Goal: Task Accomplishment & Management: Manage account settings

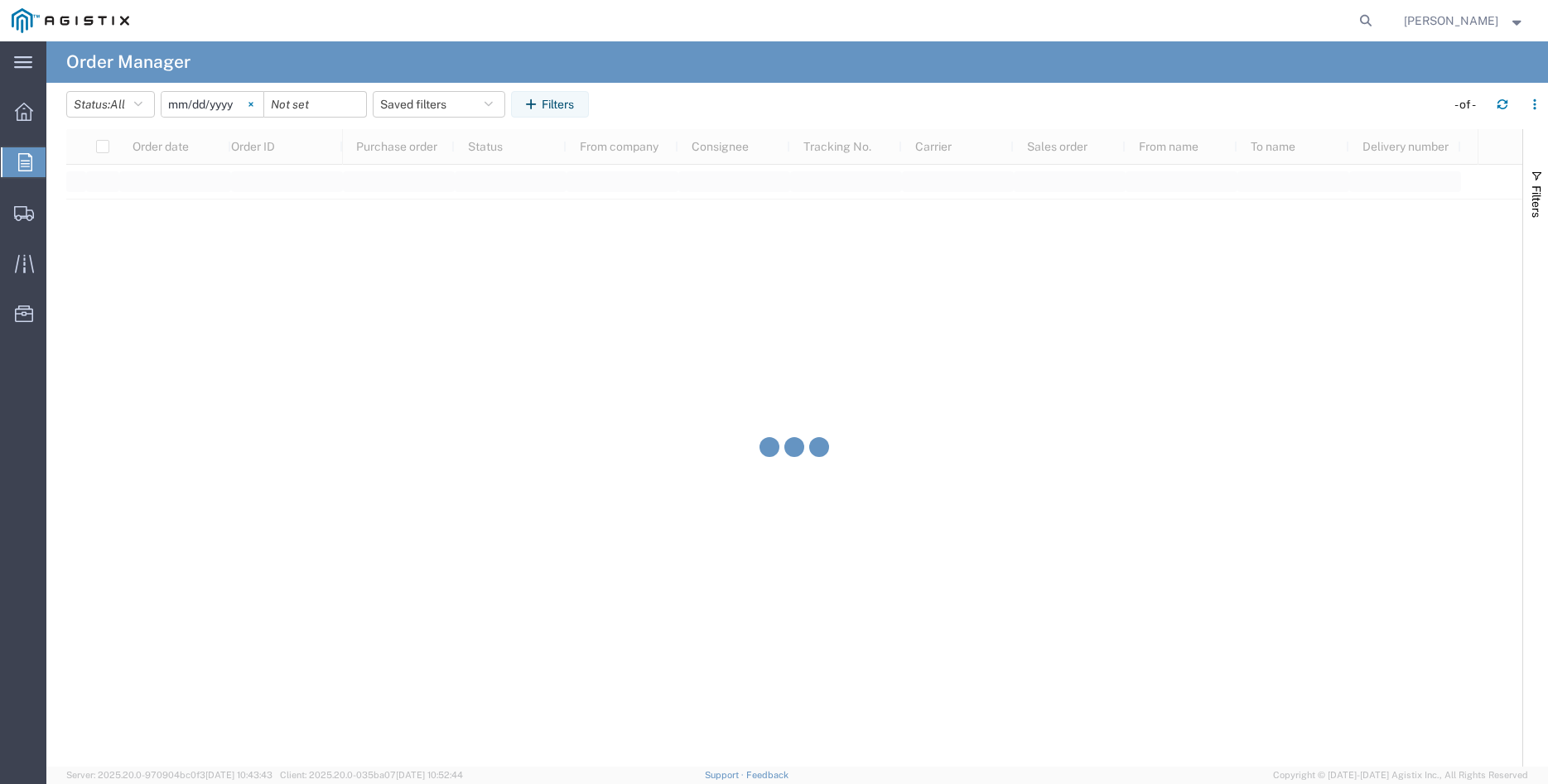
click at [253, 102] on icon at bounding box center [250, 104] width 5 height 5
click at [230, 106] on input "date" at bounding box center [212, 104] width 102 height 24
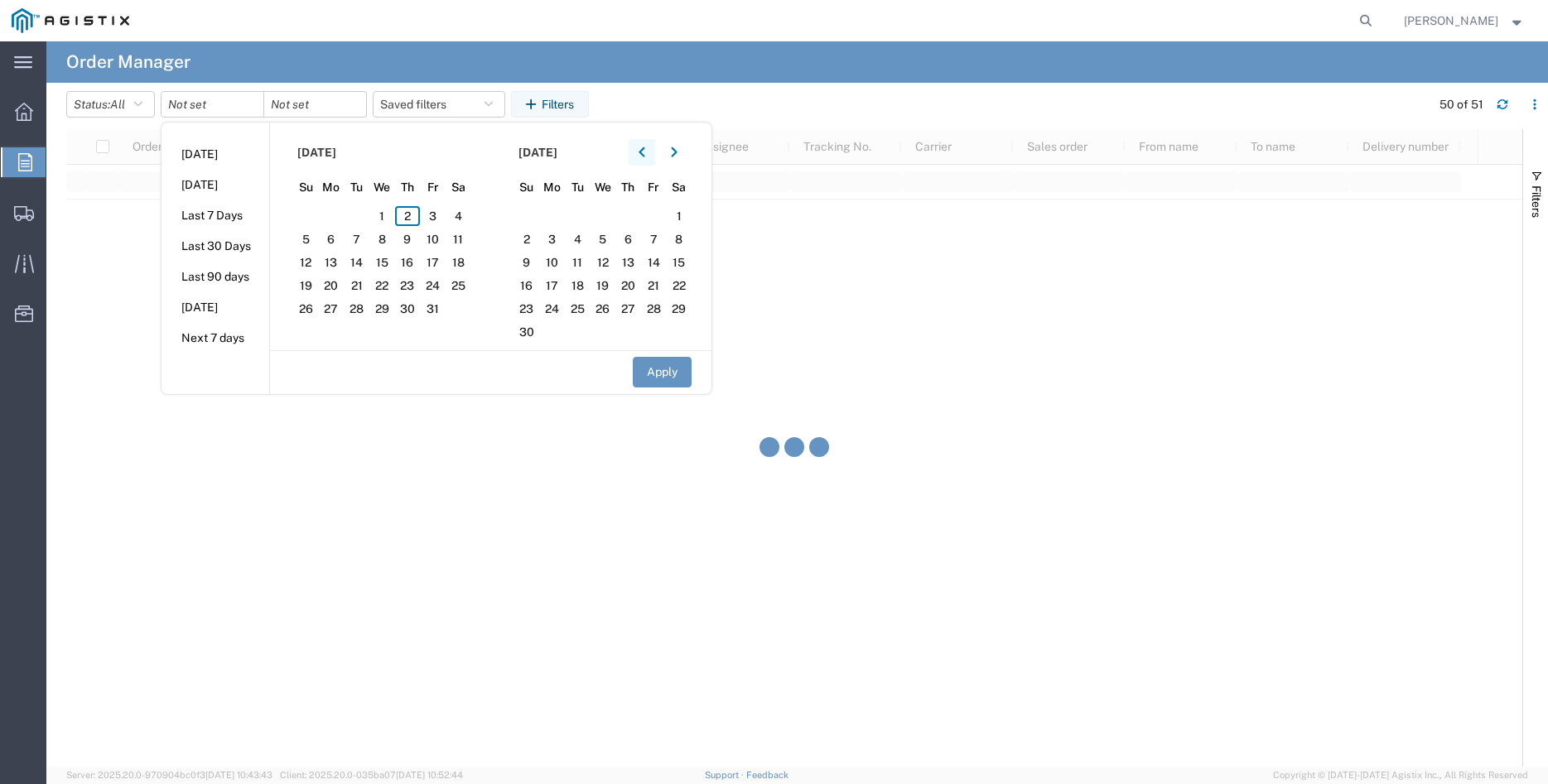
click at [652, 160] on button "button" at bounding box center [642, 152] width 26 height 26
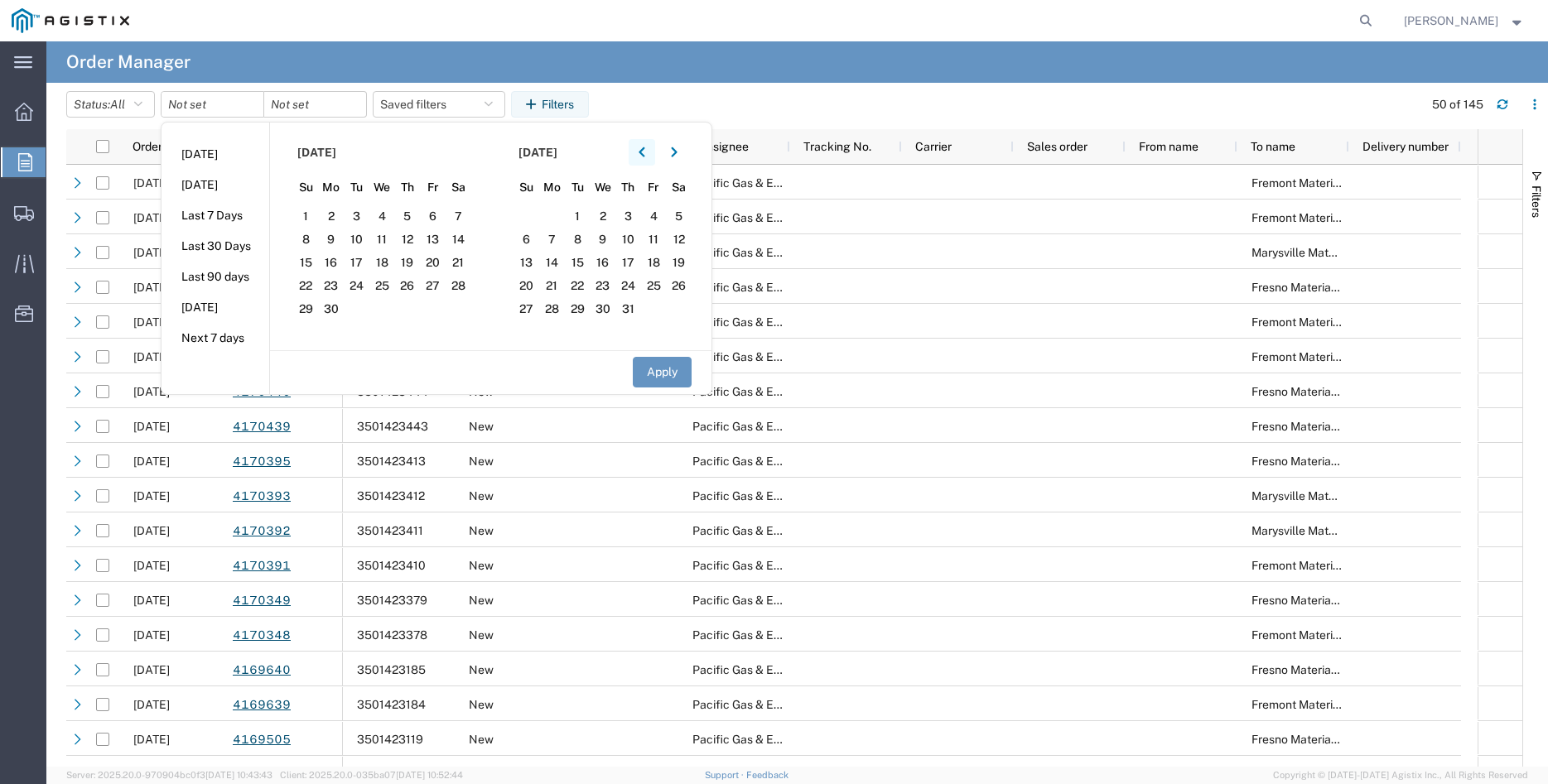
click at [652, 160] on button "button" at bounding box center [642, 152] width 26 height 26
click at [337, 237] on span "5" at bounding box center [331, 239] width 25 height 20
click at [660, 366] on button "Apply" at bounding box center [661, 371] width 59 height 31
type input "2025-05-05"
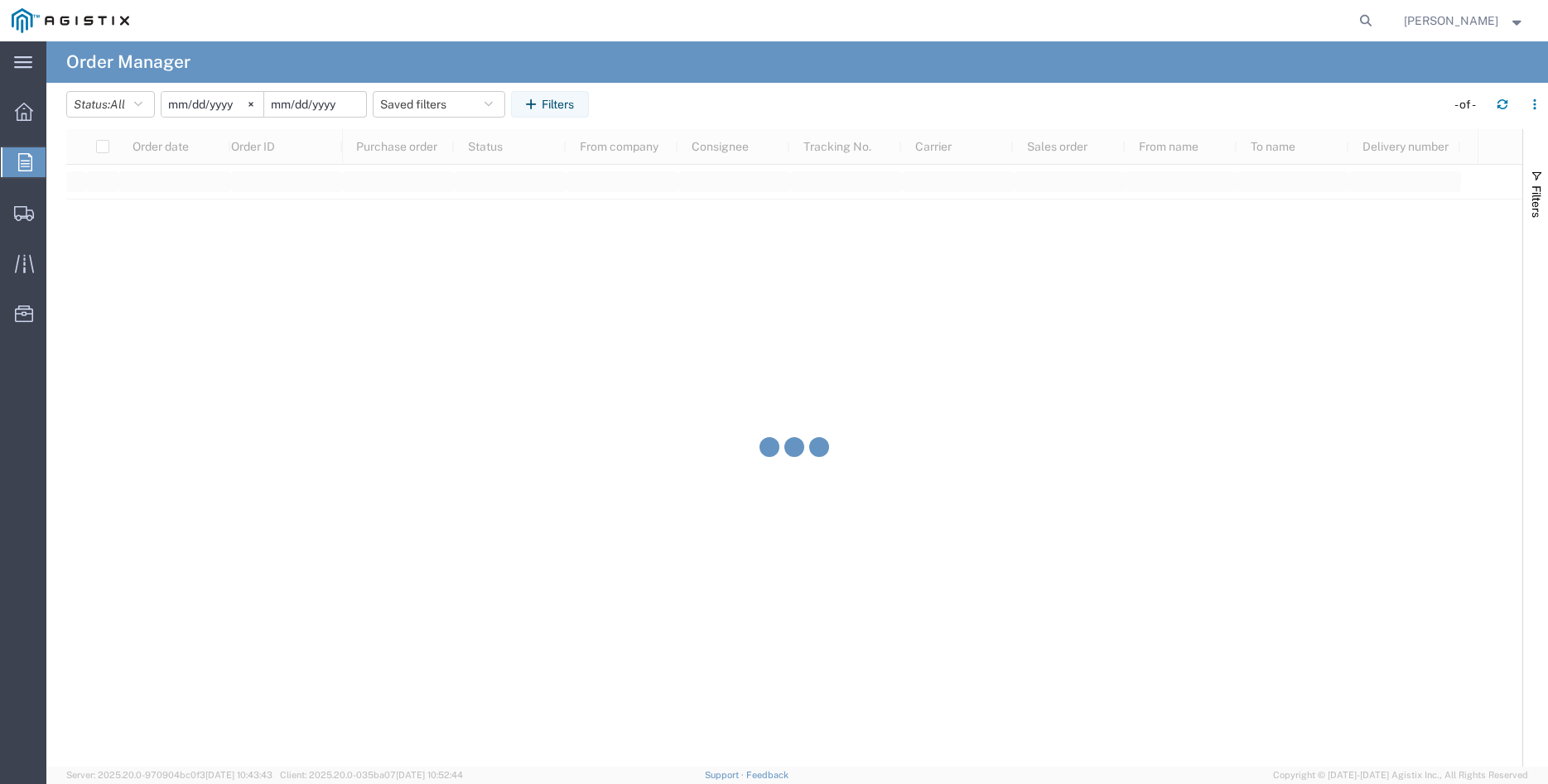
click at [336, 102] on input "date" at bounding box center [315, 104] width 102 height 24
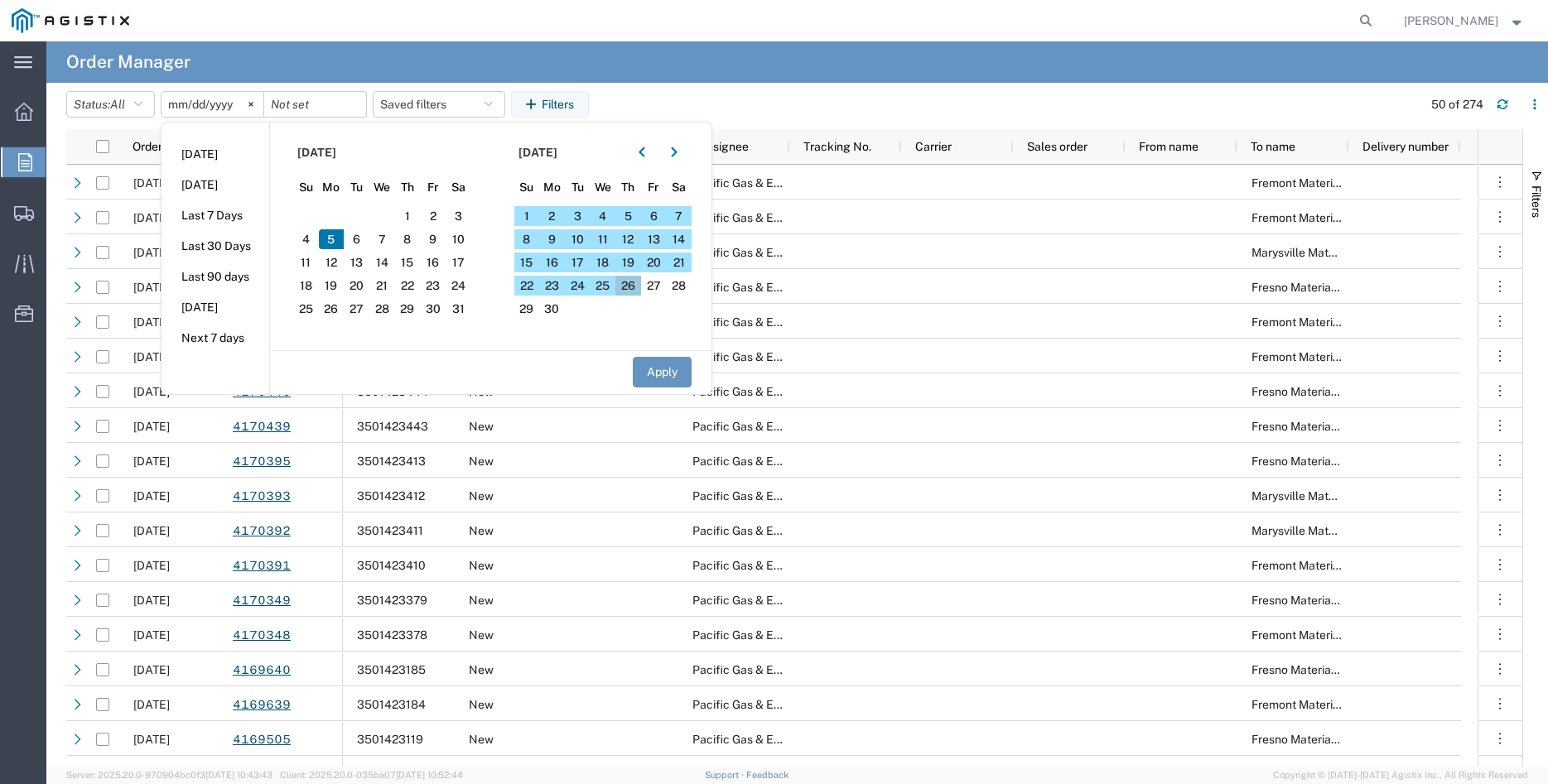
click at [632, 291] on span "26" at bounding box center [628, 285] width 25 height 20
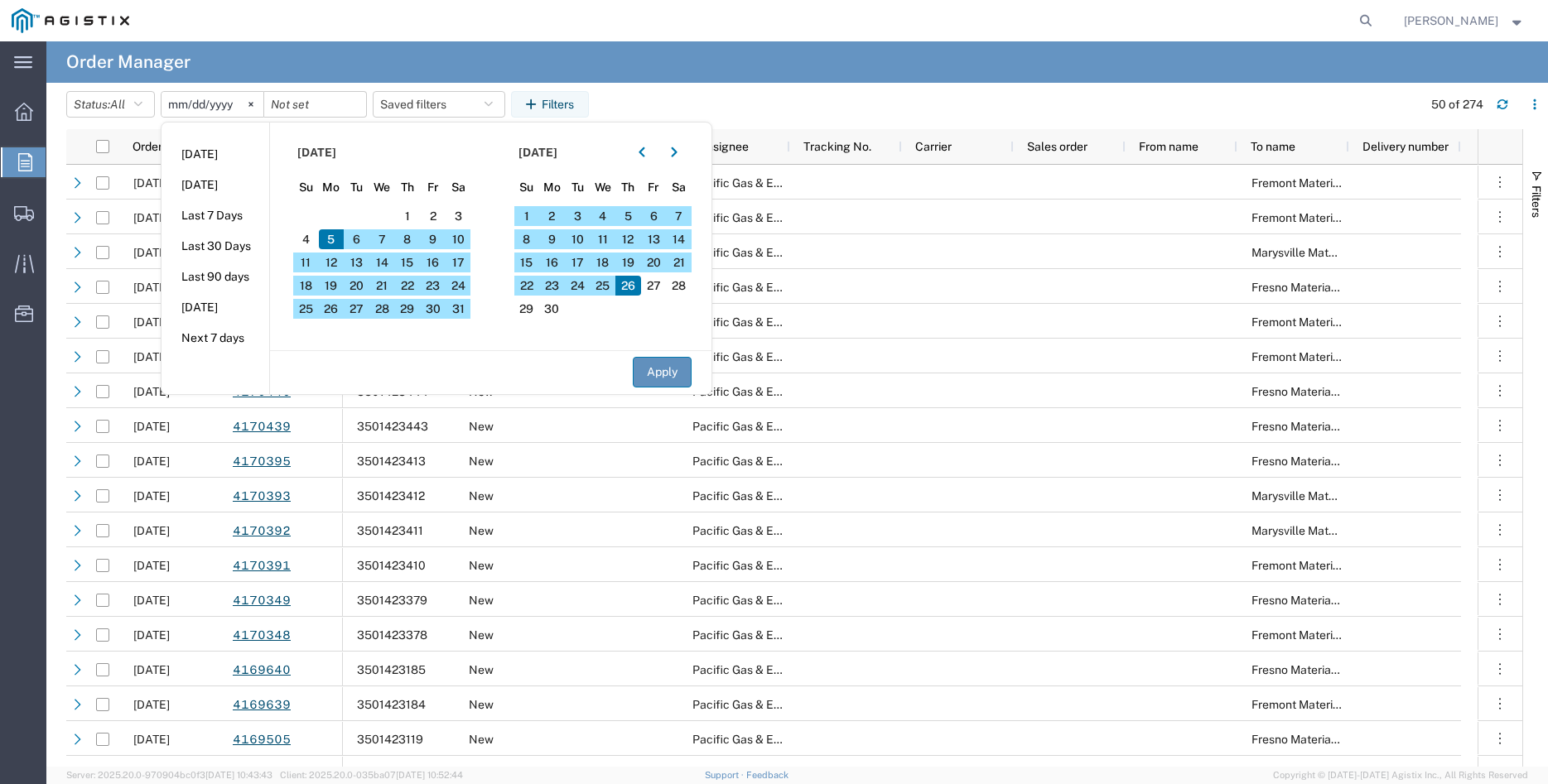
click at [673, 368] on button "Apply" at bounding box center [661, 371] width 59 height 31
type input "2025-06-26"
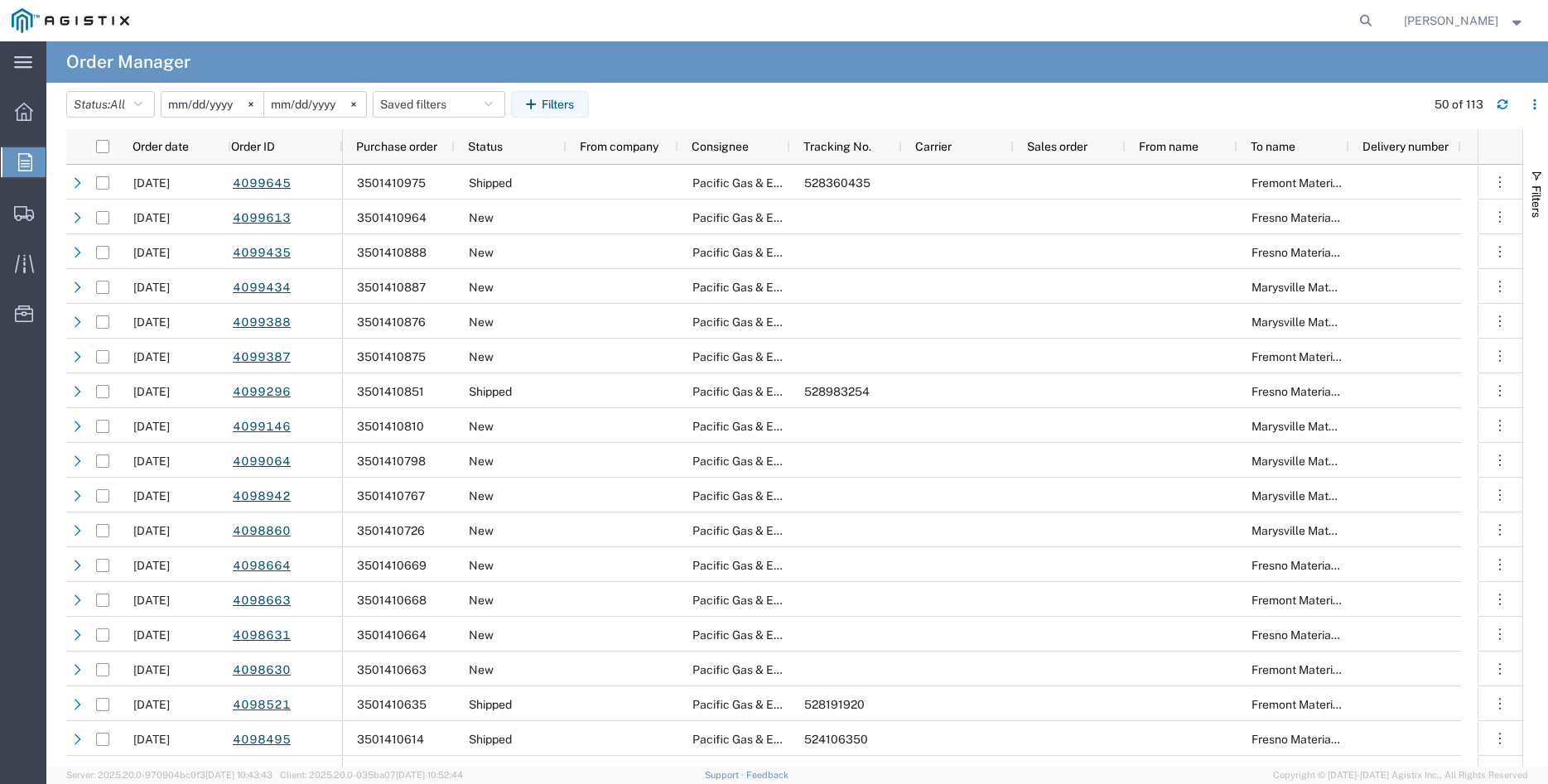
click at [21, 158] on icon at bounding box center [24, 161] width 14 height 18
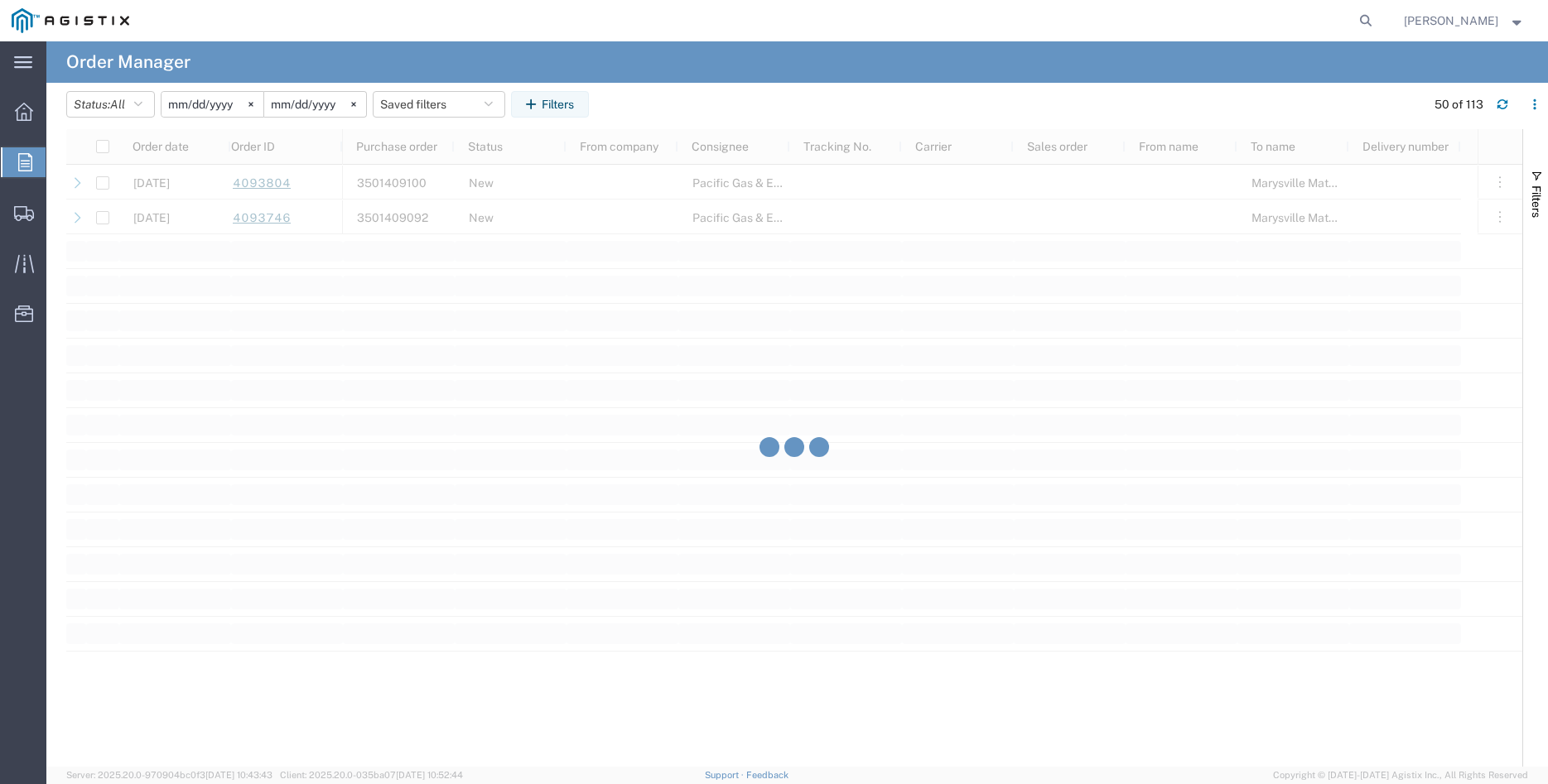
scroll to position [1669, 0]
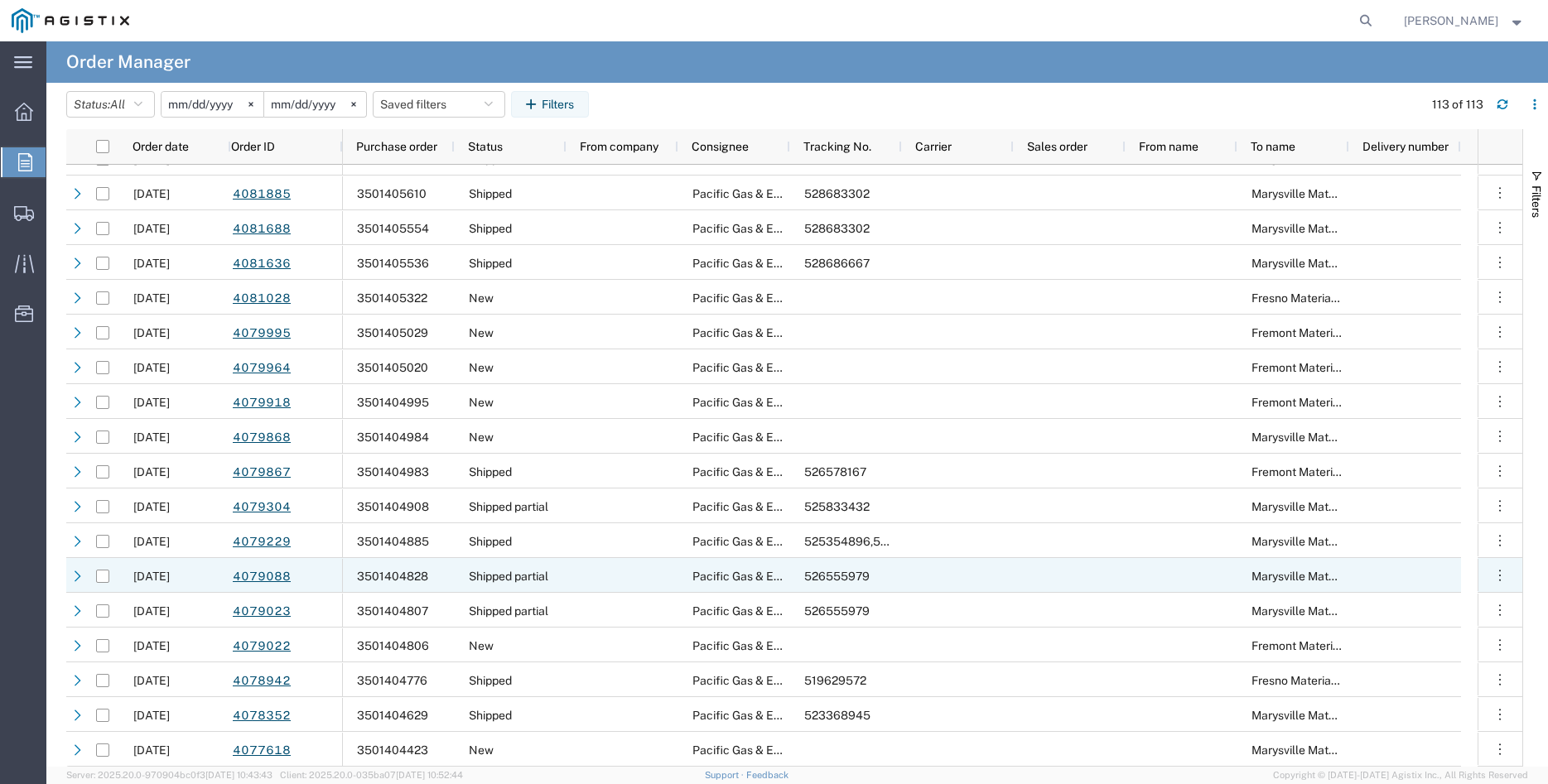
scroll to position [3328, 0]
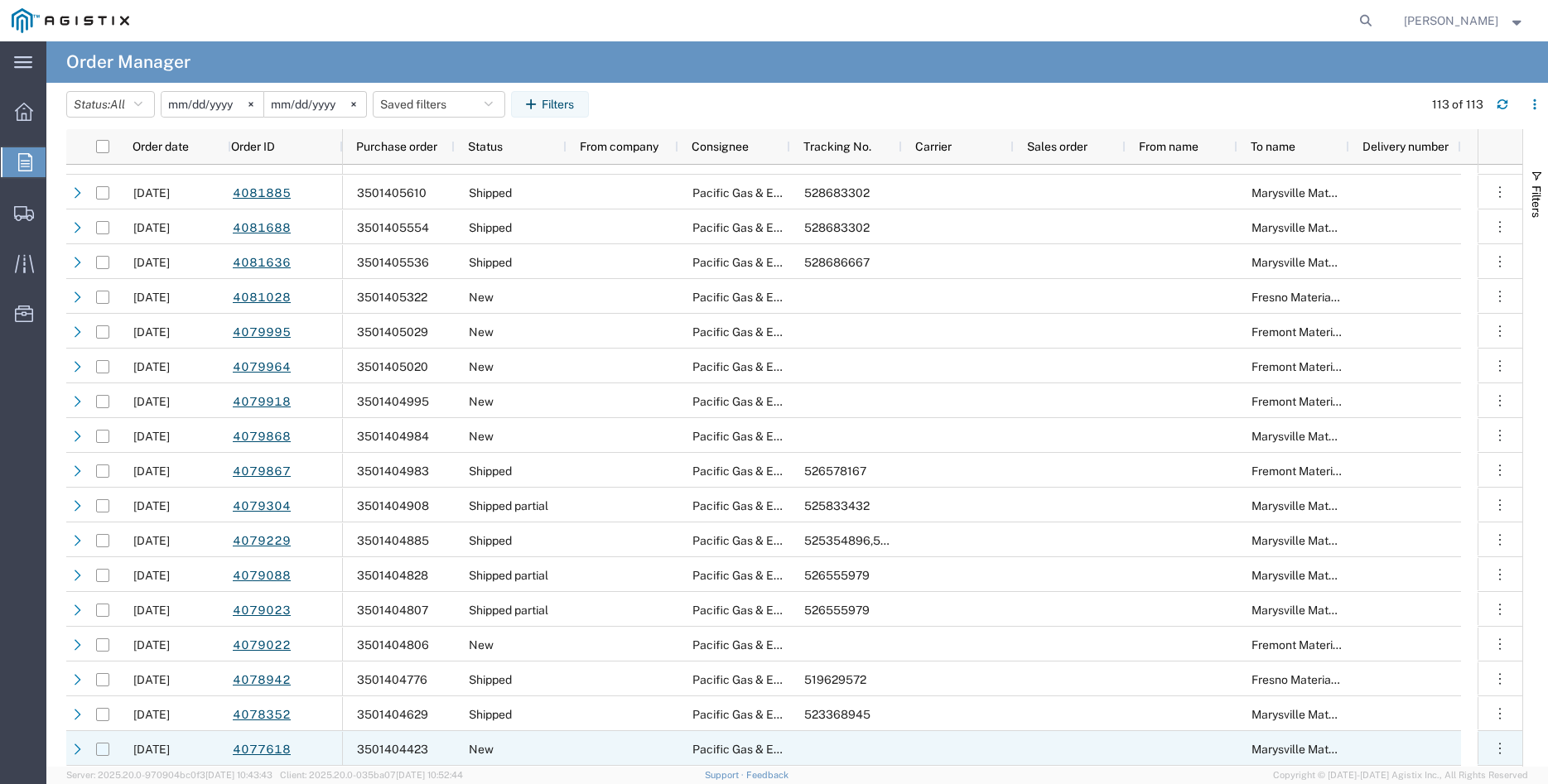
click at [105, 746] on input "Press Space to toggle row selection (unchecked)" at bounding box center [102, 749] width 13 height 13
checkbox input "true"
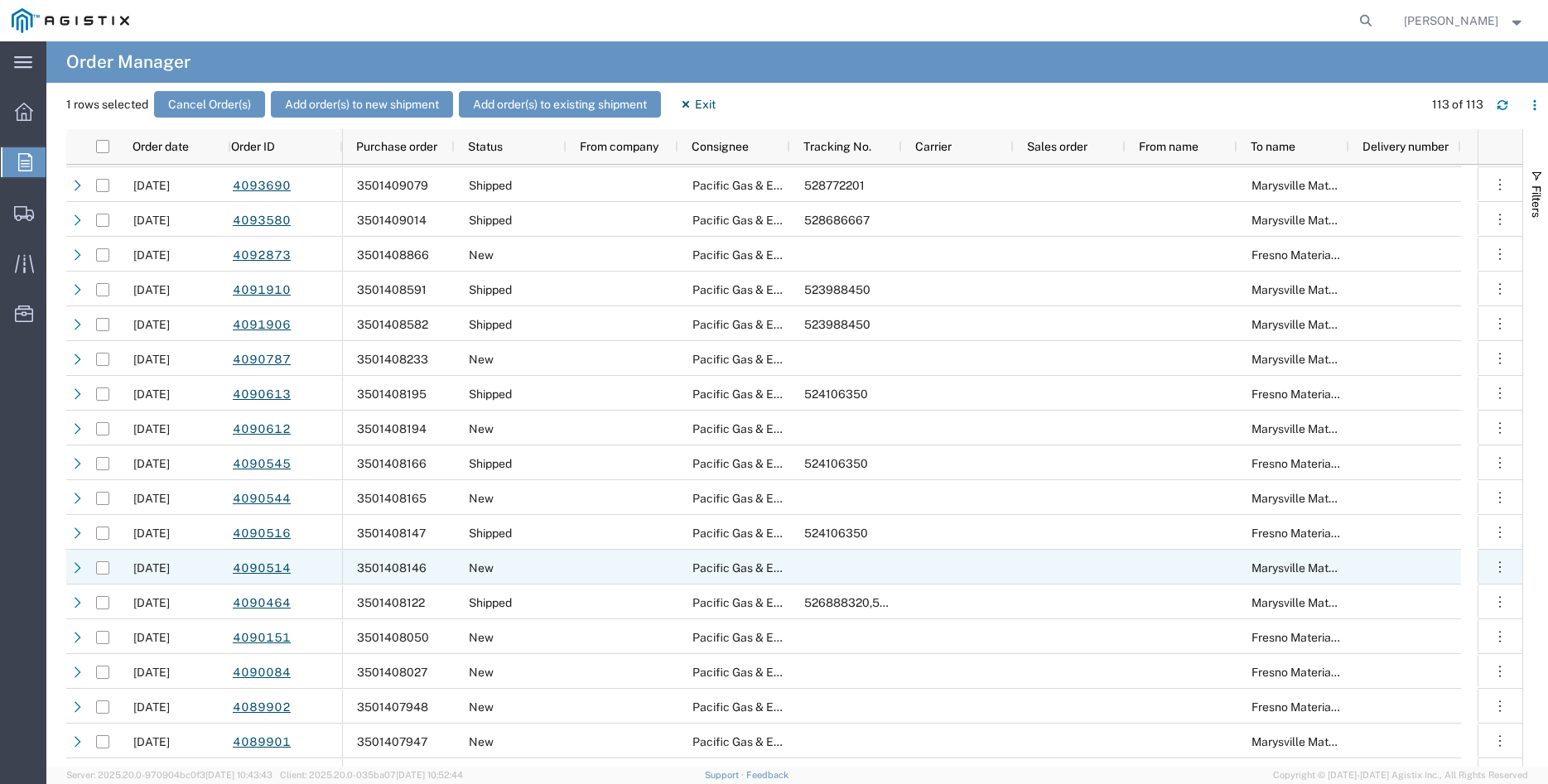
scroll to position [1739, 0]
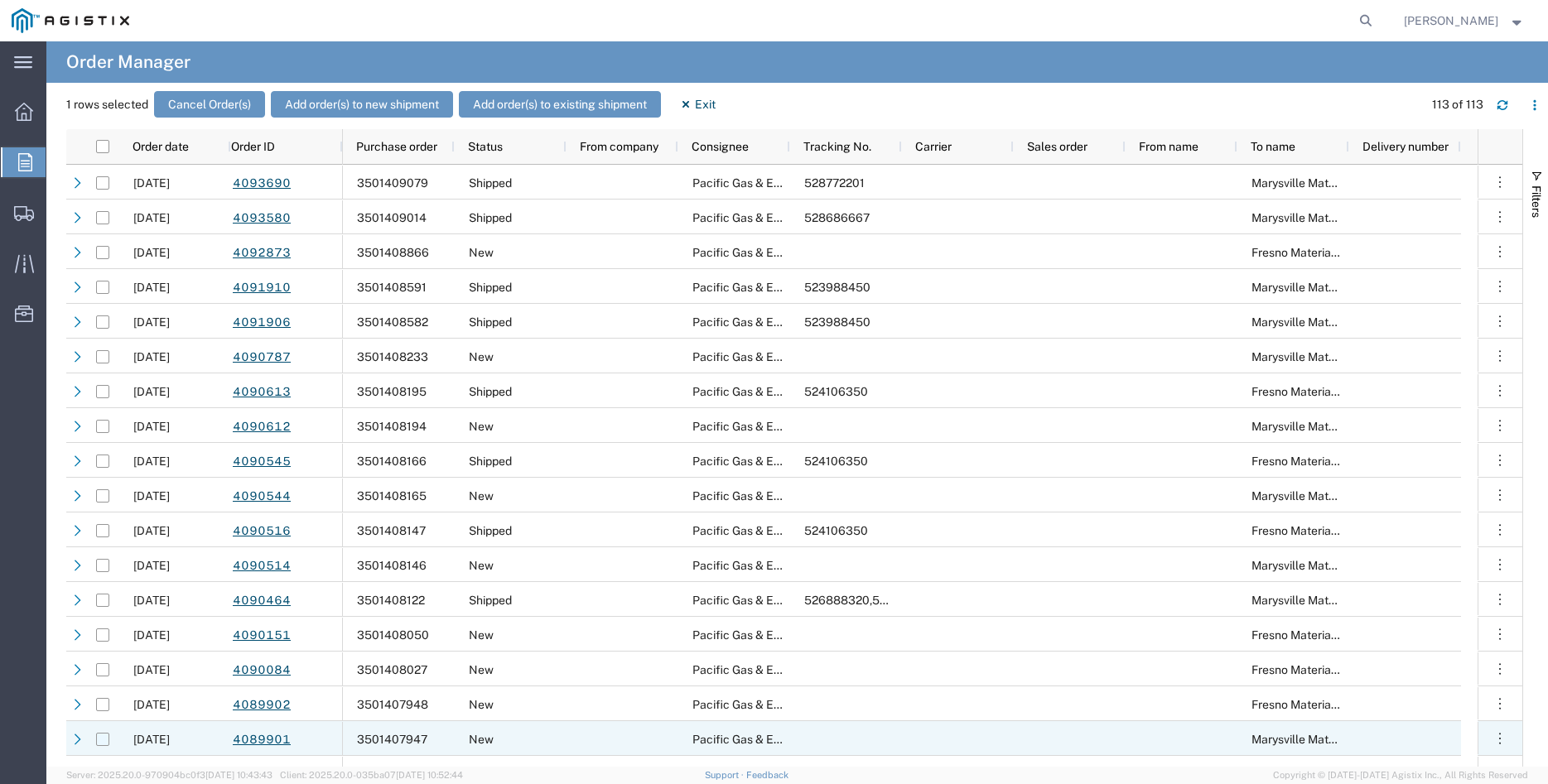
click at [103, 742] on input "Press Space to toggle row selection (unchecked)" at bounding box center [102, 739] width 13 height 13
checkbox input "true"
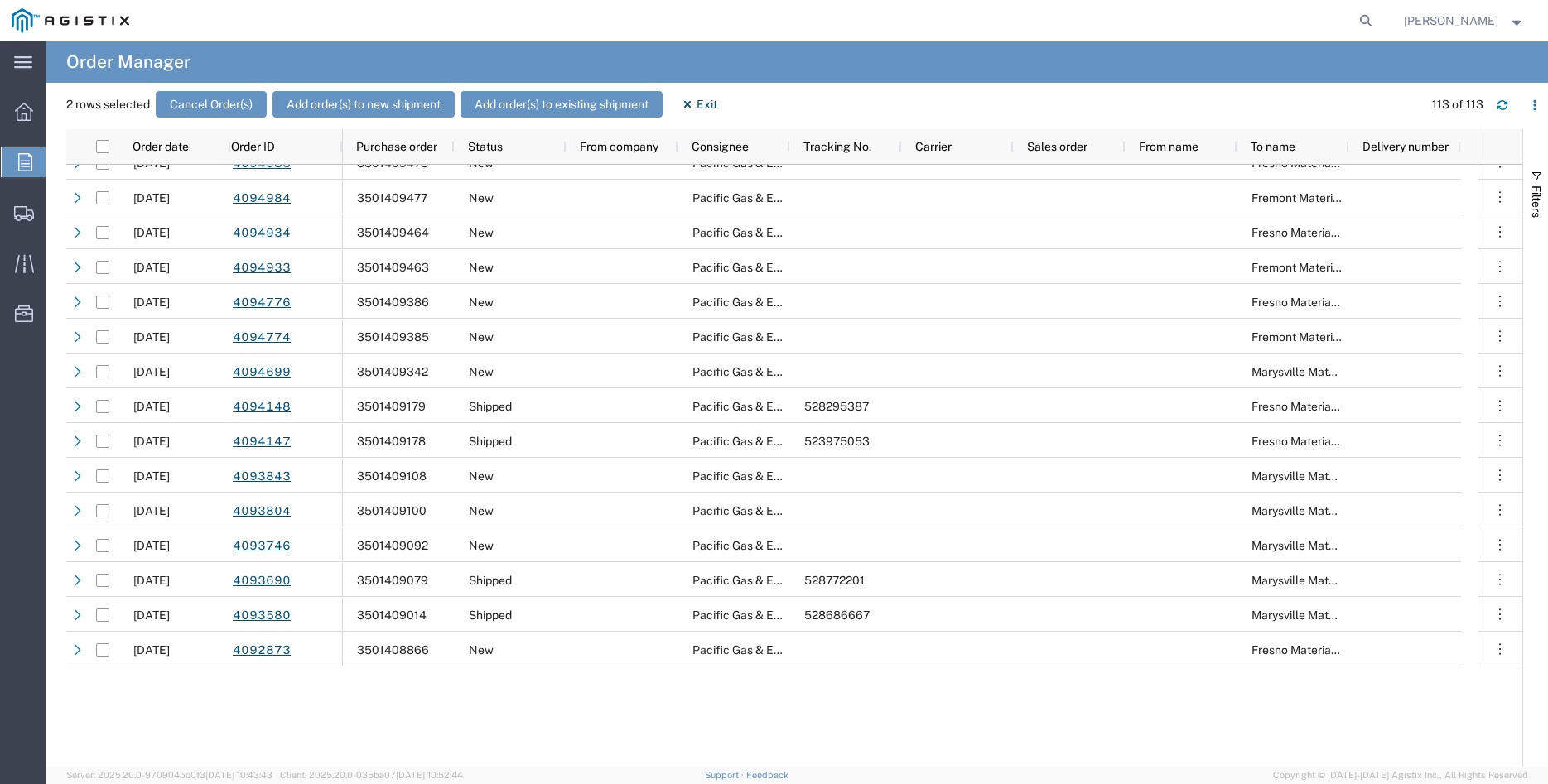
scroll to position [0, 0]
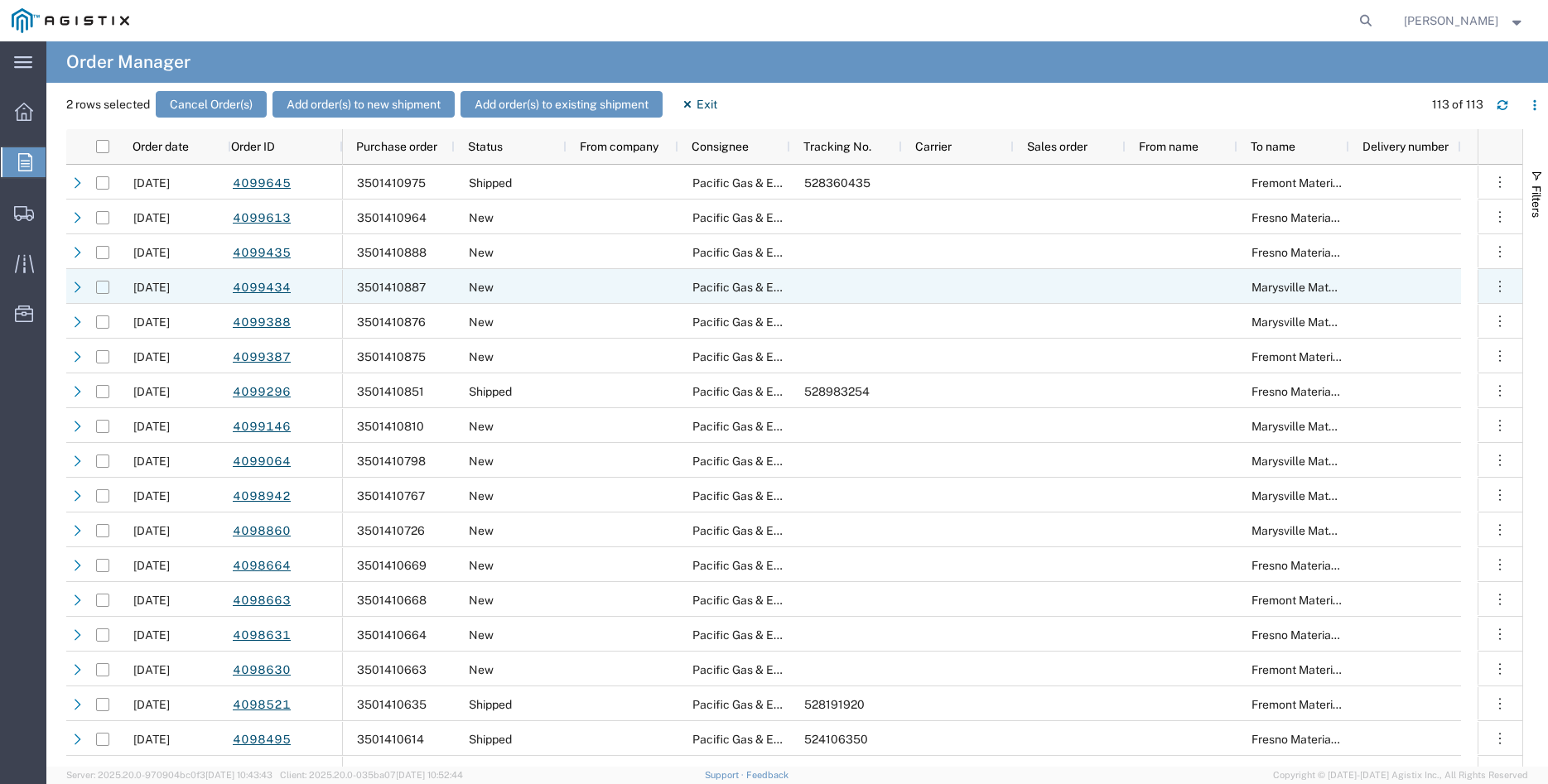
click at [106, 289] on input "Press Space to toggle row selection (unchecked)" at bounding box center [102, 287] width 13 height 13
checkbox input "true"
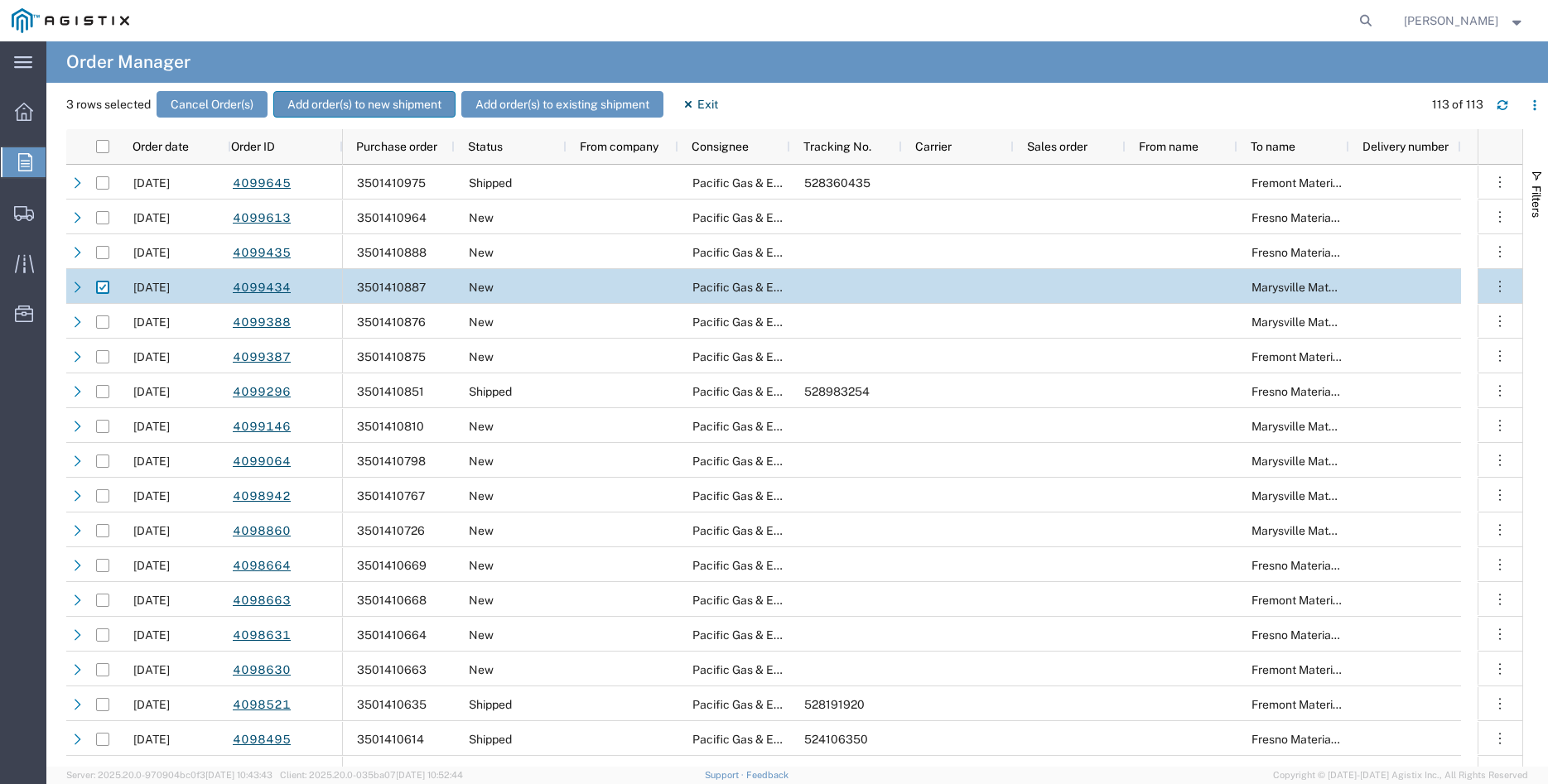
click at [357, 100] on button "Add order(s) to new shipment" at bounding box center [364, 104] width 182 height 26
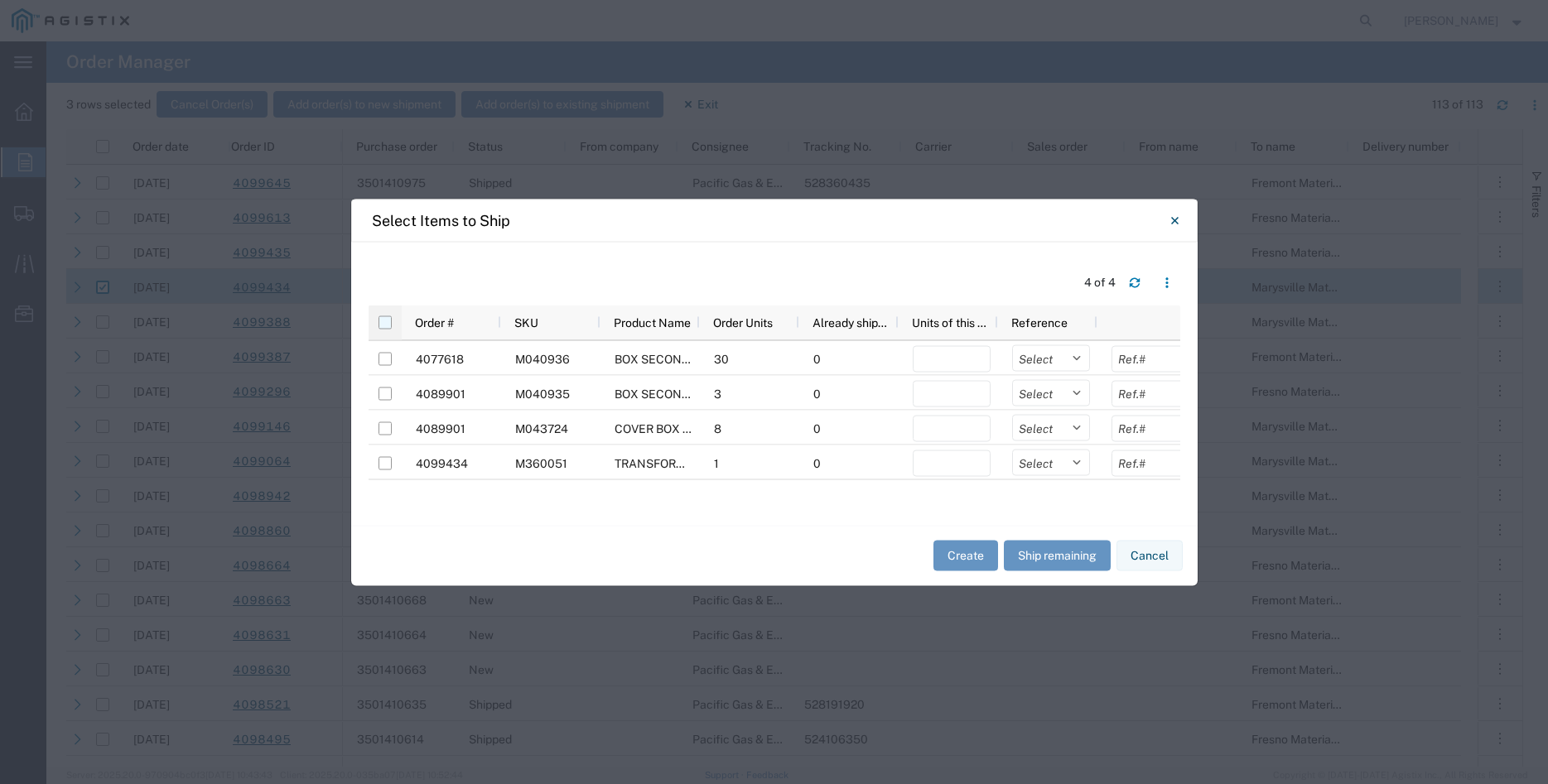
click at [388, 322] on input "checkbox" at bounding box center [385, 322] width 13 height 13
checkbox input "true"
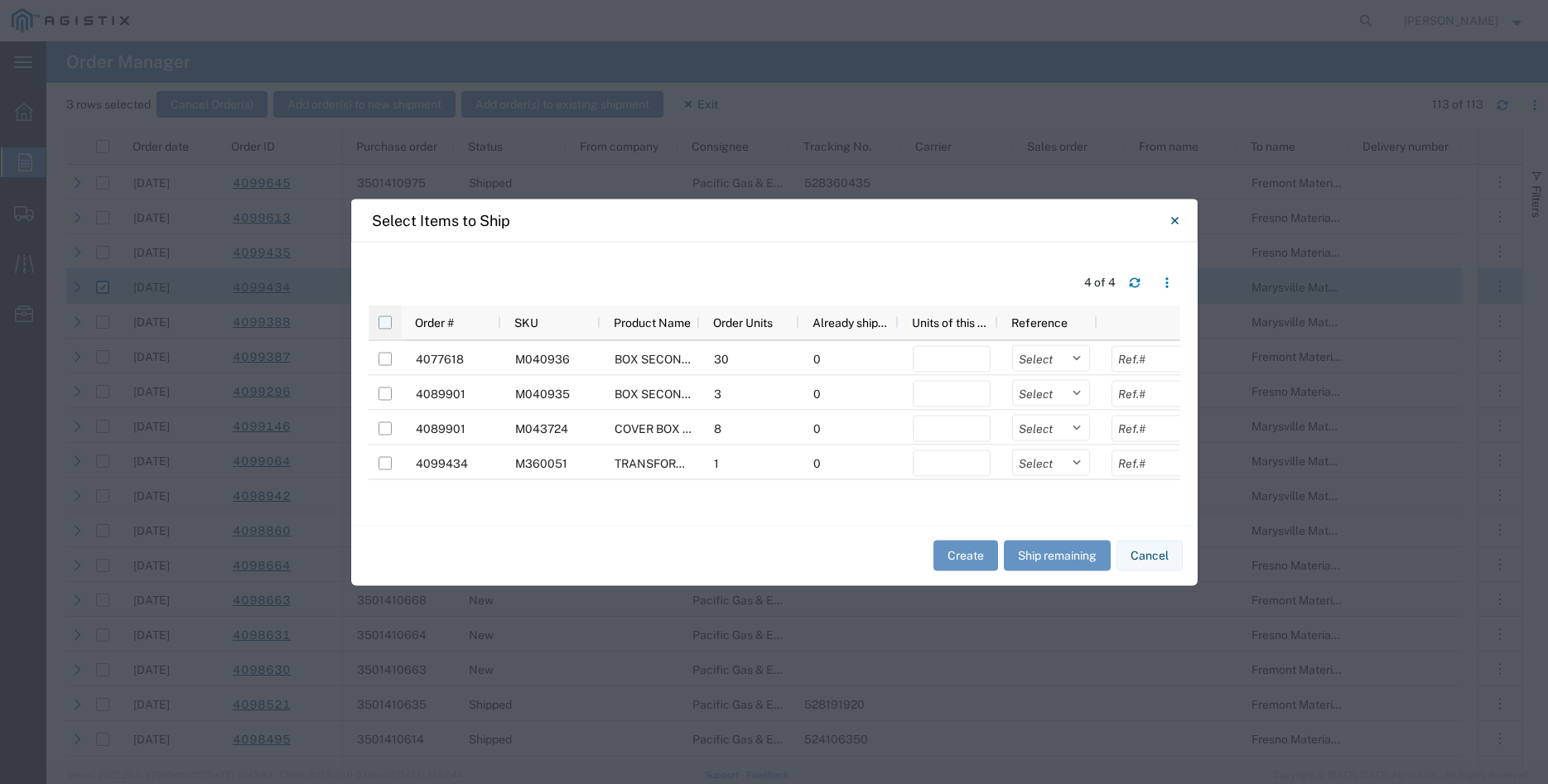
checkbox input "true"
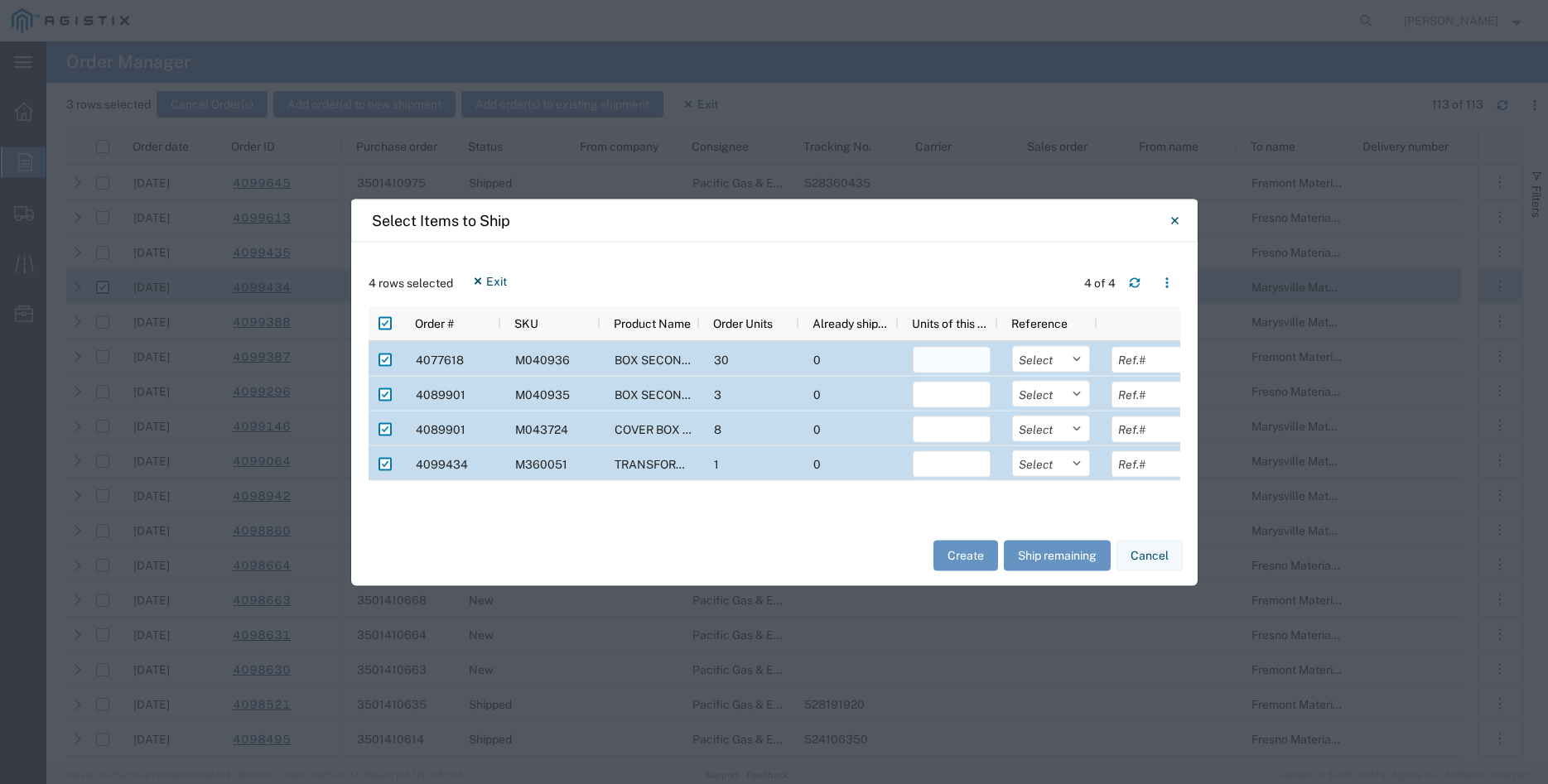
click at [930, 366] on input "number" at bounding box center [951, 359] width 78 height 26
type input "30"
click at [1012, 345] on select "Select Purchase Order Delivery Number" at bounding box center [1051, 358] width 78 height 26
select select "PURCHORD"
click option "Purchase Order" at bounding box center [0, 0] width 0 height 0
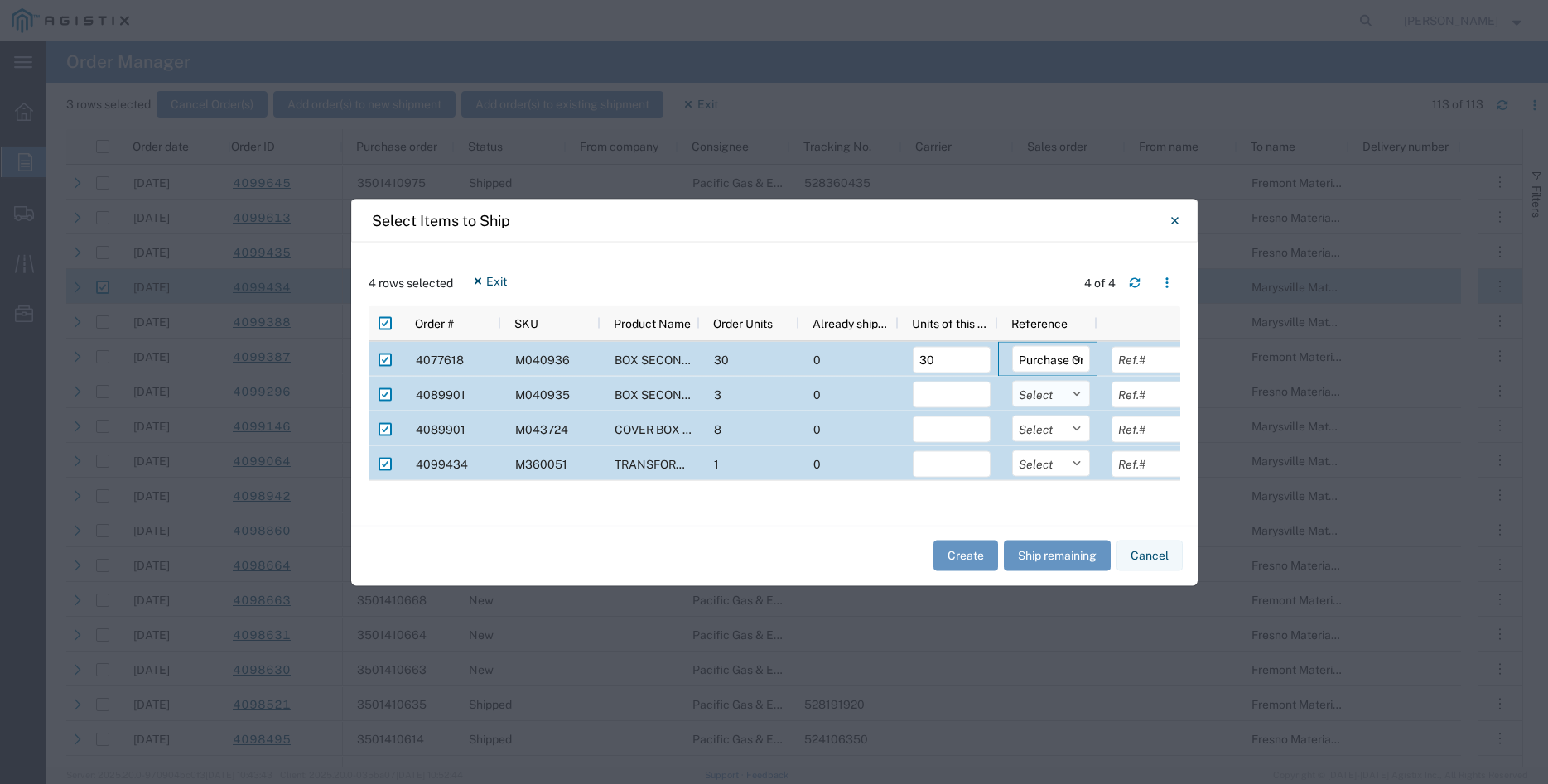
click at [1012, 380] on select "Select Purchase Order Delivery Number" at bounding box center [1051, 393] width 78 height 26
select select "PURCHORD"
click option "Purchase Order" at bounding box center [0, 0] width 0 height 0
click at [1012, 415] on select "Select Purchase Order Delivery Number" at bounding box center [1051, 428] width 78 height 26
select select "PURCHORD"
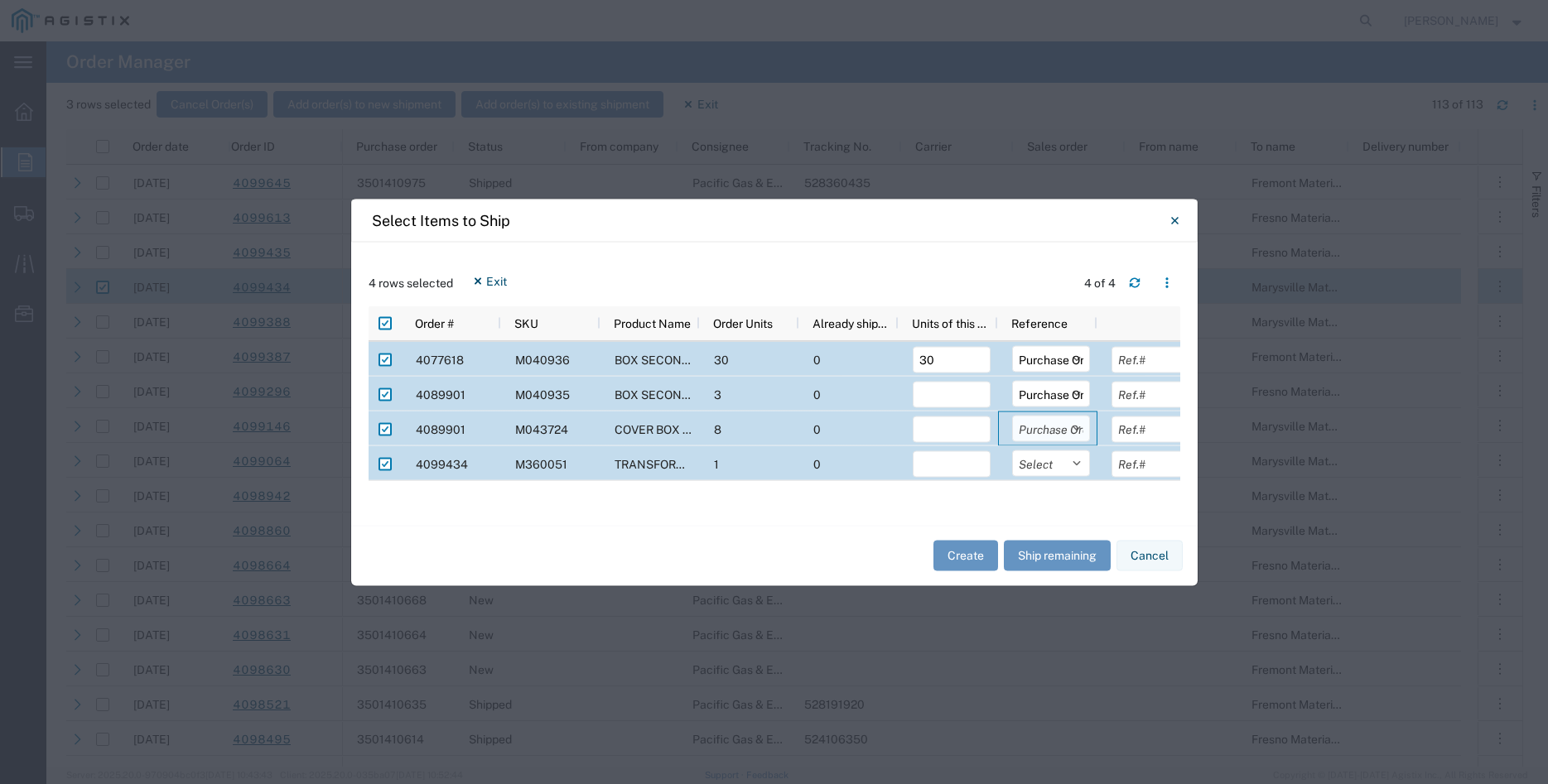
click option "Purchase Order" at bounding box center [0, 0] width 0 height 0
click at [1064, 480] on div "4099434 M360051 TRANSFORMER ENCLOSURE COMPONENTS 36" 1 0 Select Purchase Order …" at bounding box center [782, 462] width 828 height 35
click at [1012, 449] on select "Select Purchase Order Delivery Number" at bounding box center [1051, 462] width 78 height 26
select select "PURCHORD"
click option "Purchase Order" at bounding box center [0, 0] width 0 height 0
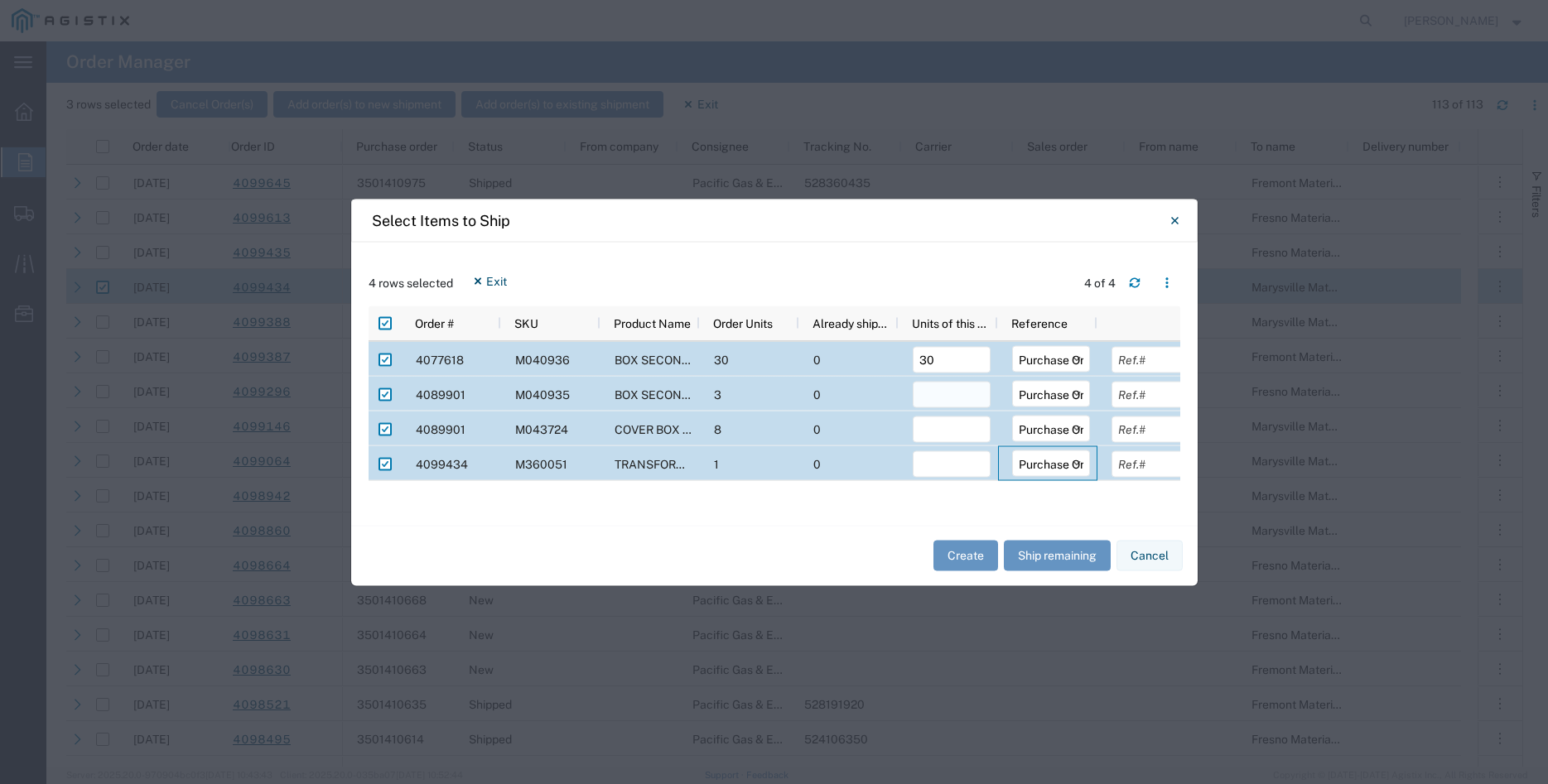
click at [949, 403] on input "number" at bounding box center [951, 394] width 78 height 26
type input "3"
click at [946, 435] on input "number" at bounding box center [951, 429] width 78 height 26
type input "8"
click at [944, 462] on input "number" at bounding box center [951, 463] width 78 height 26
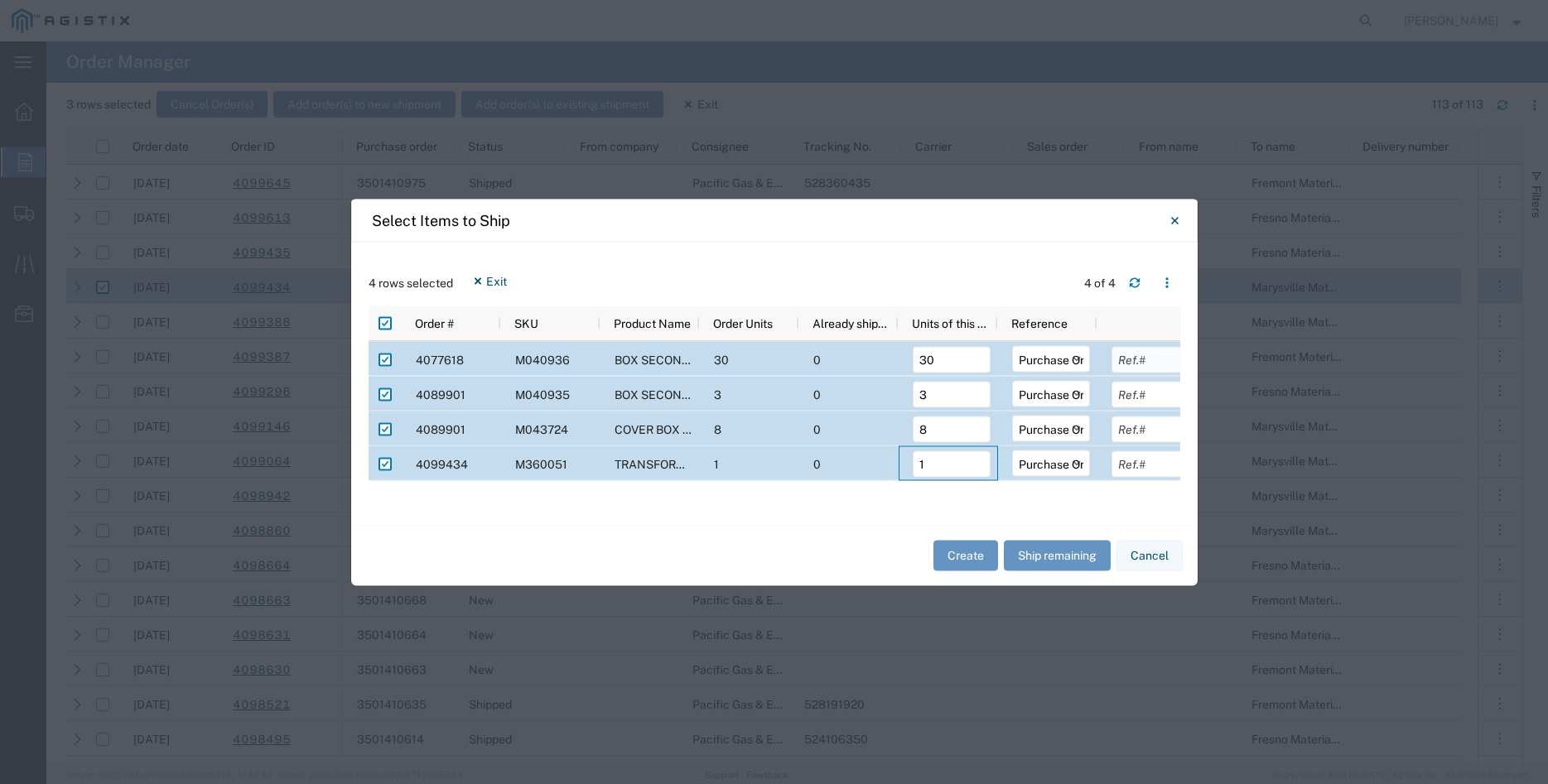
type input "1"
click at [1131, 361] on input "text" at bounding box center [1150, 359] width 78 height 26
type input "6026.70"
click at [1137, 386] on input "text" at bounding box center [1150, 394] width 78 height 26
type input "759.96"
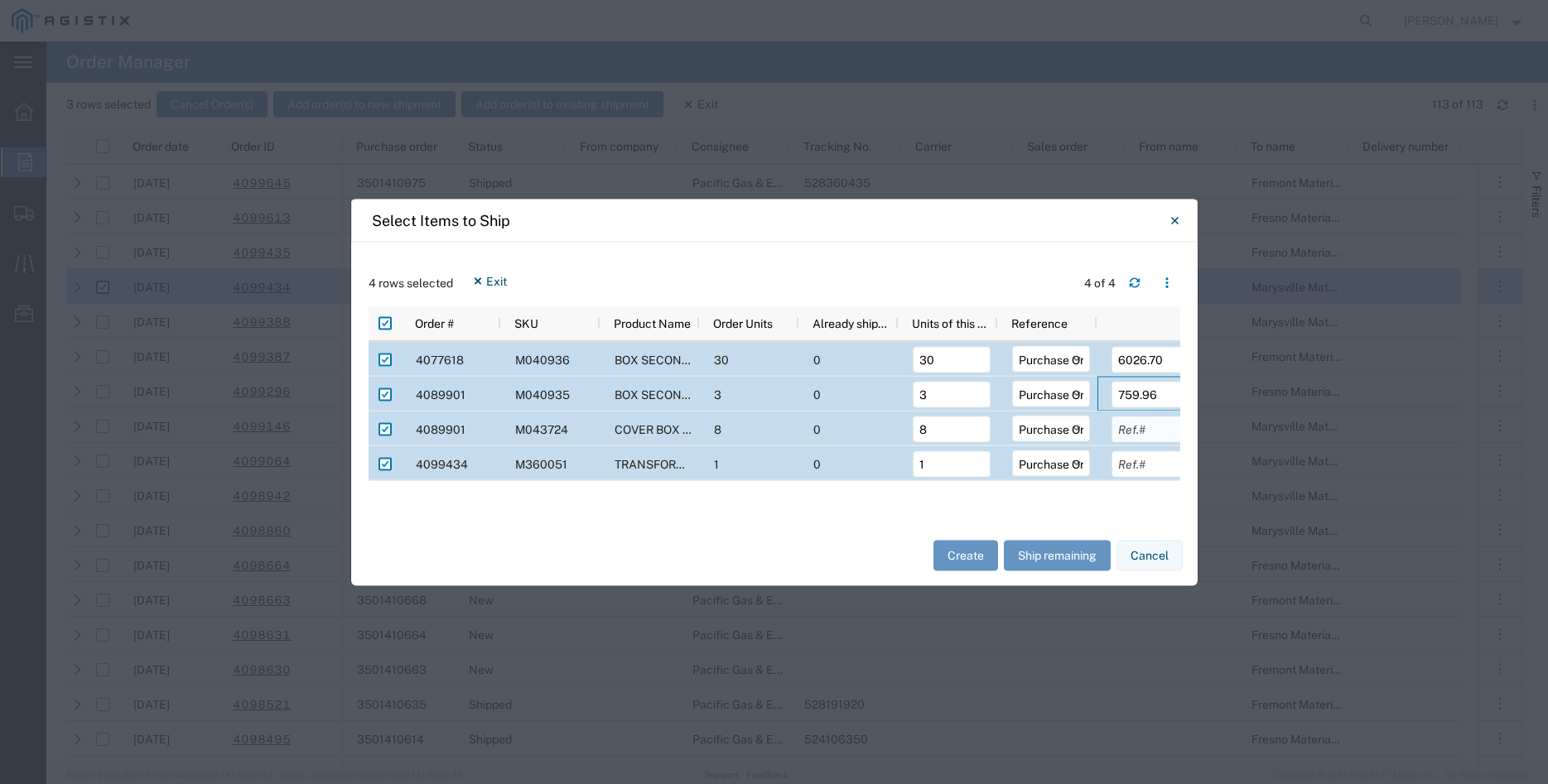
click at [1131, 429] on input "text" at bounding box center [1150, 429] width 78 height 26
type input "1024.48"
click at [1142, 470] on input "text" at bounding box center [1150, 463] width 78 height 26
type input "1368.59"
click at [876, 548] on div "Create Ship remaining Cancel" at bounding box center [774, 555] width 846 height 60
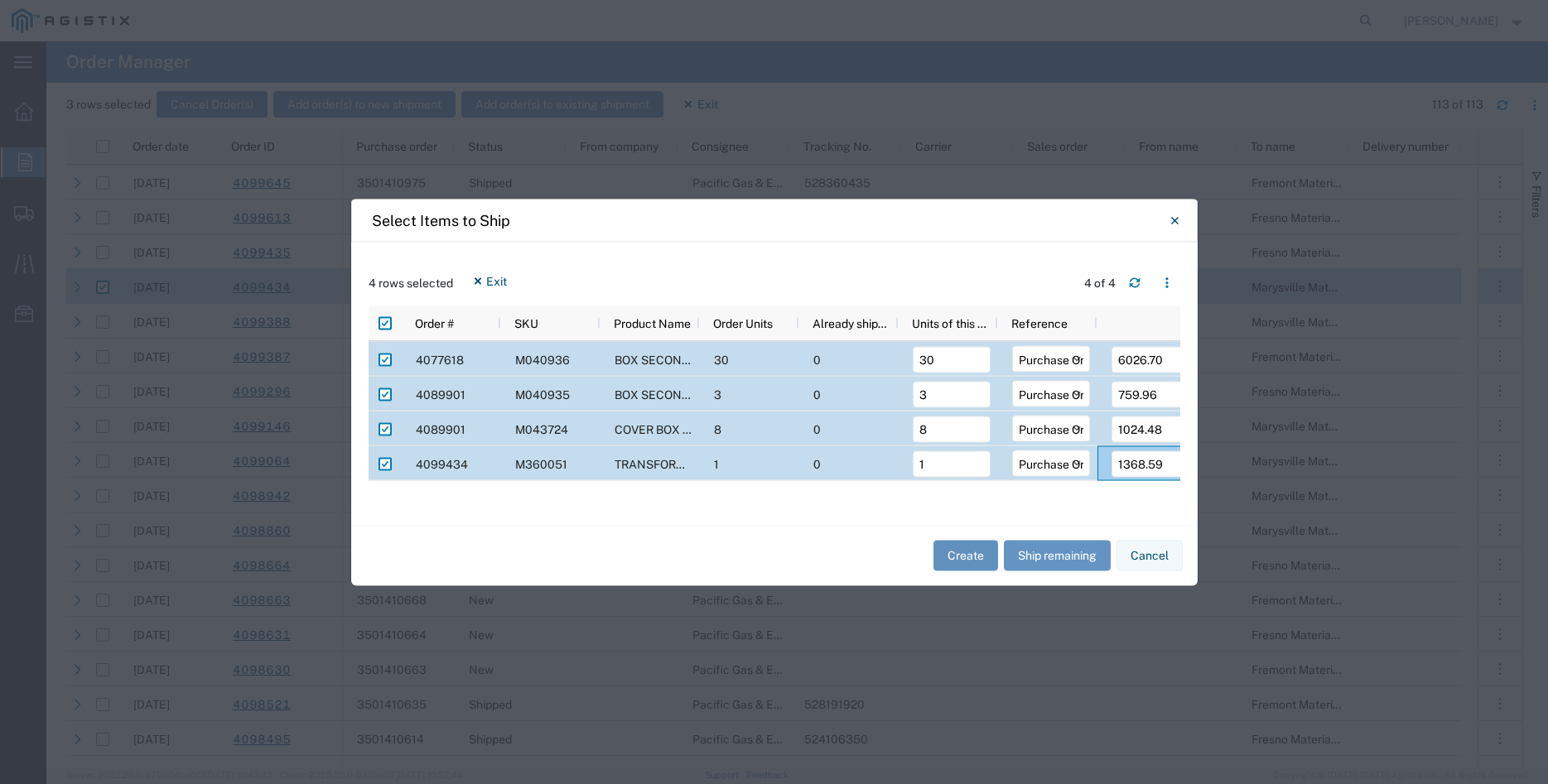
click at [957, 550] on button "Create" at bounding box center [965, 555] width 65 height 31
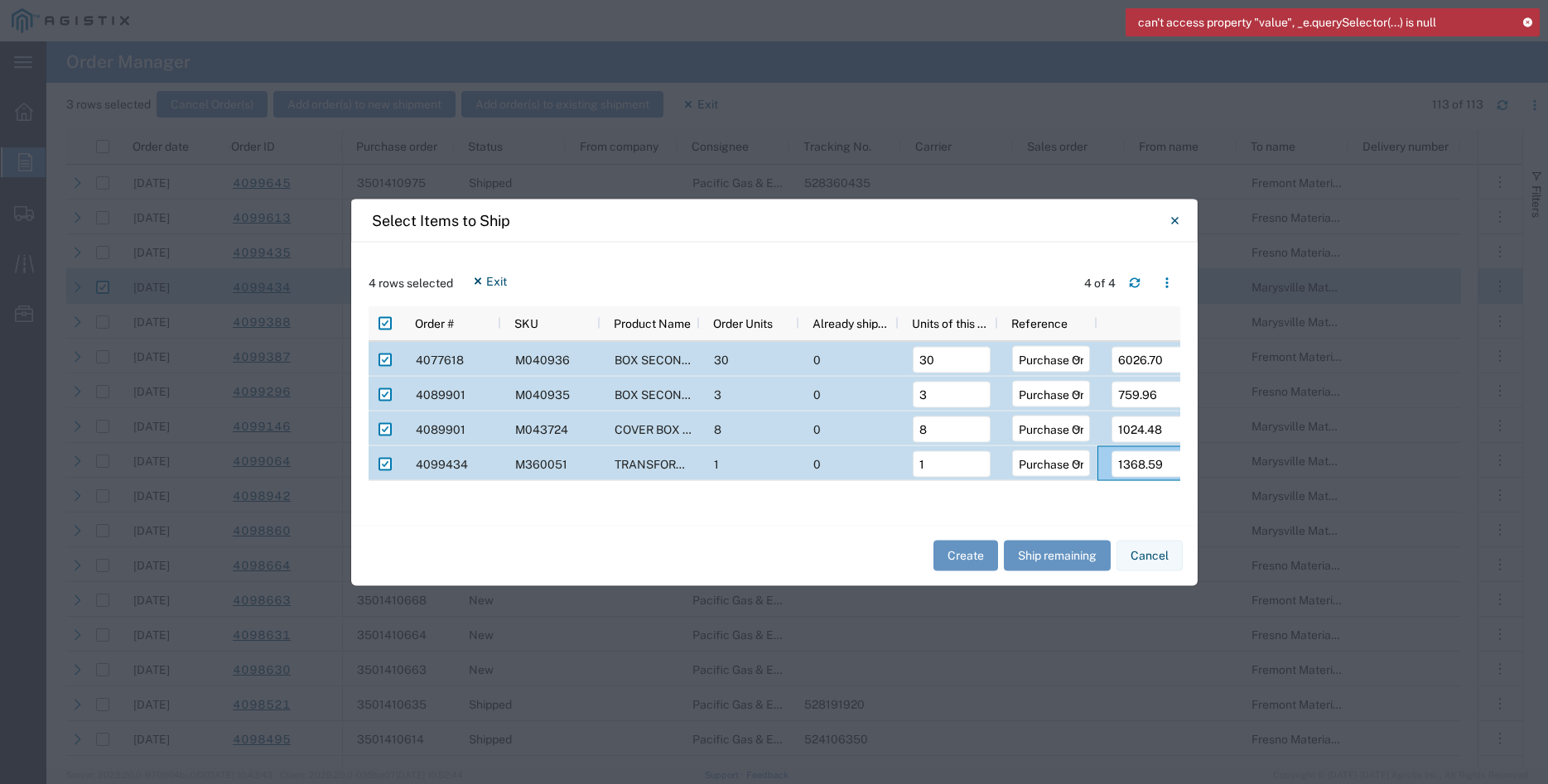
click at [1526, 26] on div "can't access property "value", _e.querySelector(...) is null" at bounding box center [1332, 23] width 414 height 28
click at [1526, 18] on icon at bounding box center [1527, 23] width 11 height 9
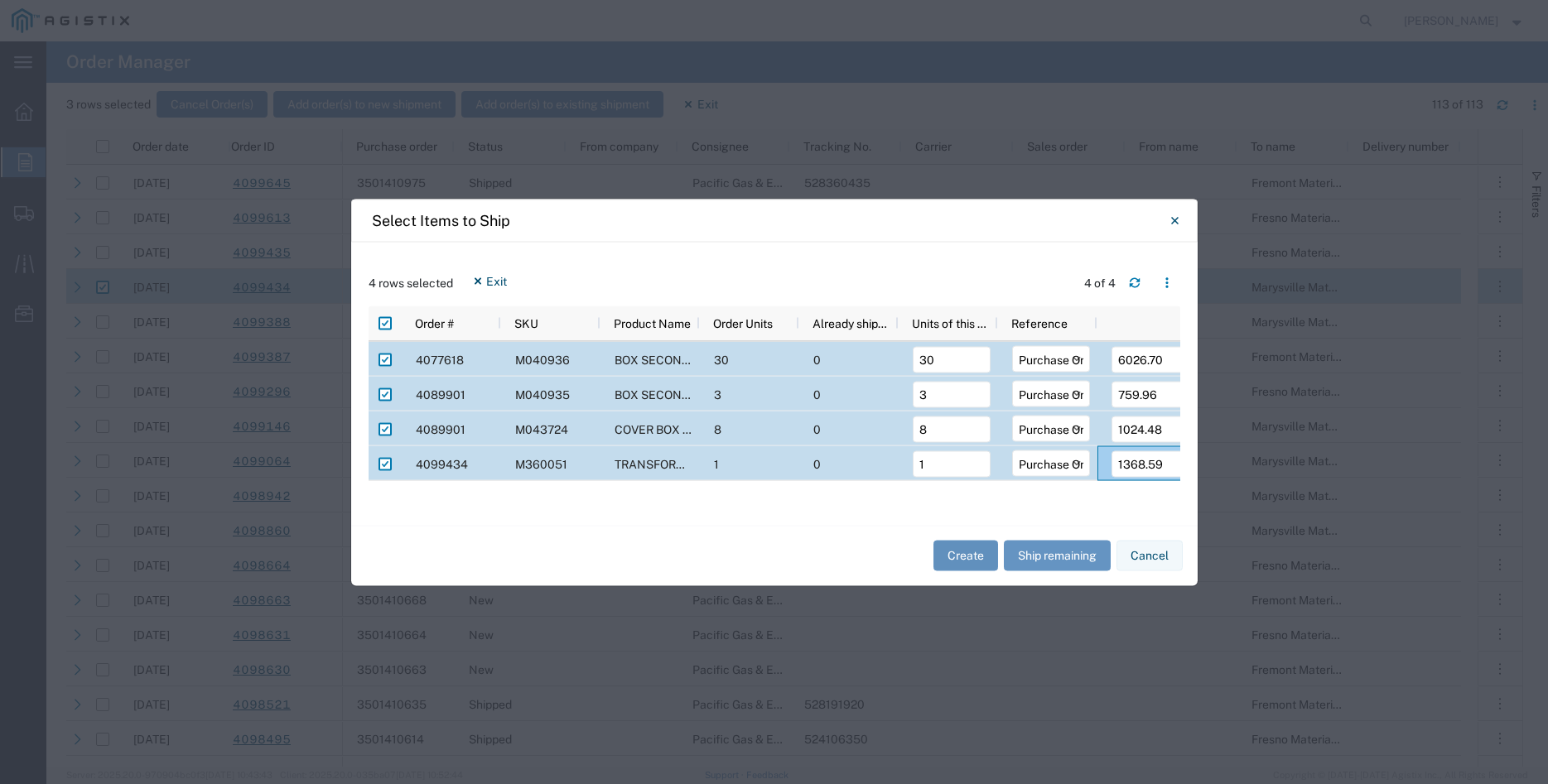
click at [972, 551] on button "Create" at bounding box center [965, 555] width 65 height 31
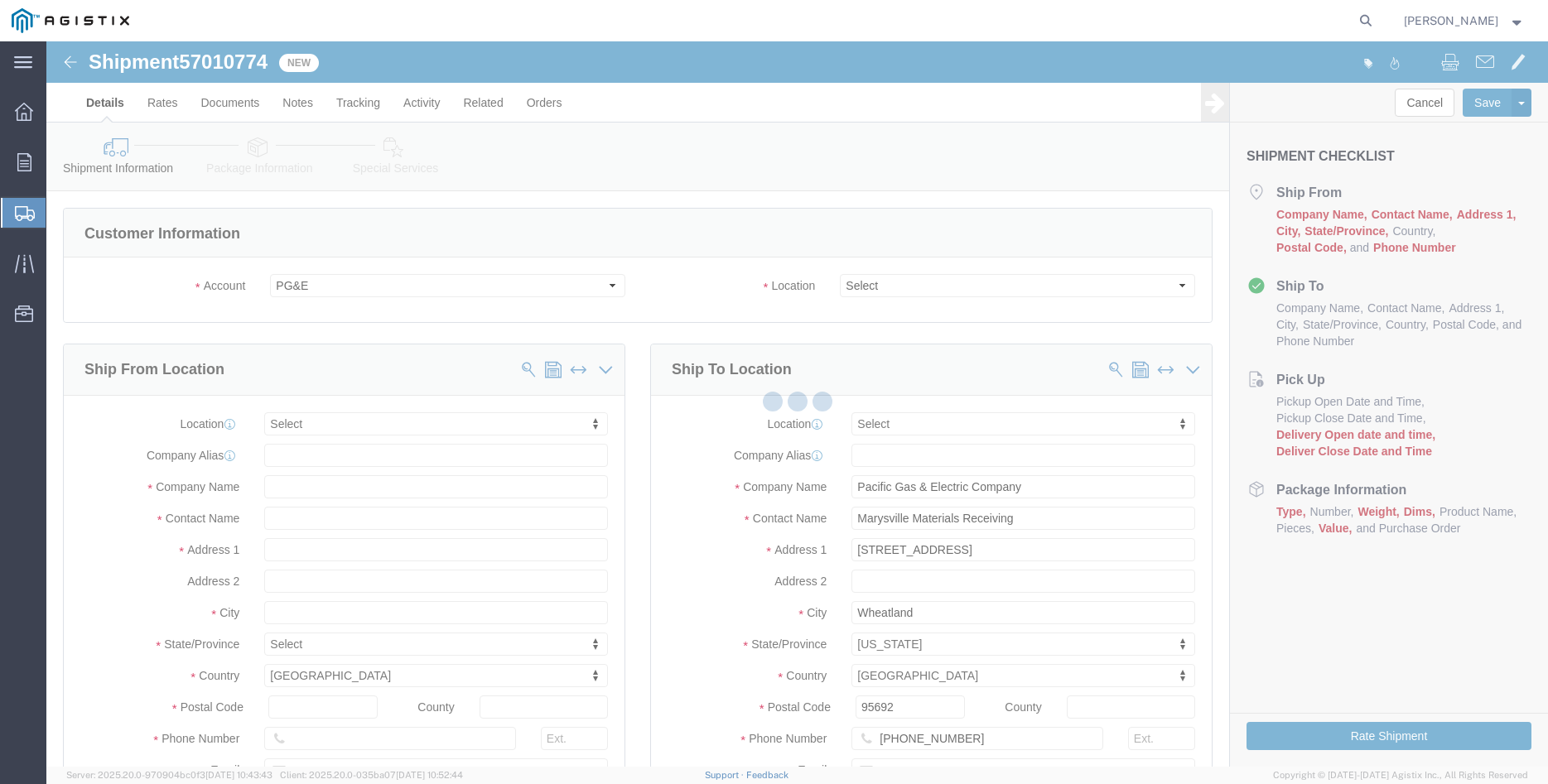
select select
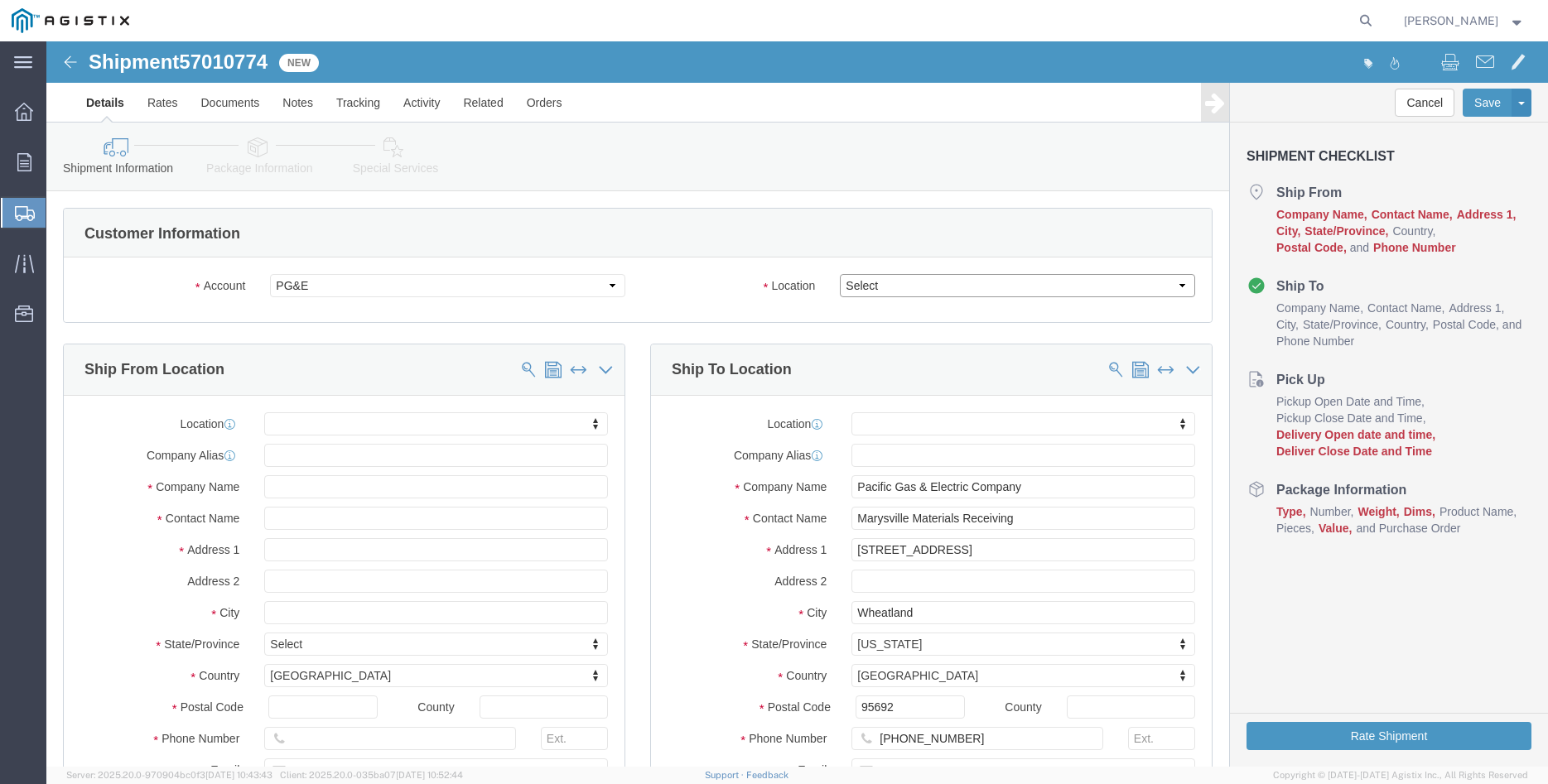
click select "Select All Others [GEOGRAPHIC_DATA] [GEOGRAPHIC_DATA] [GEOGRAPHIC_DATA] [GEOGRA…"
select select "19996"
click option "Wheatland [GEOGRAPHIC_DATA]"
click body "Shipment 57010774 New Details Rates Documents Notes Tracking Activity Related O…"
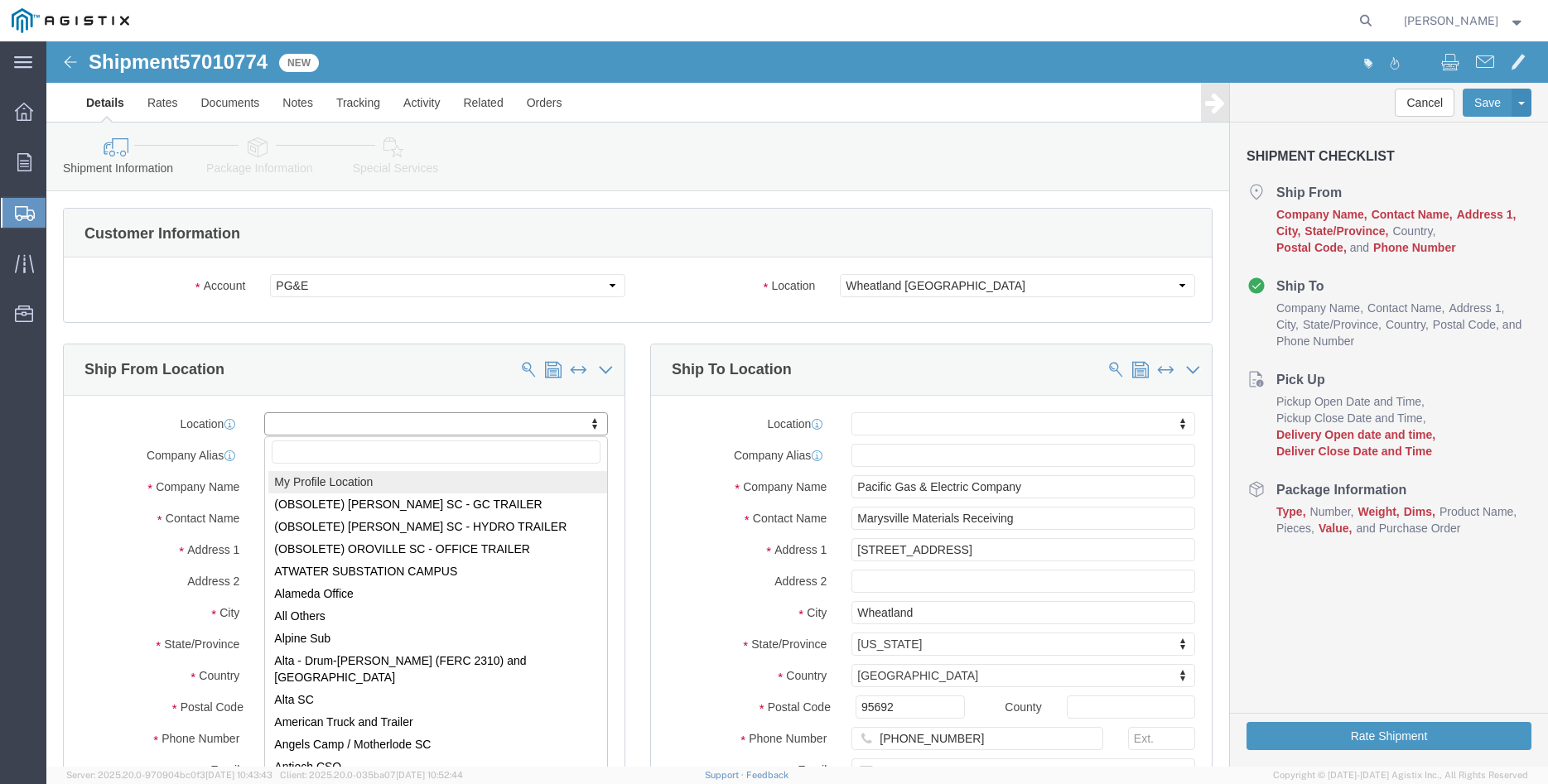
select select "MYPROFILE"
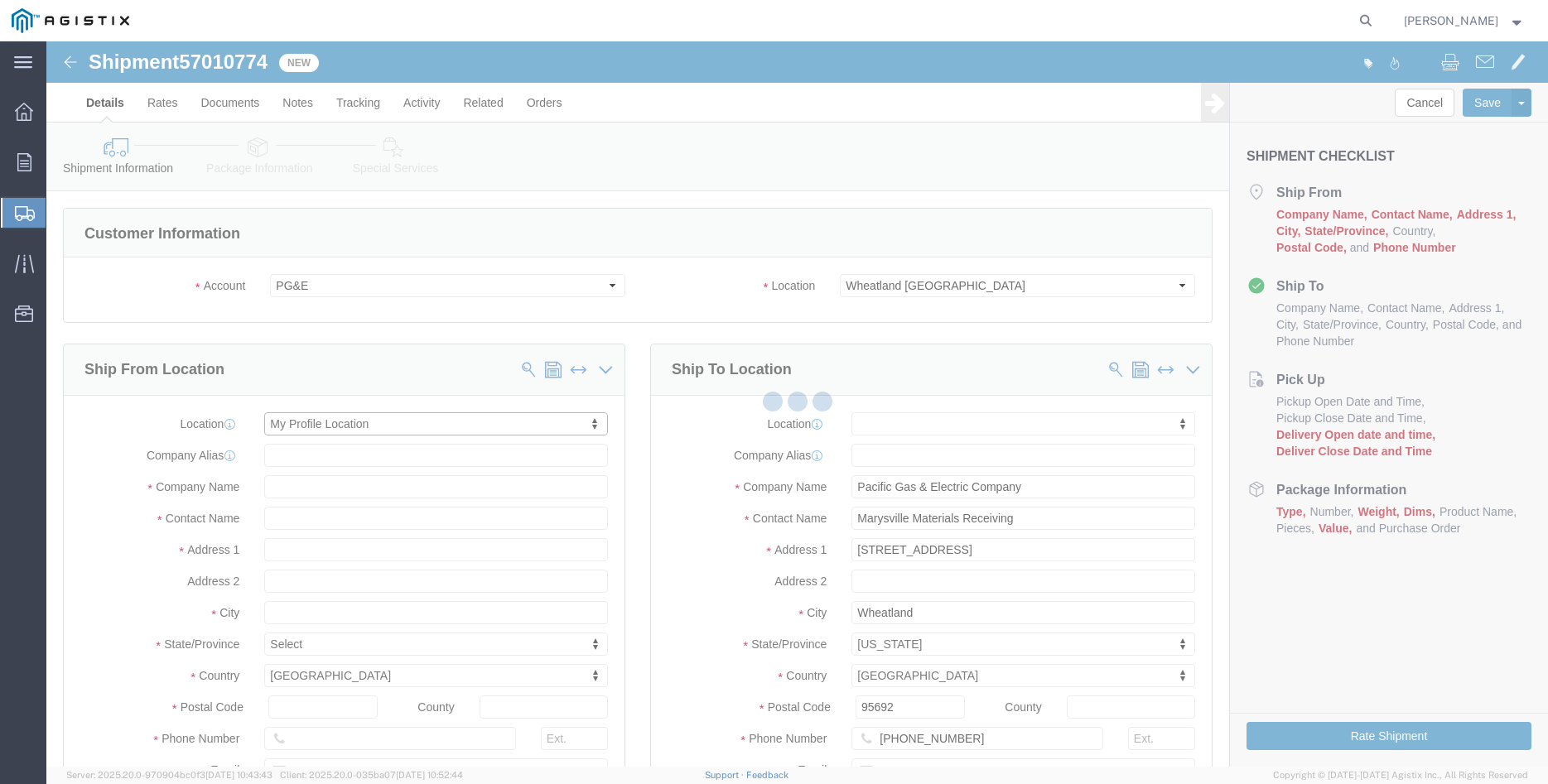
type input "305 [PERSON_NAME] DANCER DR"
type input "95377"
type input "[PHONE_NUMBER]"
type input "[PERSON_NAME][EMAIL_ADDRESS][DOMAIN_NAME]"
checkbox input "true"
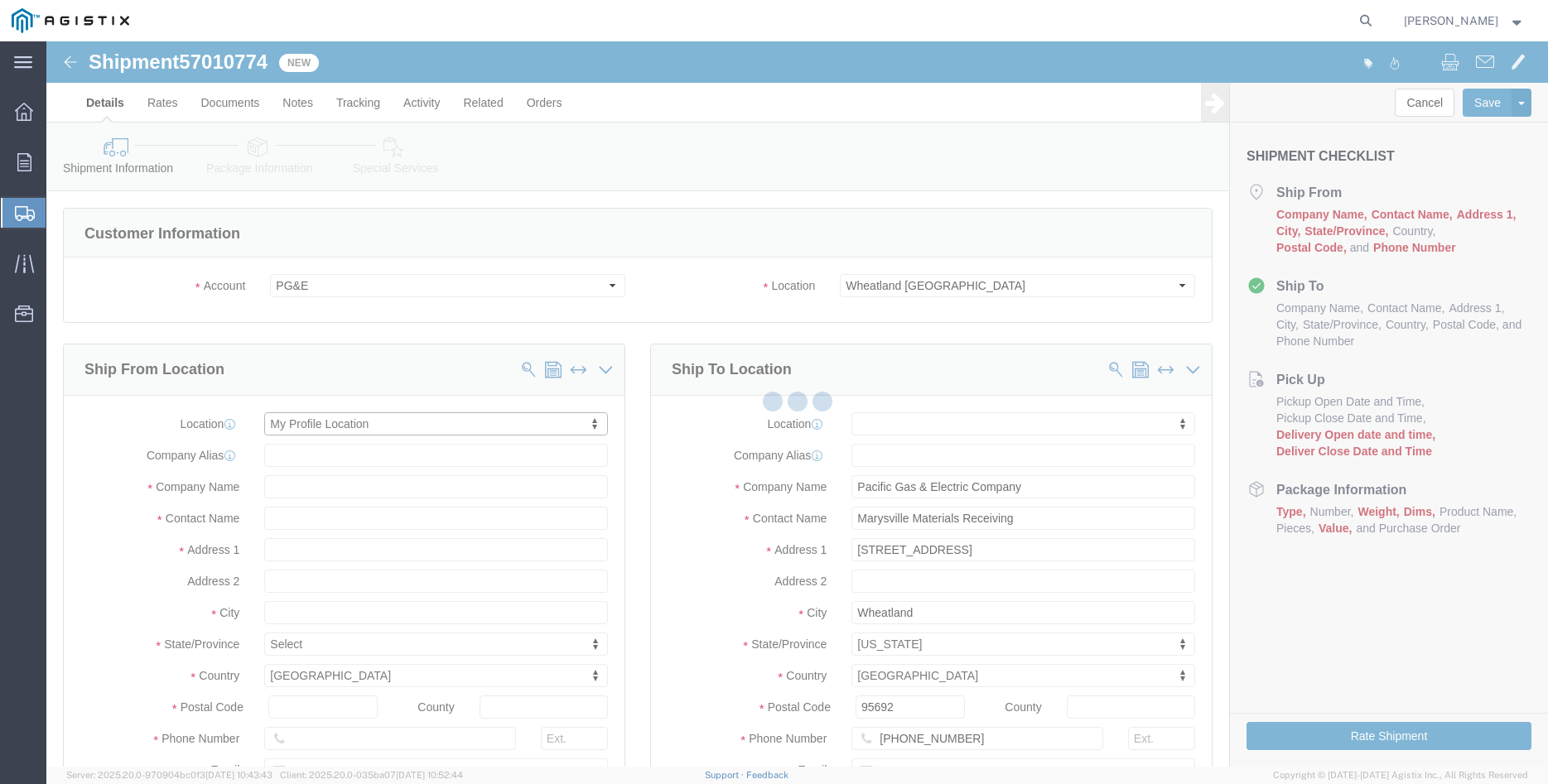
type input "[PERSON_NAME] Iron Works Inc"
type input "[PERSON_NAME]"
select select "CA"
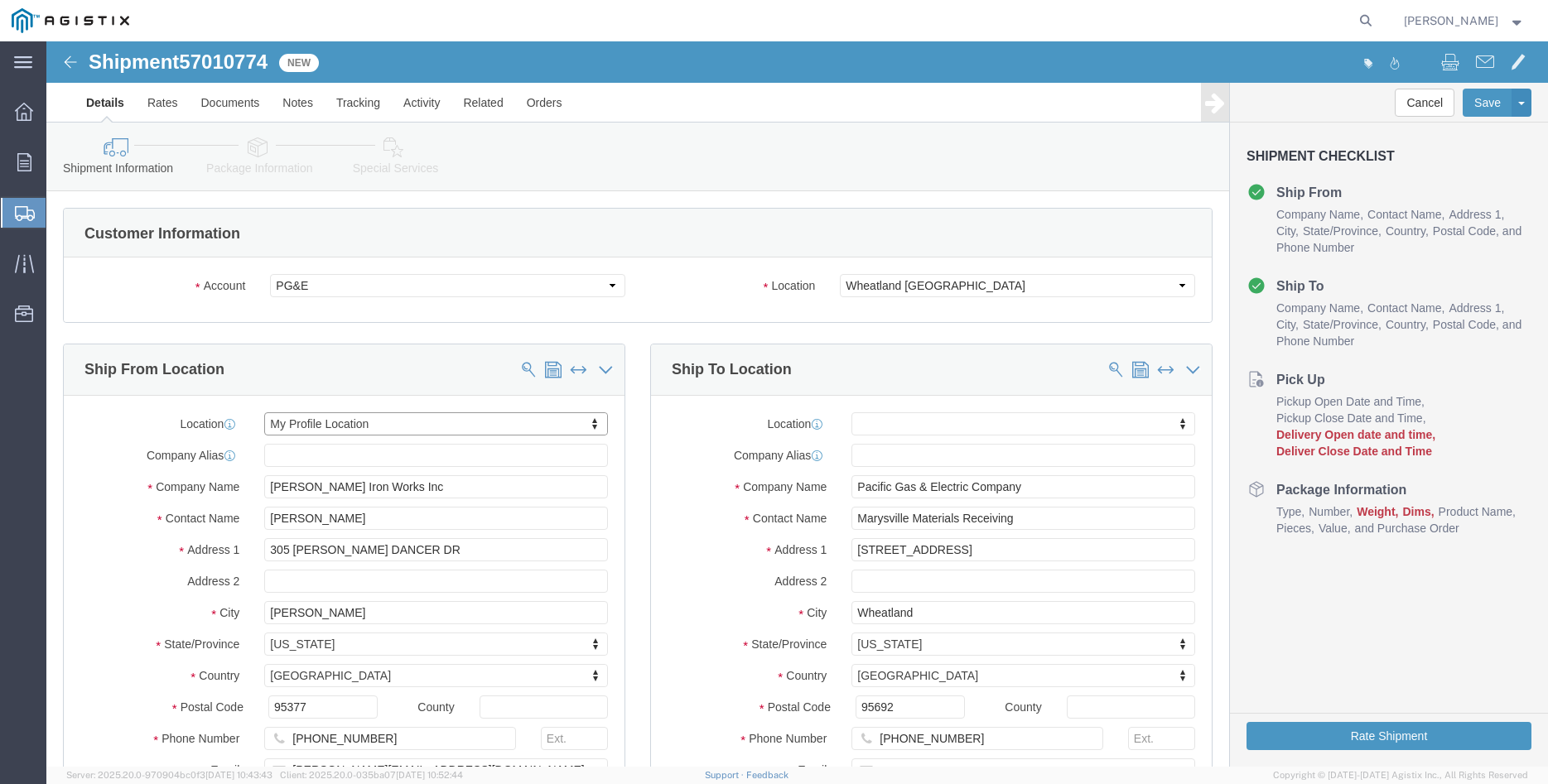
click div "Ship From Location Location My Profile Location My Profile Location (OBSOLETE) …"
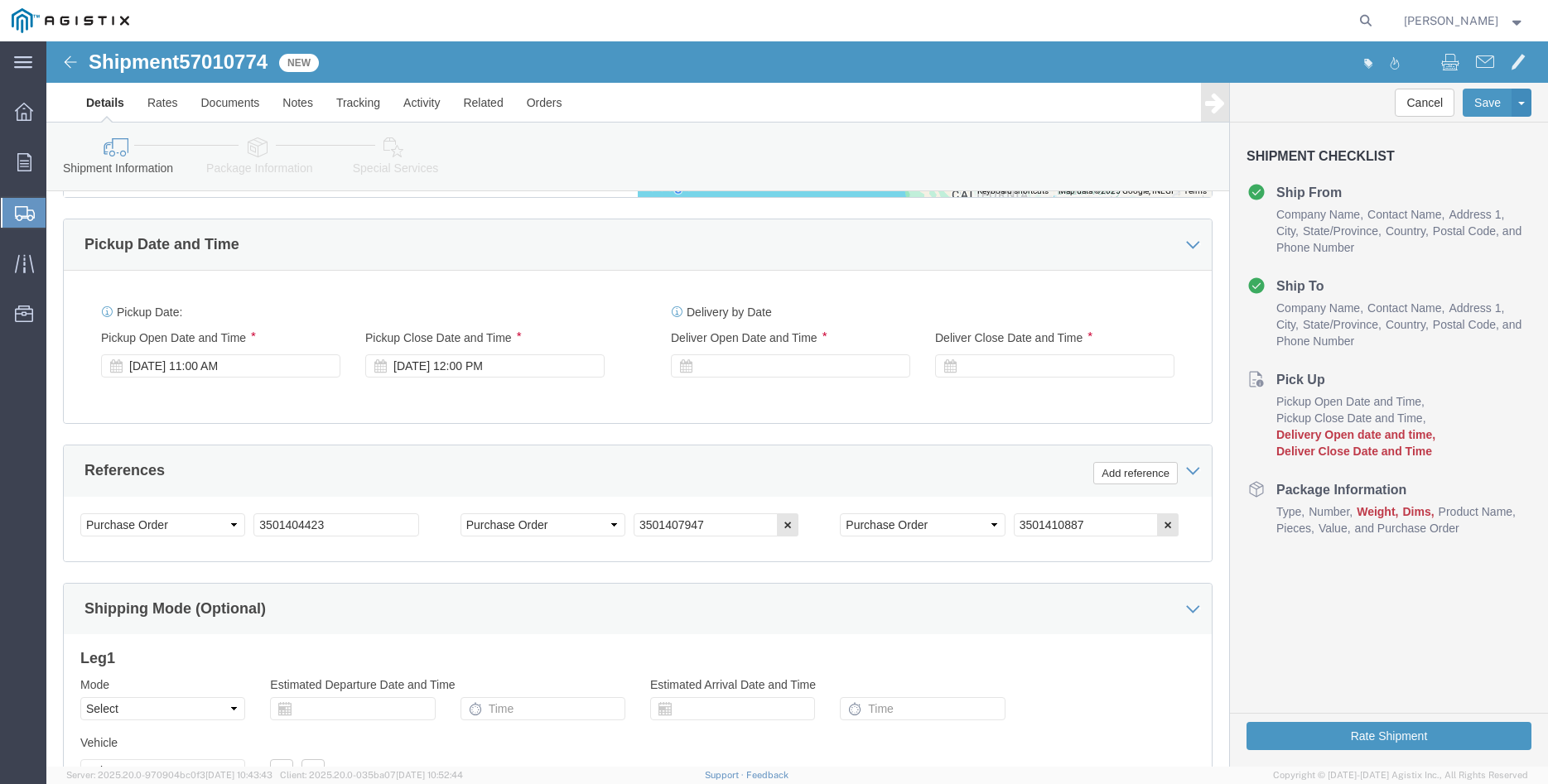
scroll to position [1014, 0]
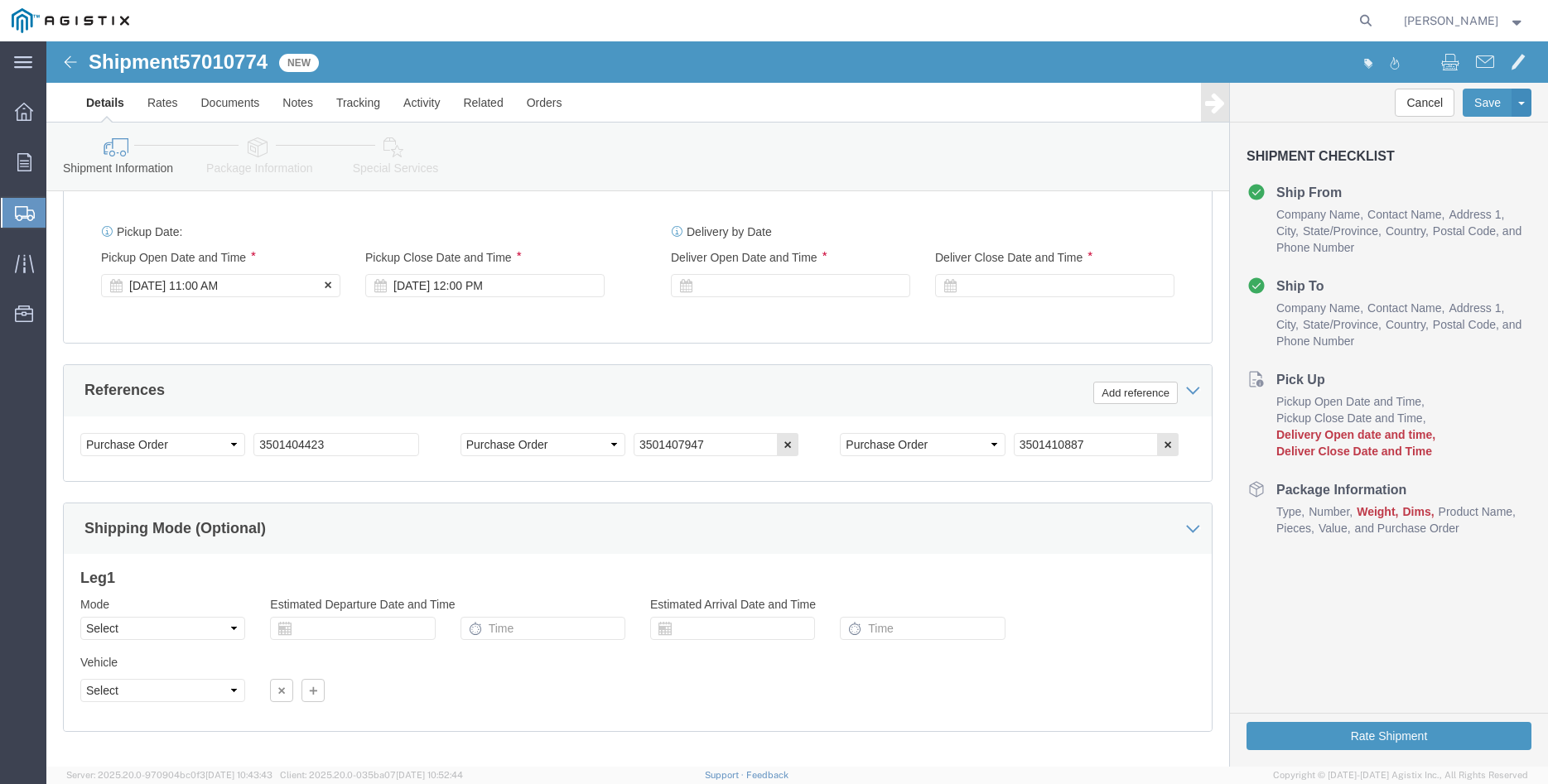
click div "Oct 02 2025 11:00 AM"
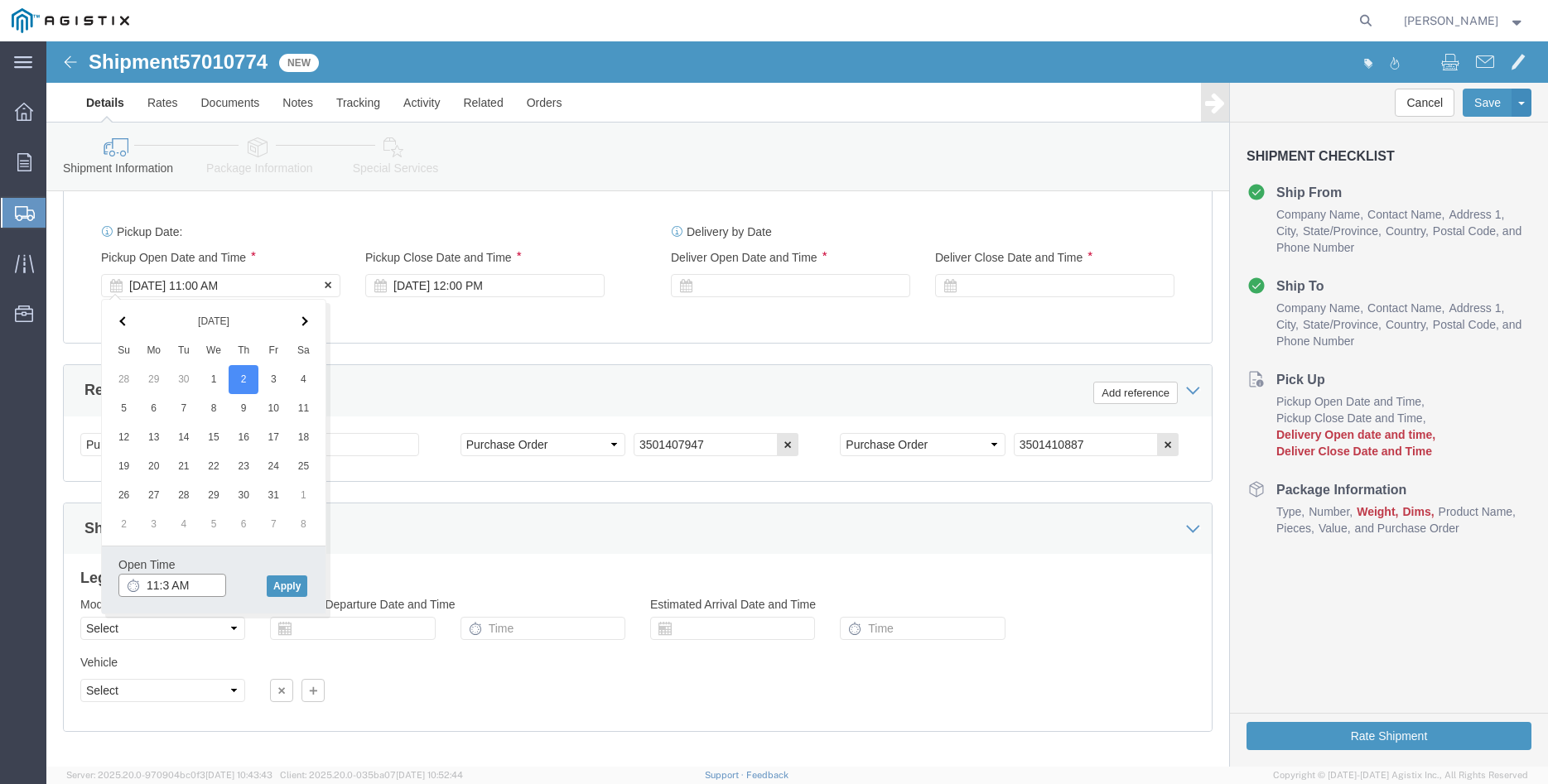
type input "11:30 AM"
click button "Apply"
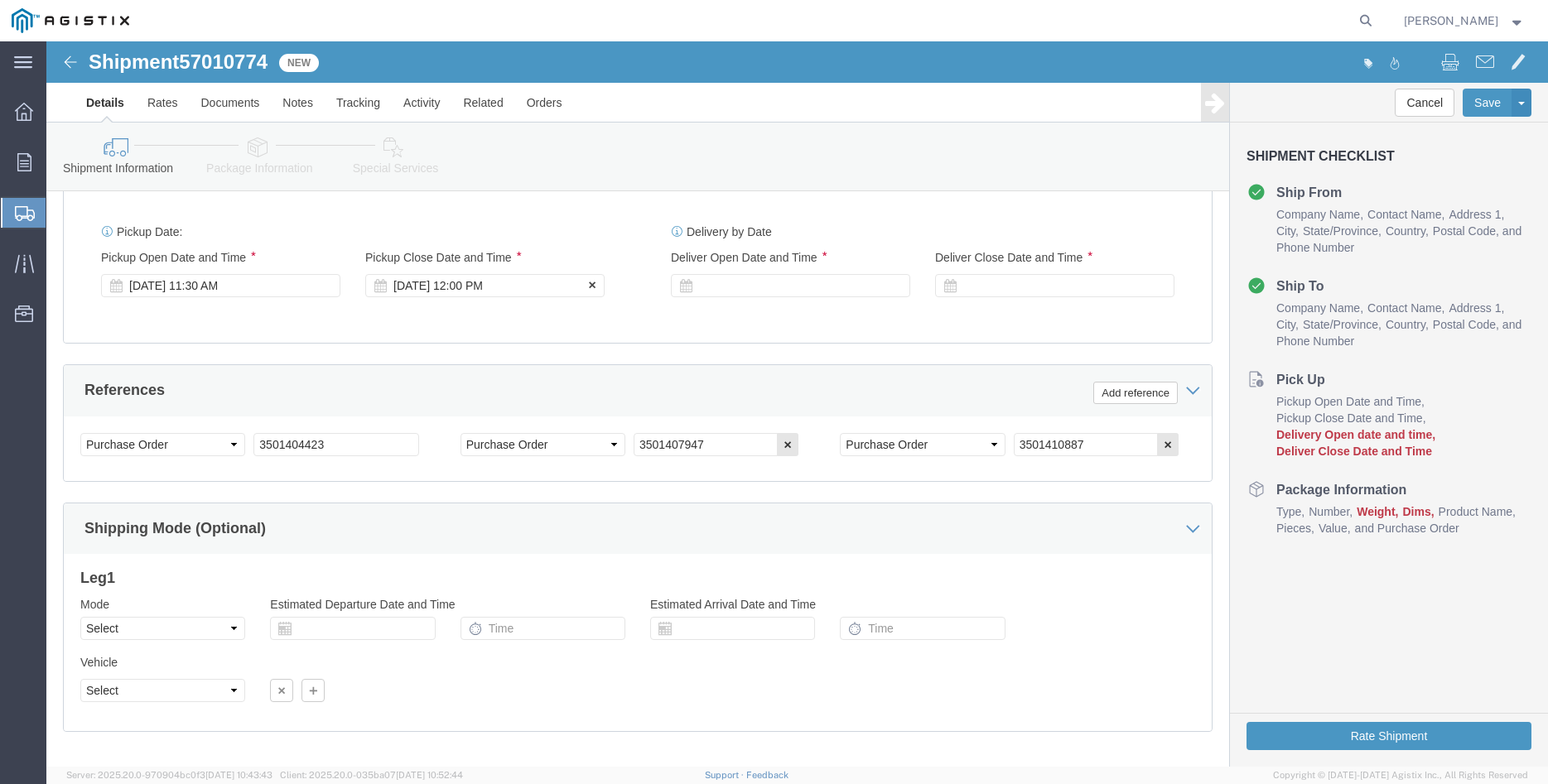
click div "Oct 02 2025 12:00 PM"
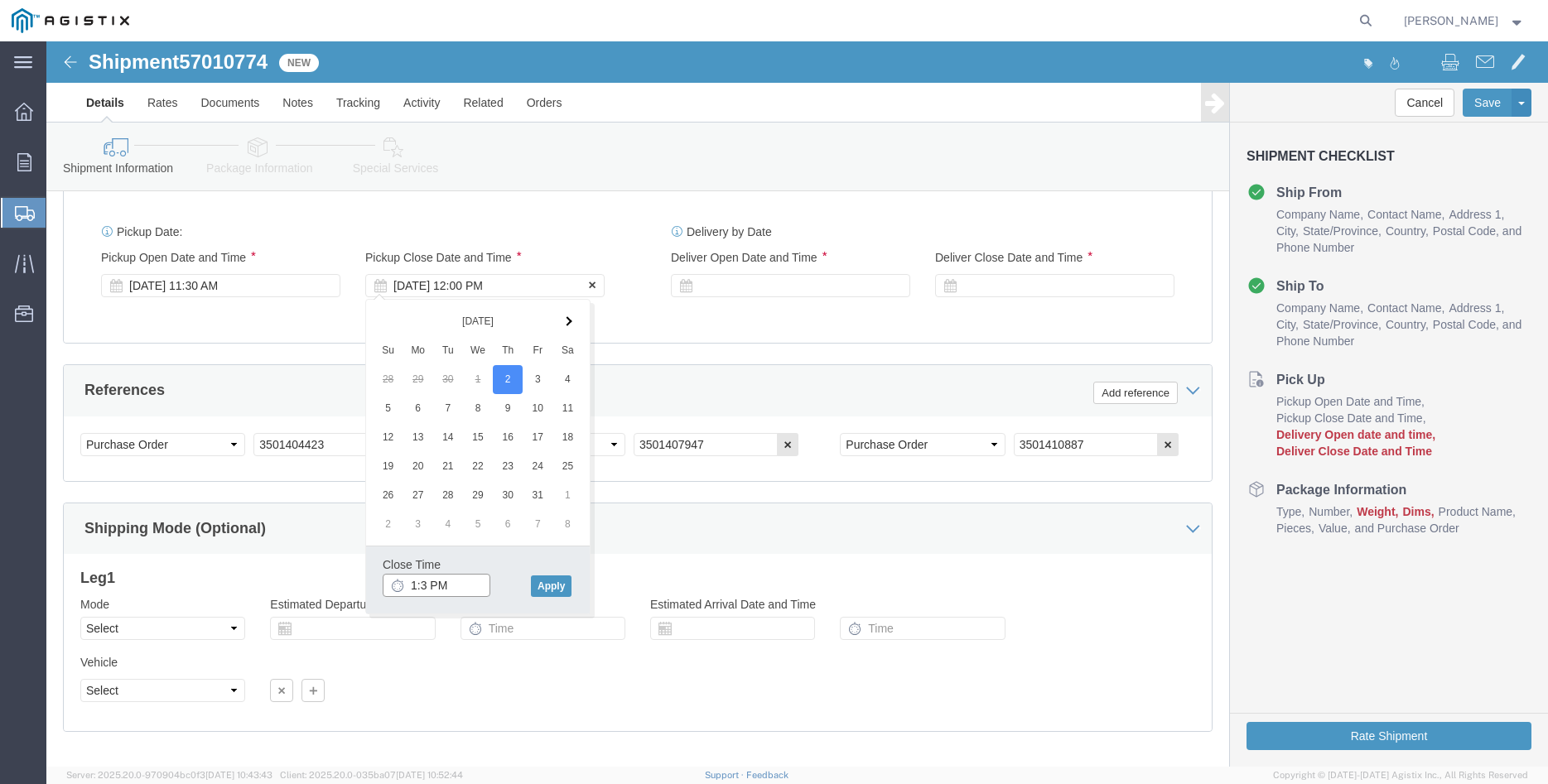
type input "1:30 PM"
click button "Apply"
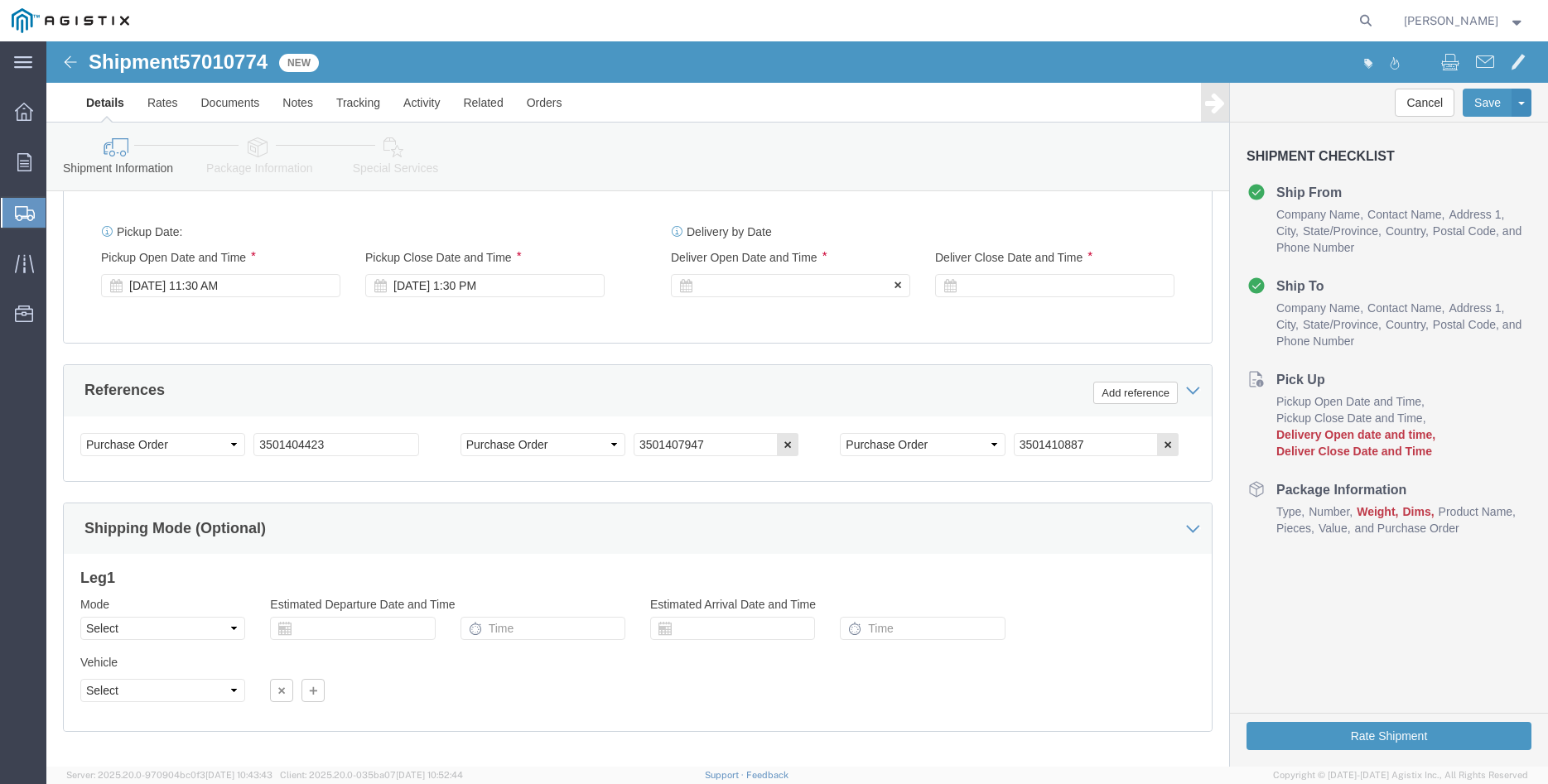
click div
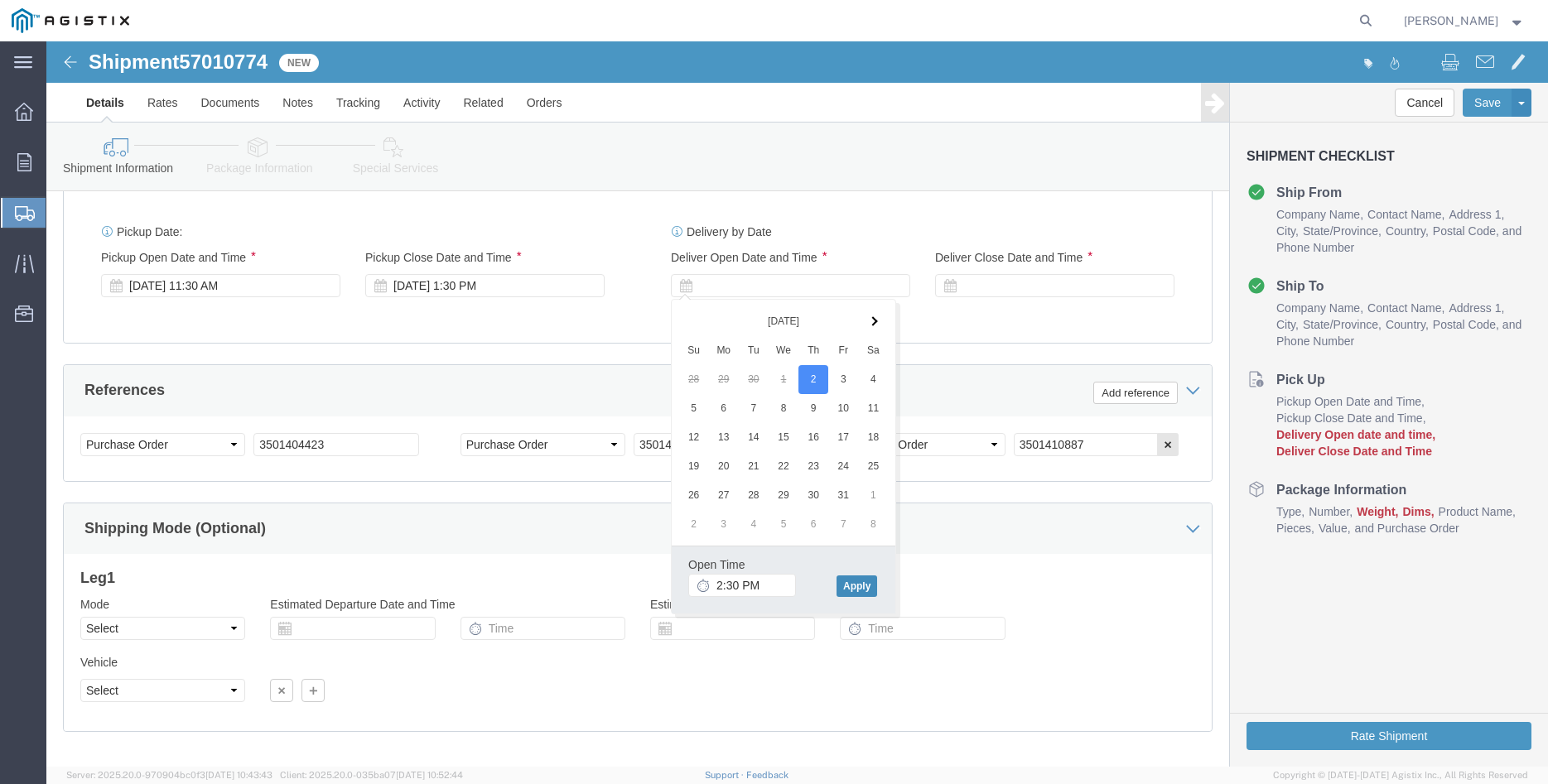
click button "Apply"
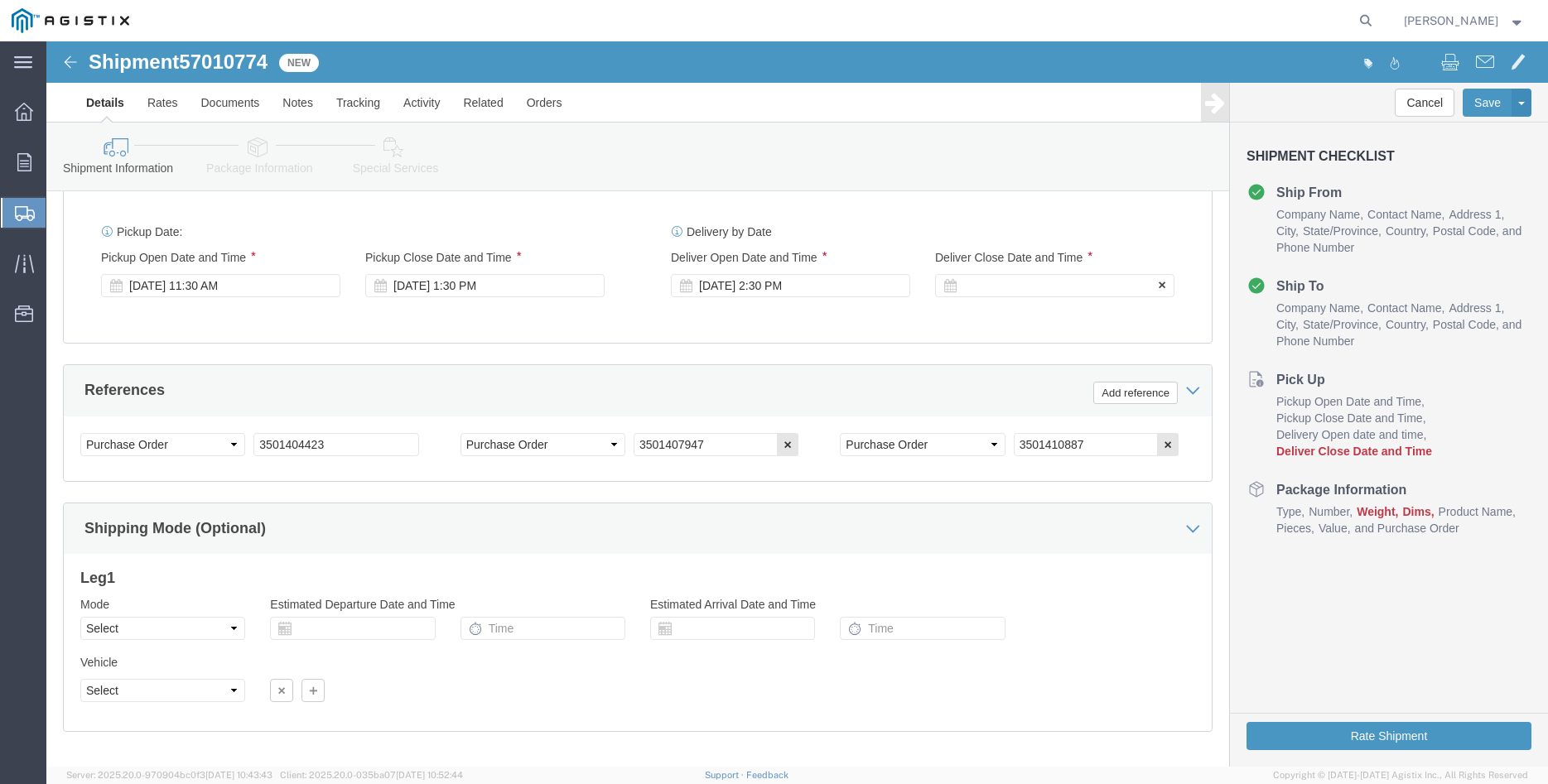
click div
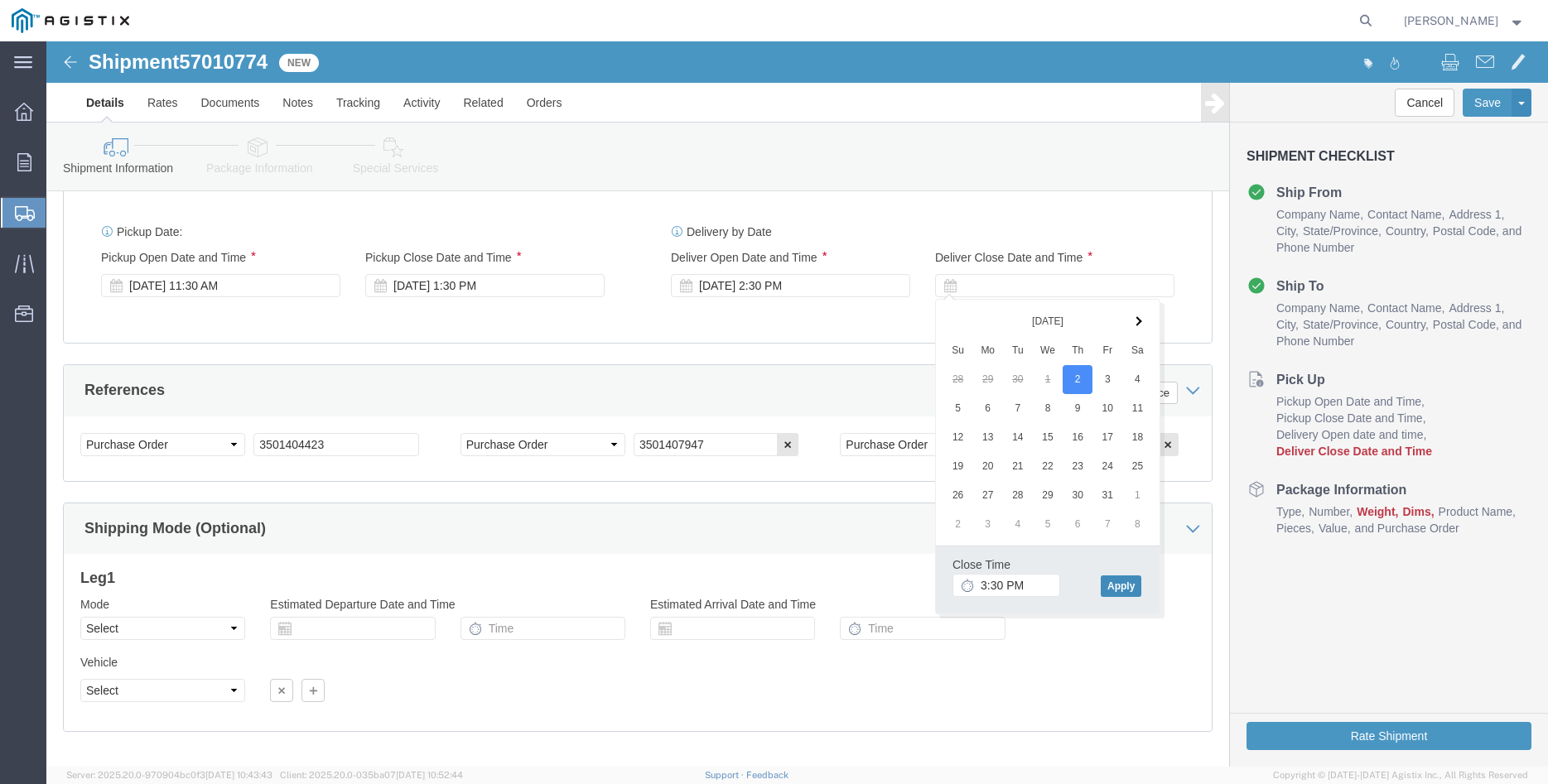
click button "Apply"
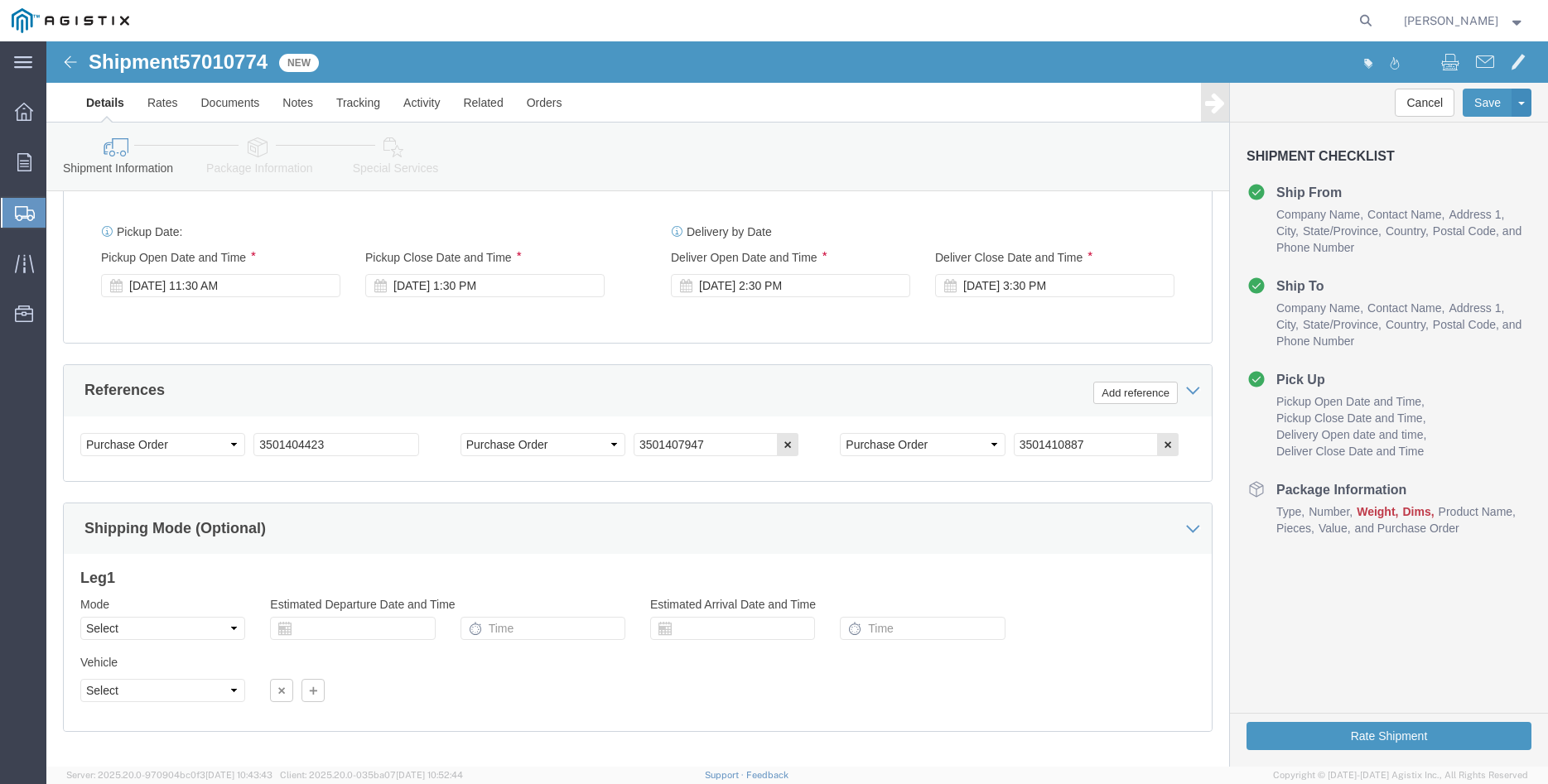
click div "Please fix the following errors Customer Information Account Select [PERSON_NAM…"
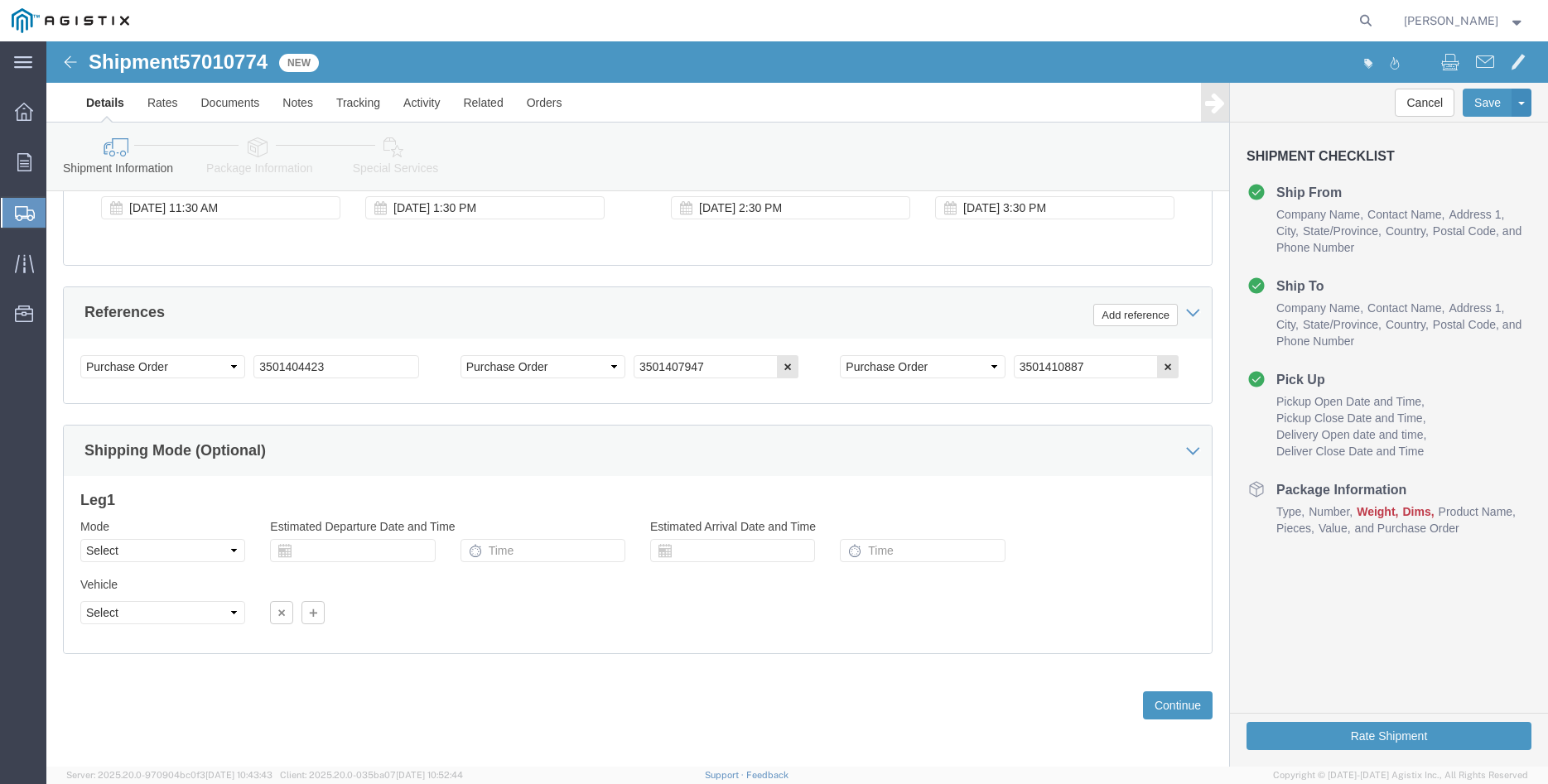
scroll to position [1093, 0]
click select "Select Air Less than Truckload Multi-Leg Ocean Freight Rail Small Parcel Truckl…"
select select "TL"
click option "Truckload"
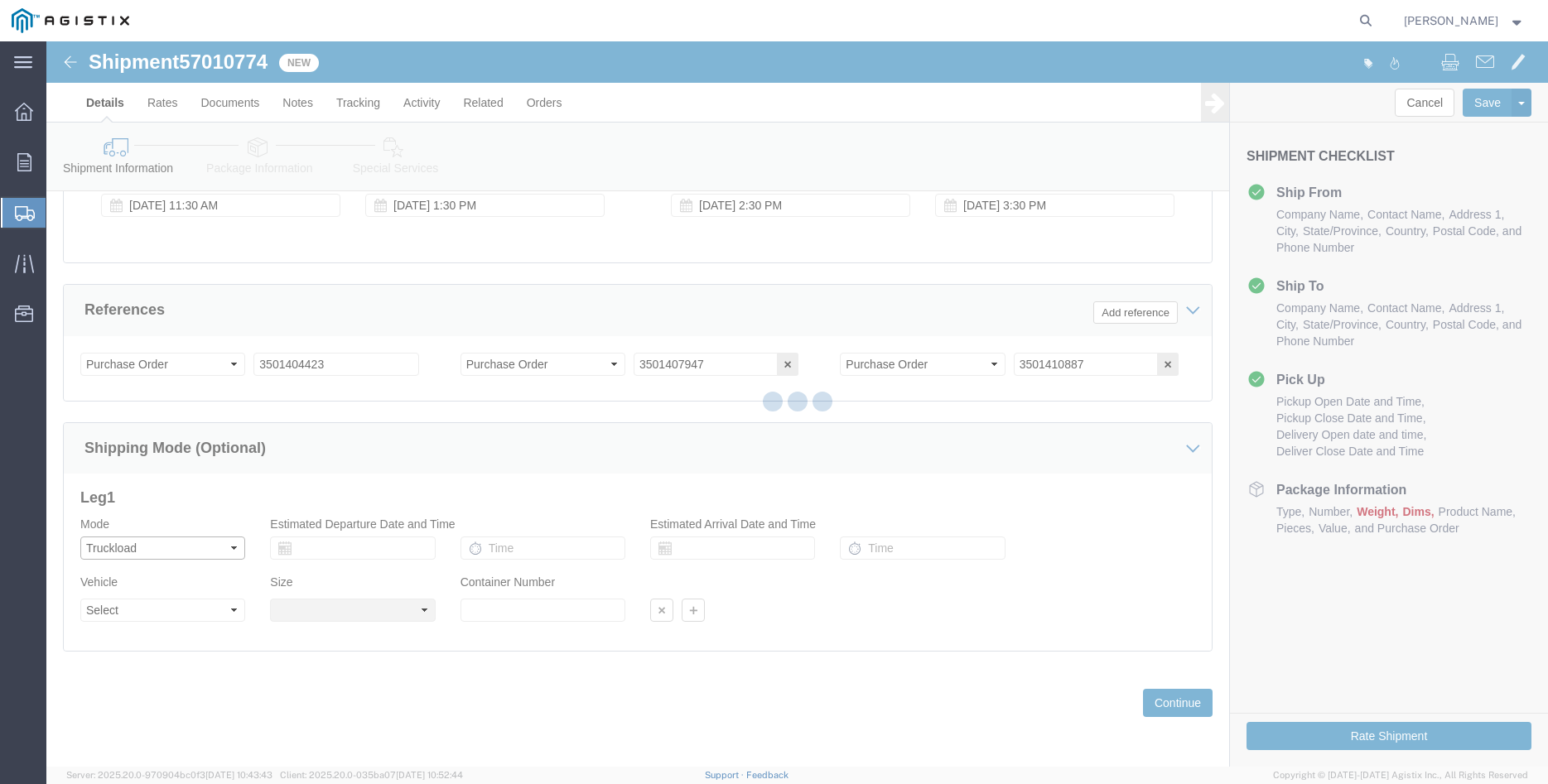
select select
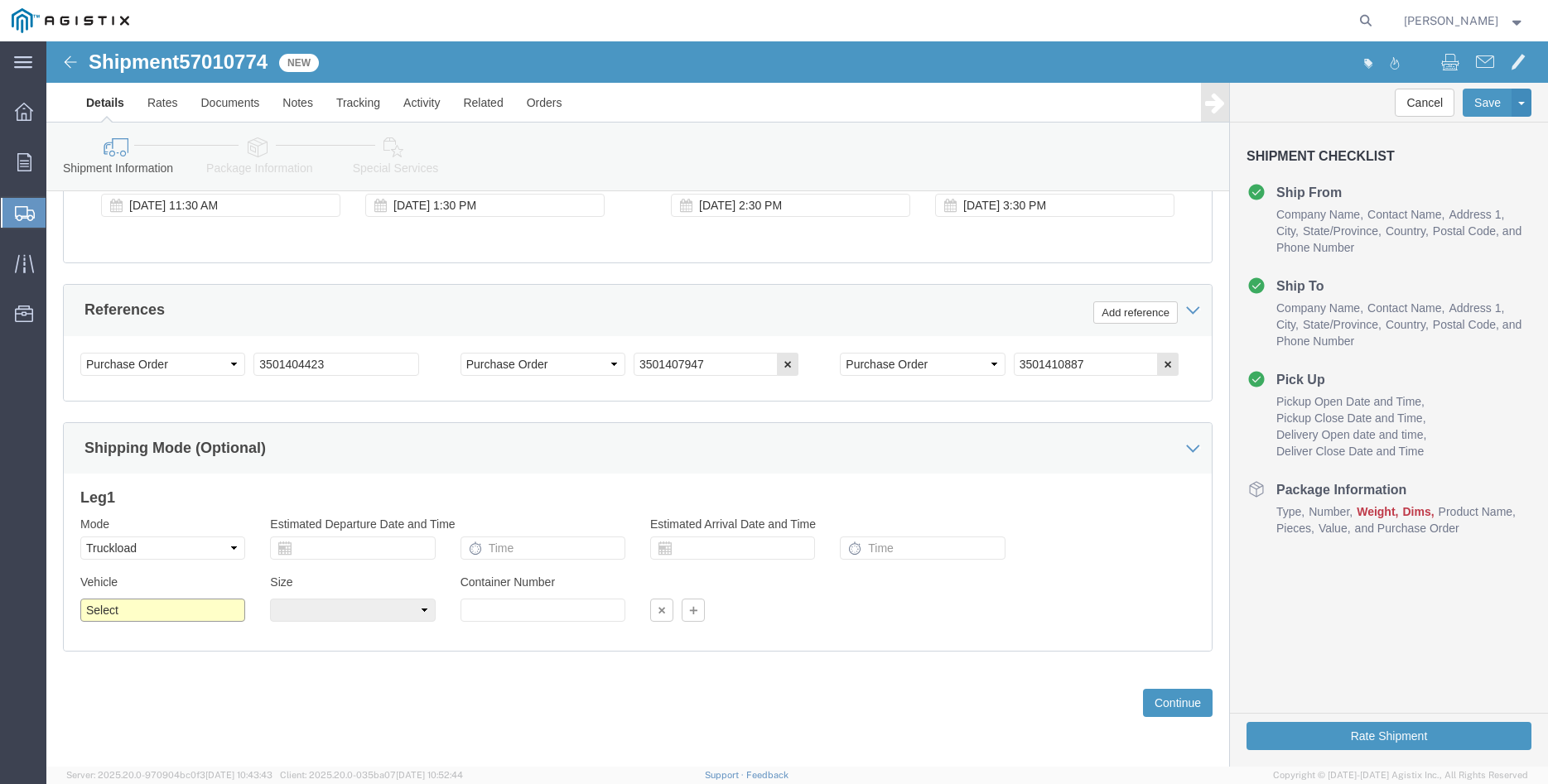
click select "Select 1-Ton (PSS) 10 Wheel 10 Yard Dump Truck 20 Yard Dump Truck Bobtail Botto…"
select select "FLBD"
click option "Flat Bed"
click select "Select 35 Feet 20 Feet 28 Feet 53 Feet 40 Feet 48 Feet"
select select "28FT"
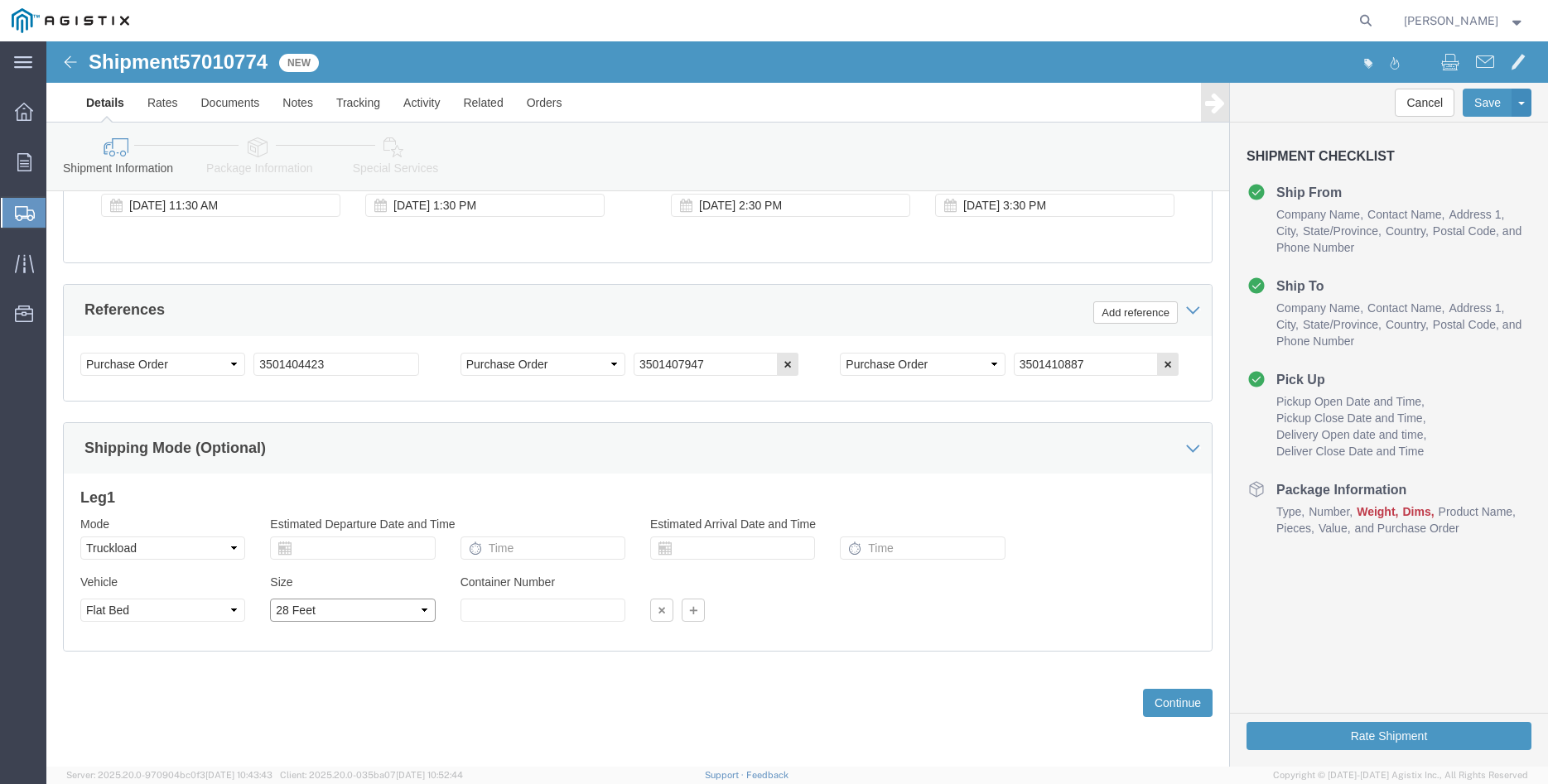
click option "28 Feet"
click div "Previous Continue"
click button "Continue"
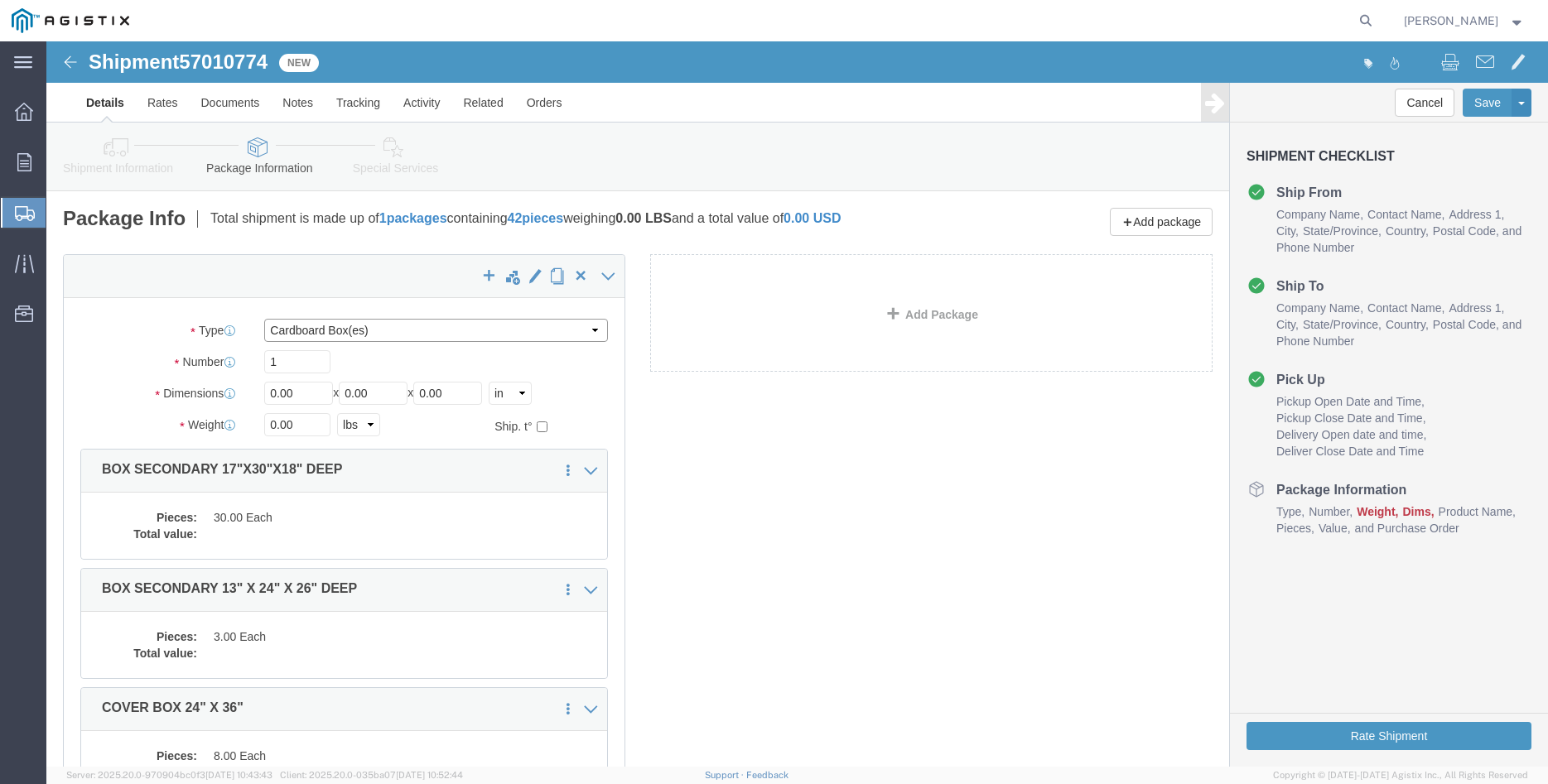
click select "Select Bulk Bundle(s) Cardboard Box(es) Carton(s) Crate(s) Drum(s) (Fiberboard)…"
select select "PONS"
click option "Pallet(s) Oversized (Not Stackable)"
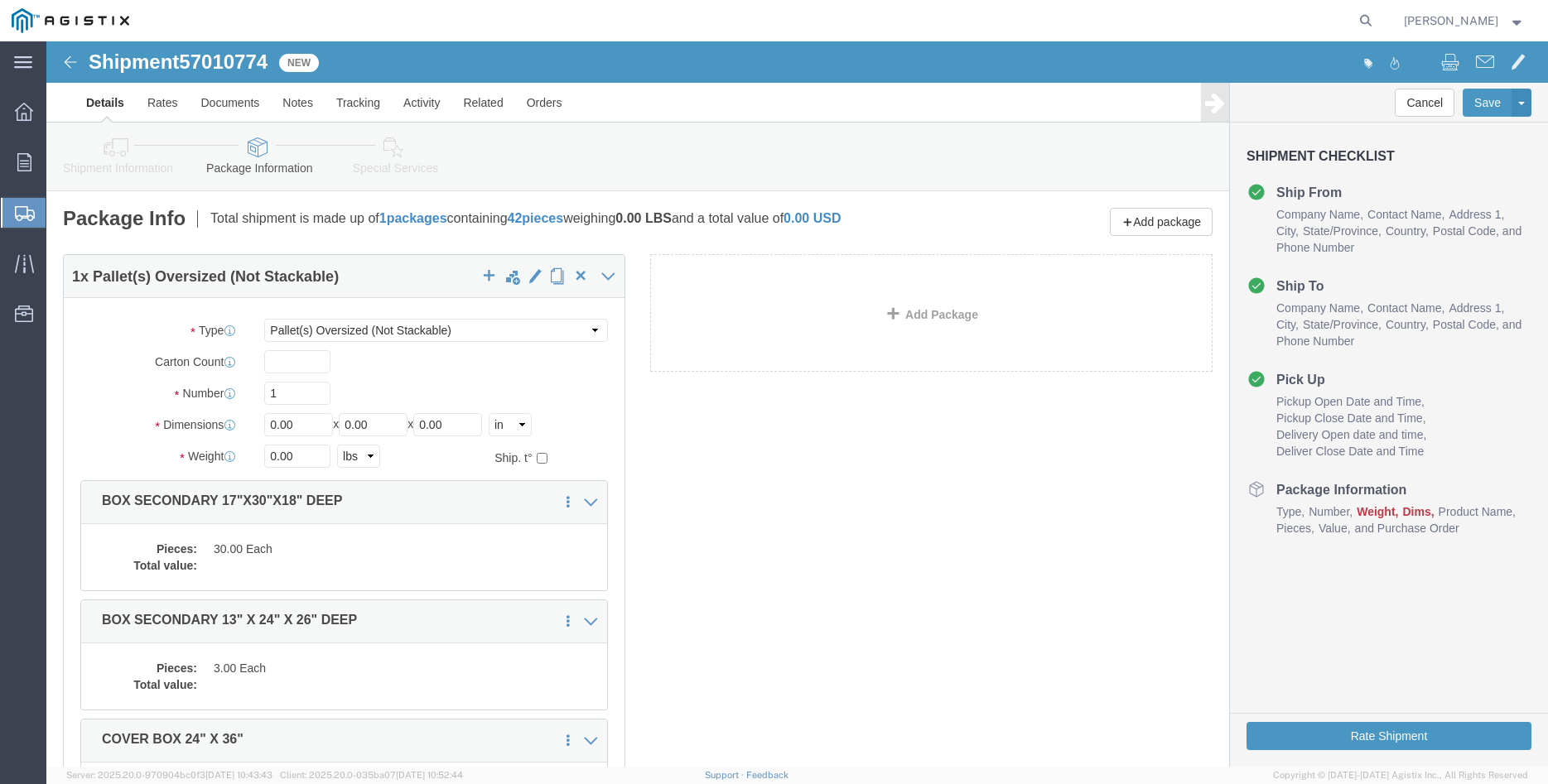
click div "Package Type Select Bulk Bundle(s) Cardboard Box(es) Carton(s) Crate(s) Drum(s)…"
click input "1"
type input "11"
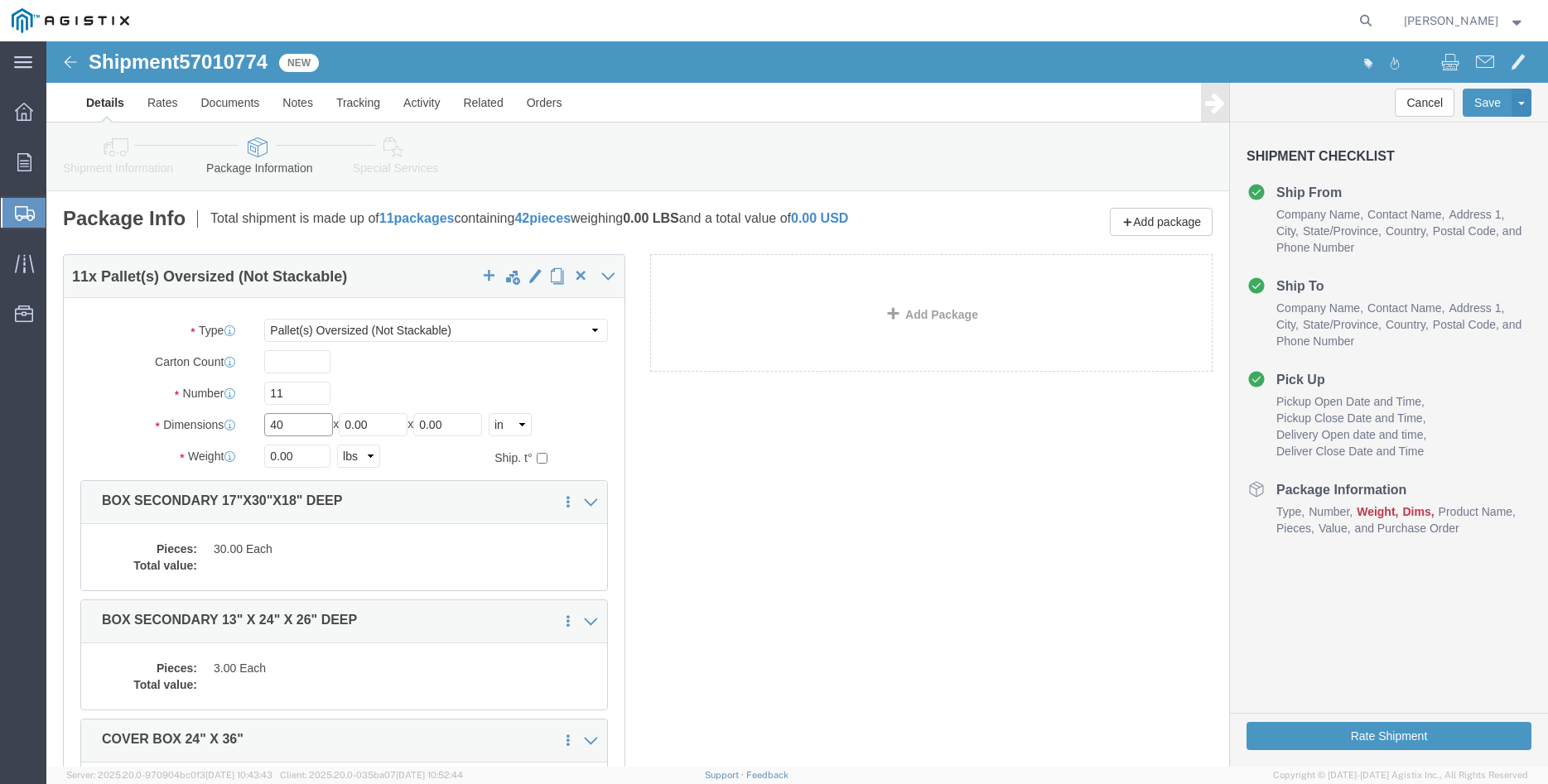
type input "40"
type input "50"
type input "43"
click input "0.00"
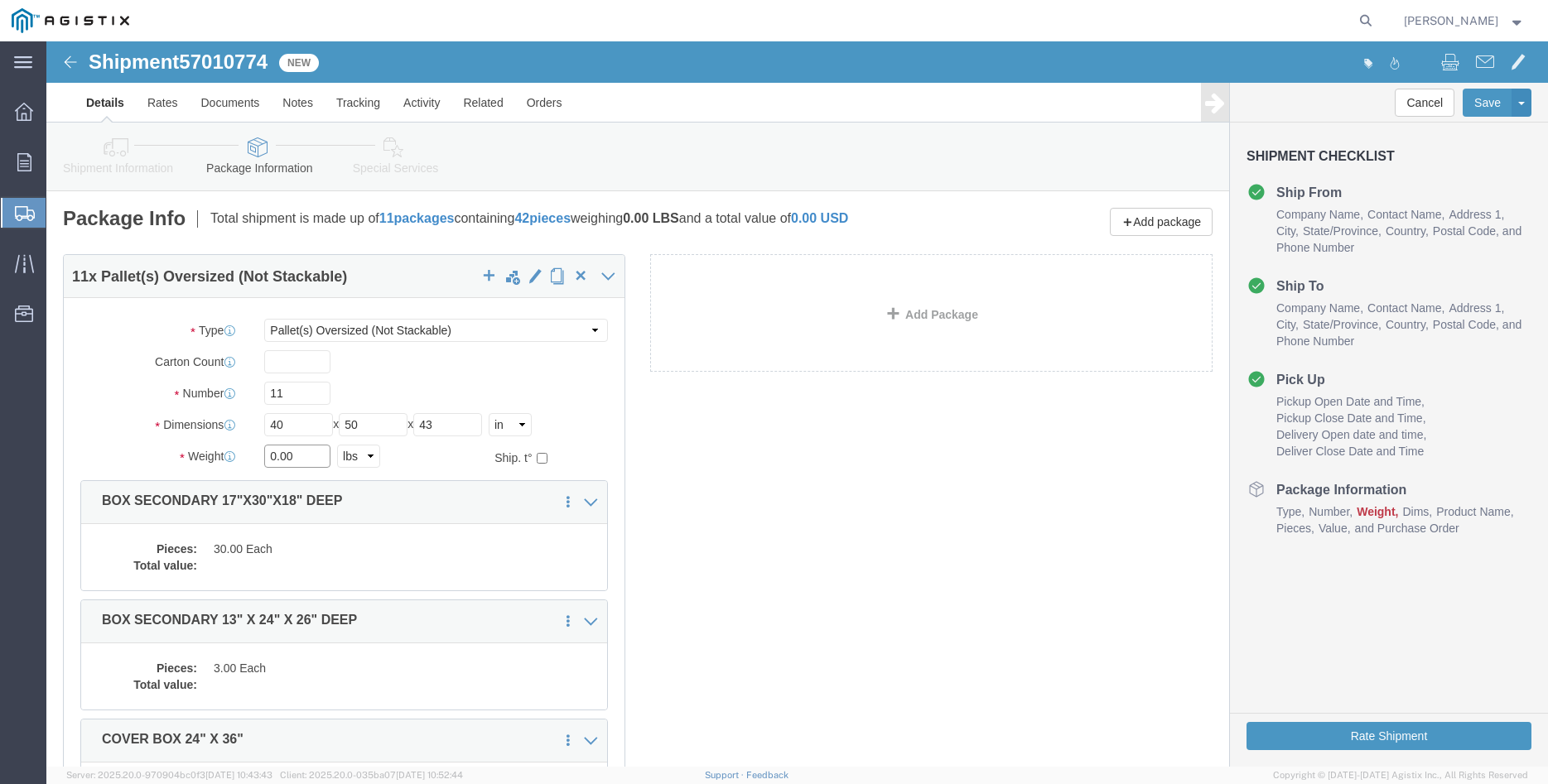
click input "0.00"
type input "8050"
click dd
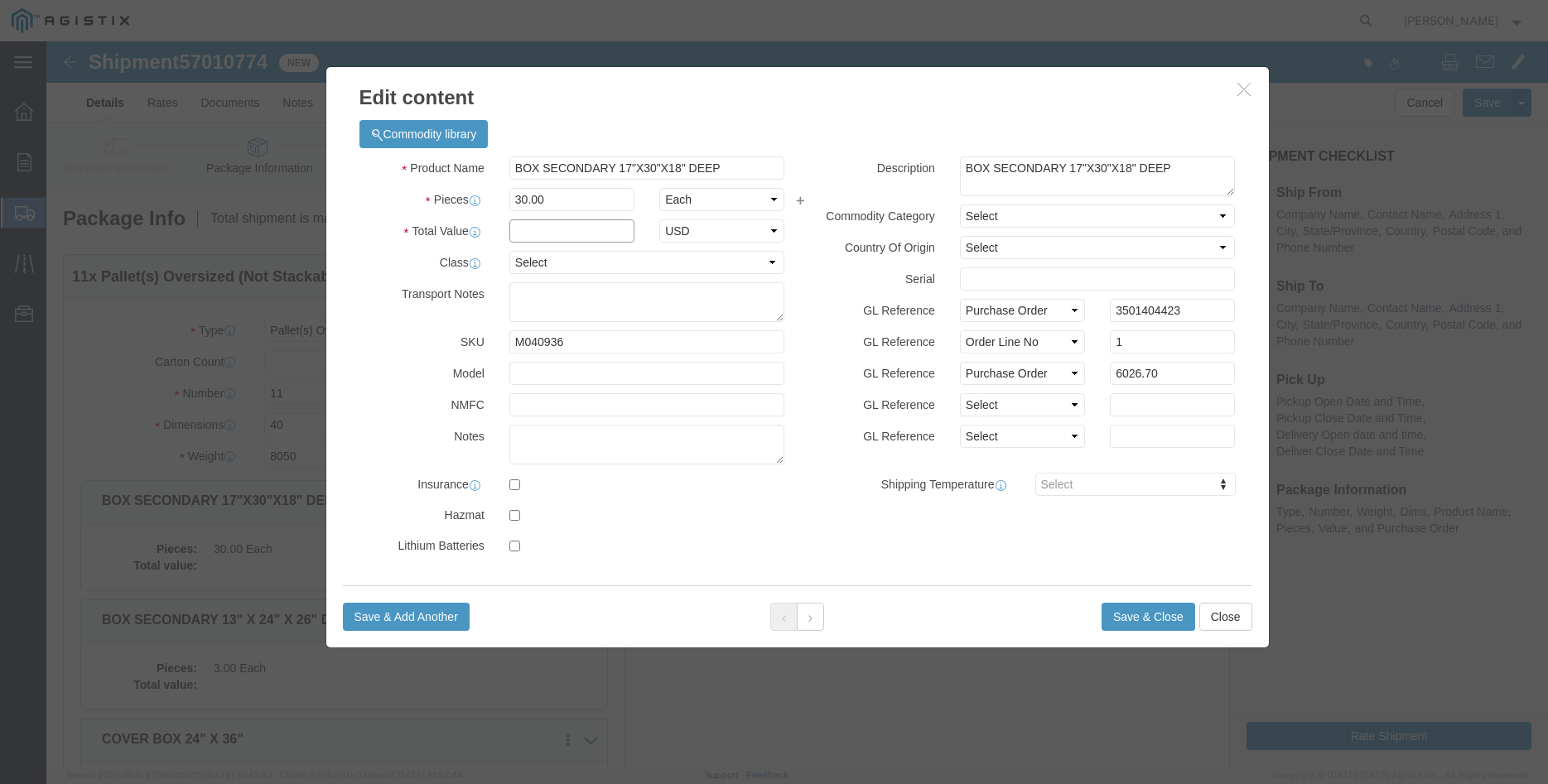
click input "text"
type input "6026.70"
click select "Select 50 55 60 65 70 85 92.5 100 125 175 250 300 400"
select select "100"
click option "100"
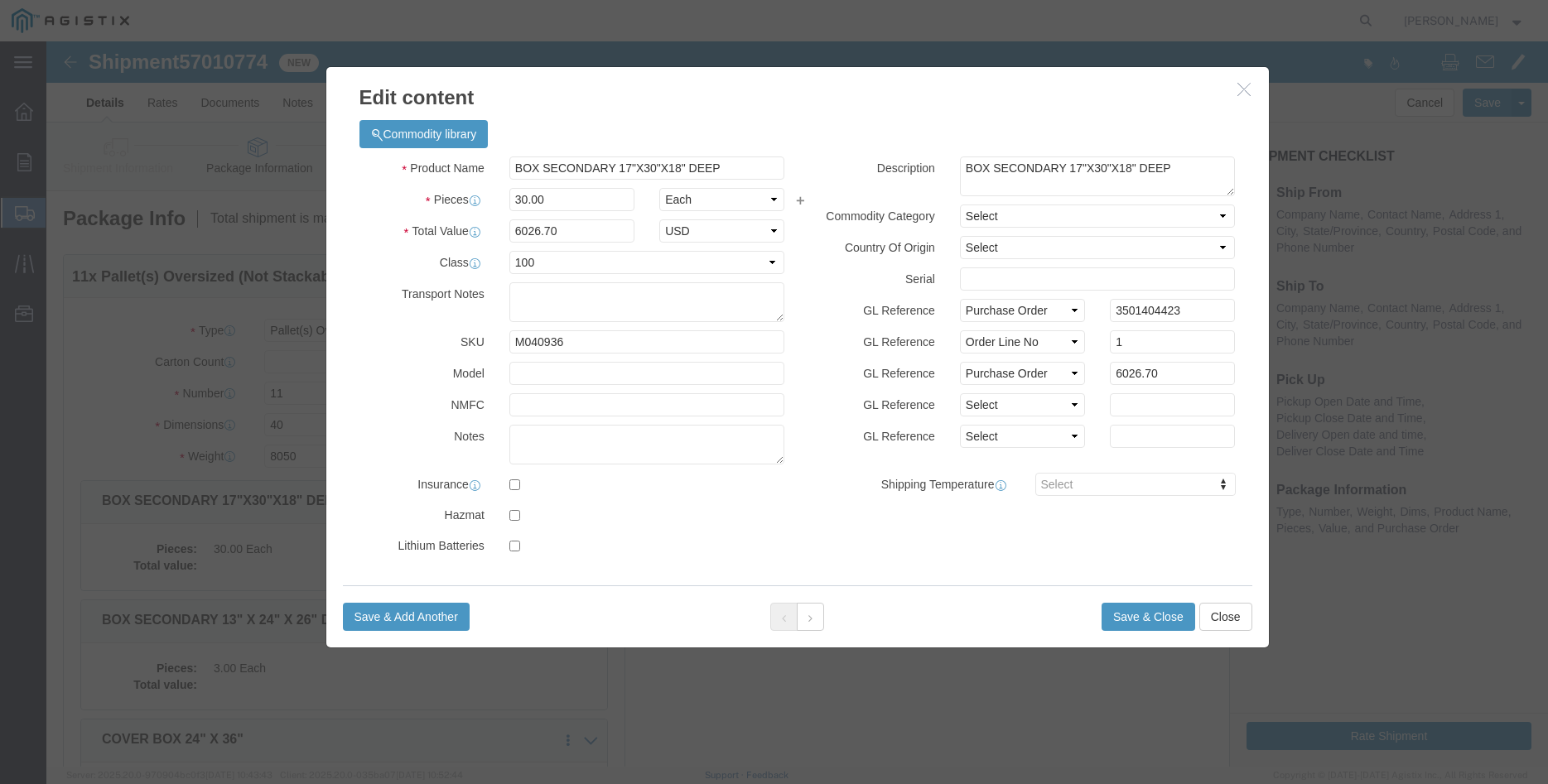
click div "GL Reference Select Account Type Activity ID Airline Appointment Number ASN Bat…"
click button "Save & Close"
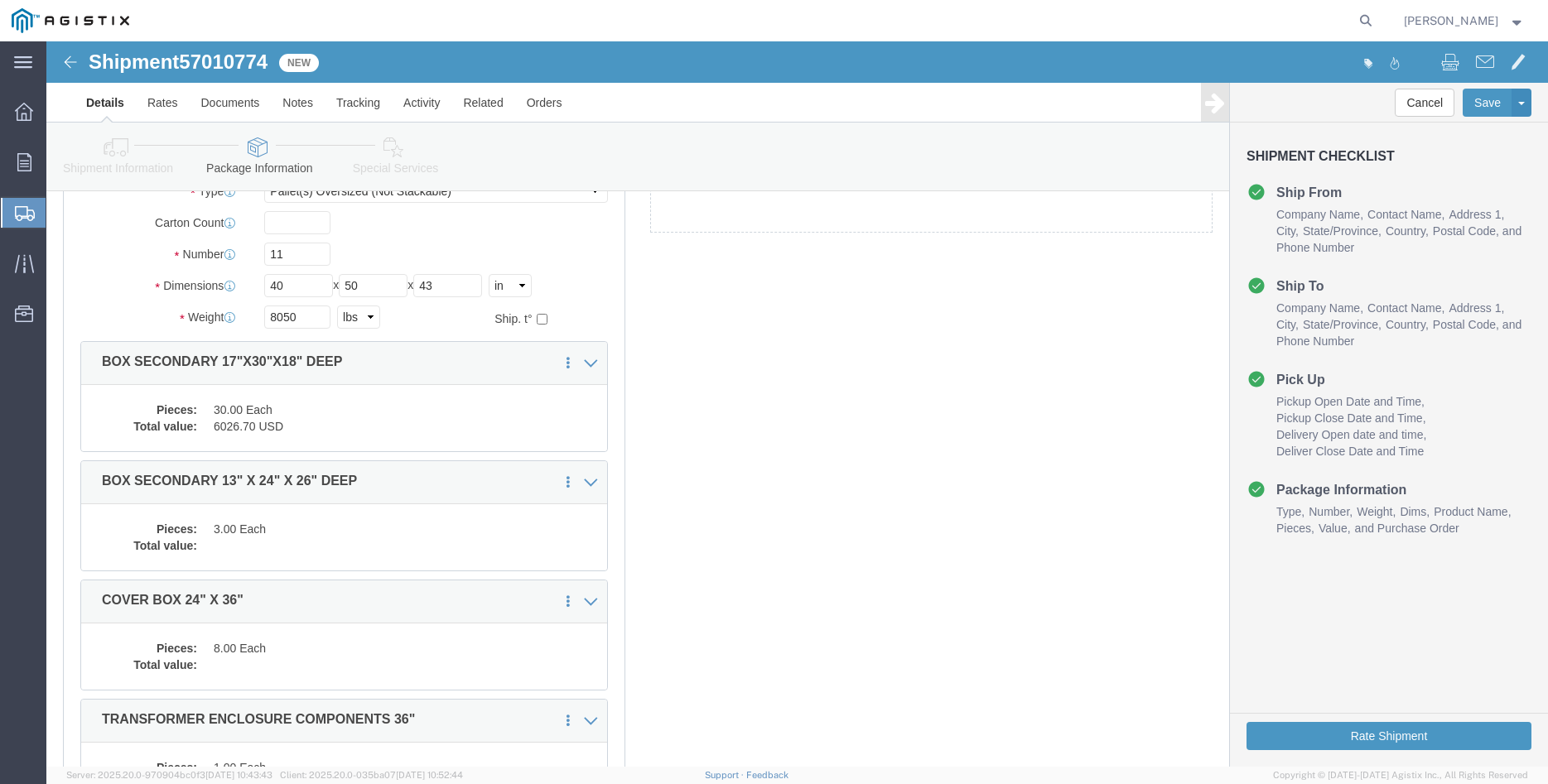
scroll to position [169, 0]
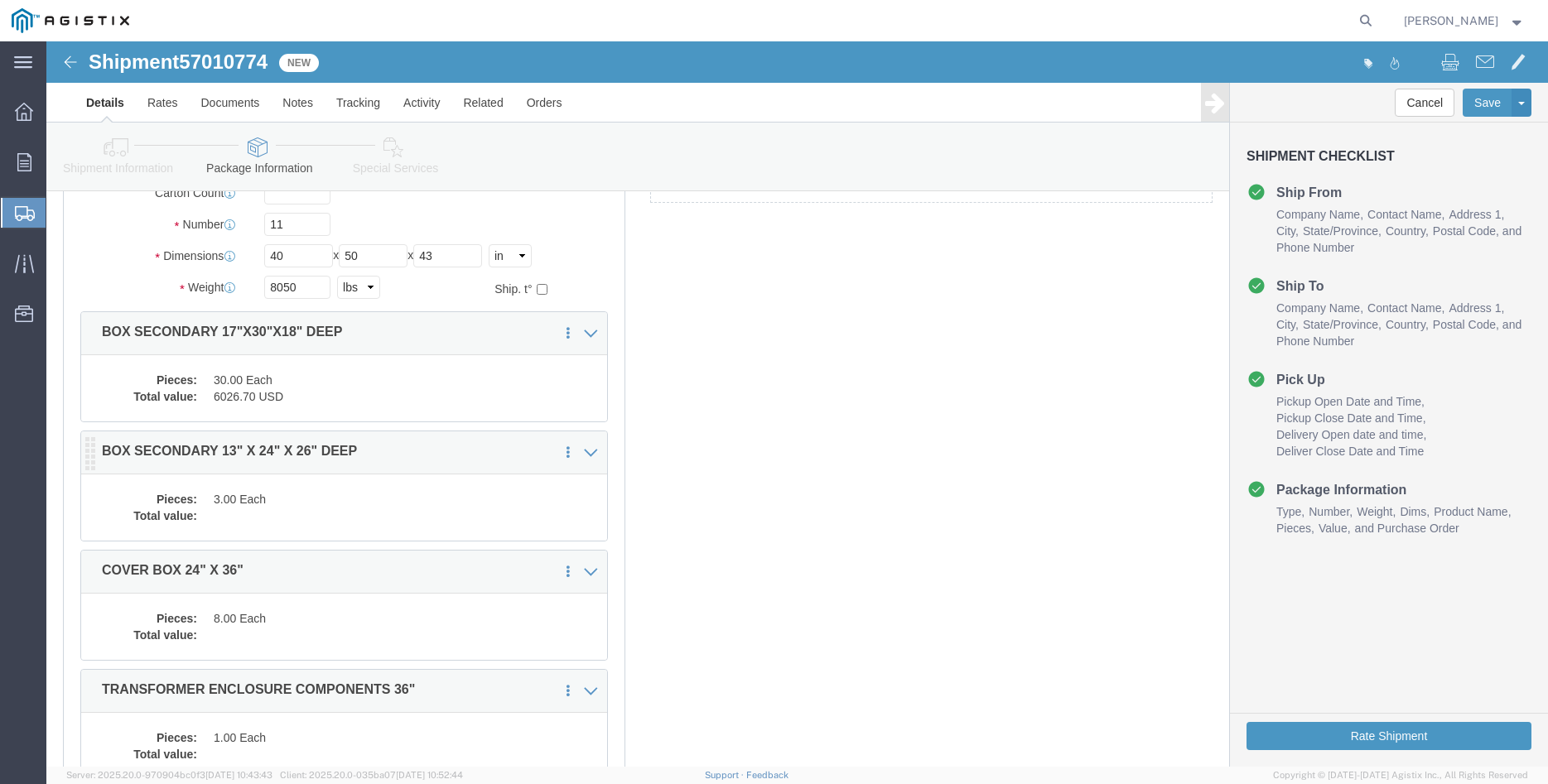
click dd "3.00 Each"
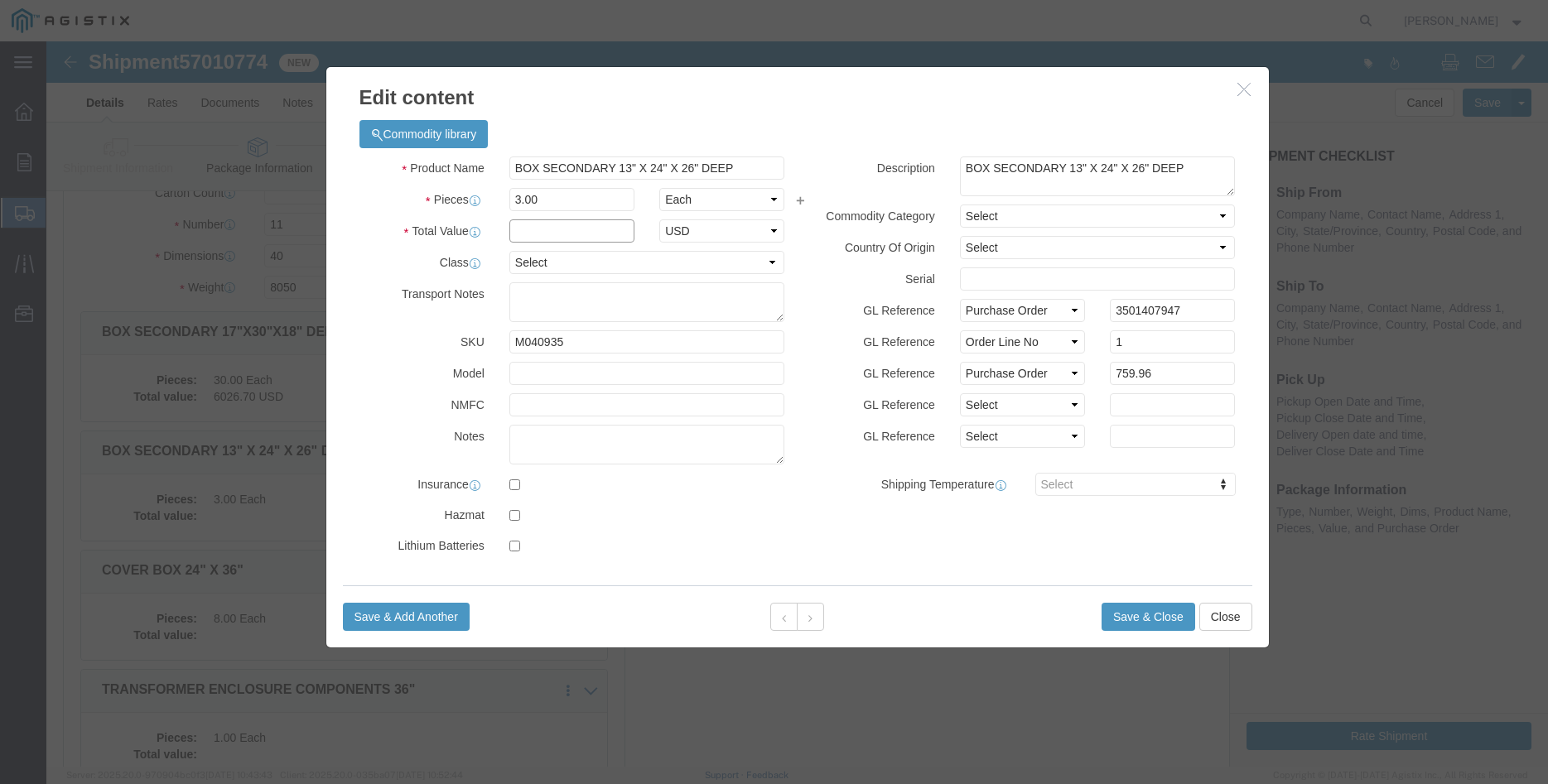
click input "text"
type input "759.96"
click select "Select 50 55 60 65 70 85 92.5 100 125 175 250 300 400"
select select "100"
click option "100"
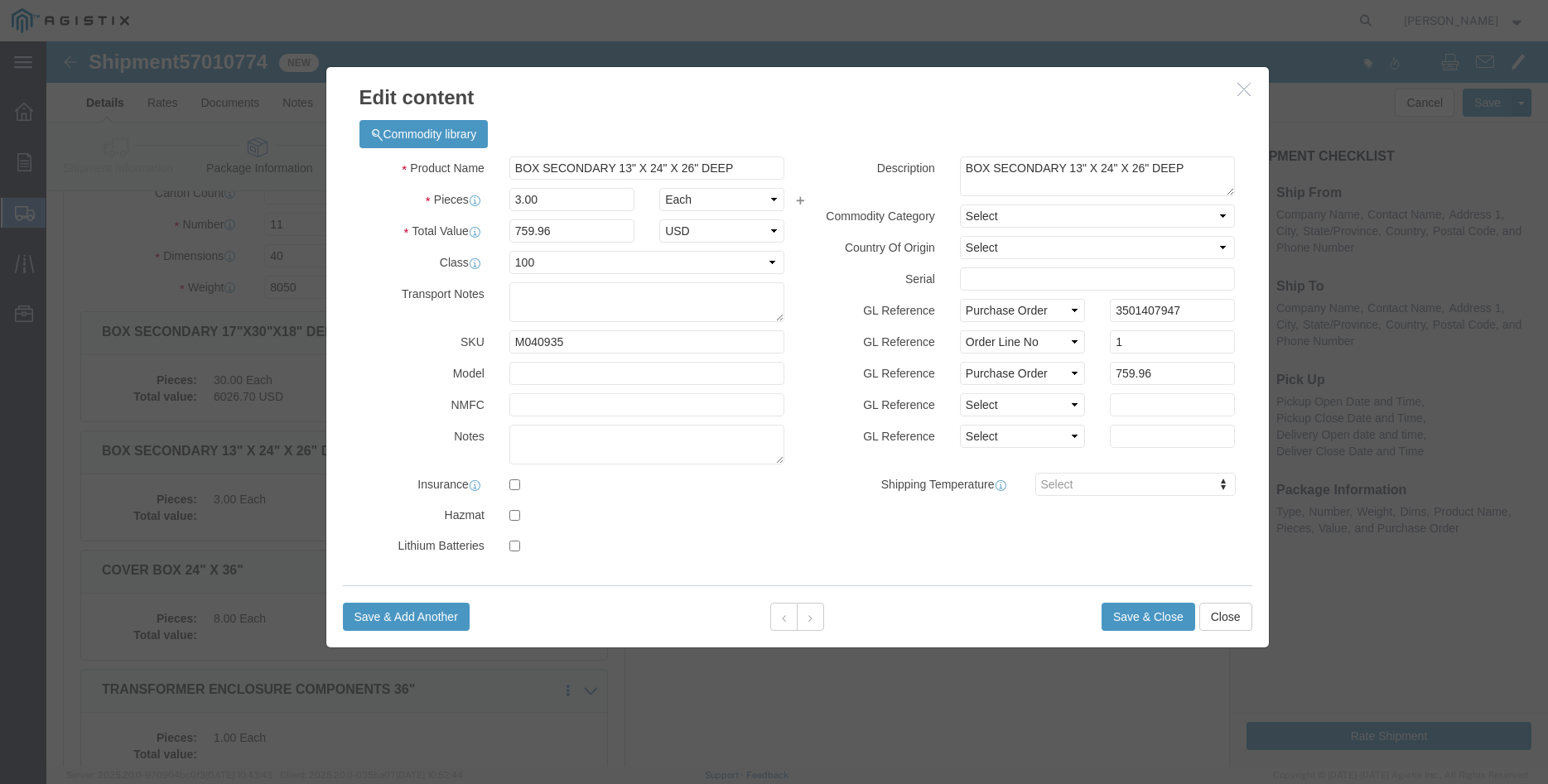
click label "GL Reference"
click button "Save & Close"
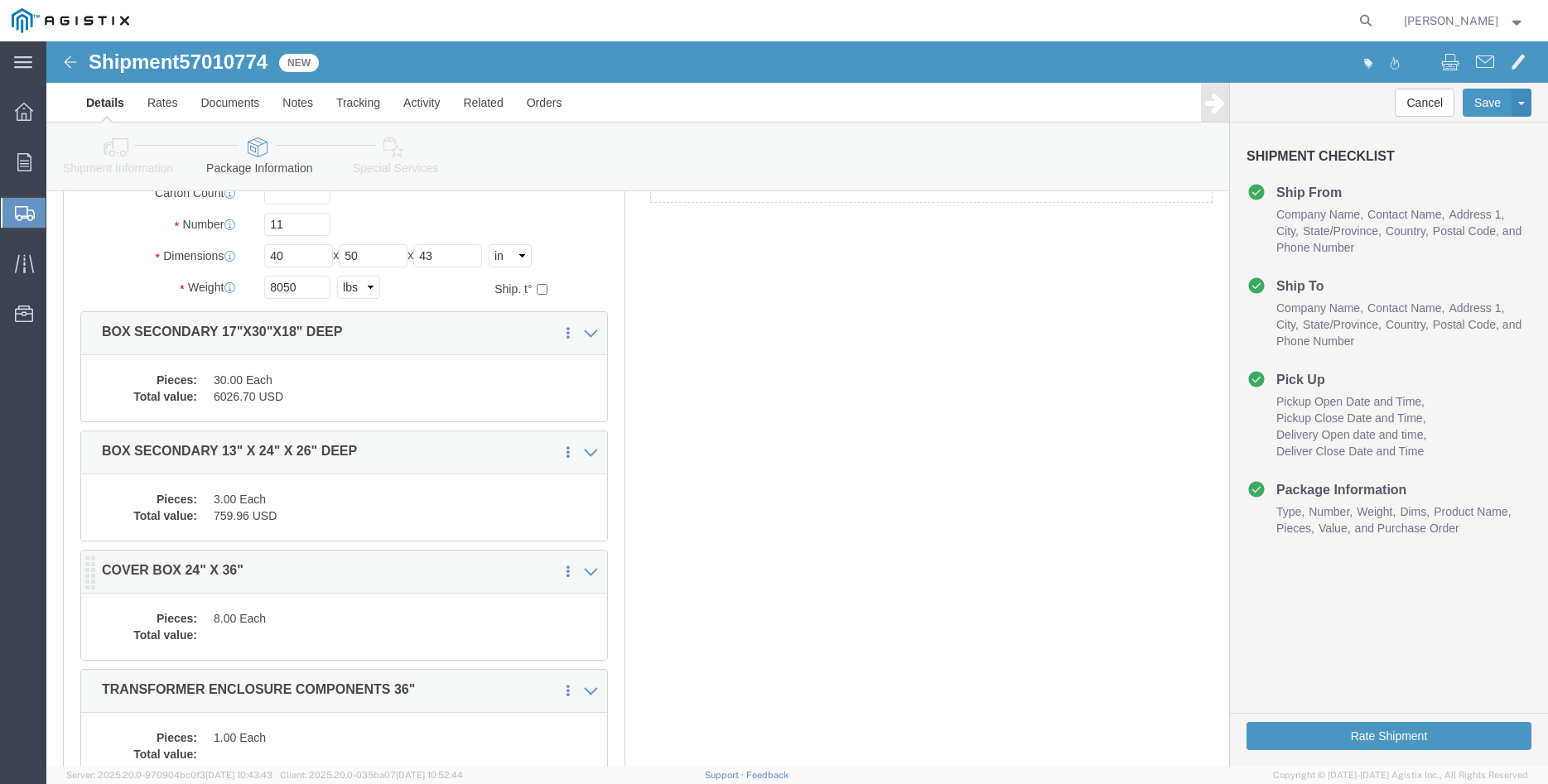
click dd "8.00 Each"
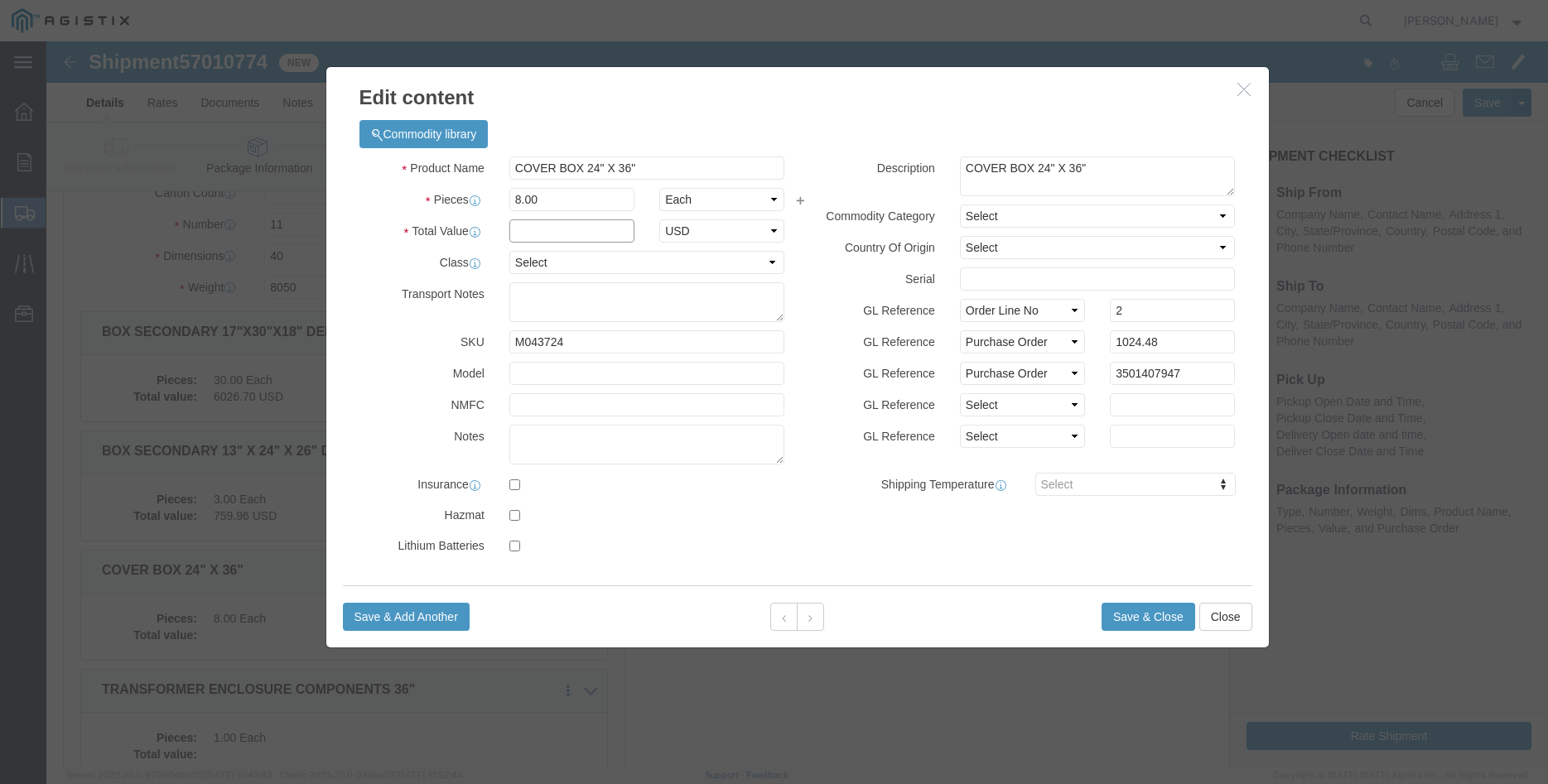
click input "text"
type input "1024.48"
click select "Select 50 55 60 65 70 85 92.5 100 125 175 250 300 400"
select select "100"
click option "100"
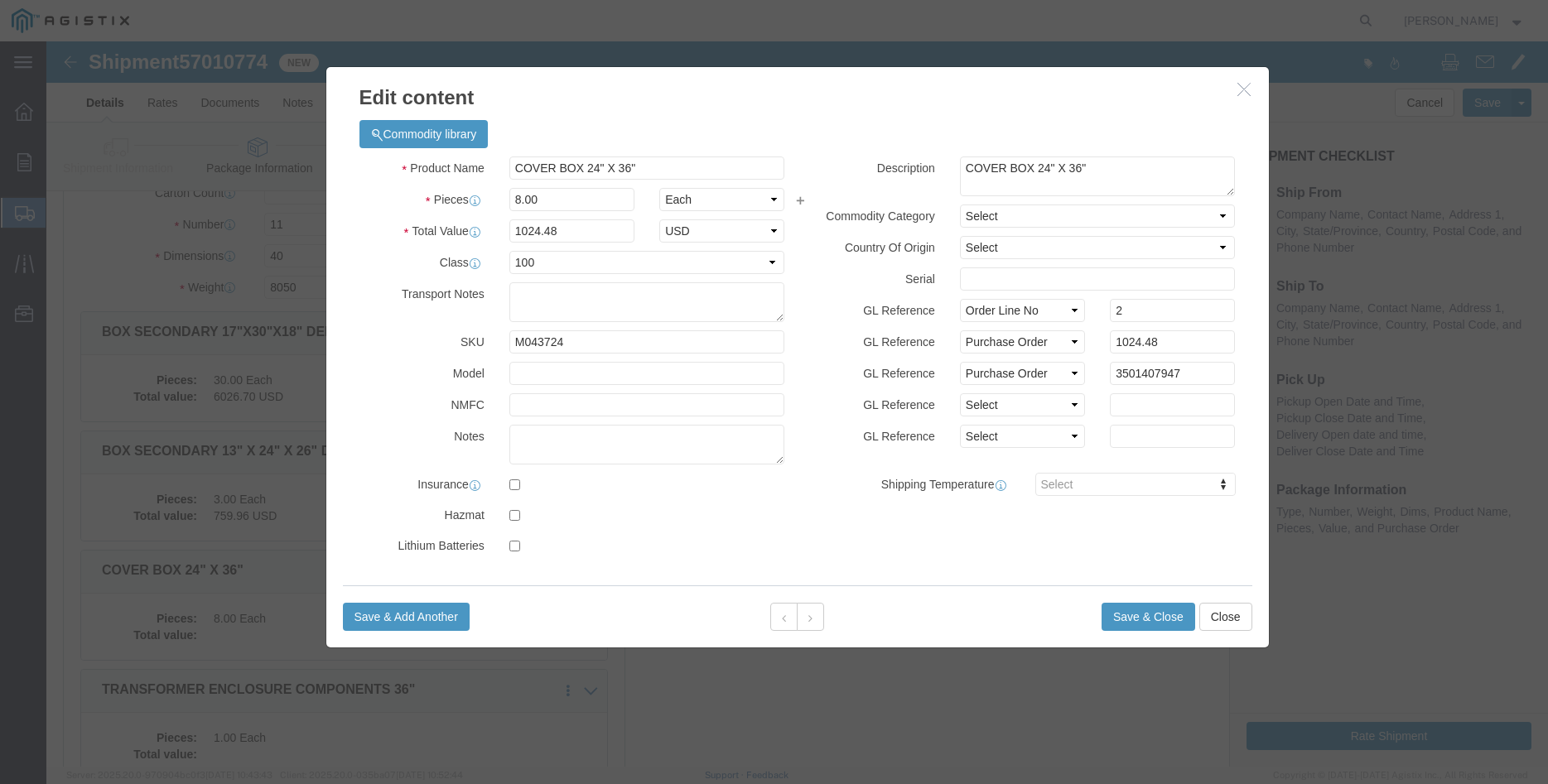
click div "GL Reference Select Account Type Activity ID Airline Appointment Number ASN Bat…"
click button "Save & Close"
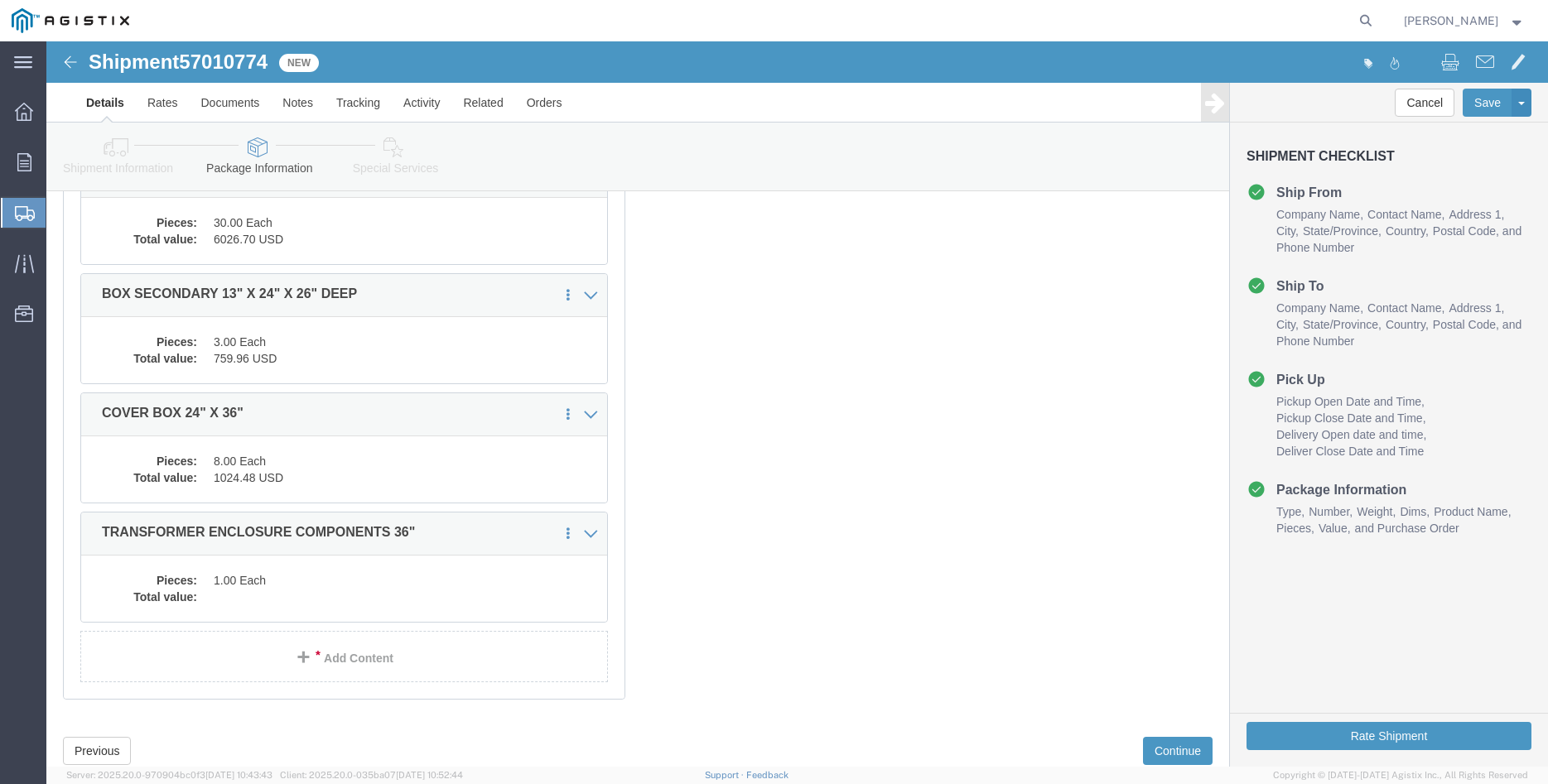
scroll to position [386, 0]
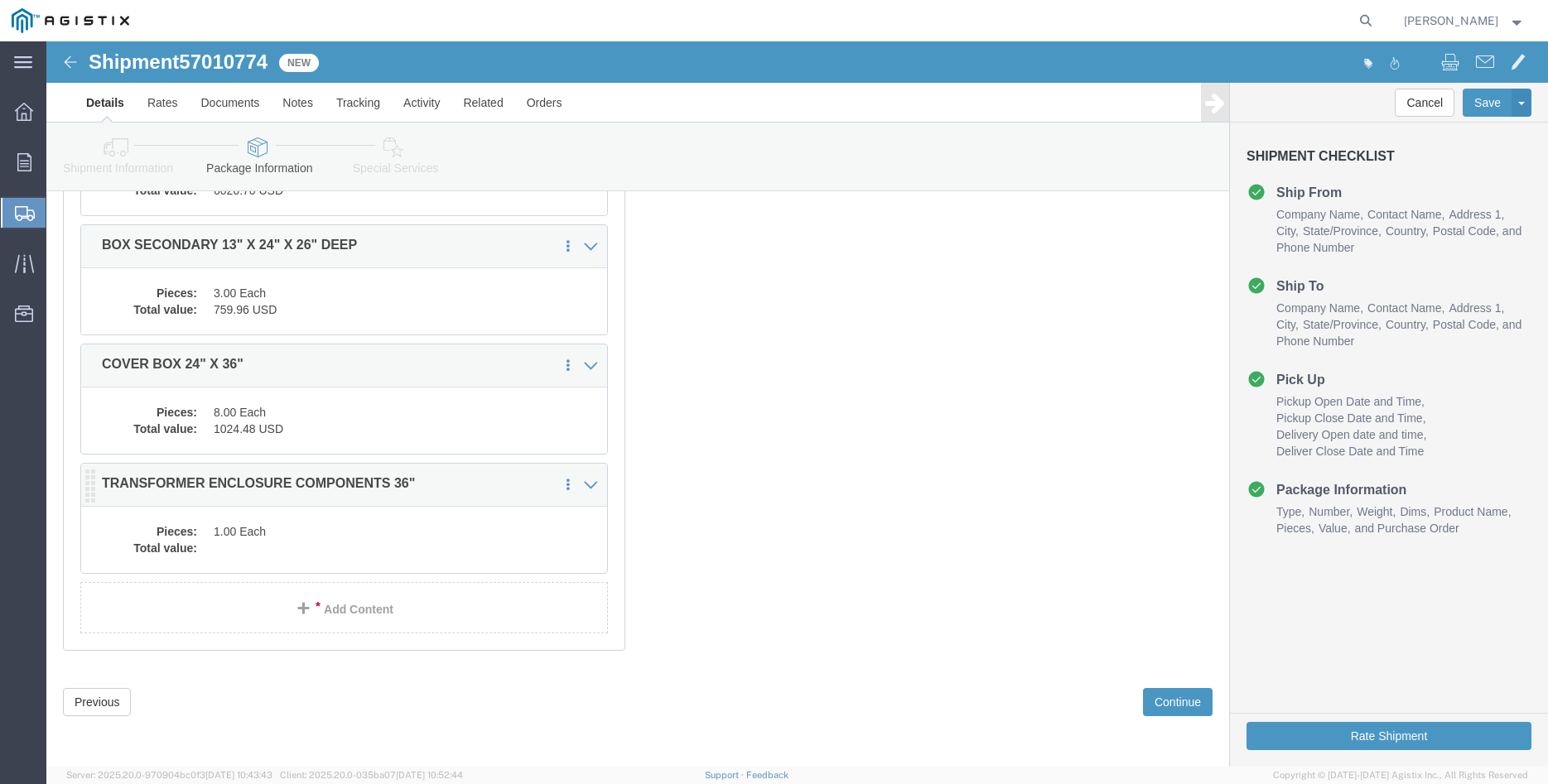
click dd "1.00 Each"
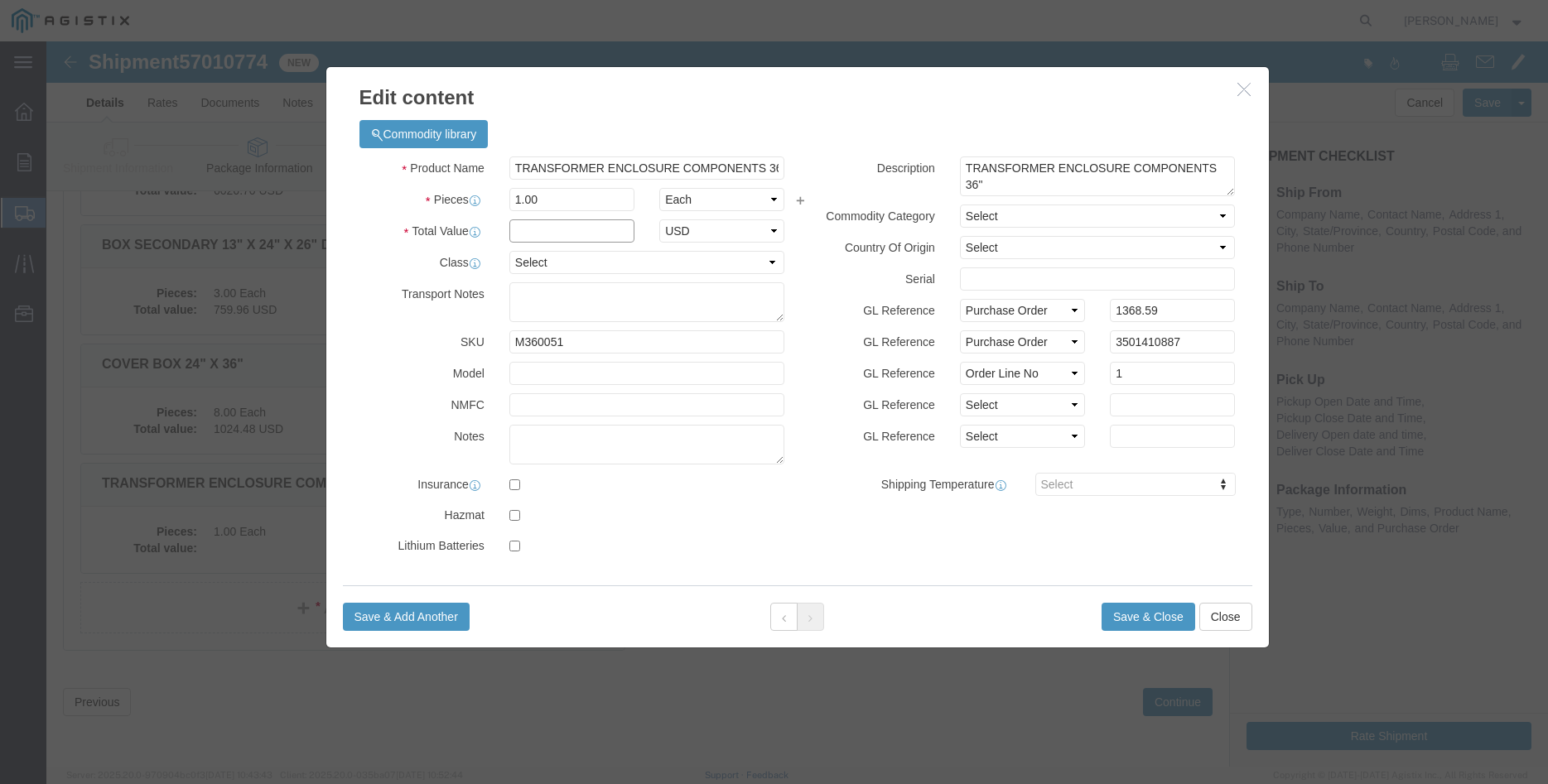
click input "text"
type input "1368.59"
click select "Select 50 55 60 65 70 85 92.5 100 125 175 250 300 400"
select select "100"
click option "100"
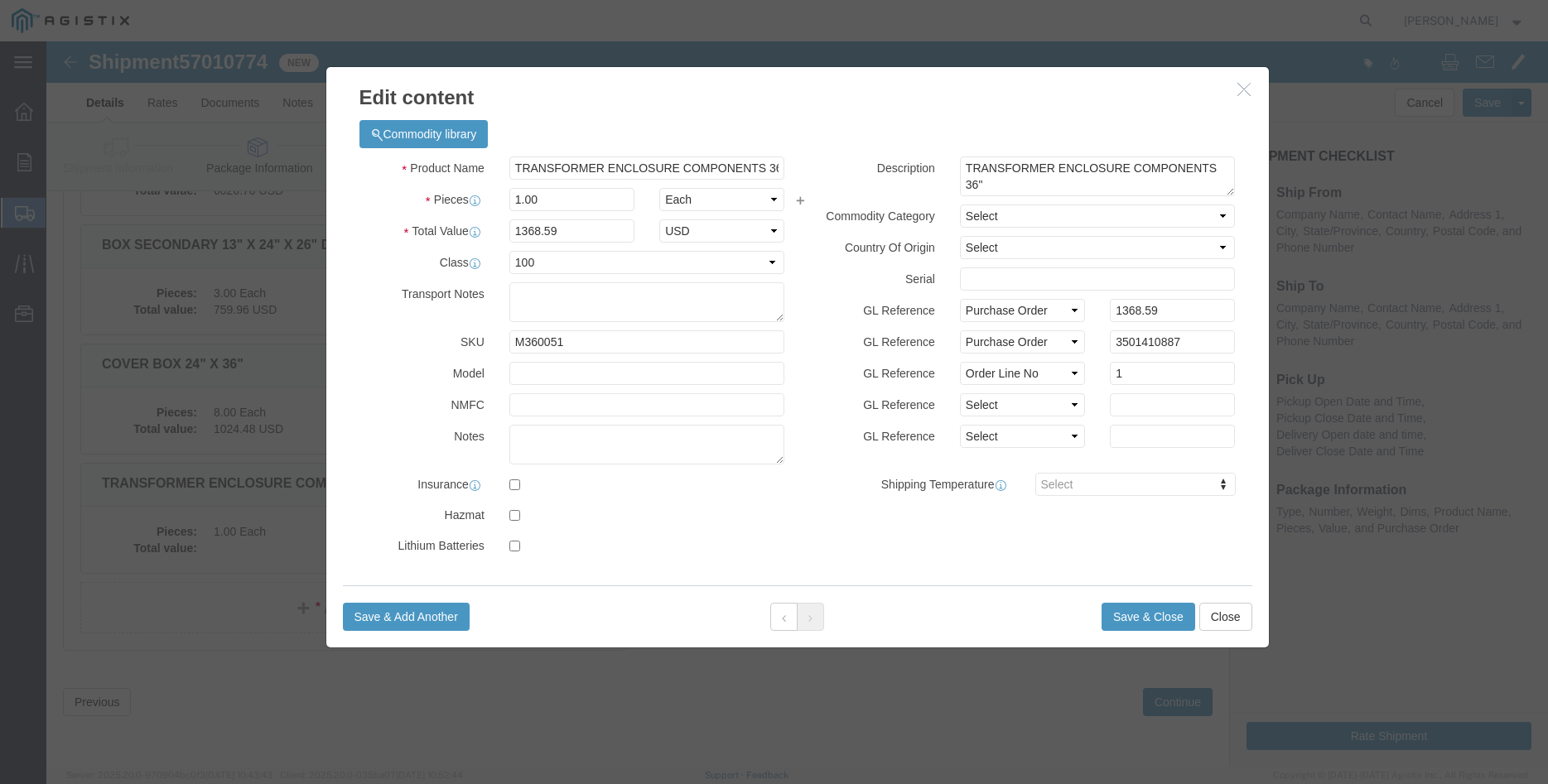
click label "Shipping Temperature"
click button "Save & Close"
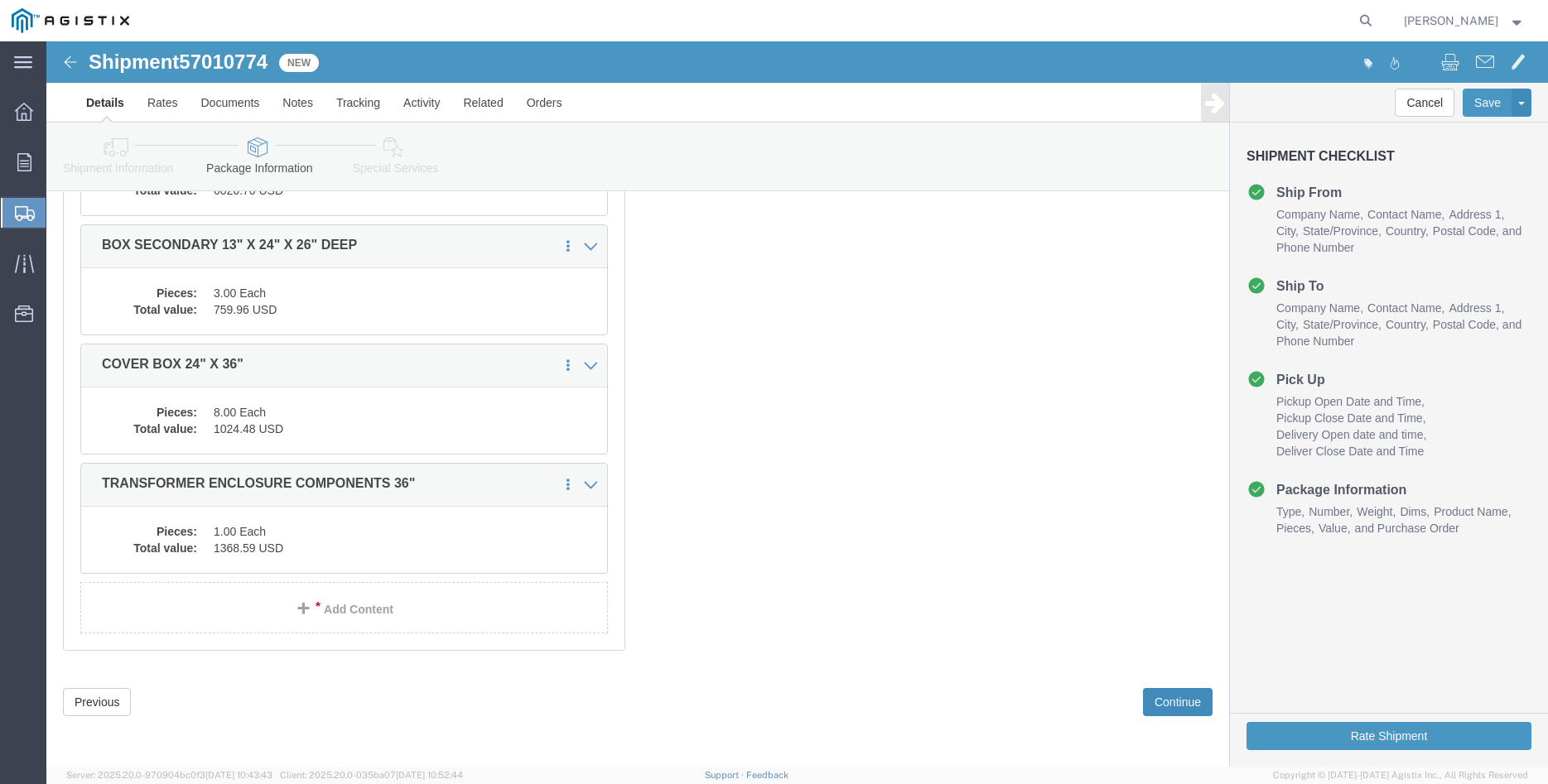
click button "Continue"
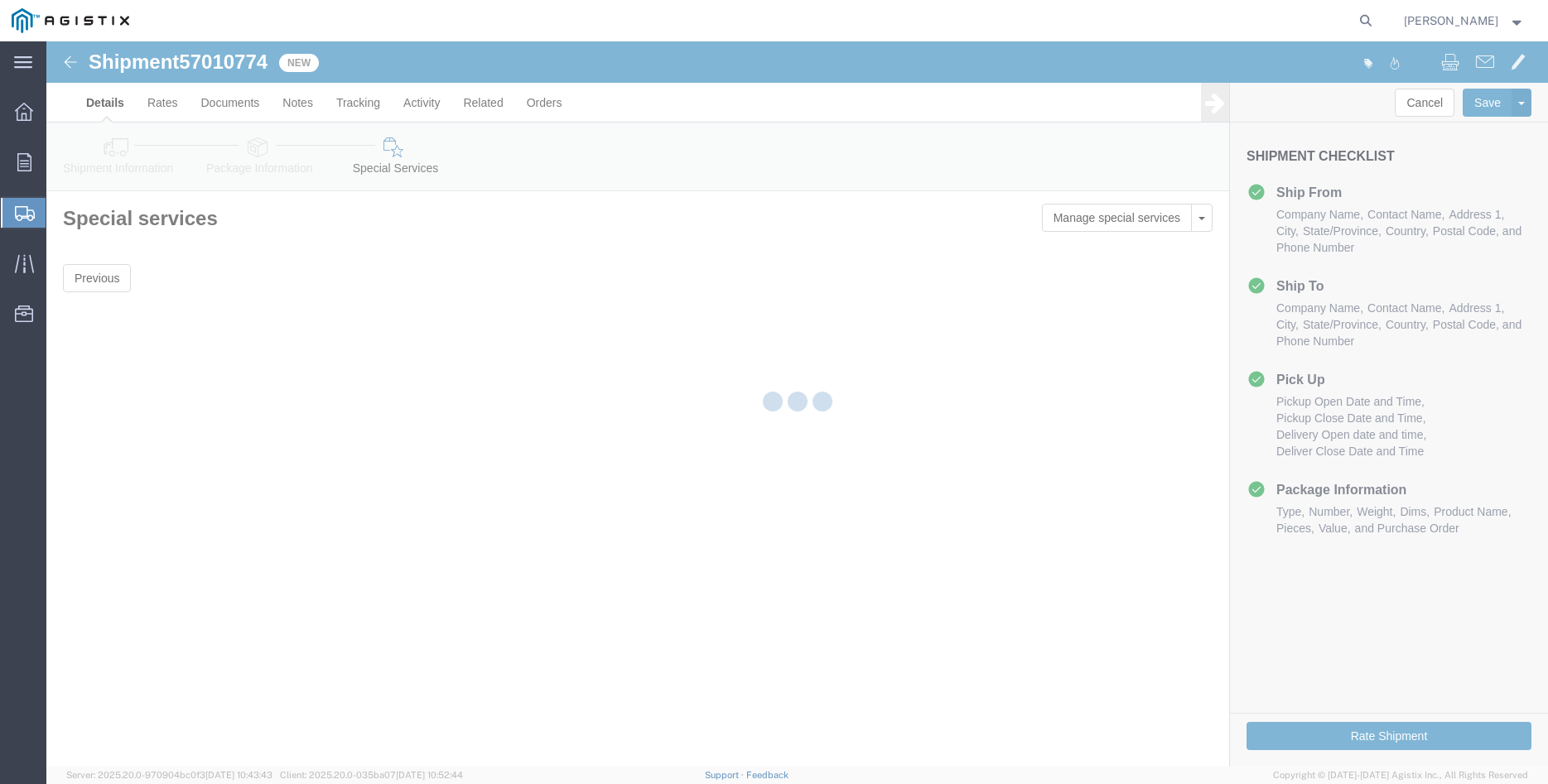
scroll to position [0, 0]
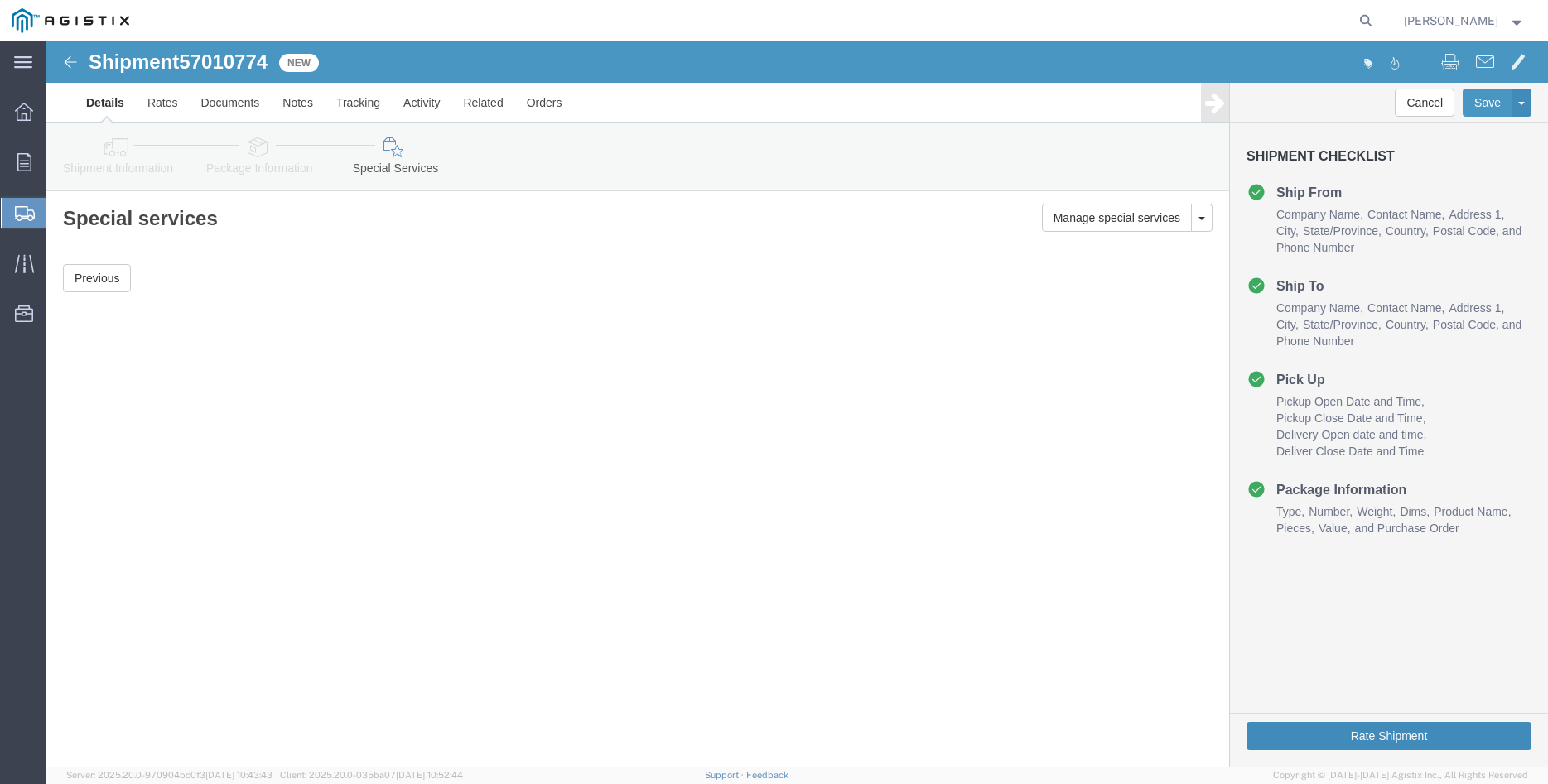
click button "Rate Shipment"
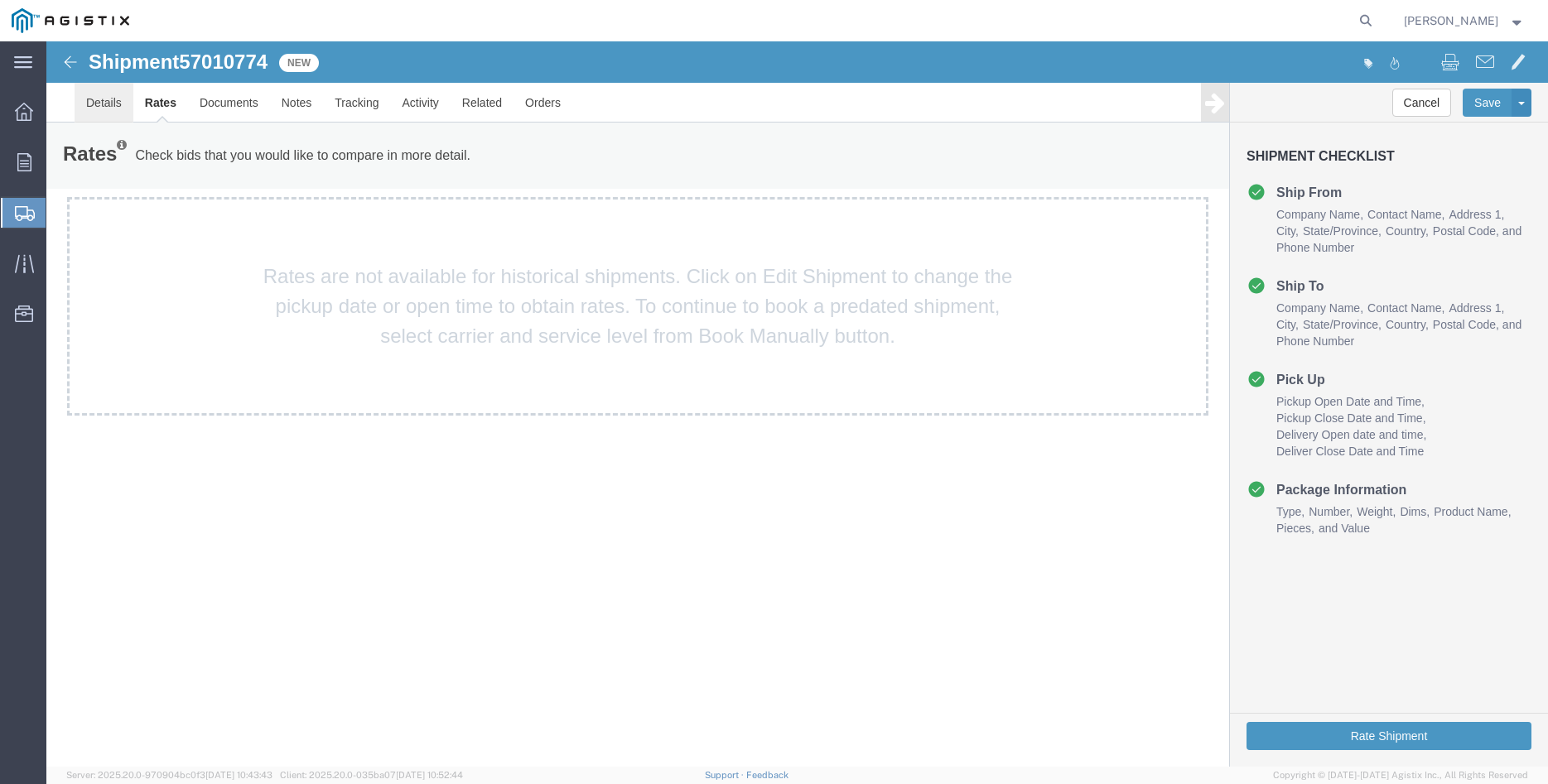
click at [94, 107] on link "Details" at bounding box center [103, 102] width 59 height 39
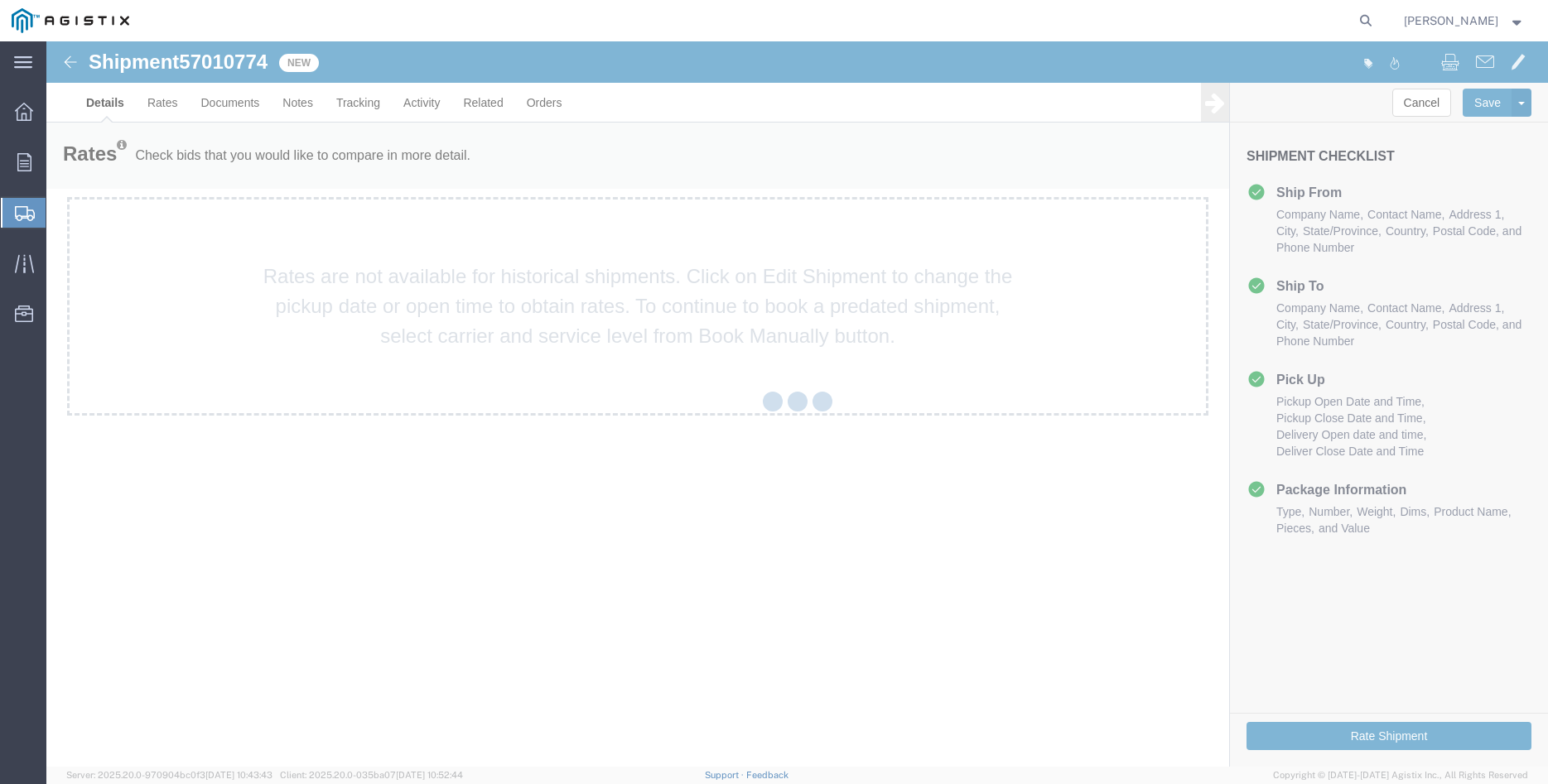
select select "21941"
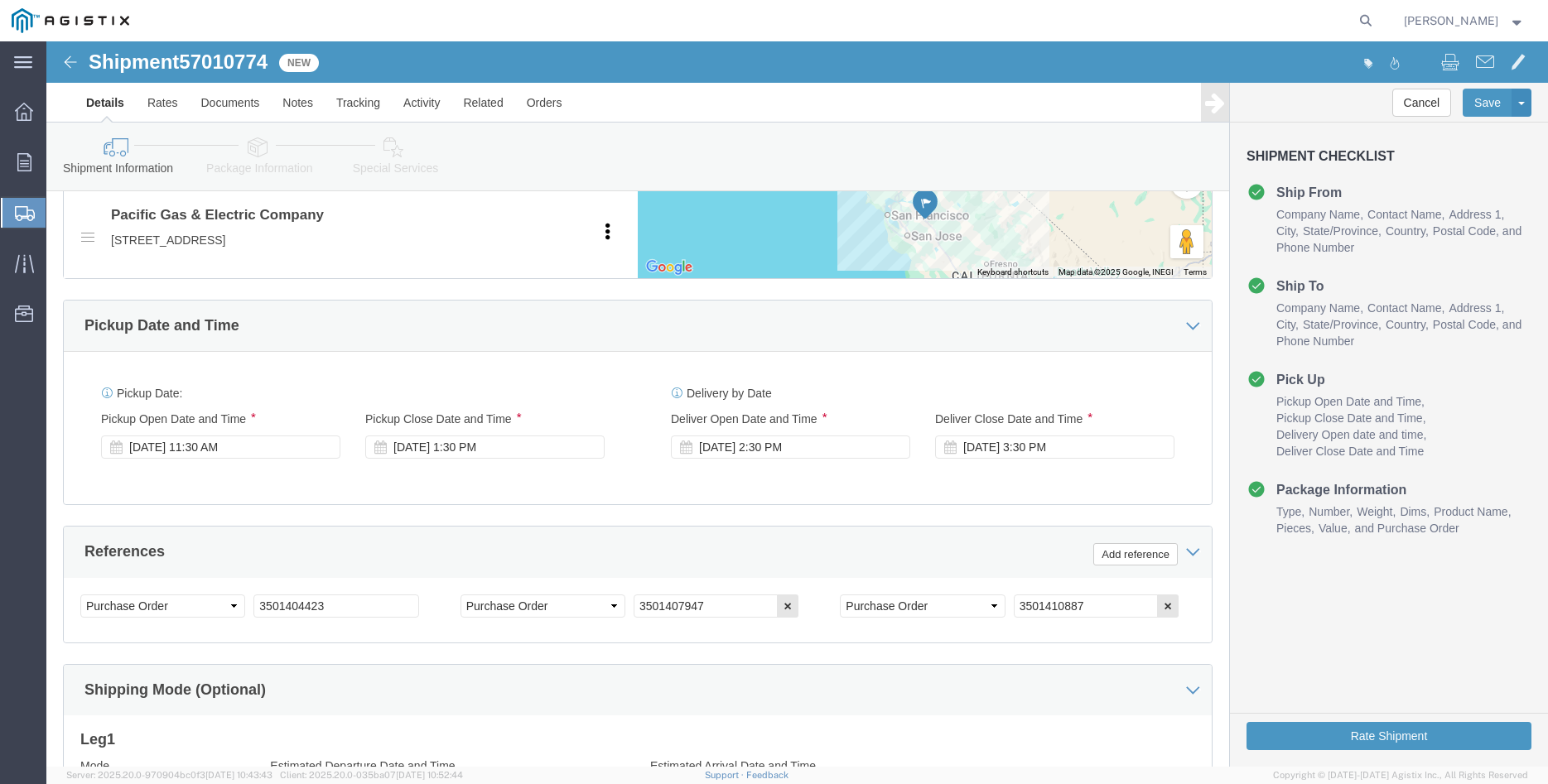
scroll to position [929, 0]
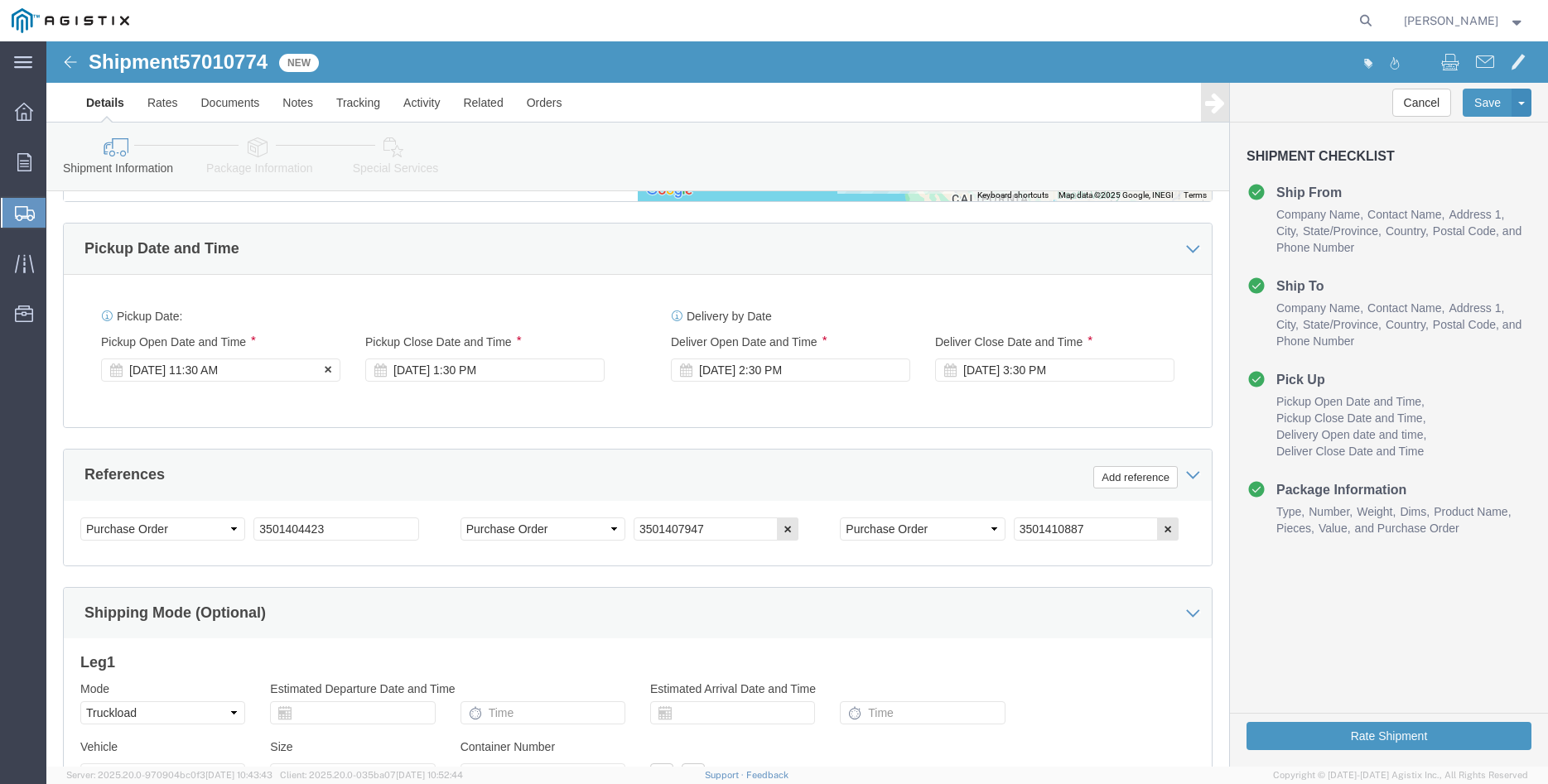
click div "Oct 02 2025 11:30 AM"
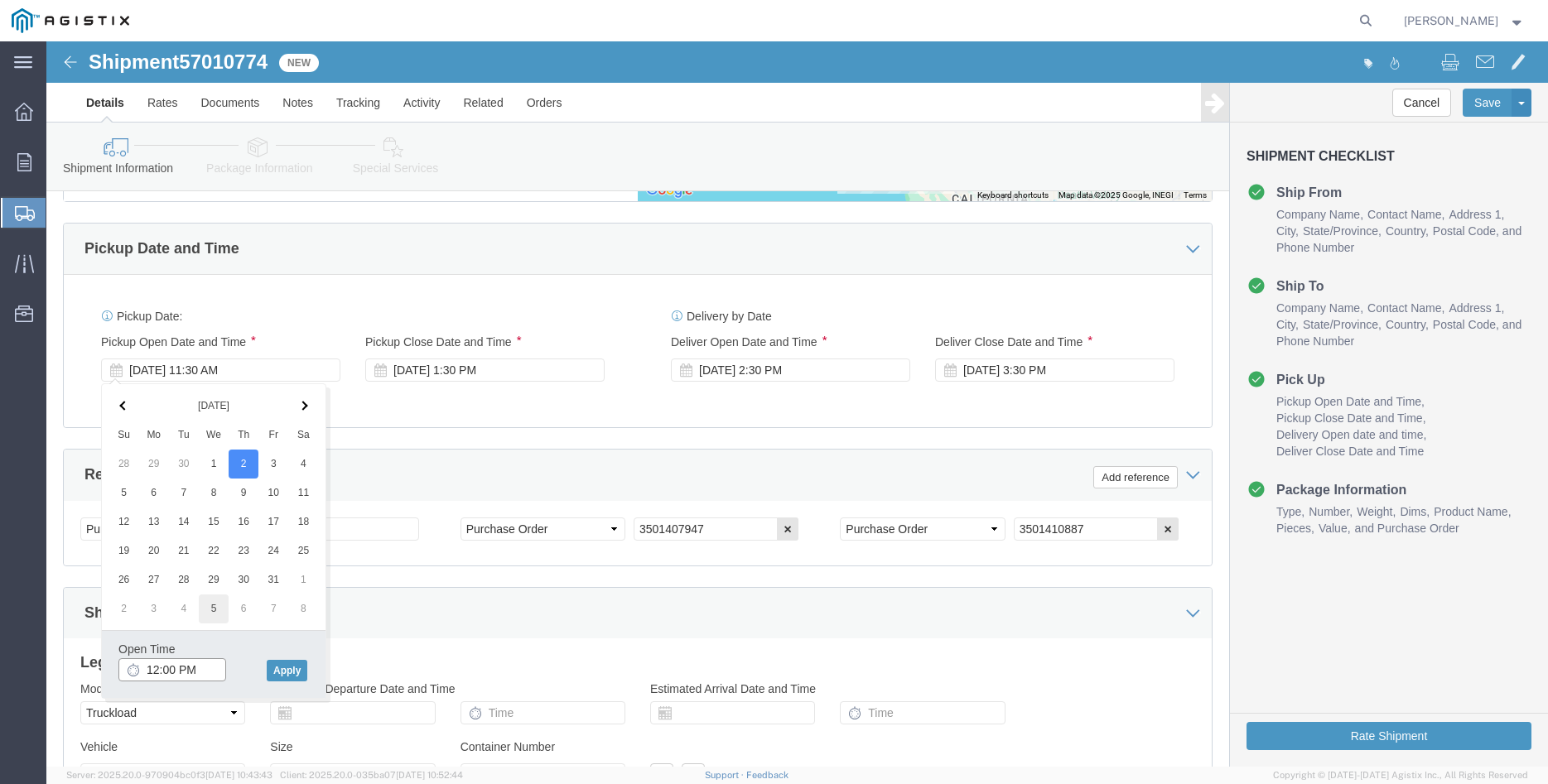
type input "12:00 PM"
click button "Apply"
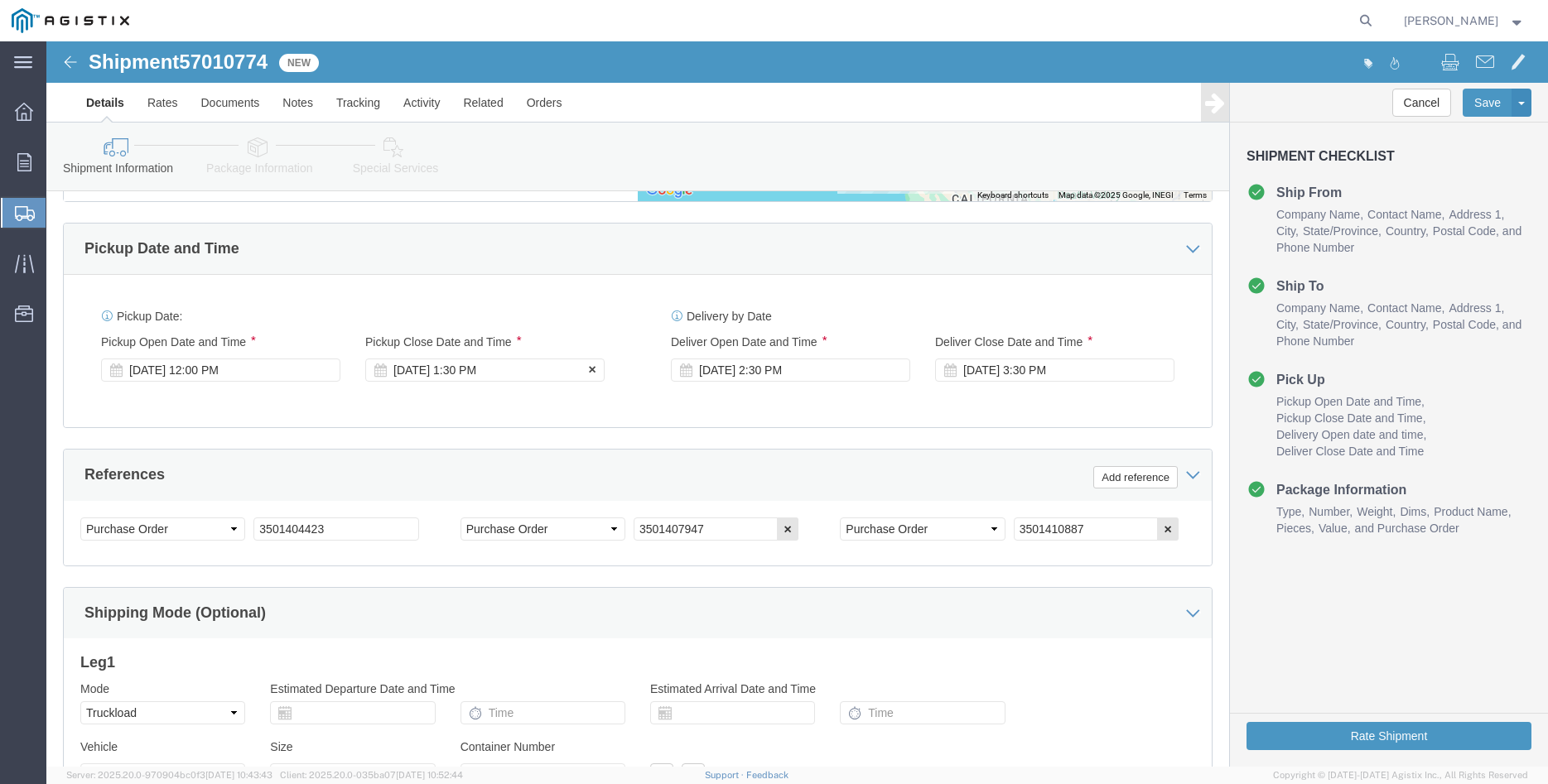
click div "Oct 02 2025 1:30 PM"
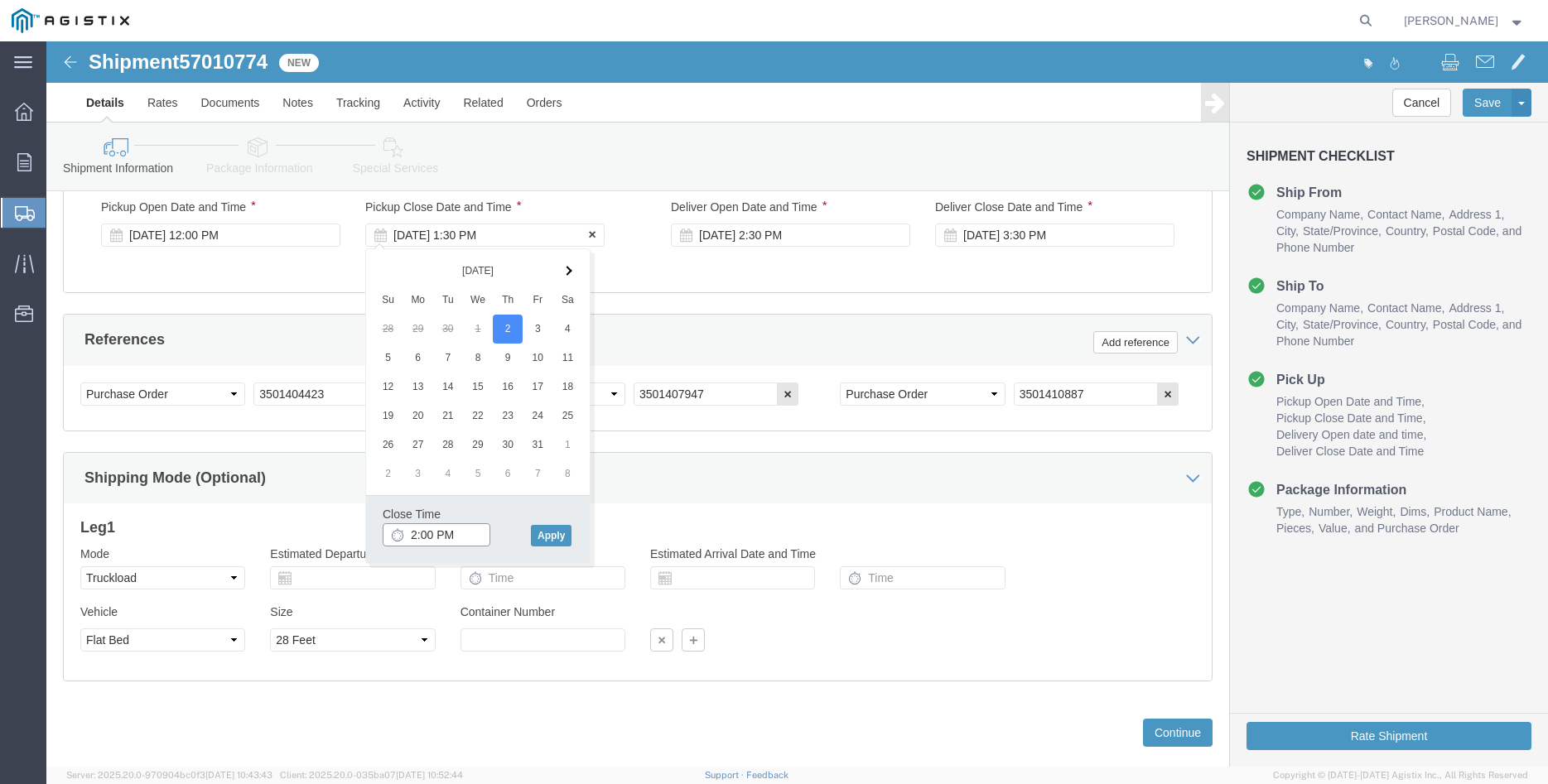
scroll to position [1093, 0]
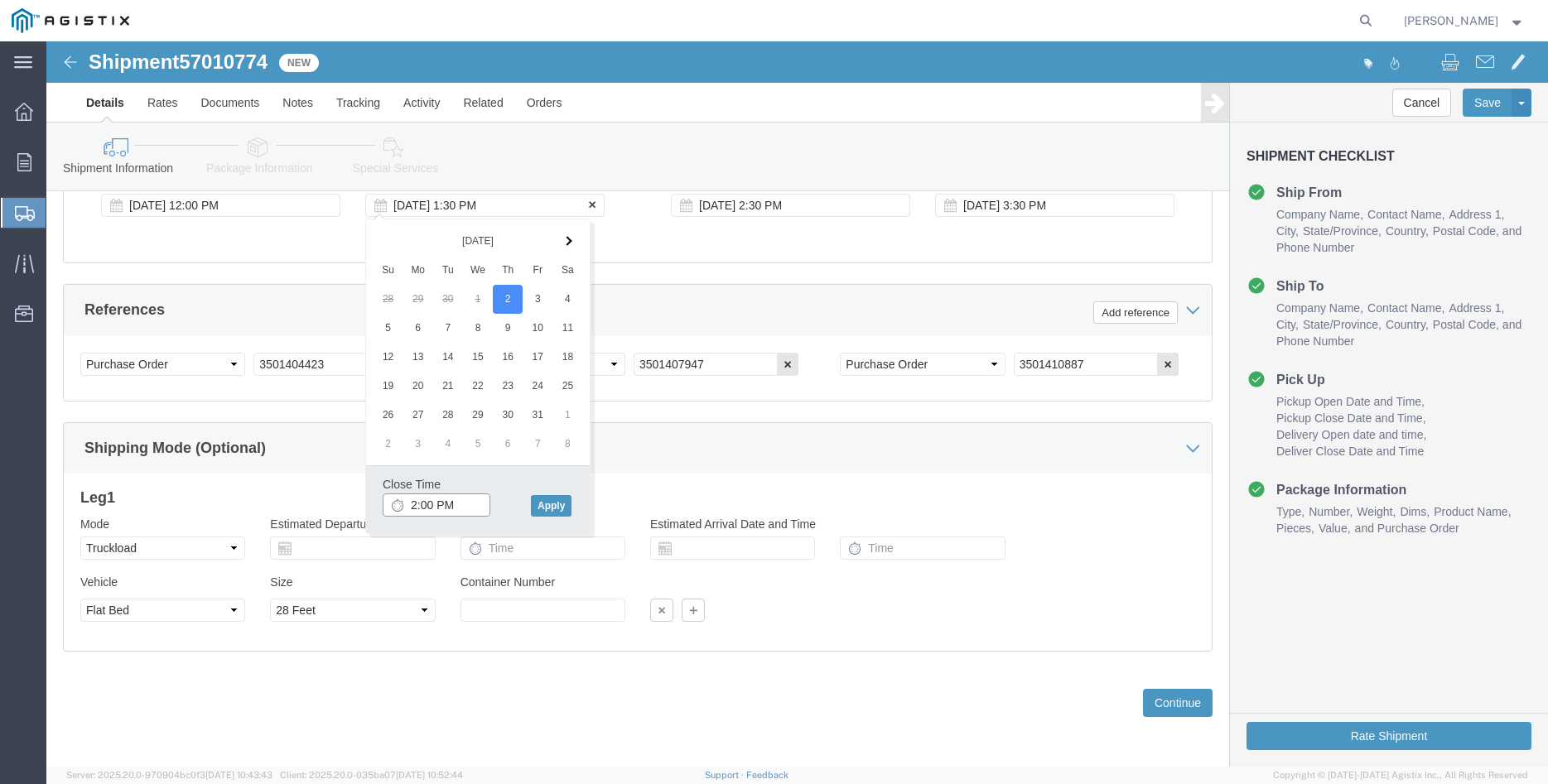
type input "2:00 PM"
click button "Apply"
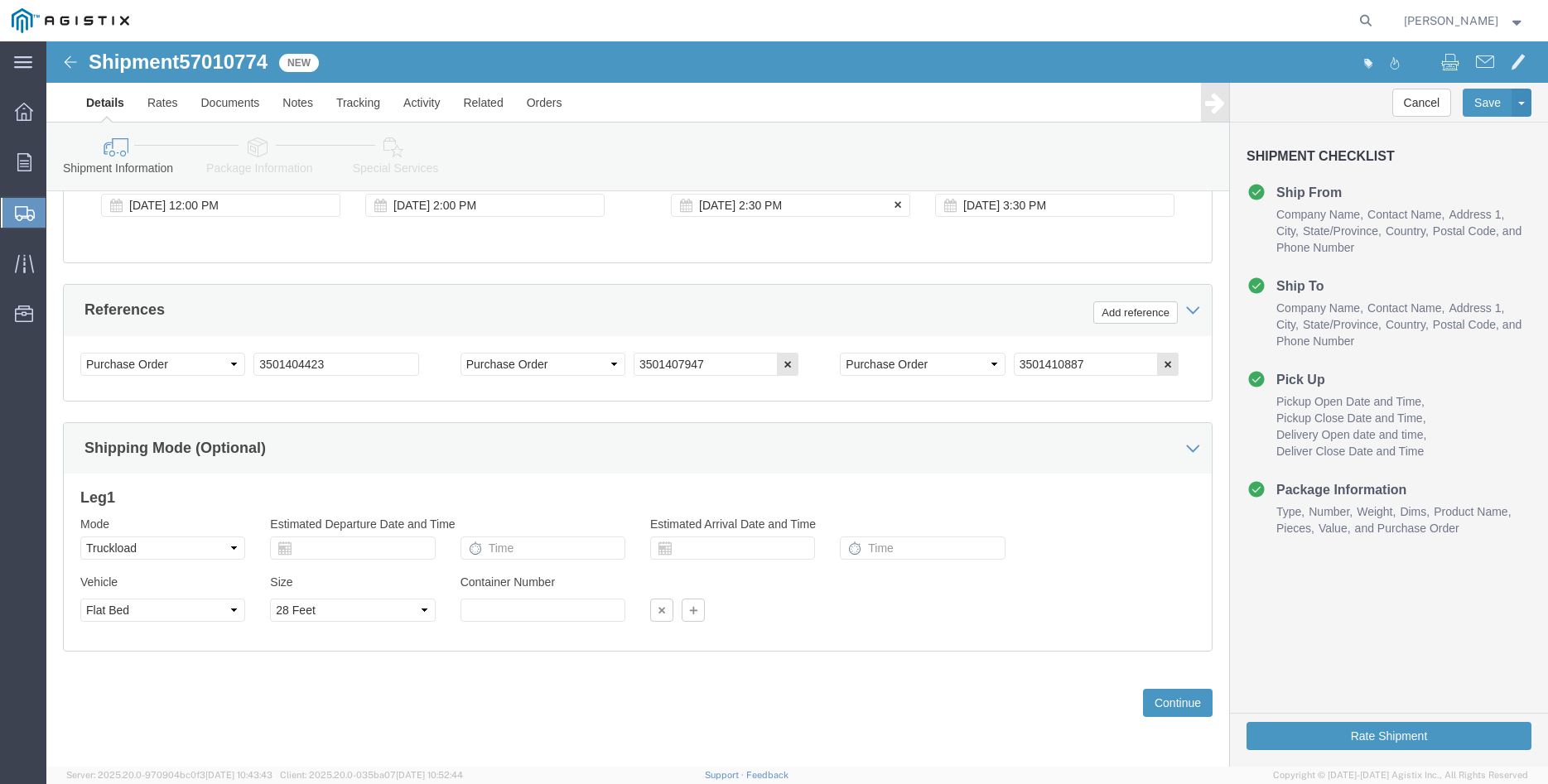
click div "Oct 02 2025 2:30 PM"
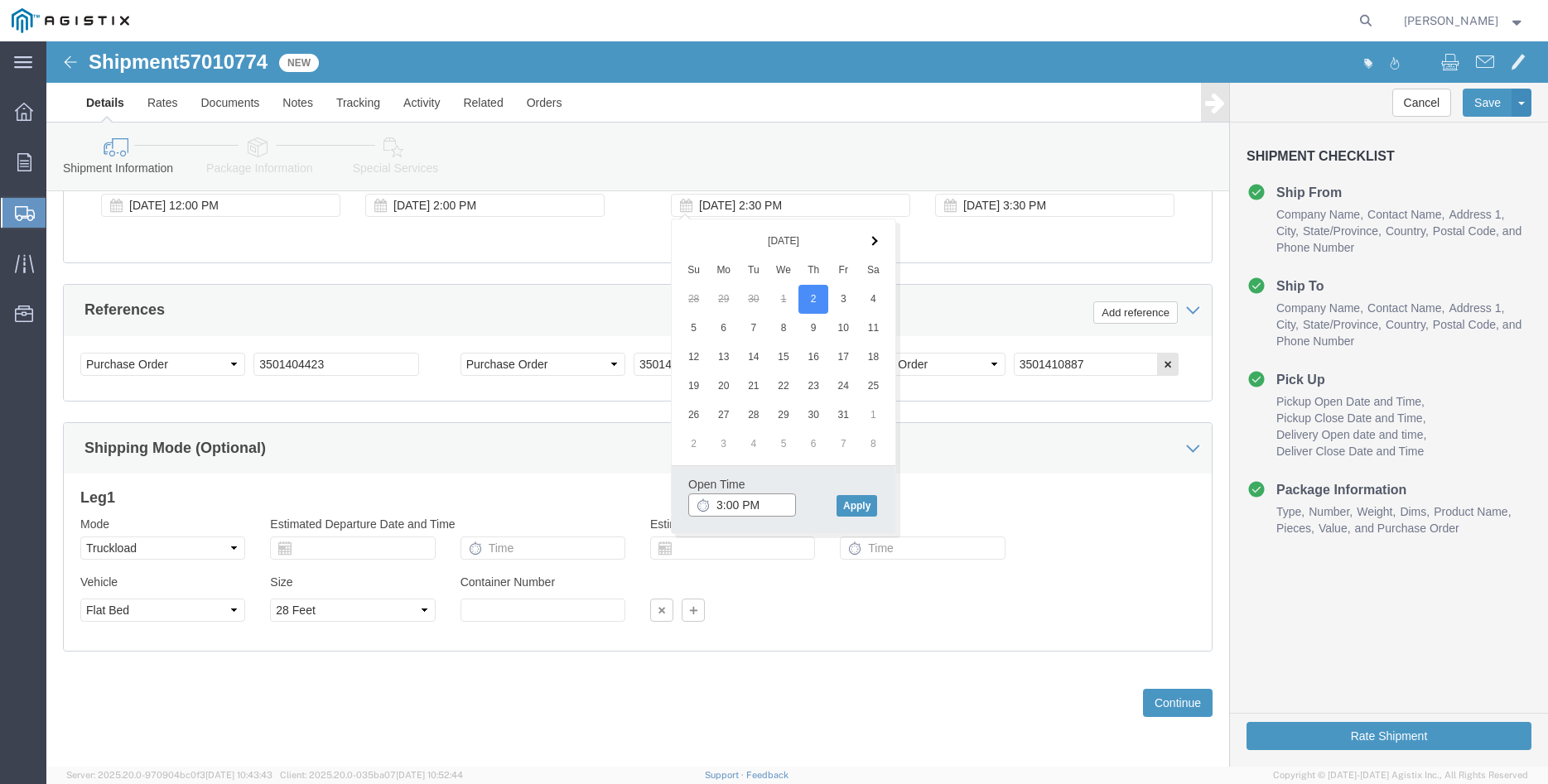
type input "3:00 PM"
click button "Apply"
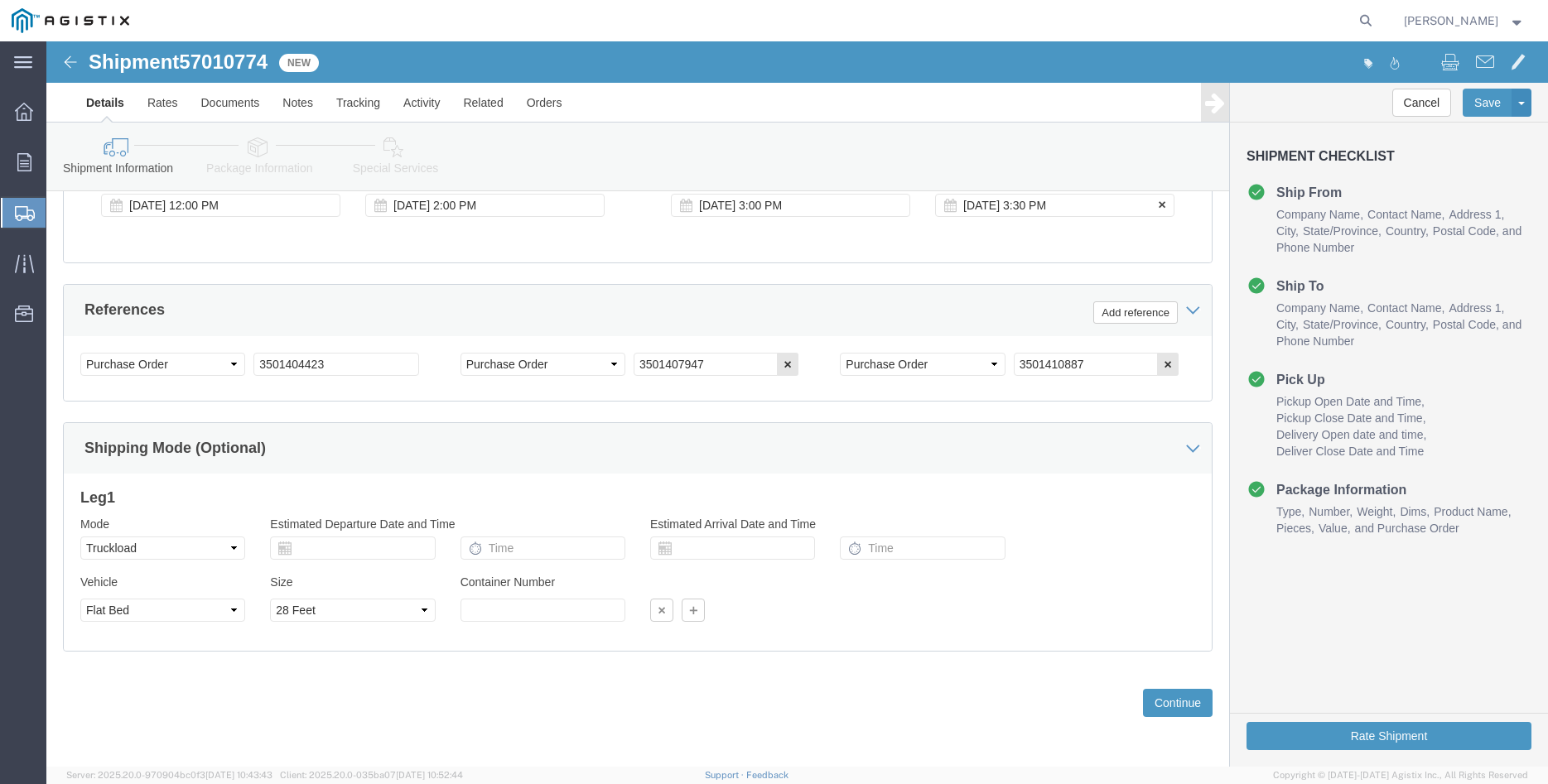
click div "Oct 02 2025 3:30 PM"
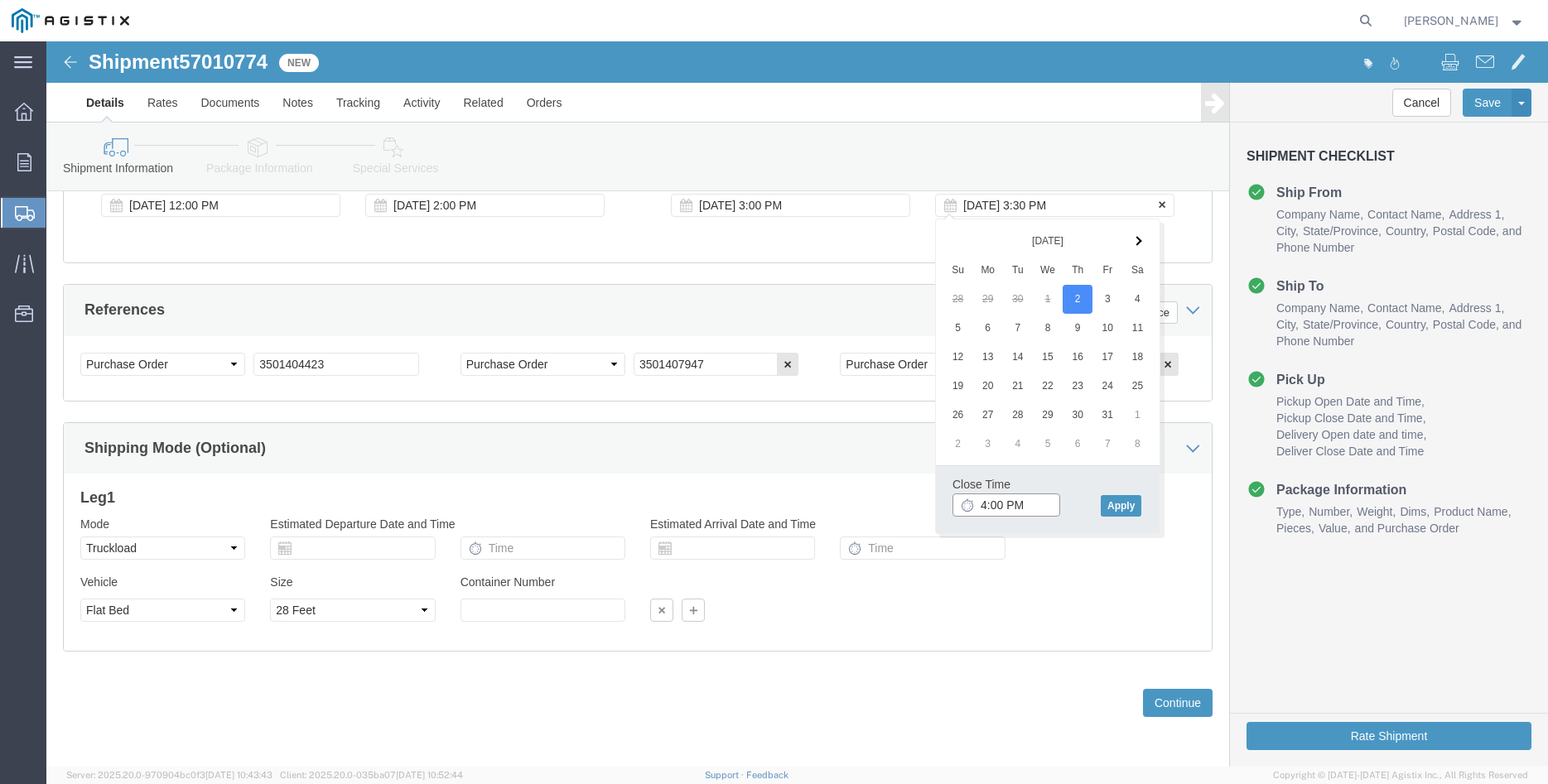
type input "4:00 PM"
click button "Apply"
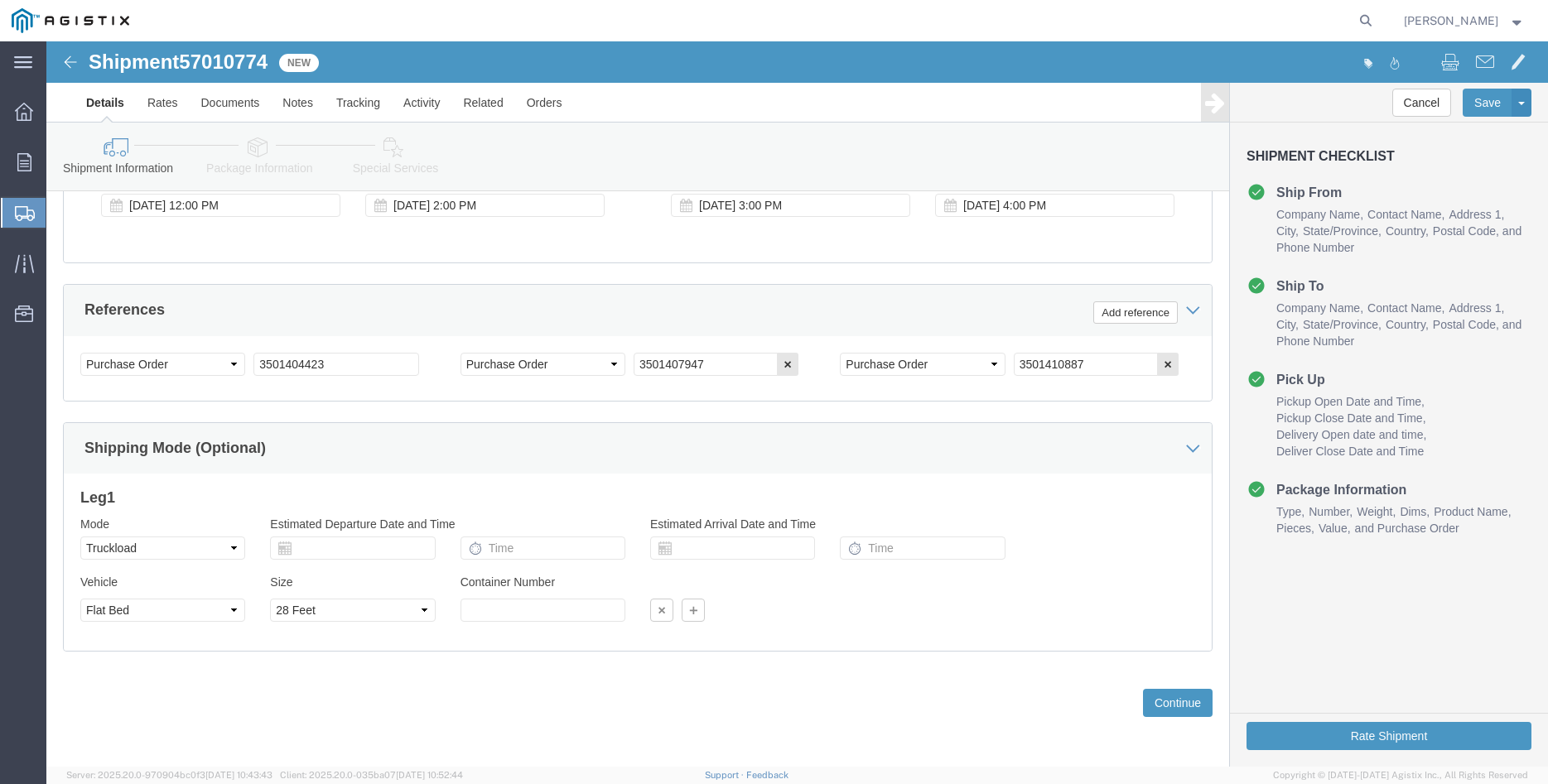
click div "Please fix the following errors Customer Information Account Select Madruga Iro…"
click button "Continue"
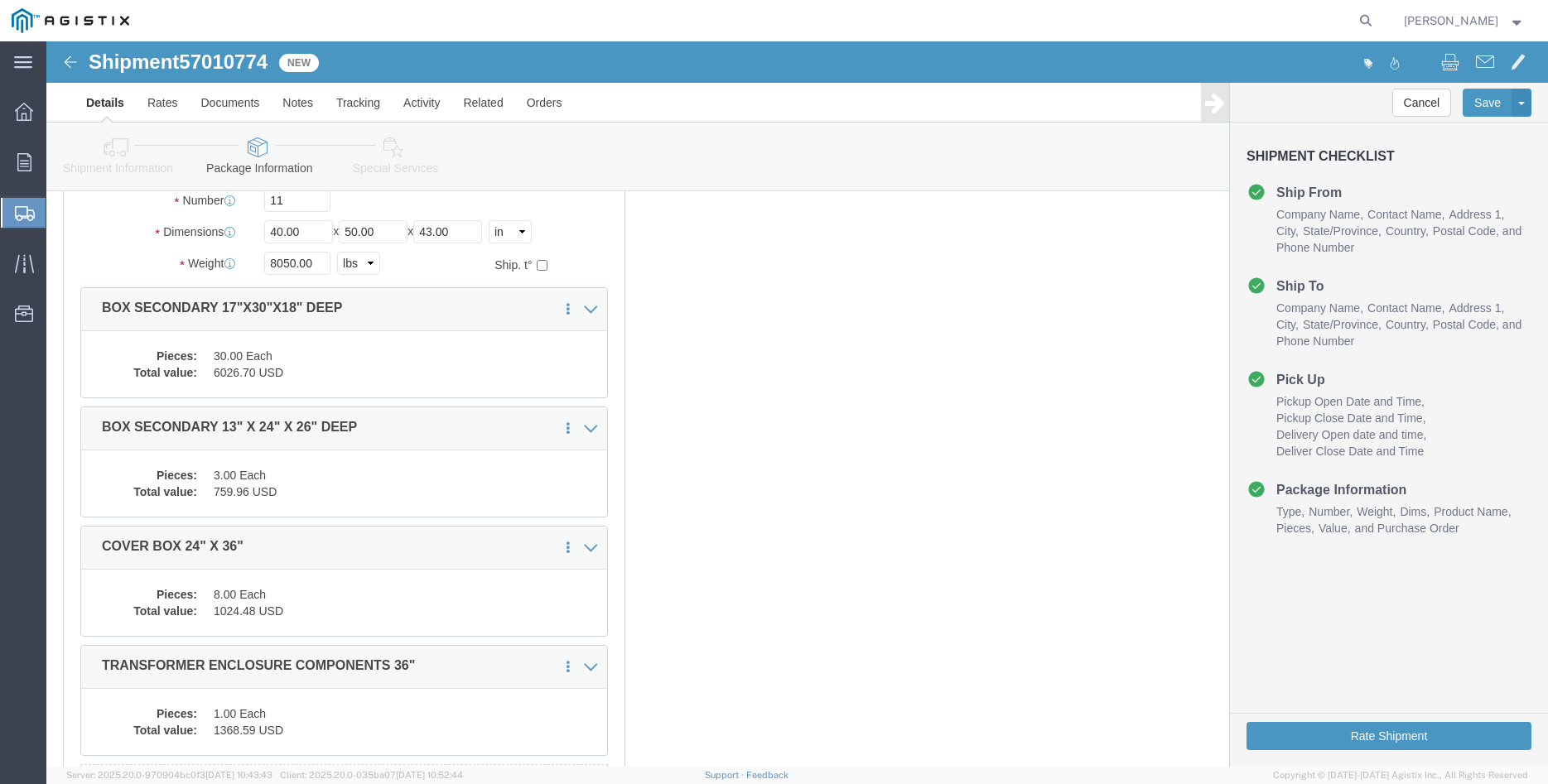
scroll to position [376, 0]
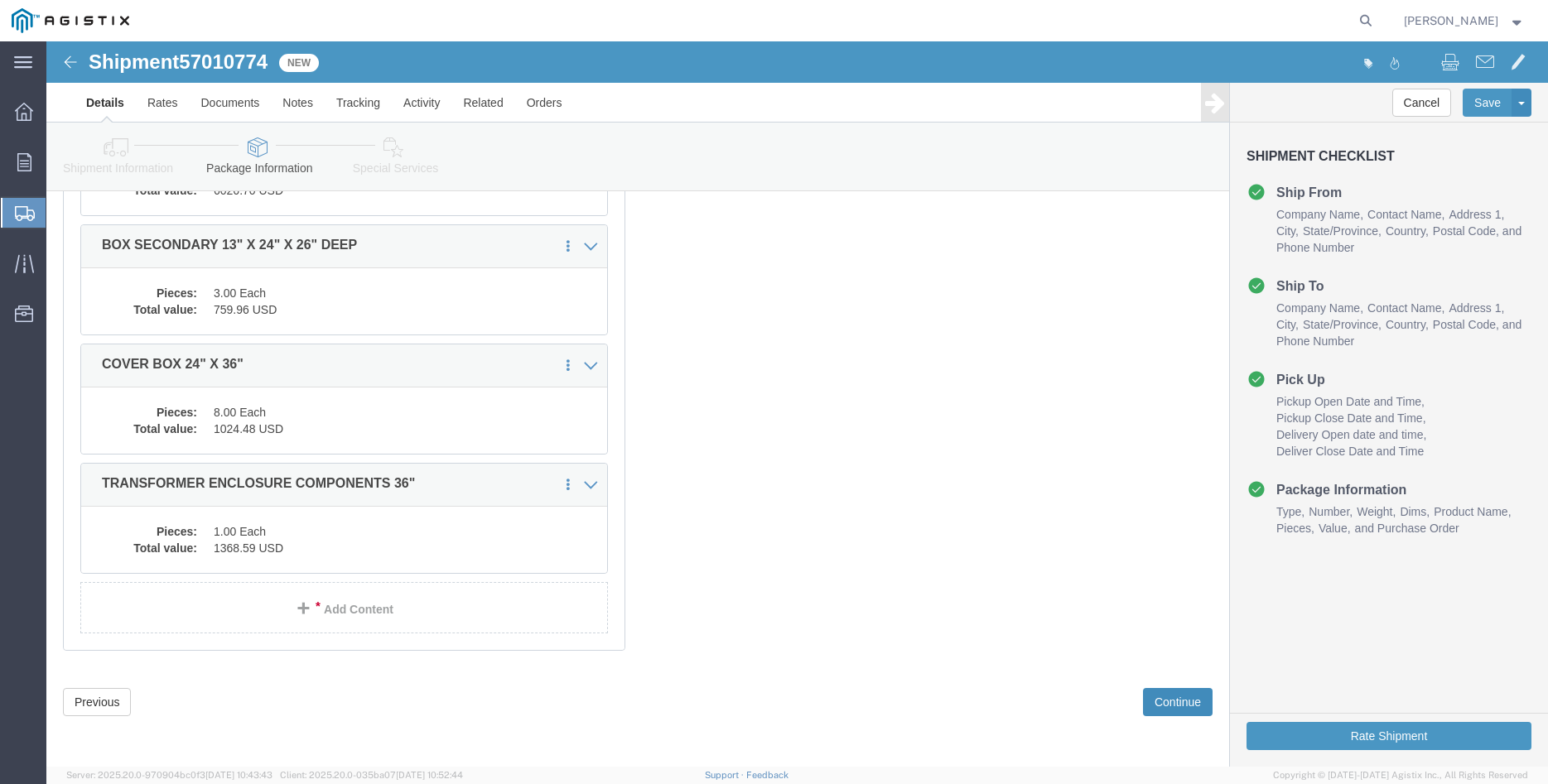
click button "Continue"
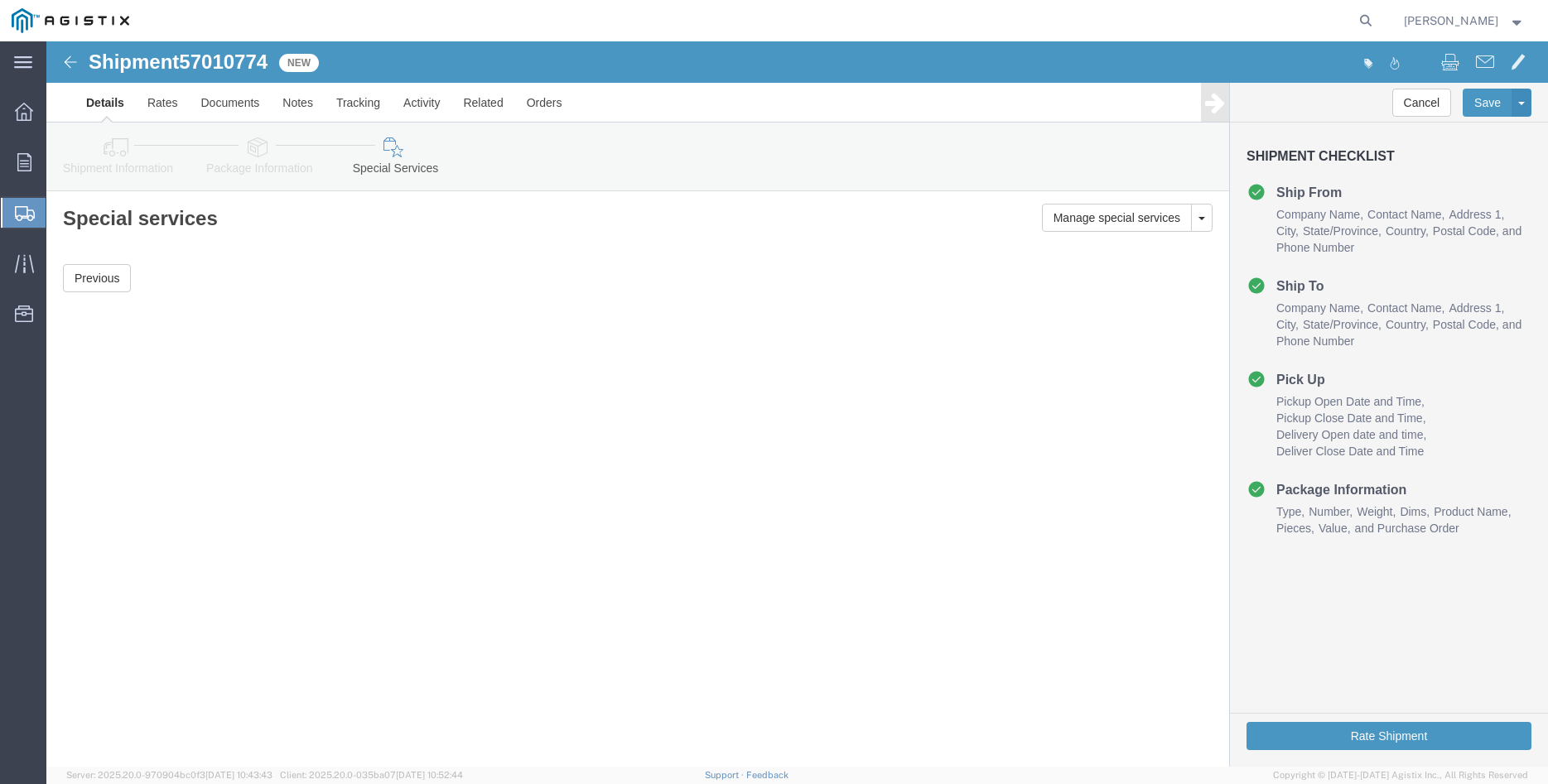
scroll to position [0, 0]
click button "Rate Shipment"
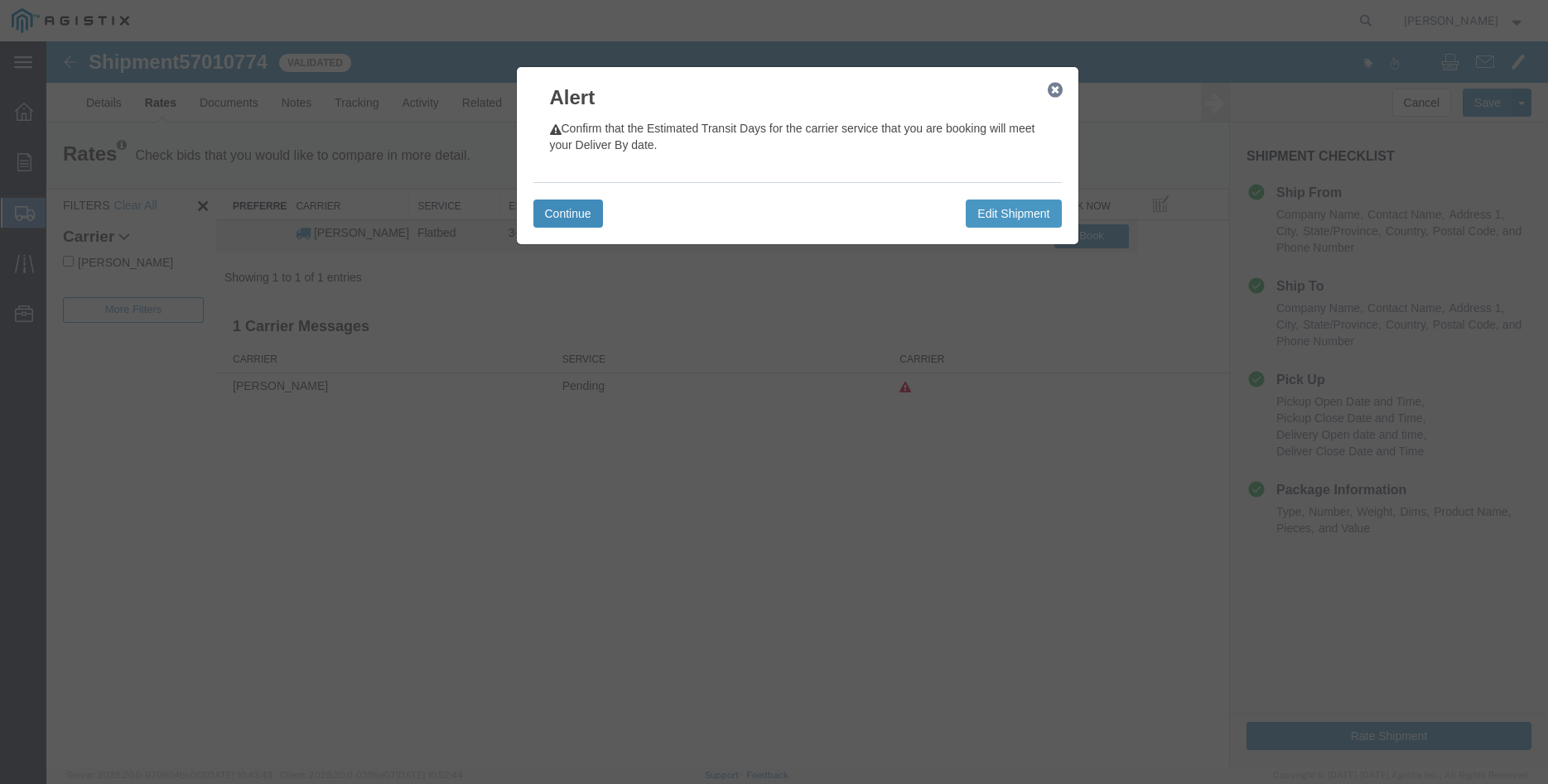
click at [564, 211] on button "Continue" at bounding box center [569, 214] width 69 height 28
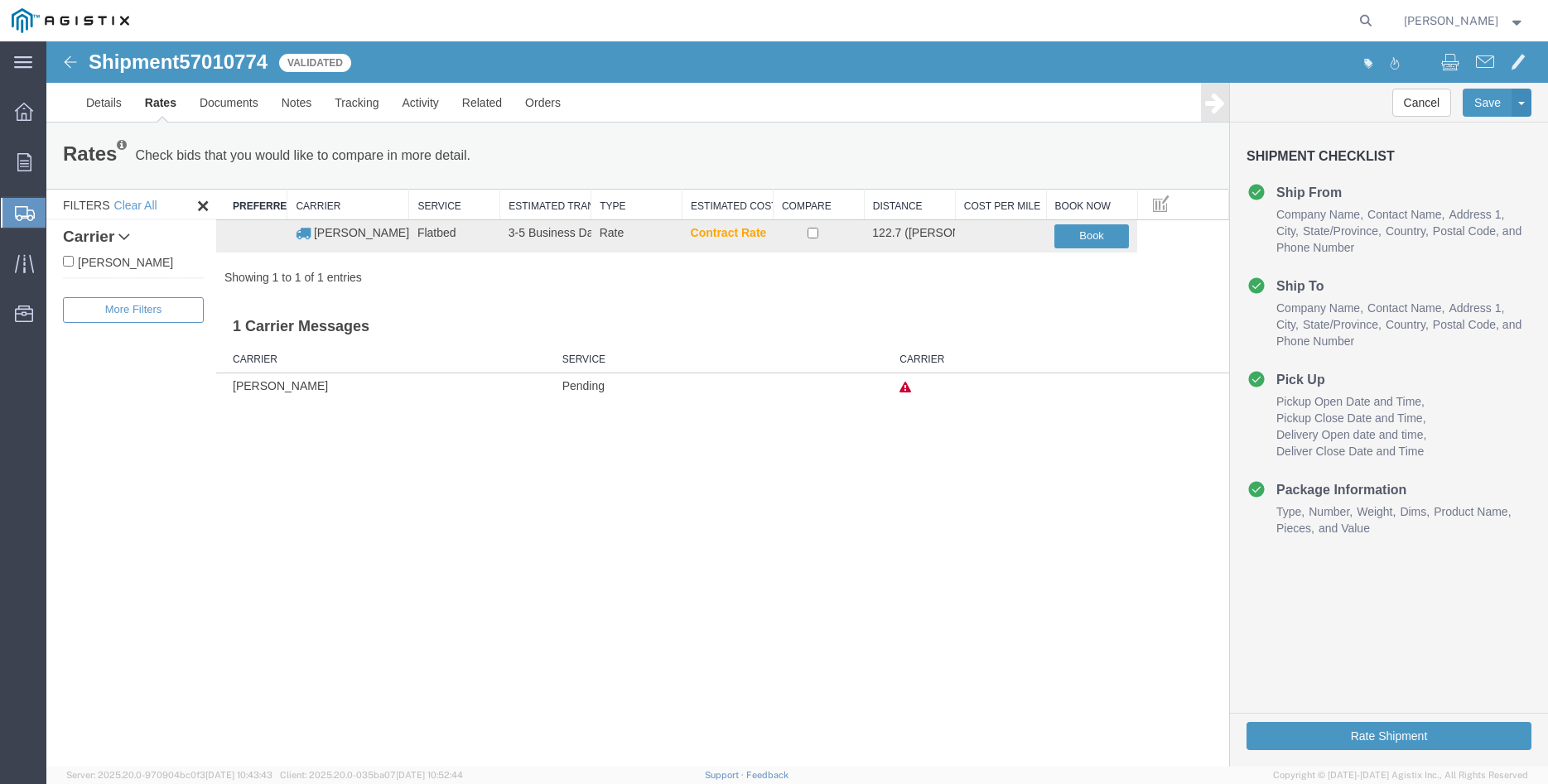
click at [130, 262] on label "[PERSON_NAME]" at bounding box center [133, 261] width 141 height 18
click at [74, 262] on input "[PERSON_NAME]" at bounding box center [68, 261] width 10 height 10
checkbox input "true"
click at [817, 233] on input "checkbox" at bounding box center [812, 233] width 10 height 10
checkbox input "true"
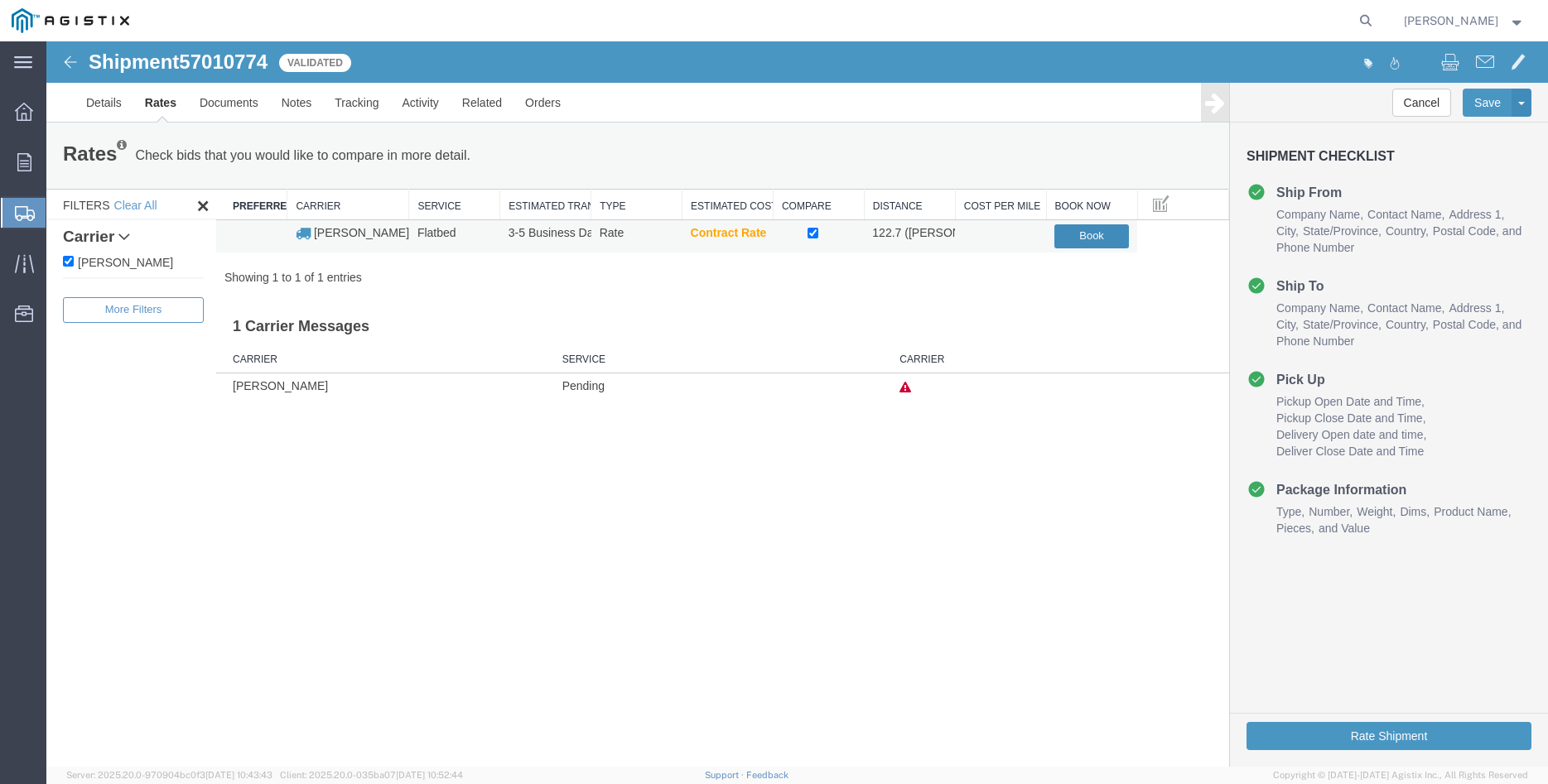
click at [1091, 240] on button "Book" at bounding box center [1091, 236] width 74 height 24
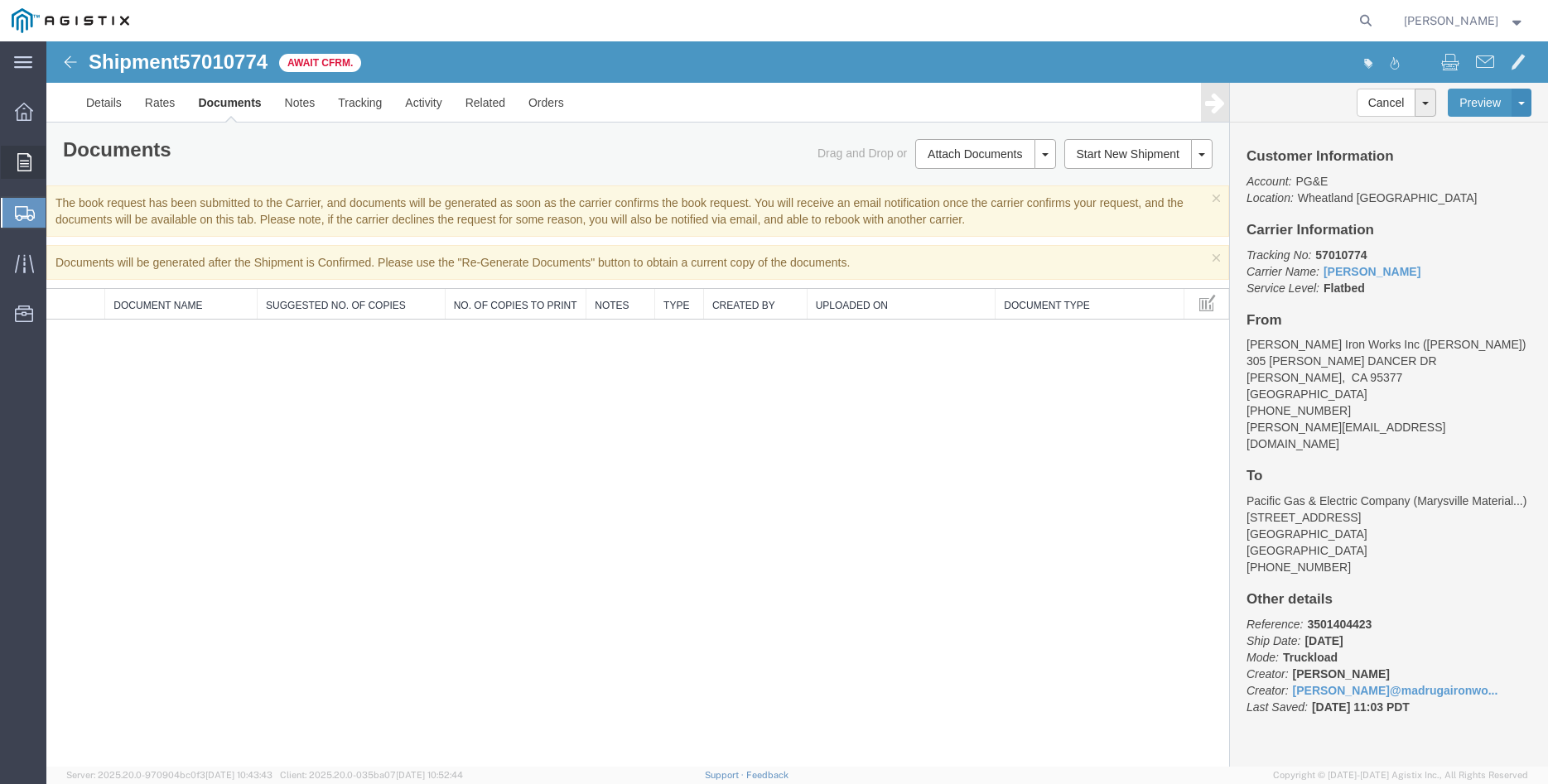
click at [19, 163] on icon at bounding box center [24, 161] width 14 height 18
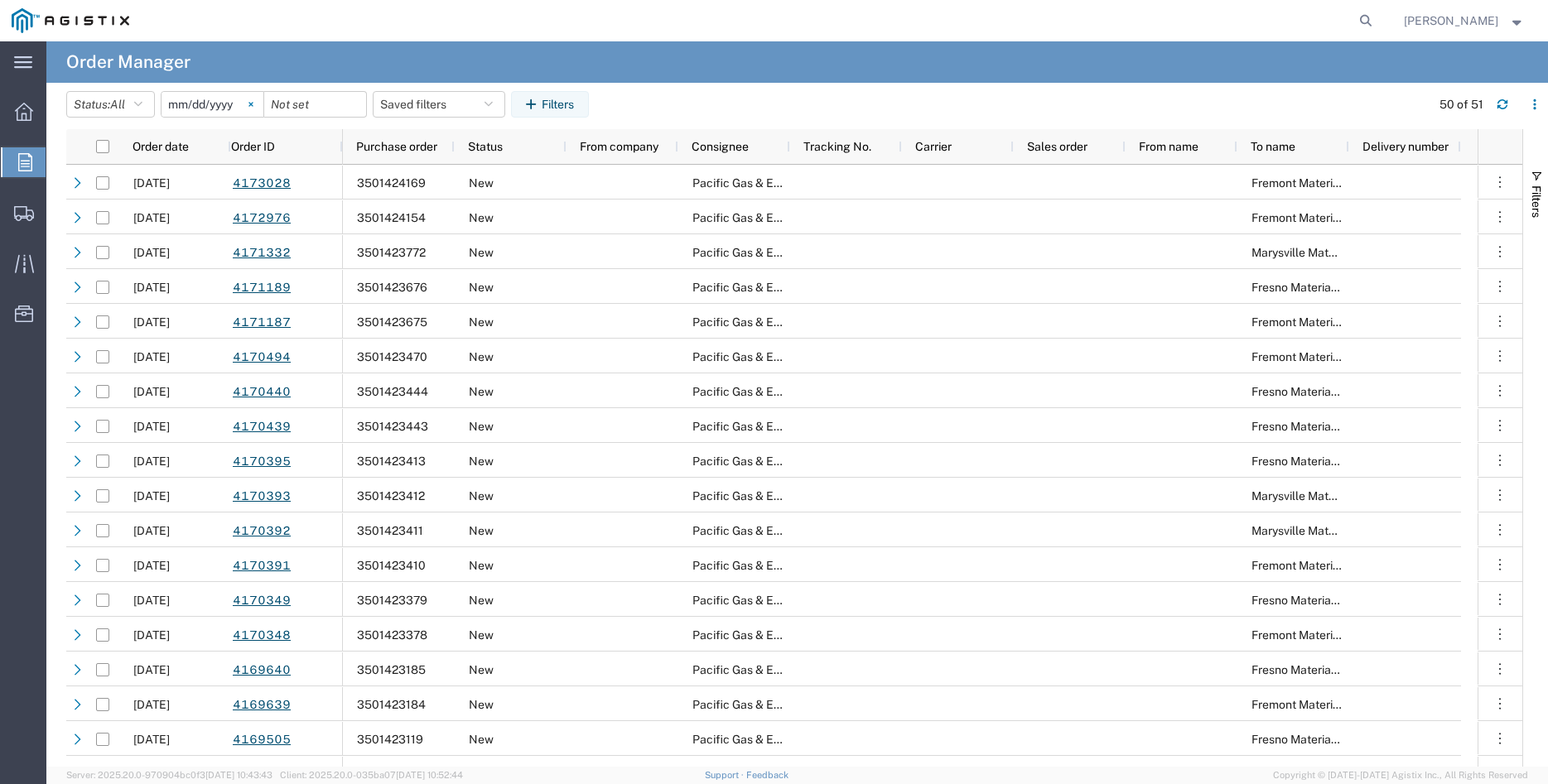
click at [252, 103] on icon at bounding box center [250, 104] width 4 height 4
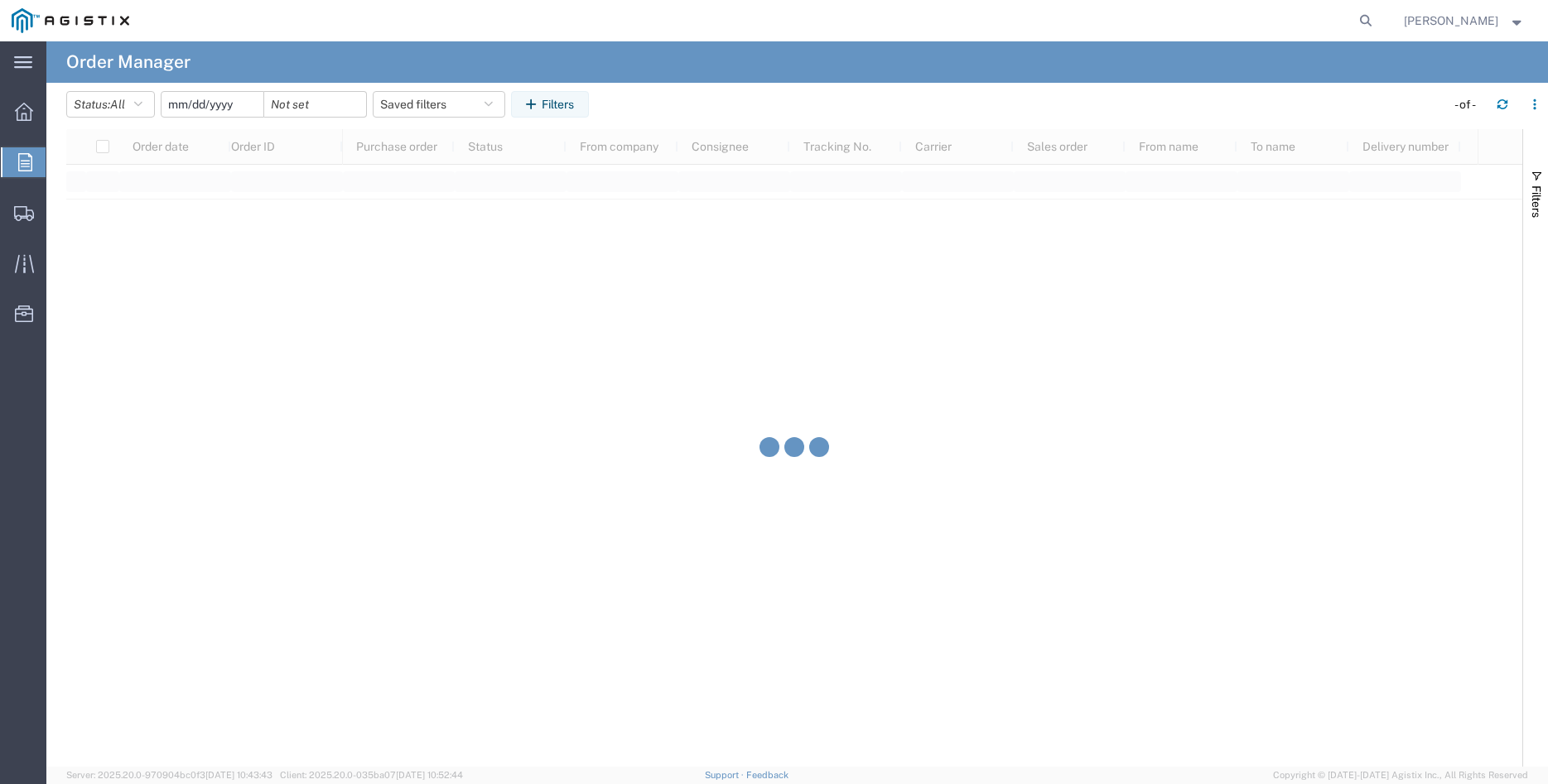
click at [217, 104] on input "date" at bounding box center [212, 104] width 102 height 24
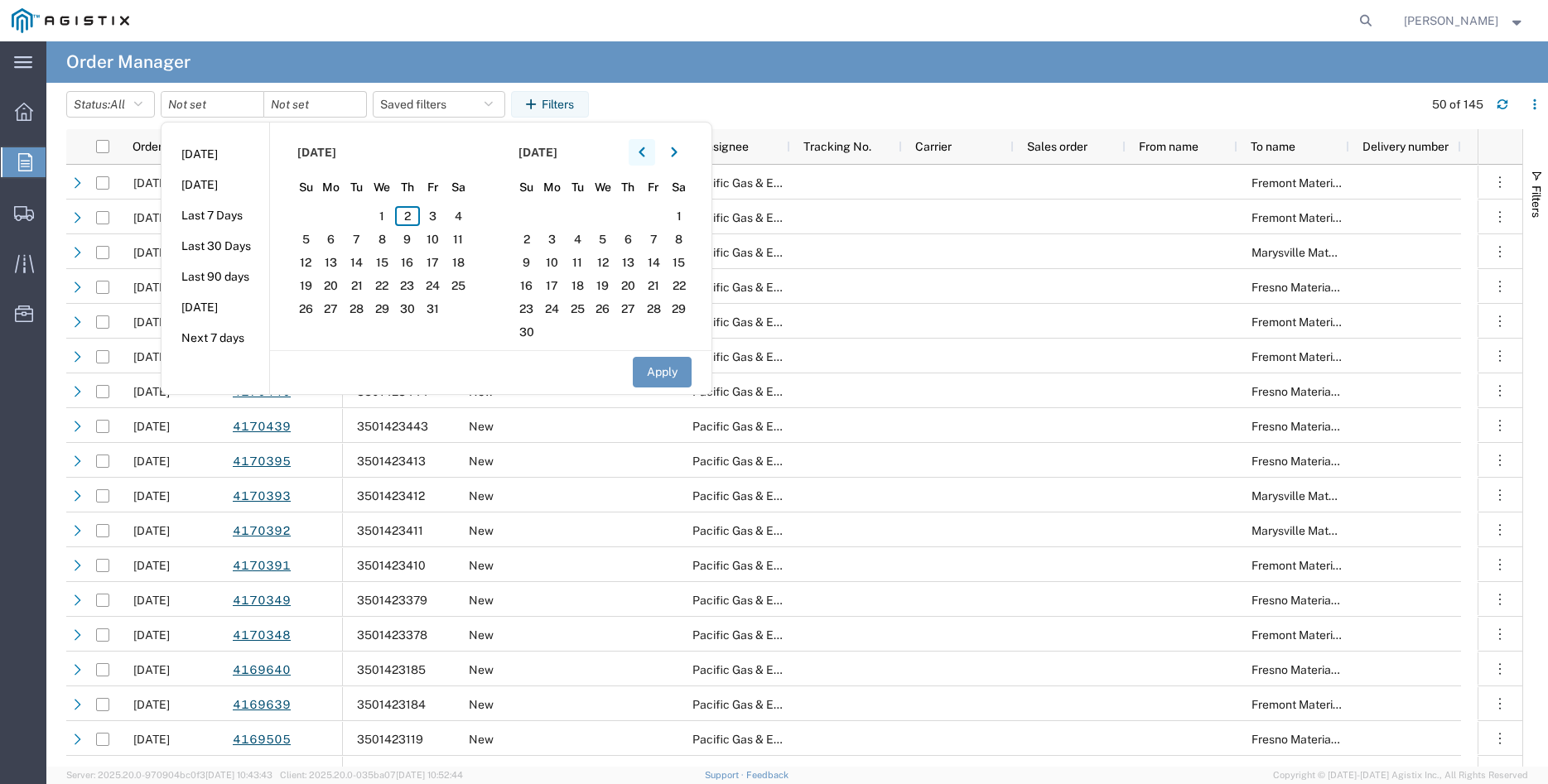
click at [641, 154] on button "button" at bounding box center [642, 152] width 26 height 26
click at [338, 260] on span "16" at bounding box center [331, 262] width 25 height 20
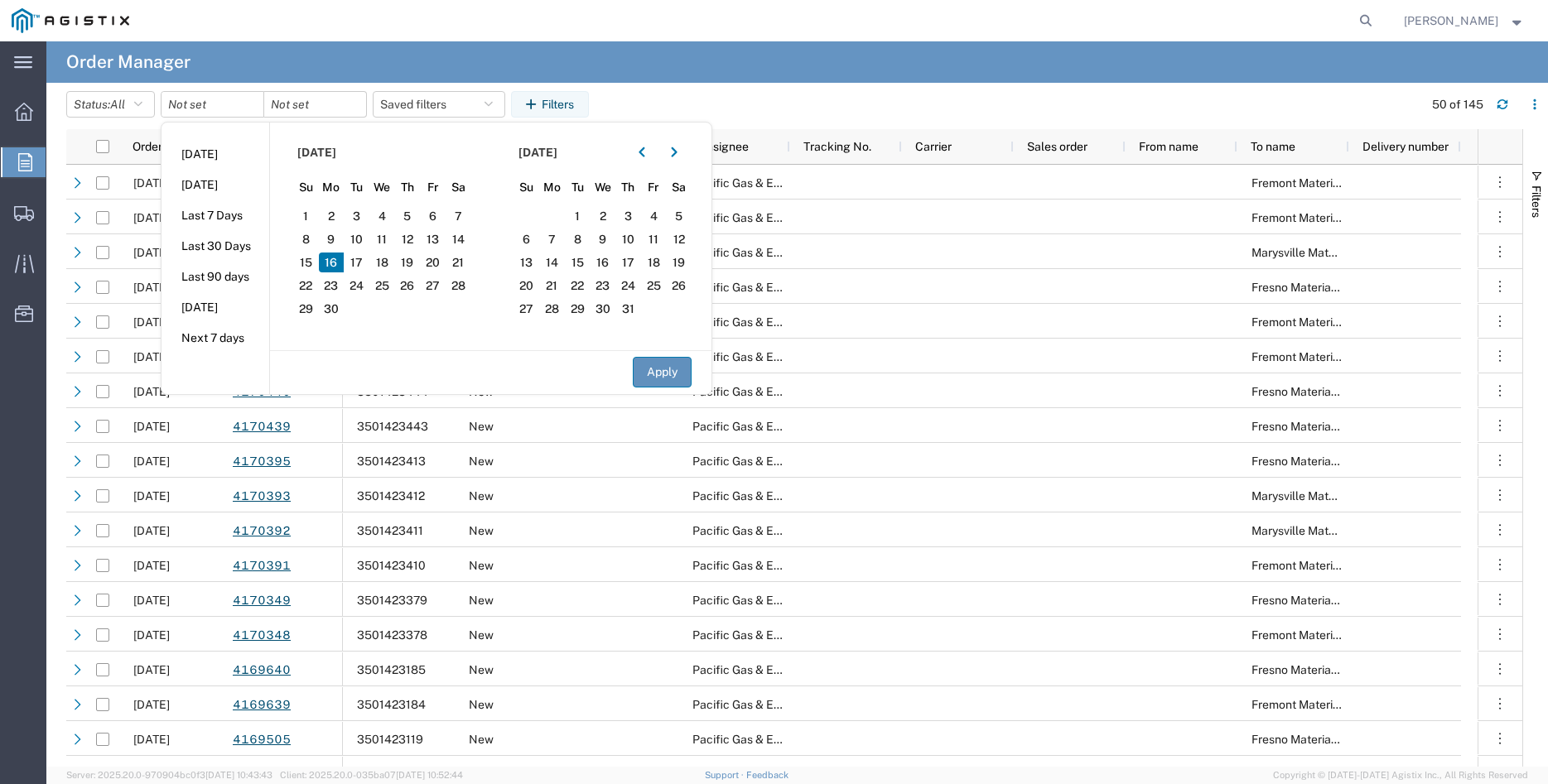
click at [689, 375] on button "Apply" at bounding box center [661, 371] width 59 height 31
type input "[DATE]"
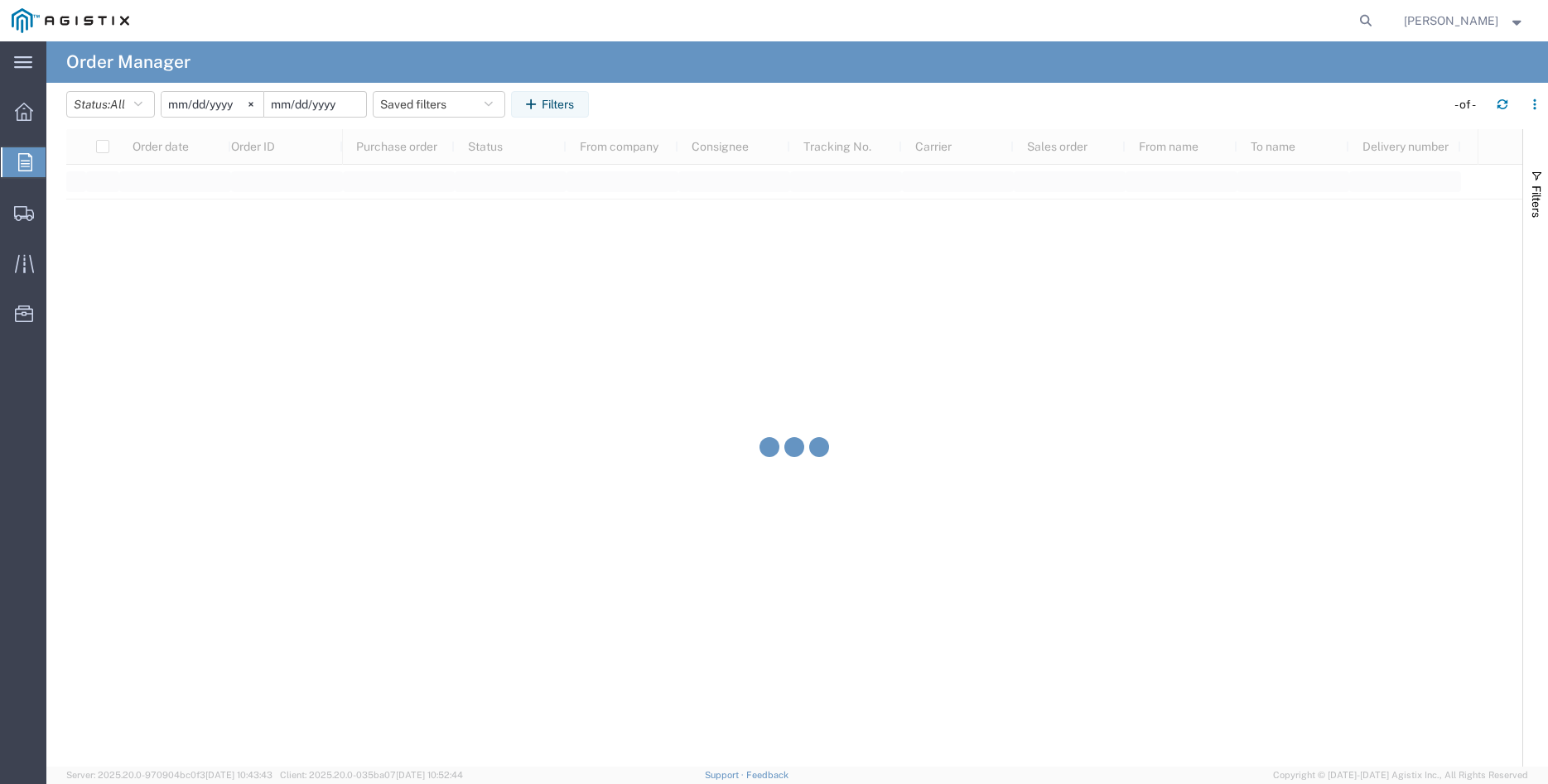
click at [314, 104] on input "date" at bounding box center [315, 104] width 102 height 24
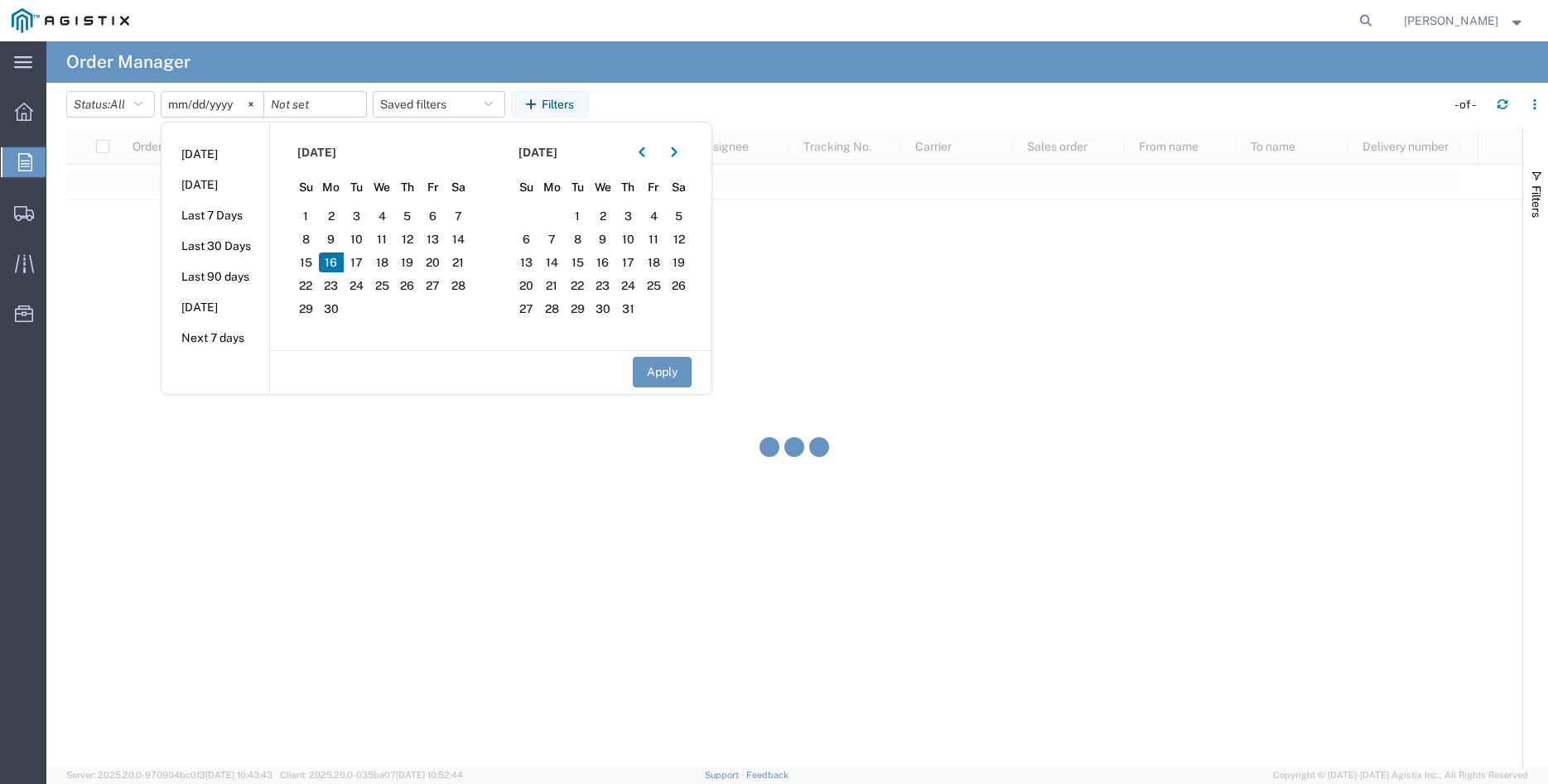
click at [342, 268] on span "16" at bounding box center [331, 262] width 25 height 20
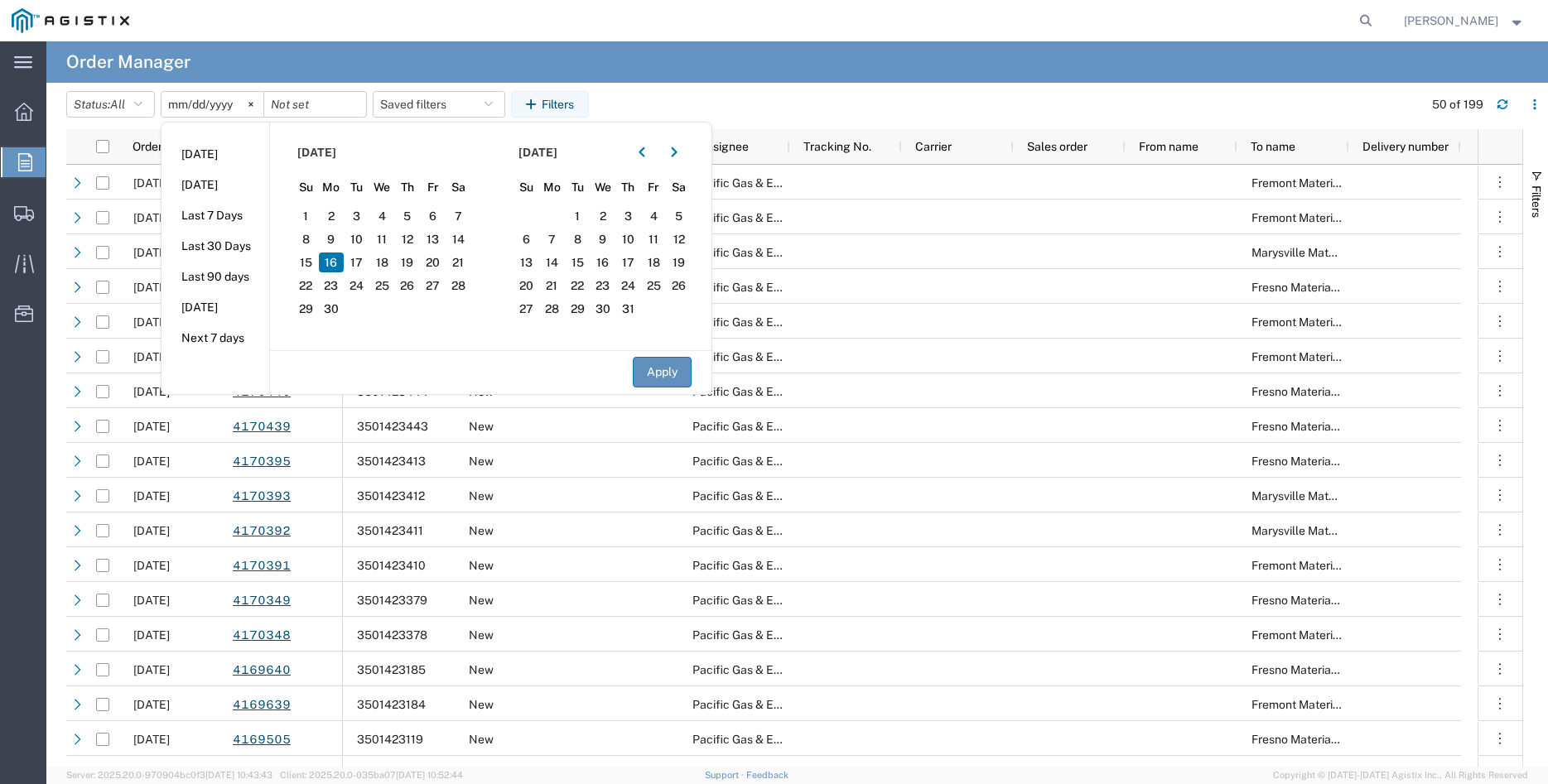
click at [655, 369] on button "Apply" at bounding box center [661, 371] width 59 height 31
type input "[DATE]"
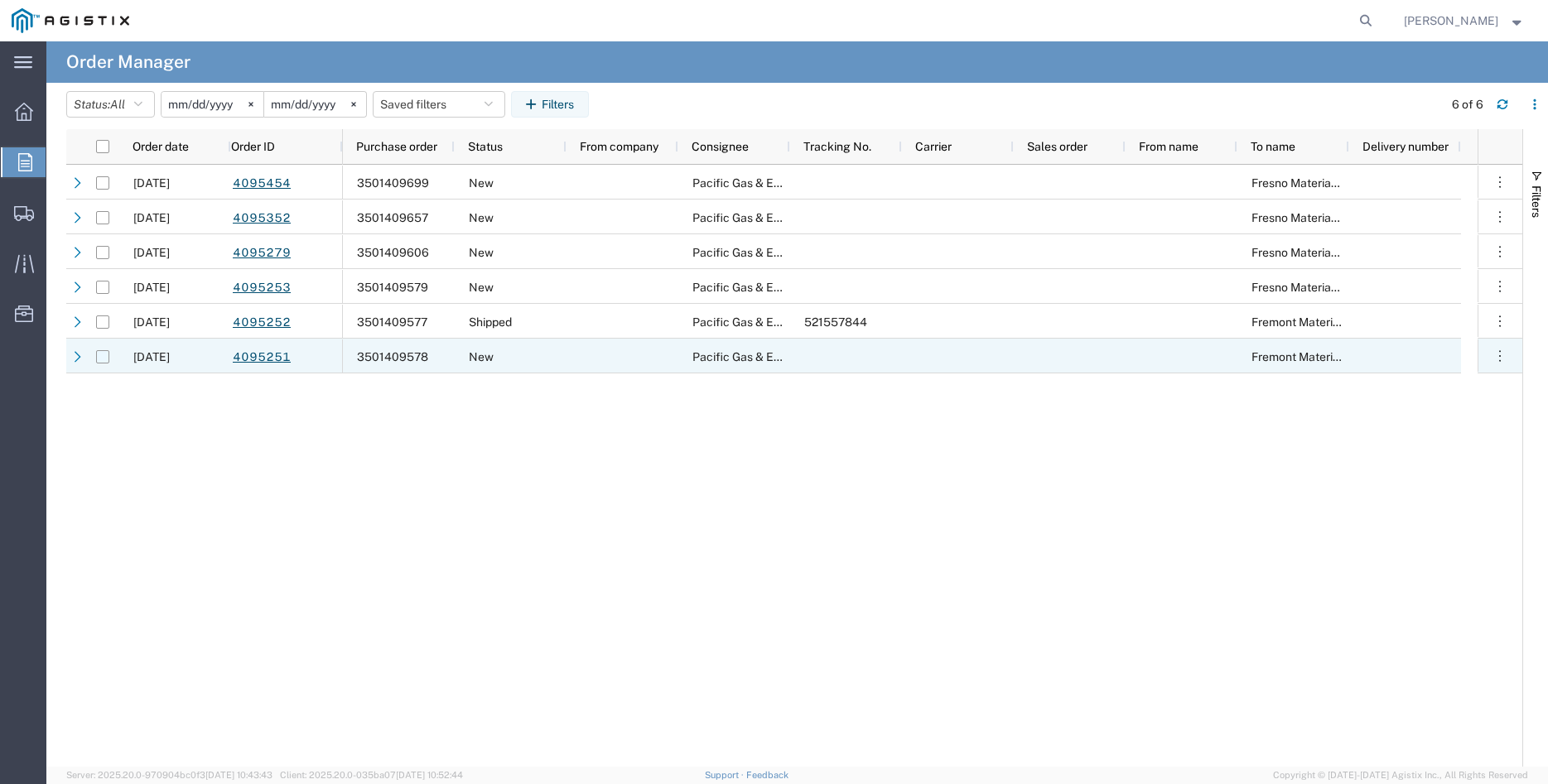
click at [102, 360] on input "Press Space to toggle row selection (unchecked)" at bounding box center [102, 356] width 13 height 13
checkbox input "true"
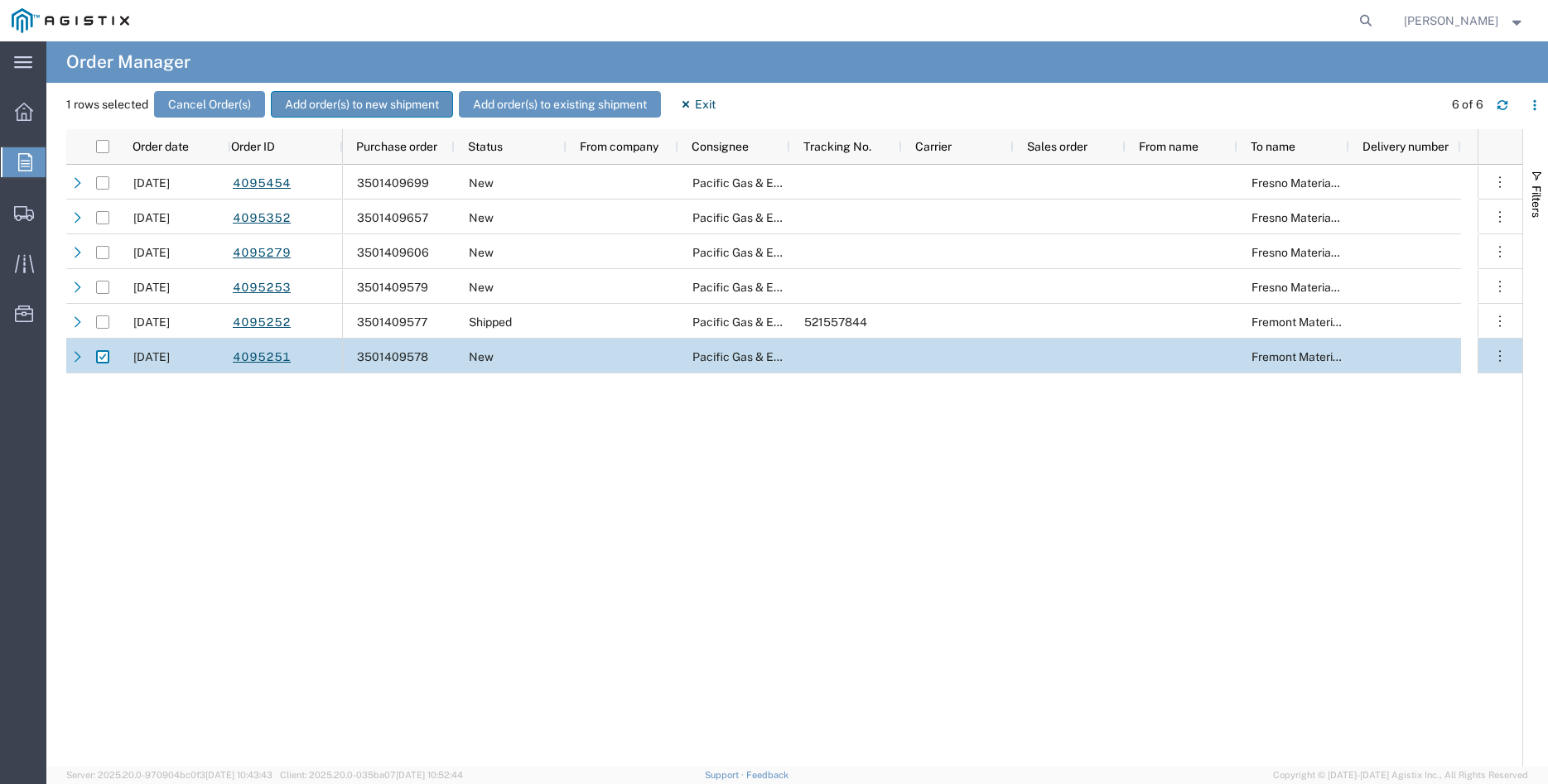
click at [376, 96] on button "Add order(s) to new shipment" at bounding box center [362, 104] width 182 height 26
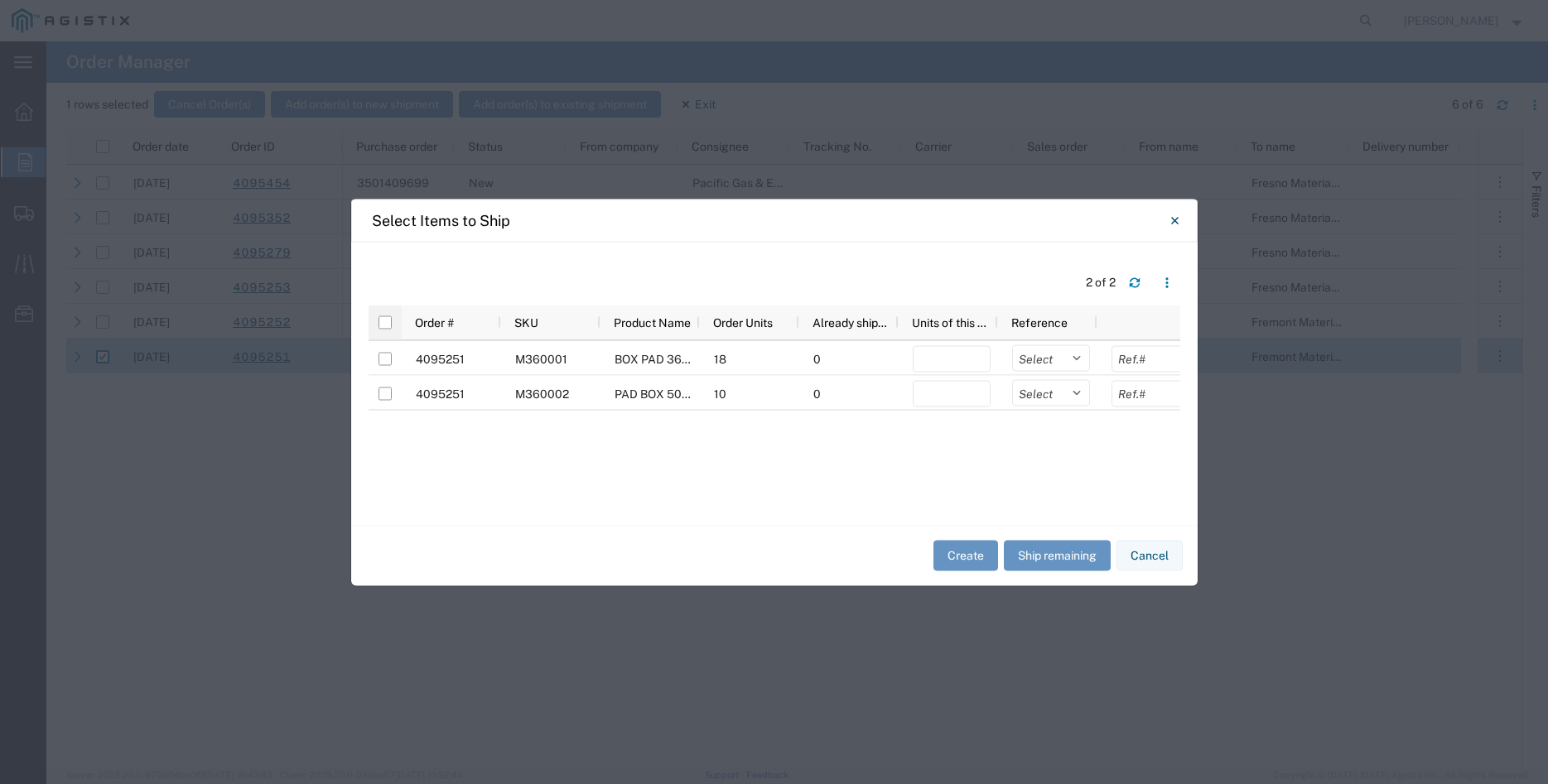
click at [373, 326] on div at bounding box center [385, 322] width 33 height 35
click at [388, 324] on input "checkbox" at bounding box center [385, 322] width 13 height 13
checkbox input "true"
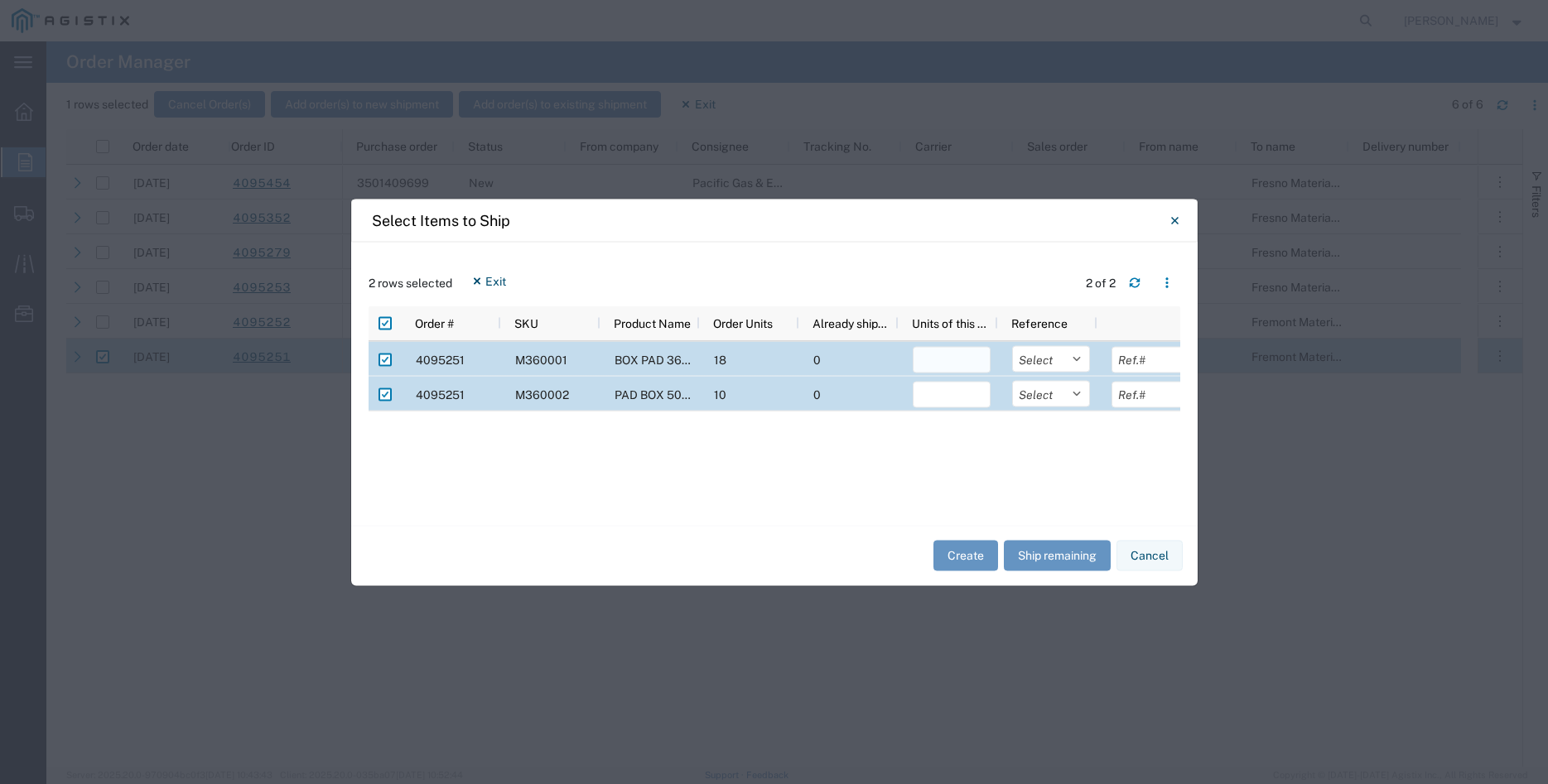
click at [953, 361] on input "number" at bounding box center [951, 359] width 78 height 26
type input "18"
click at [964, 403] on input "number" at bounding box center [951, 394] width 78 height 26
type input "10"
click at [1012, 345] on select "Select Purchase Order Delivery Number" at bounding box center [1051, 358] width 78 height 26
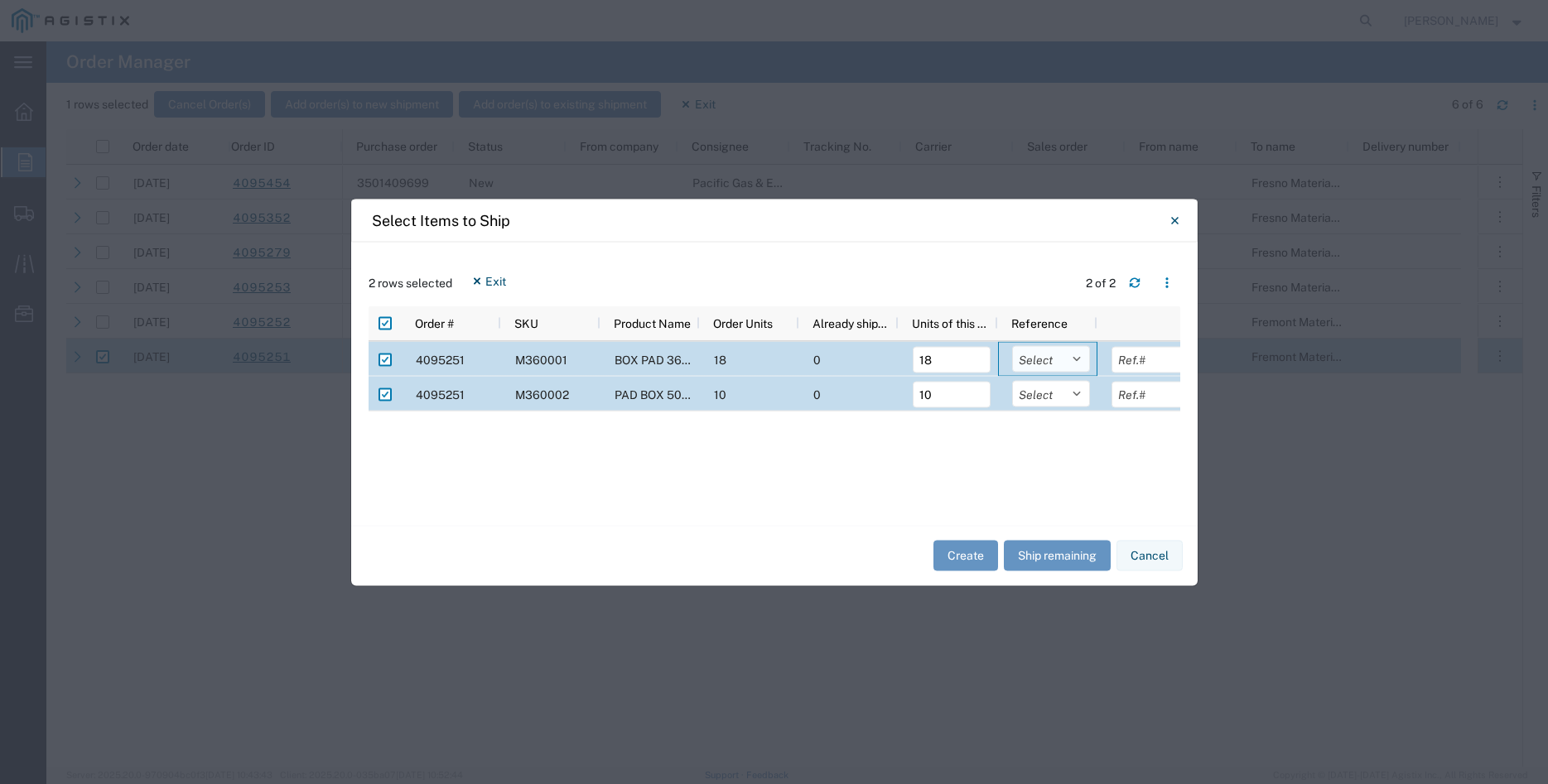
select select "PURCHORD"
click option "Purchase Order" at bounding box center [0, 0] width 0 height 0
click at [1012, 380] on select "Select Purchase Order Delivery Number" at bounding box center [1051, 393] width 78 height 26
select select "PURCHORD"
click option "Purchase Order" at bounding box center [0, 0] width 0 height 0
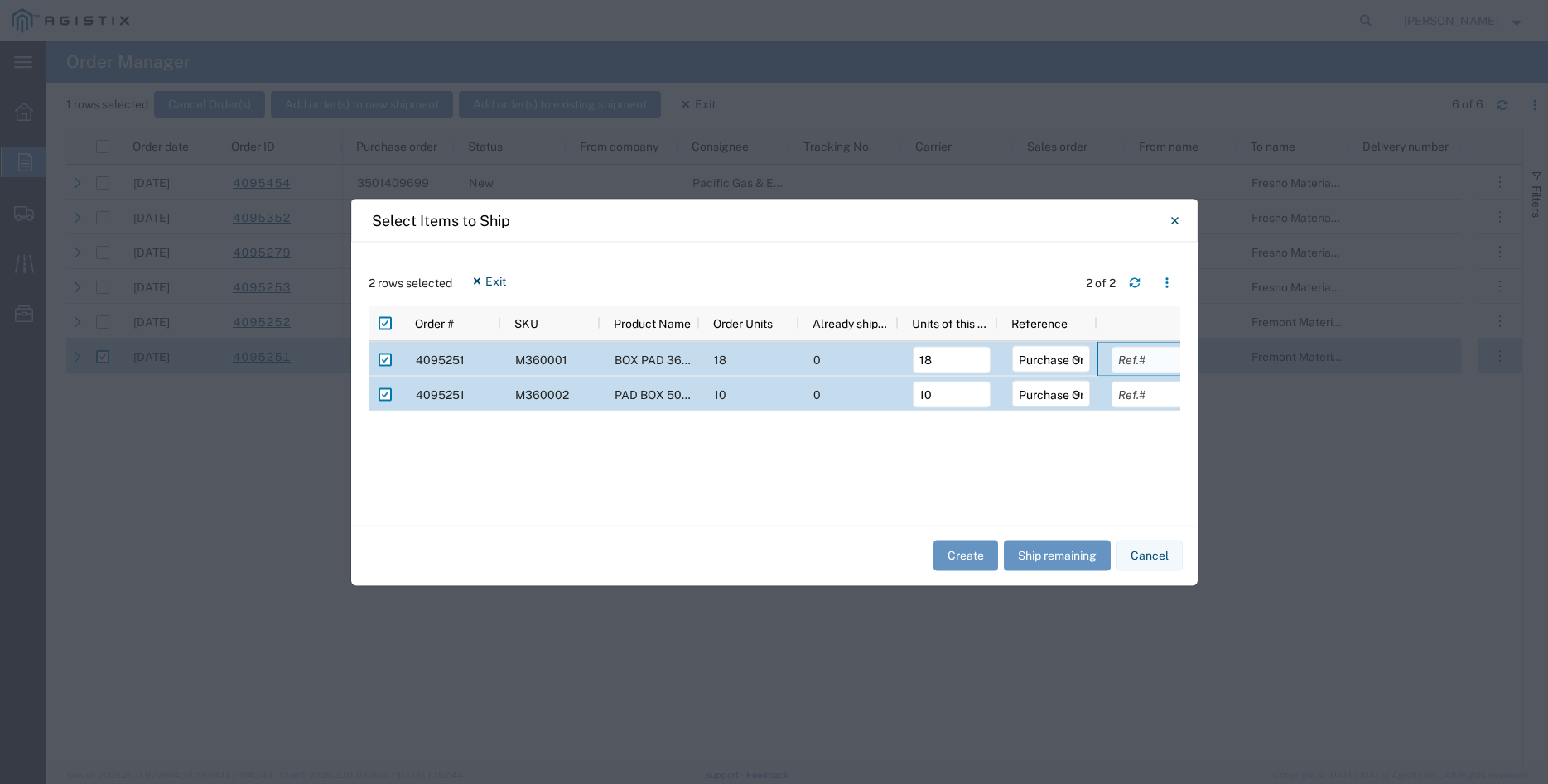
click at [1120, 363] on input "text" at bounding box center [1150, 359] width 78 height 26
type input "10072.98"
click at [1137, 395] on input "text" at bounding box center [1150, 394] width 78 height 26
type input "7340.00"
click at [1024, 459] on div "4095251 M360001 BOX PAD 36" X 52" X 18" 1-WIRE XFMR 18 0 18 Select Purchase Ord…" at bounding box center [774, 424] width 812 height 166
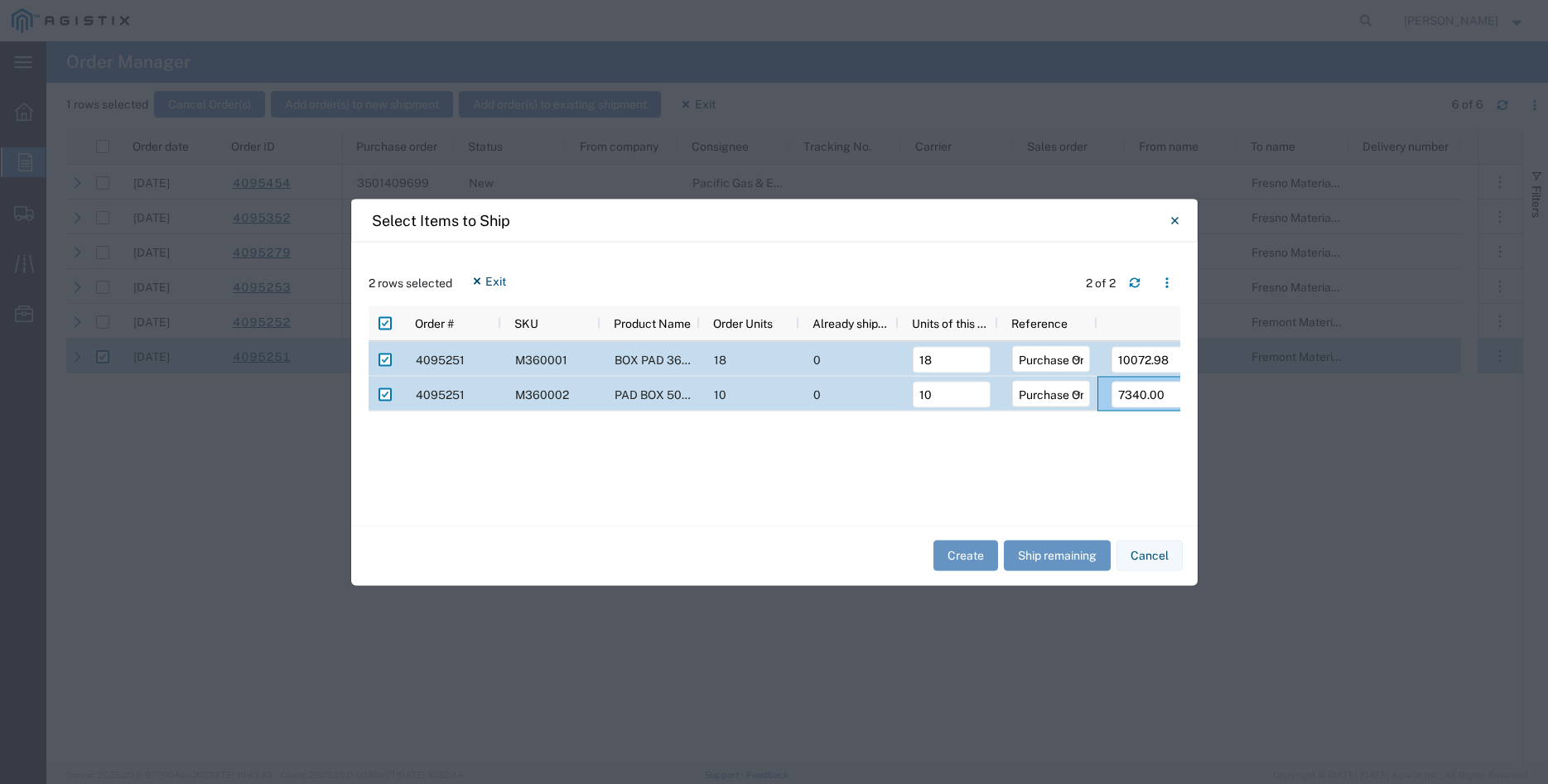
click at [1024, 459] on div "4095251 M360001 BOX PAD 36" X 52" X 18" 1-WIRE XFMR 18 0 18 Select Purchase Ord…" at bounding box center [774, 424] width 812 height 166
click at [955, 556] on button "Create" at bounding box center [965, 555] width 65 height 31
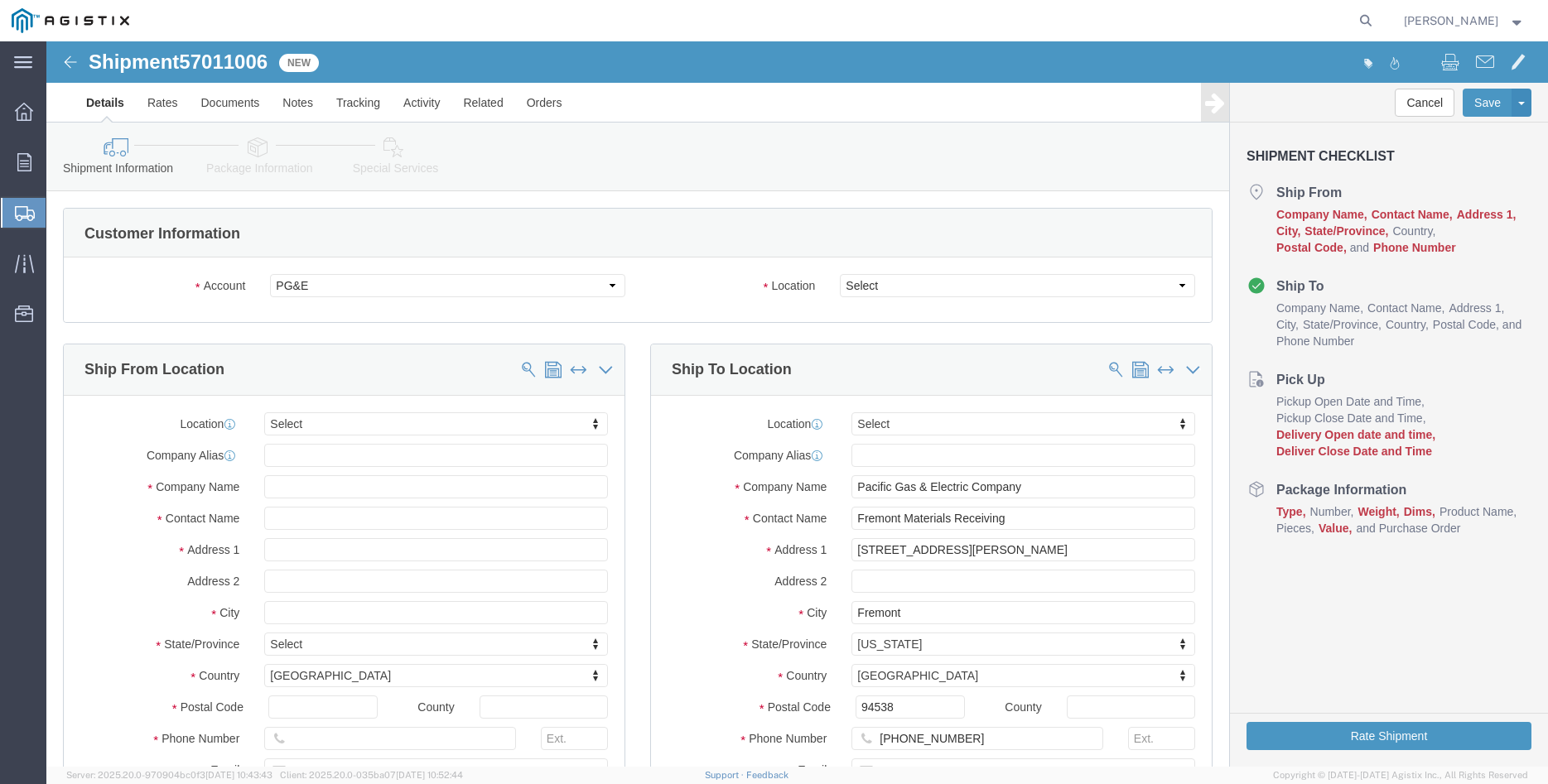
select select
click select "Select All Others [GEOGRAPHIC_DATA] [GEOGRAPHIC_DATA] [GEOGRAPHIC_DATA] [GEOGRA…"
select select "19740"
click option "Fremont [GEOGRAPHIC_DATA]"
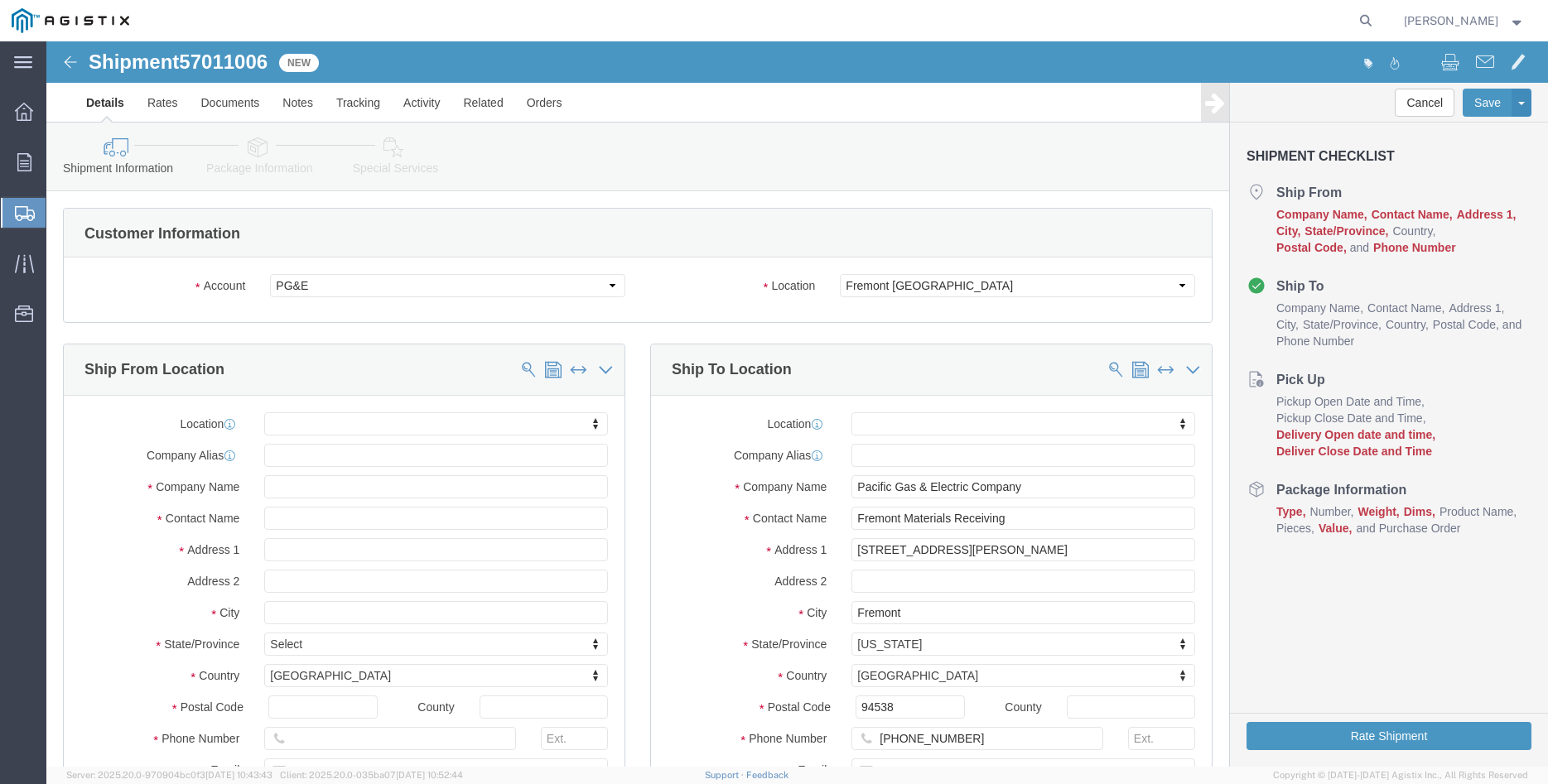
click body "Shipment 57011006 New Details Rates Documents Notes Tracking Activity Related O…"
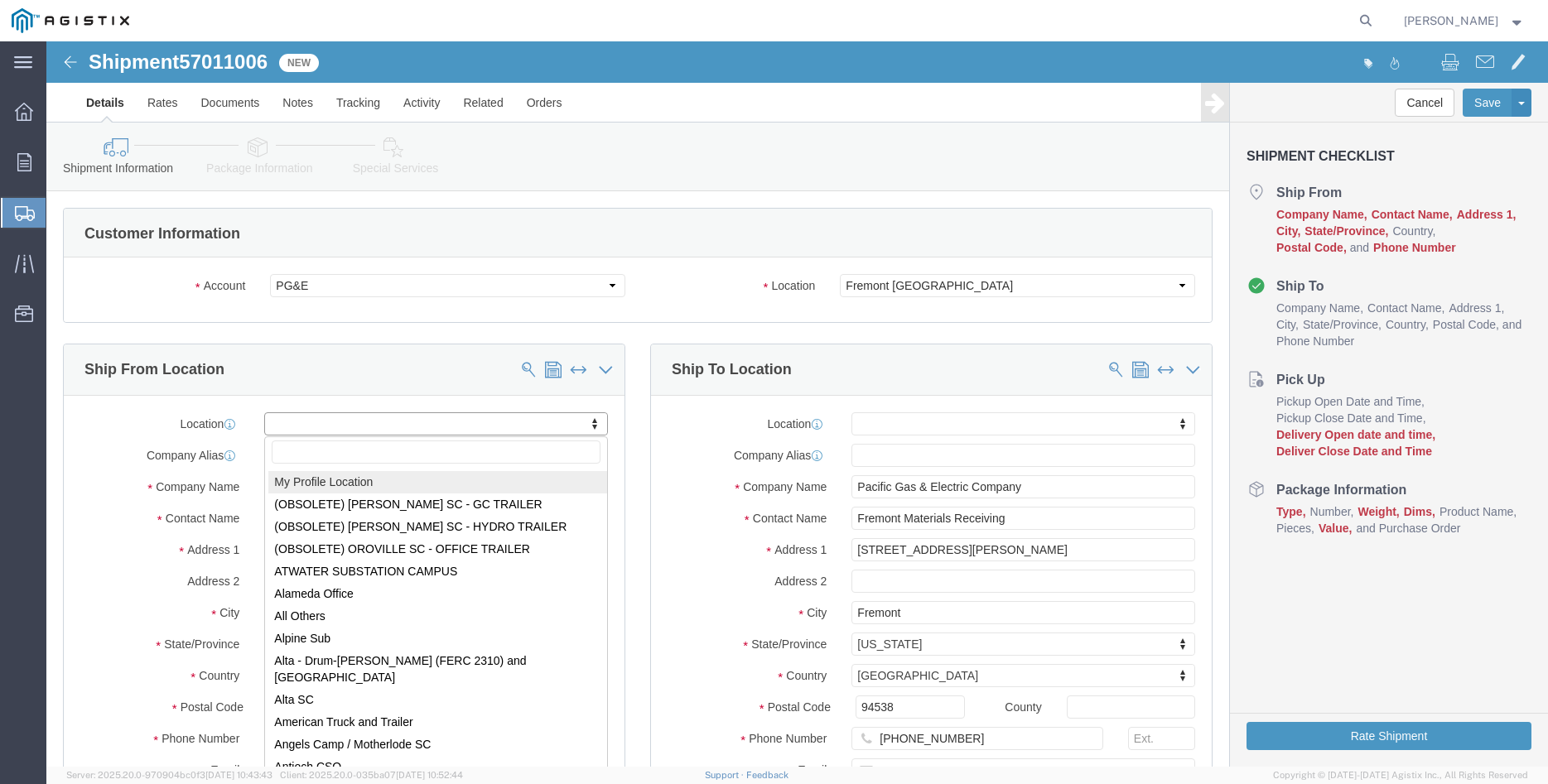
select select "MYPROFILE"
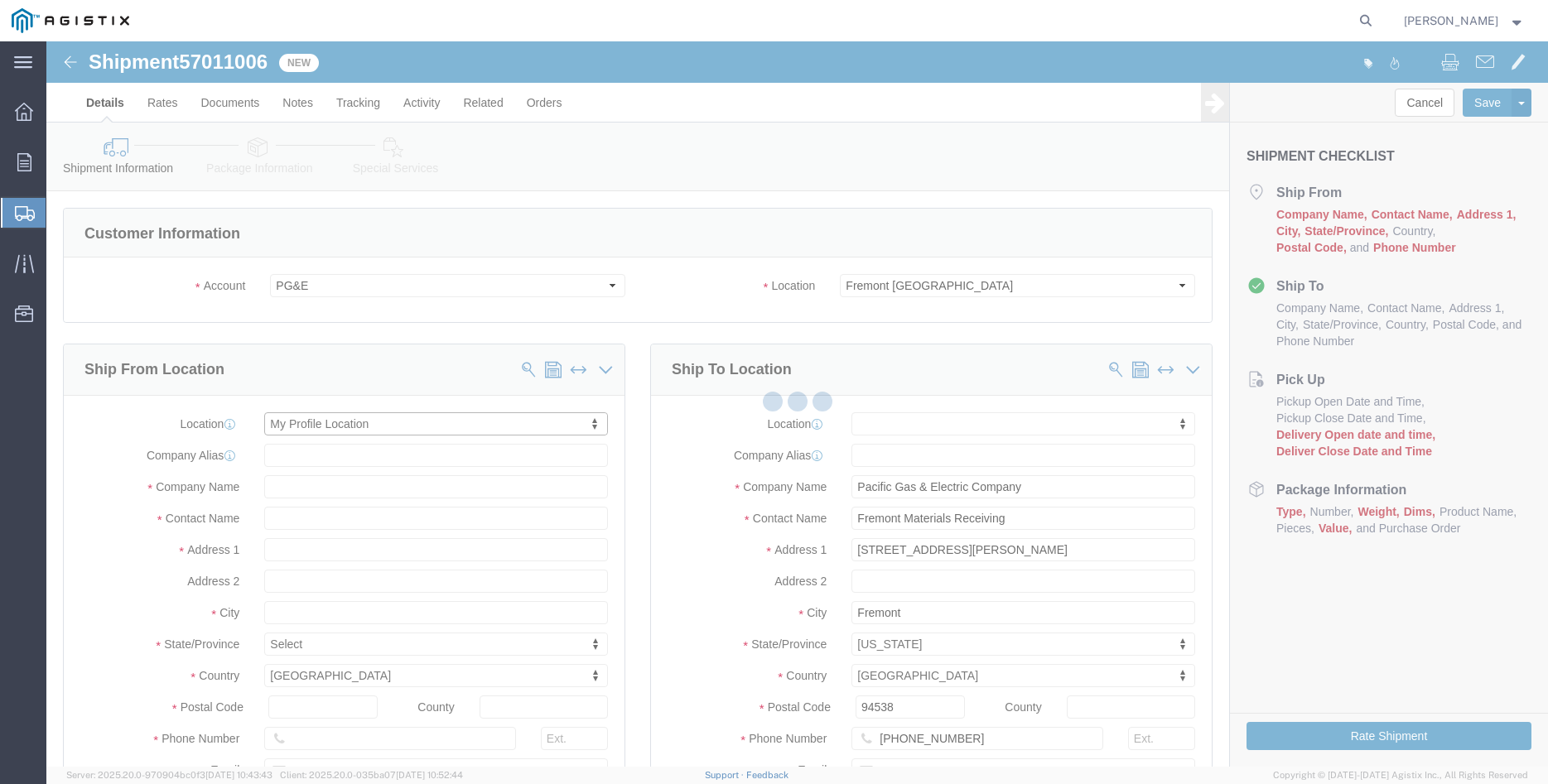
type input "305 [PERSON_NAME] DANCER DR"
type input "95377"
type input "[PHONE_NUMBER]"
type input "[PERSON_NAME][EMAIL_ADDRESS][DOMAIN_NAME]"
checkbox input "true"
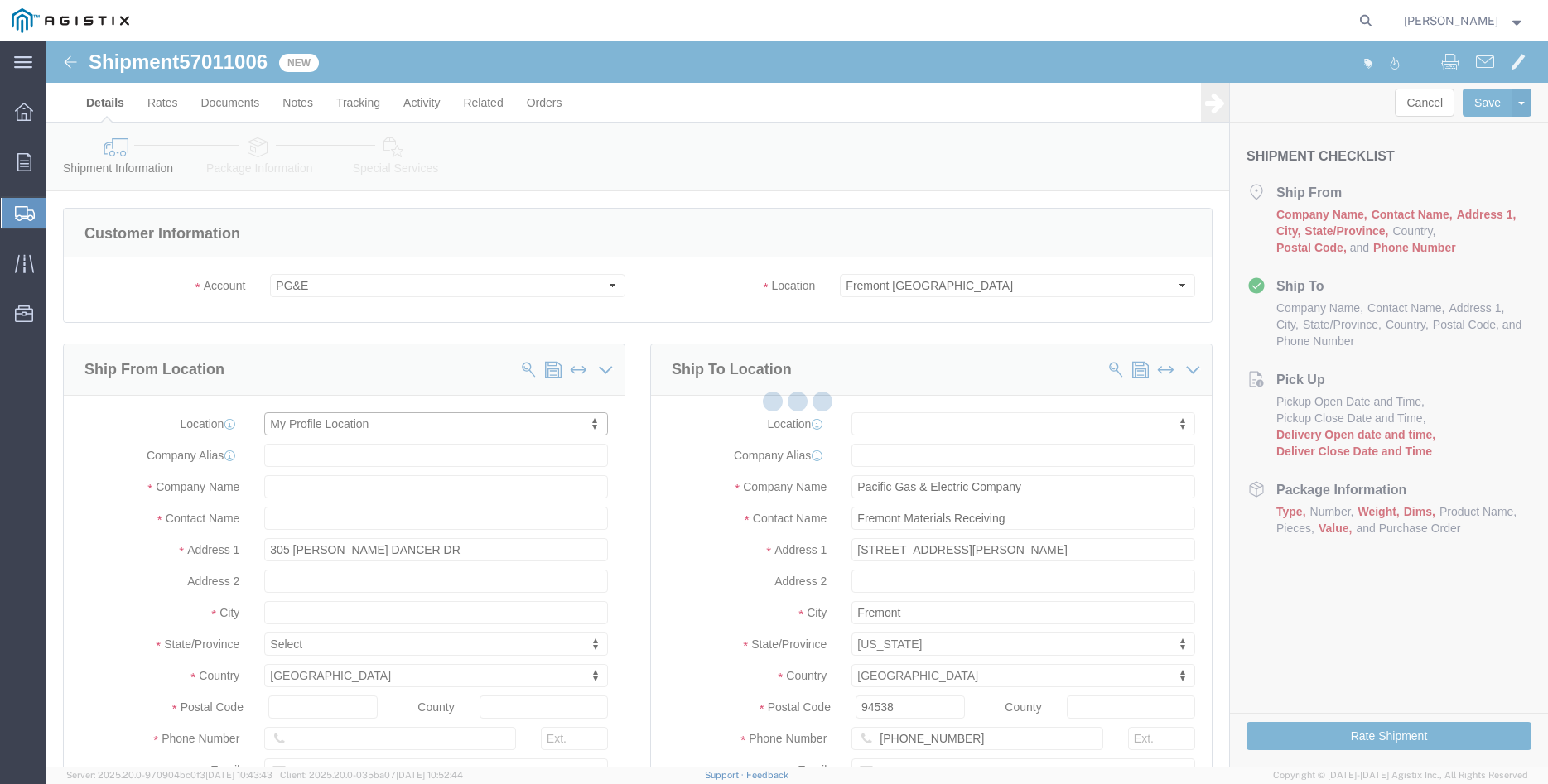
type input "[PERSON_NAME] Iron Works Inc"
type input "[PERSON_NAME]"
select select "CA"
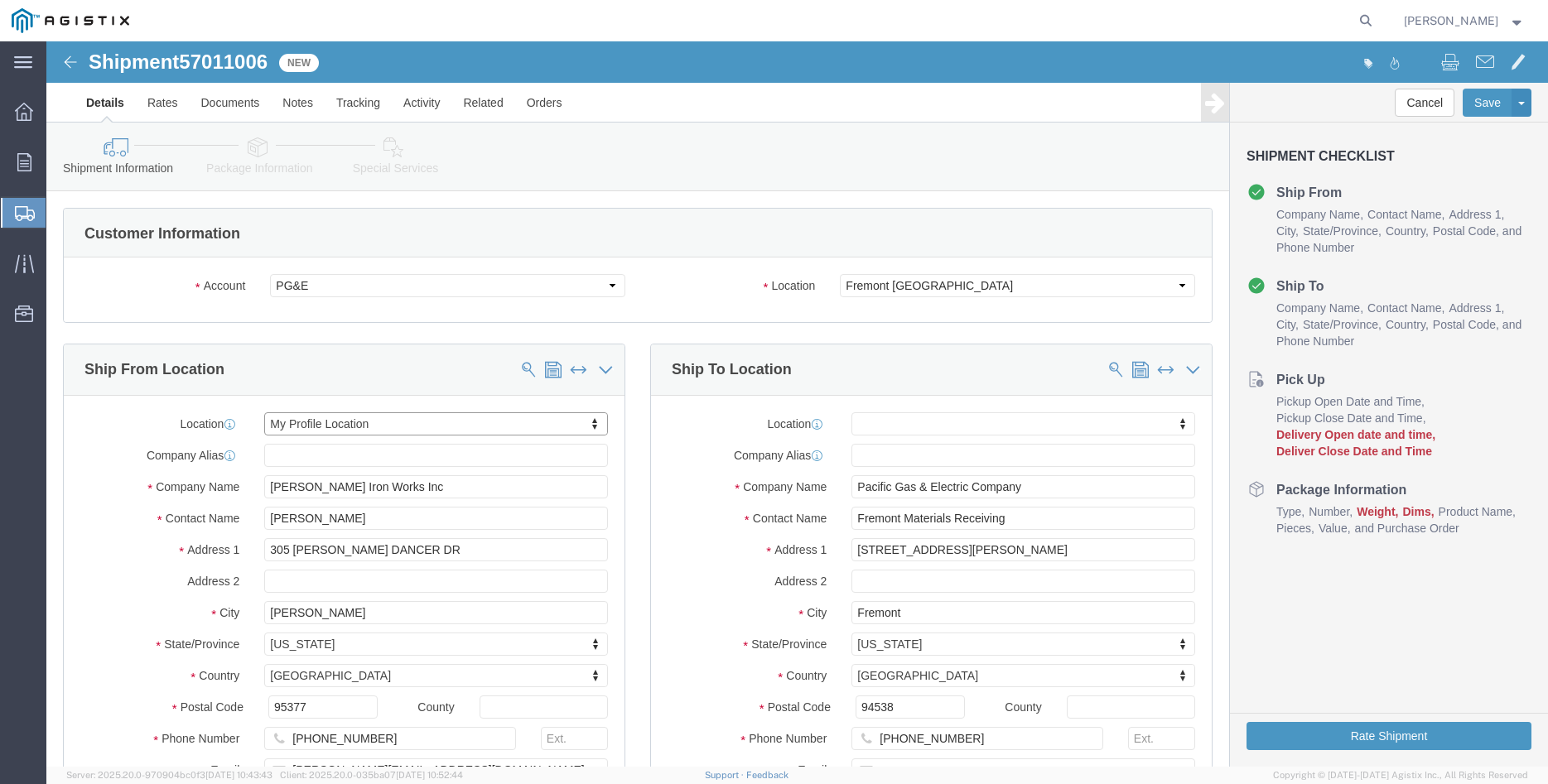
click div "Ship From Location Location My Profile Location My Profile Location (OBSOLETE) …"
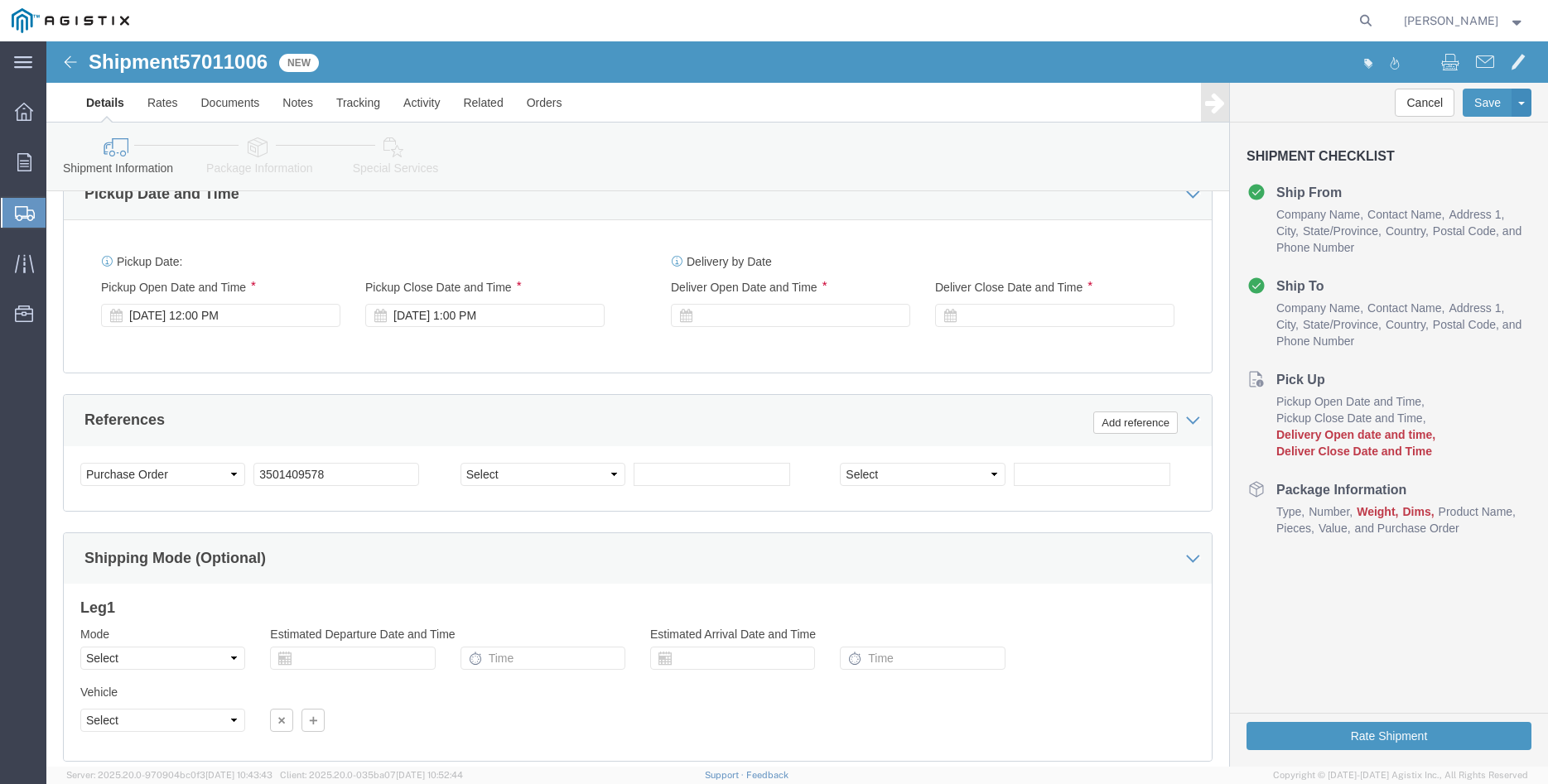
scroll to position [1014, 0]
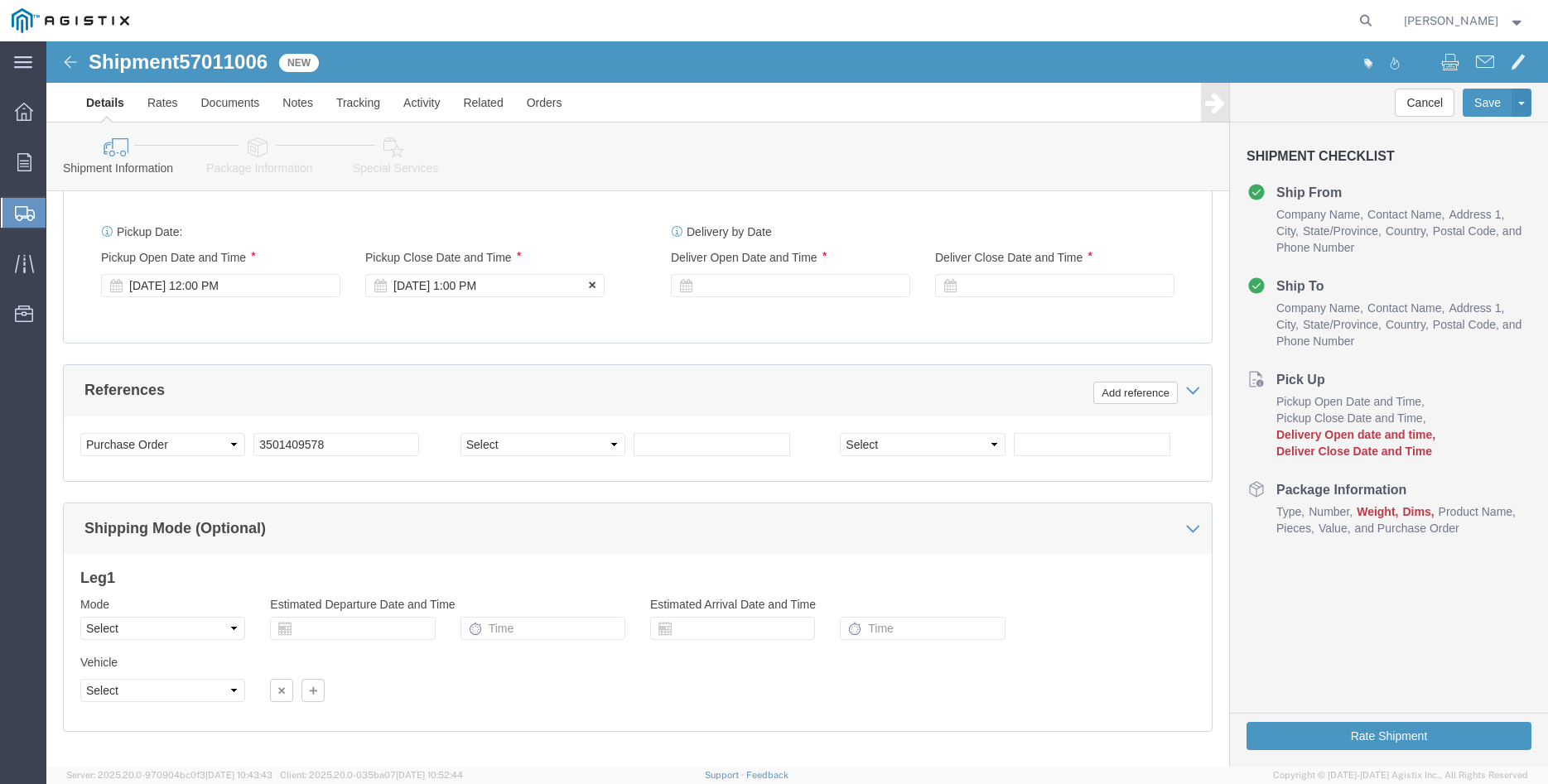
click div "[DATE] 1:00 PM"
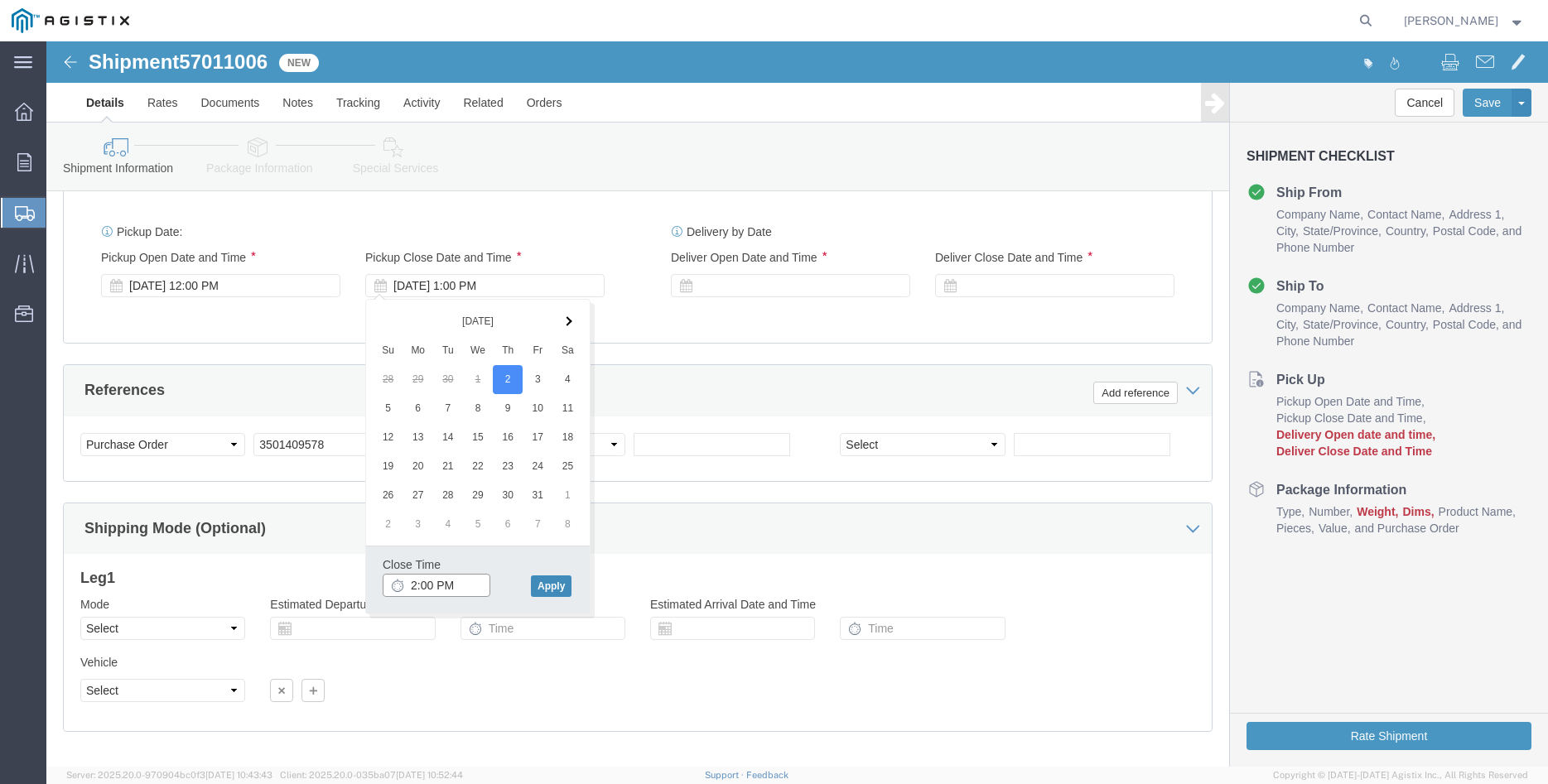
type input "2:00 PM"
click button "Apply"
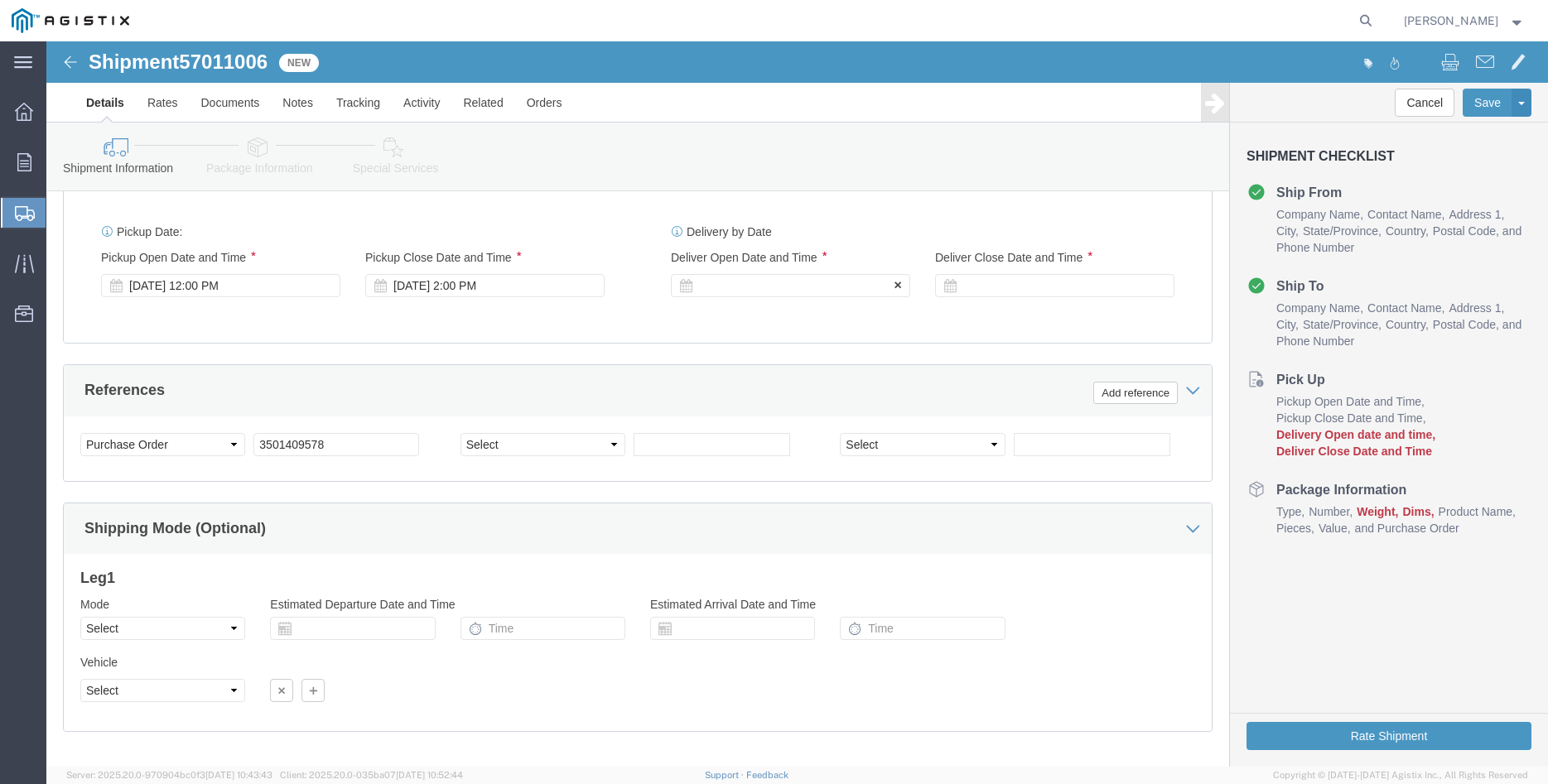
click div
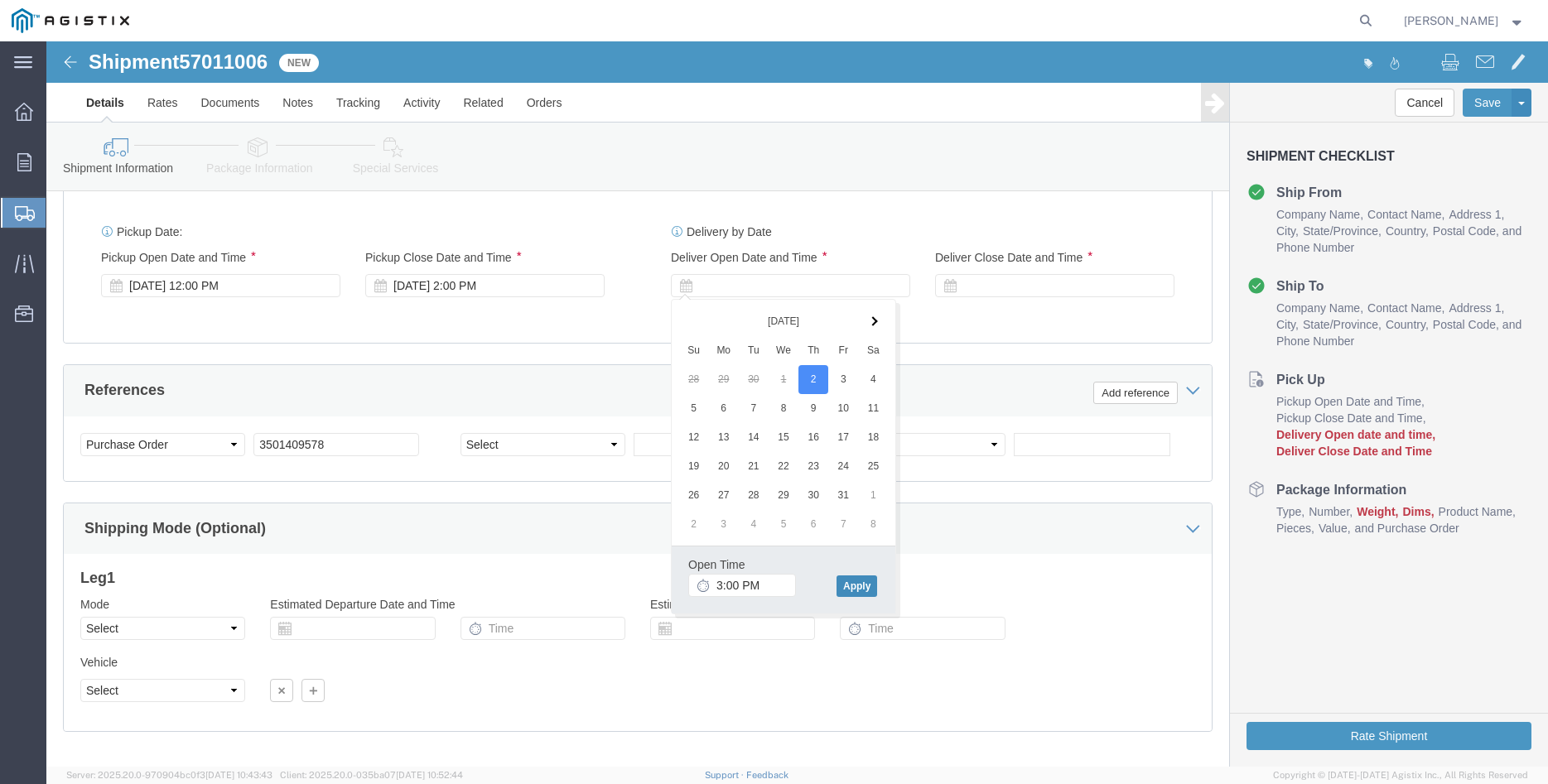
click button "Apply"
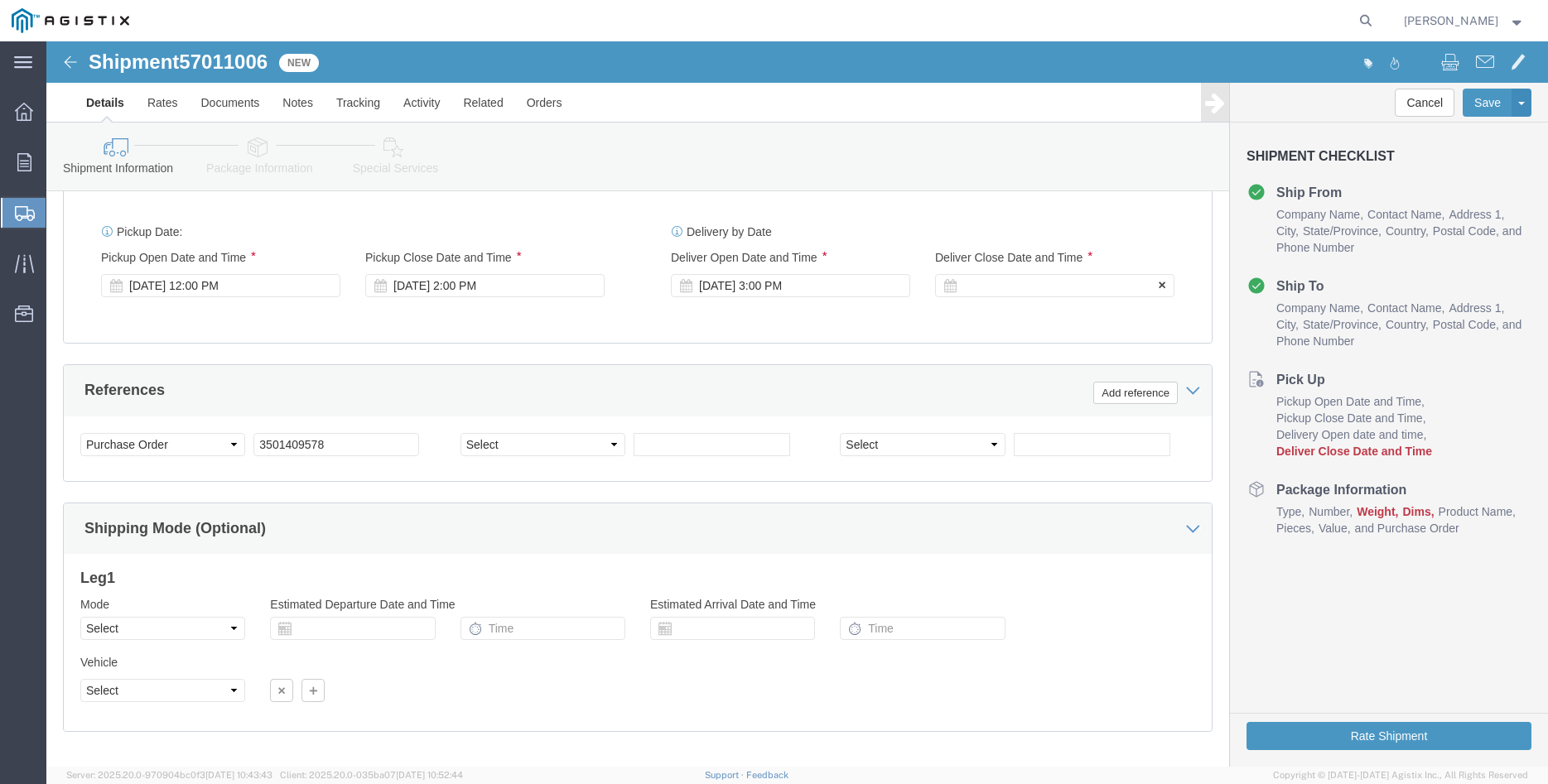
click div
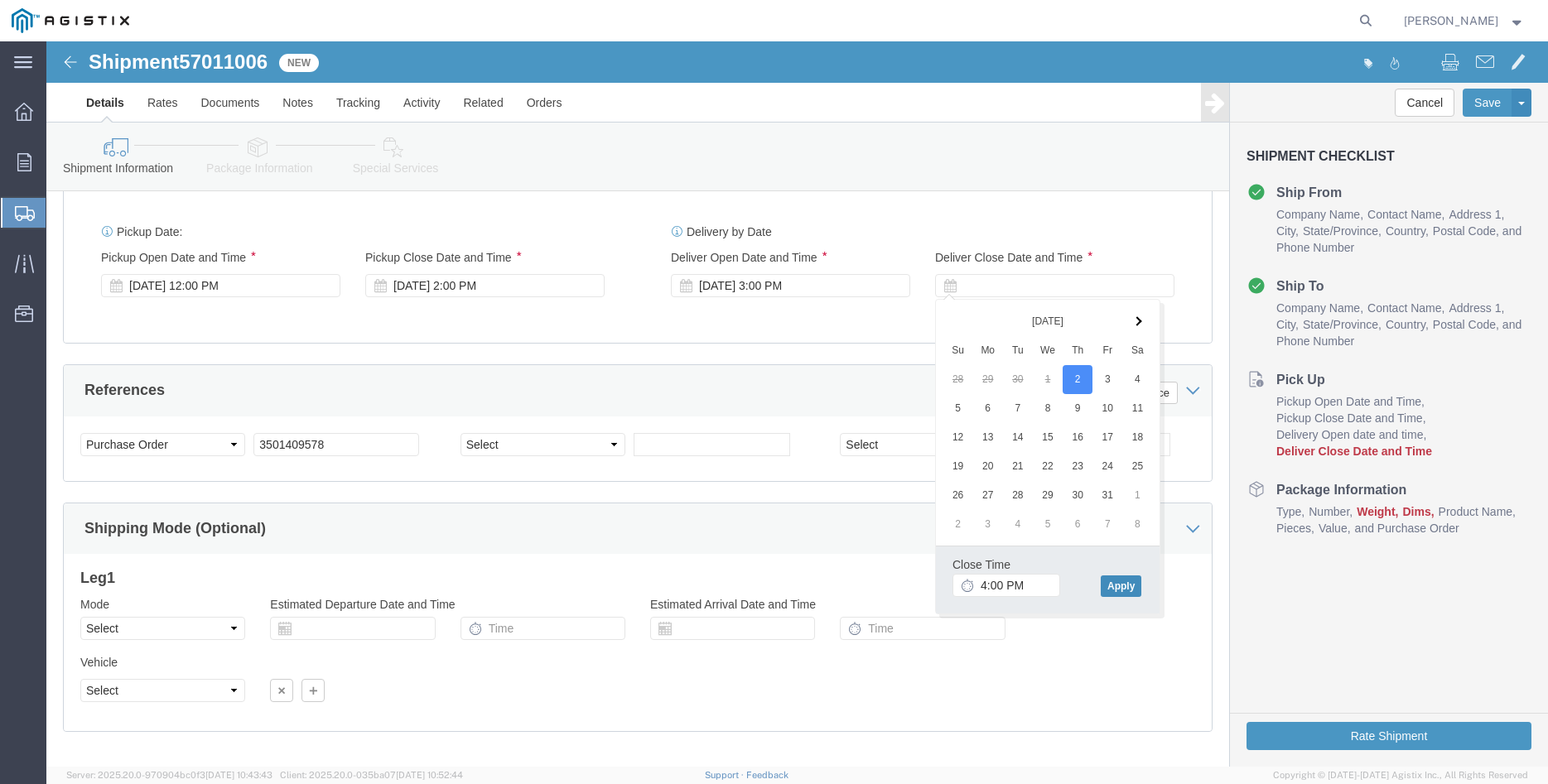
click button "Apply"
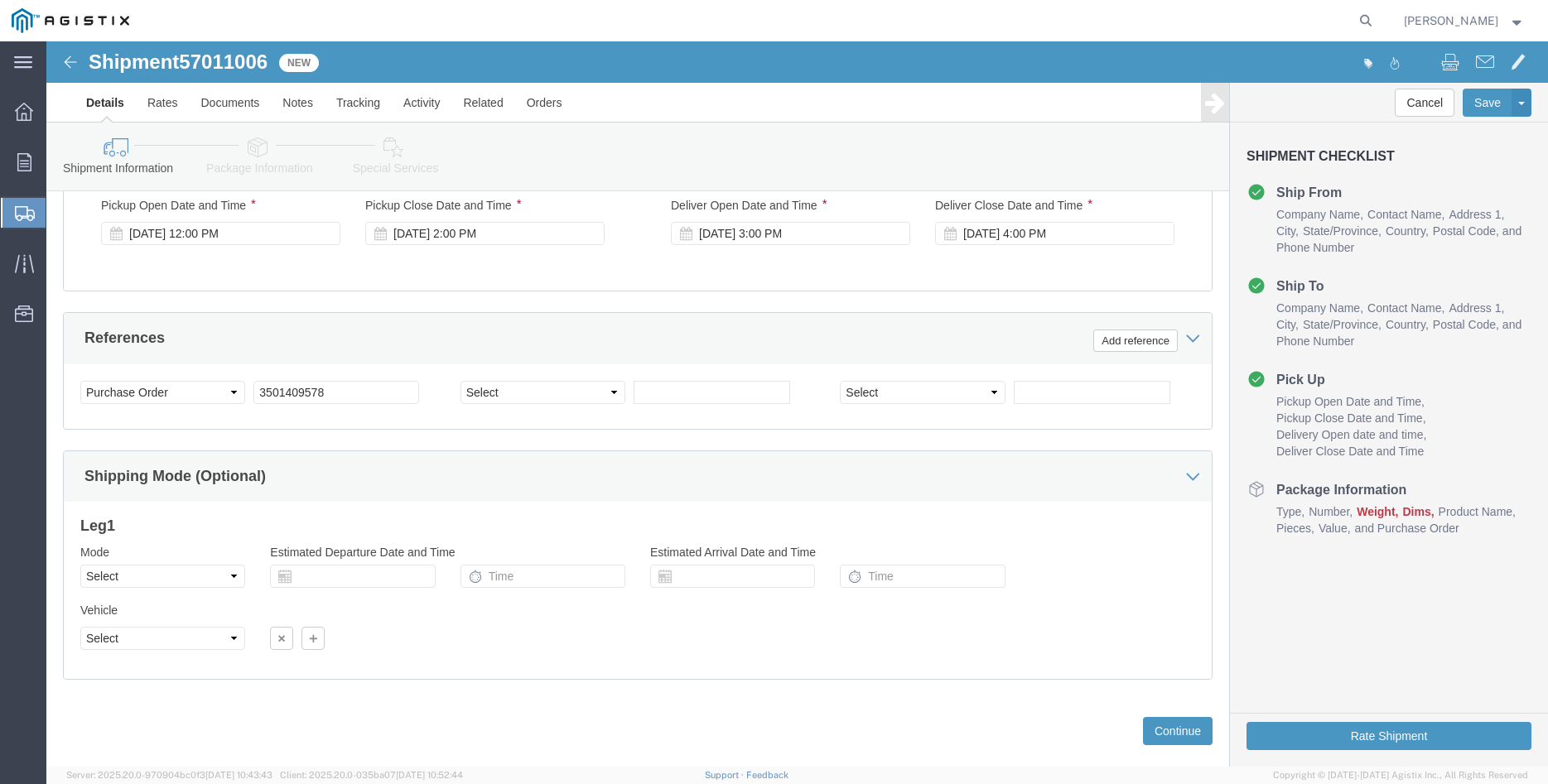
scroll to position [1093, 0]
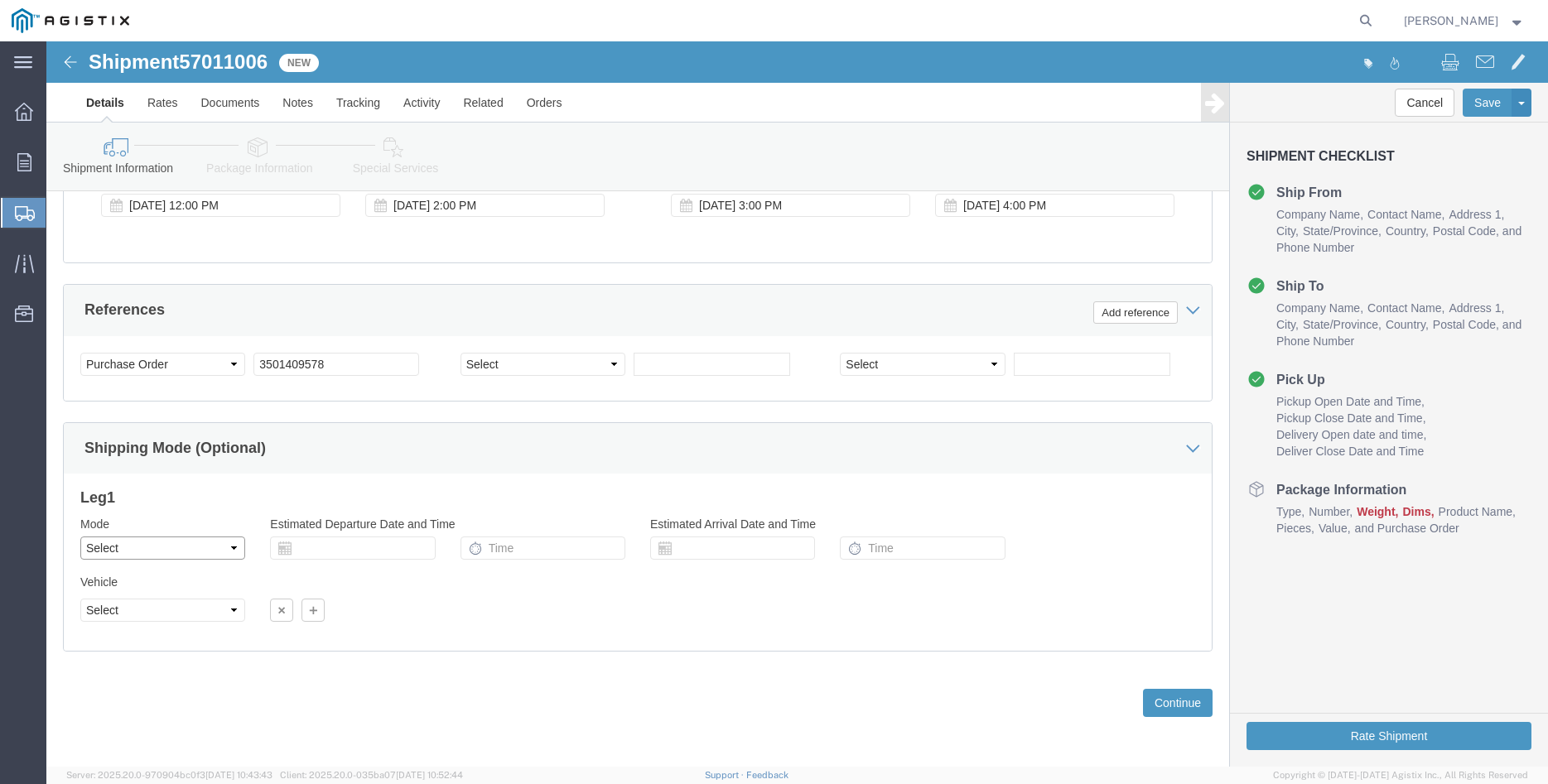
click select "Select Air Less than Truckload Multi-Leg Ocean Freight Rail Small Parcel Truckl…"
select select "TL"
click option "Truckload"
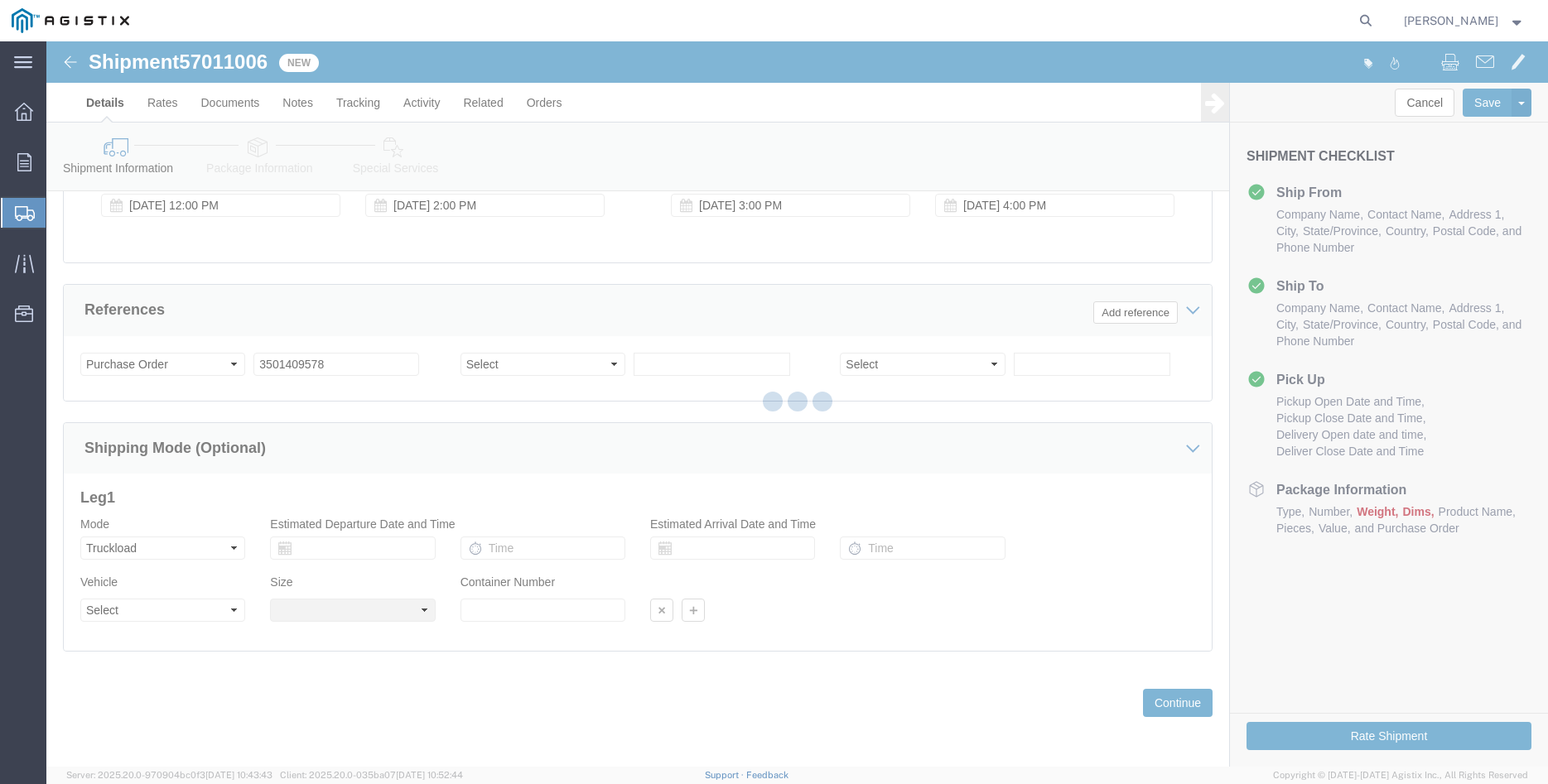
click div
select select
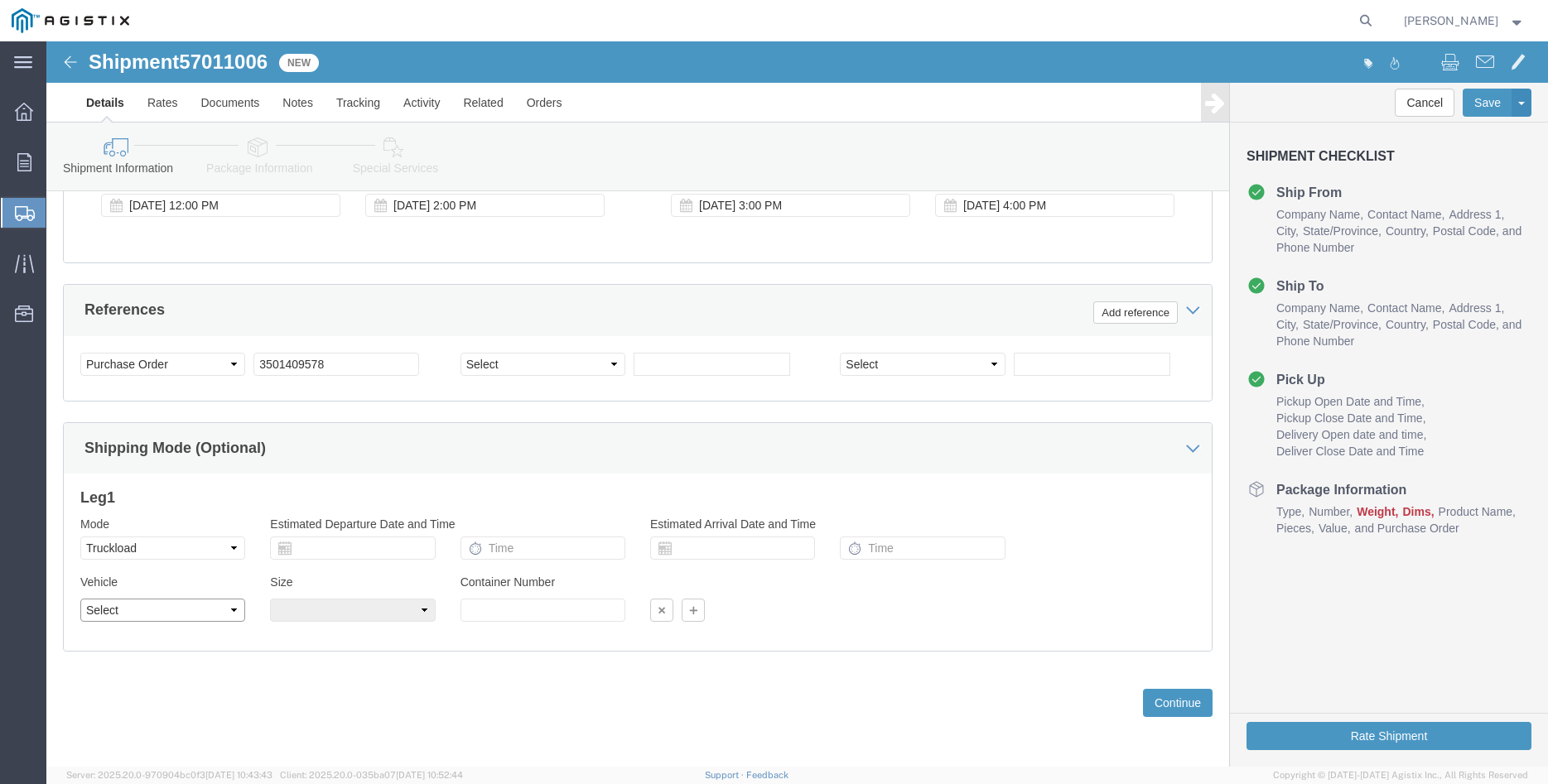
click select "Select 1-Ton (PSS) 10 Wheel 10 Yard Dump Truck 20 Yard Dump Truck Bobtail Botto…"
select select "FLBD"
click option "Flat Bed"
click select "Select 35 Feet 20 Feet 28 Feet 53 Feet 40 Feet 48 Feet"
select select "40FT"
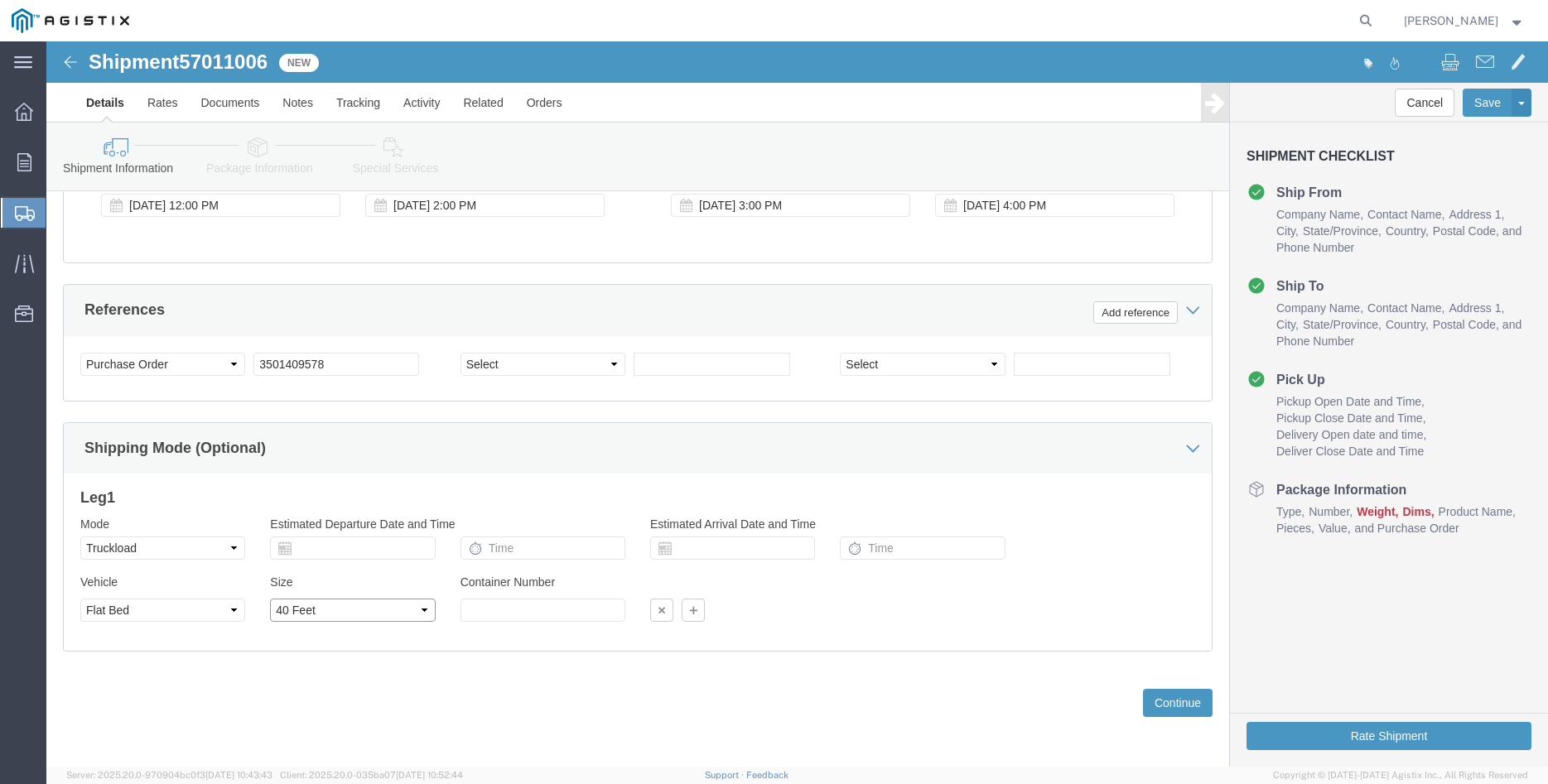
click option "40 Feet"
click div "Previous Continue"
click button "Continue"
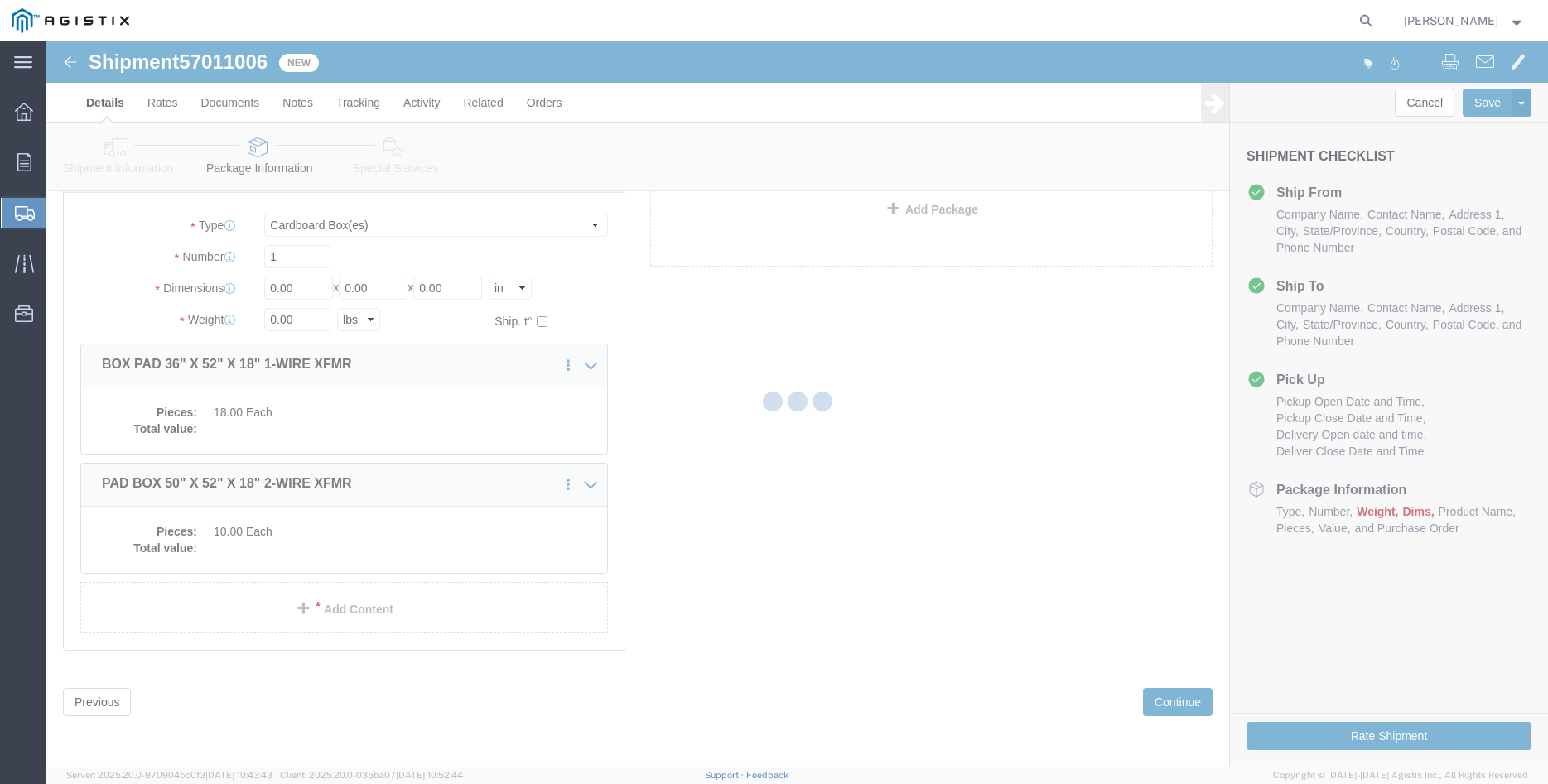
scroll to position [10, 0]
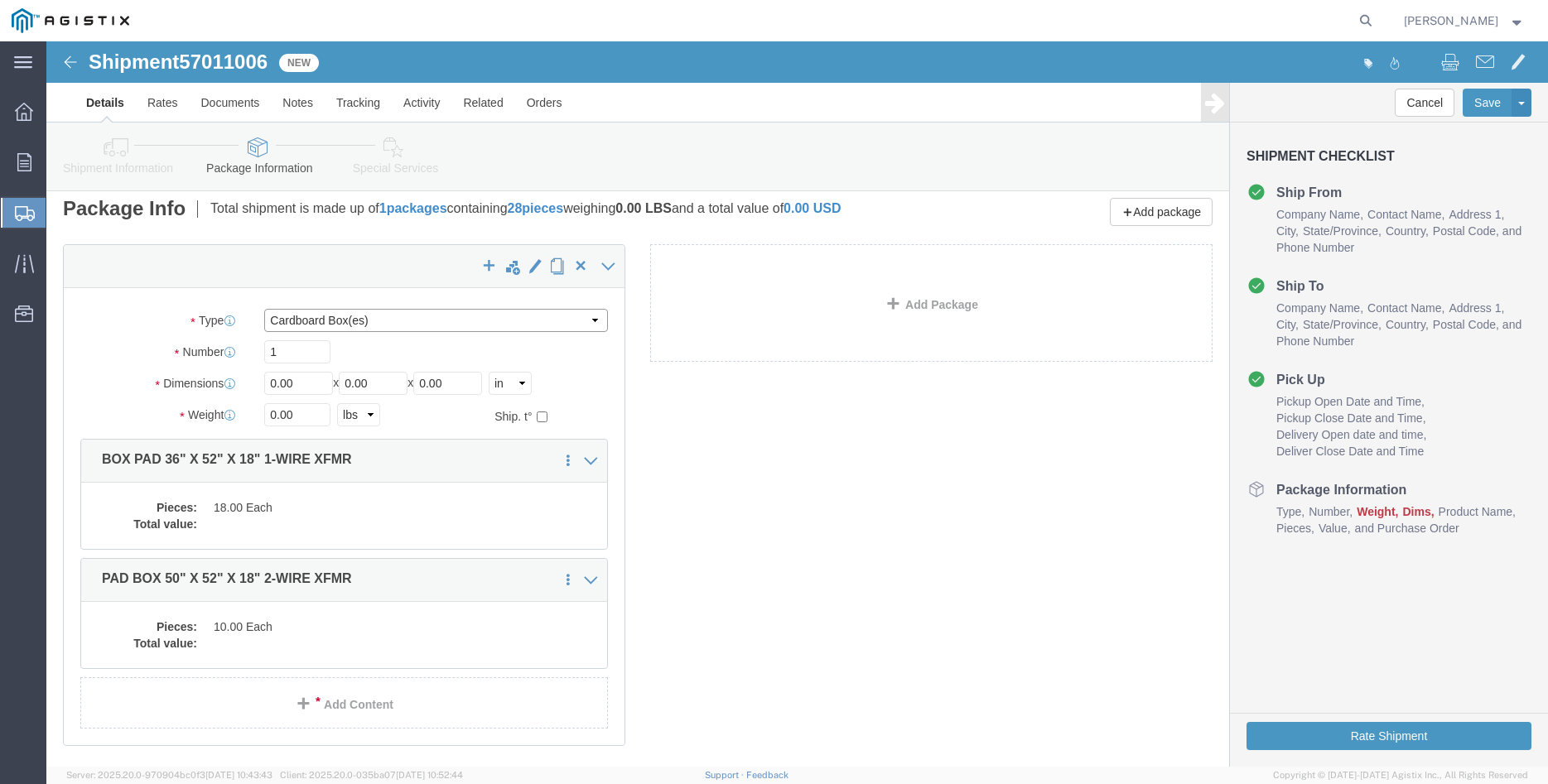
click select "Select Bulk Bundle(s) Cardboard Box(es) Carton(s) Crate(s) Drum(s) (Fiberboard)…"
select select "PONS"
click option "Pallet(s) Oversized (Not Stackable)"
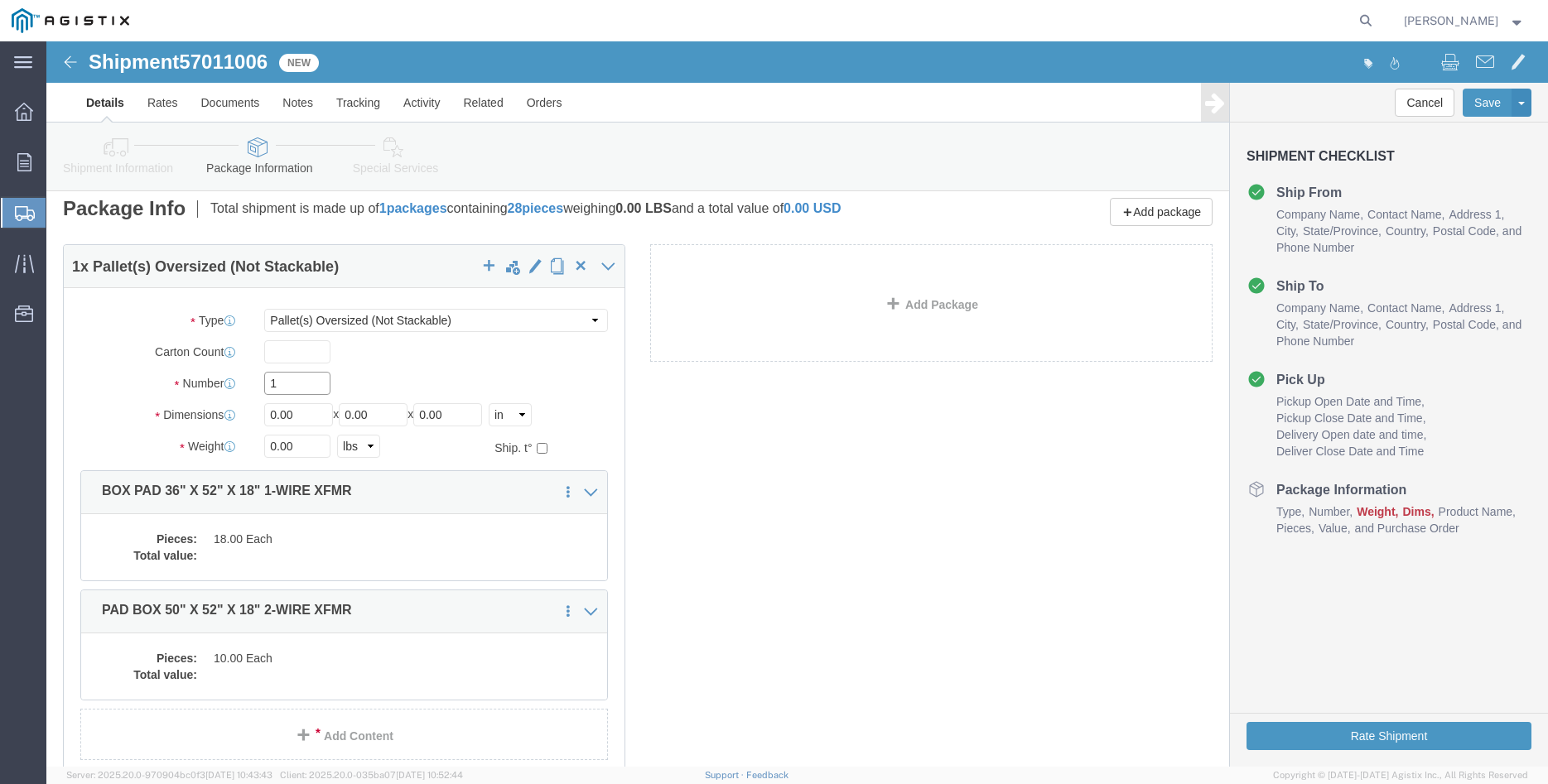
click input "1"
type input "9"
type input "64"
type input "66"
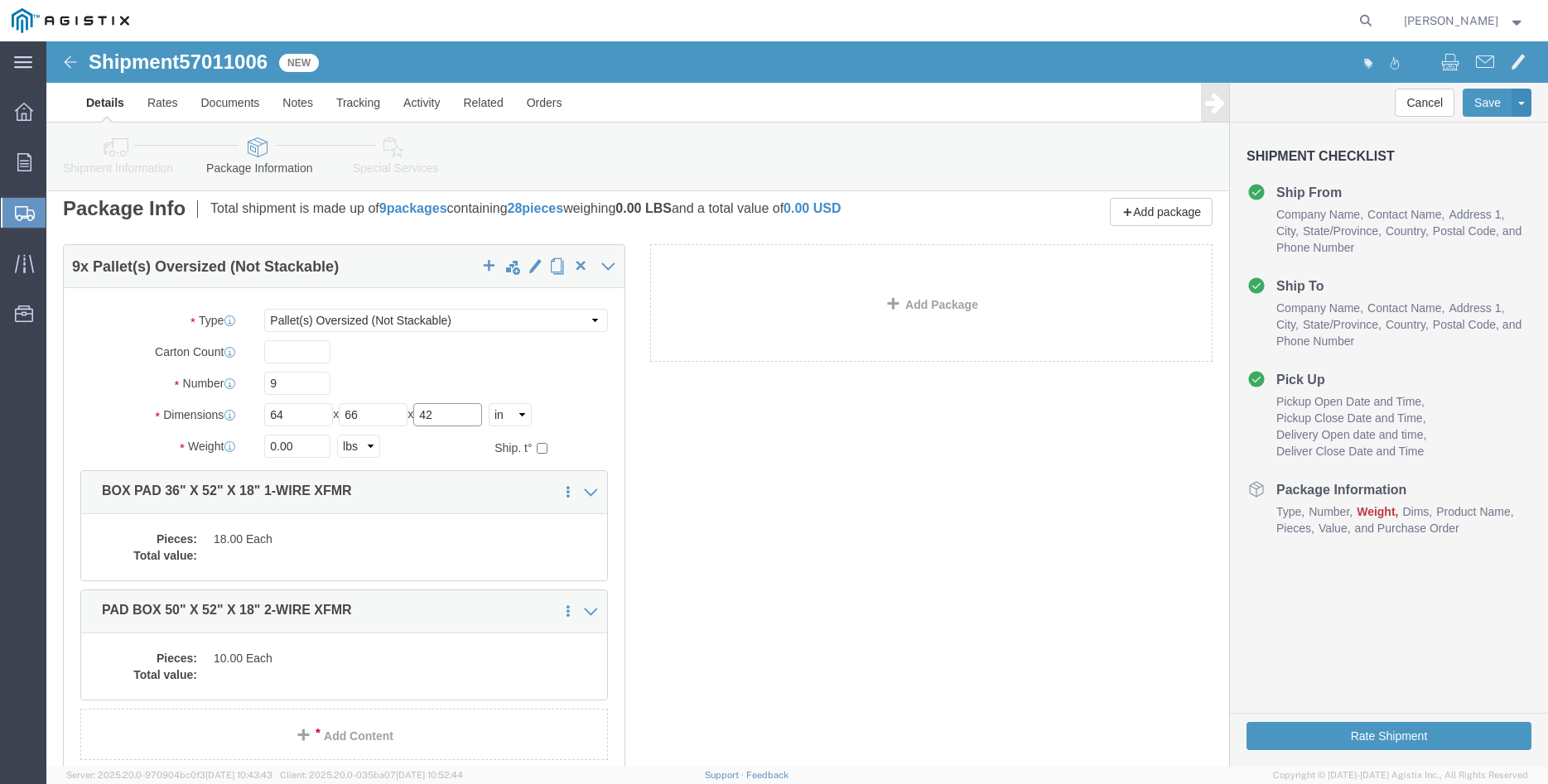
type input "42"
click input "0.00"
type input "12800"
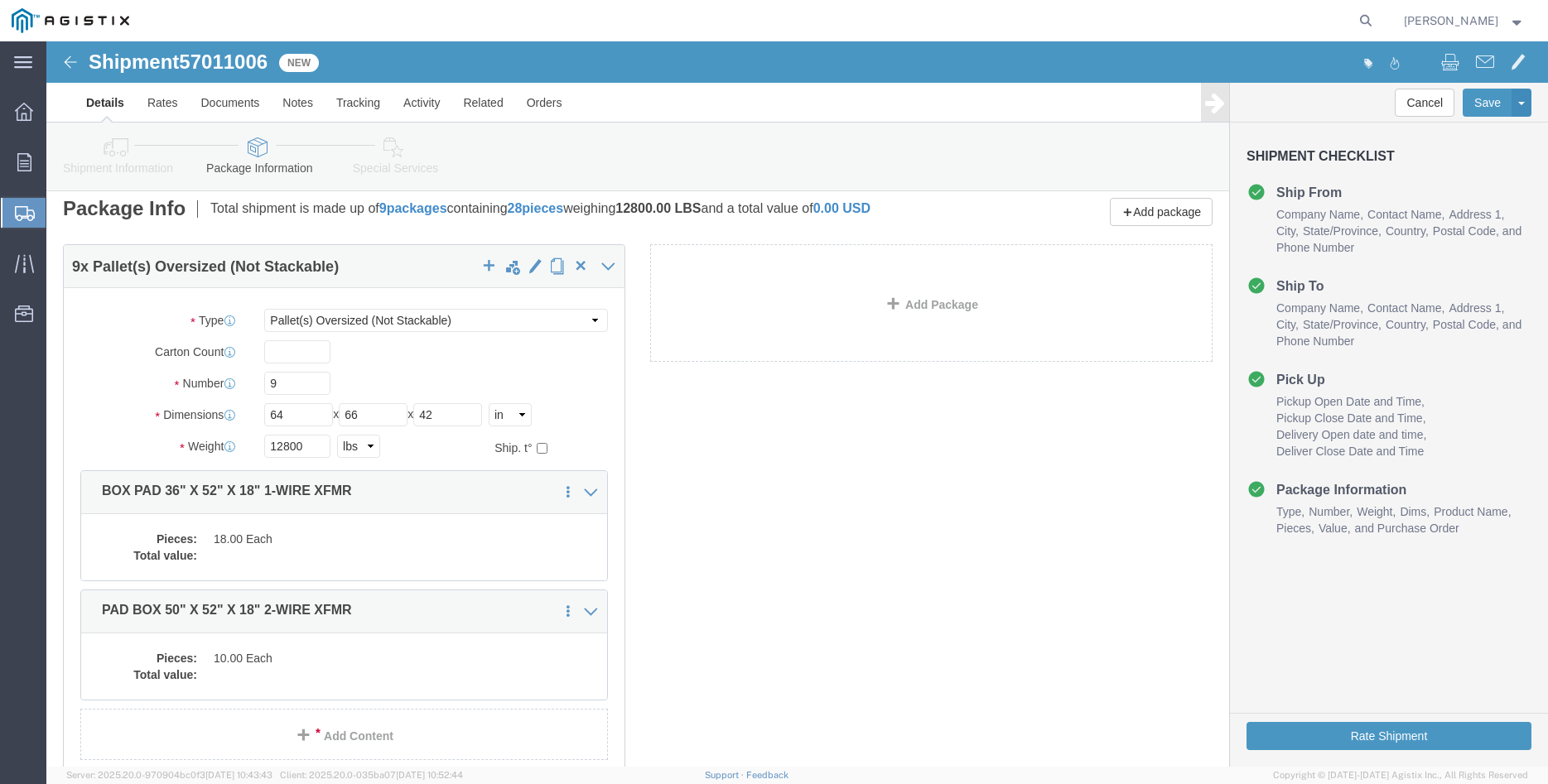
click label "Number"
click dd "18.00 Each"
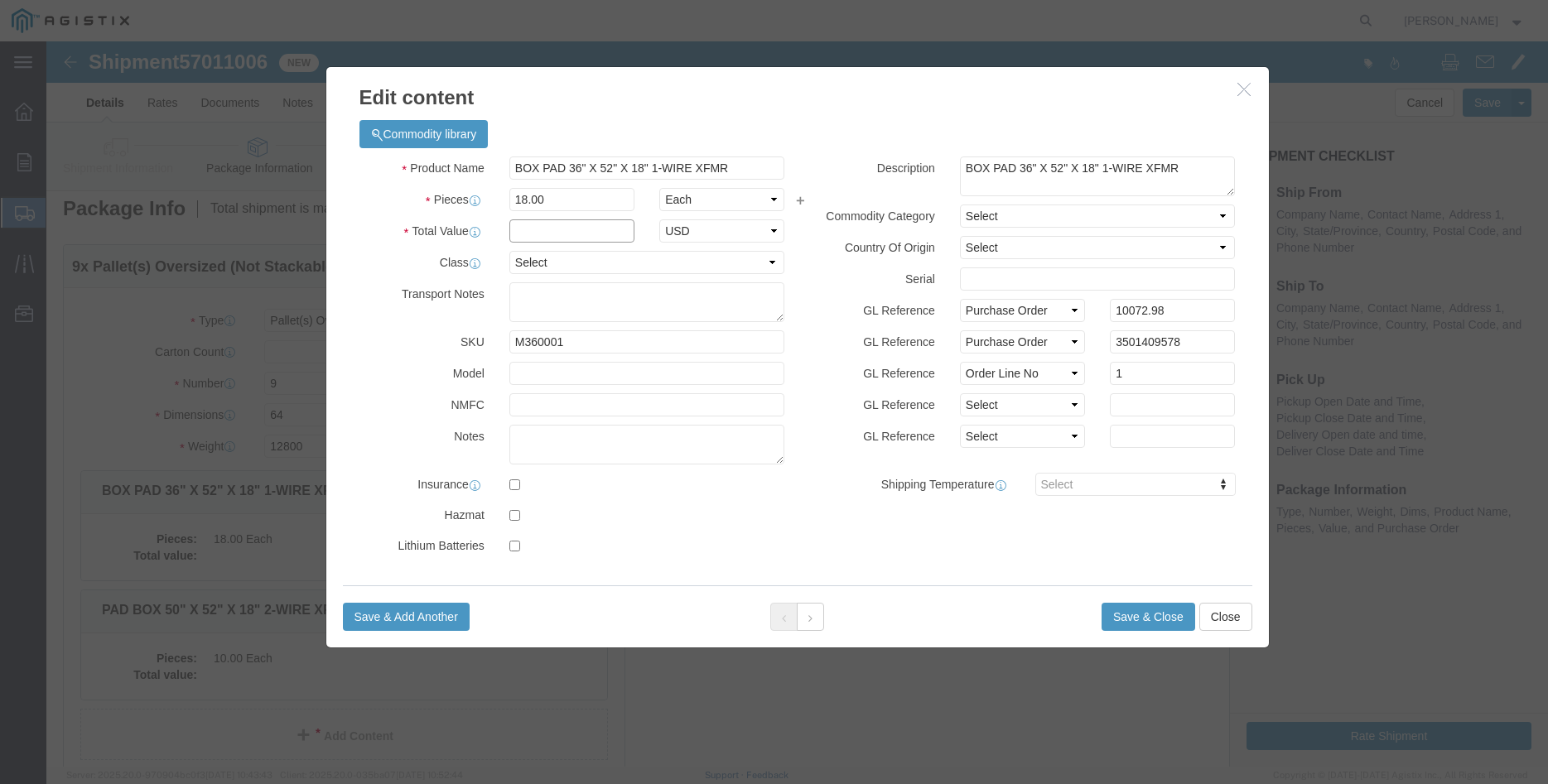
click input "text"
type input "10072.98"
click select "Select 50 55 60 65 70 85 92.5 100 125 175 250 300 400"
select select "100"
click option "100"
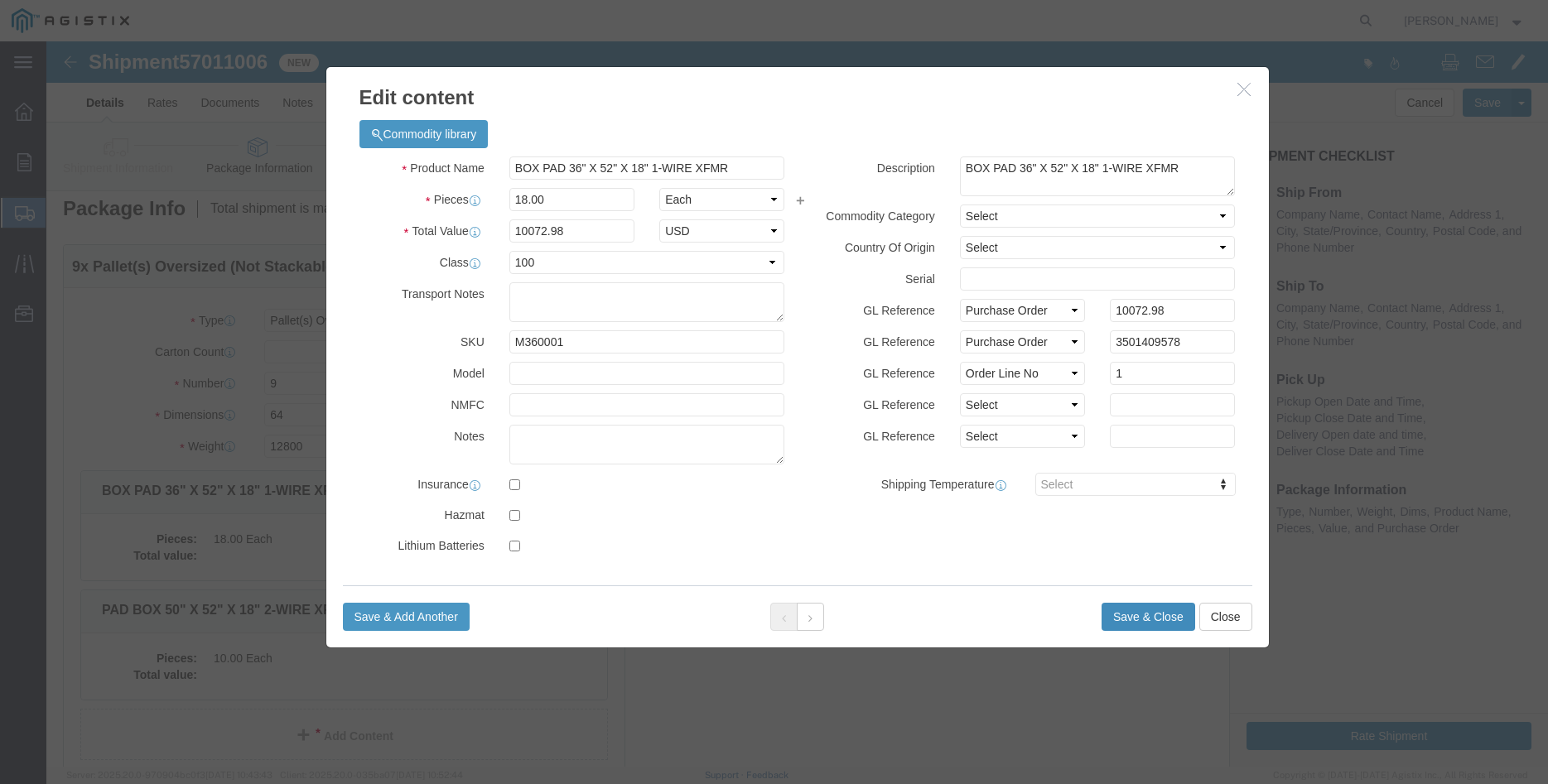
drag, startPoint x: 1075, startPoint y: 569, endPoint x: 1040, endPoint y: 554, distance: 38.1
click button "Save & Close"
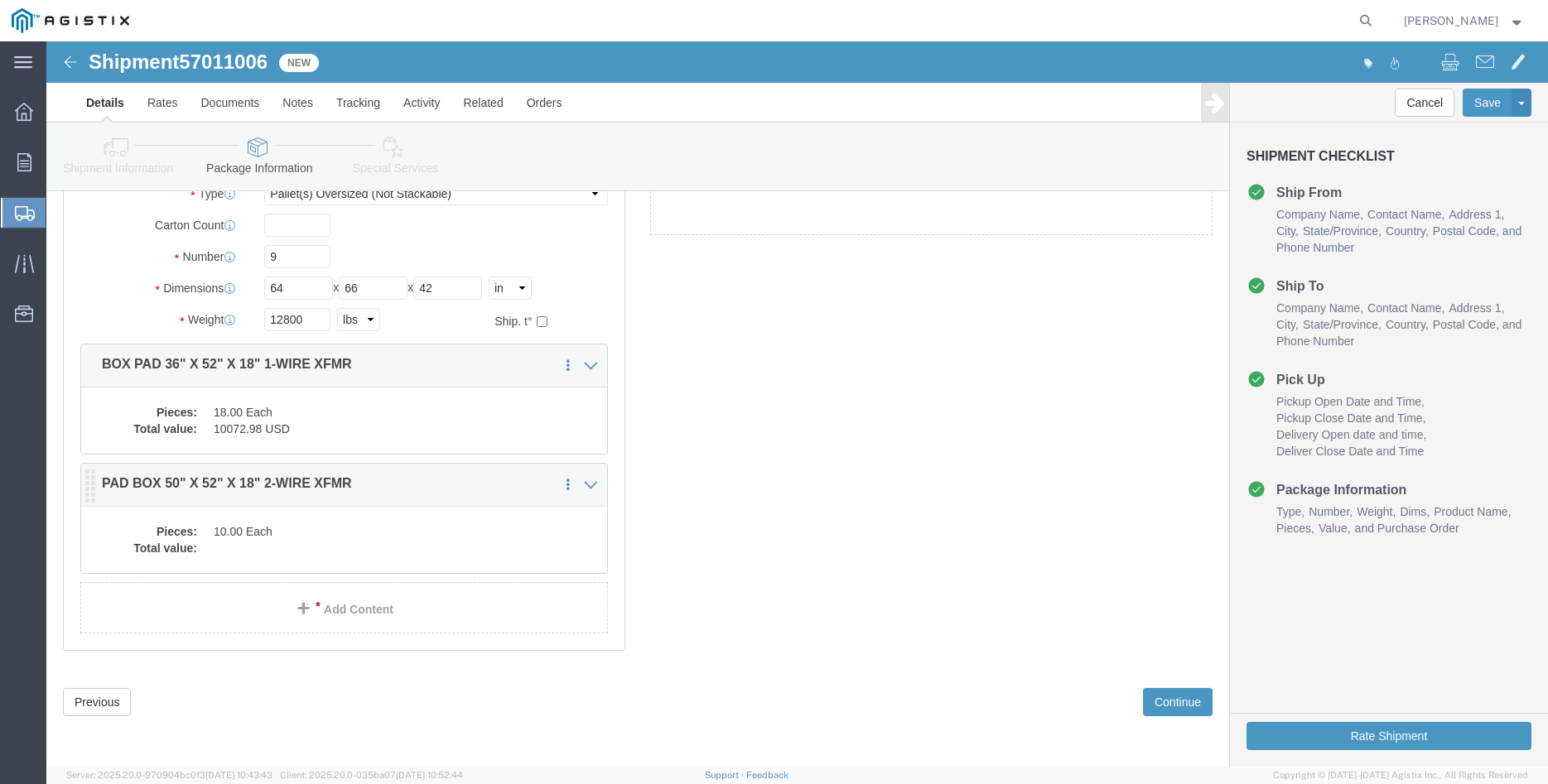
scroll to position [148, 0]
click dd "10.00 Each"
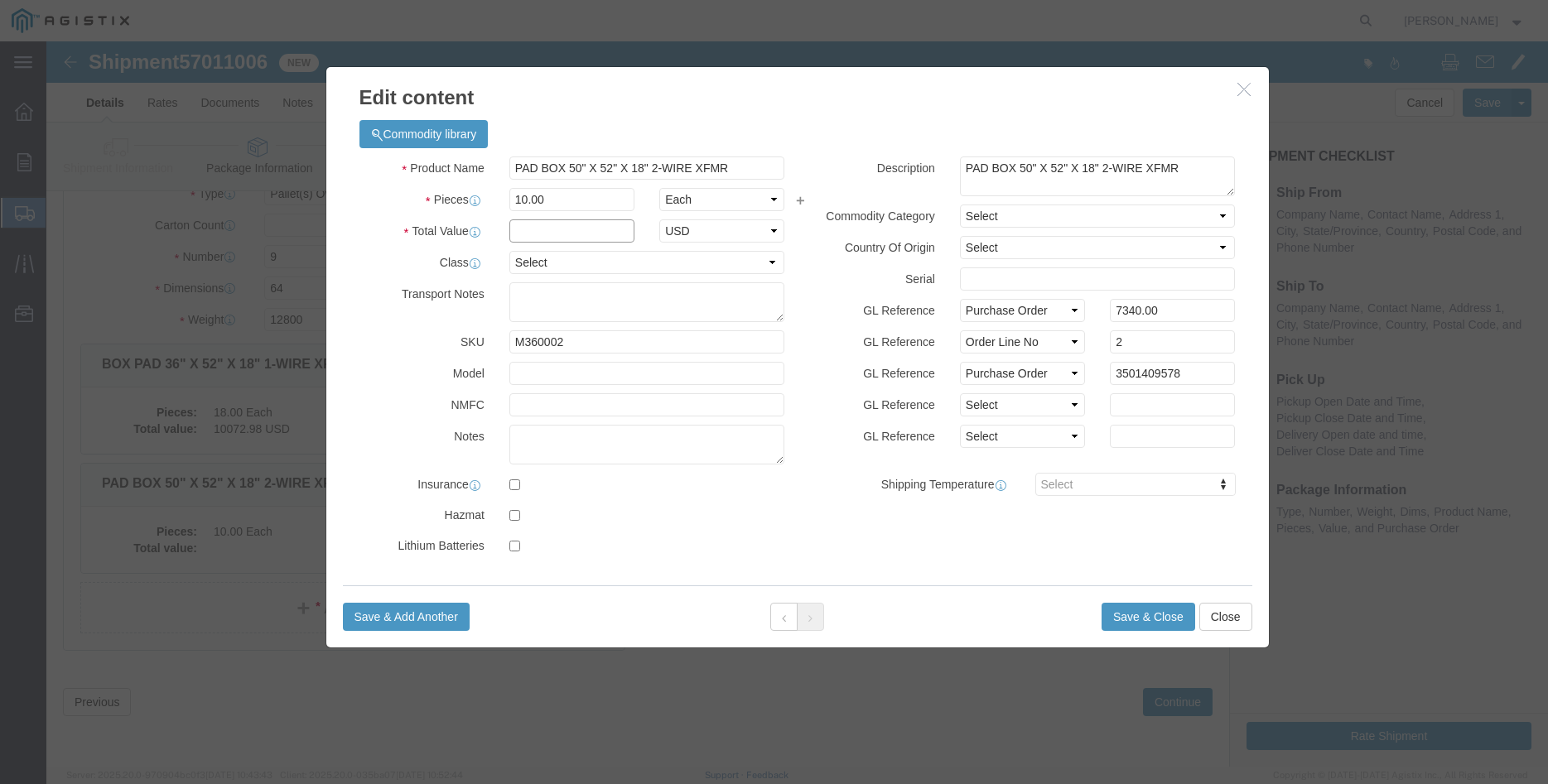
click input "text"
type input "7340.00"
click select "Select 50 55 60 65 70 85 92.5 100 125 175 250 300 400"
select select "100"
click option "100"
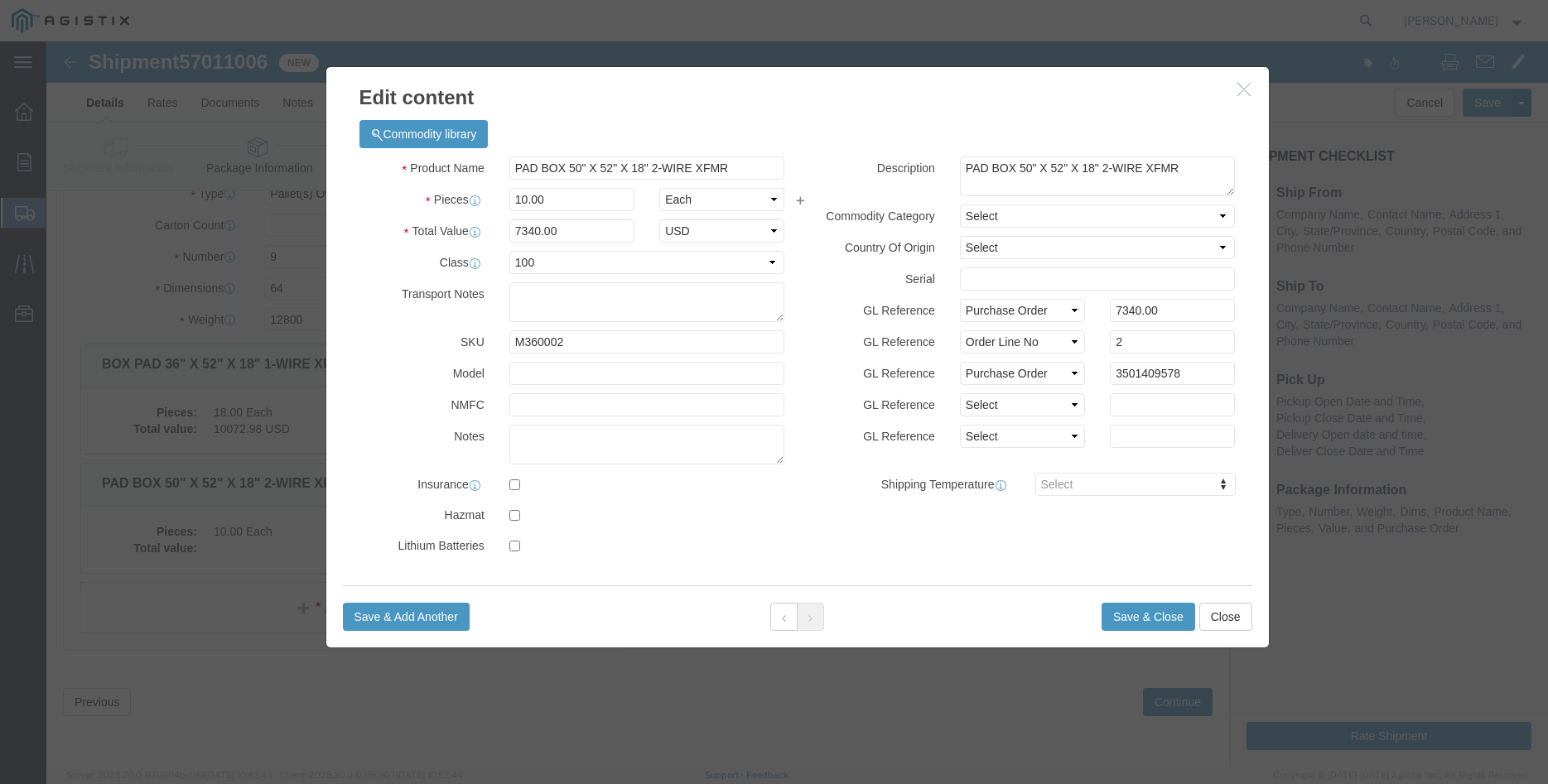
click label "GL Reference"
click button "Save & Close"
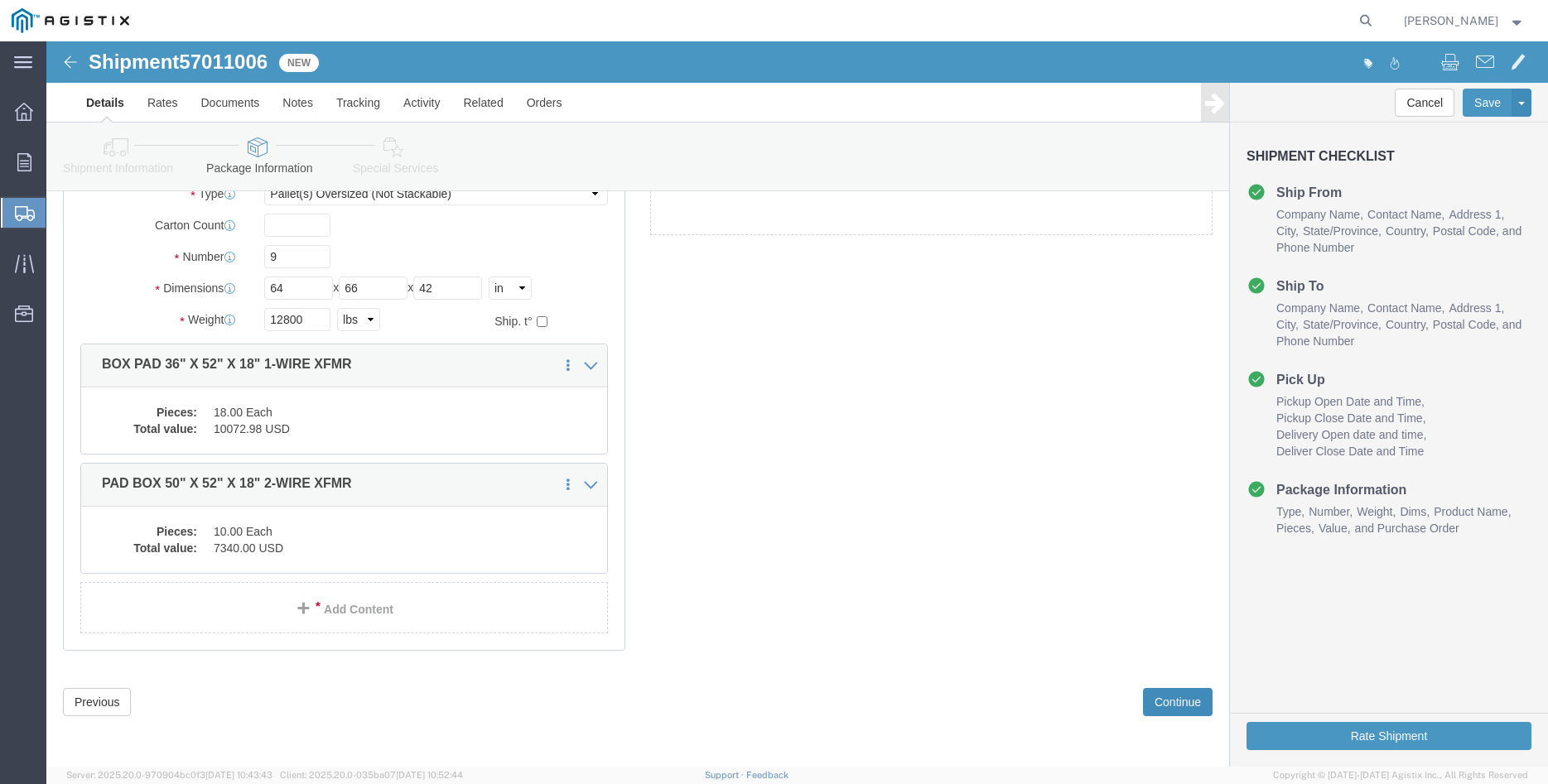
click button "Continue"
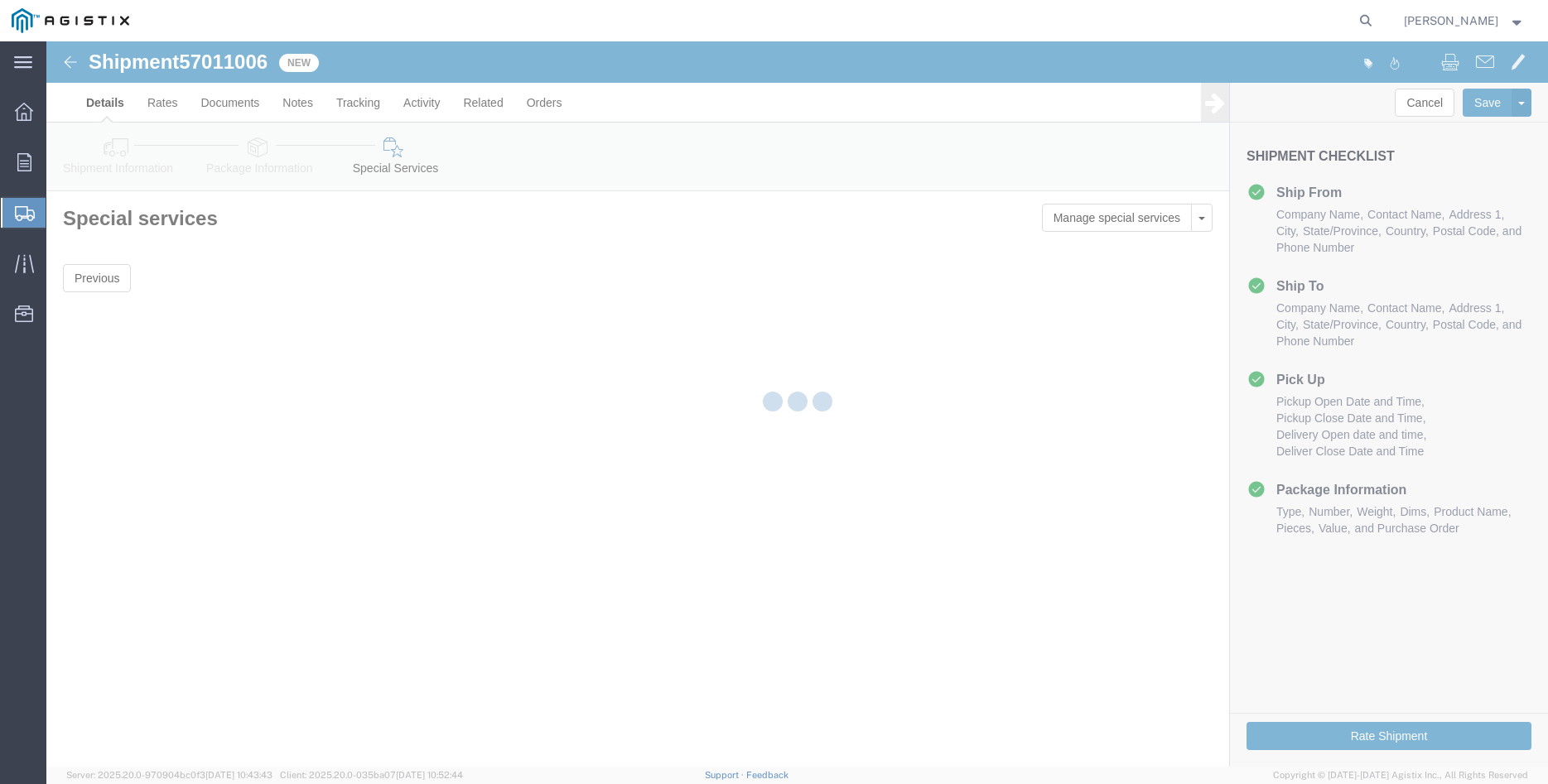
scroll to position [0, 0]
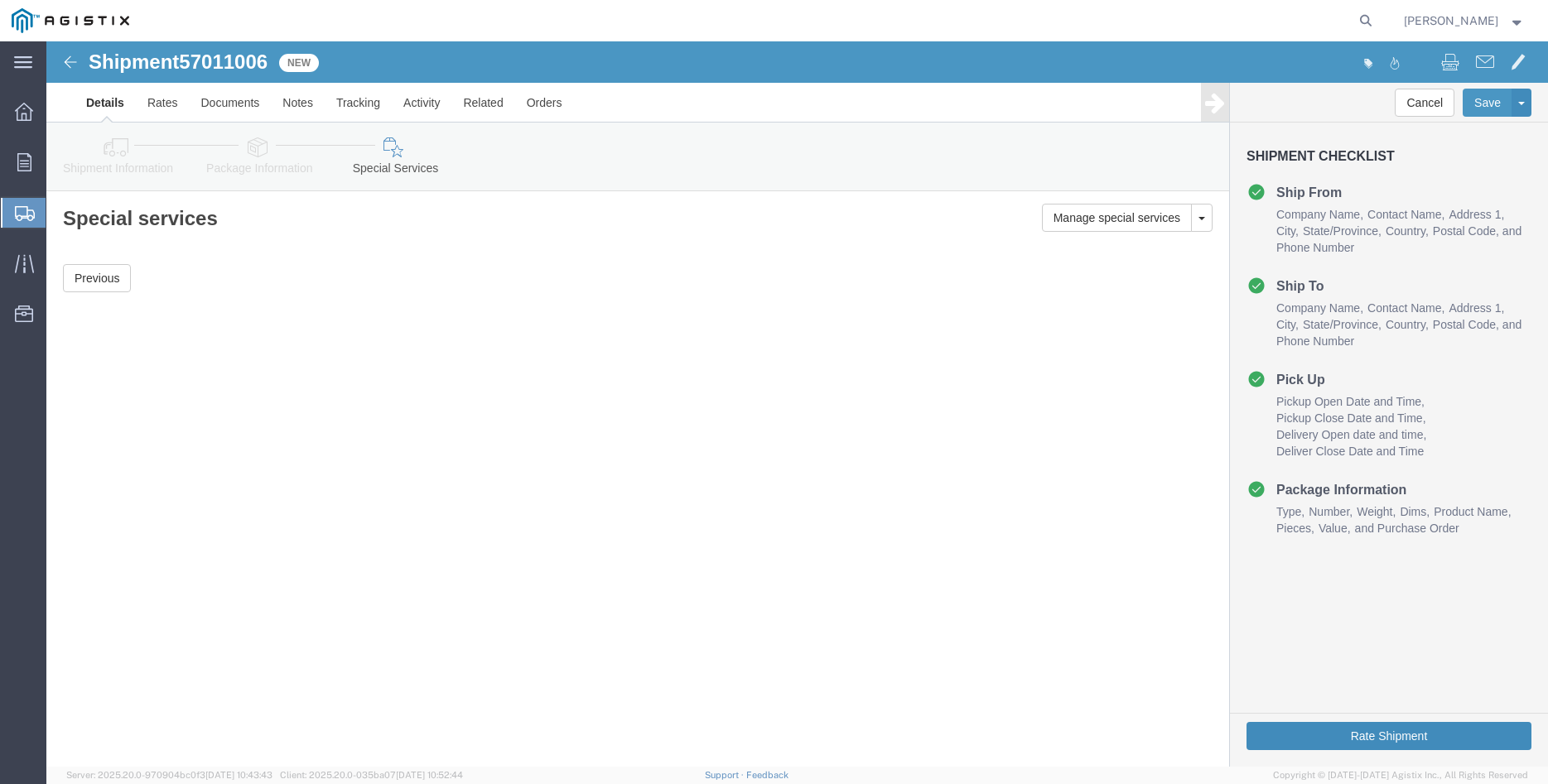
click button "Rate Shipment"
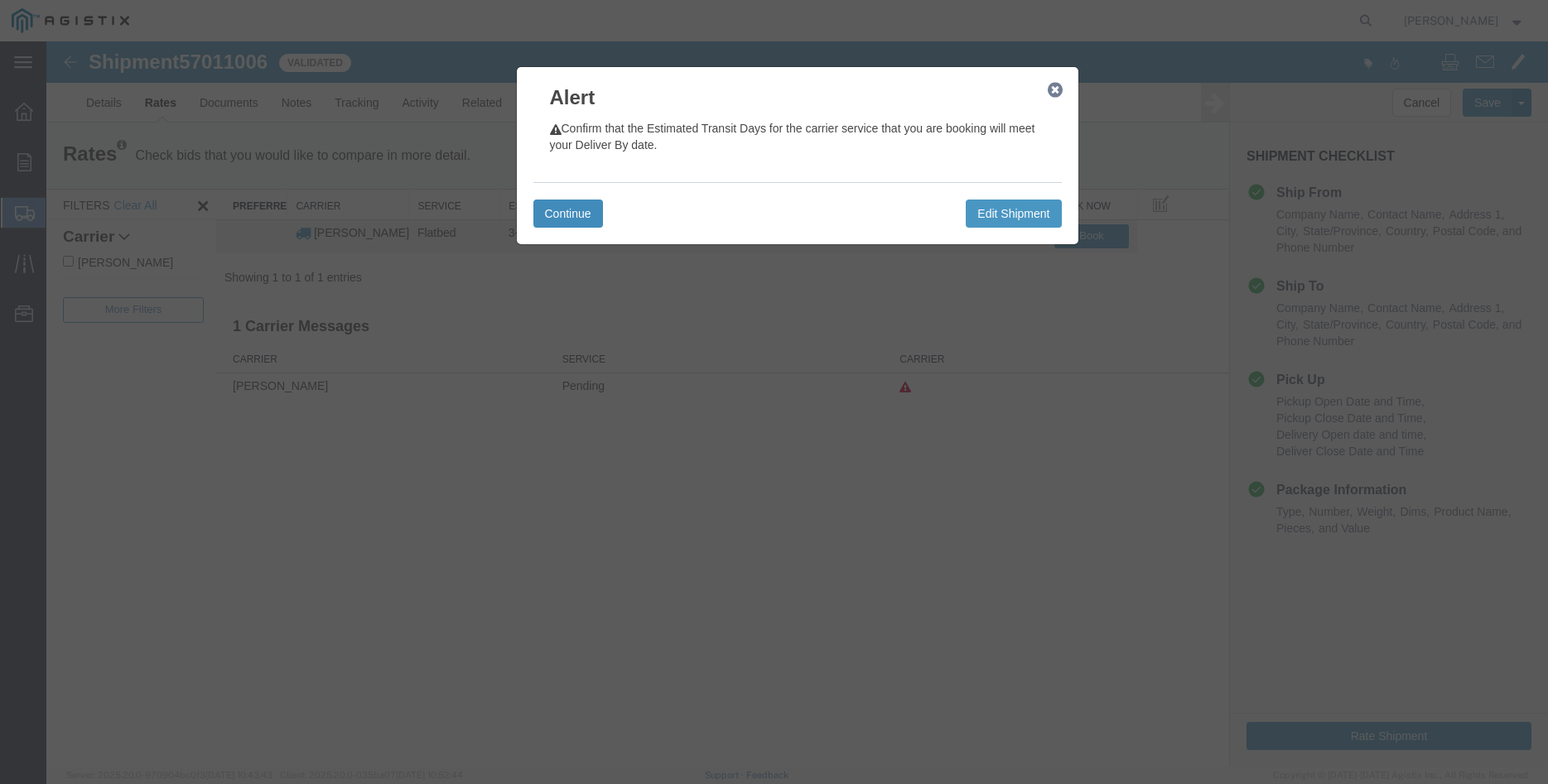
click at [554, 213] on button "Continue" at bounding box center [569, 214] width 69 height 28
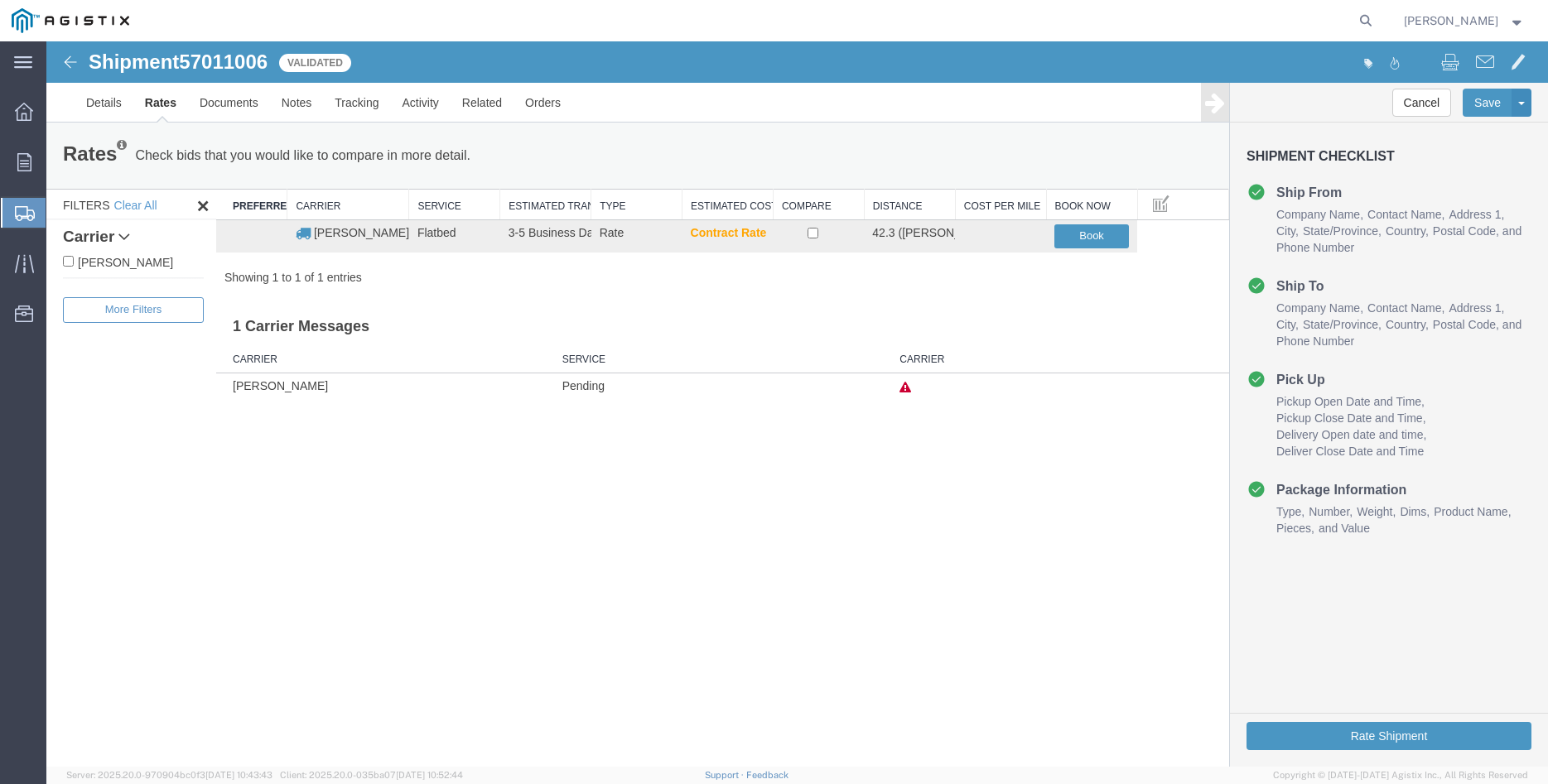
click at [121, 260] on label "[PERSON_NAME]" at bounding box center [133, 261] width 141 height 18
click at [74, 260] on input "[PERSON_NAME]" at bounding box center [68, 261] width 10 height 10
checkbox input "true"
click at [818, 234] on input "checkbox" at bounding box center [812, 233] width 10 height 10
checkbox input "true"
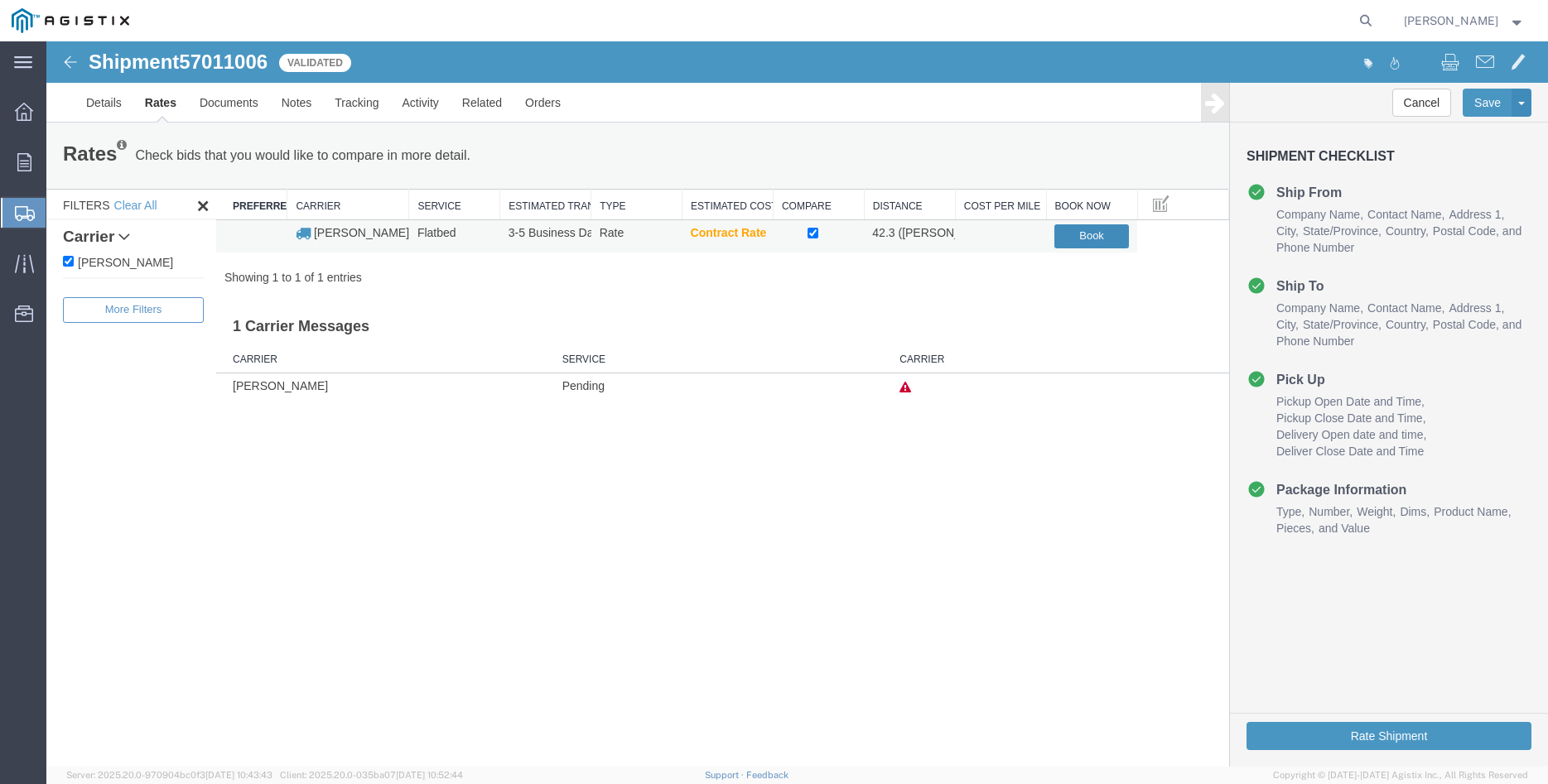
click at [1102, 235] on button "Book" at bounding box center [1091, 236] width 74 height 24
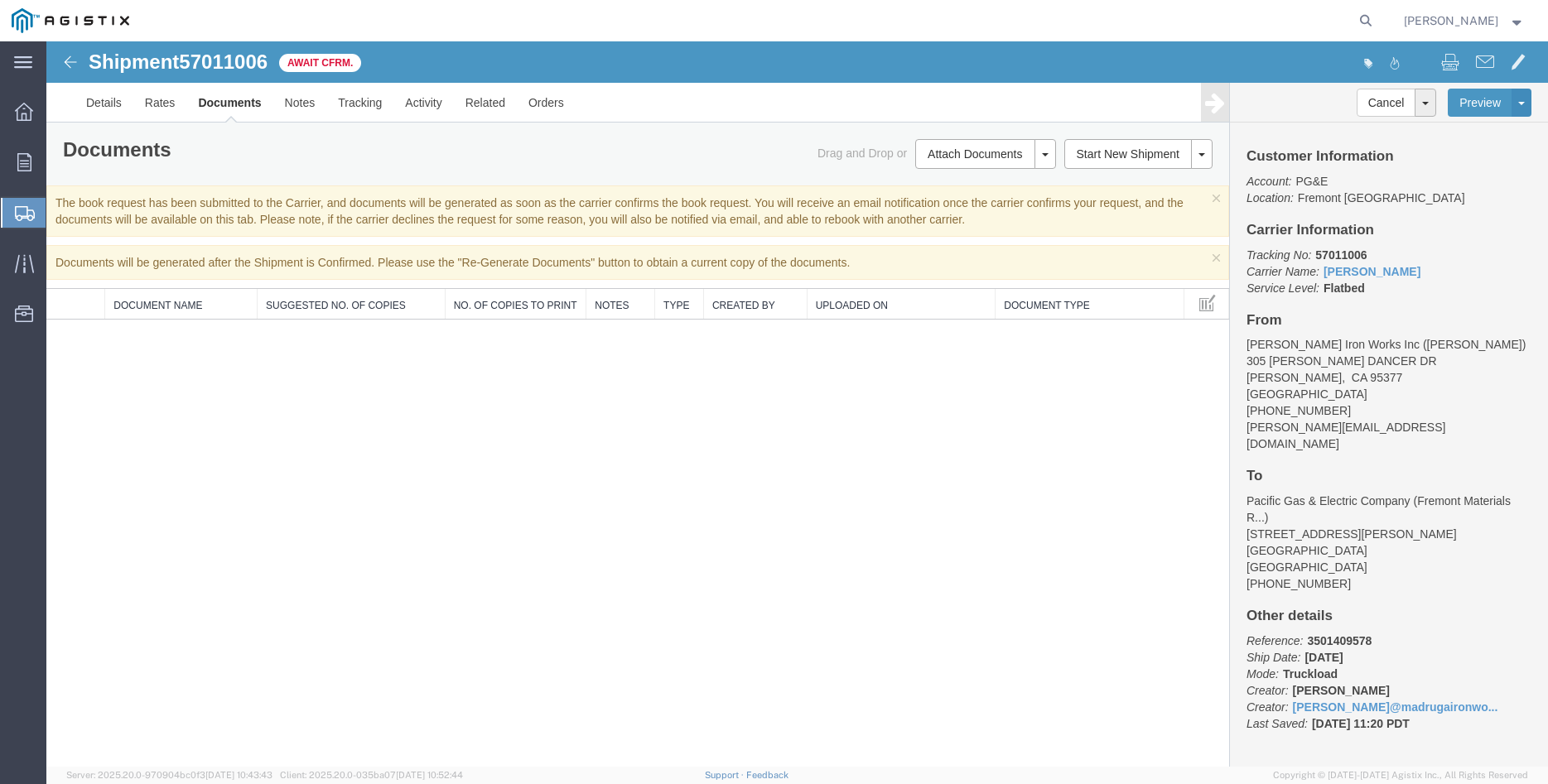
click at [15, 377] on div "main_menu Created with Sketch. Collapse Menu Overview Orders Shipments Shipment…" at bounding box center [23, 413] width 46 height 743
click at [27, 162] on icon at bounding box center [24, 161] width 14 height 18
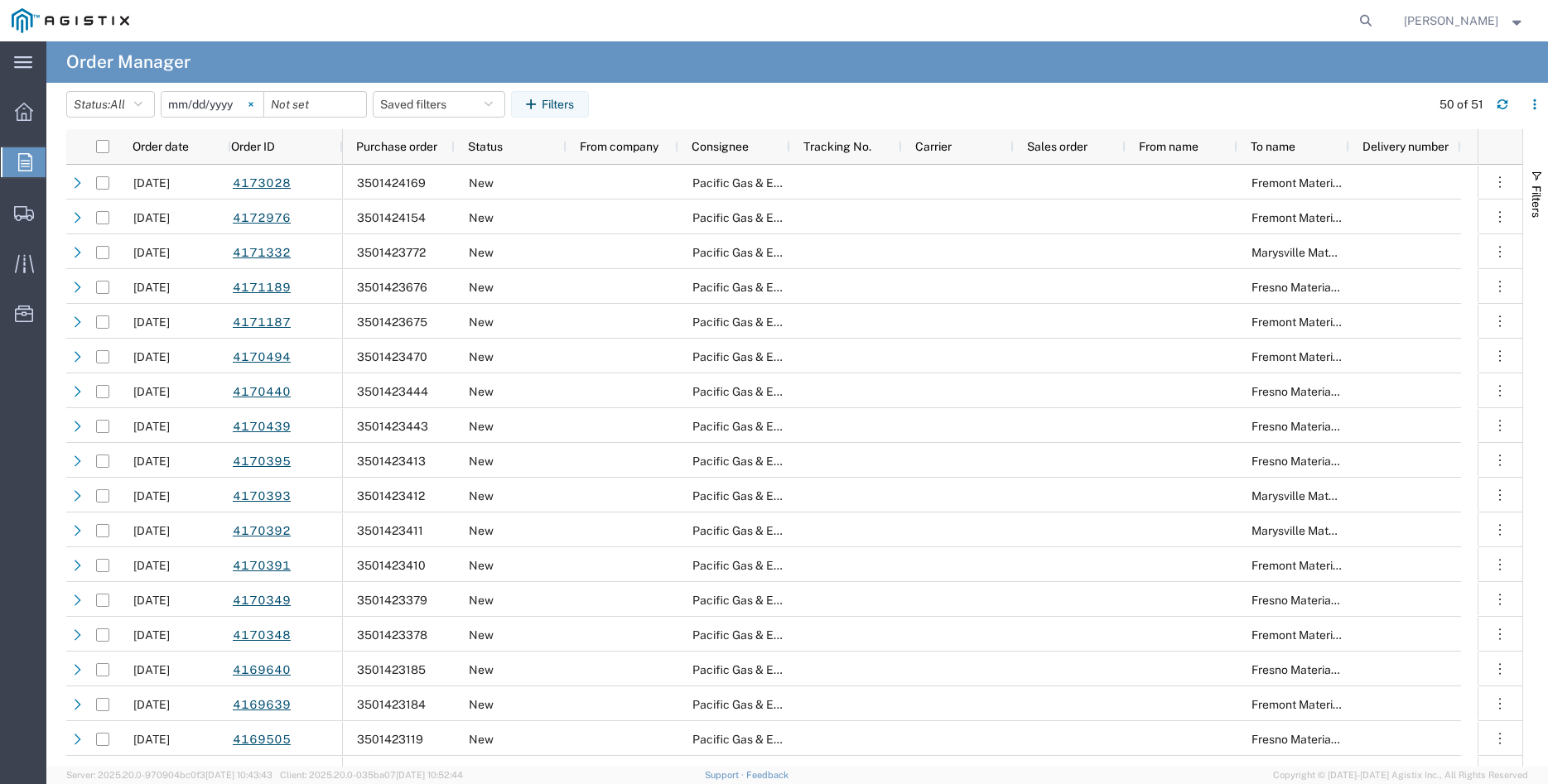
click at [253, 102] on icon at bounding box center [250, 104] width 5 height 5
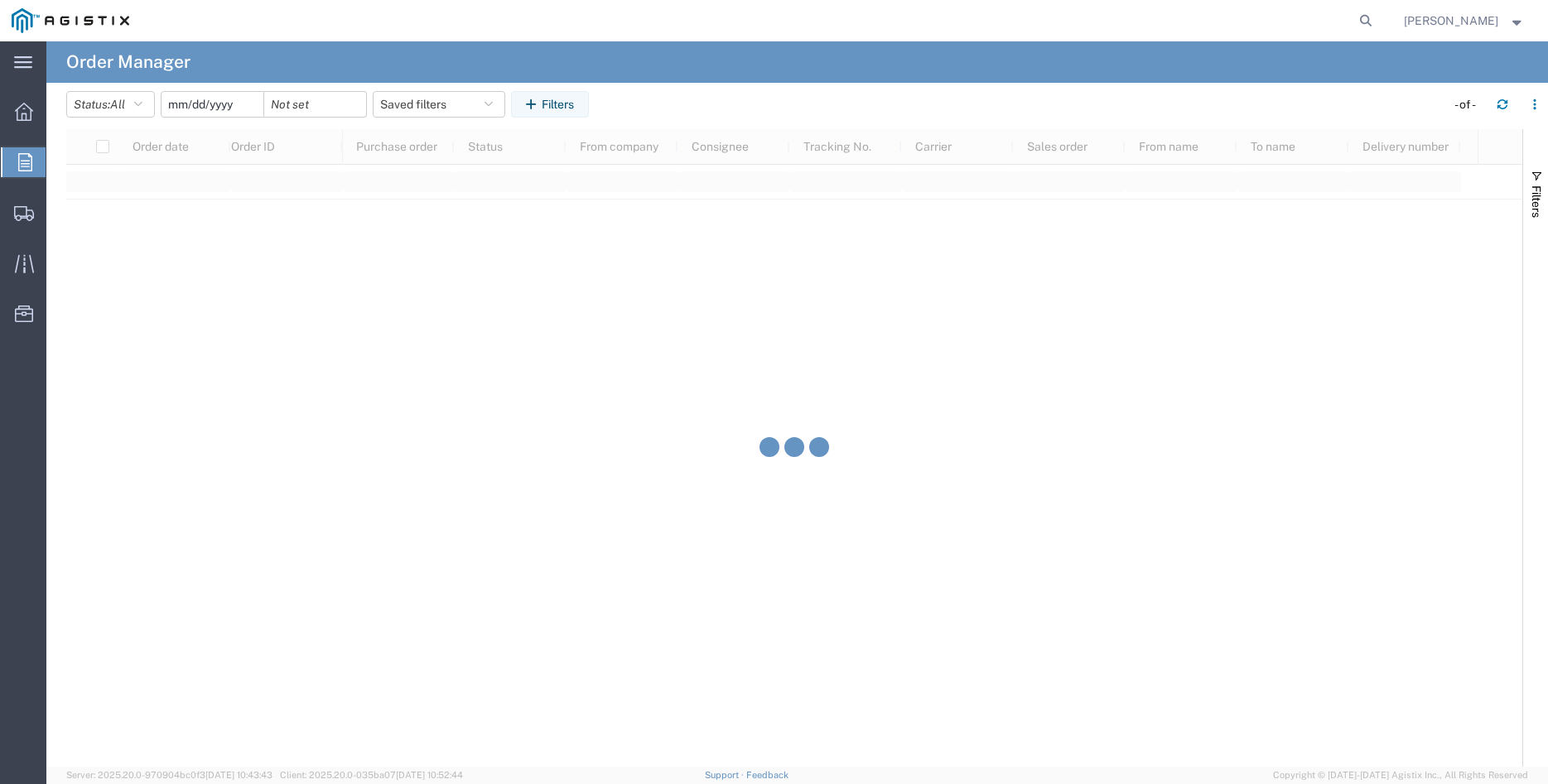
click at [204, 103] on input "date" at bounding box center [212, 104] width 102 height 24
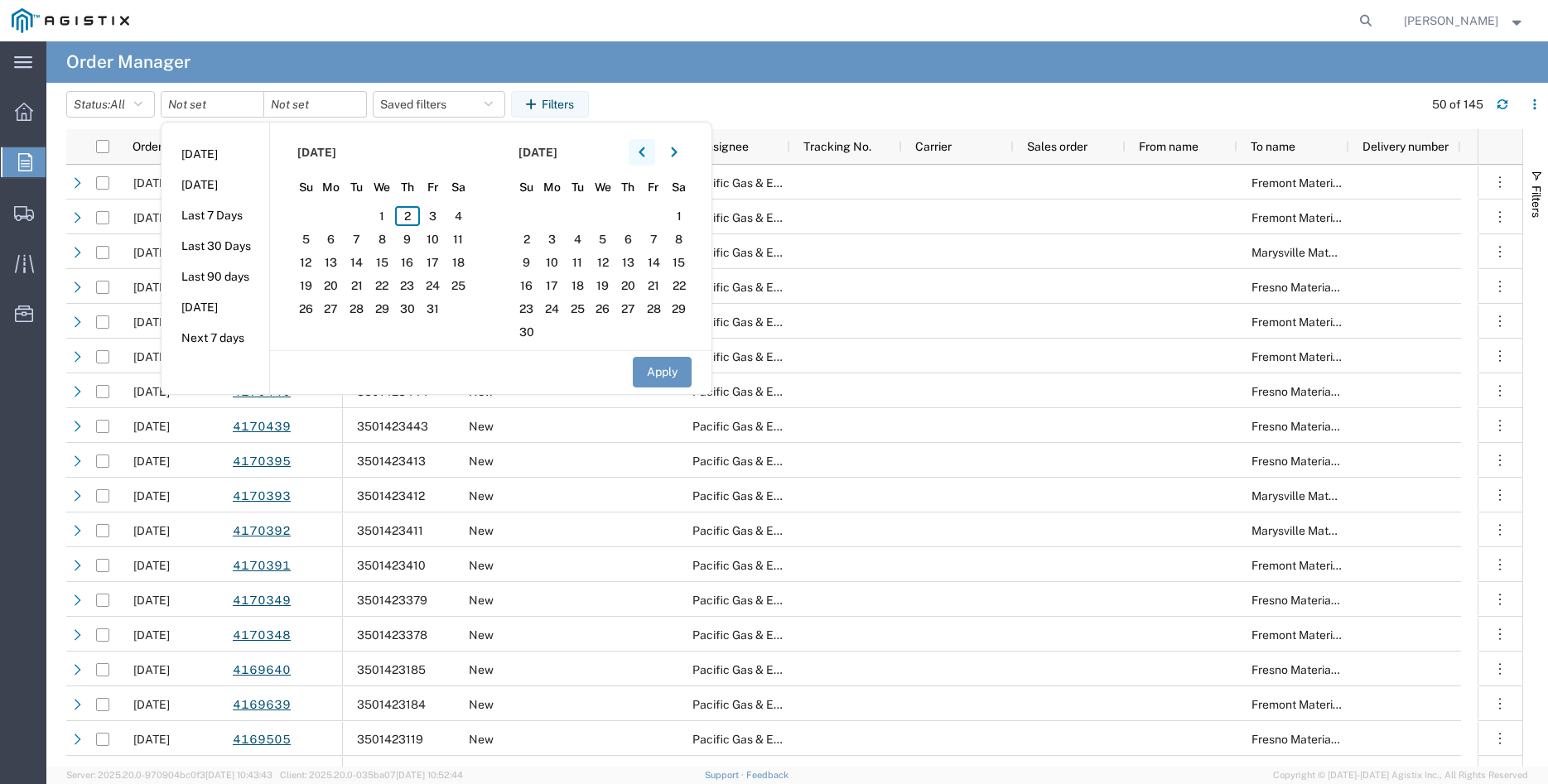
click at [644, 151] on button "button" at bounding box center [642, 152] width 26 height 26
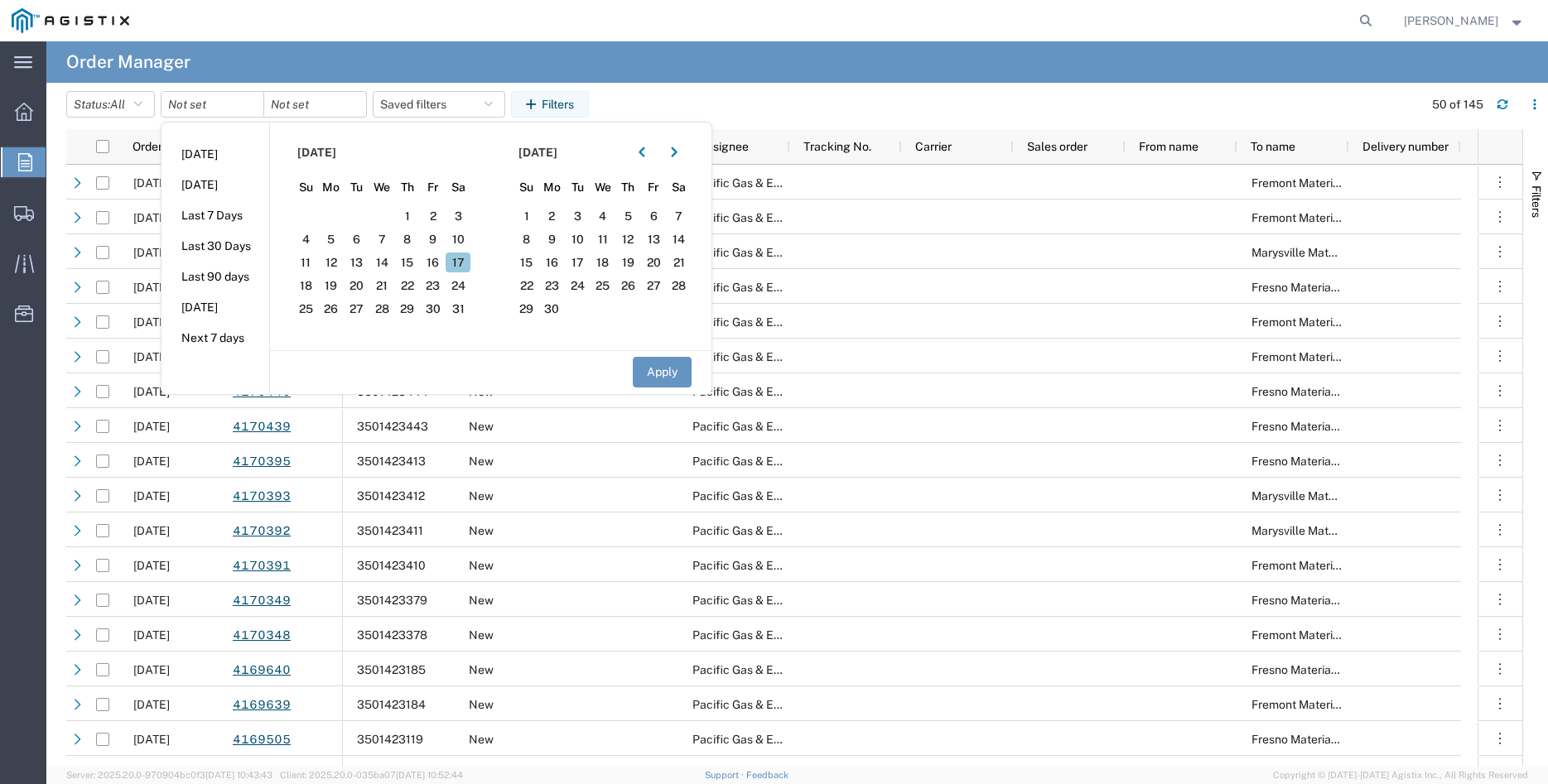
click at [469, 261] on span "17" at bounding box center [458, 262] width 25 height 20
click at [676, 368] on button "Apply" at bounding box center [661, 371] width 59 height 31
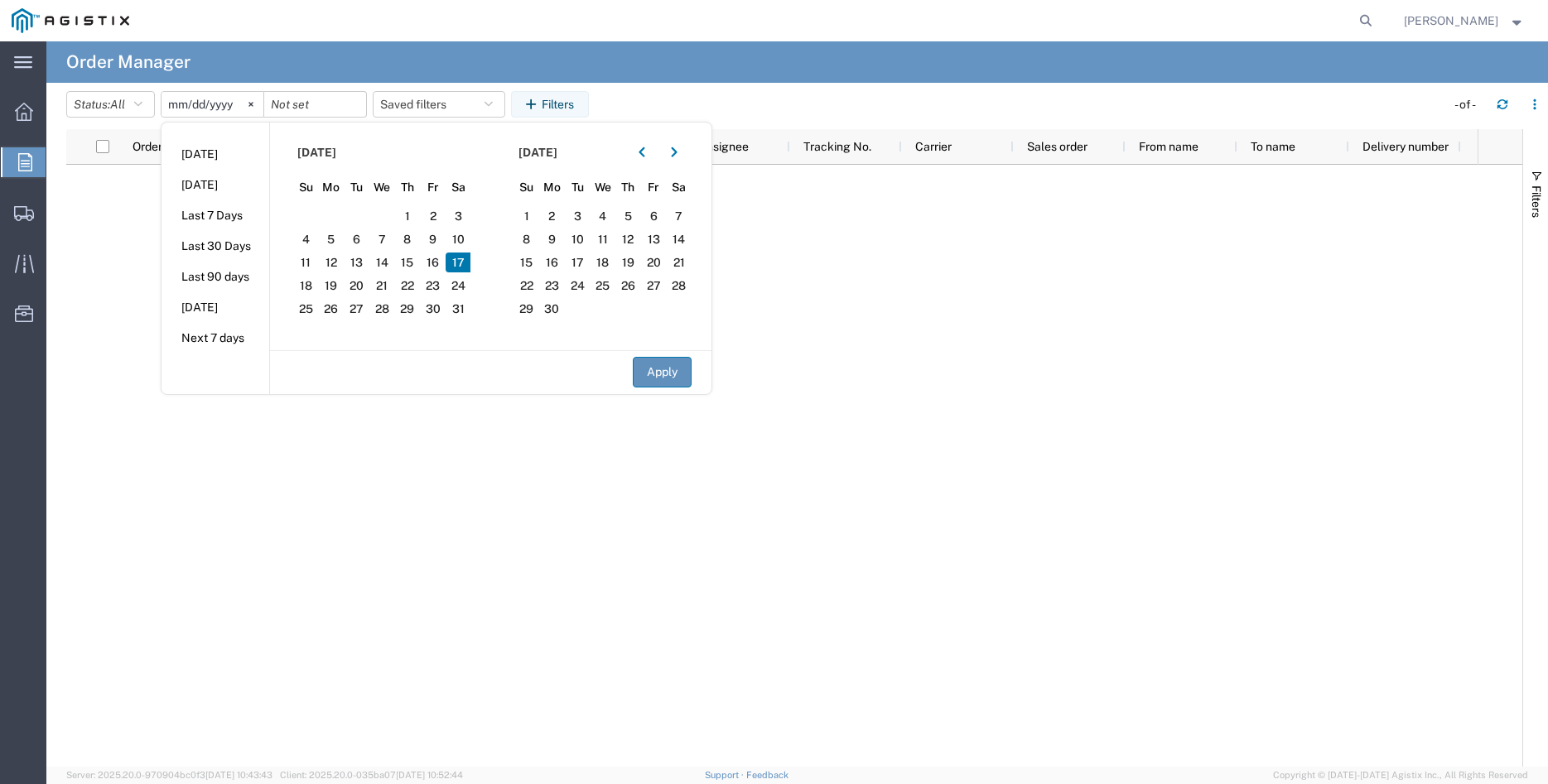
type input "[DATE]"
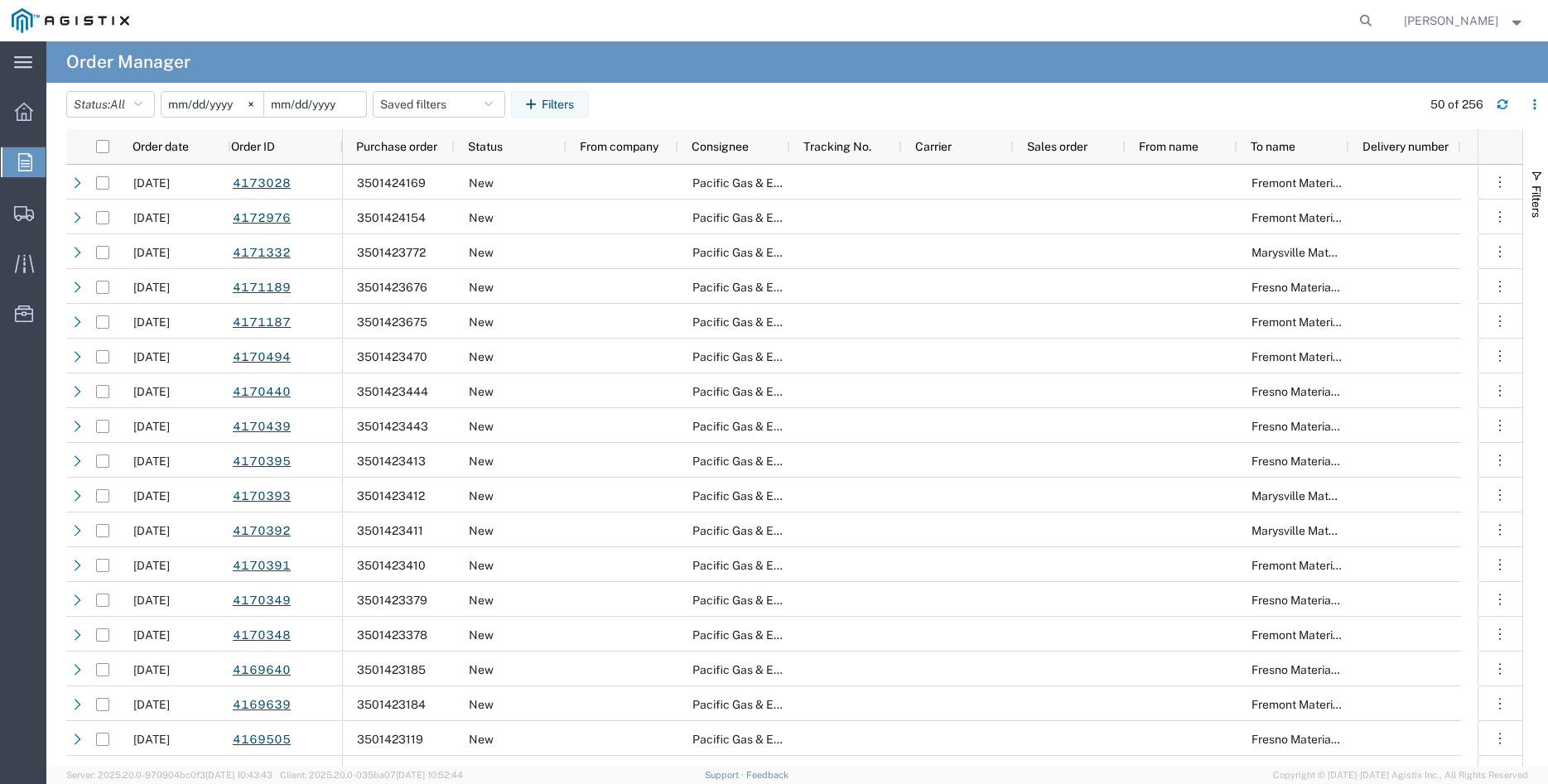
click at [322, 105] on input "date" at bounding box center [315, 104] width 102 height 24
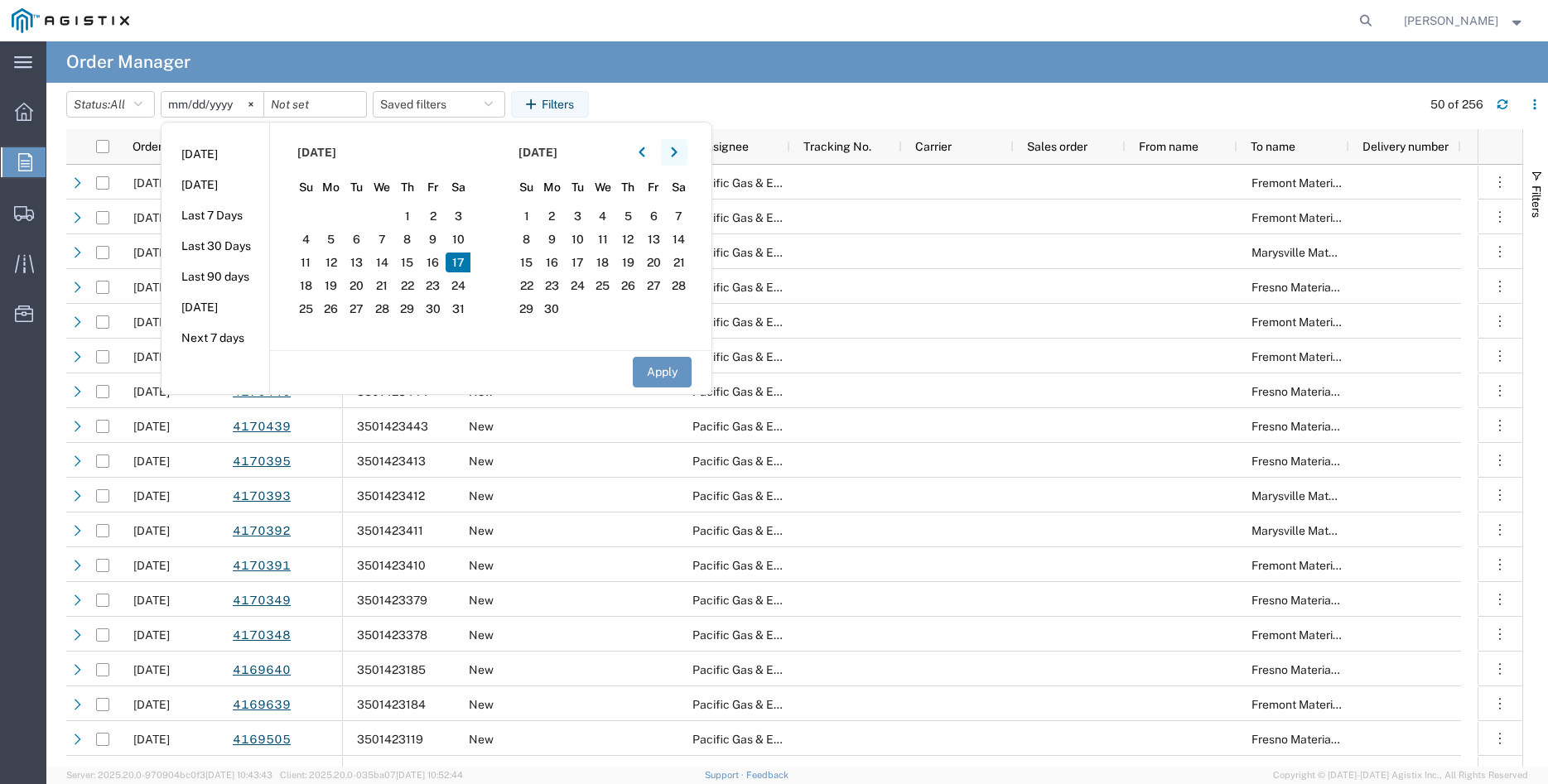
click at [677, 150] on icon "button" at bounding box center [674, 152] width 7 height 11
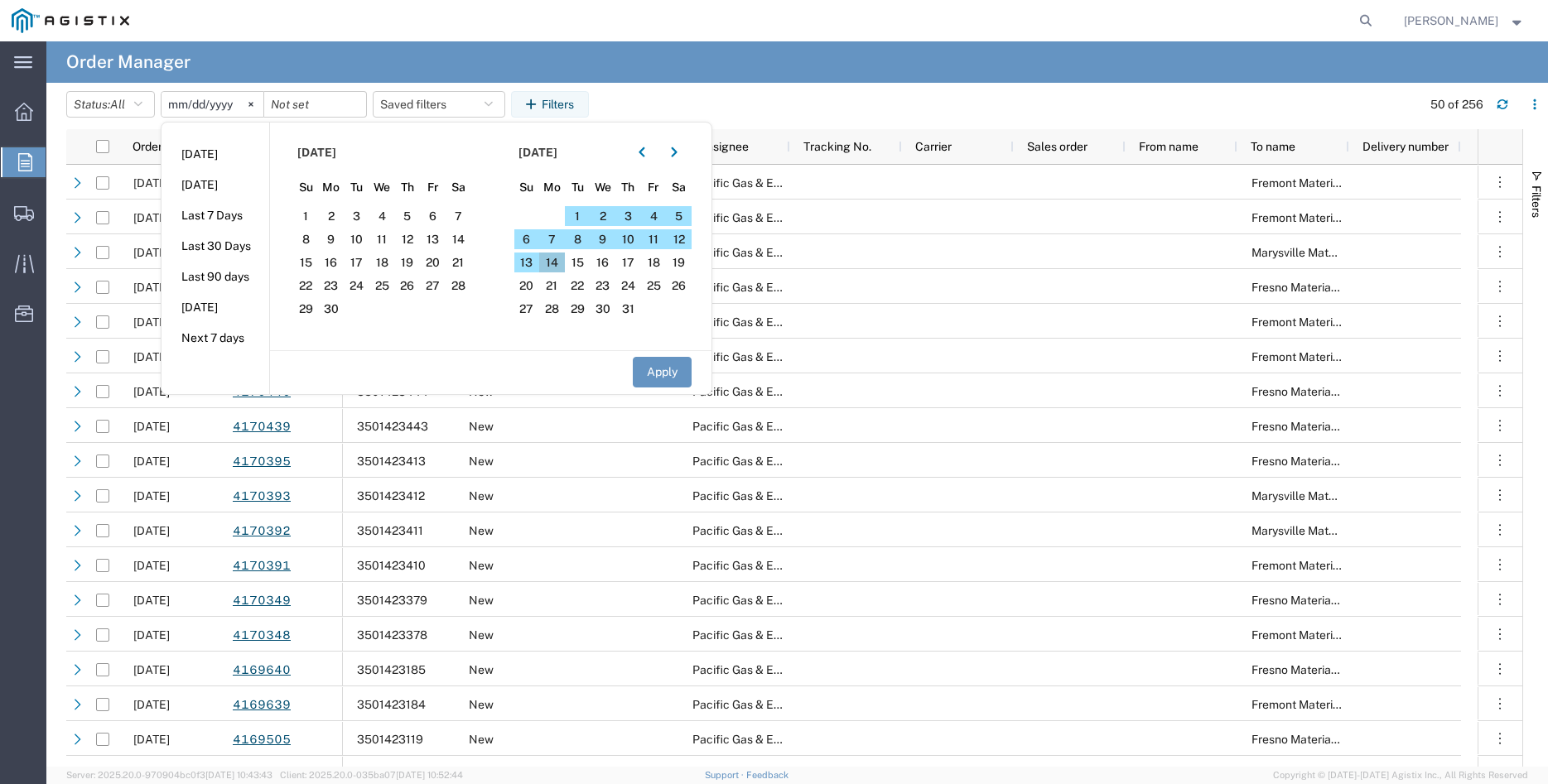
click at [556, 261] on span "14" at bounding box center [552, 262] width 25 height 20
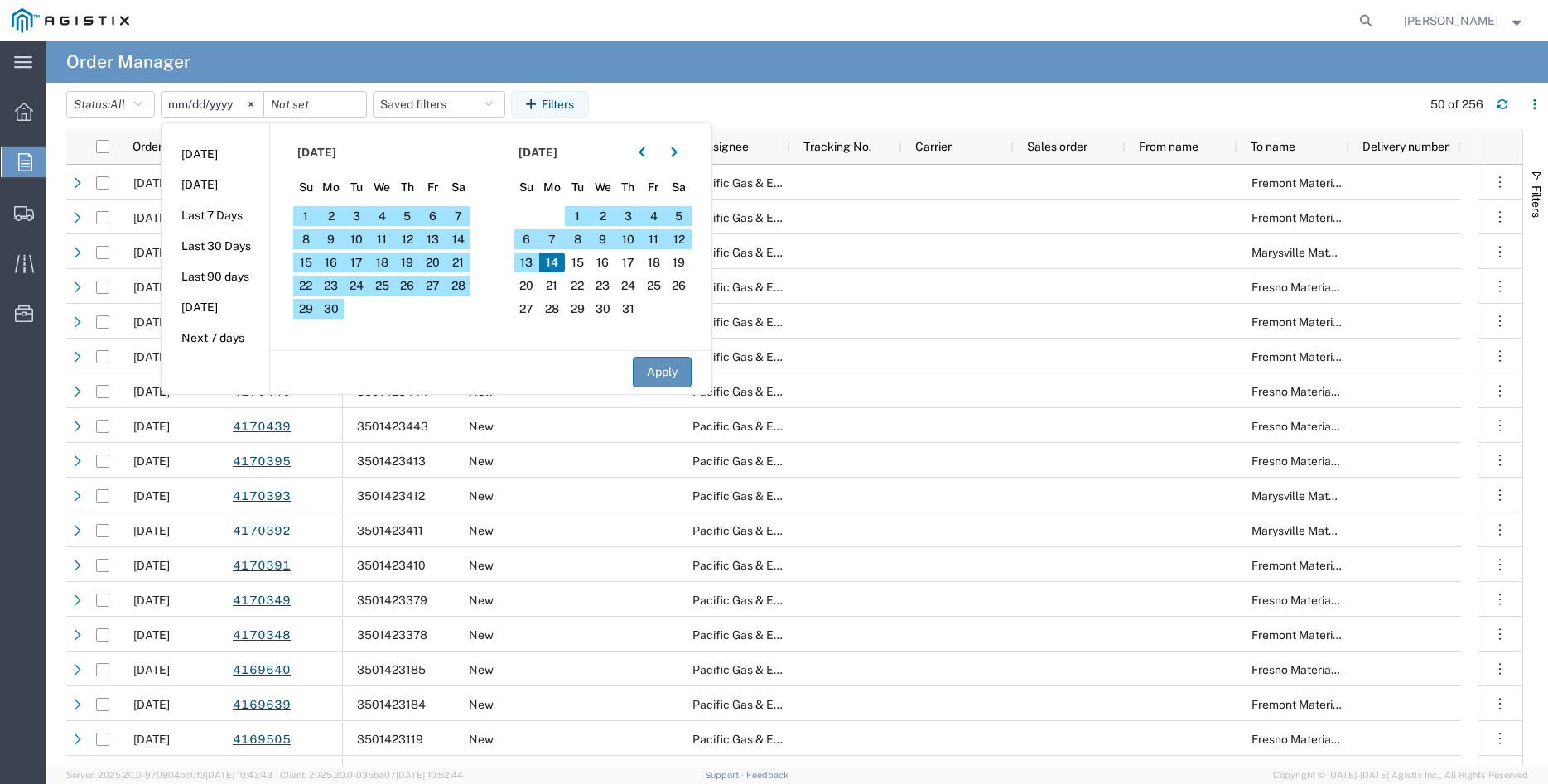
click at [668, 373] on button "Apply" at bounding box center [661, 371] width 59 height 31
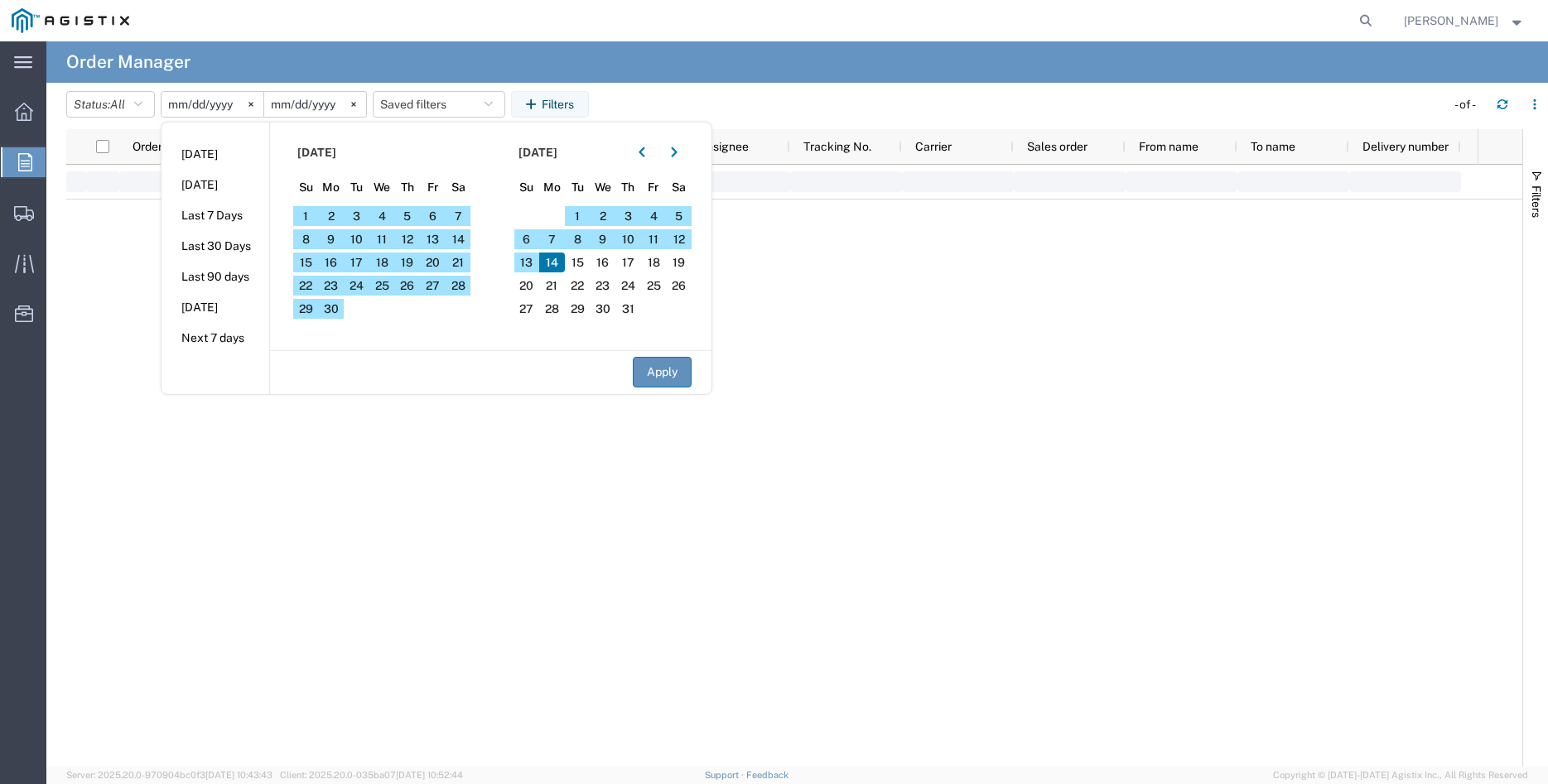
type input "[DATE]"
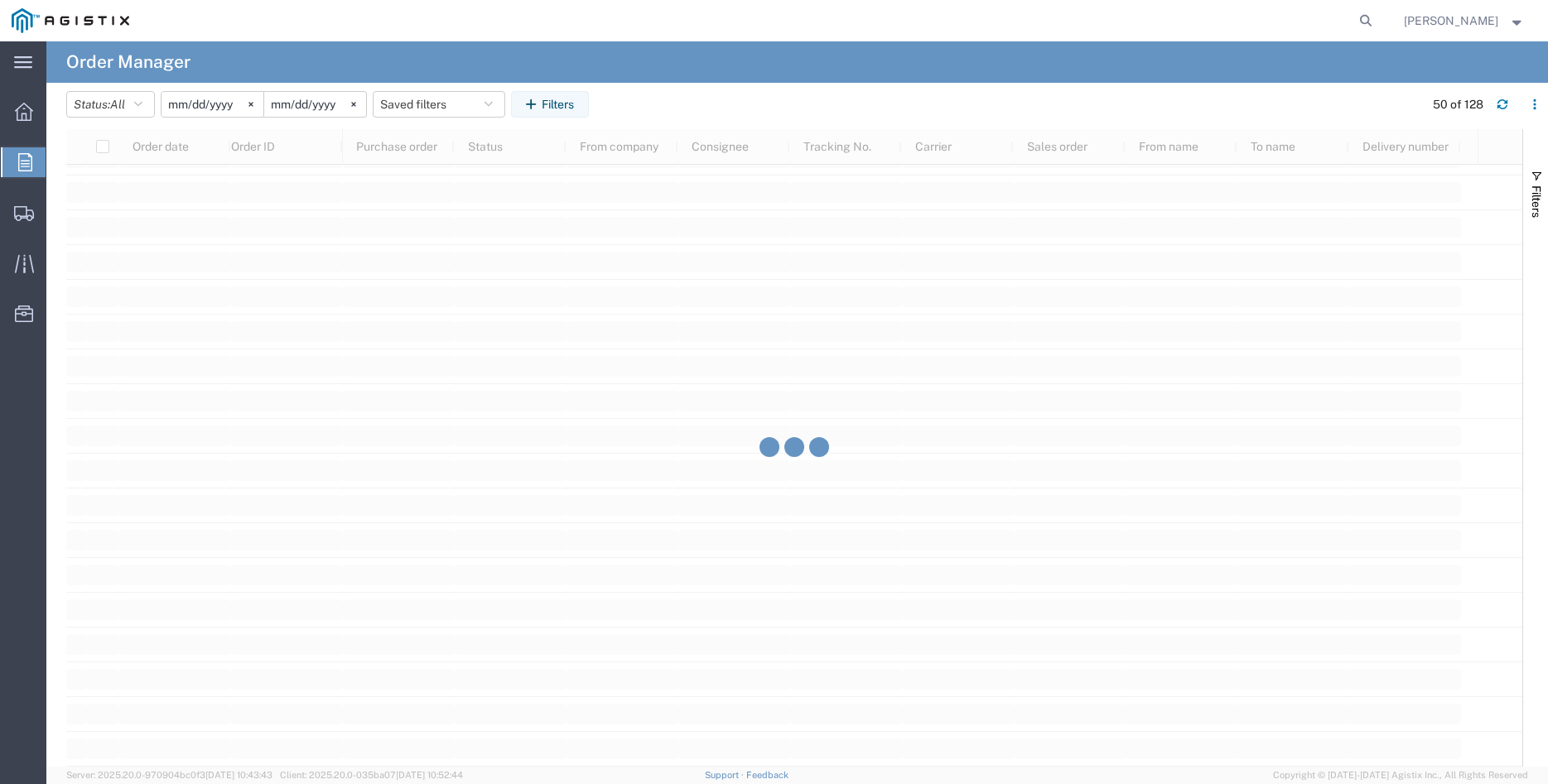
scroll to position [3849, 0]
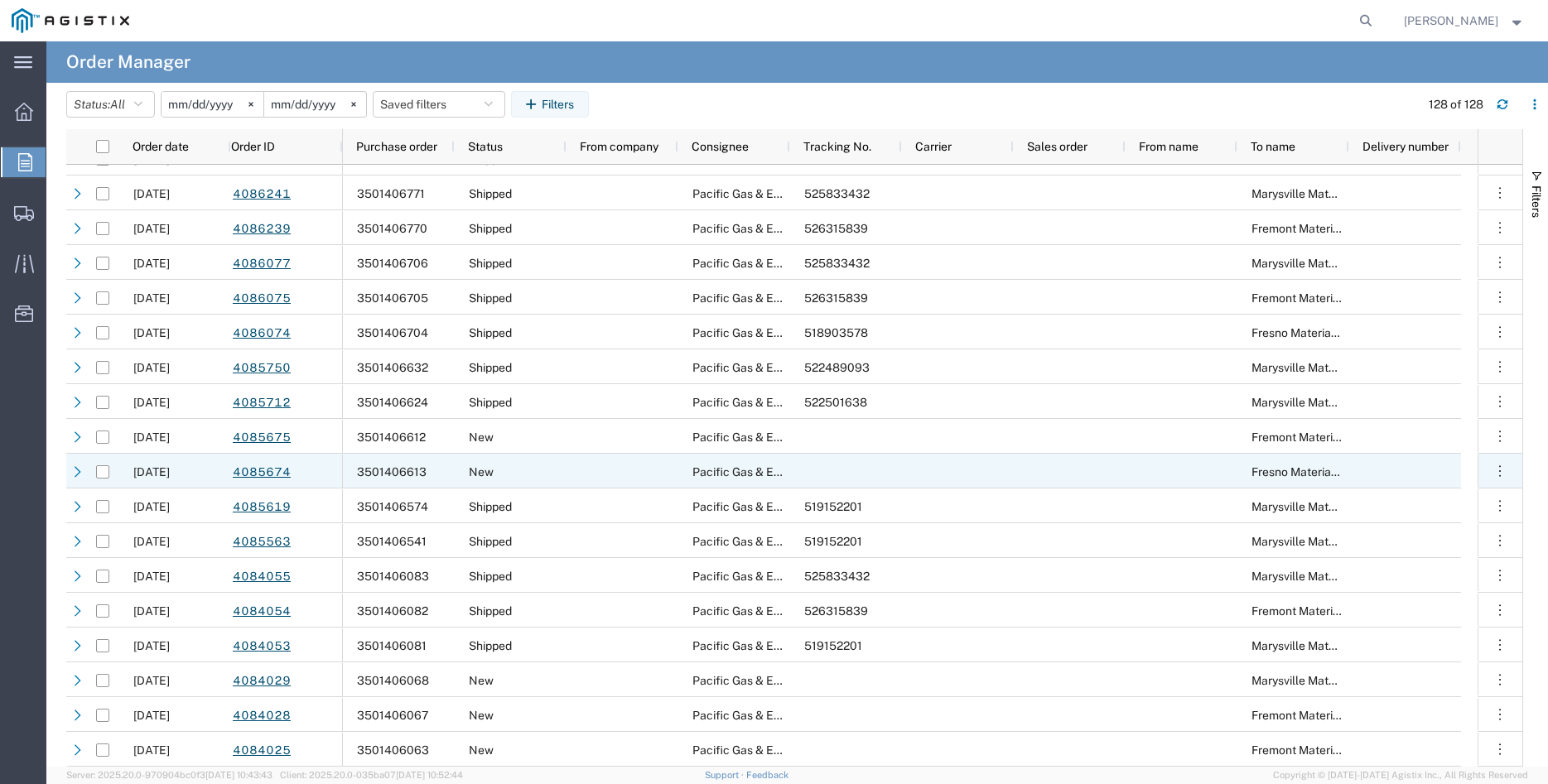
scroll to position [3850, 0]
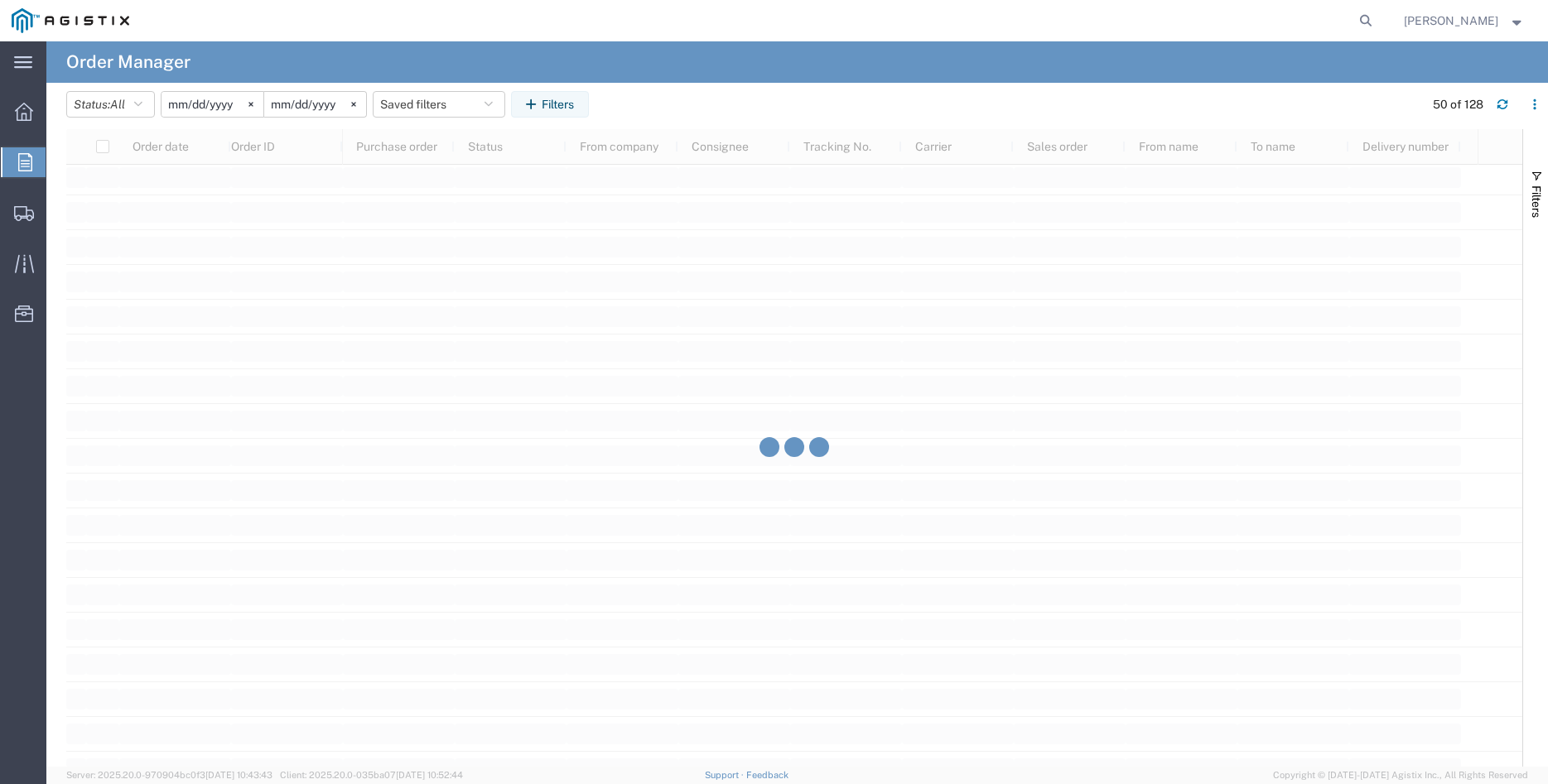
scroll to position [3585, 0]
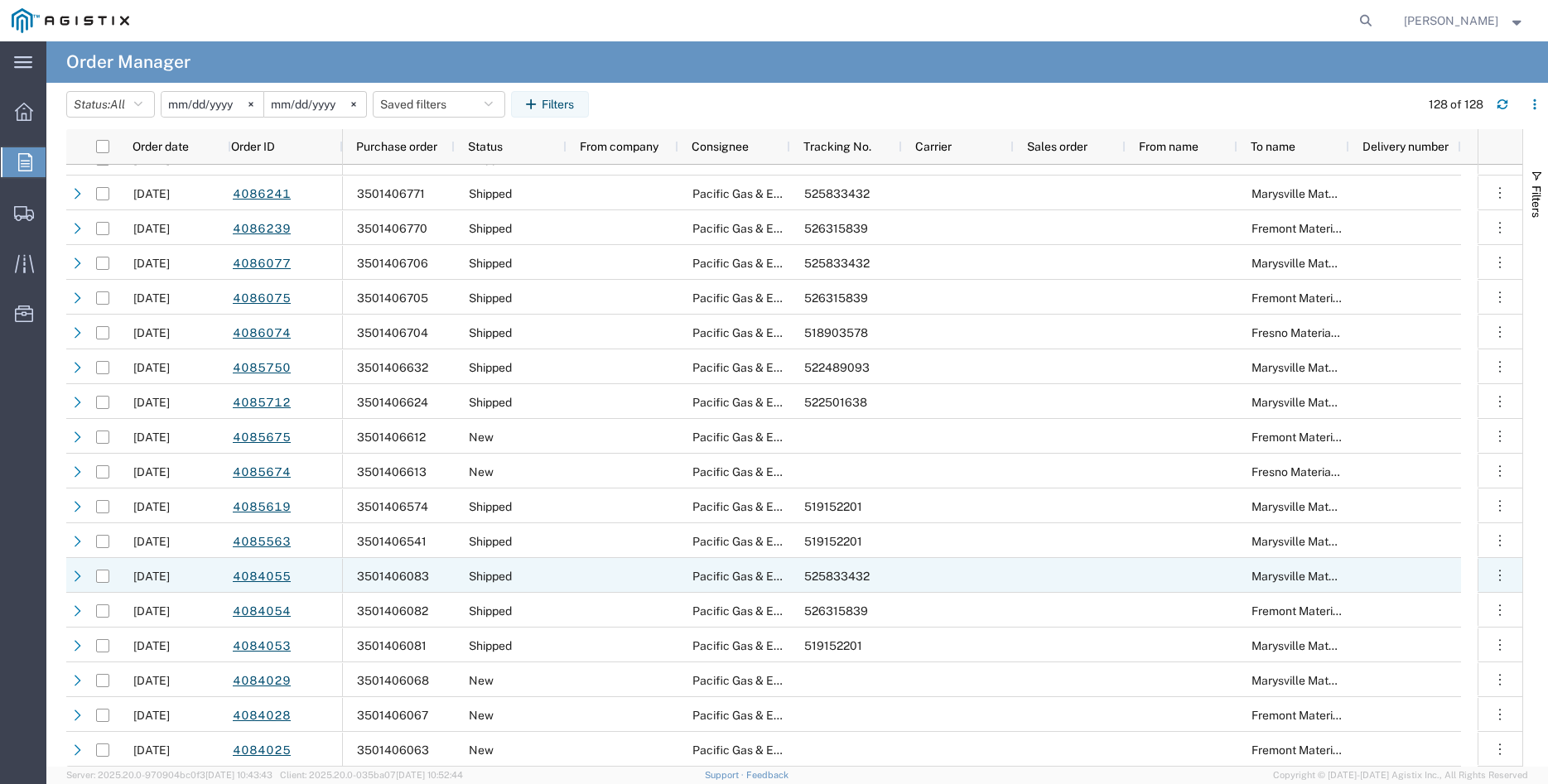
scroll to position [3850, 0]
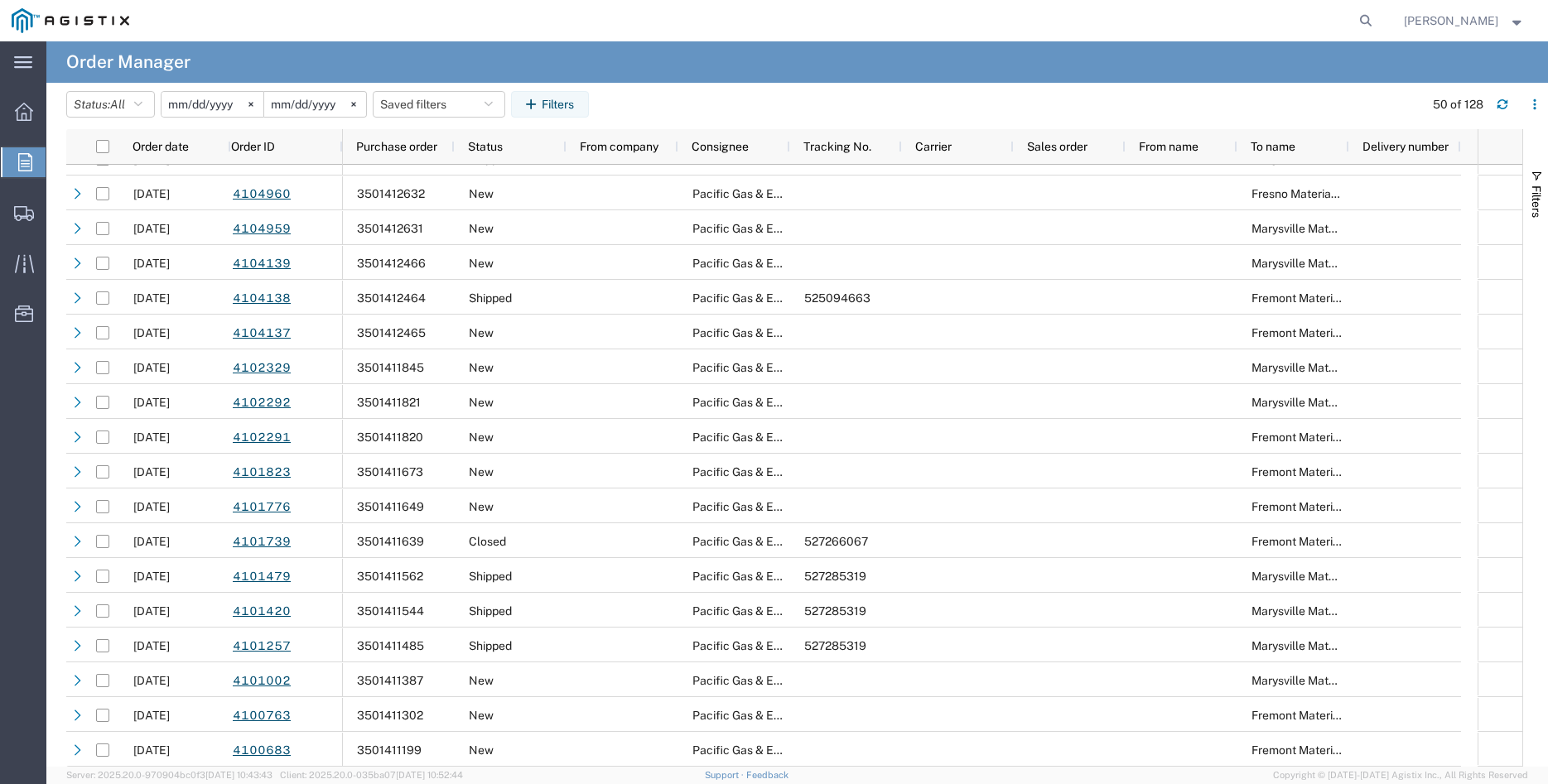
scroll to position [406, 0]
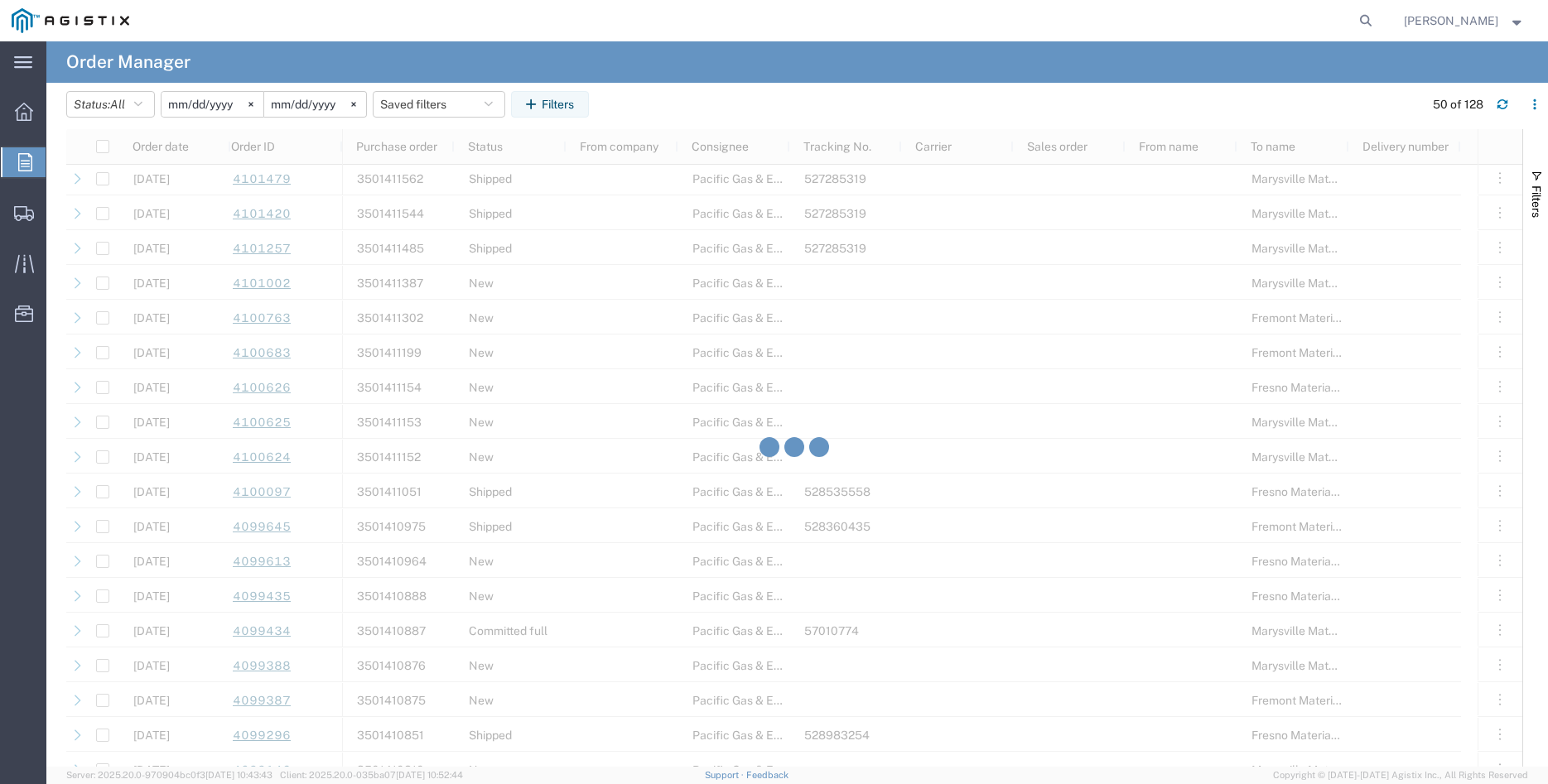
scroll to position [1122, 0]
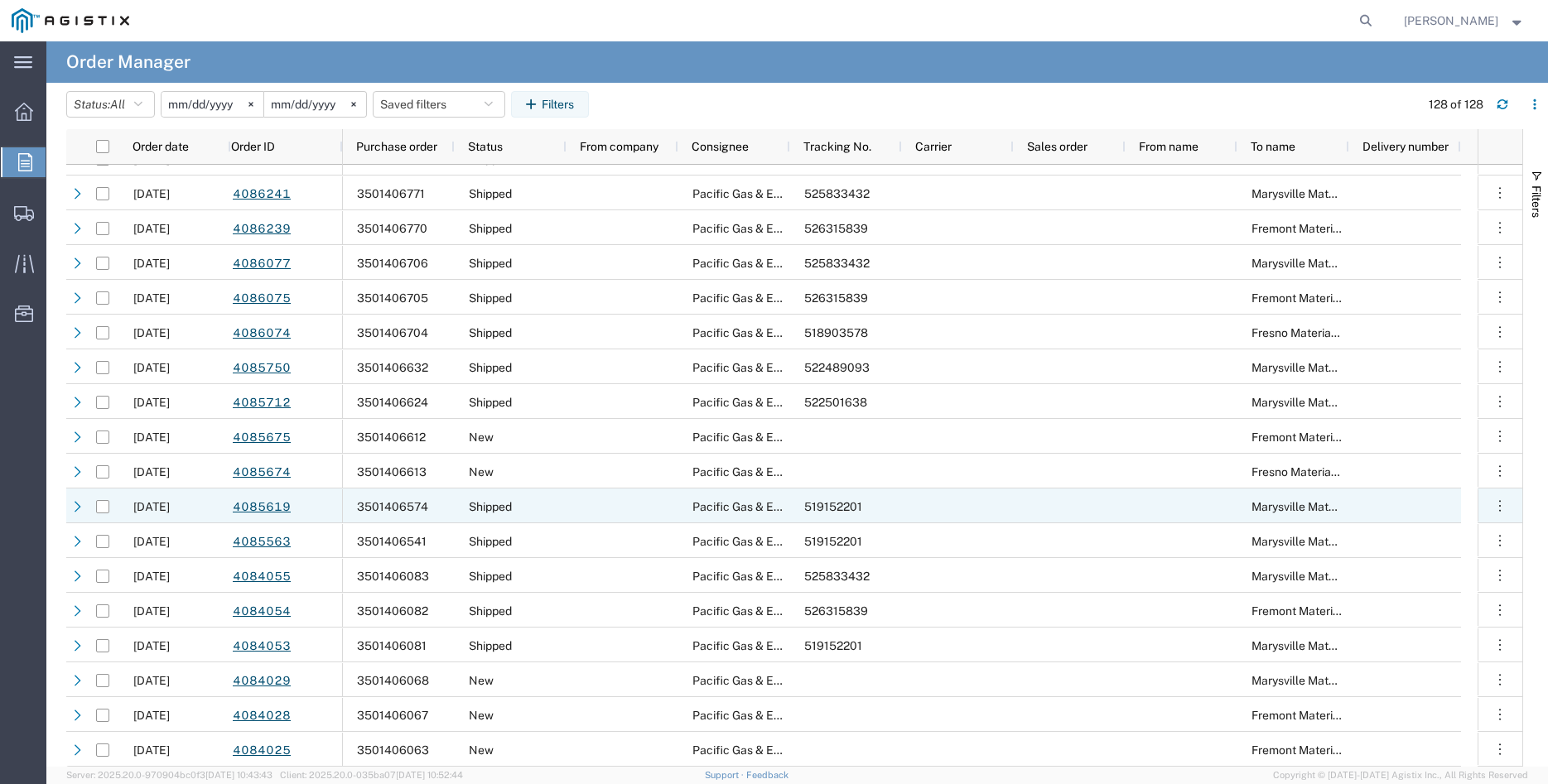
scroll to position [3850, 0]
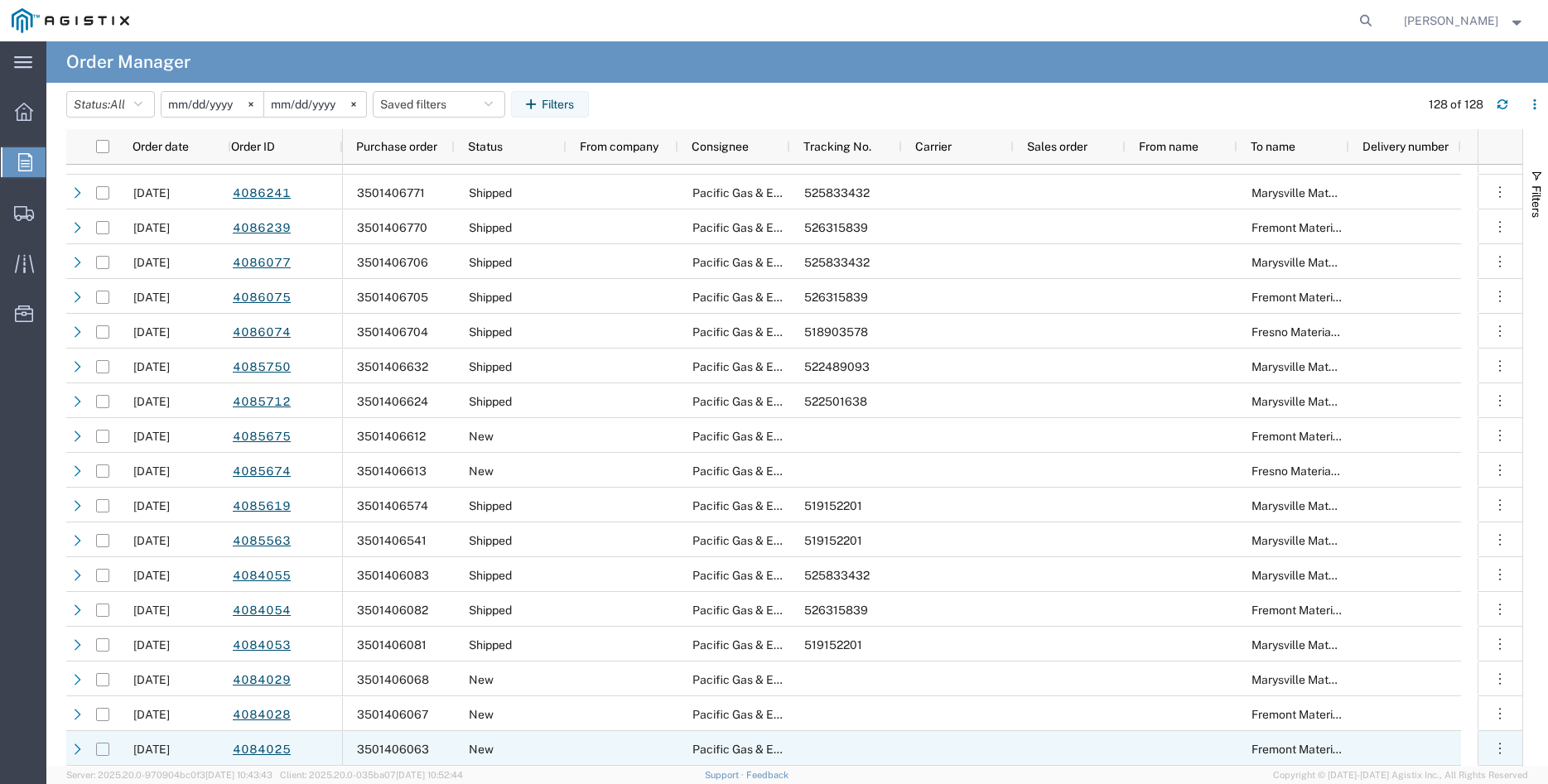
click at [106, 752] on input "Press Space to toggle row selection (unchecked)" at bounding box center [102, 749] width 13 height 13
checkbox input "true"
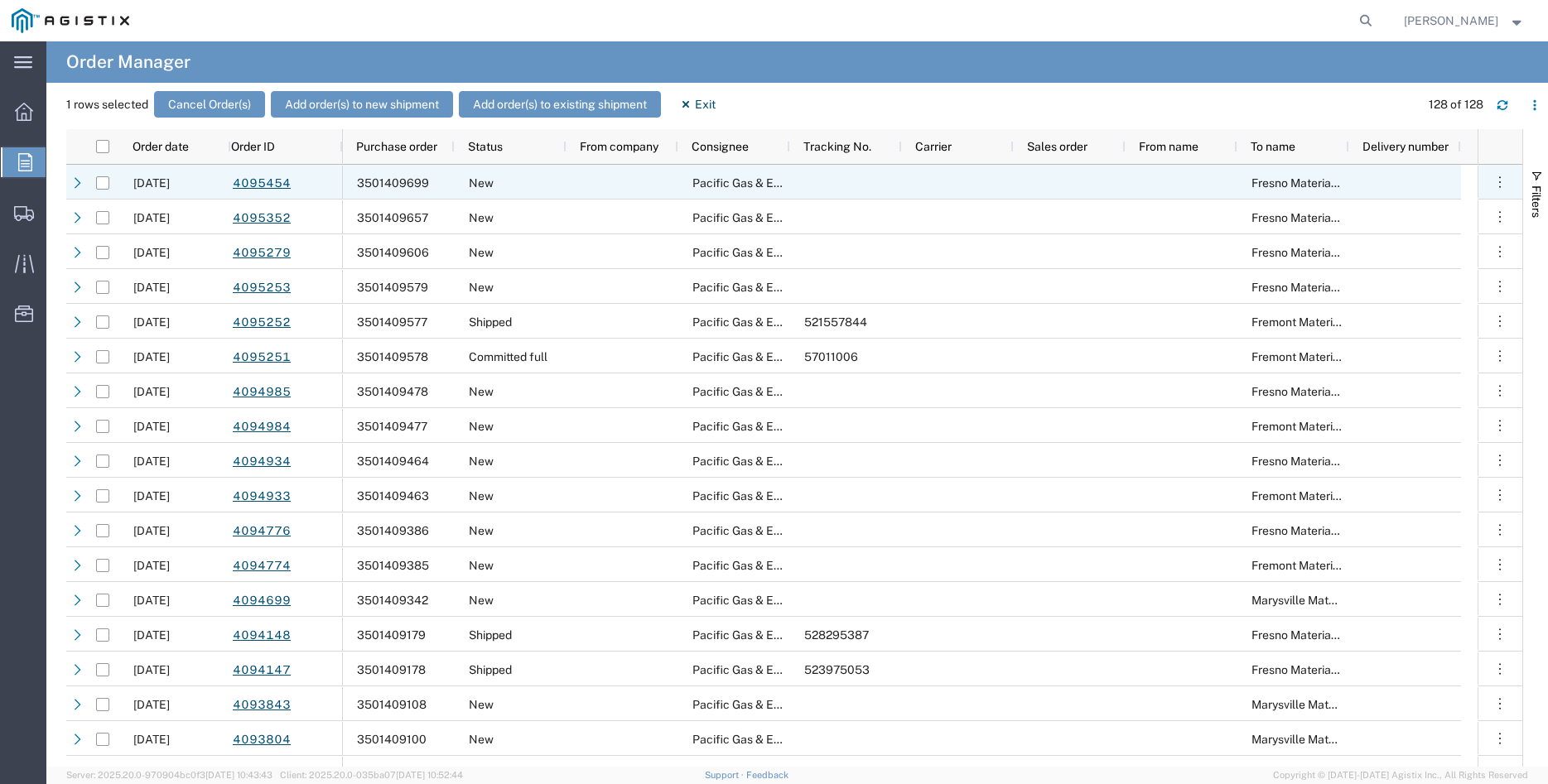
scroll to position [1942, 0]
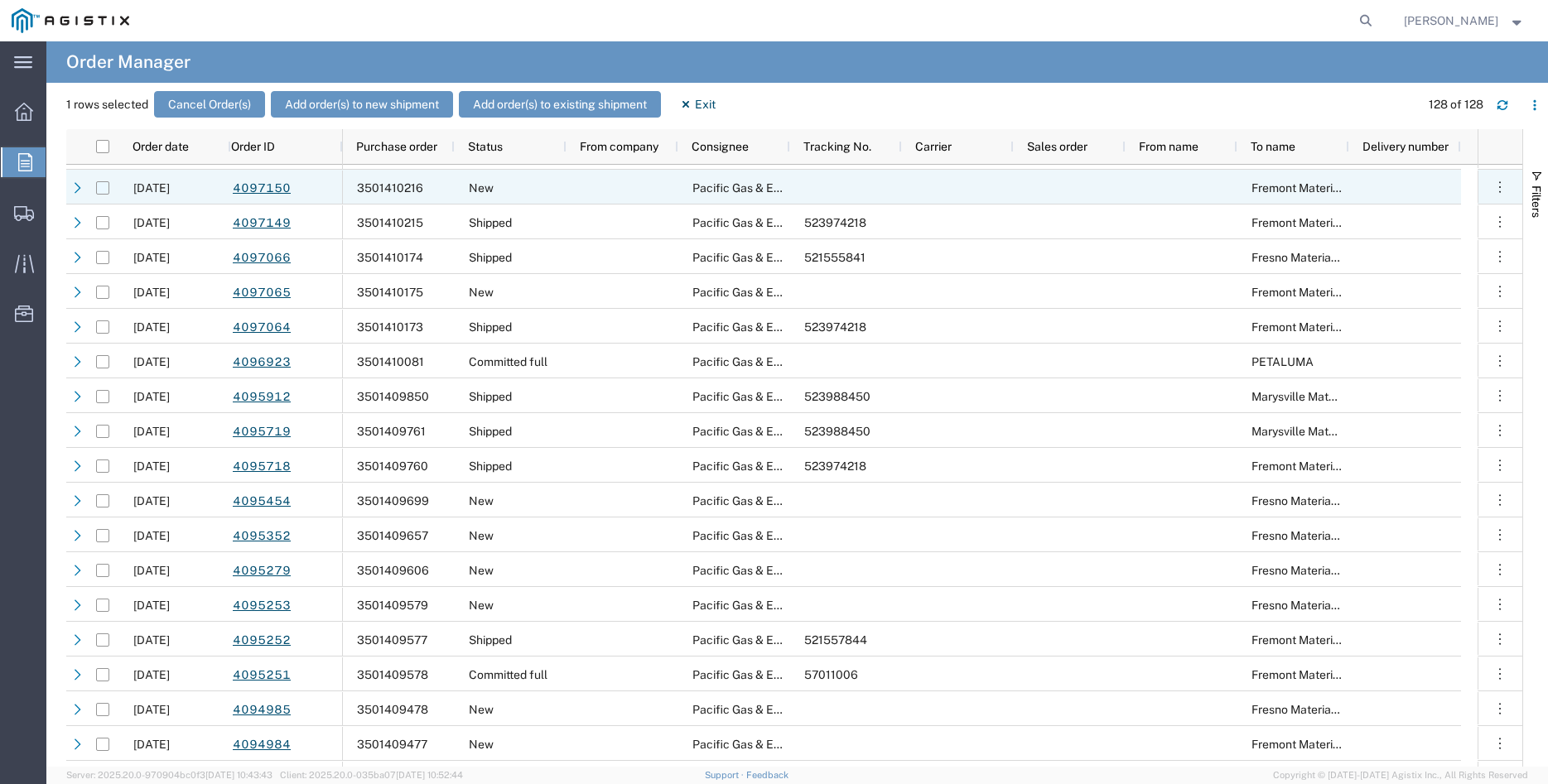
click at [99, 188] on input "Press Space to toggle row selection (unchecked)" at bounding box center [102, 188] width 13 height 13
checkbox input "true"
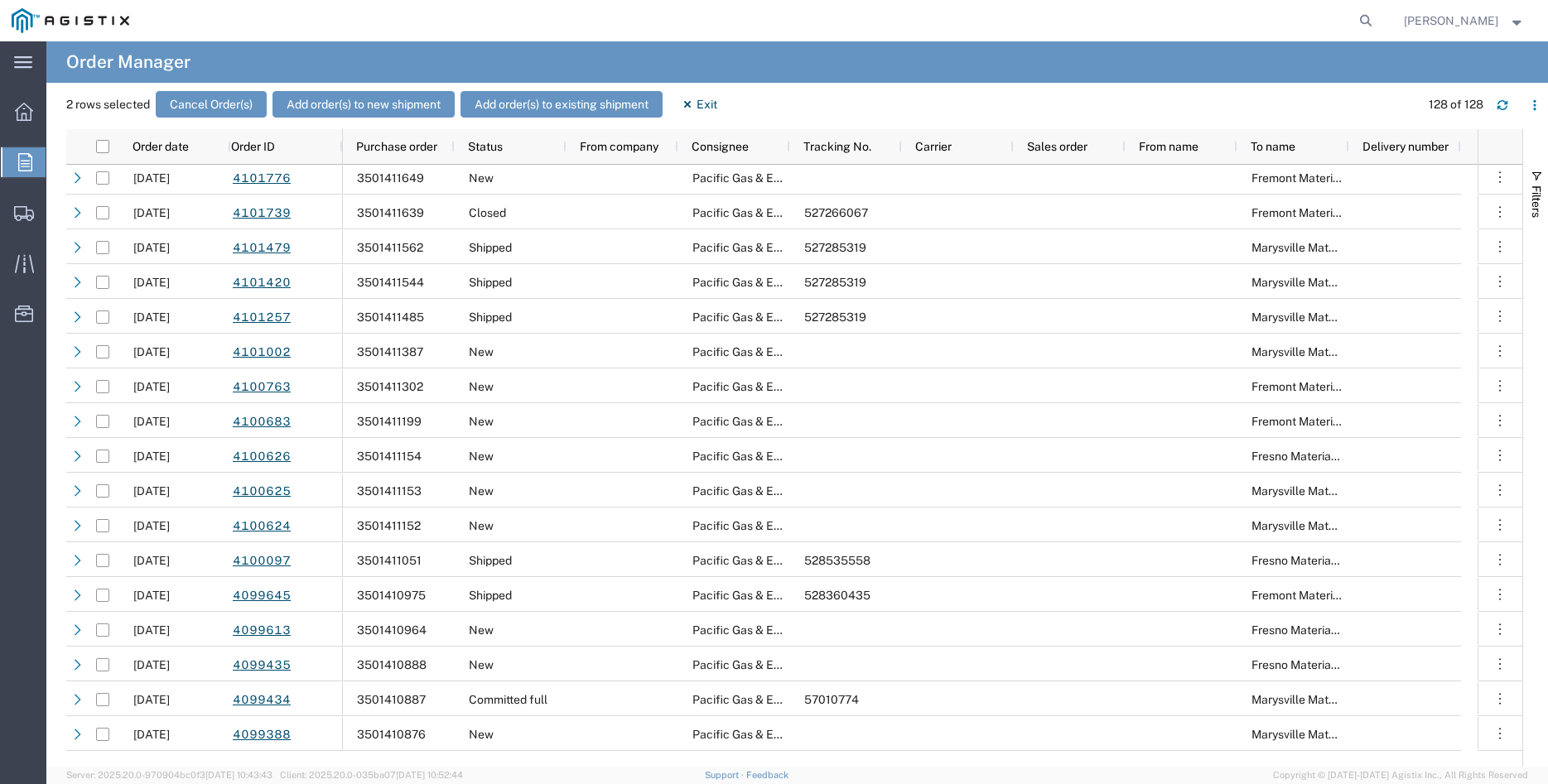
scroll to position [0, 0]
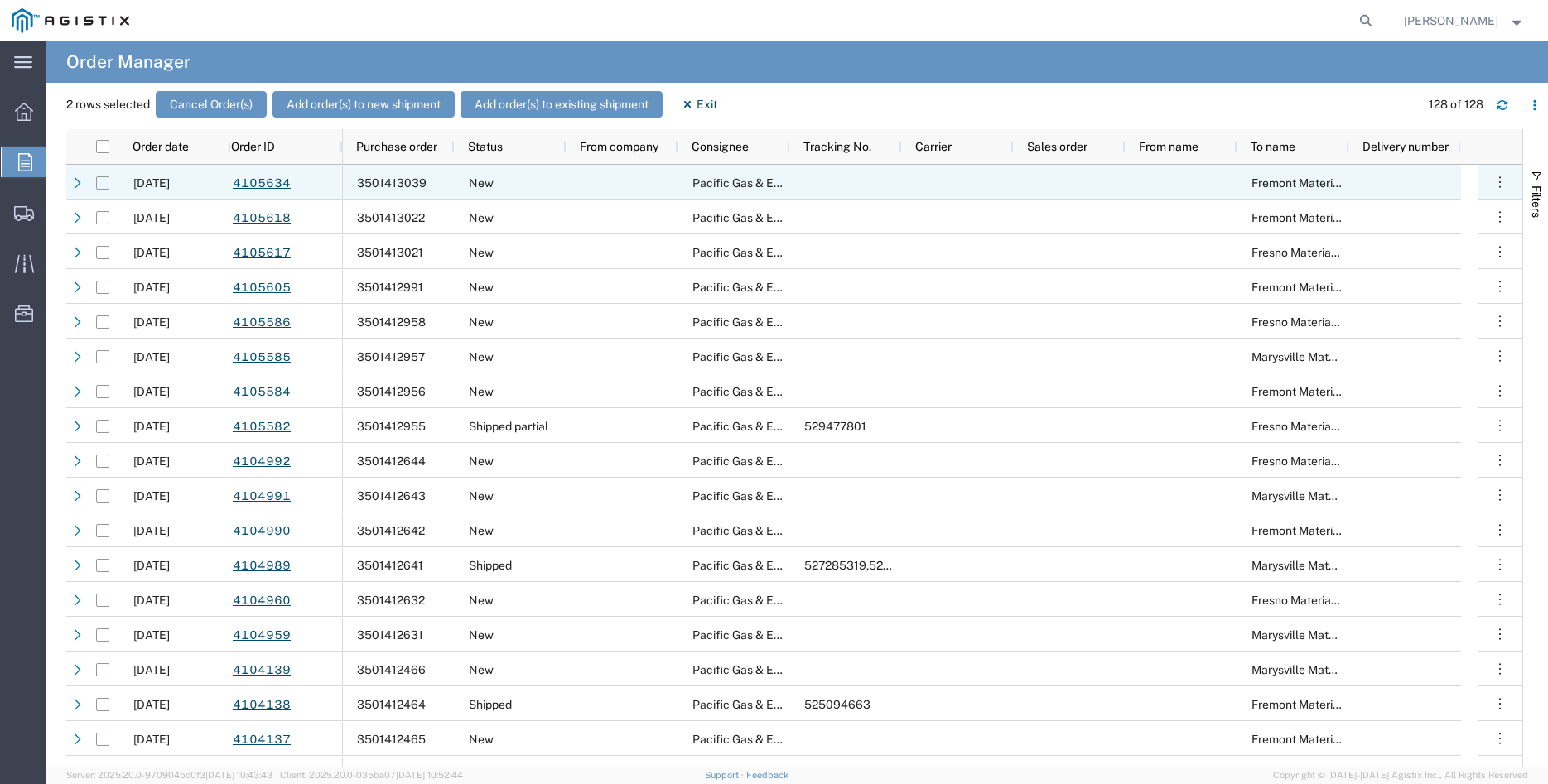
click at [102, 182] on input "Press Space to toggle row selection (unchecked)" at bounding box center [102, 183] width 13 height 13
checkbox input "true"
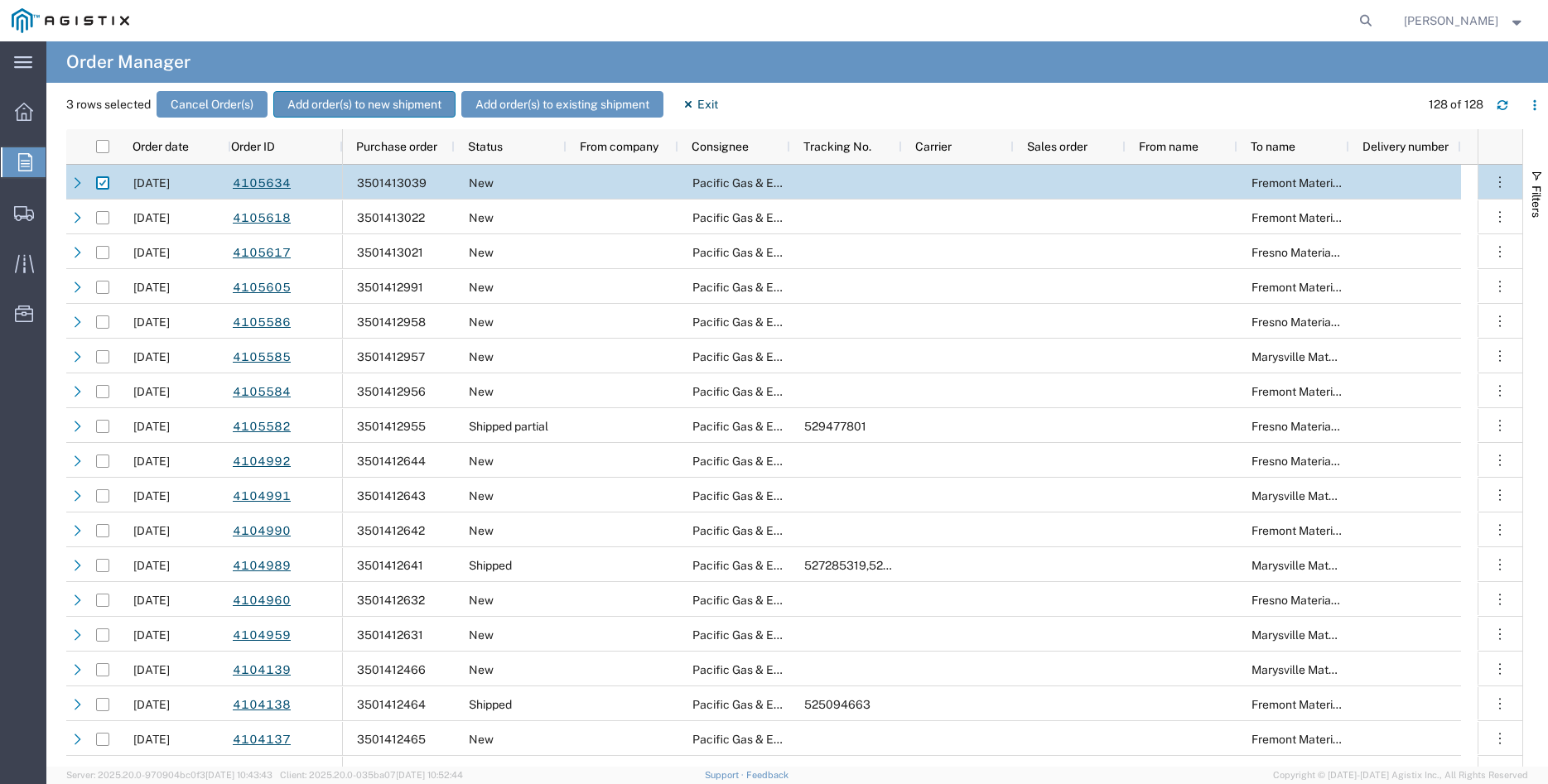
click at [365, 98] on button "Add order(s) to new shipment" at bounding box center [364, 104] width 182 height 26
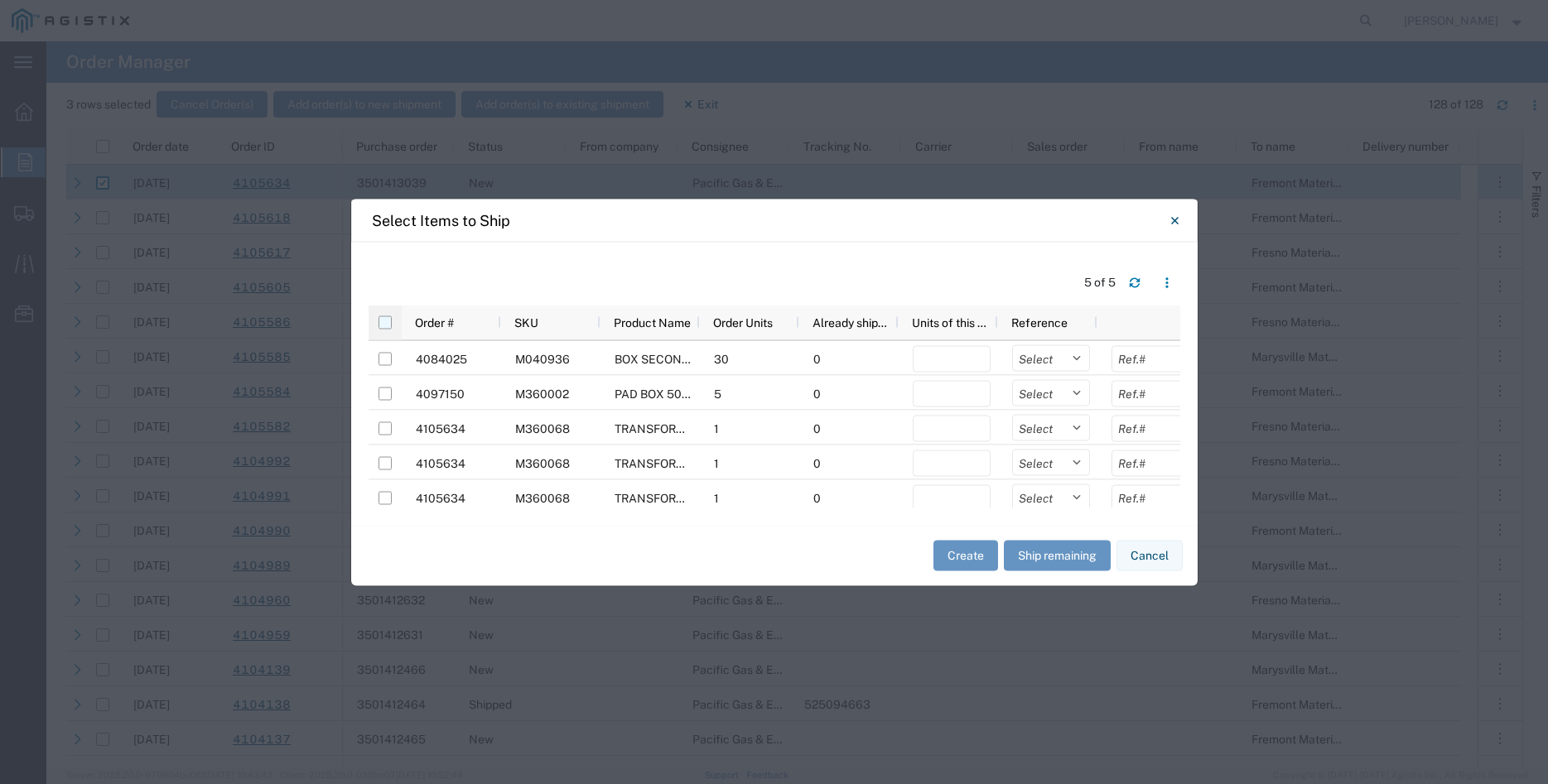
click at [382, 320] on input "checkbox" at bounding box center [385, 322] width 13 height 13
checkbox input "true"
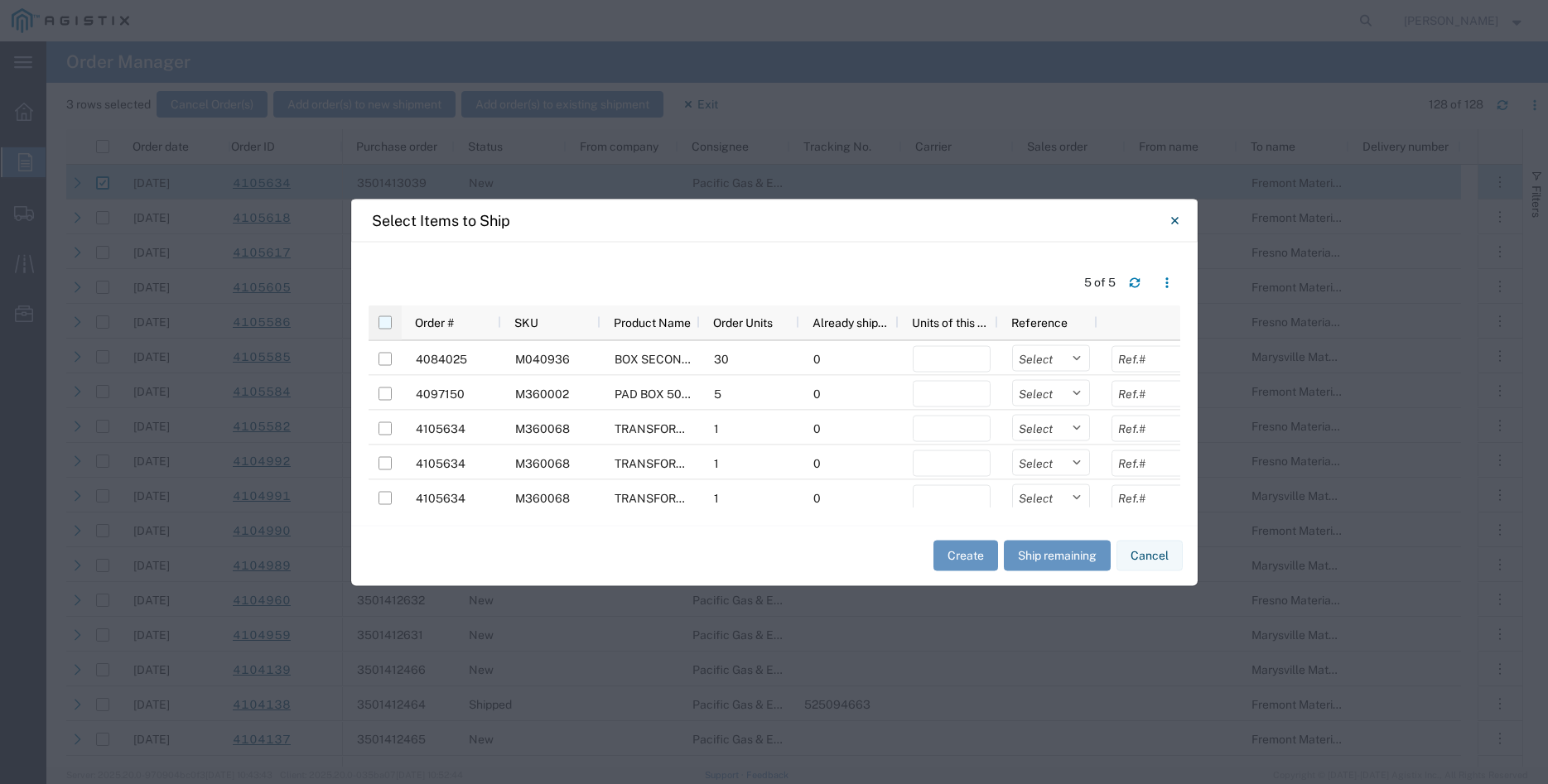
checkbox input "true"
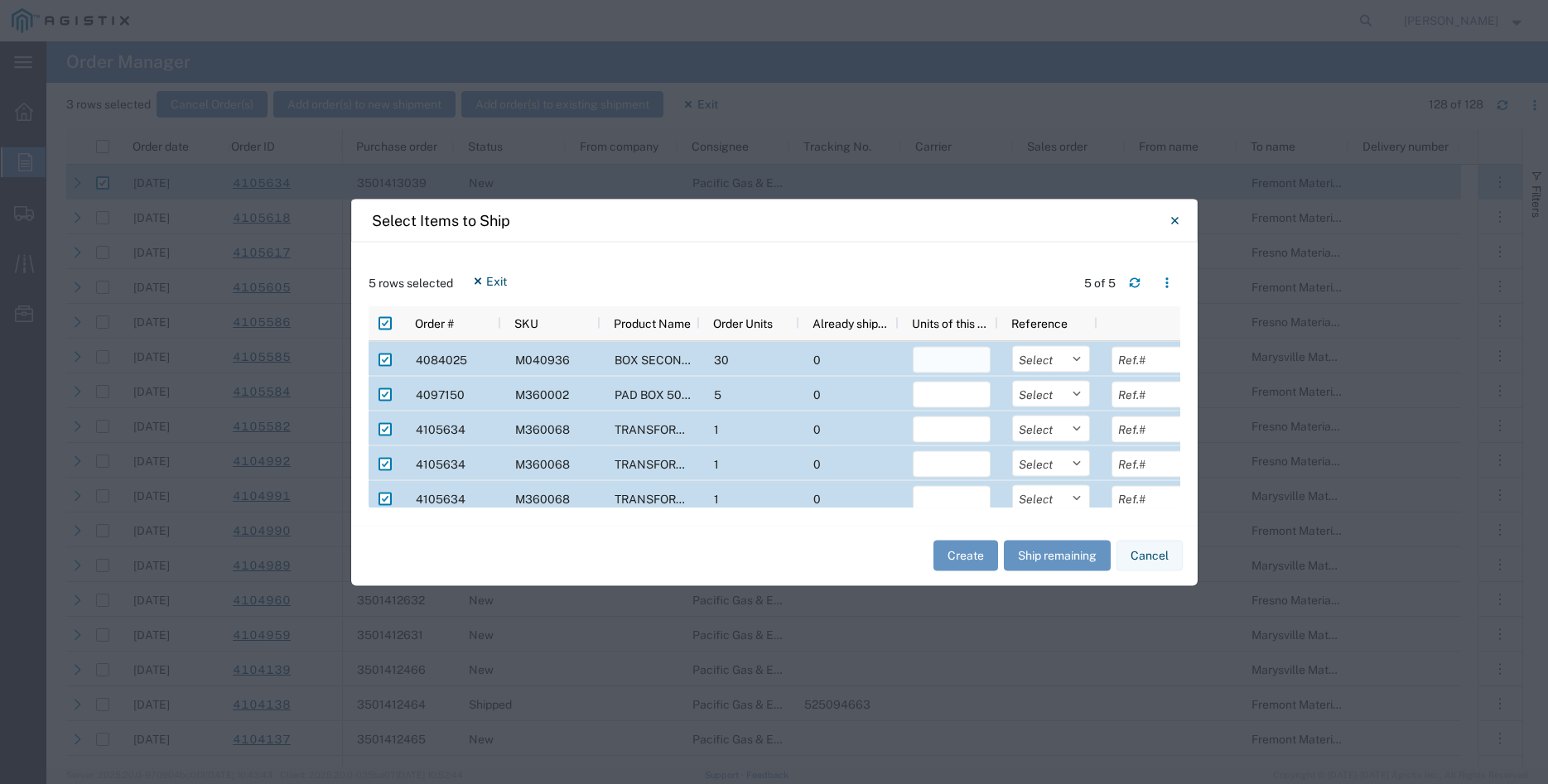
click at [941, 360] on input "number" at bounding box center [951, 359] width 78 height 26
type input "30"
click at [1012, 345] on select "Select Purchase Order Delivery Number" at bounding box center [1051, 358] width 78 height 26
select select "PURCHORD"
click option "Purchase Order" at bounding box center [0, 0] width 0 height 0
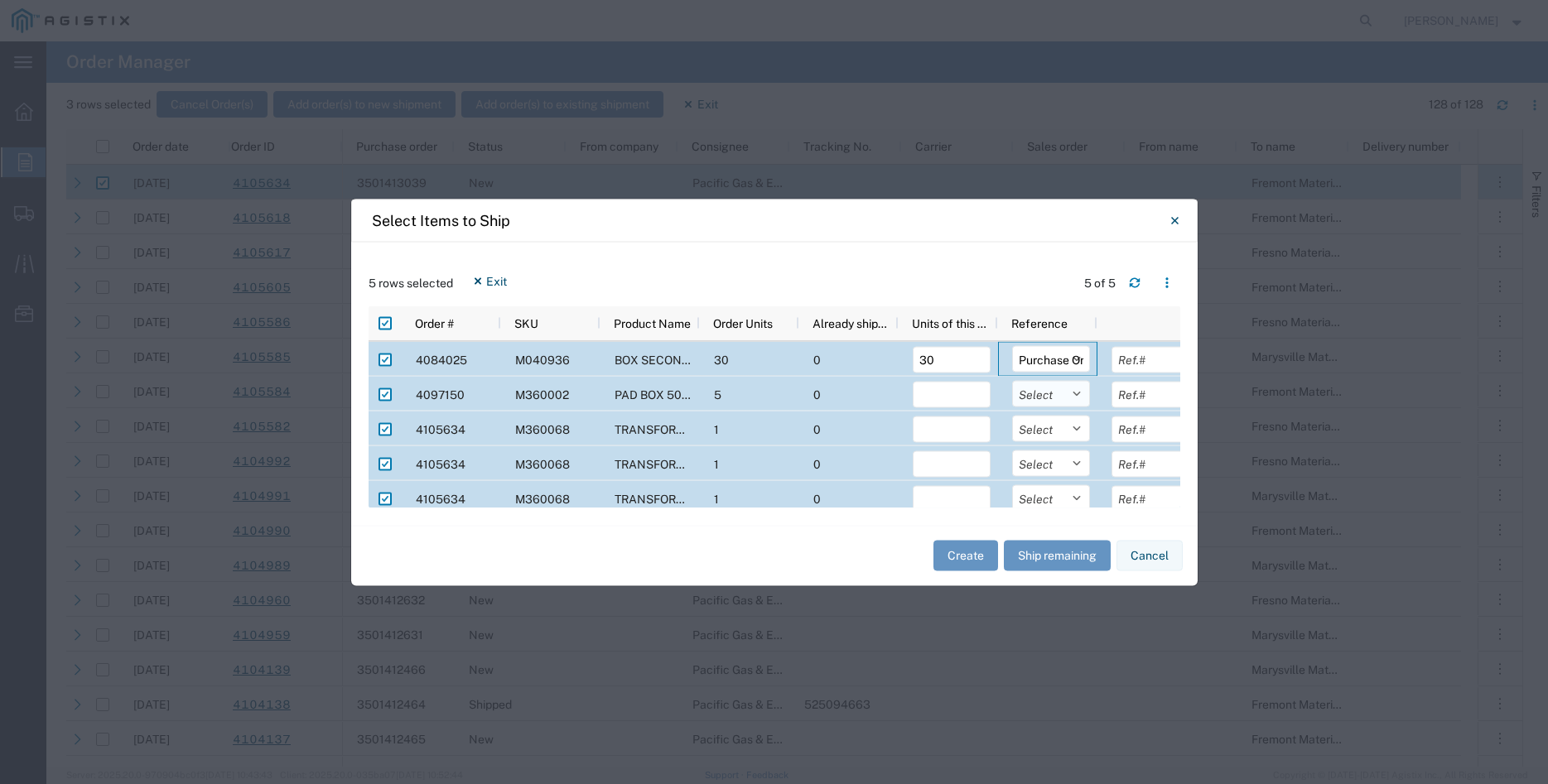
click at [1012, 380] on select "Select Purchase Order Delivery Number" at bounding box center [1051, 393] width 78 height 26
select select "PURCHORD"
click option "Purchase Order" at bounding box center [0, 0] width 0 height 0
click at [1012, 415] on select "Select Purchase Order Delivery Number" at bounding box center [1051, 428] width 78 height 26
select select "PURCHORD"
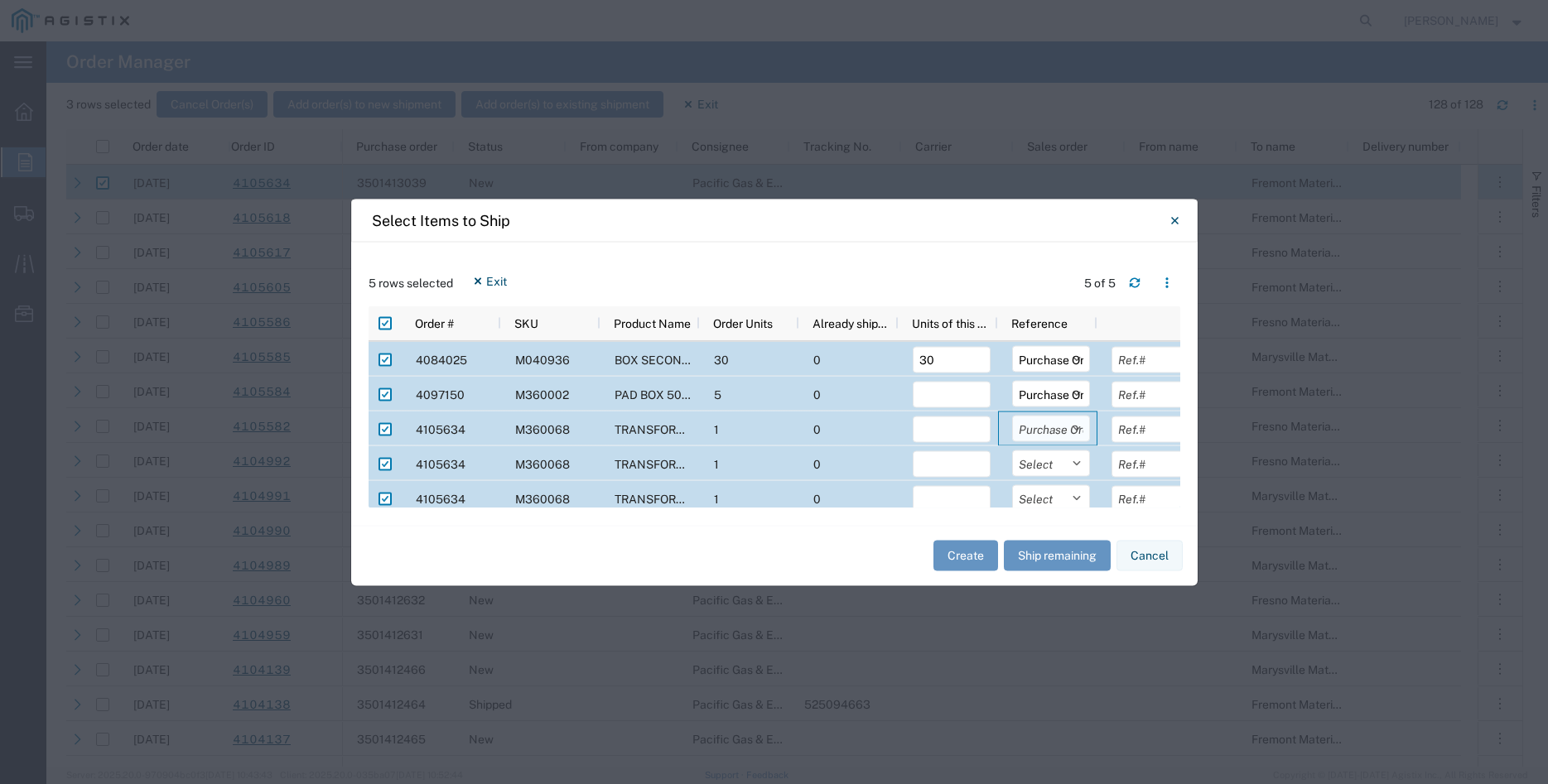
click option "Purchase Order" at bounding box center [0, 0] width 0 height 0
click at [1012, 449] on select "Select Purchase Order Delivery Number" at bounding box center [1051, 462] width 78 height 26
select select "PURCHORD"
click option "Purchase Order" at bounding box center [0, 0] width 0 height 0
click at [1052, 495] on div at bounding box center [782, 501] width 828 height 13
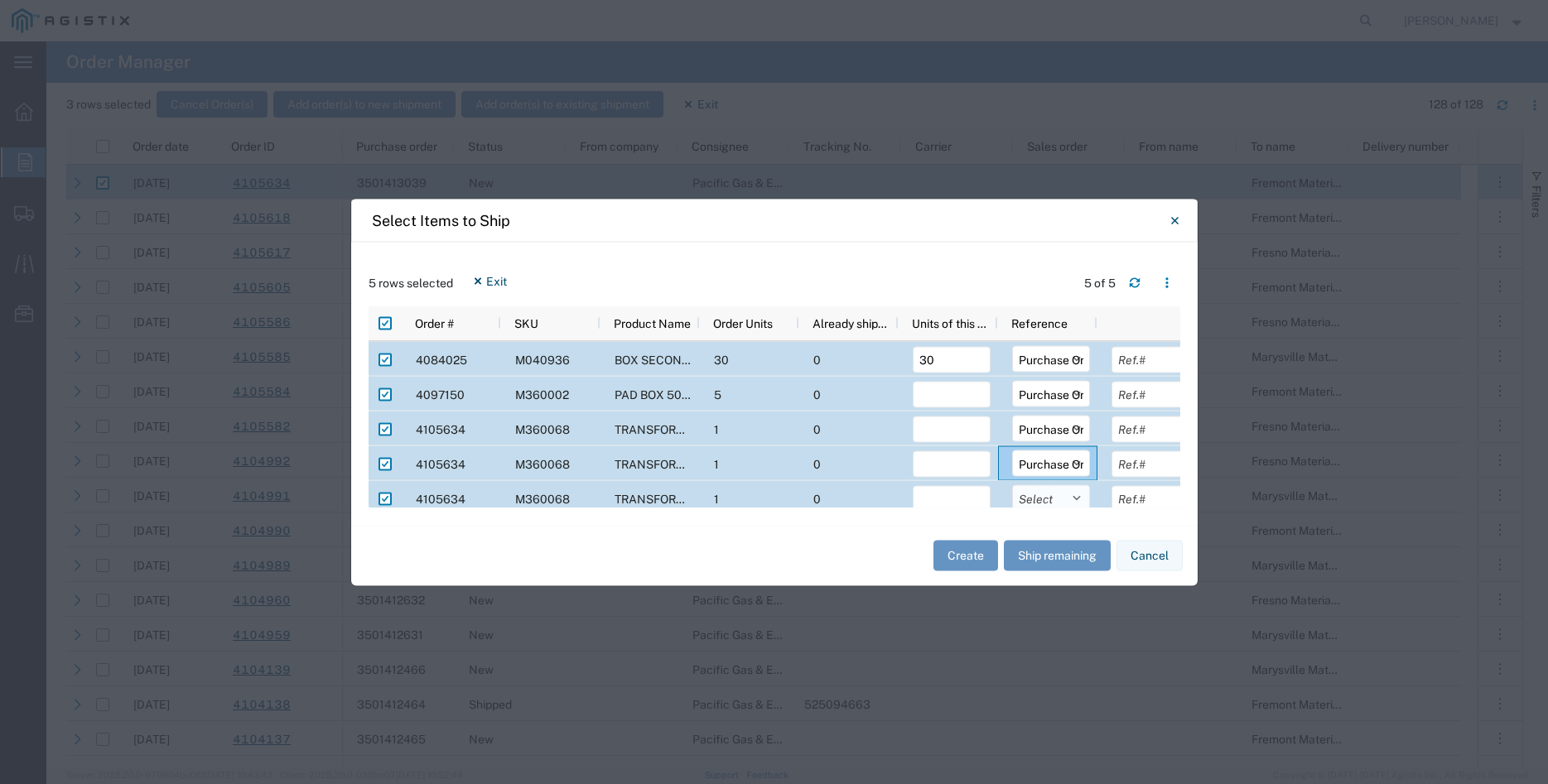
click at [1012, 484] on select "Select Purchase Order Delivery Number" at bounding box center [1051, 497] width 78 height 26
select select "PURCHORD"
click option "Purchase Order" at bounding box center [0, 0] width 0 height 0
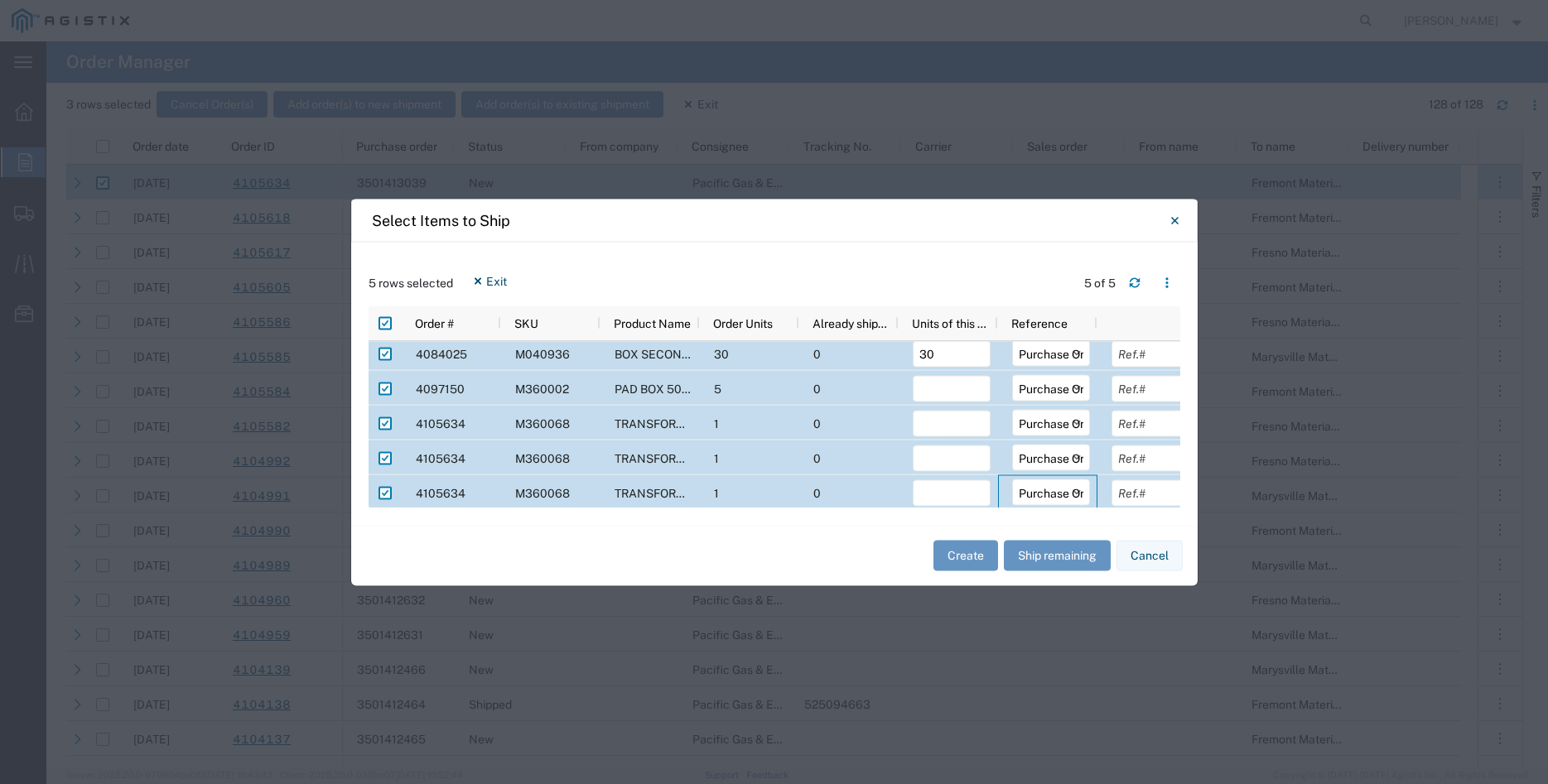
scroll to position [8, 0]
click at [1118, 357] on input "text" at bounding box center [1150, 352] width 78 height 26
type input "6026.70"
click at [953, 387] on input "number" at bounding box center [951, 386] width 78 height 26
type input "5"
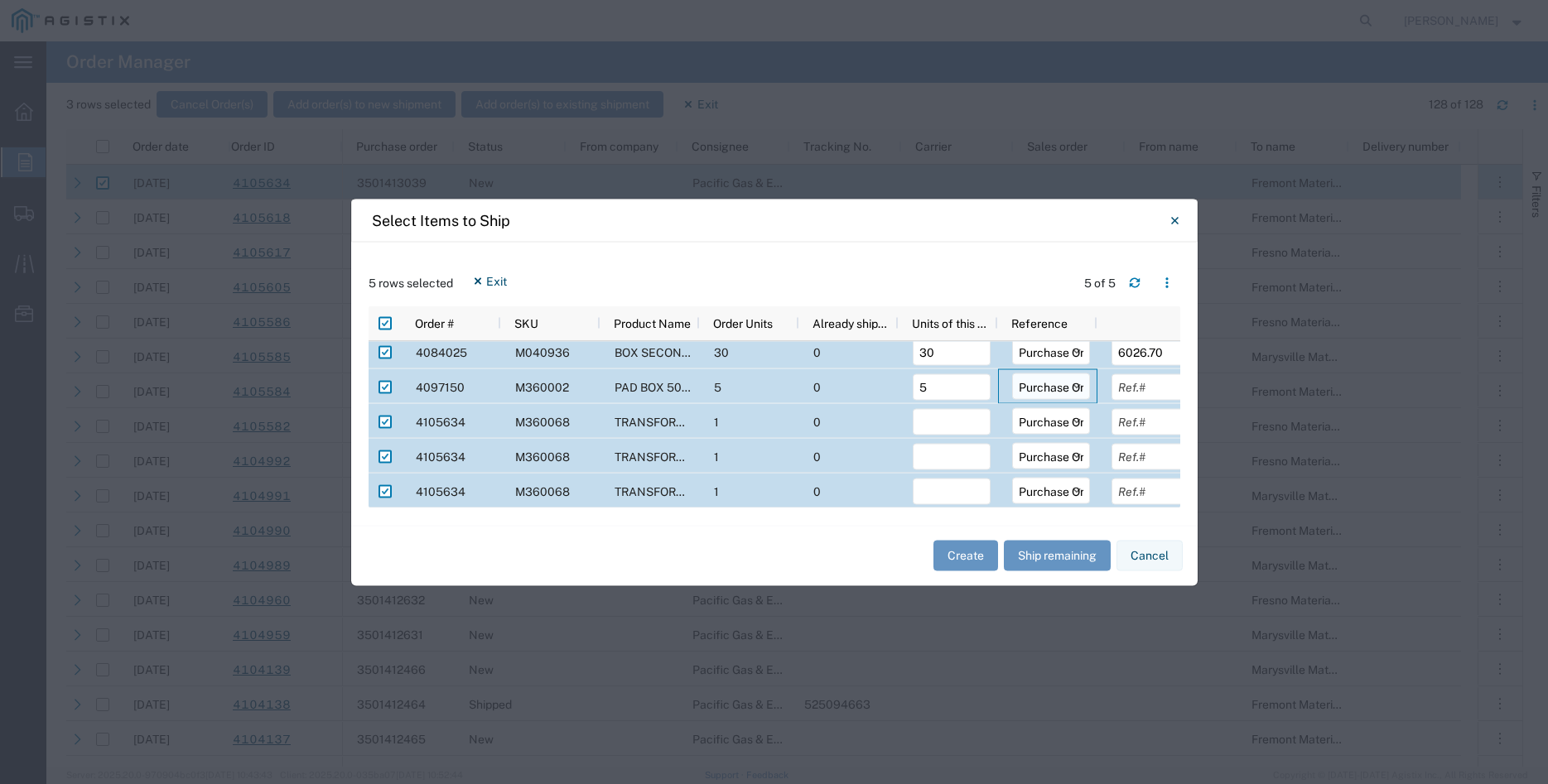
click at [1012, 372] on select "Select Purchase Order Delivery Number" at bounding box center [1051, 385] width 78 height 26
click option "Purchase Order" at bounding box center [0, 0] width 0 height 0
click at [1124, 378] on input "text" at bounding box center [1150, 386] width 78 height 26
type input "3670.00"
click at [942, 422] on input "number" at bounding box center [951, 421] width 78 height 26
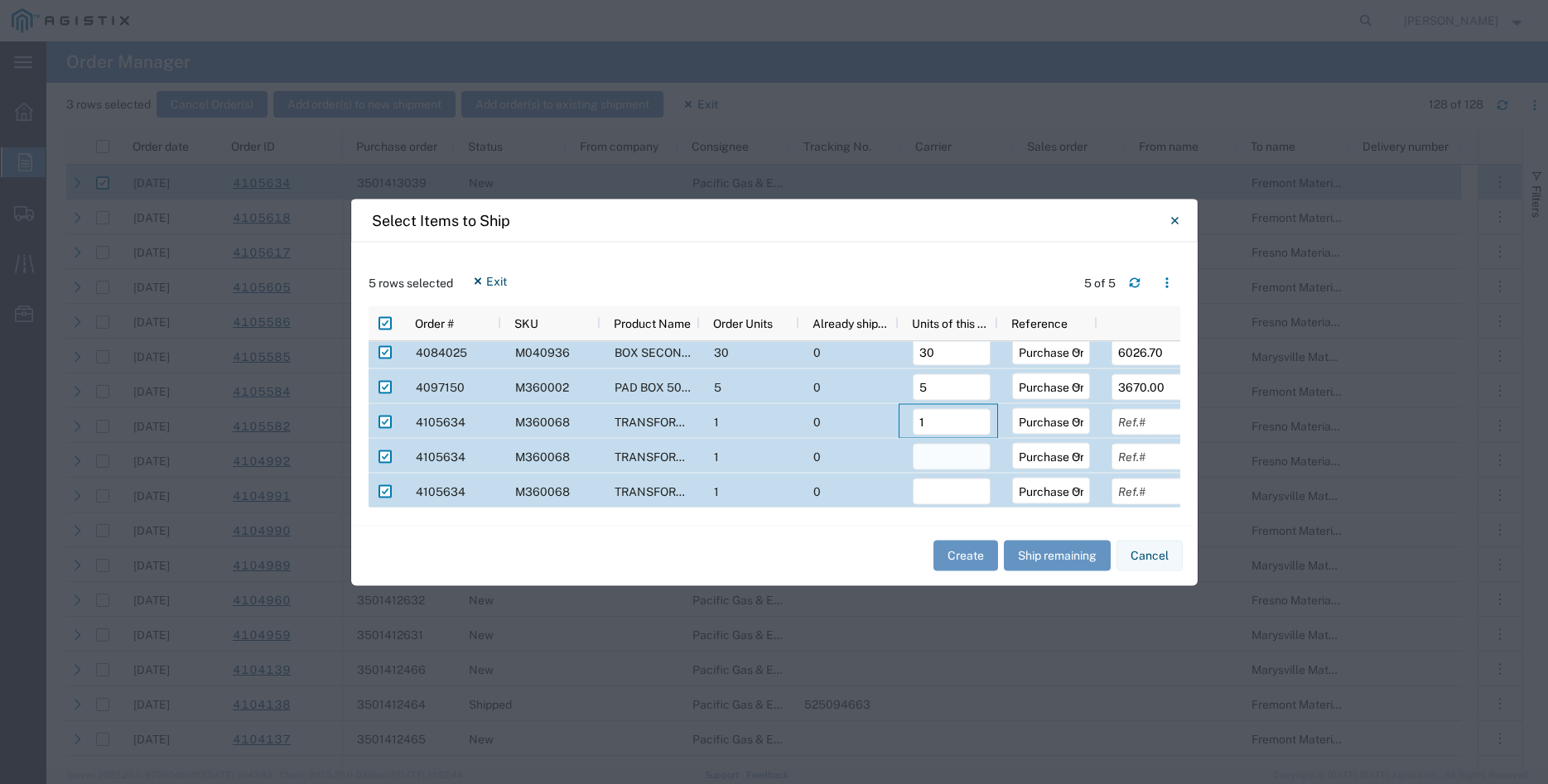
type input "1"
click at [944, 451] on input "number" at bounding box center [951, 456] width 78 height 26
type input "1"
click at [944, 490] on input "number" at bounding box center [951, 490] width 78 height 26
type input "1"
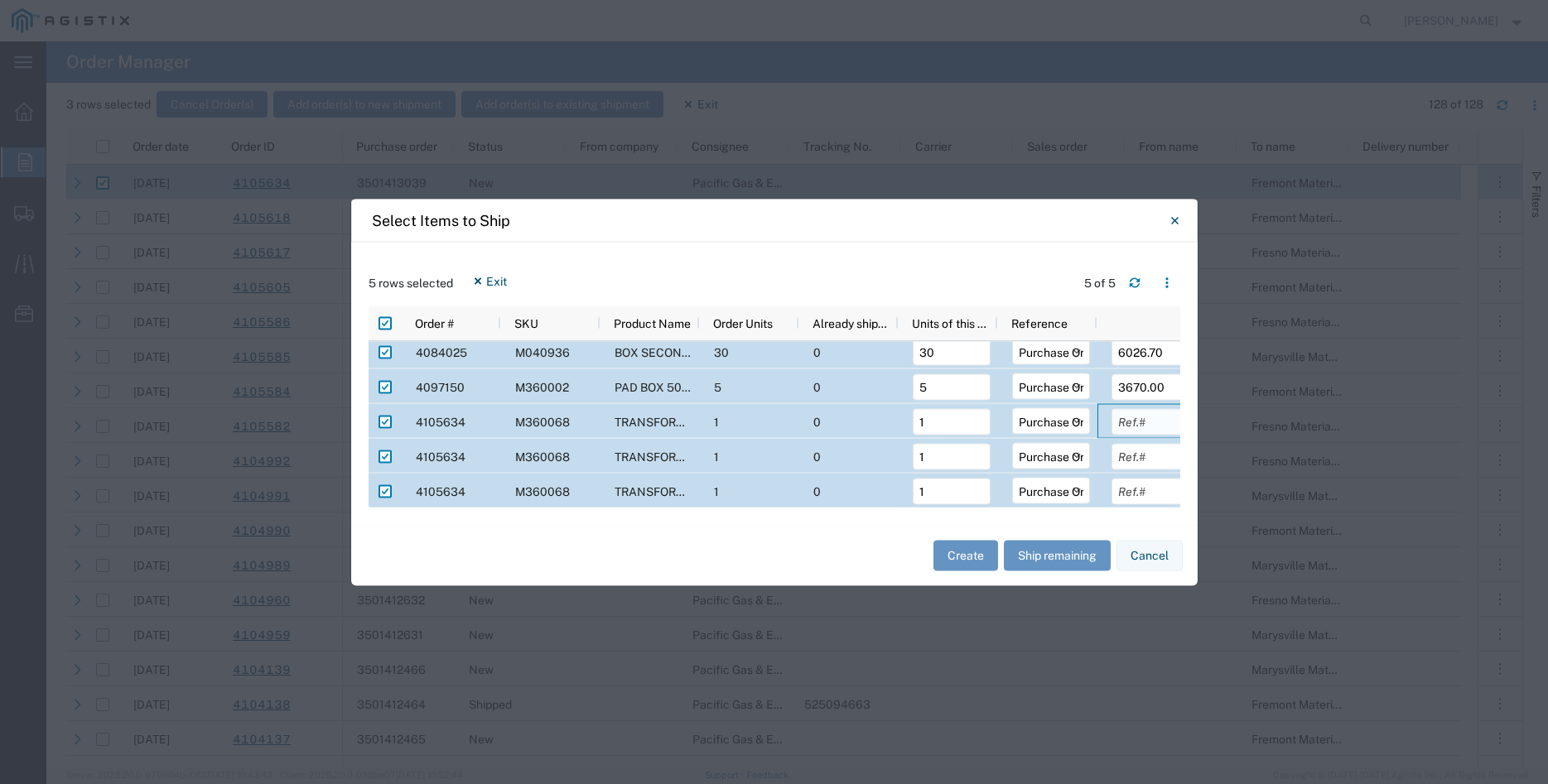
click at [1125, 422] on input "text" at bounding box center [1150, 421] width 78 height 26
type input "8910.81"
click at [1146, 460] on input "text" at bounding box center [1150, 456] width 78 height 26
type input "8910.81"
click at [1149, 494] on input "text" at bounding box center [1150, 490] width 78 height 26
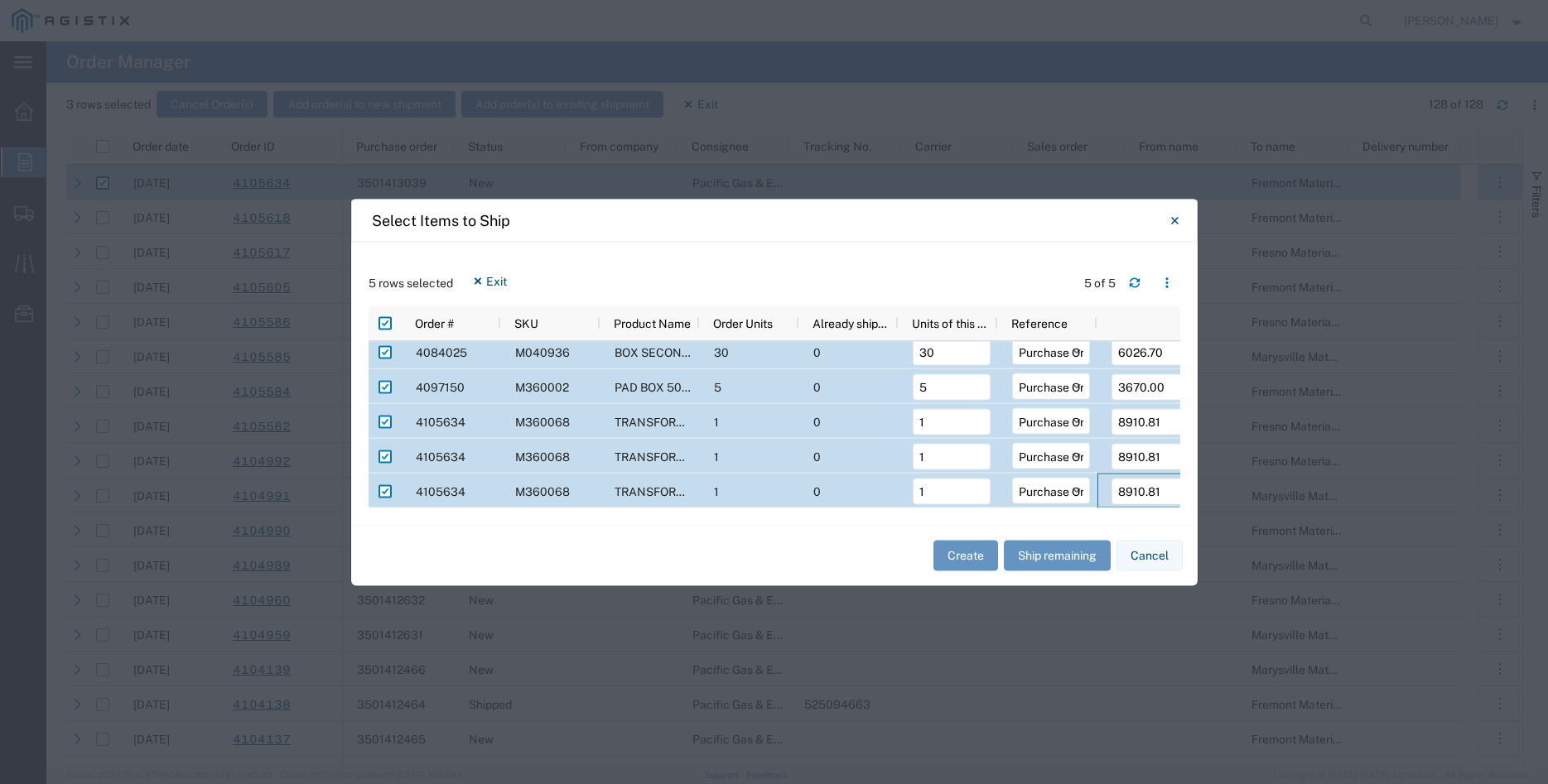
type input "8910.81"
click at [894, 554] on div "Create Ship remaining Cancel" at bounding box center [774, 555] width 846 height 60
click at [957, 554] on button "Create" at bounding box center [965, 555] width 65 height 31
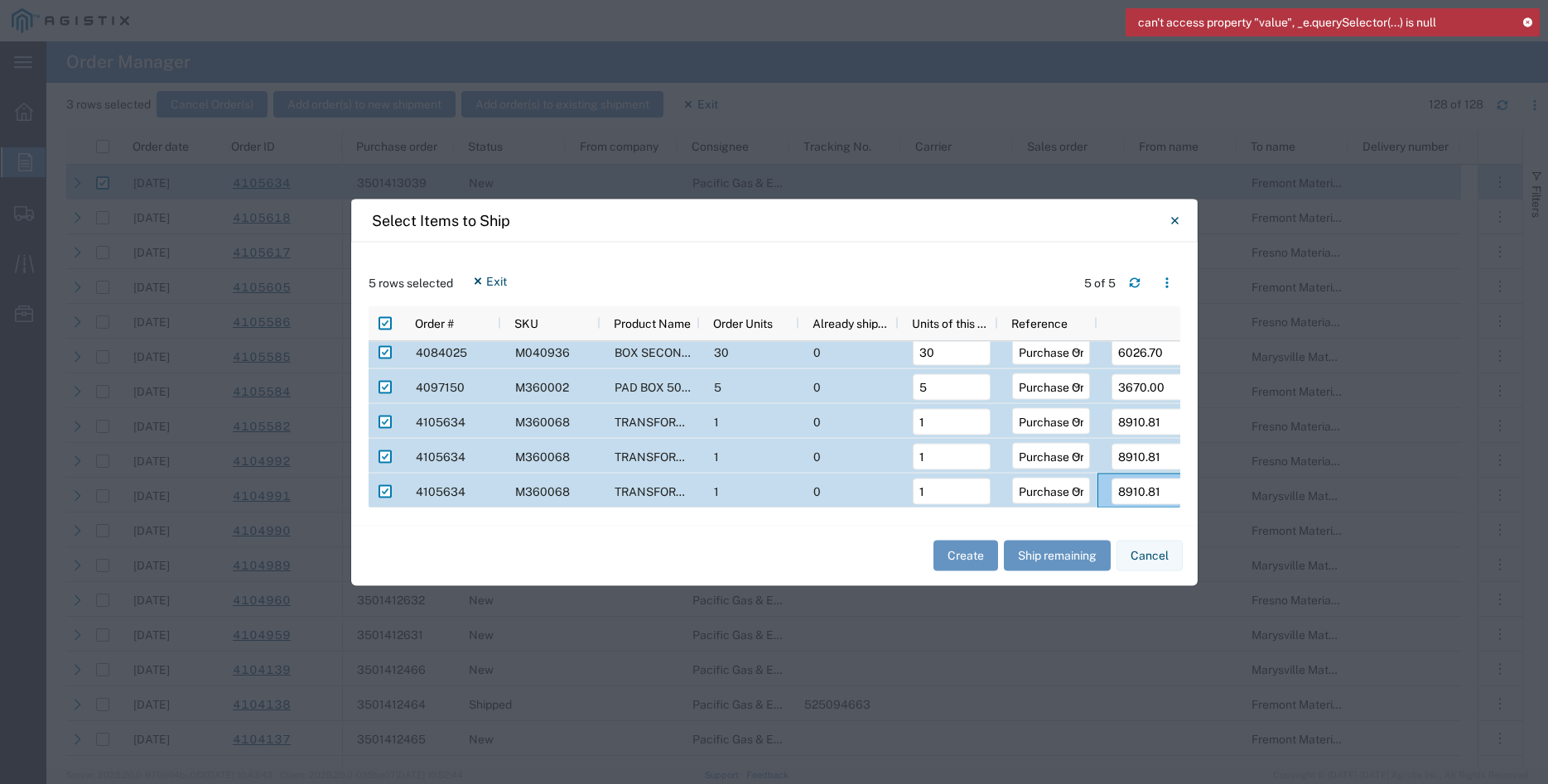
click at [1533, 23] on div "can't access property "value", _e.querySelector(...) is null" at bounding box center [1332, 23] width 414 height 28
click at [1531, 24] on icon at bounding box center [1527, 23] width 11 height 9
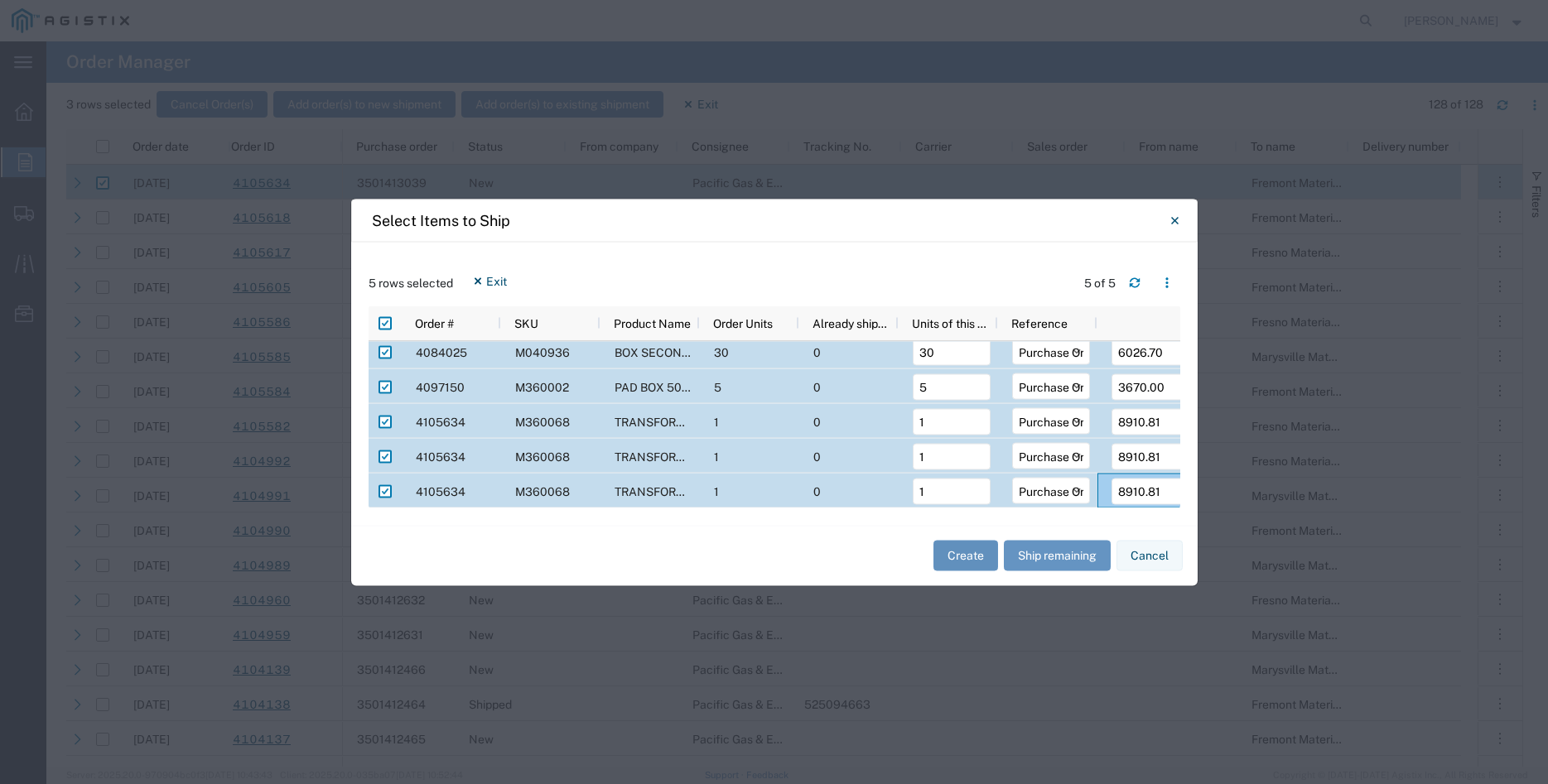
click at [966, 559] on button "Create" at bounding box center [965, 555] width 65 height 31
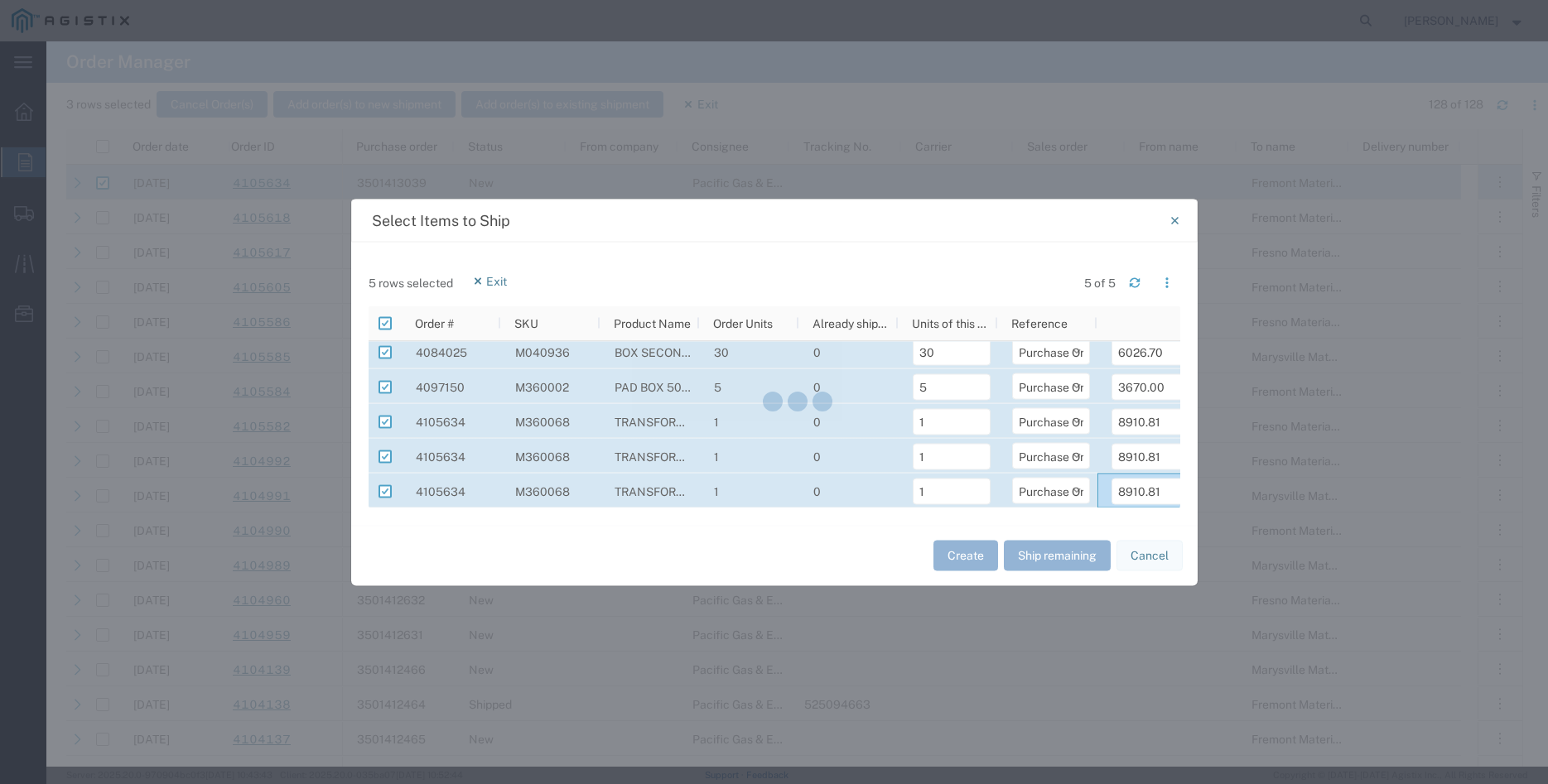
scroll to position [0, 0]
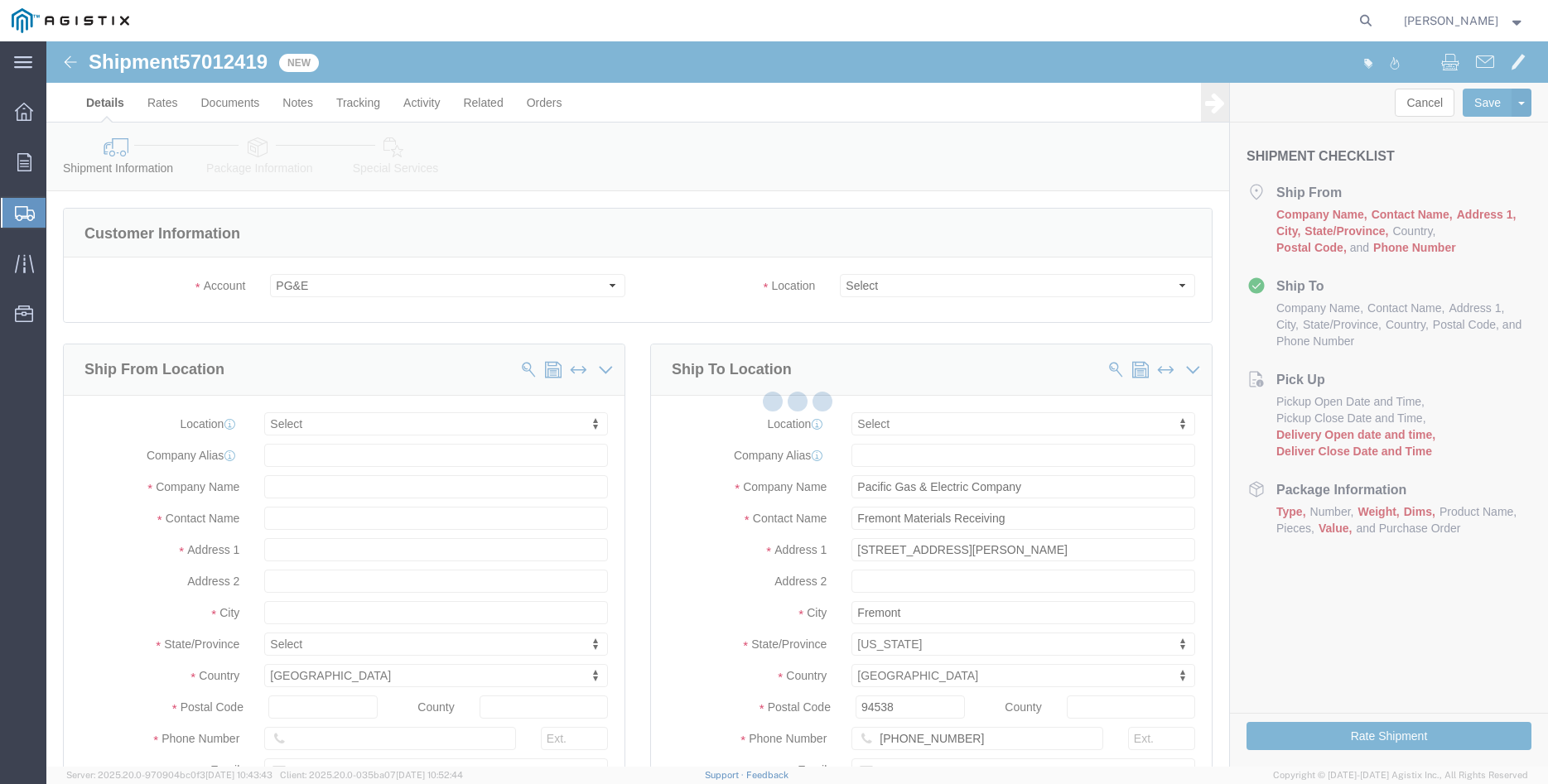
select select
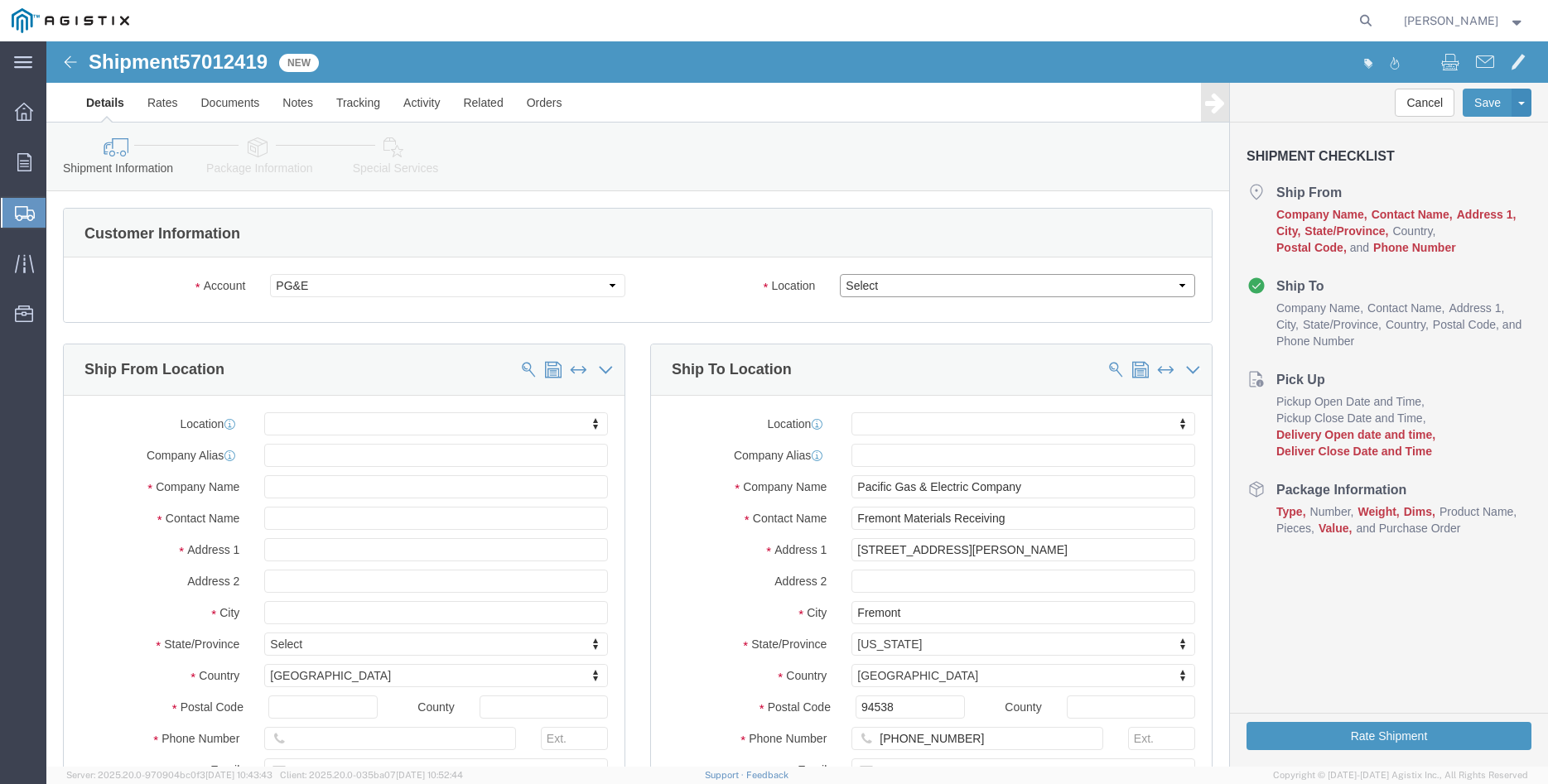
click select "Select All Others [GEOGRAPHIC_DATA] [GEOGRAPHIC_DATA] [GEOGRAPHIC_DATA] [GEOGRA…"
select select "19740"
click option "Fremont [GEOGRAPHIC_DATA]"
click body "Shipment 57012419 New Details Rates Documents Notes Tracking Activity Related O…"
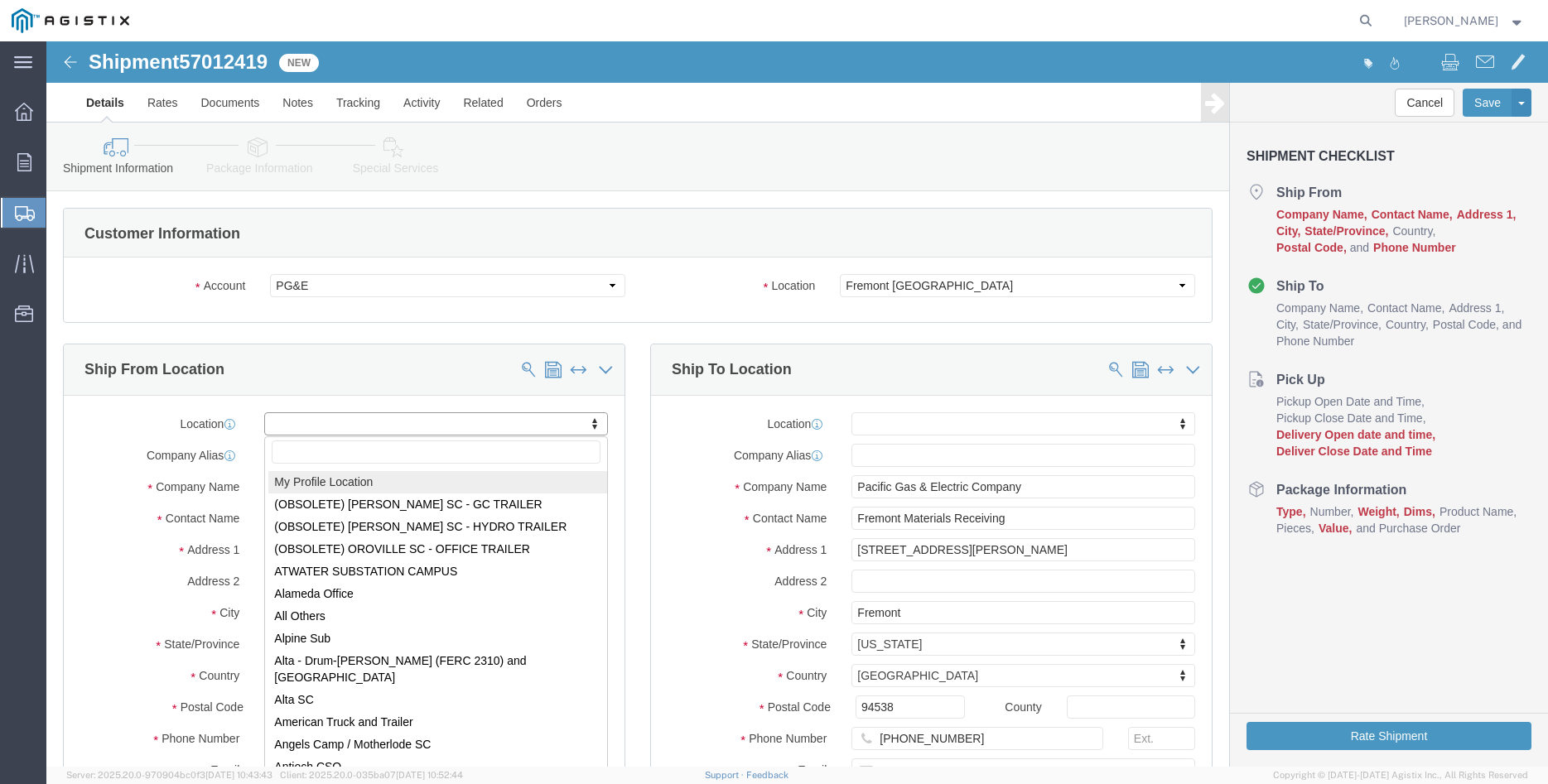
select select "MYPROFILE"
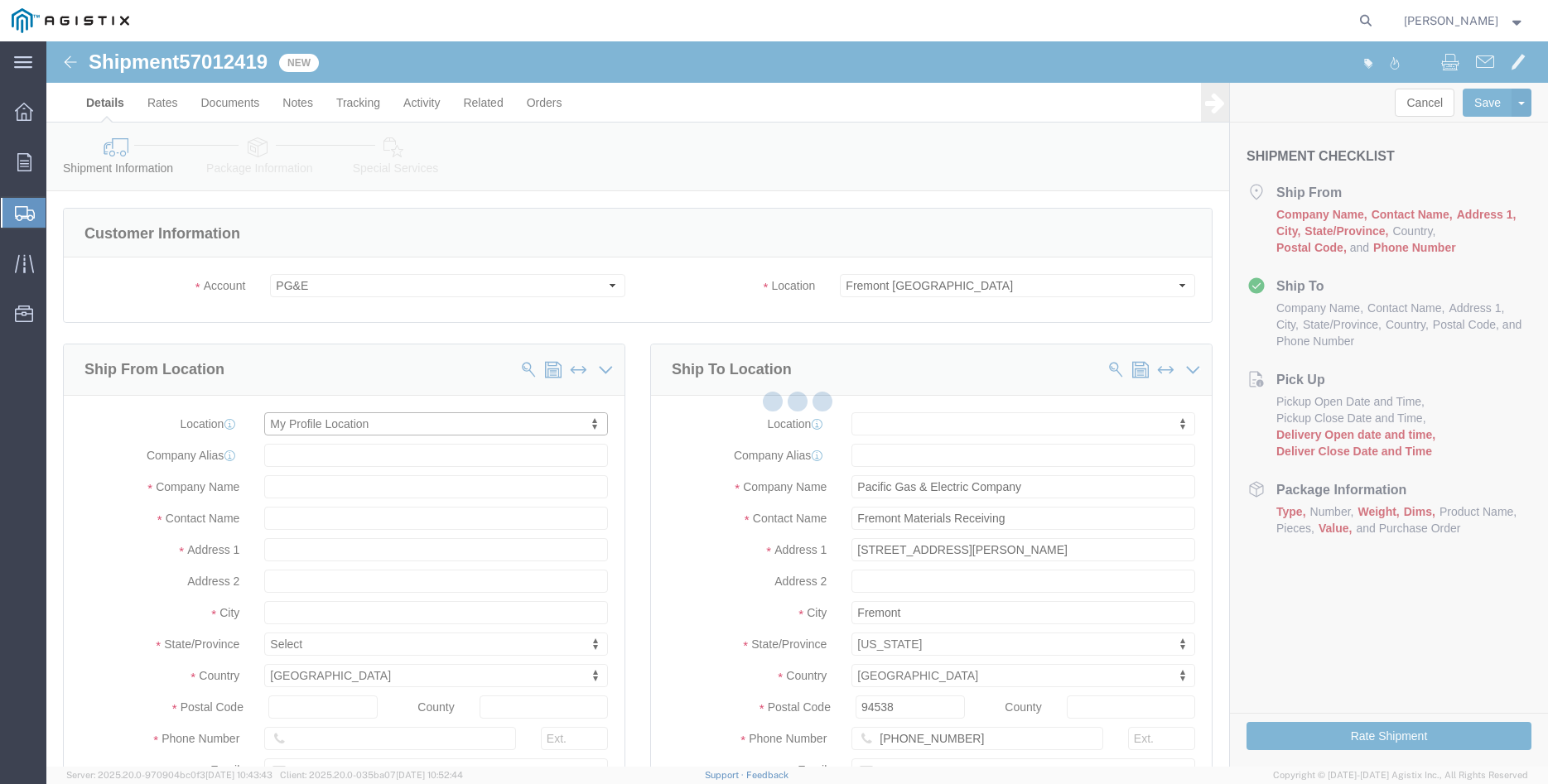
type input "305 [PERSON_NAME] DANCER DR"
type input "95377"
type input "[PHONE_NUMBER]"
type input "[PERSON_NAME][EMAIL_ADDRESS][DOMAIN_NAME]"
checkbox input "true"
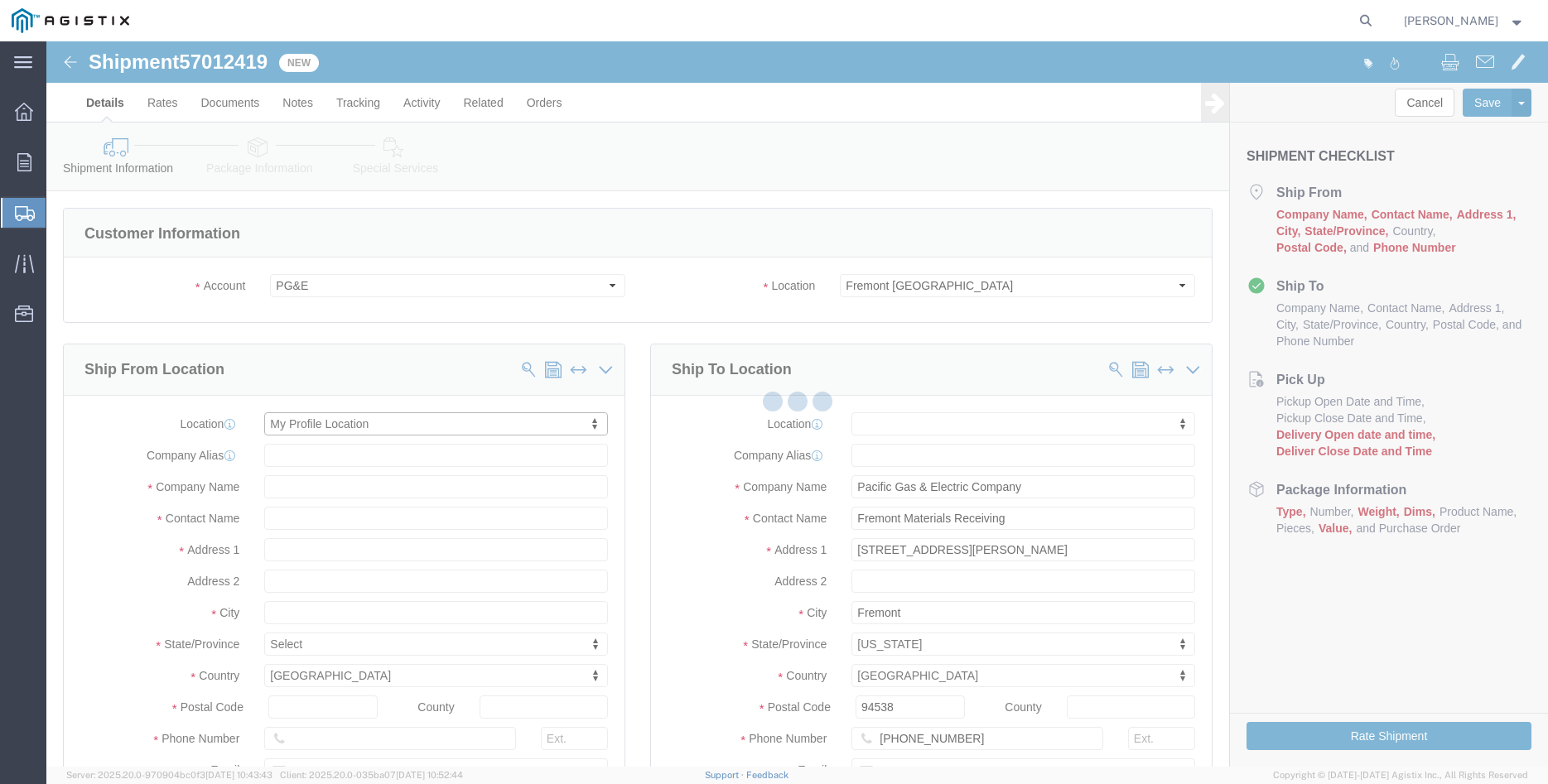
type input "[PERSON_NAME] Iron Works Inc"
type input "[PERSON_NAME]"
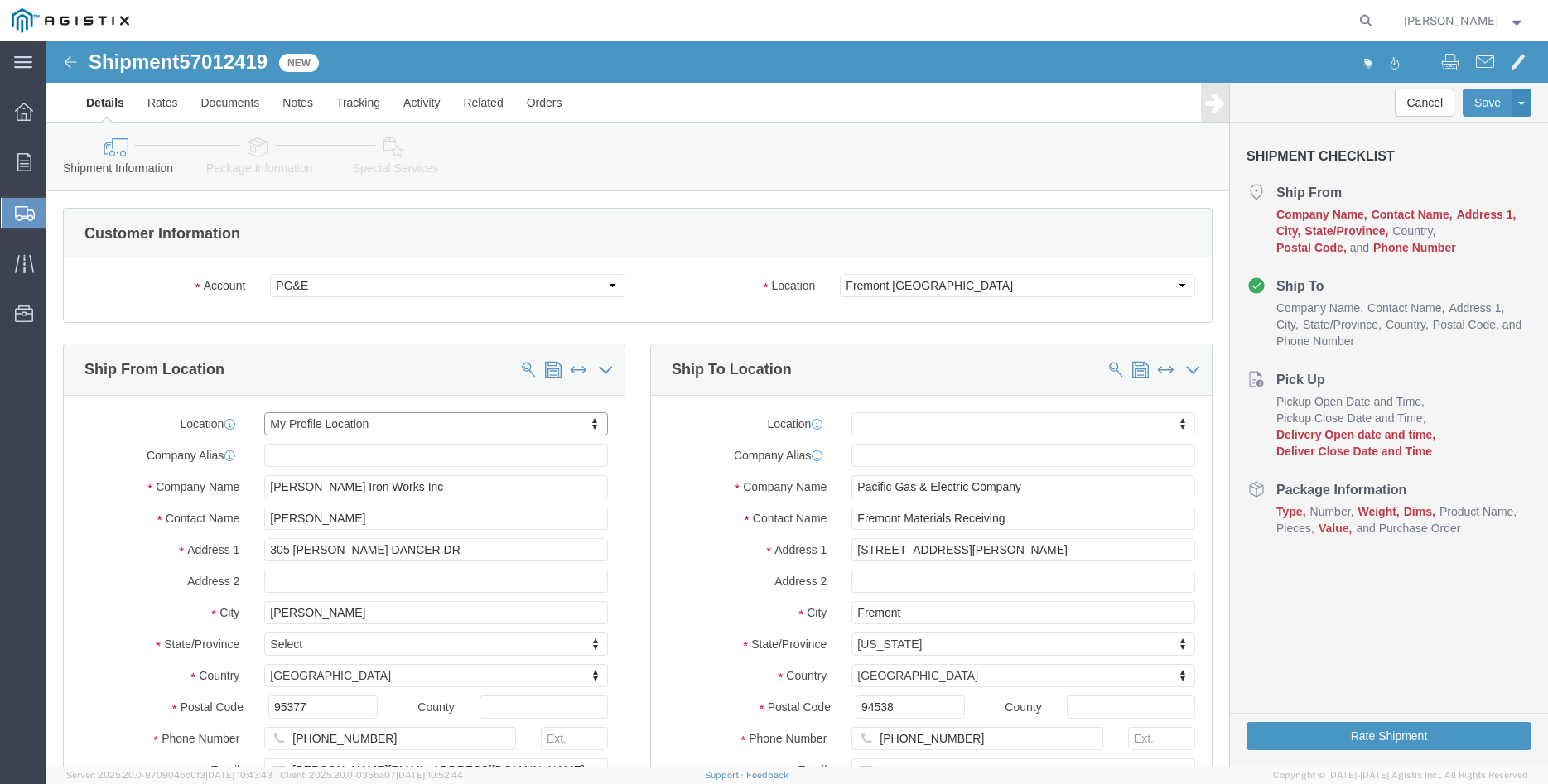
select select "CA"
click div "Ship From Location Location My Profile Location My Profile Location (OBSOLETE) …"
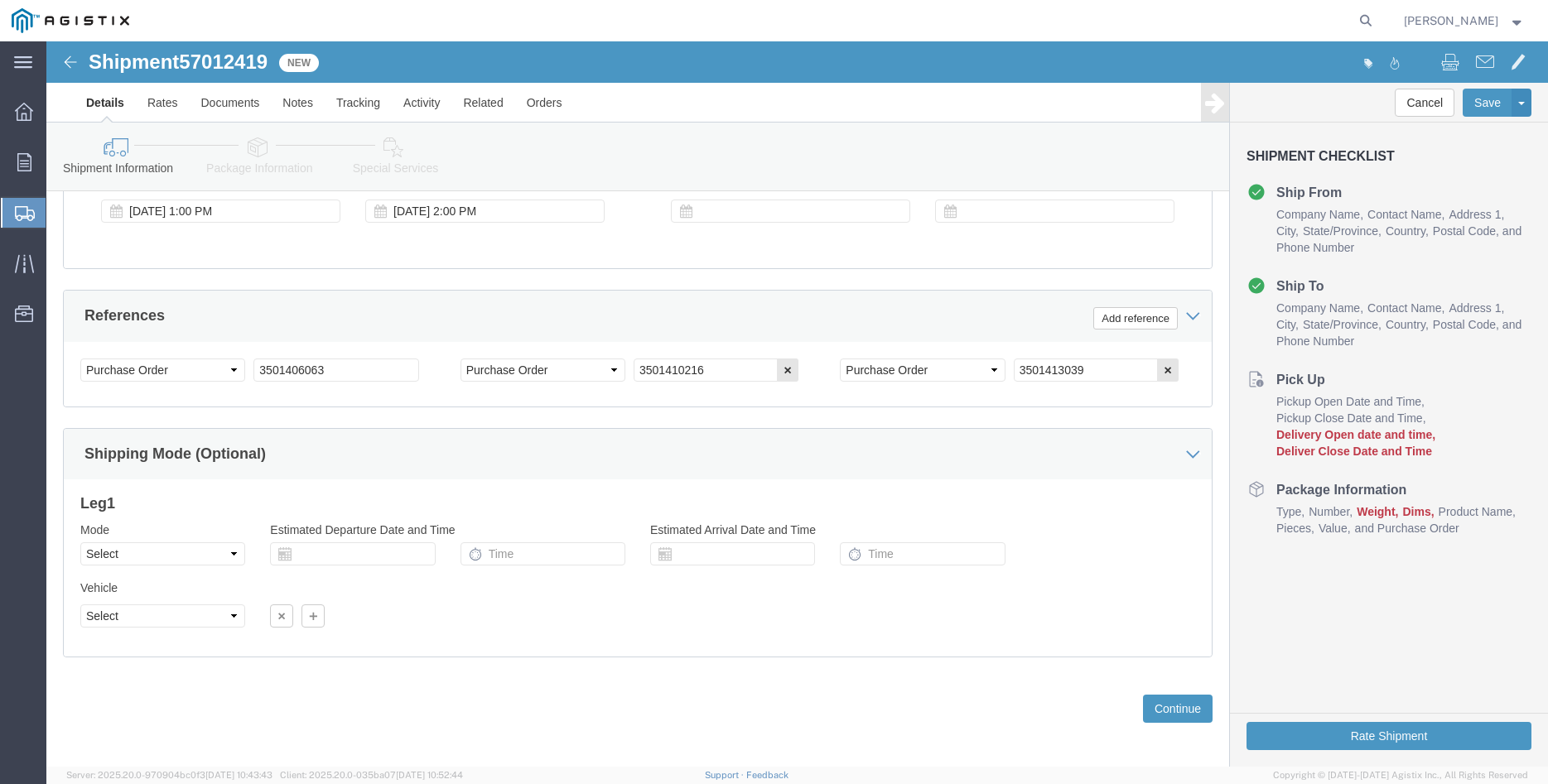
scroll to position [1009, 0]
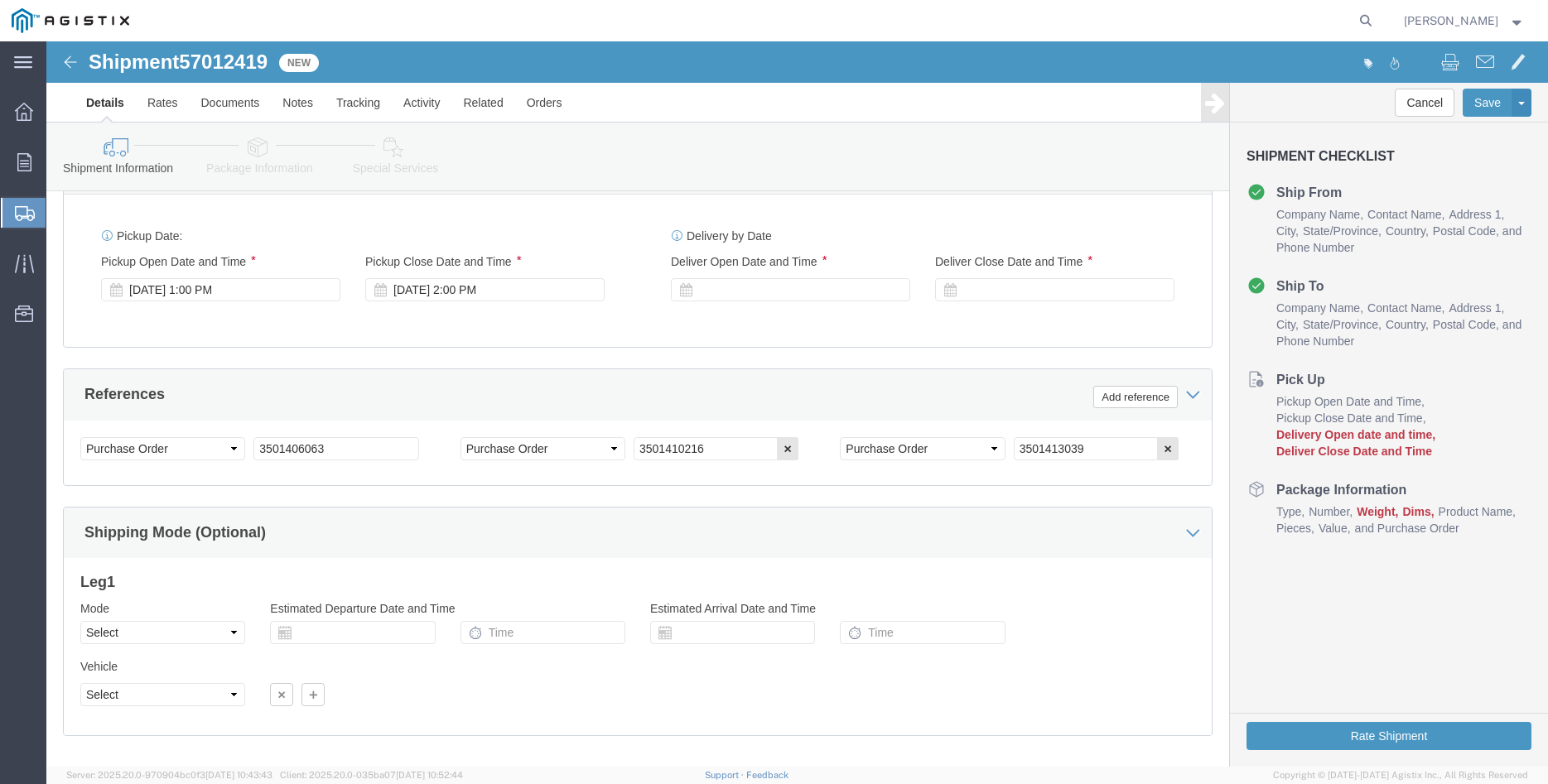
click div "[DATE] 1:00 PM"
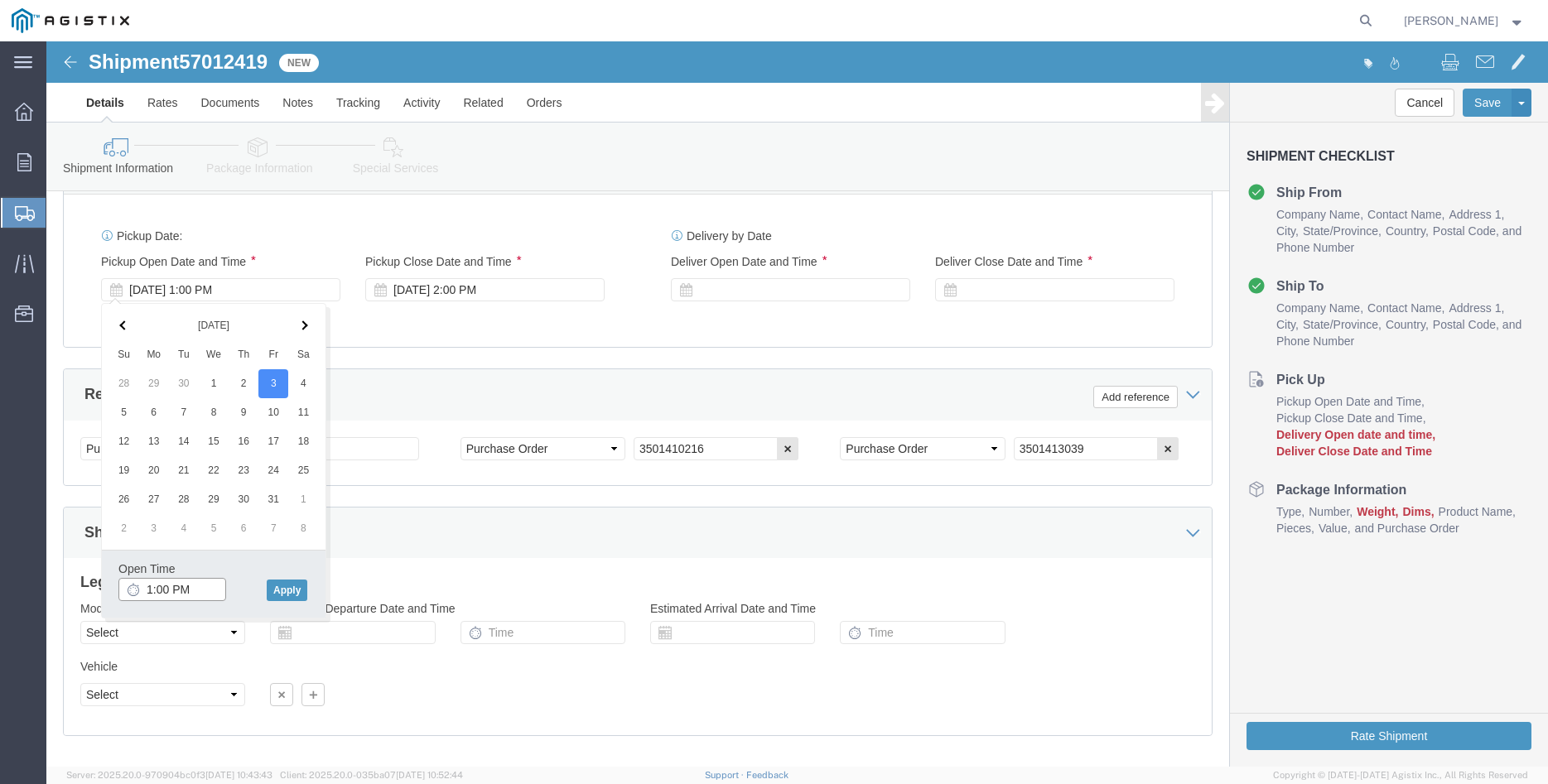
click input "1:00 PM"
type input "8:00 AM"
click button "Apply"
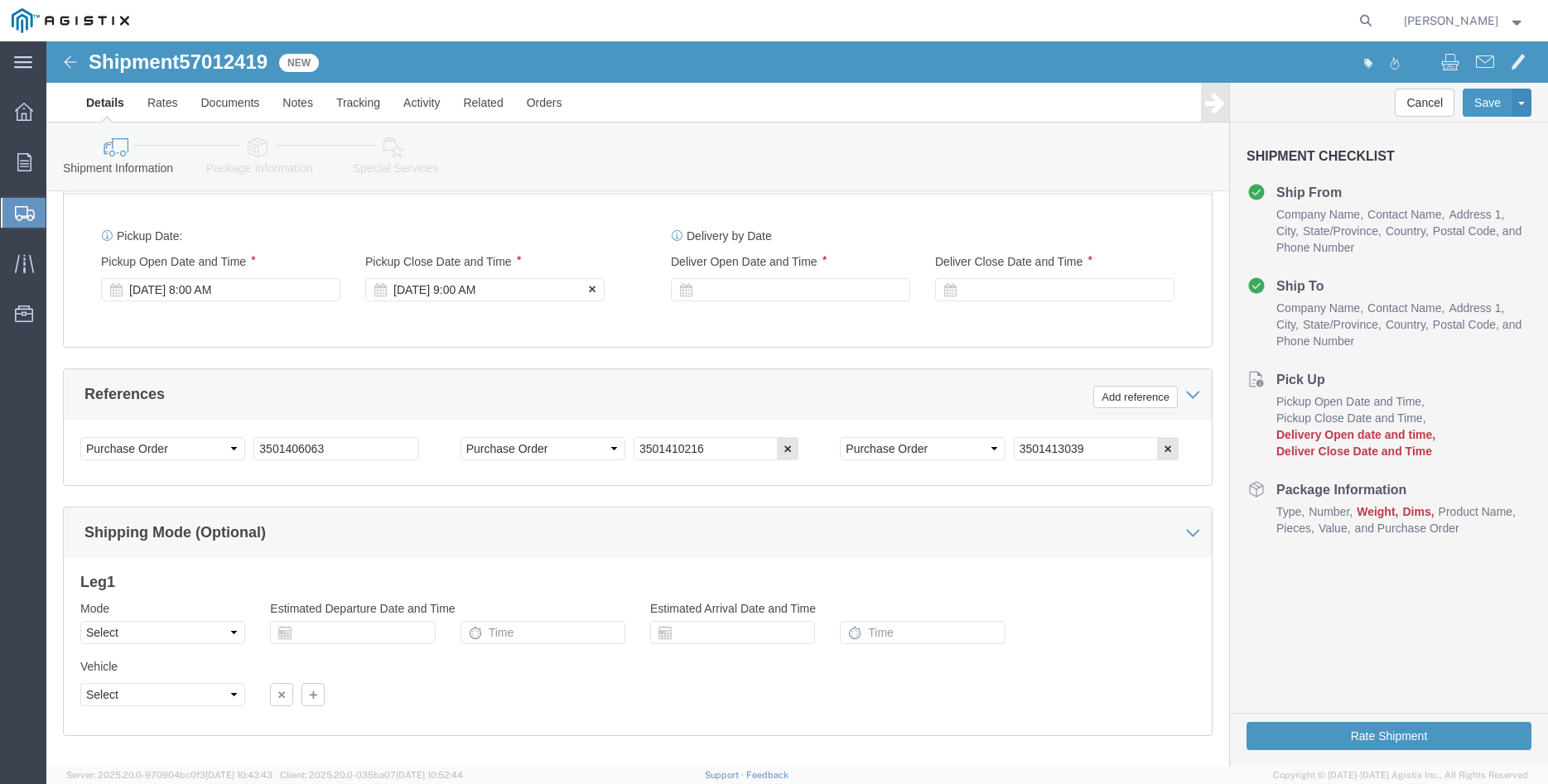
click div "[DATE] 9:00 AM"
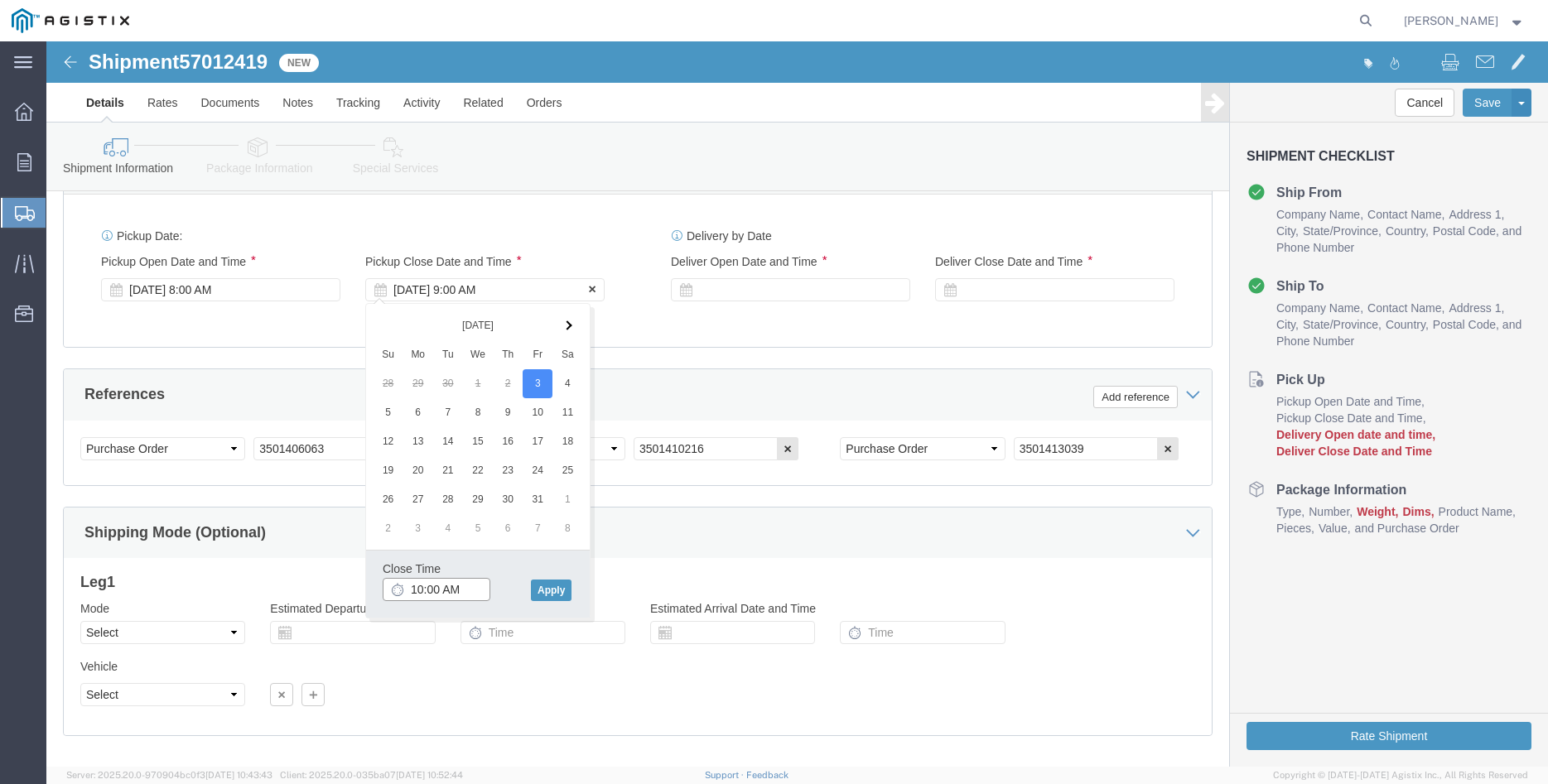
type input "10:00 AM"
click button "Apply"
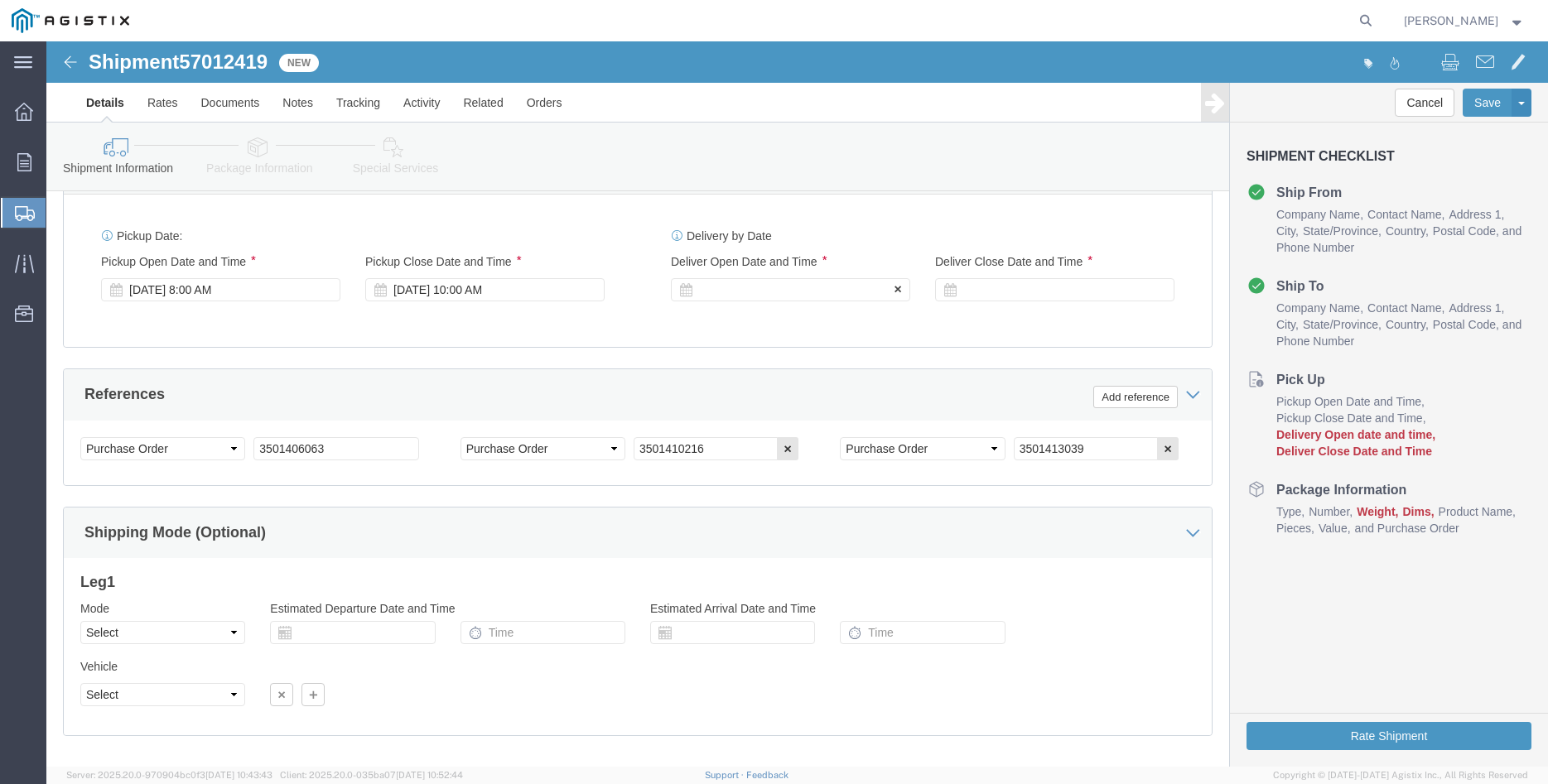
click div
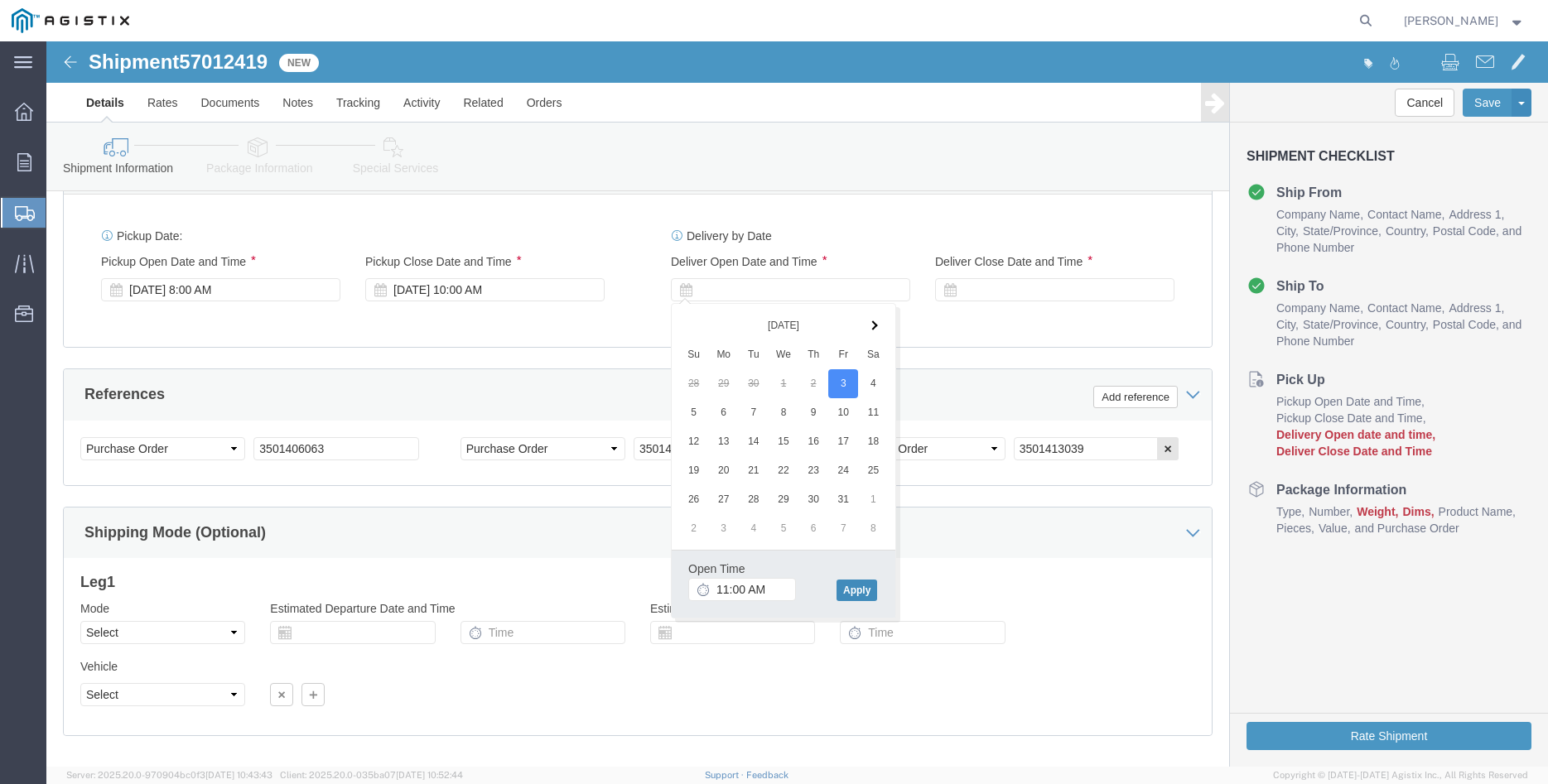
click button "Apply"
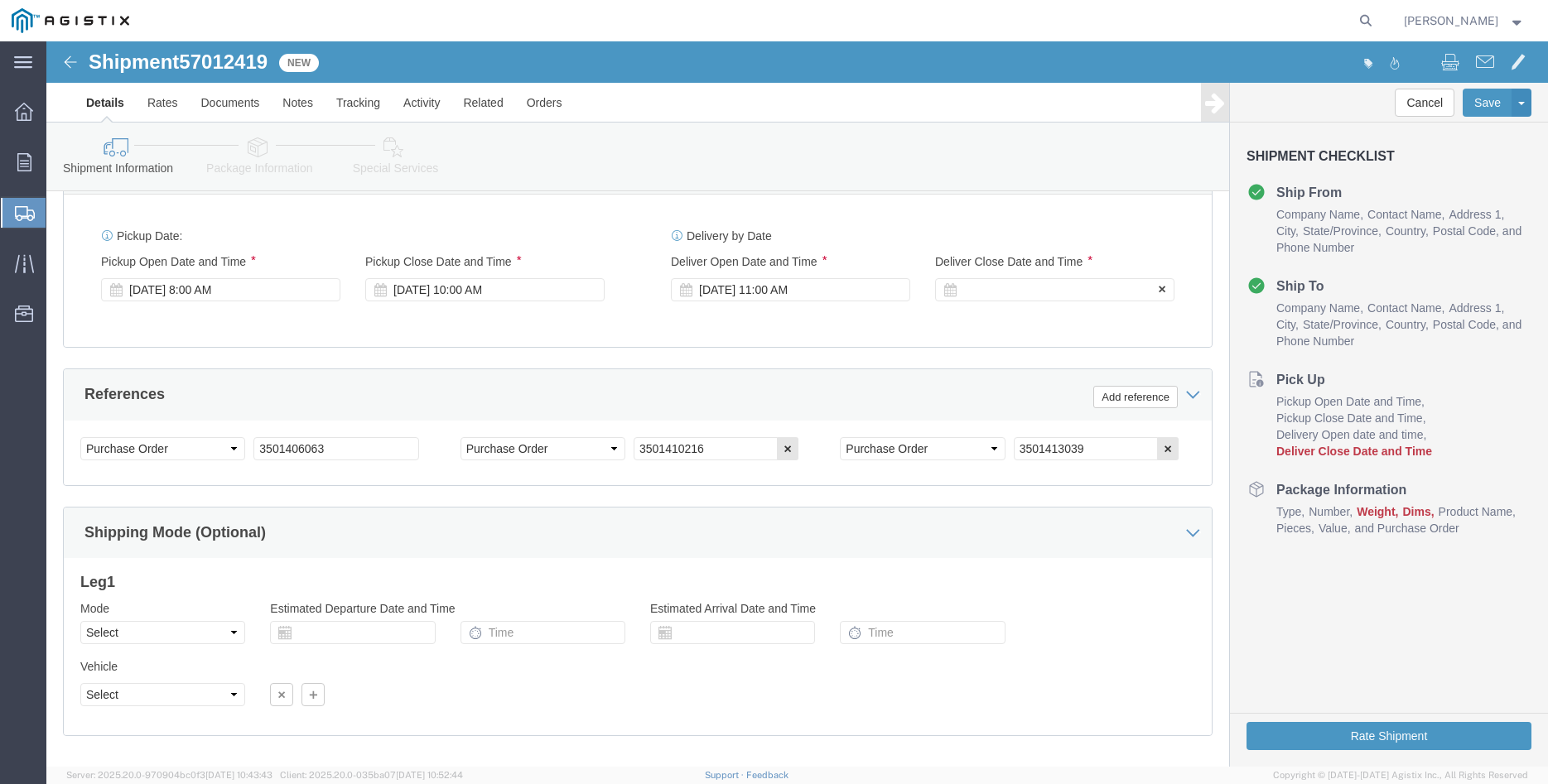
click div
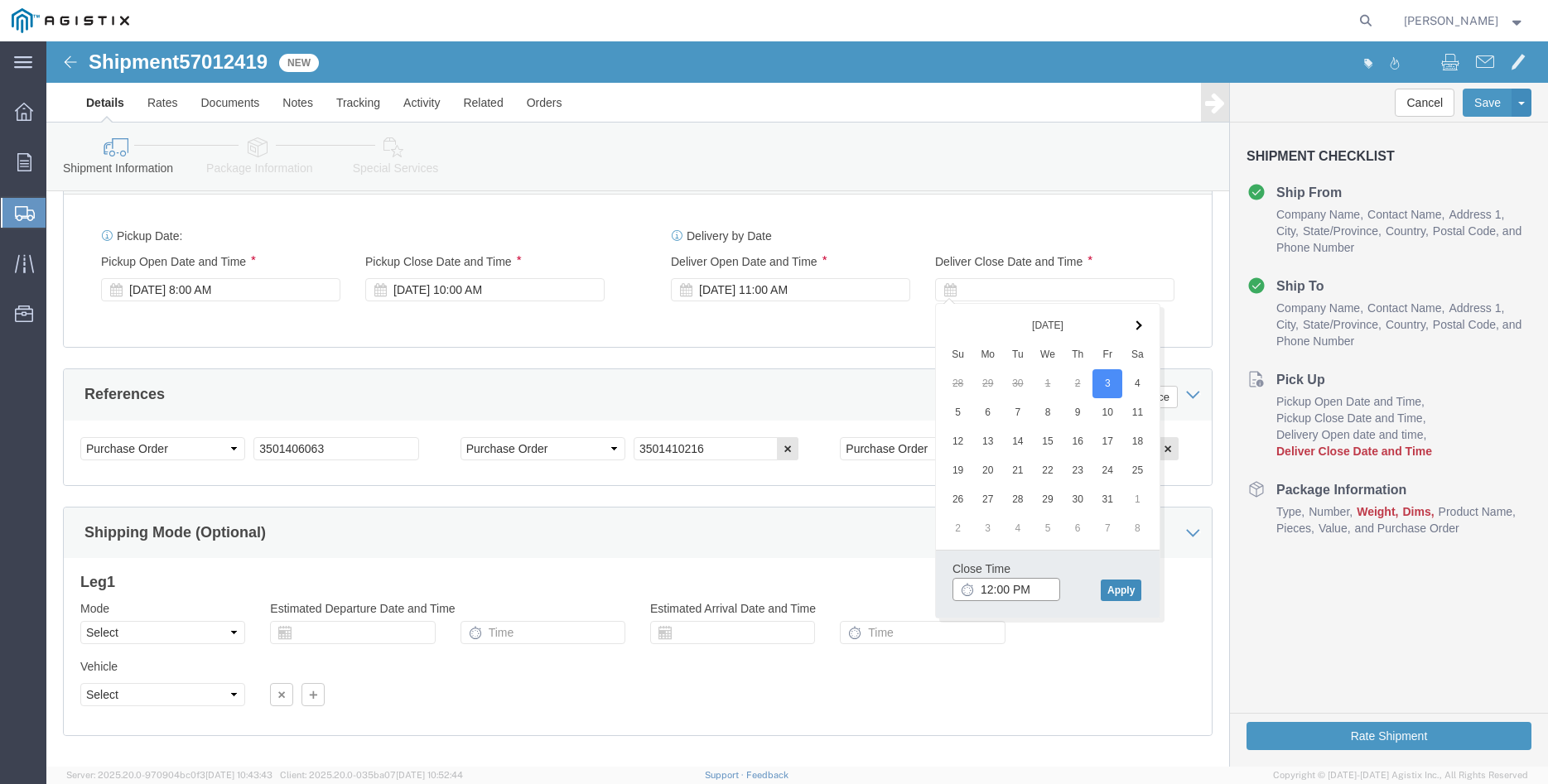
type input "3:00 PM"
click button "Apply"
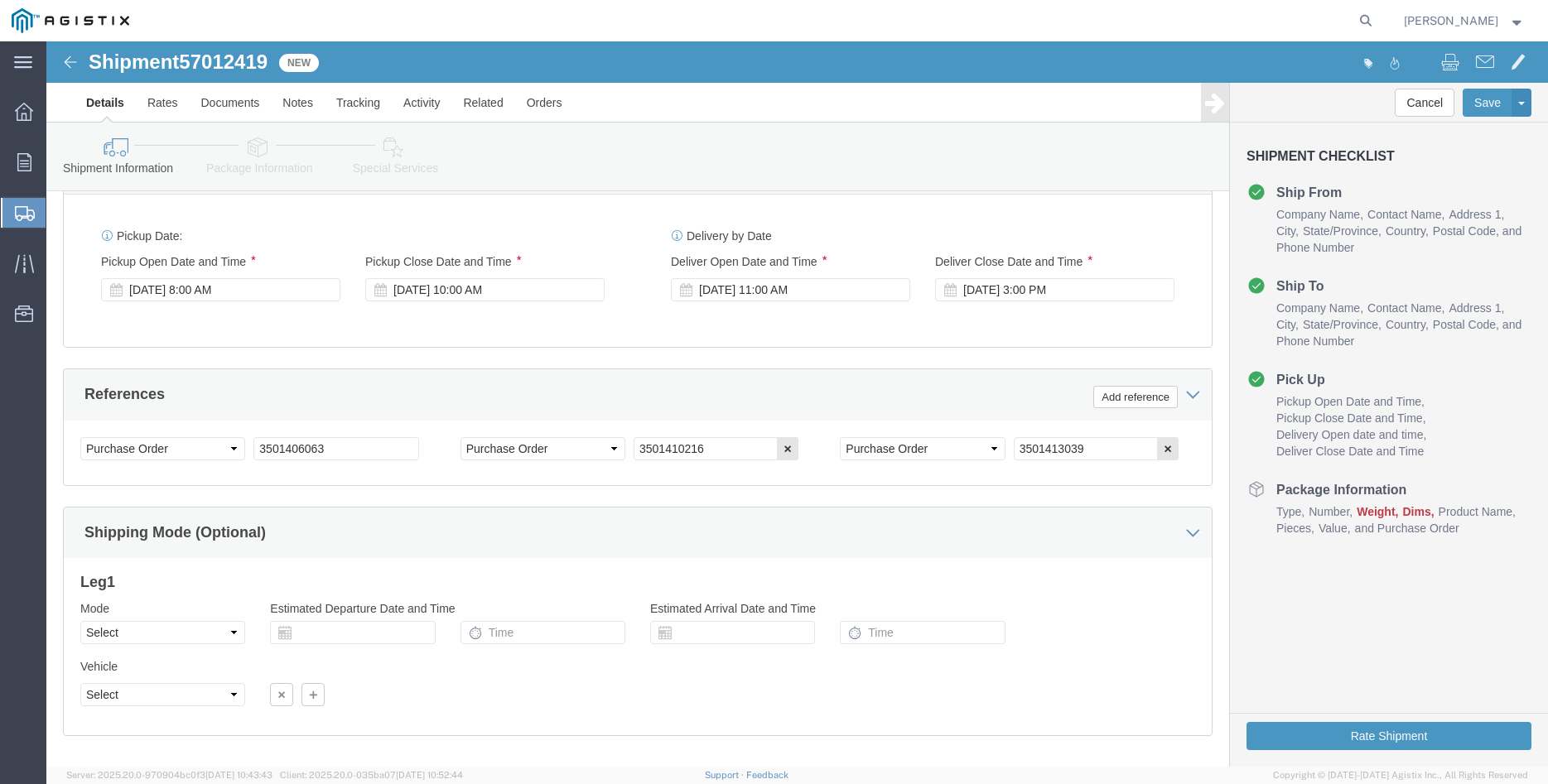
click div "Please fix the following errors Customer Information Account Select [PERSON_NAM…"
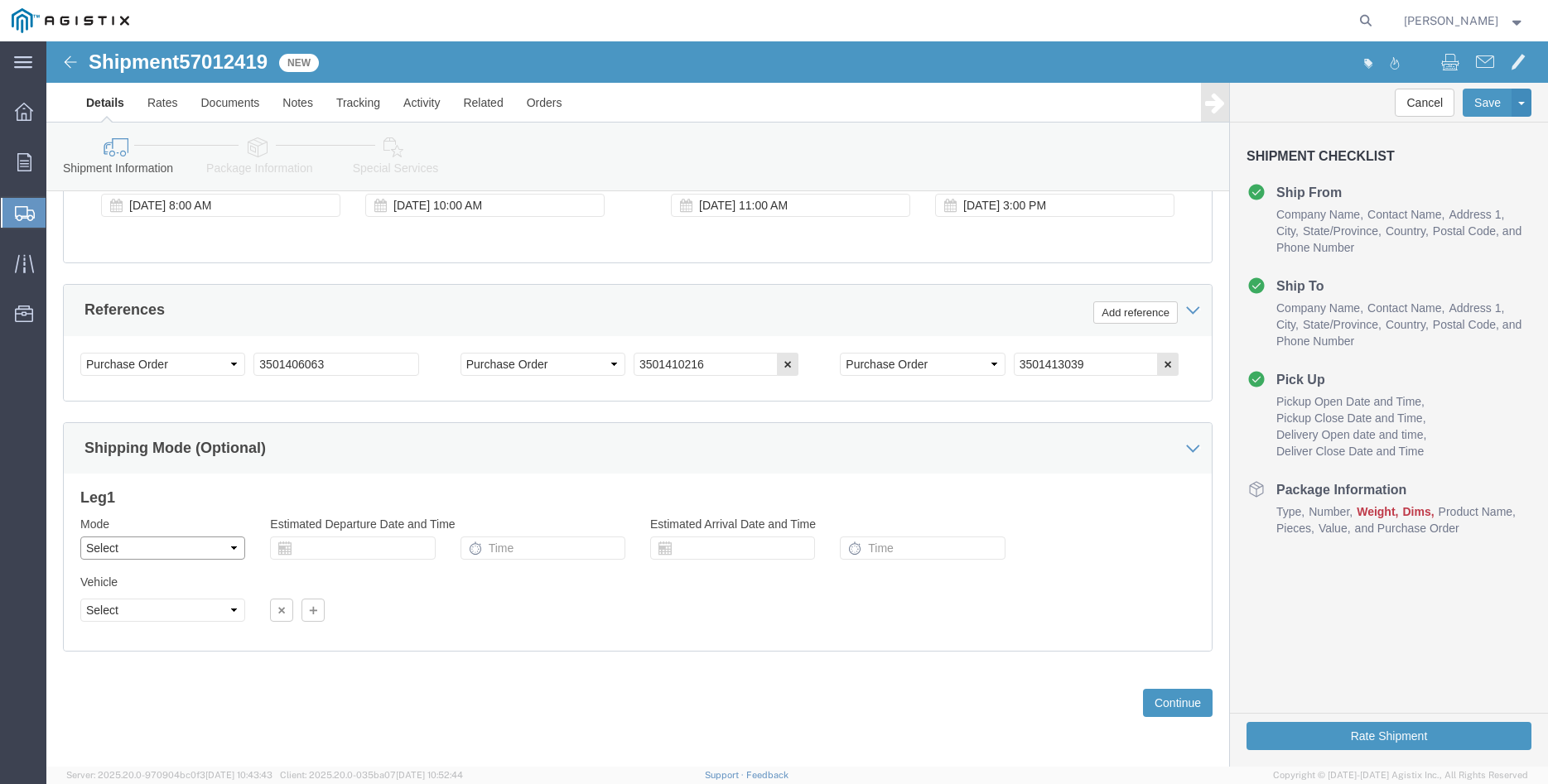
click select "Select Air Less than Truckload Multi-Leg Ocean Freight Rail Small Parcel Truckl…"
select select "TL"
click option "Truckload"
select select
click select "Select 1-Ton (PSS) 10 Wheel 10 Yard Dump Truck 20 Yard Dump Truck Bobtail Botto…"
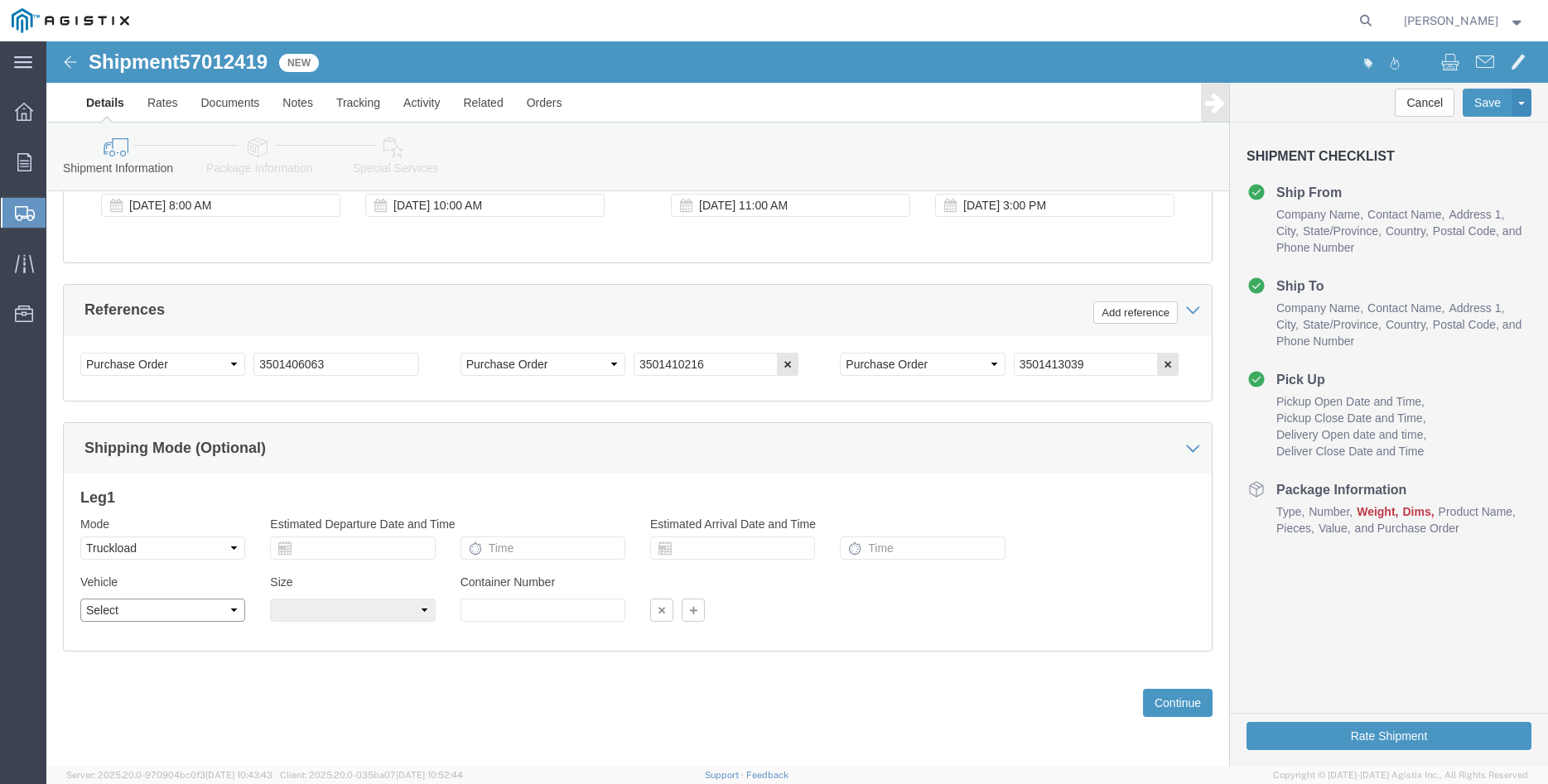
select select "FLBD"
click option "Flat Bed"
click select "Select 35 Feet 20 Feet 28 Feet 53 Feet 40 Feet 48 Feet"
select select "40FT"
click option "40 Feet"
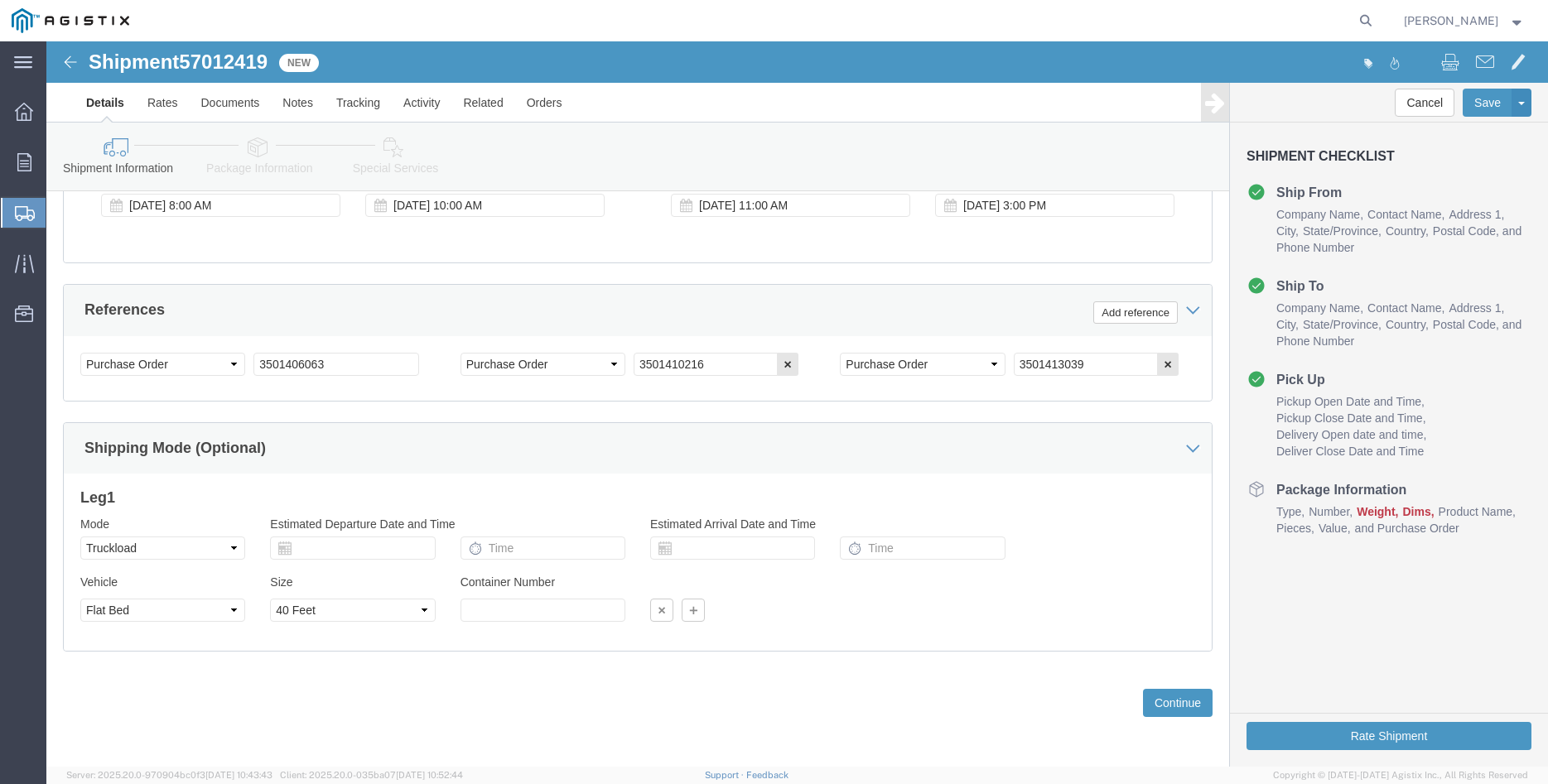
click div "Previous Continue"
click button "Continue"
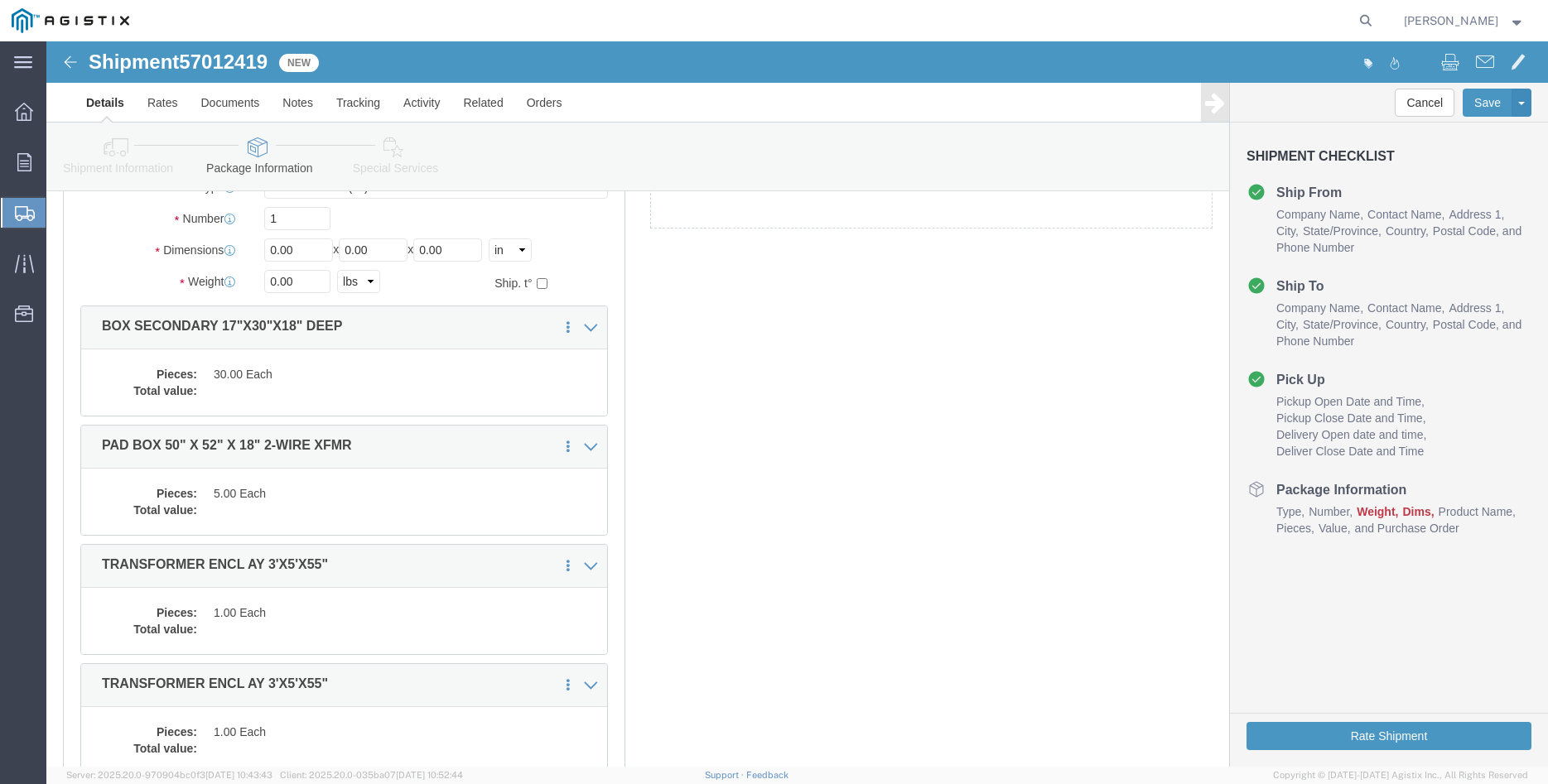
scroll to position [30, 0]
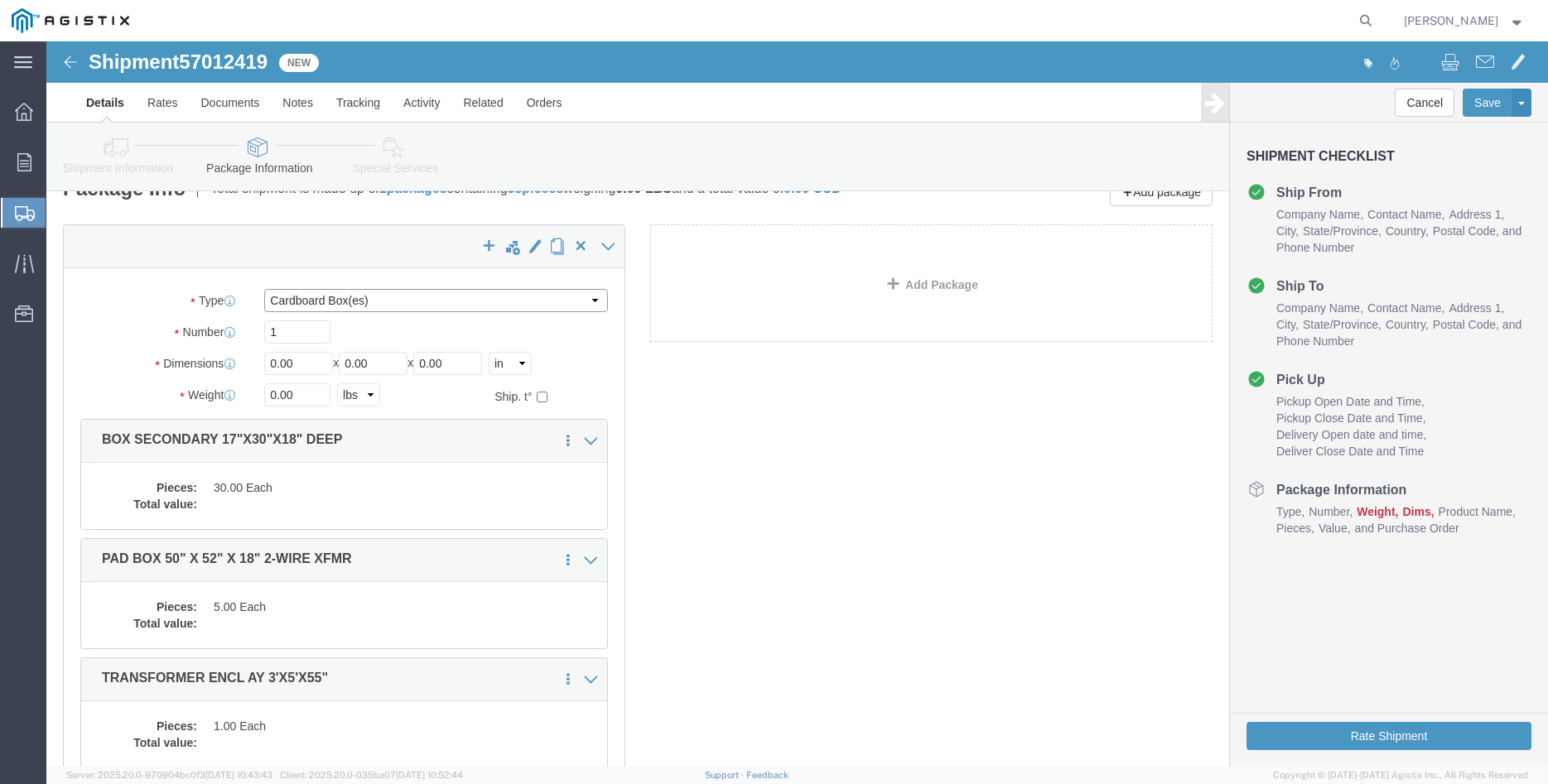
click select "Select Bulk Bundle(s) Cardboard Box(es) Carton(s) Crate(s) Drum(s) (Fiberboard)…"
select select "PONS"
click option "Pallet(s) Oversized (Not Stackable)"
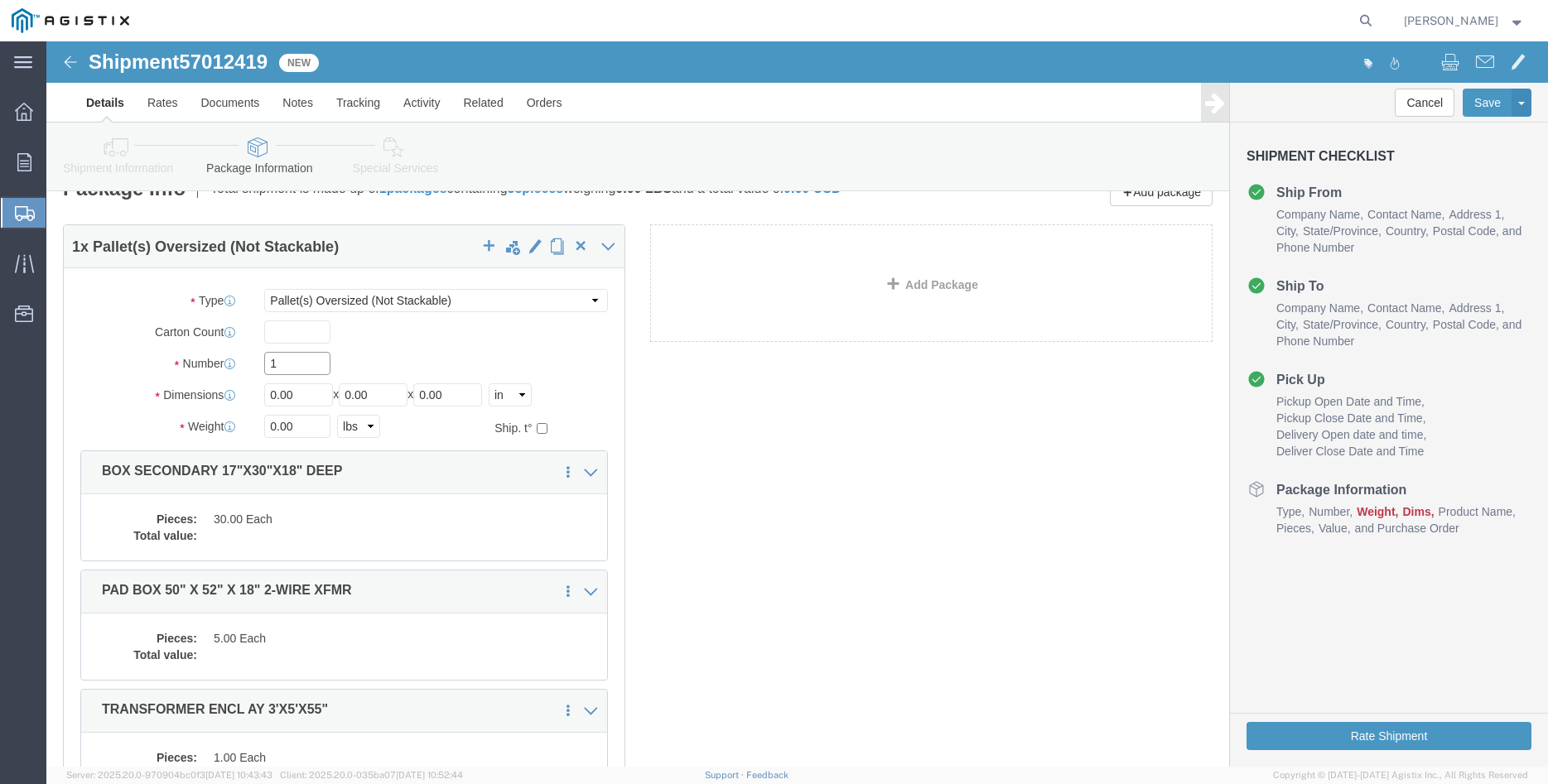
click input "1"
type input "13"
type input "40"
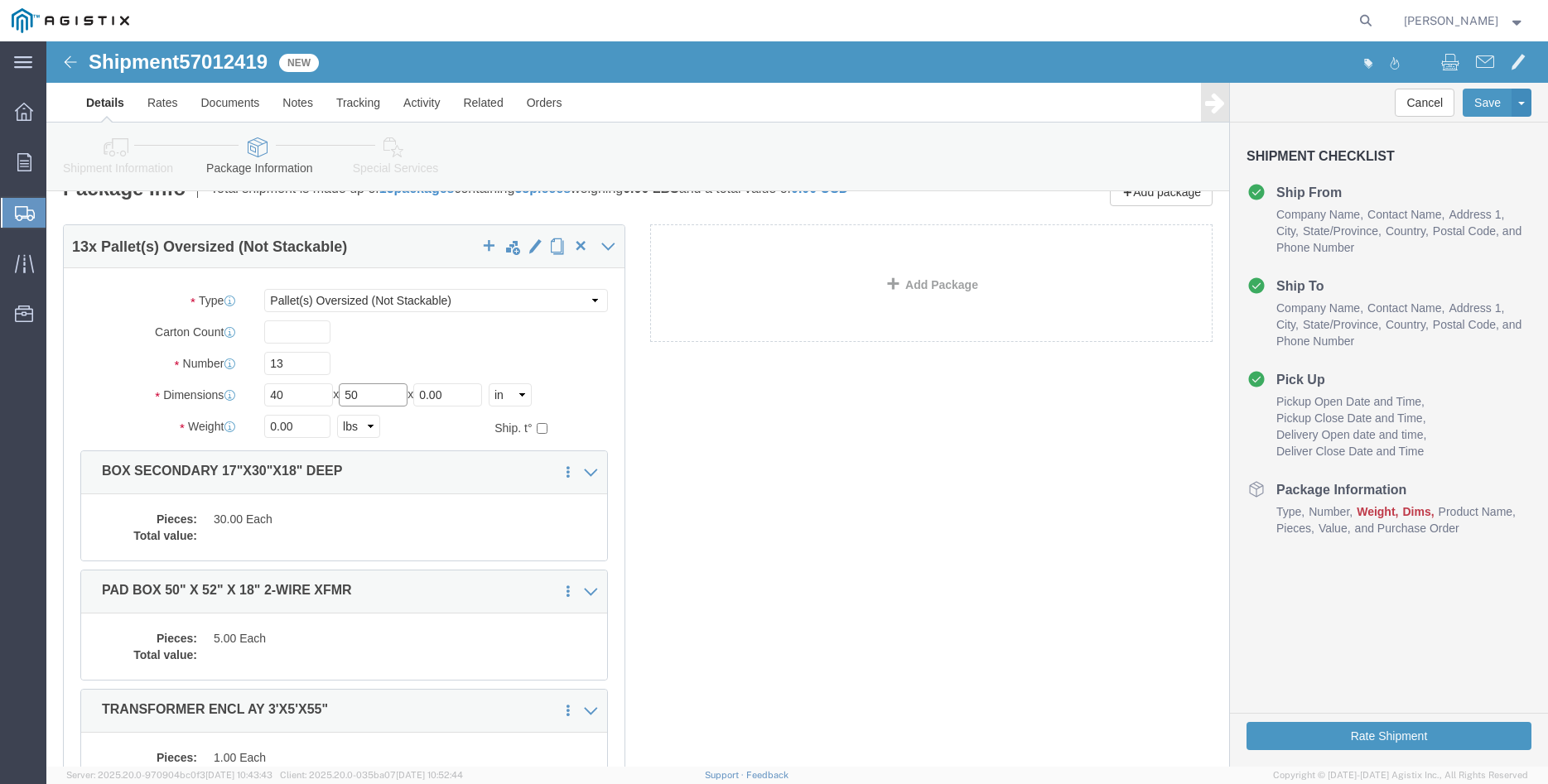
type input "50"
type input "43"
click input "0.00"
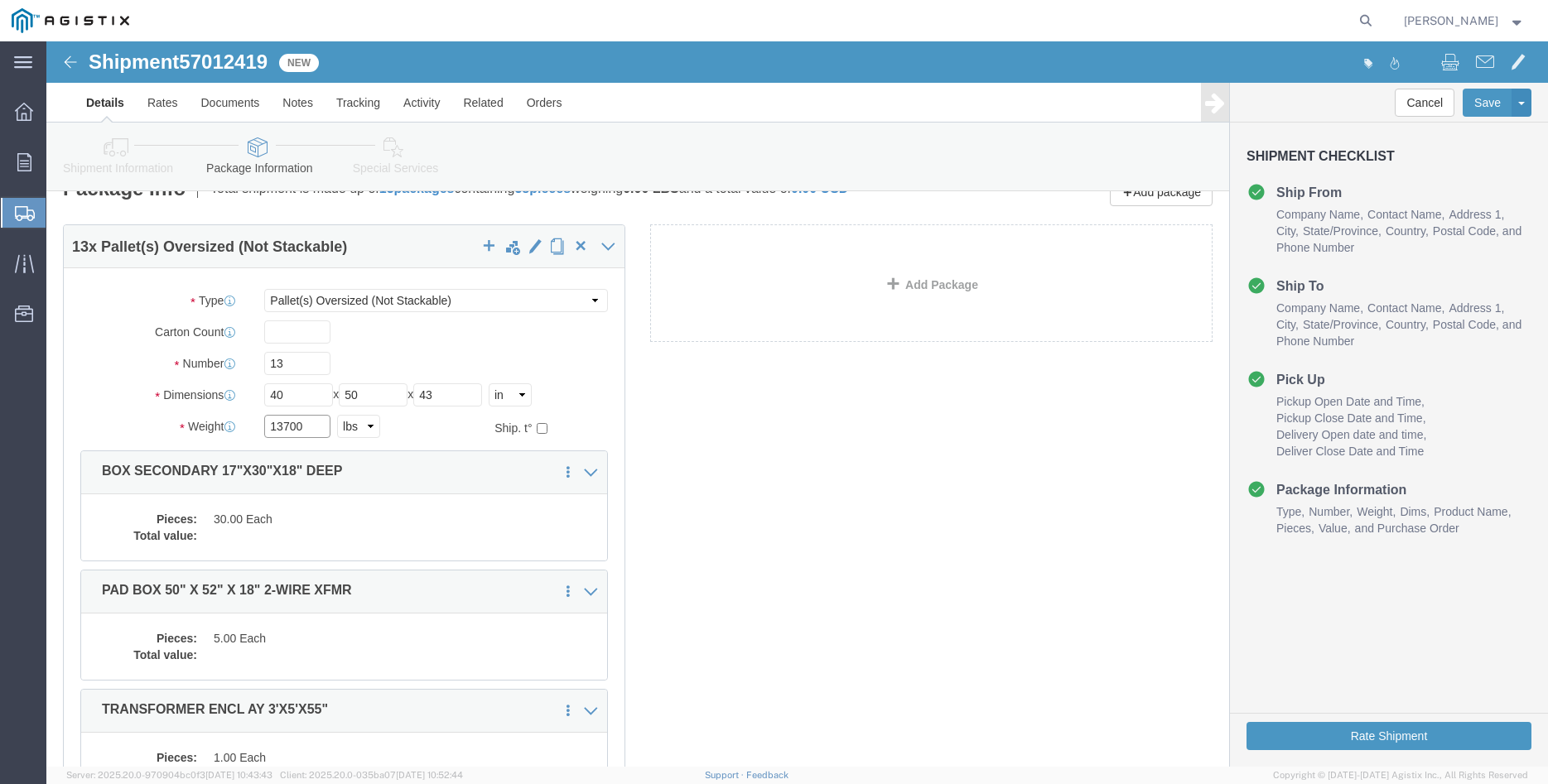
type input "13700"
click label "Number"
click dd "30.00 Each"
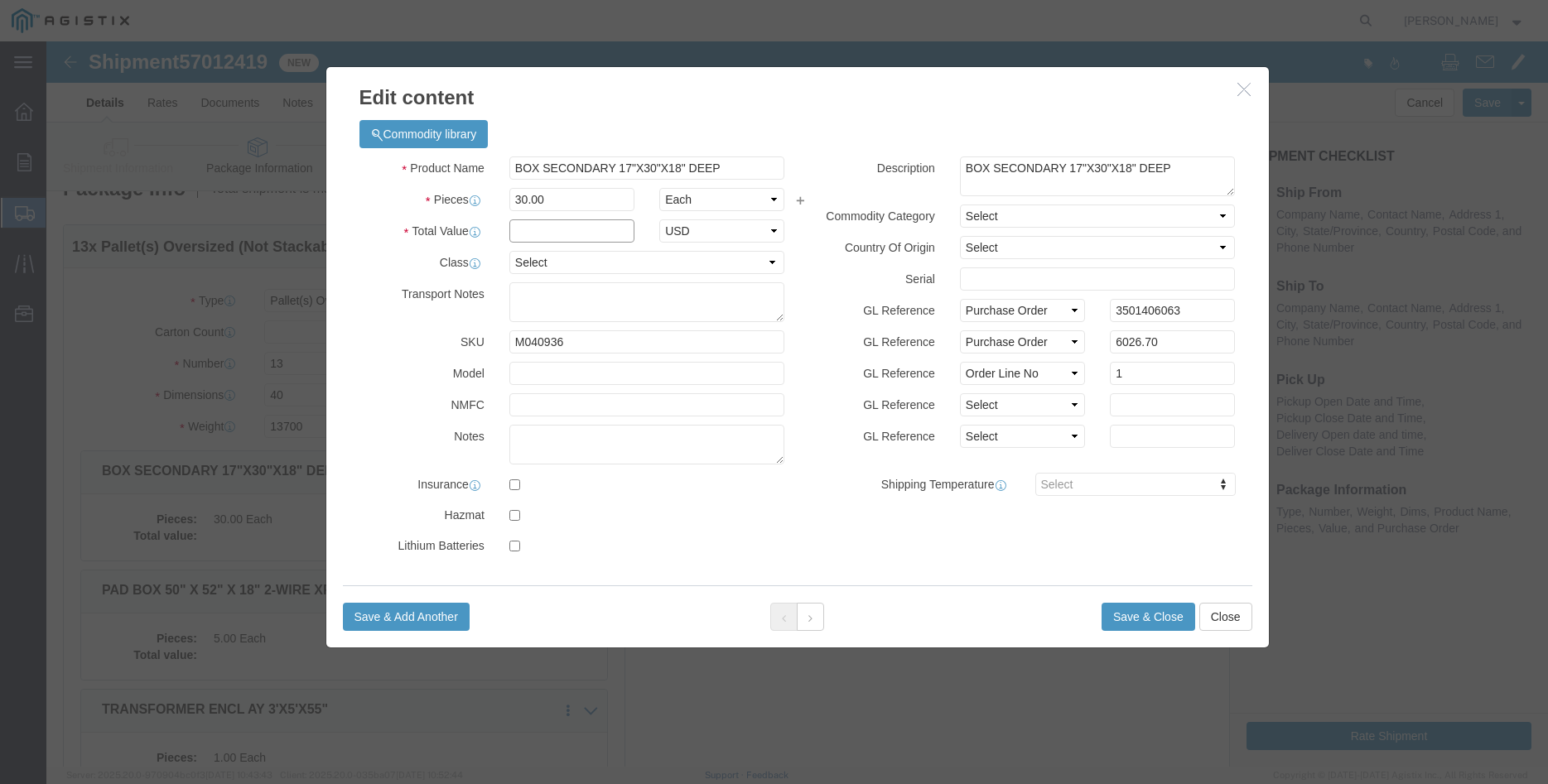
click input "text"
type input "6026.70"
click select "Select 50 55 60 65 70 85 92.5 100 125 175 250 300 400"
select select "100"
click option "100"
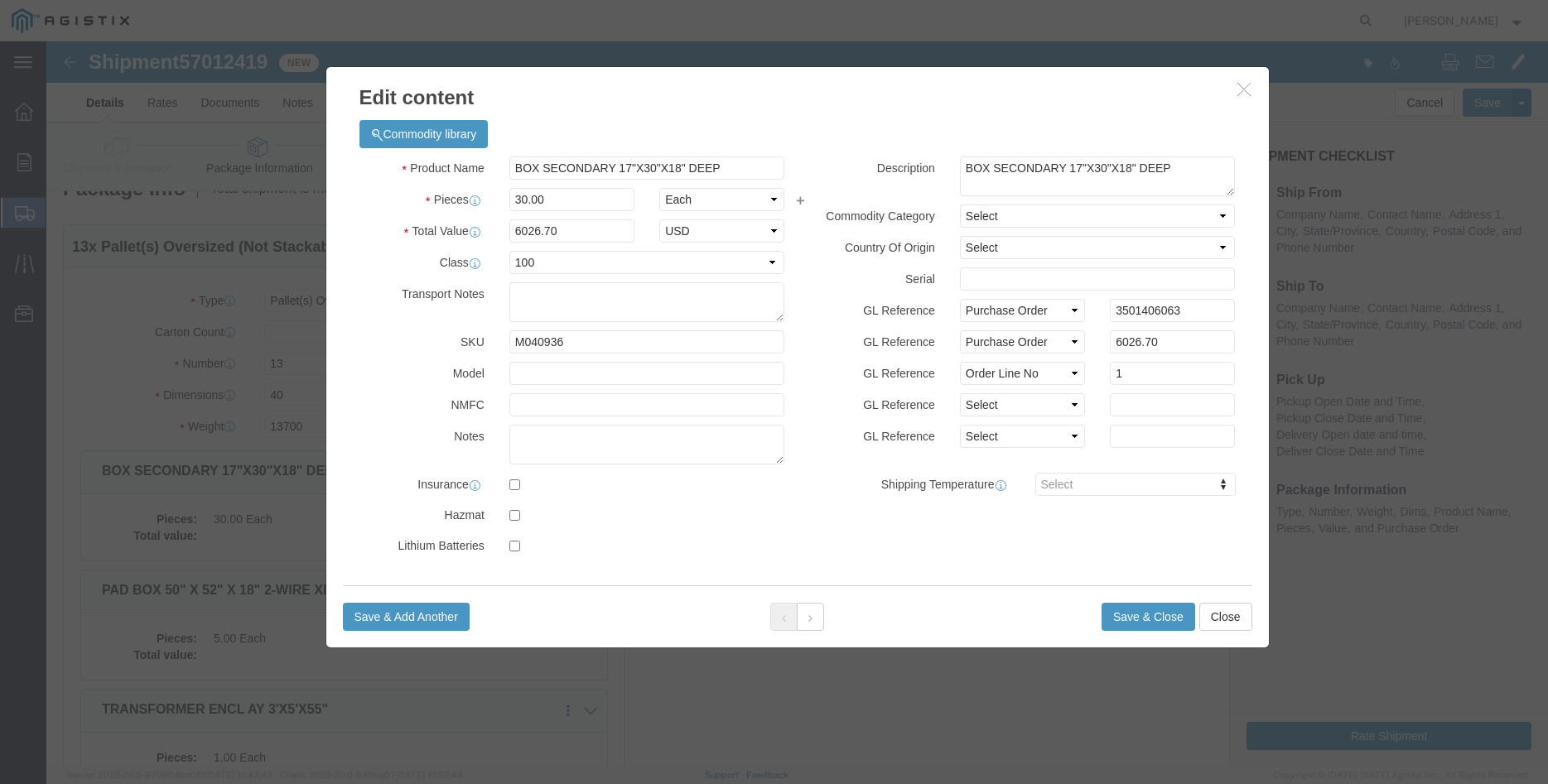
click div "Product Name BOX SECONDARY 17"X30"X18" DEEP Pieces 30.00 Select Bag Barrels 100…"
click button "Save & Close"
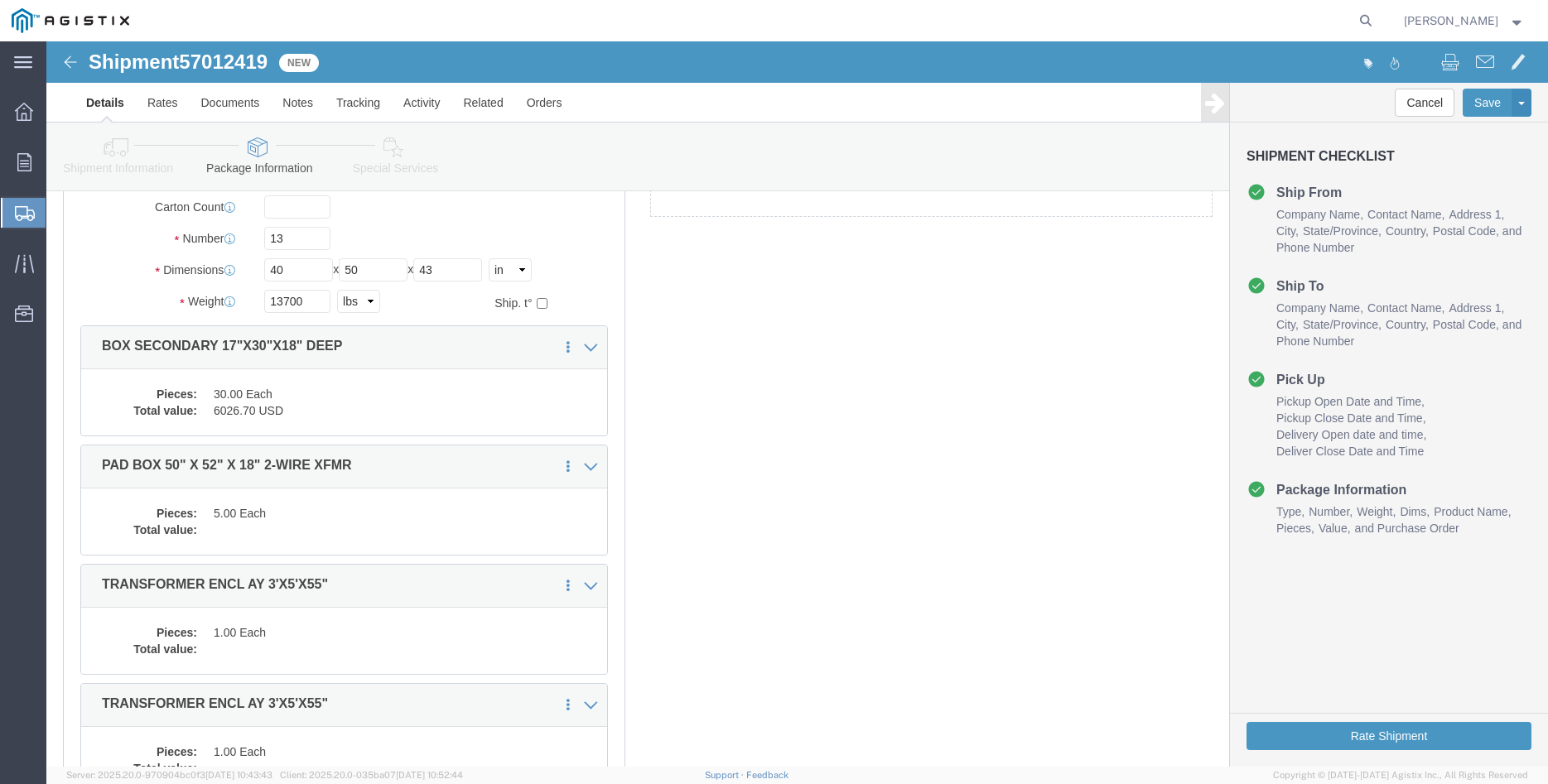
scroll to position [199, 0]
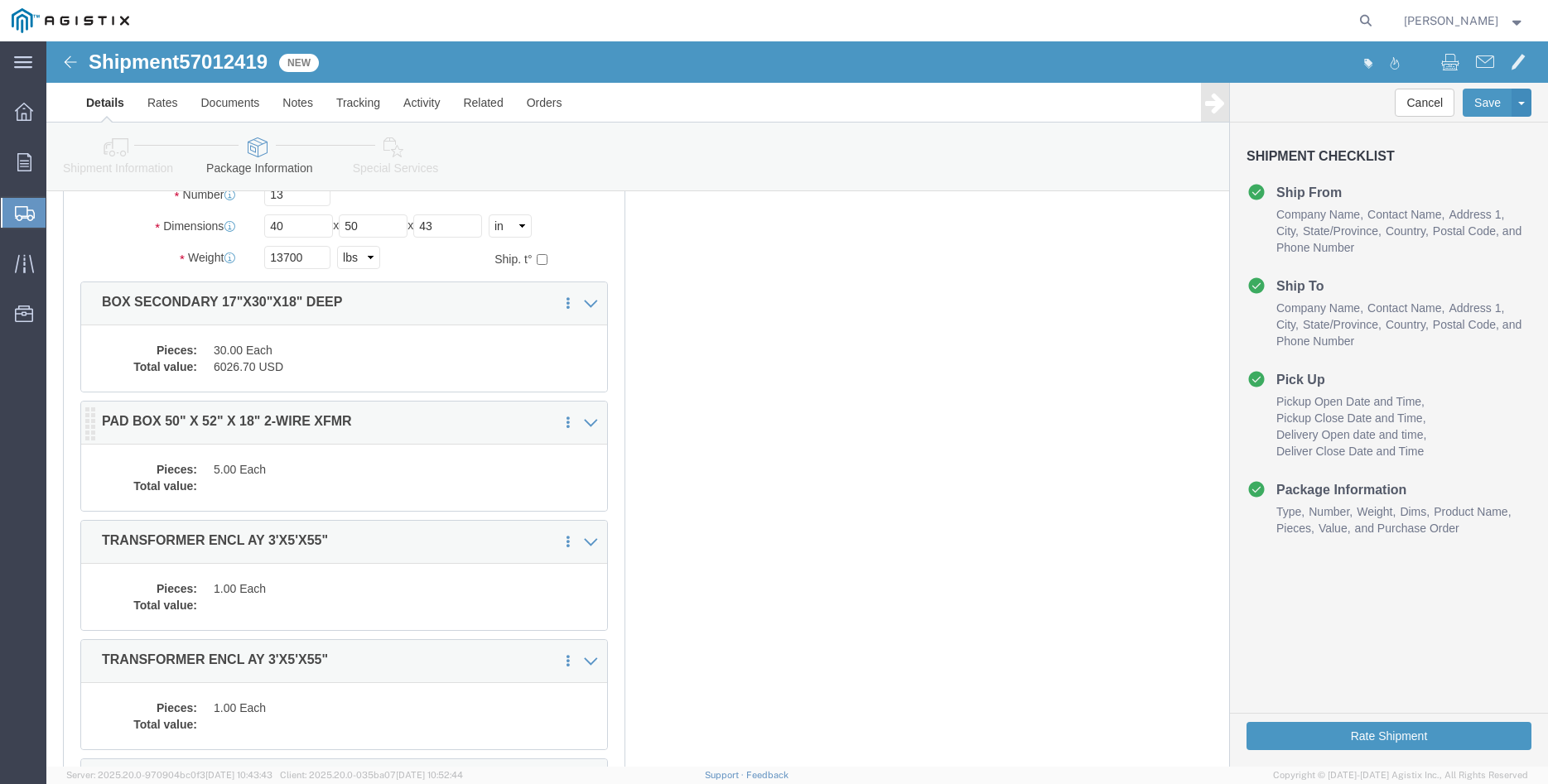
click dd "5.00 Each"
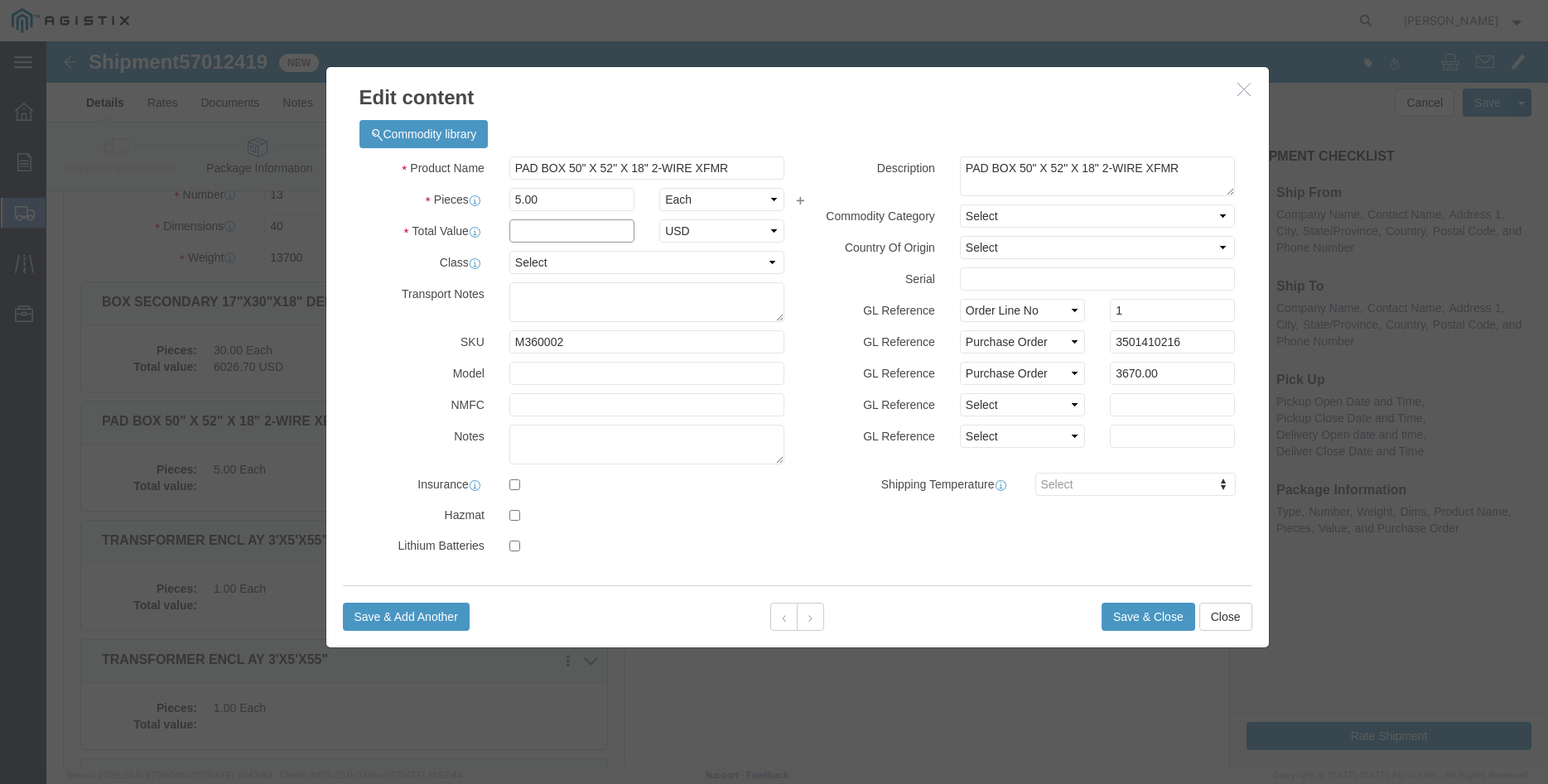
click input "text"
type input "3670.00"
click select "Select 50 55 60 65 70 85 92.5 100 125 175 250 300 400"
select select "100"
click option "100"
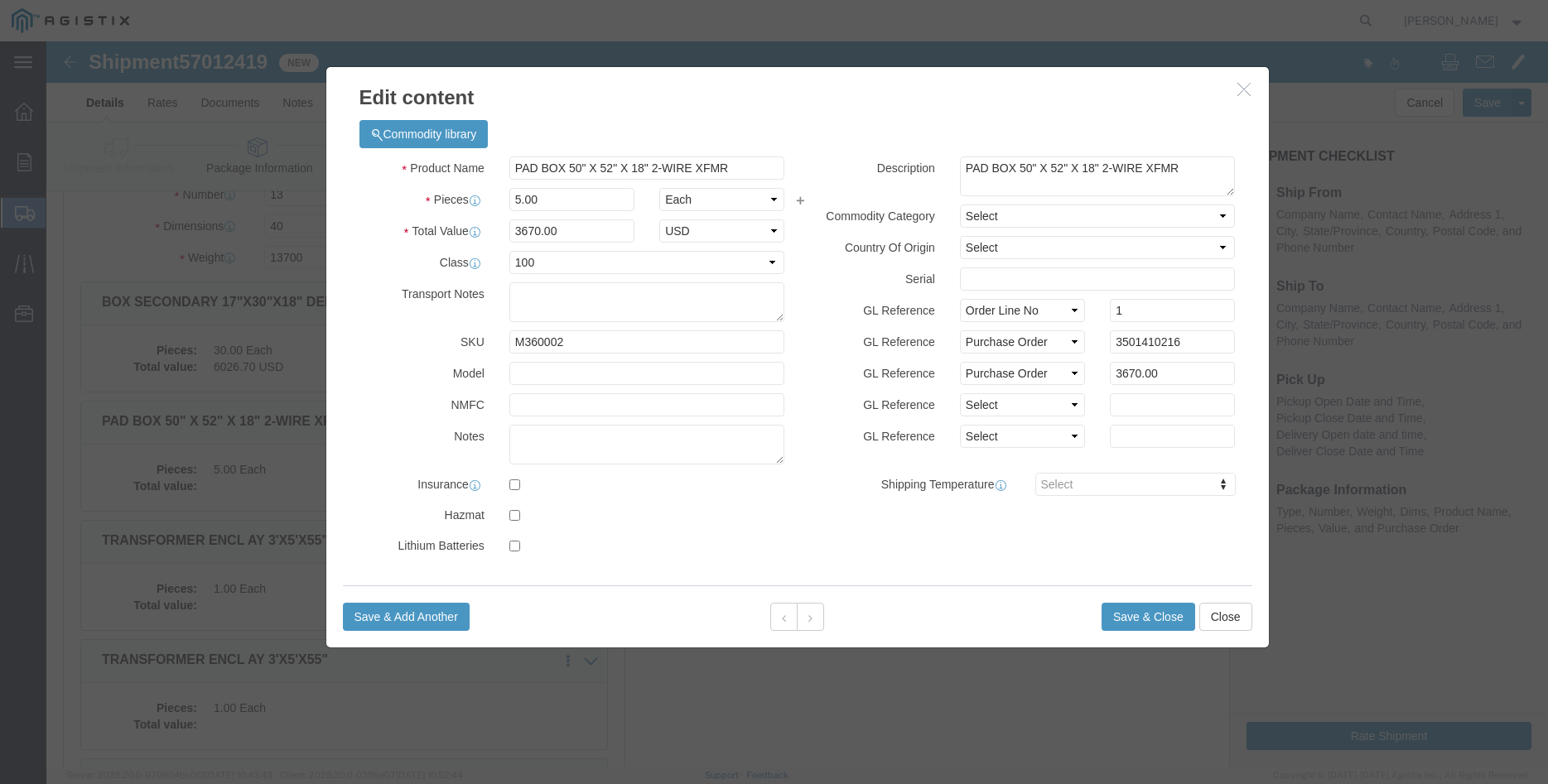
click div "GL Reference Select Account Type Activity ID Airline Appointment Number ASN Bat…"
click button "Save & Close"
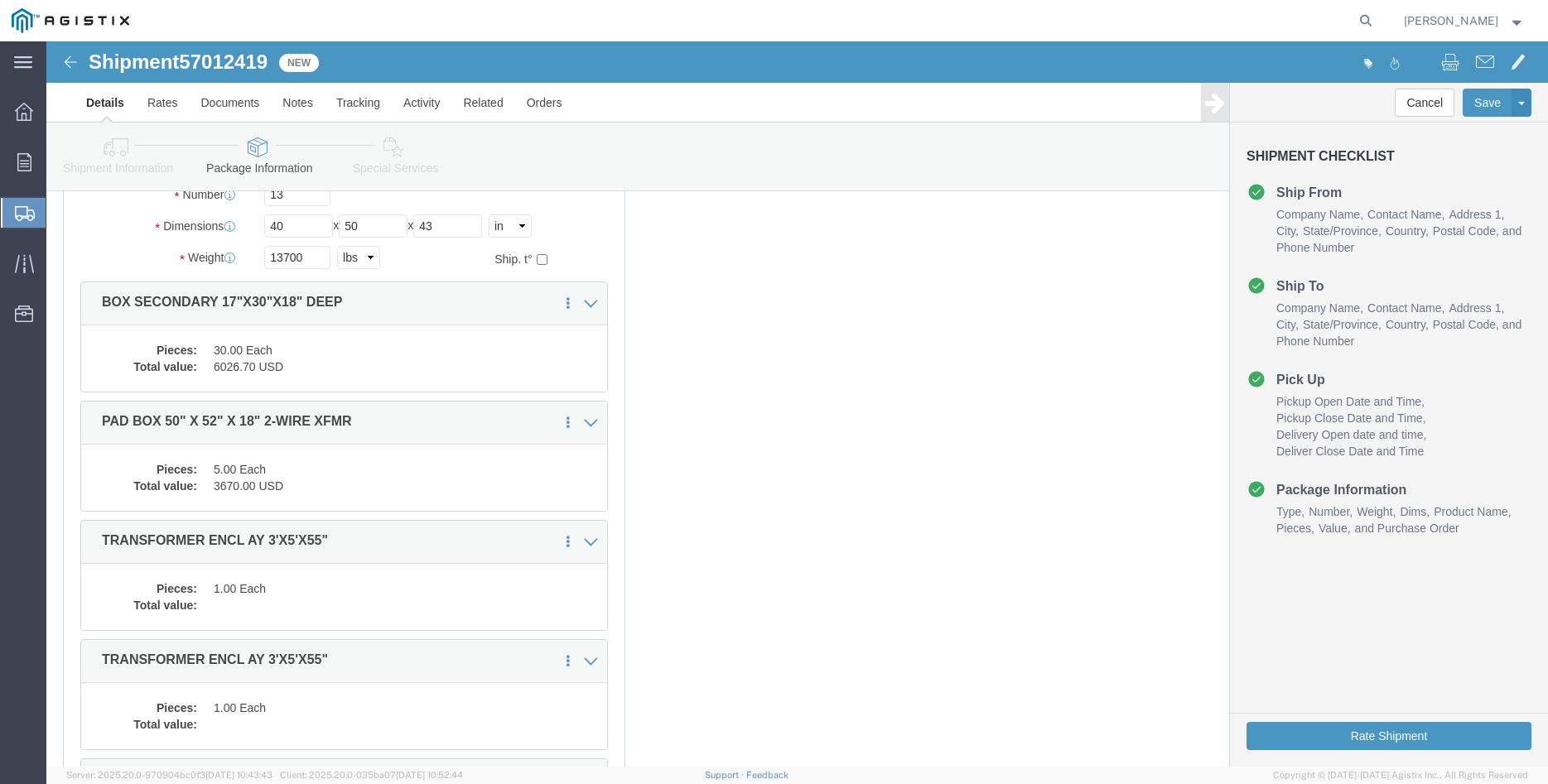
scroll to position [210, 0]
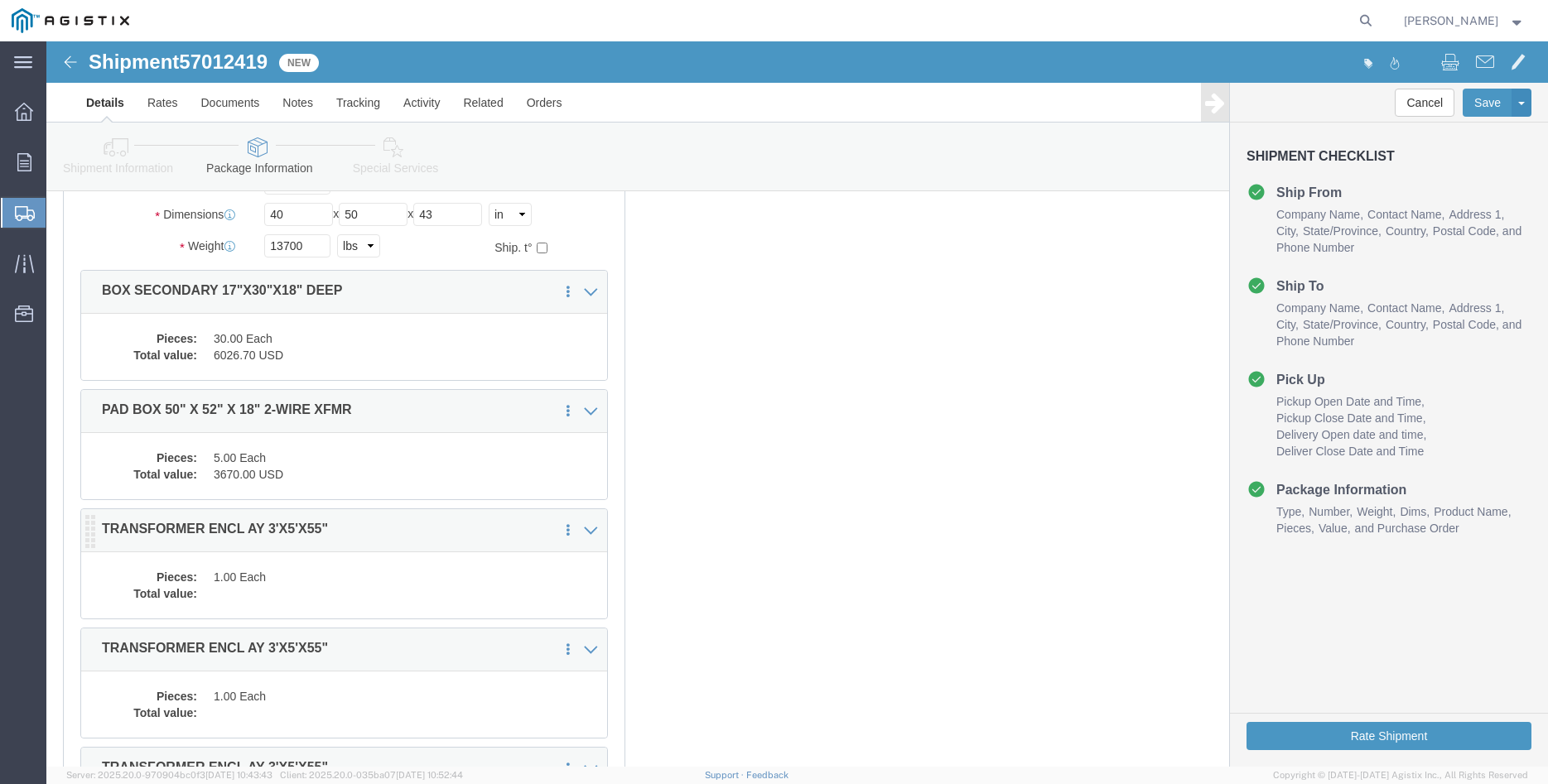
click dd
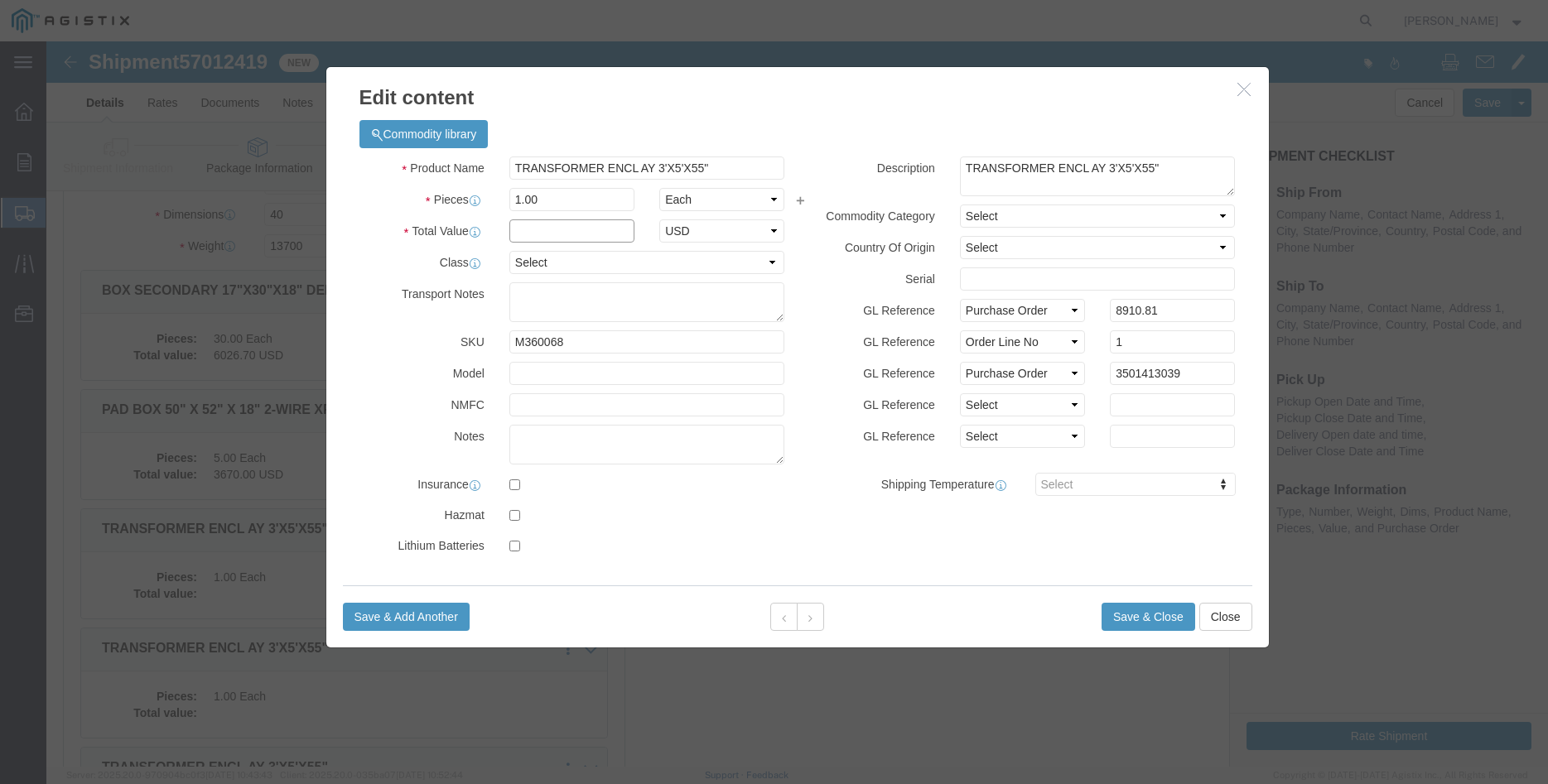
click input "text"
type input "8910.81"
click select "Select 50 55 60 65 70 85 92.5 100 125 175 250 300 400"
select select "100"
click option "100"
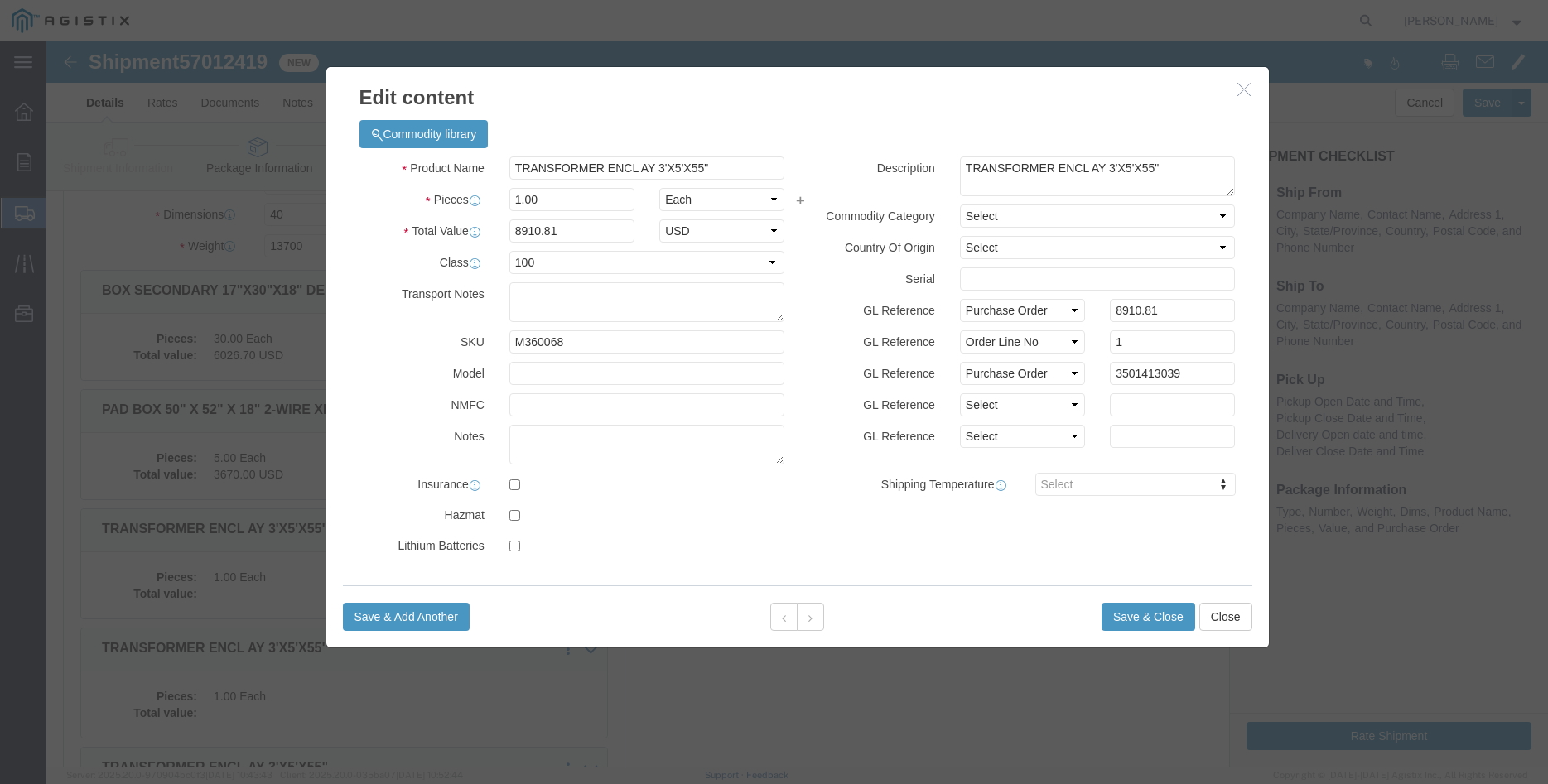
click div "GL Reference Select Account Type Activity ID Airline Appointment Number ASN Bat…"
click button "Save & Close"
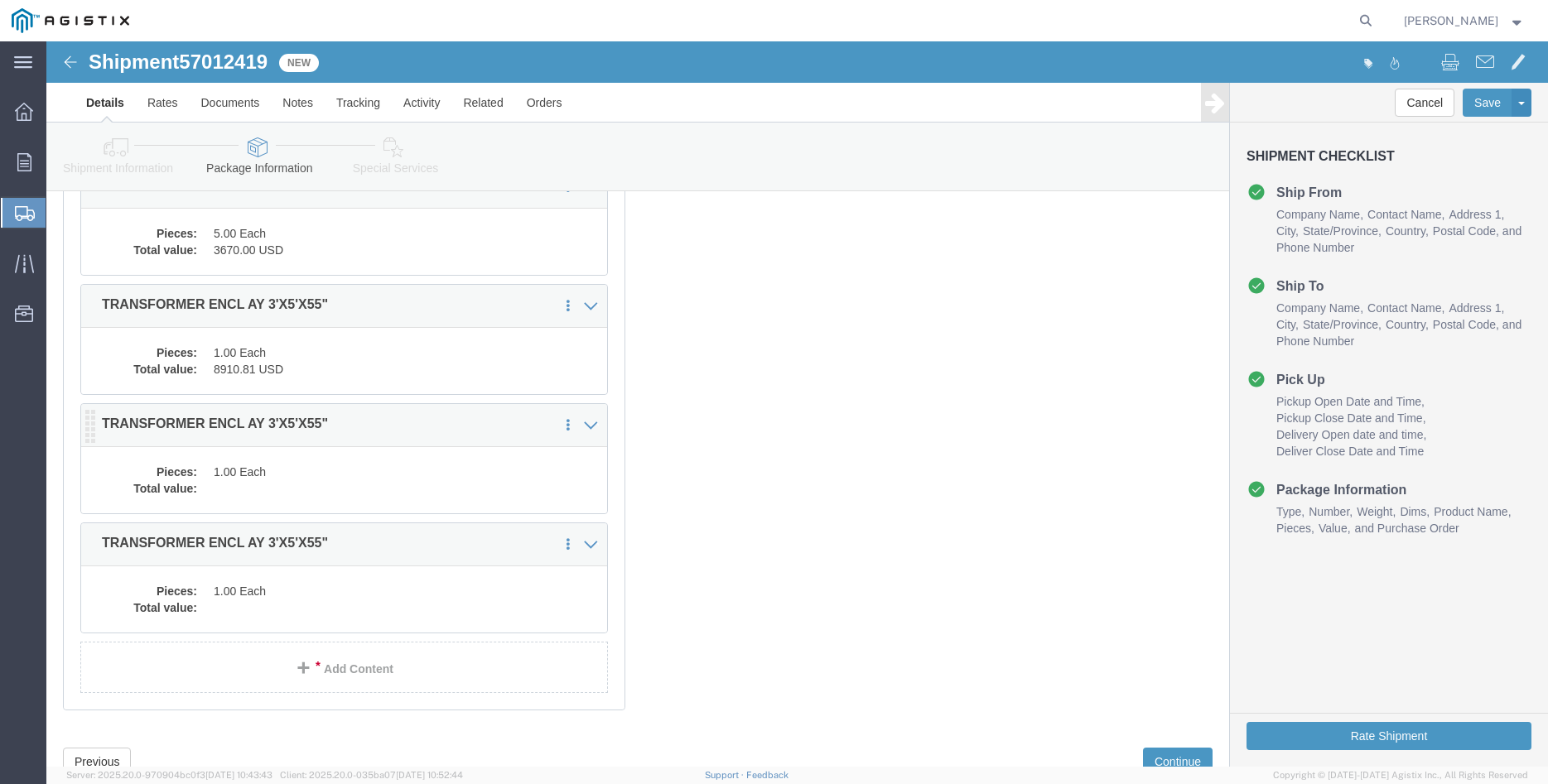
scroll to position [463, 0]
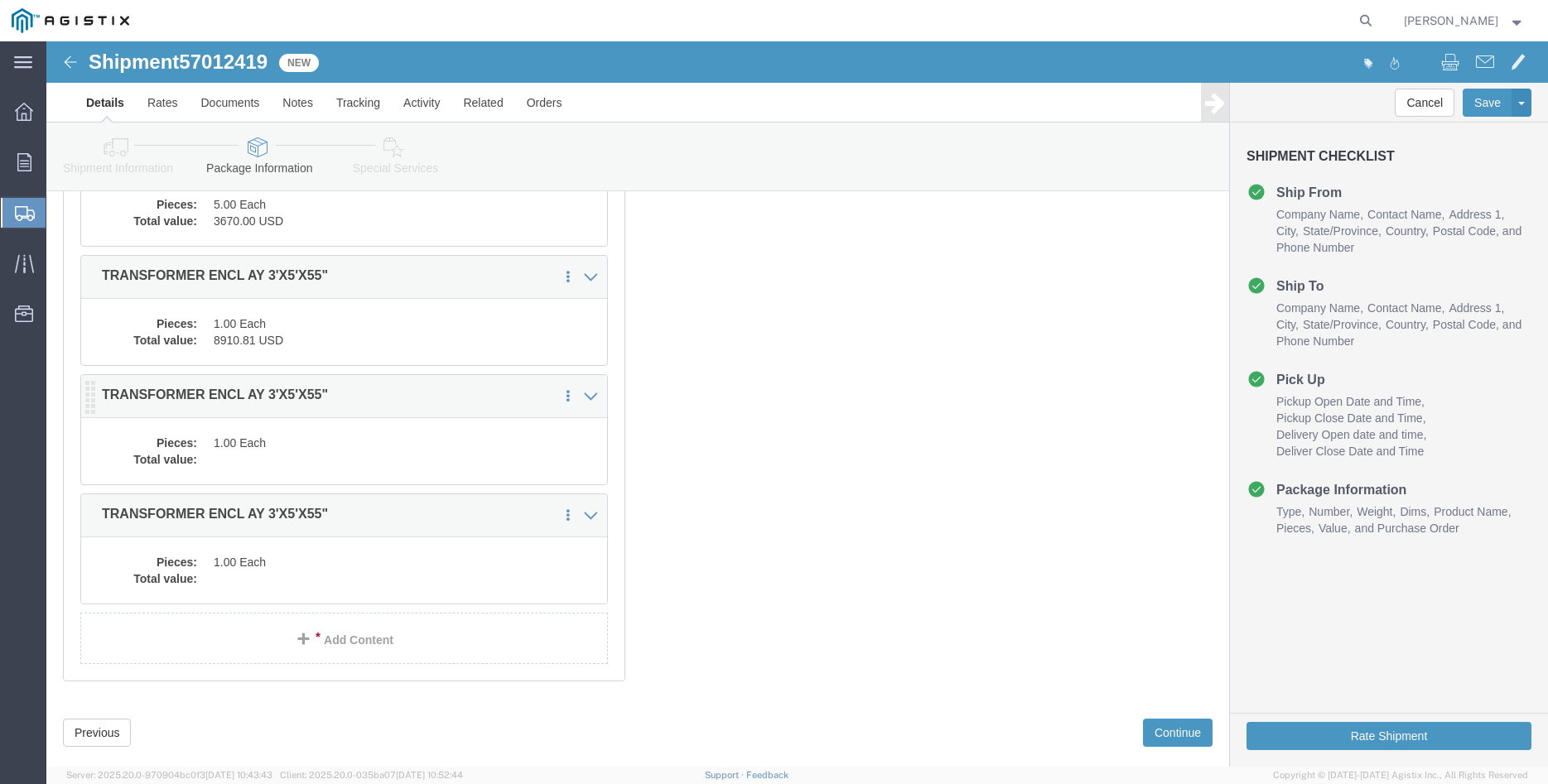
click dd "1.00 Each"
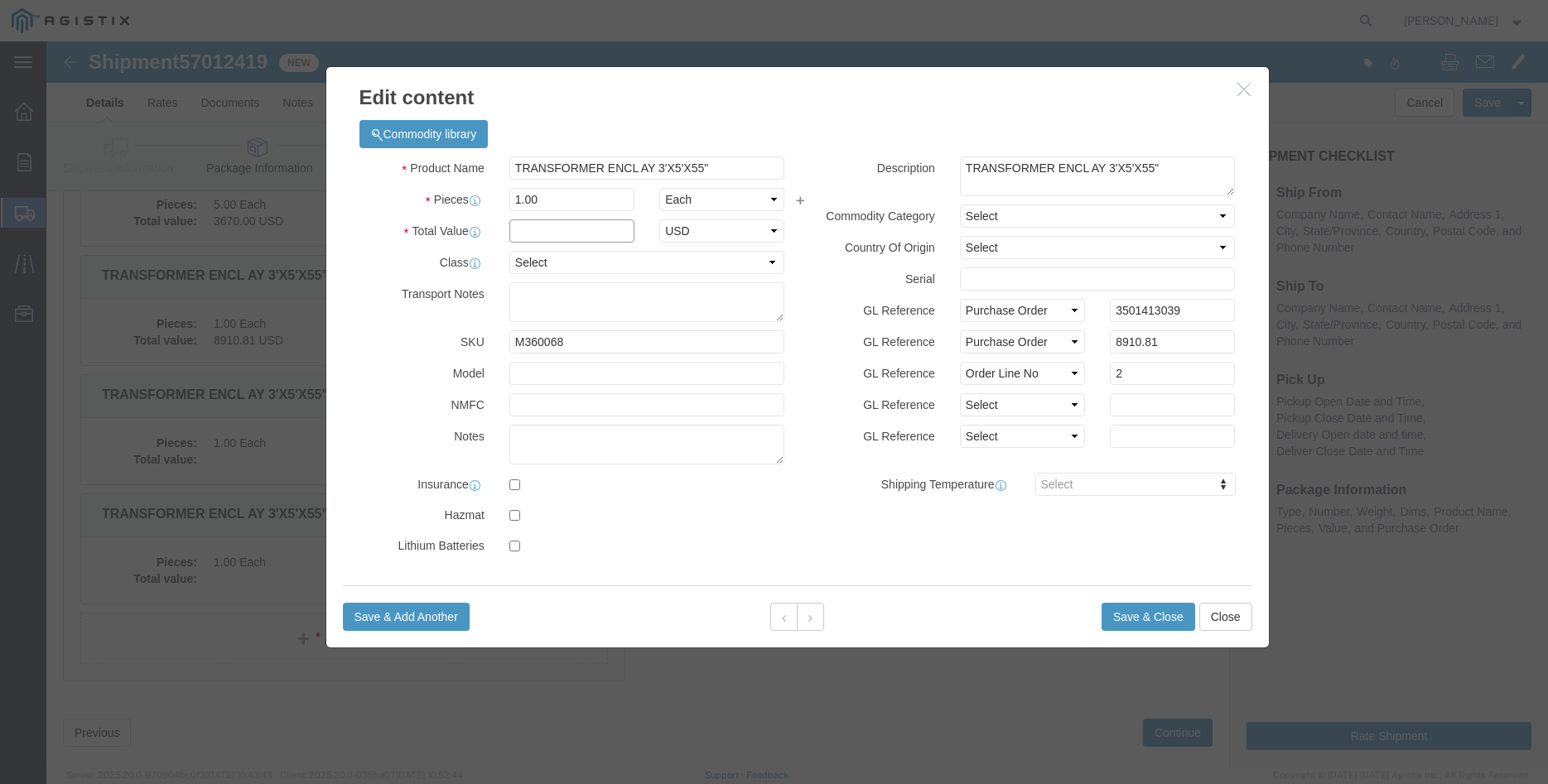
click input "text"
type input "8910.81"
click select "Select 50 55 60 65 70 85 92.5 100 125 175 250 300 400"
select select "100"
click option "100"
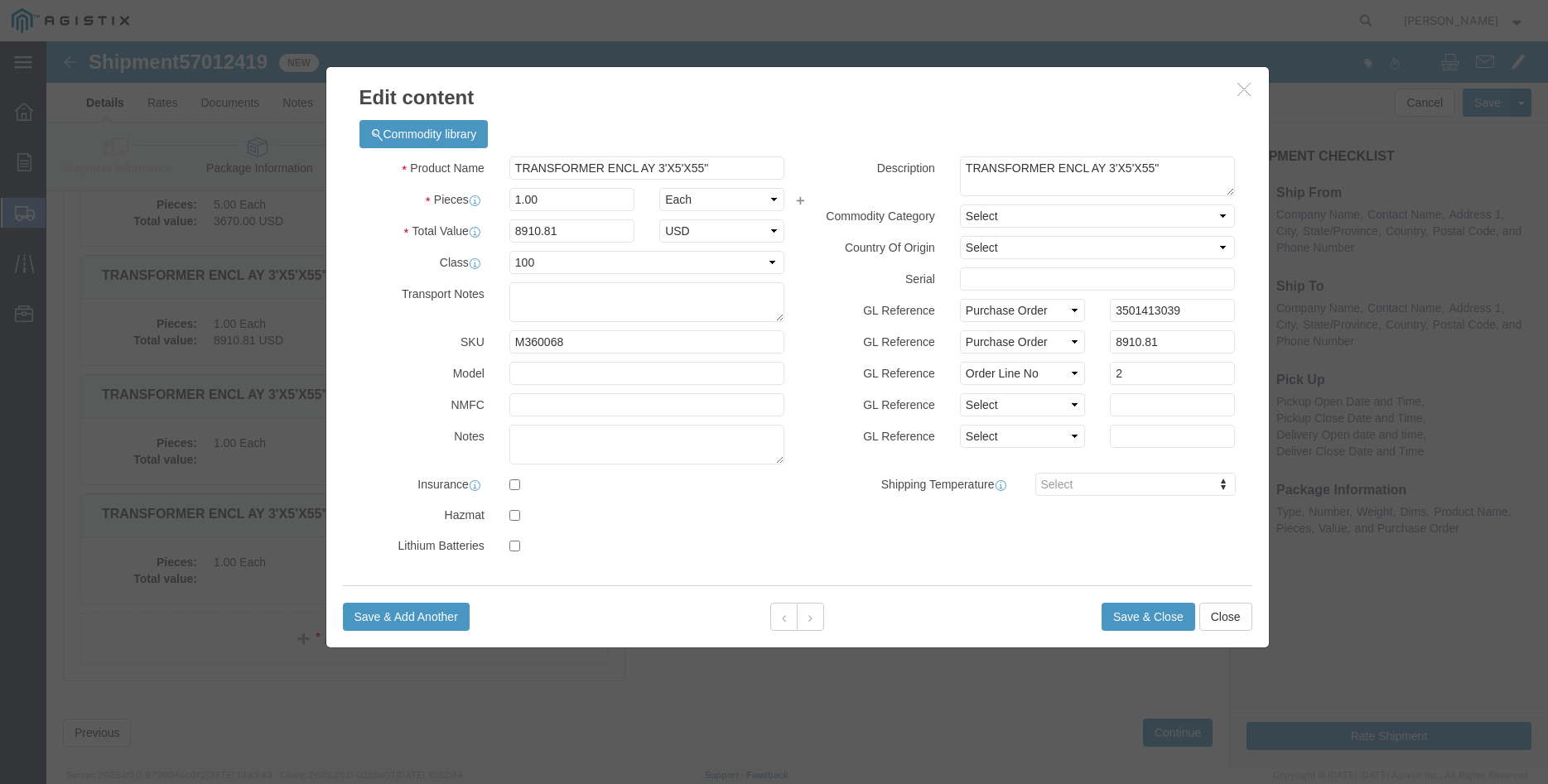
click label "GL Reference"
click button "Save & Close"
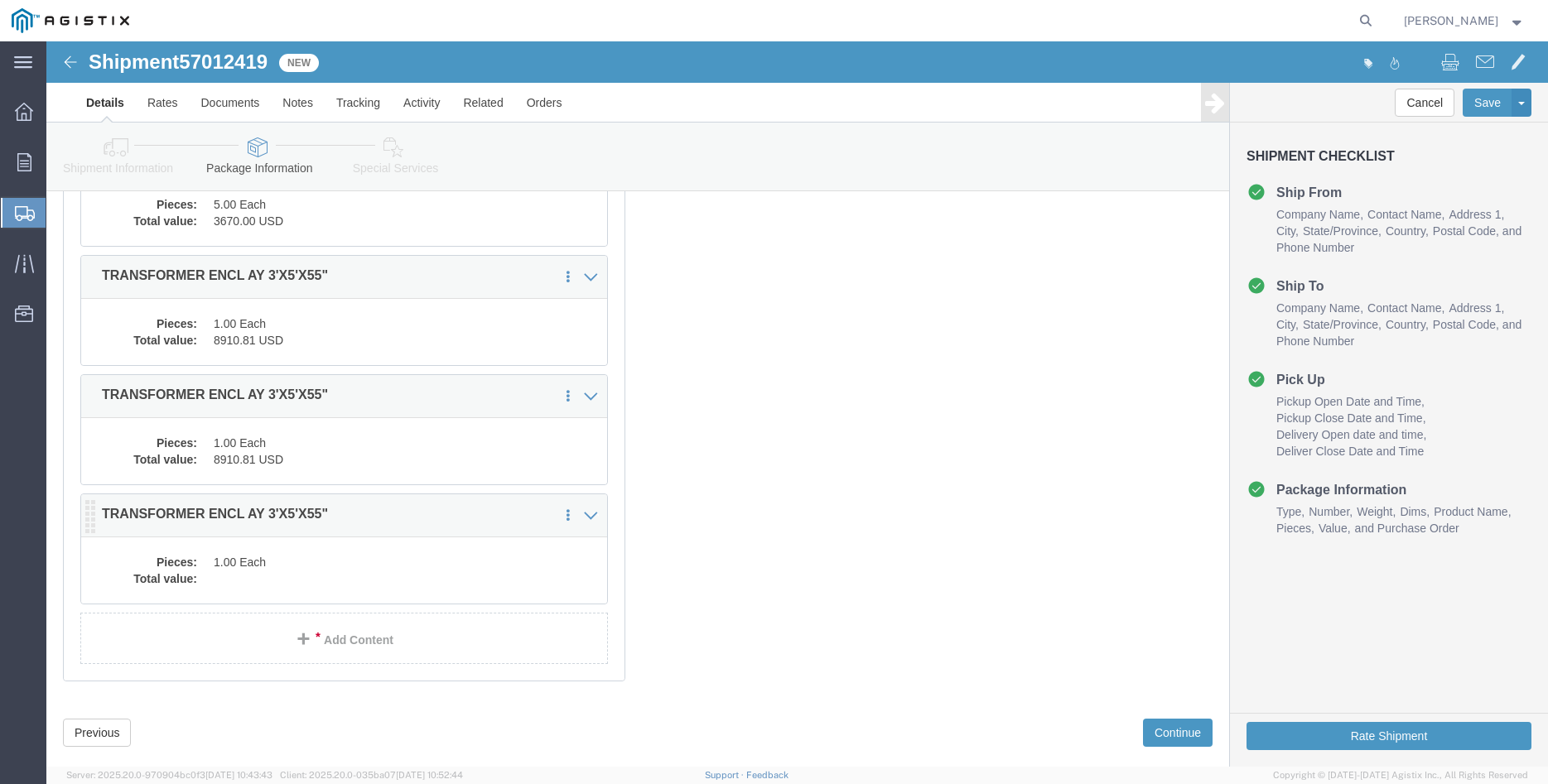
click dd "1.00 Each"
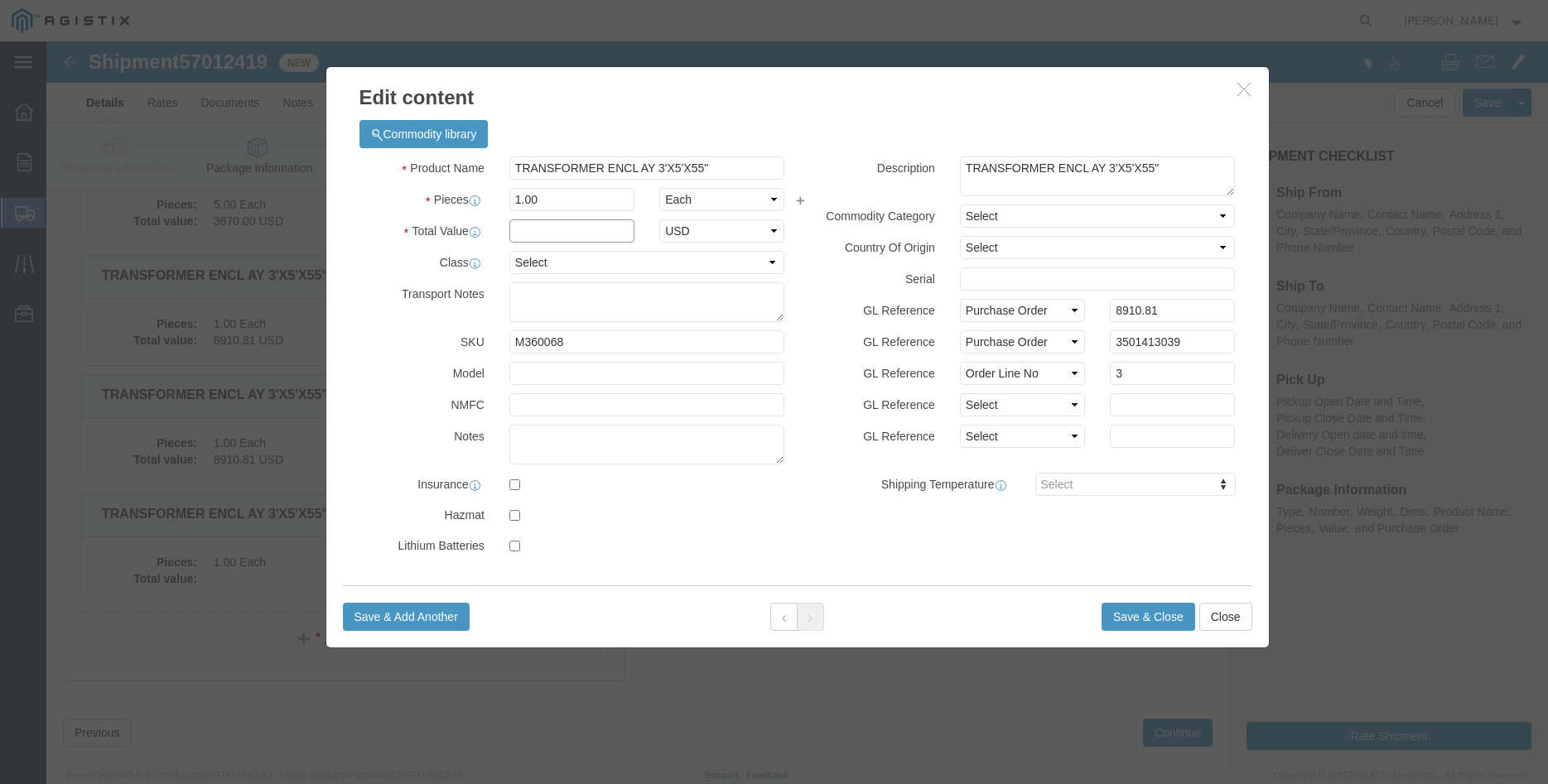
click input "text"
type input "8910.81"
click select "Select 50 55 60 65 70 85 92.5 100 125 175 250 300 400"
select select "100"
click option "100"
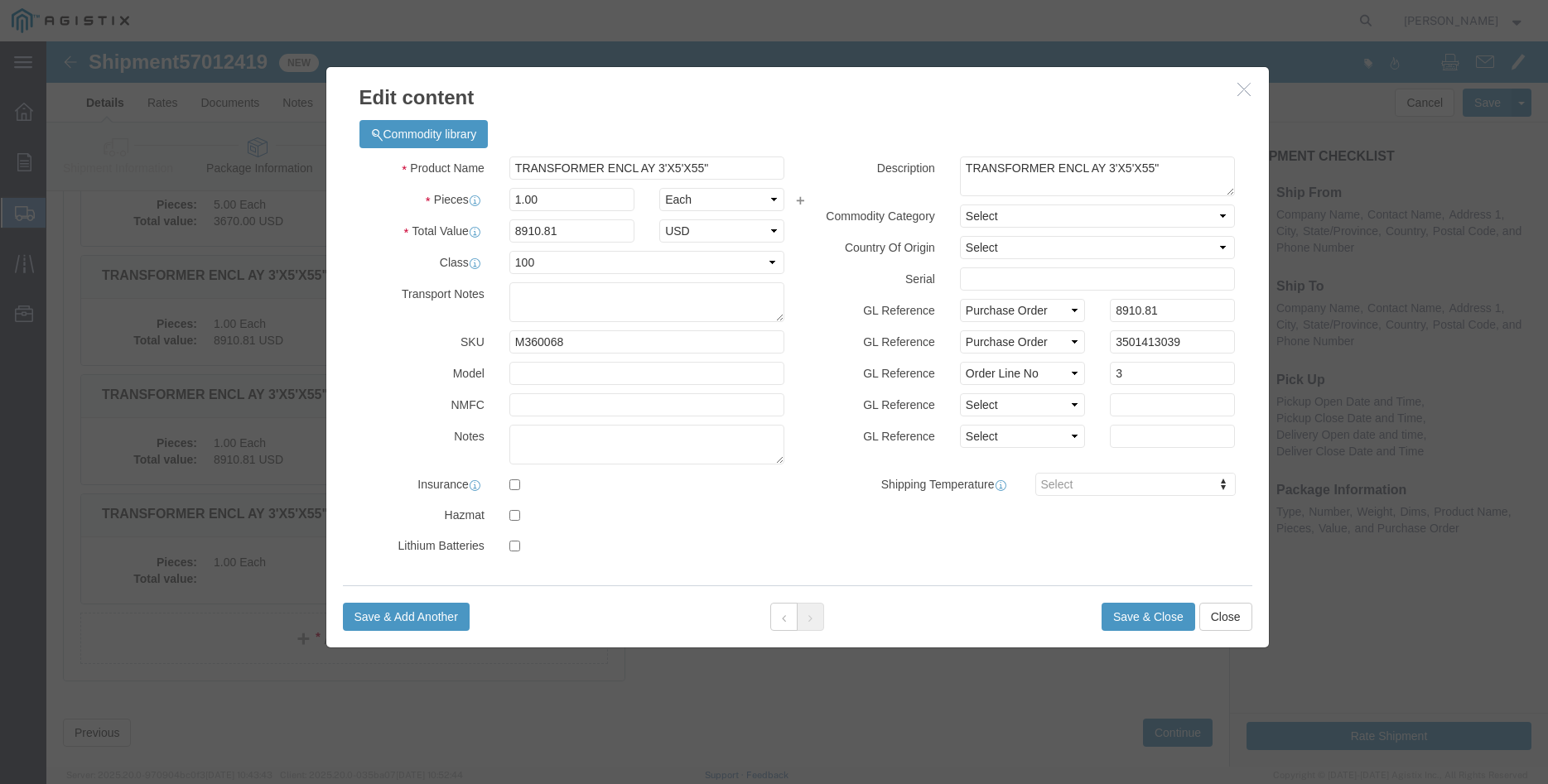
click label "GL Reference"
click button "Save & Close"
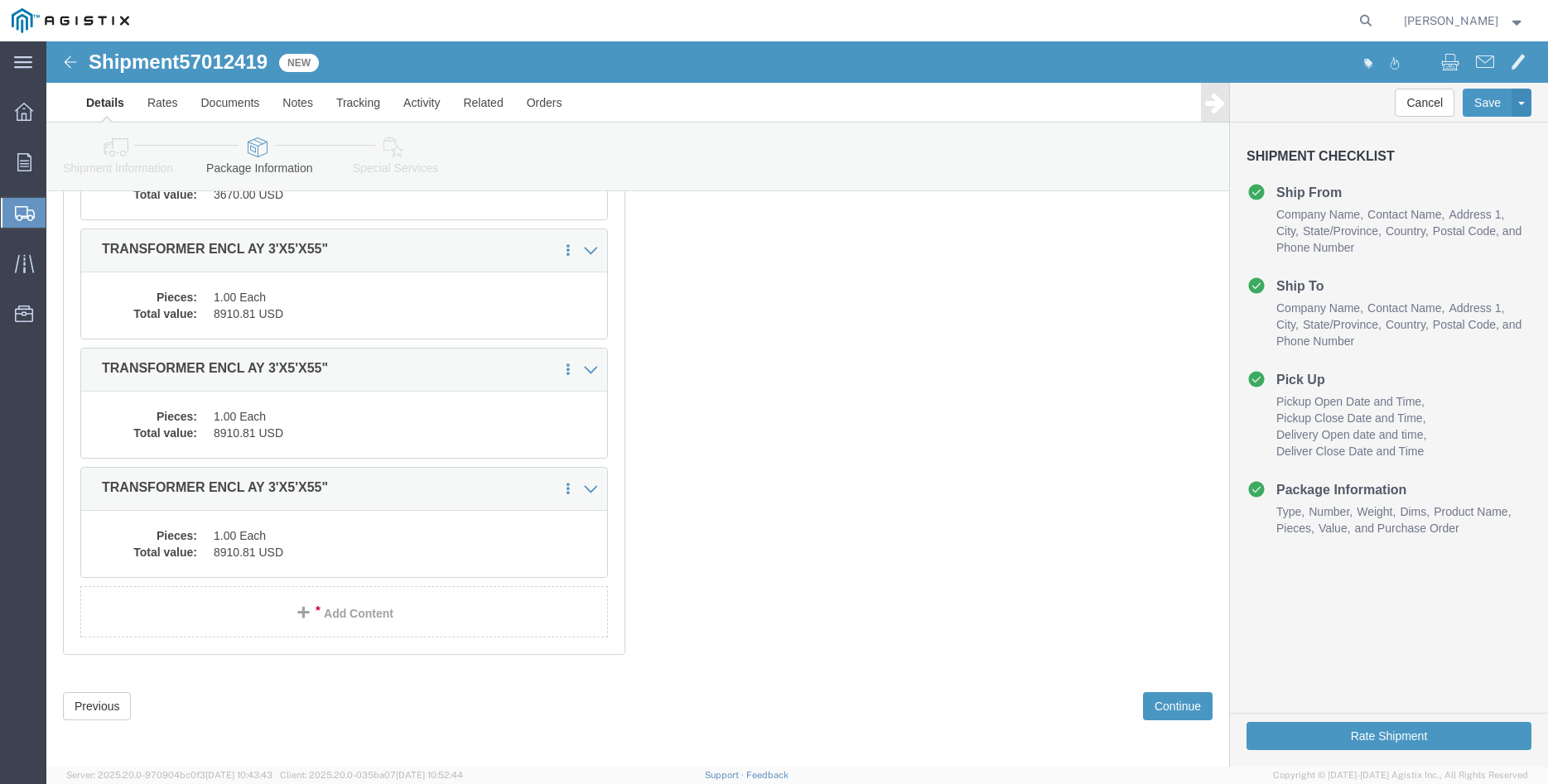
scroll to position [505, 0]
click button "Continue"
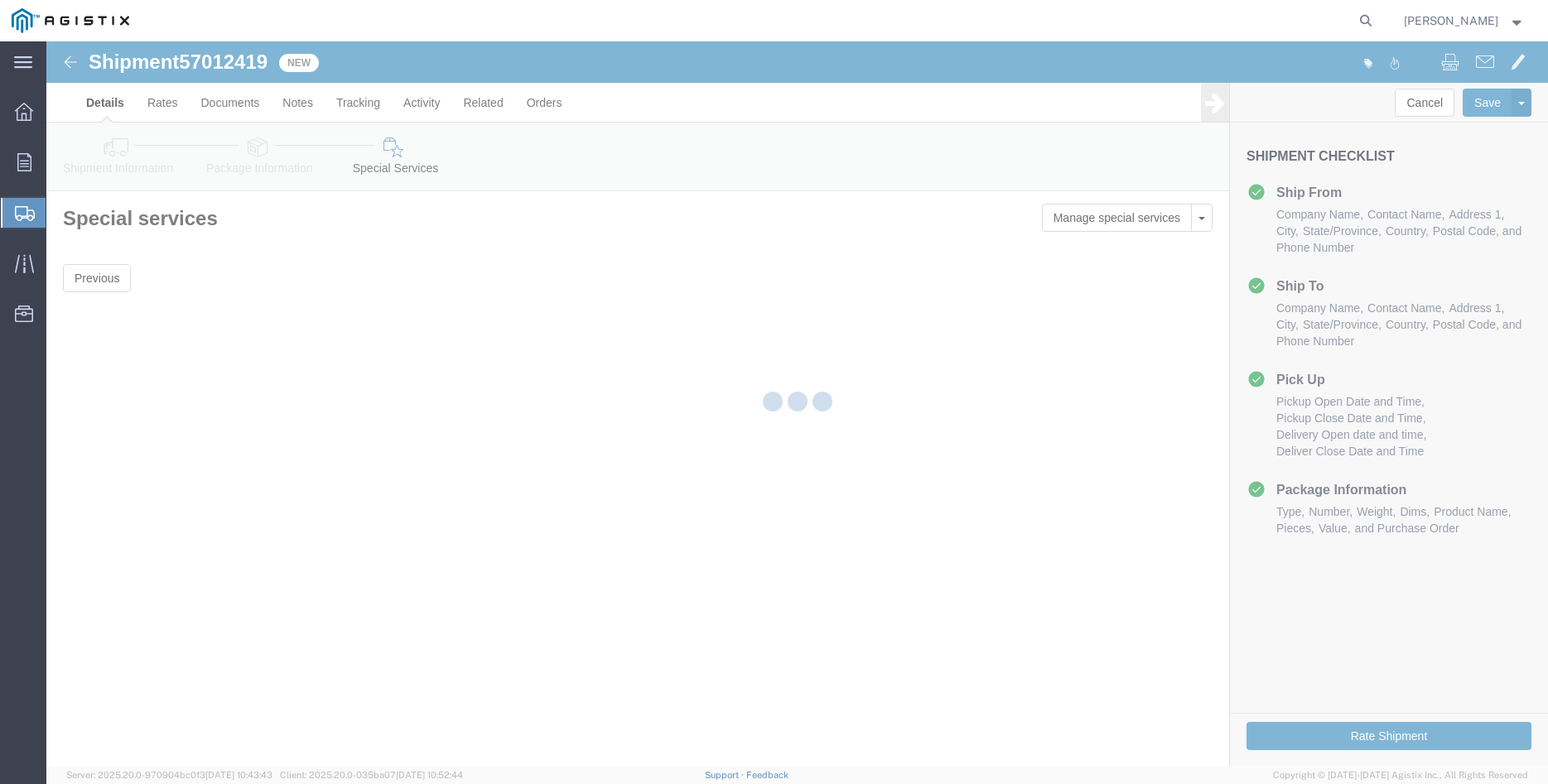
scroll to position [0, 0]
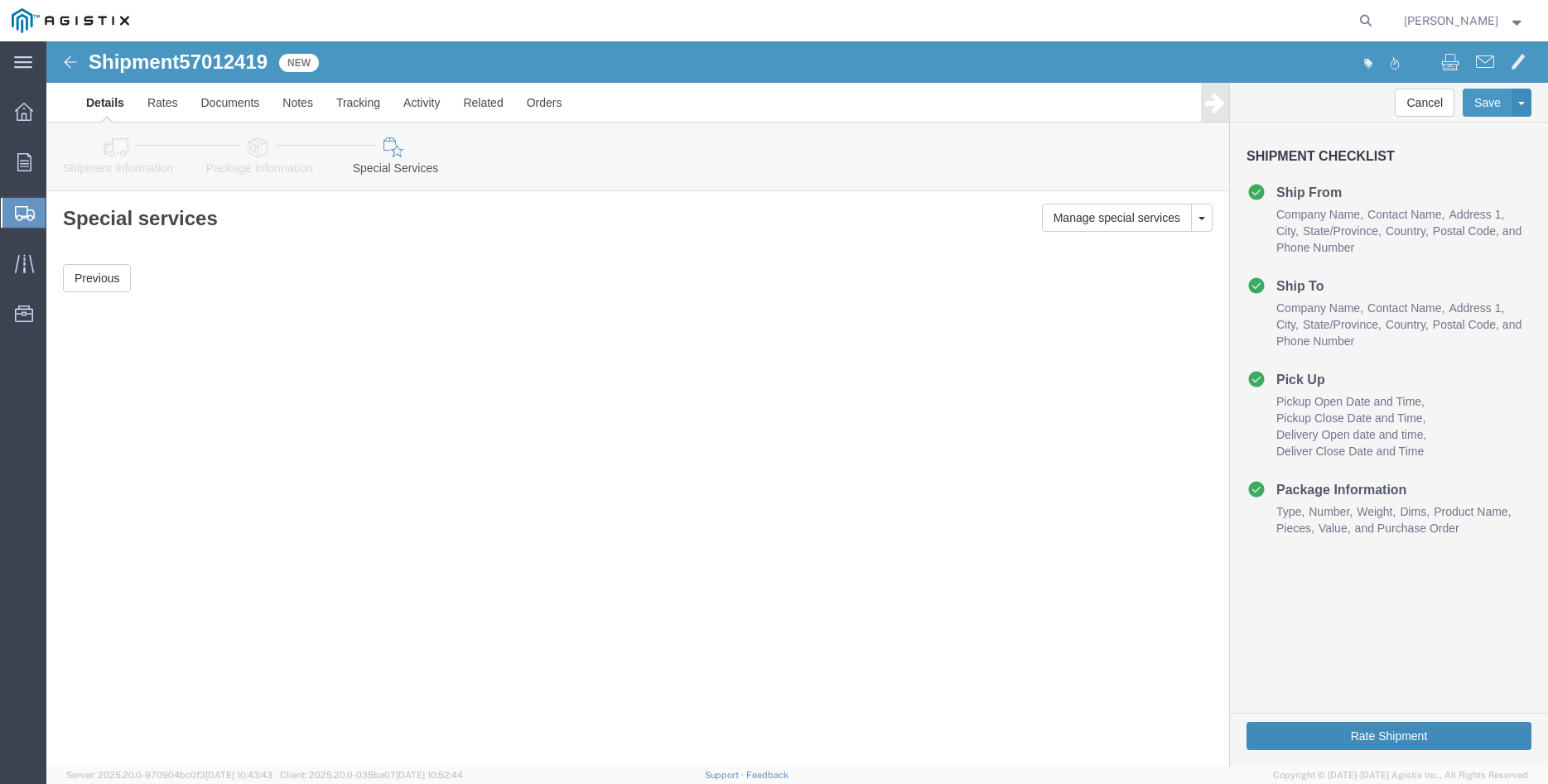
click button "Rate Shipment"
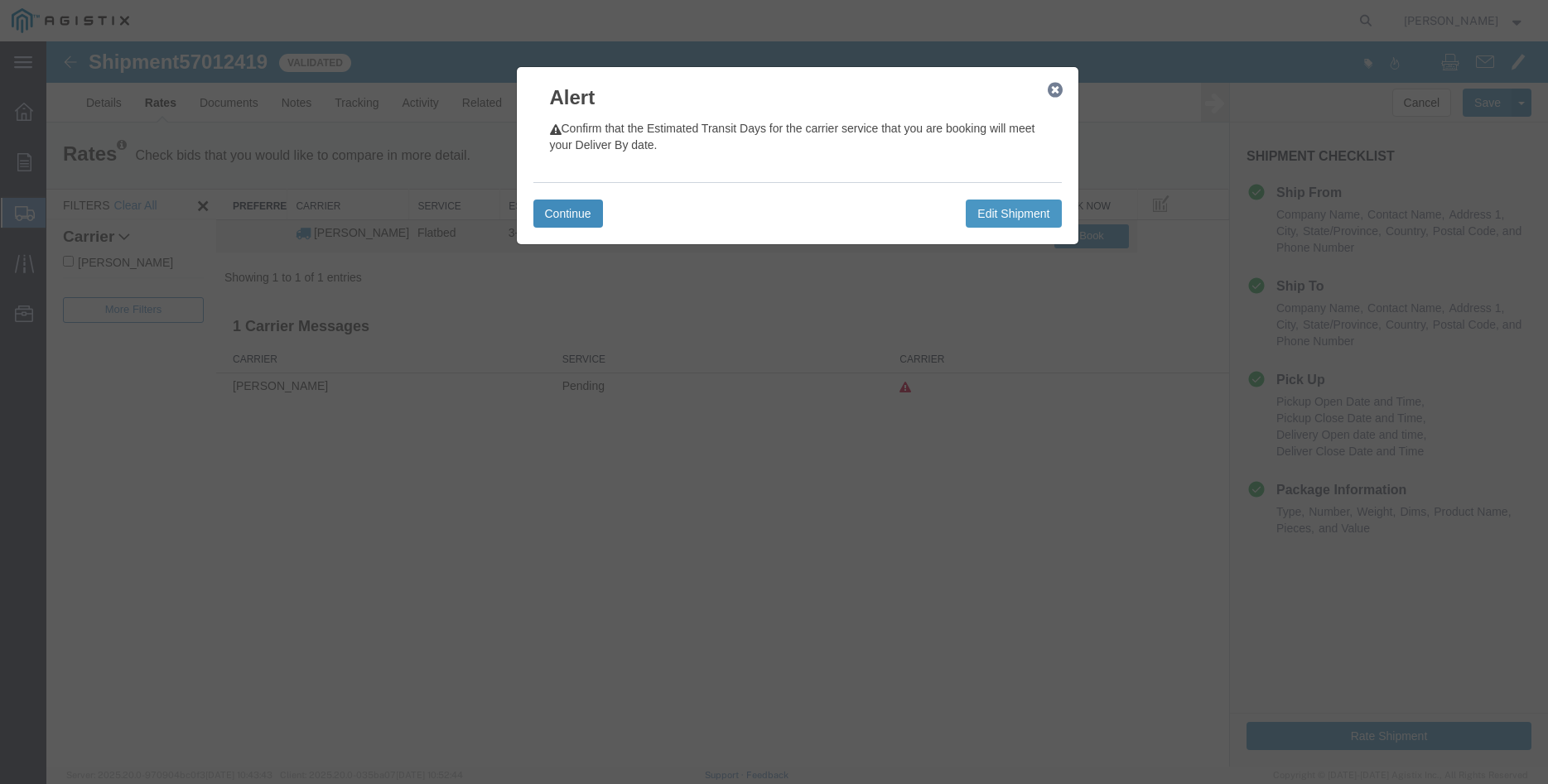
click at [576, 208] on button "Continue" at bounding box center [569, 214] width 69 height 28
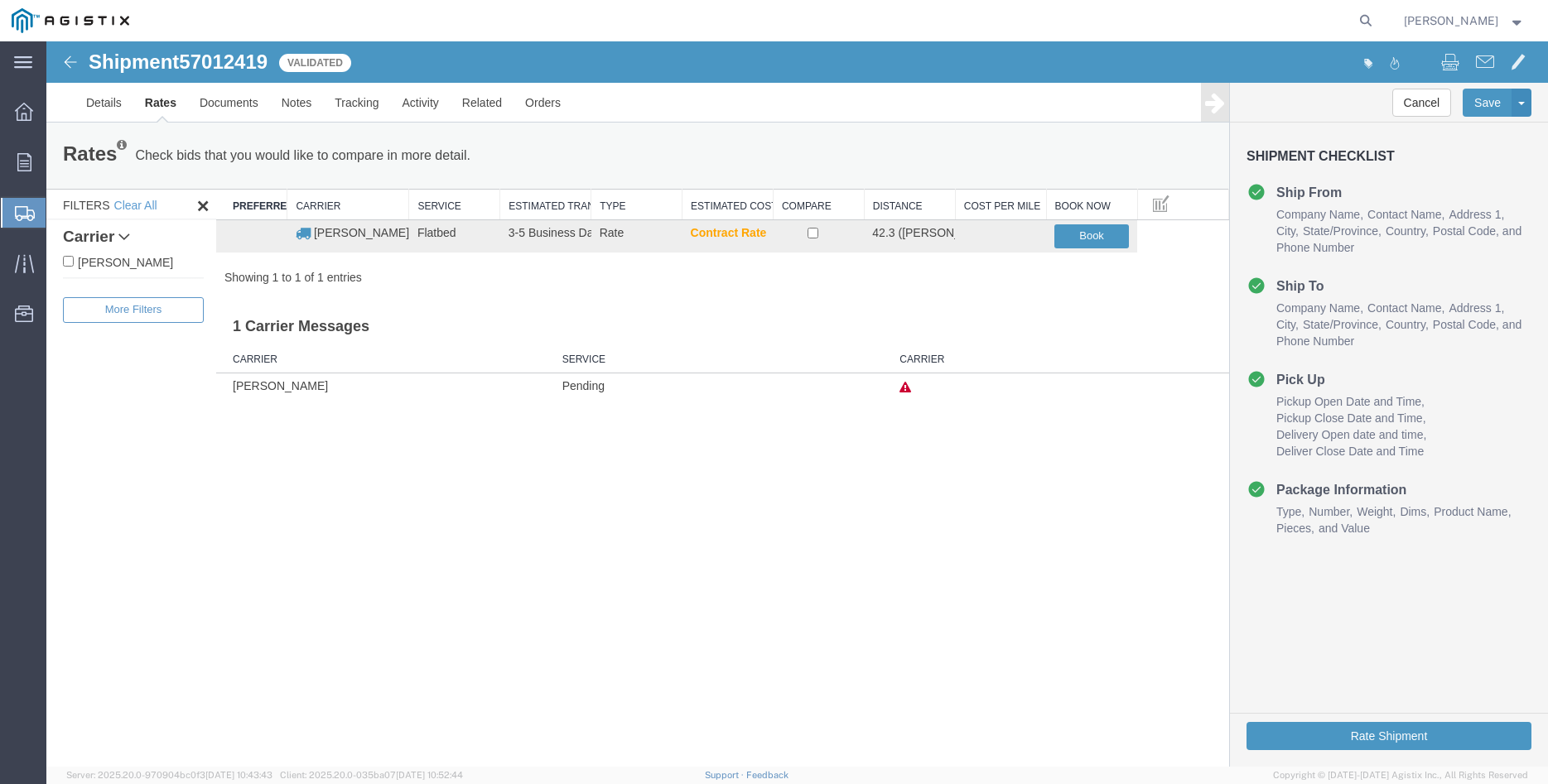
click at [135, 259] on label "[PERSON_NAME]" at bounding box center [133, 261] width 141 height 18
click at [74, 259] on input "[PERSON_NAME]" at bounding box center [68, 261] width 10 height 10
checkbox input "true"
click at [816, 236] on input "checkbox" at bounding box center [812, 233] width 10 height 10
checkbox input "true"
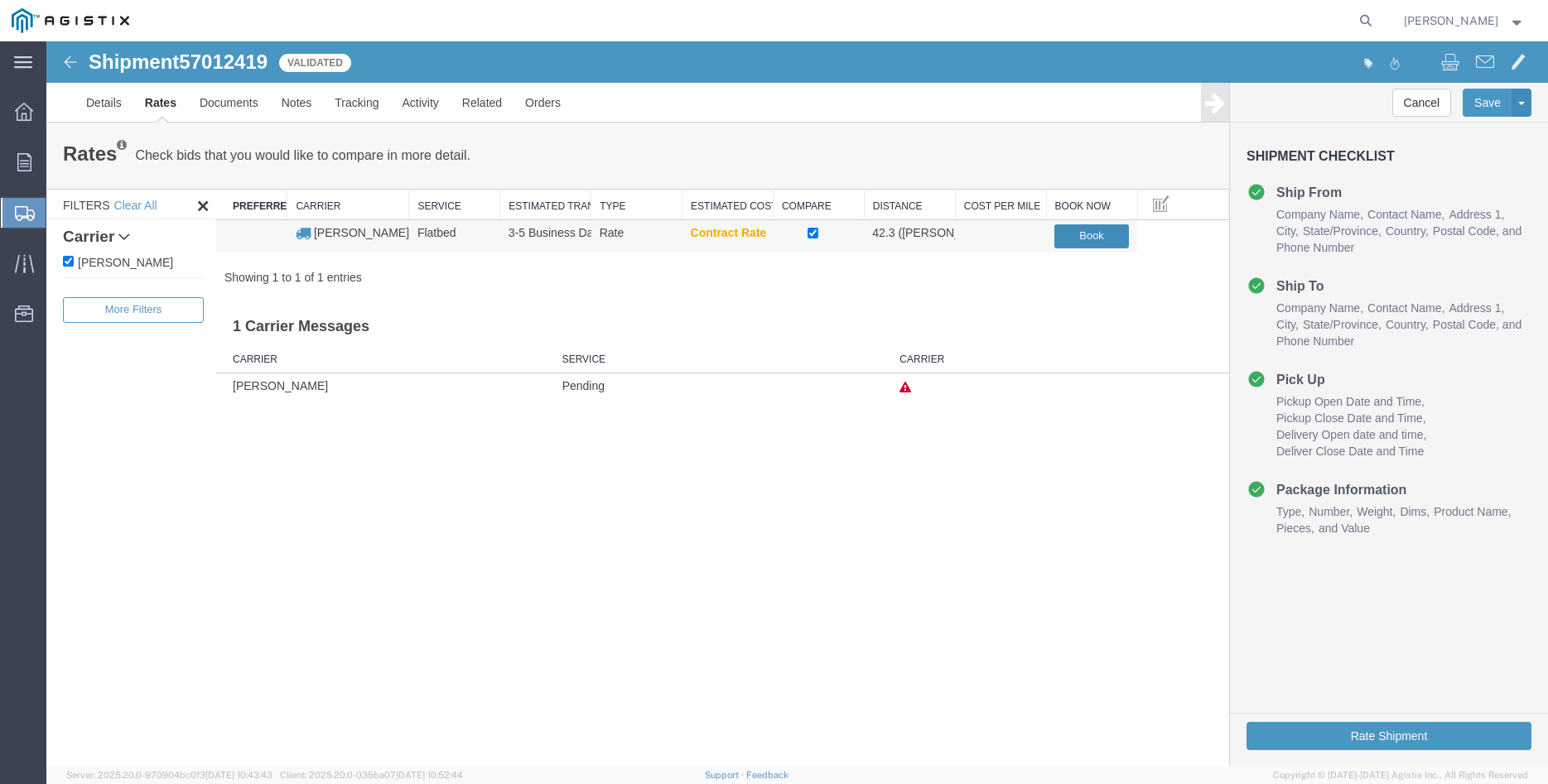
click at [1087, 236] on button "Book" at bounding box center [1091, 236] width 74 height 24
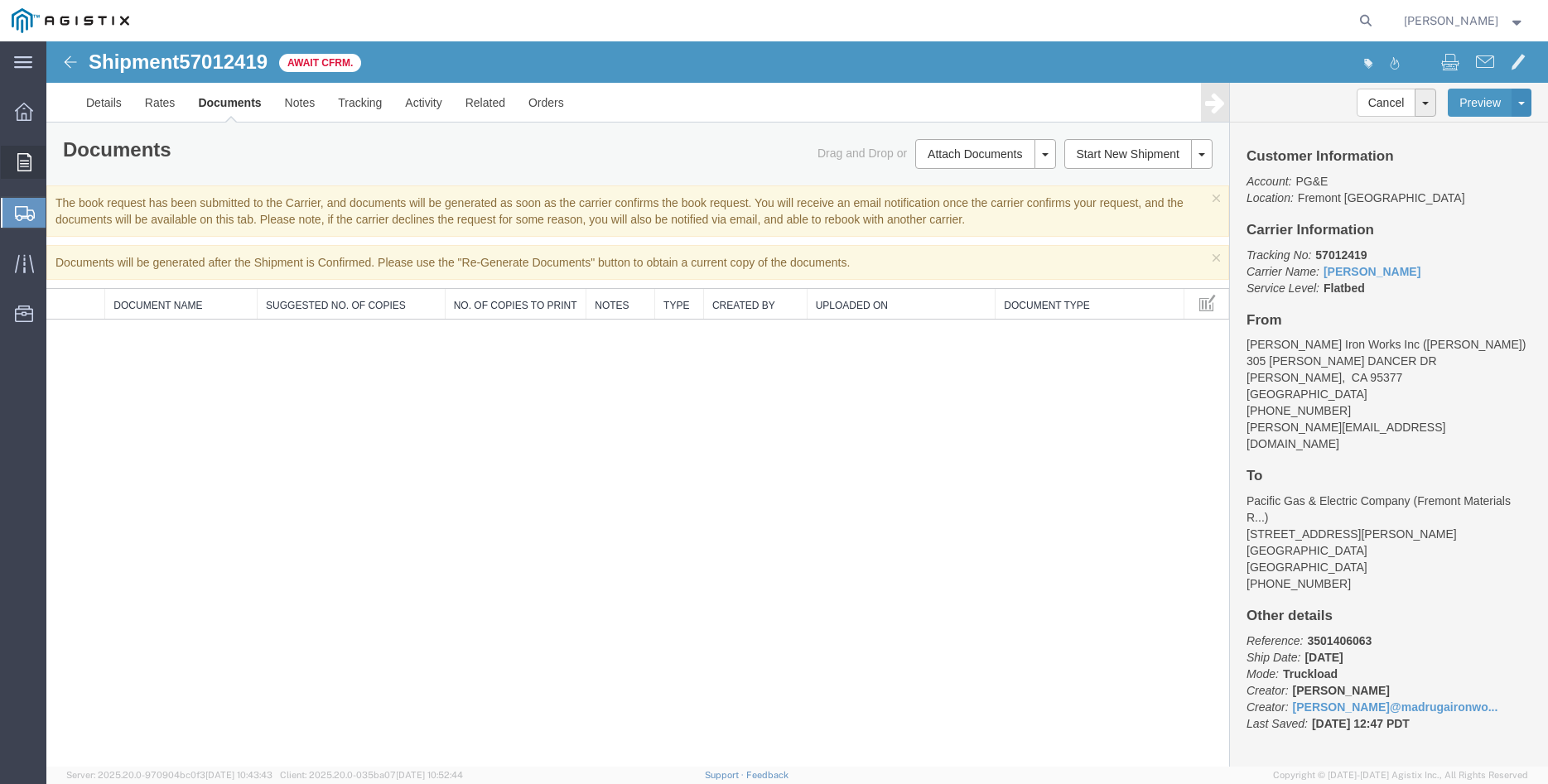
click at [24, 160] on icon at bounding box center [24, 161] width 14 height 18
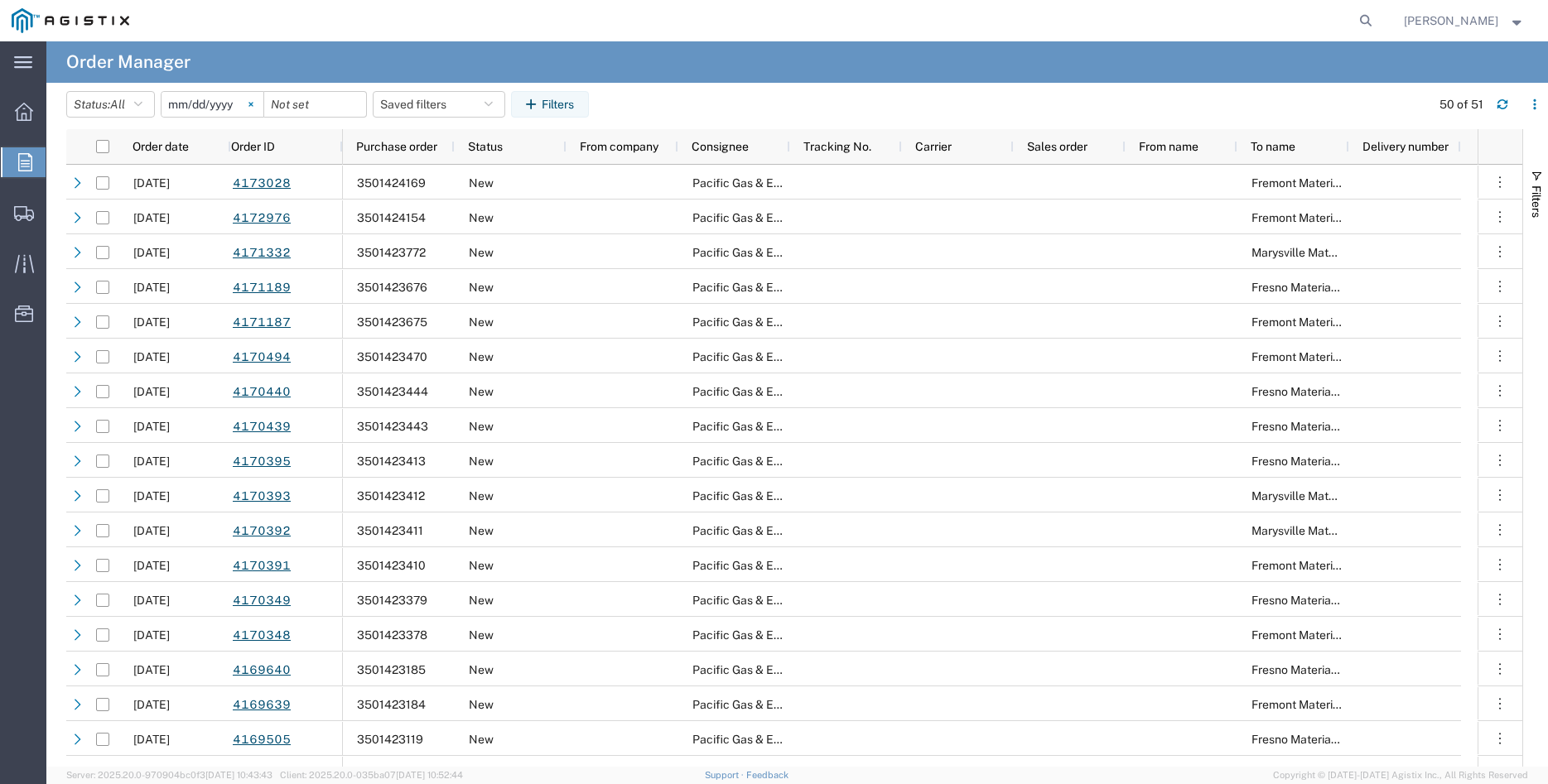
click at [253, 104] on icon at bounding box center [250, 104] width 5 height 5
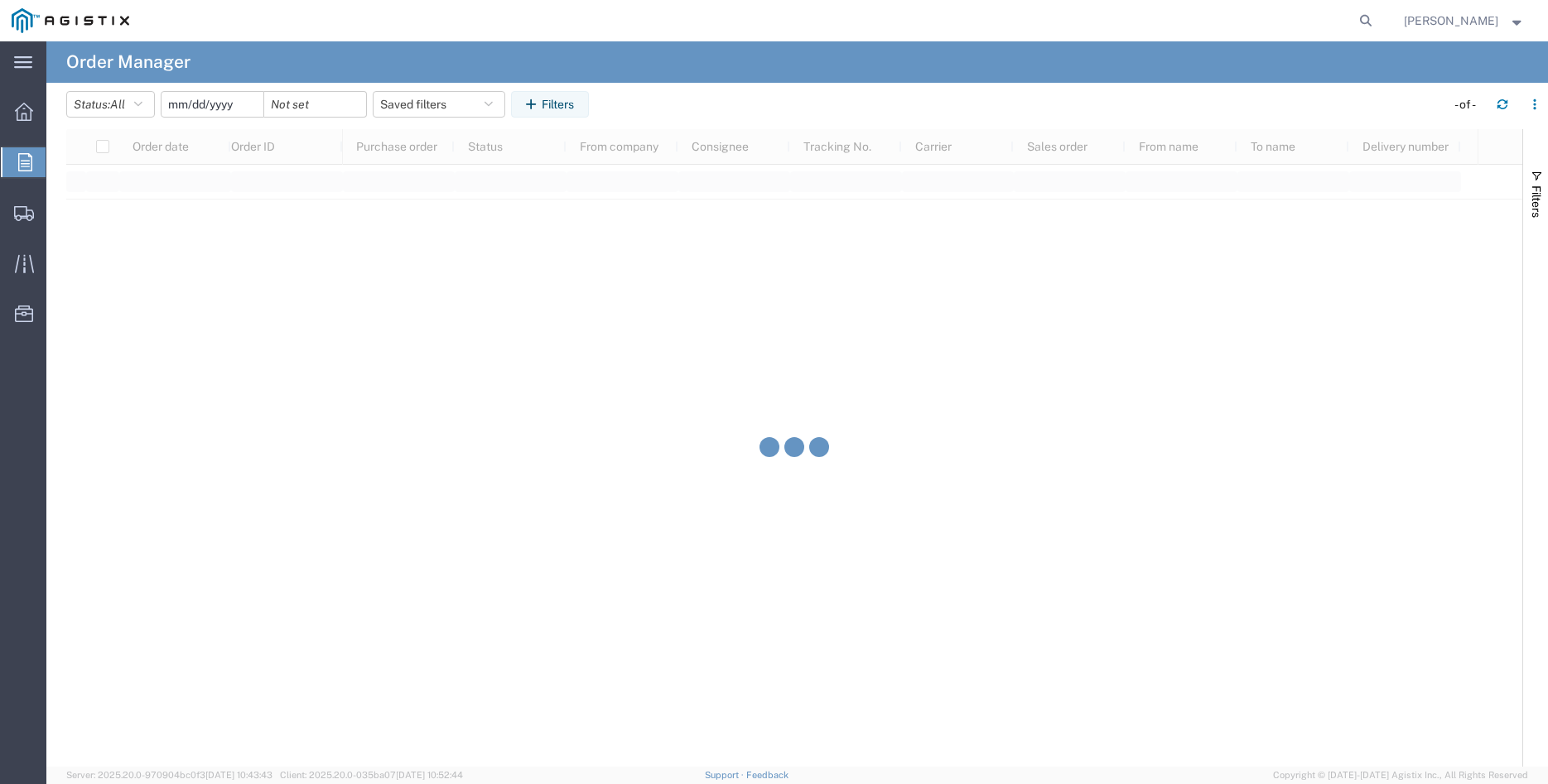
click at [225, 100] on input "date" at bounding box center [212, 104] width 102 height 24
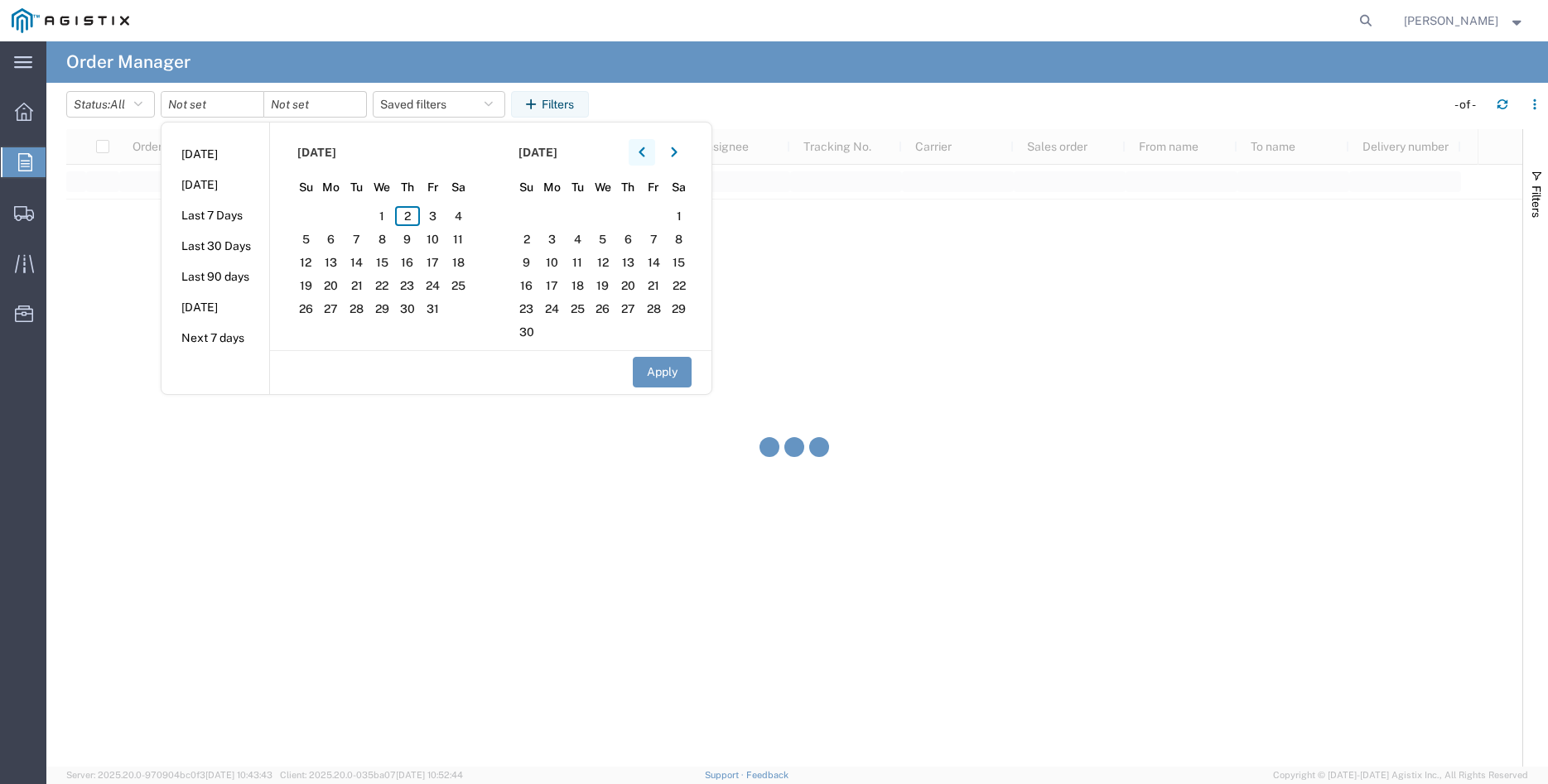
click at [644, 148] on button "button" at bounding box center [642, 152] width 26 height 26
click at [331, 258] on span "16" at bounding box center [331, 262] width 25 height 20
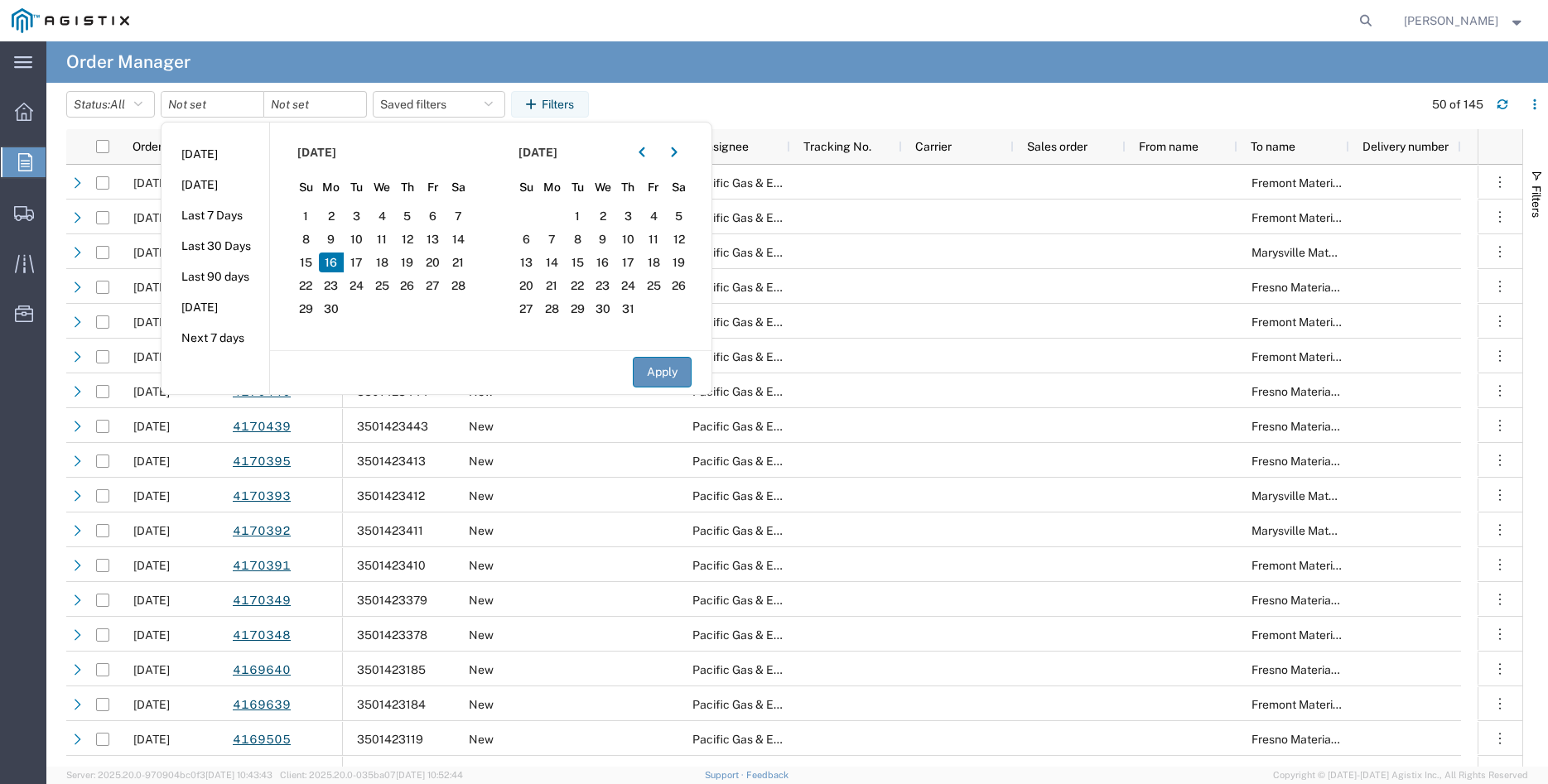
click at [668, 371] on button "Apply" at bounding box center [661, 371] width 59 height 31
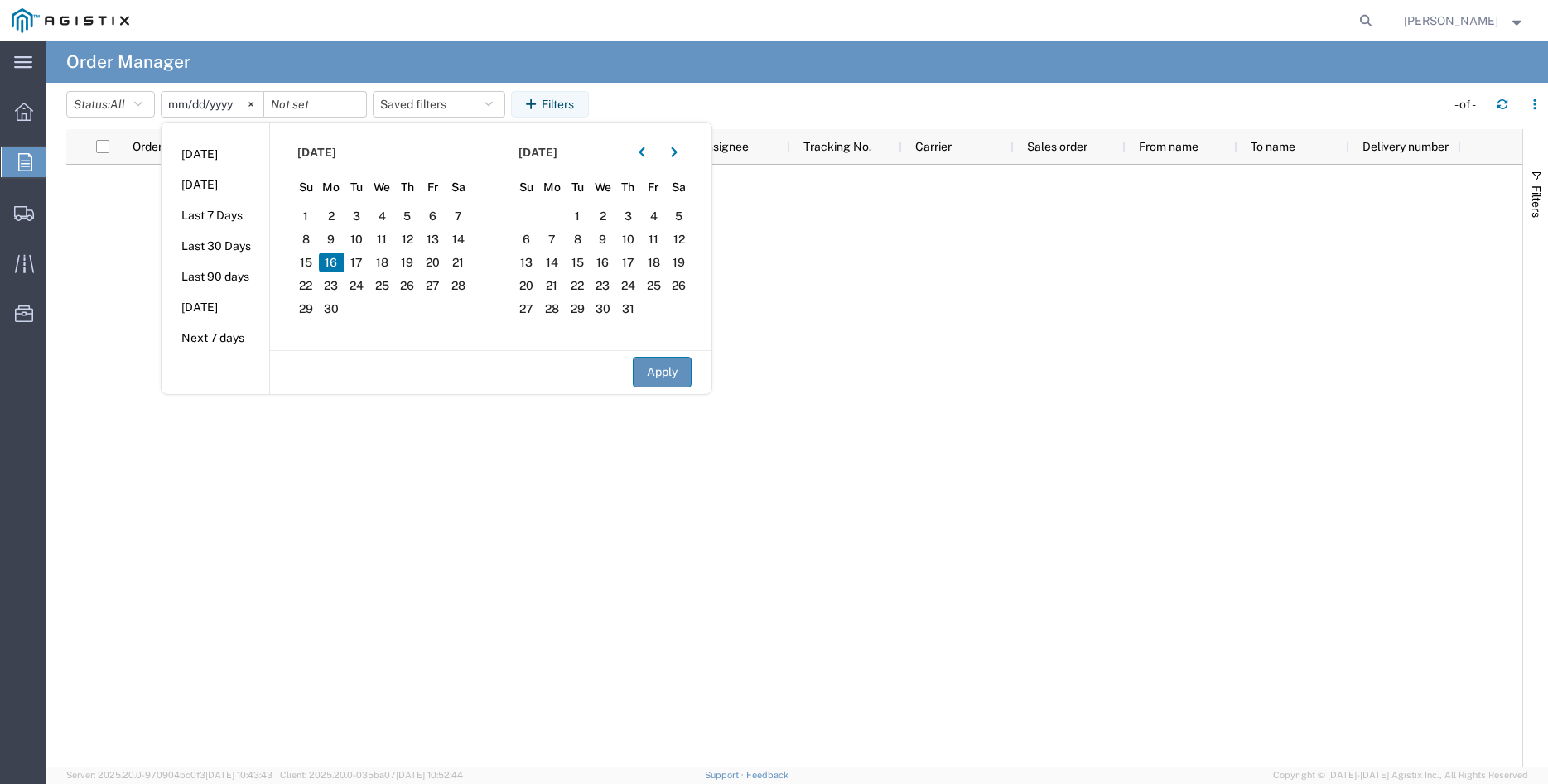
type input "[DATE]"
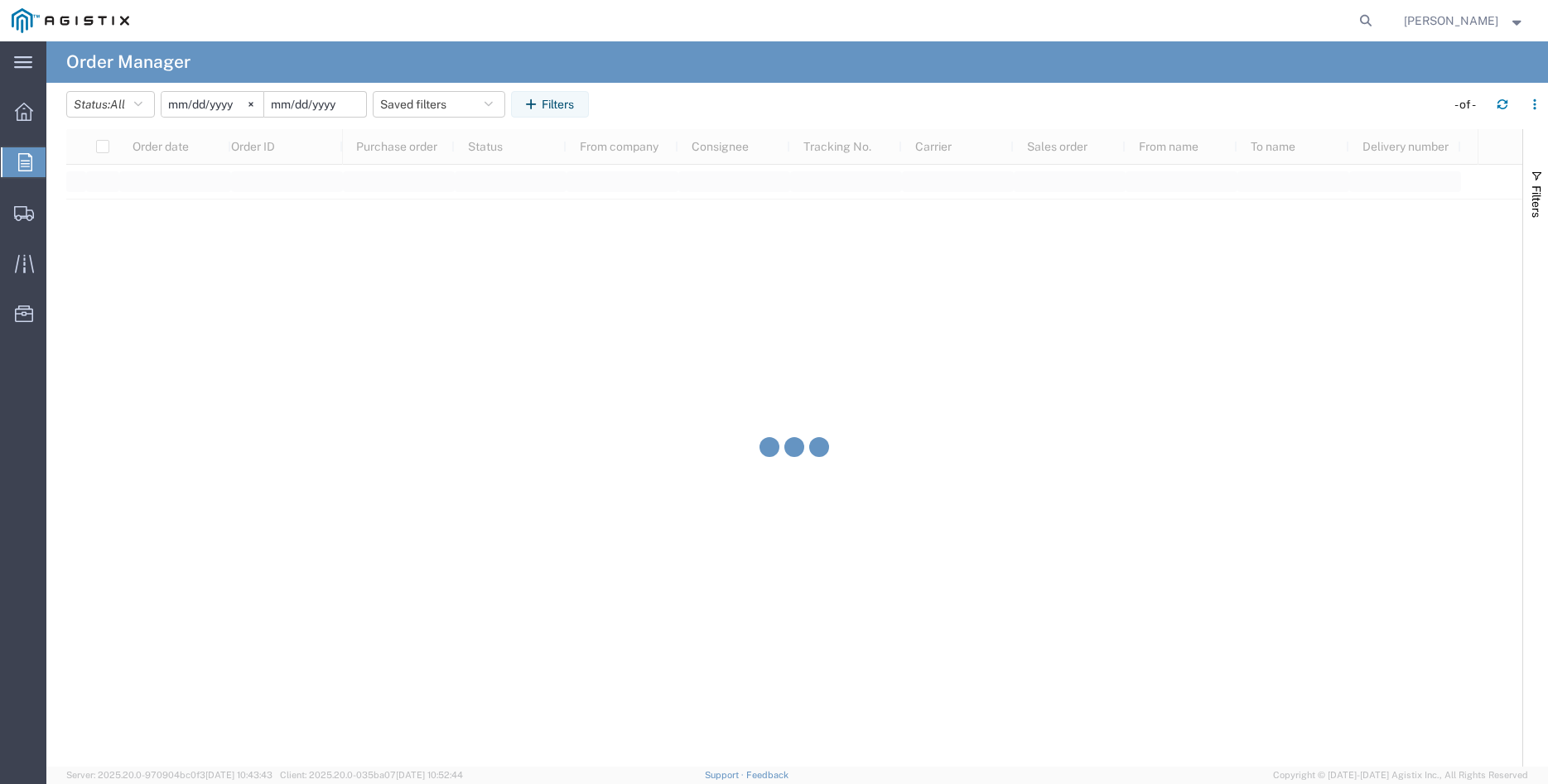
click at [340, 108] on input "date" at bounding box center [315, 104] width 102 height 24
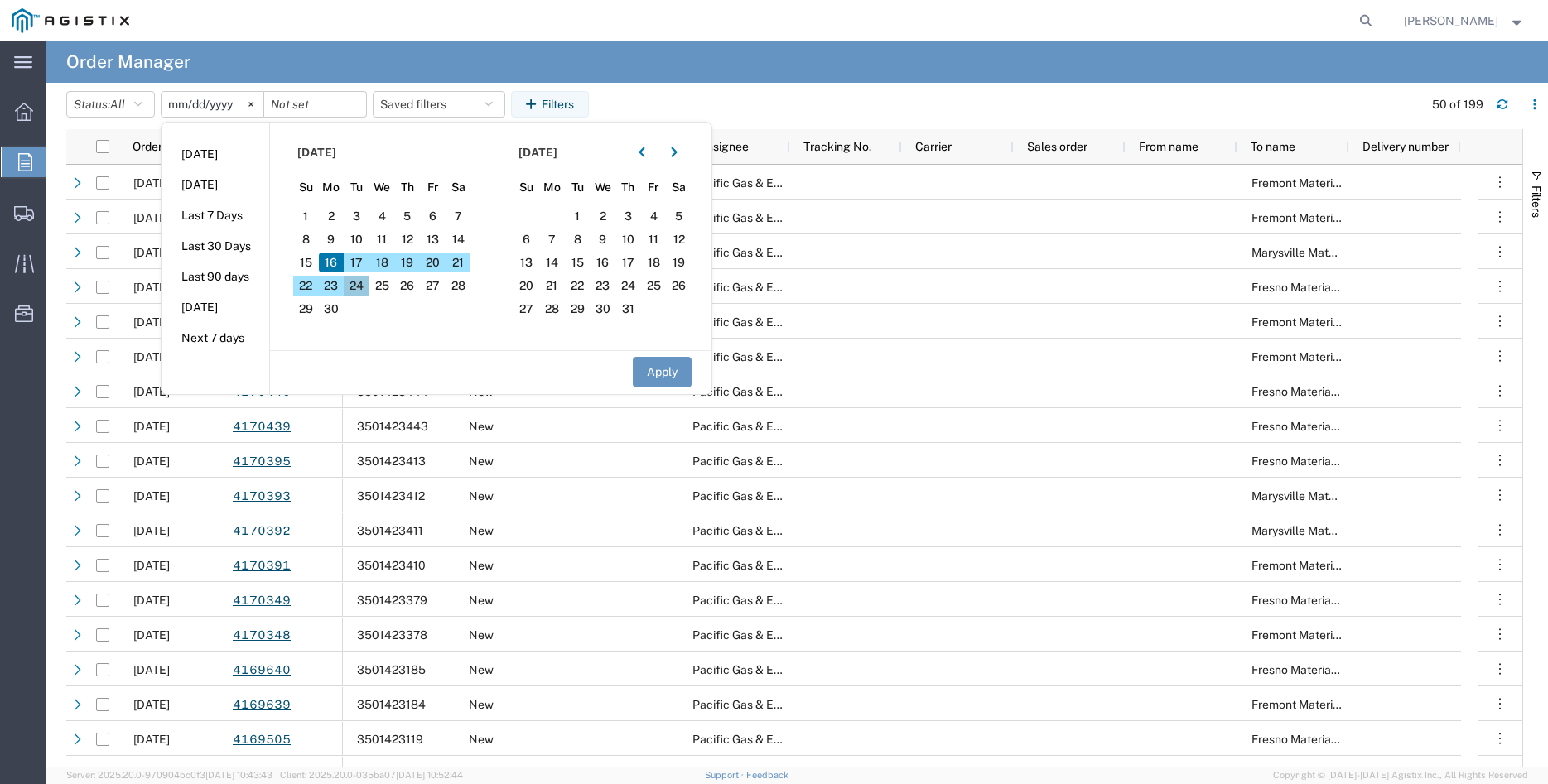
click at [363, 288] on span "24" at bounding box center [356, 285] width 25 height 20
click at [657, 377] on button "Apply" at bounding box center [661, 371] width 59 height 31
type input "[DATE]"
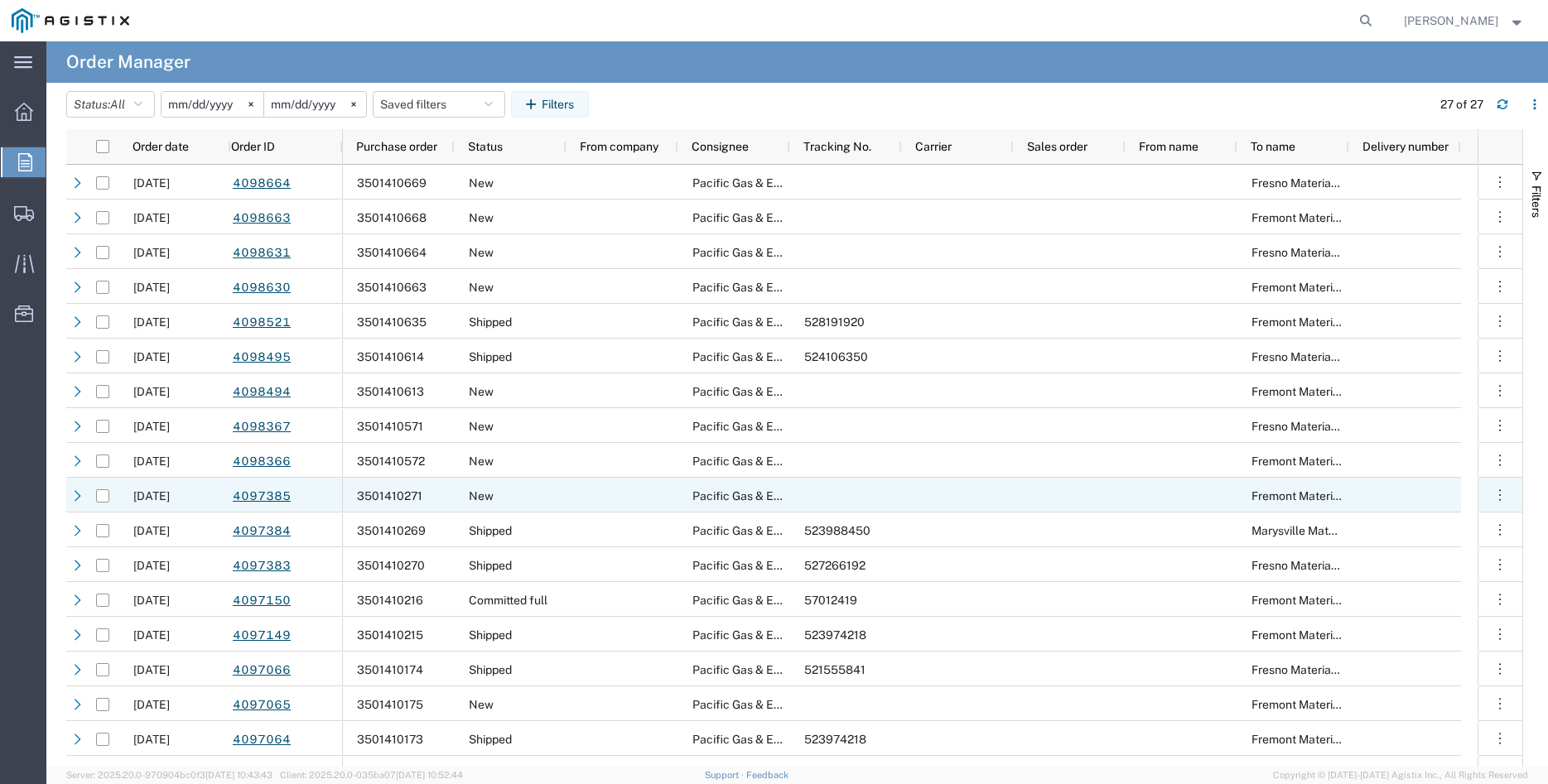
scroll to position [337, 0]
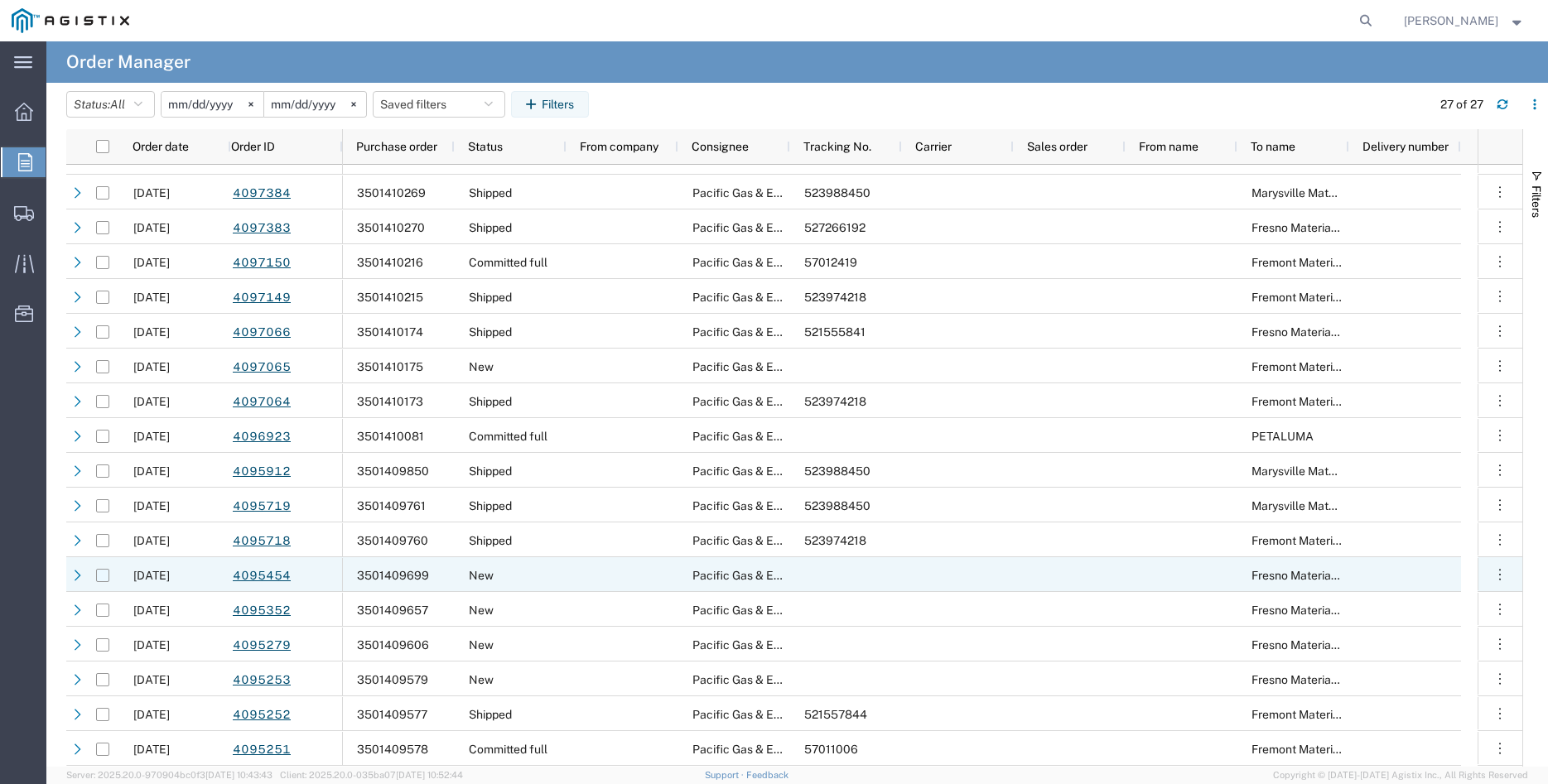
click at [105, 575] on input "Press Space to toggle row selection (unchecked)" at bounding box center [102, 575] width 13 height 13
checkbox input "true"
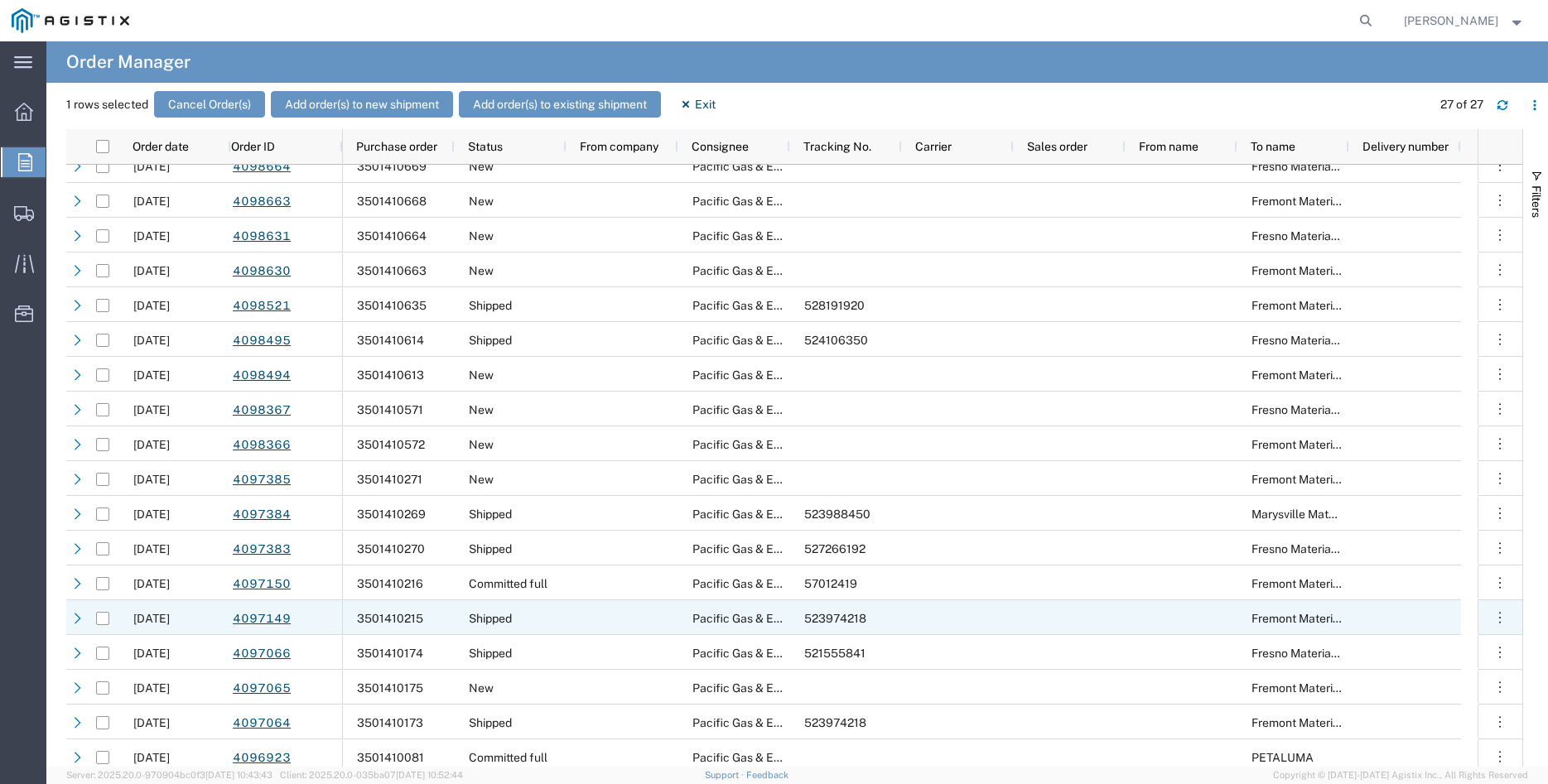
scroll to position [0, 0]
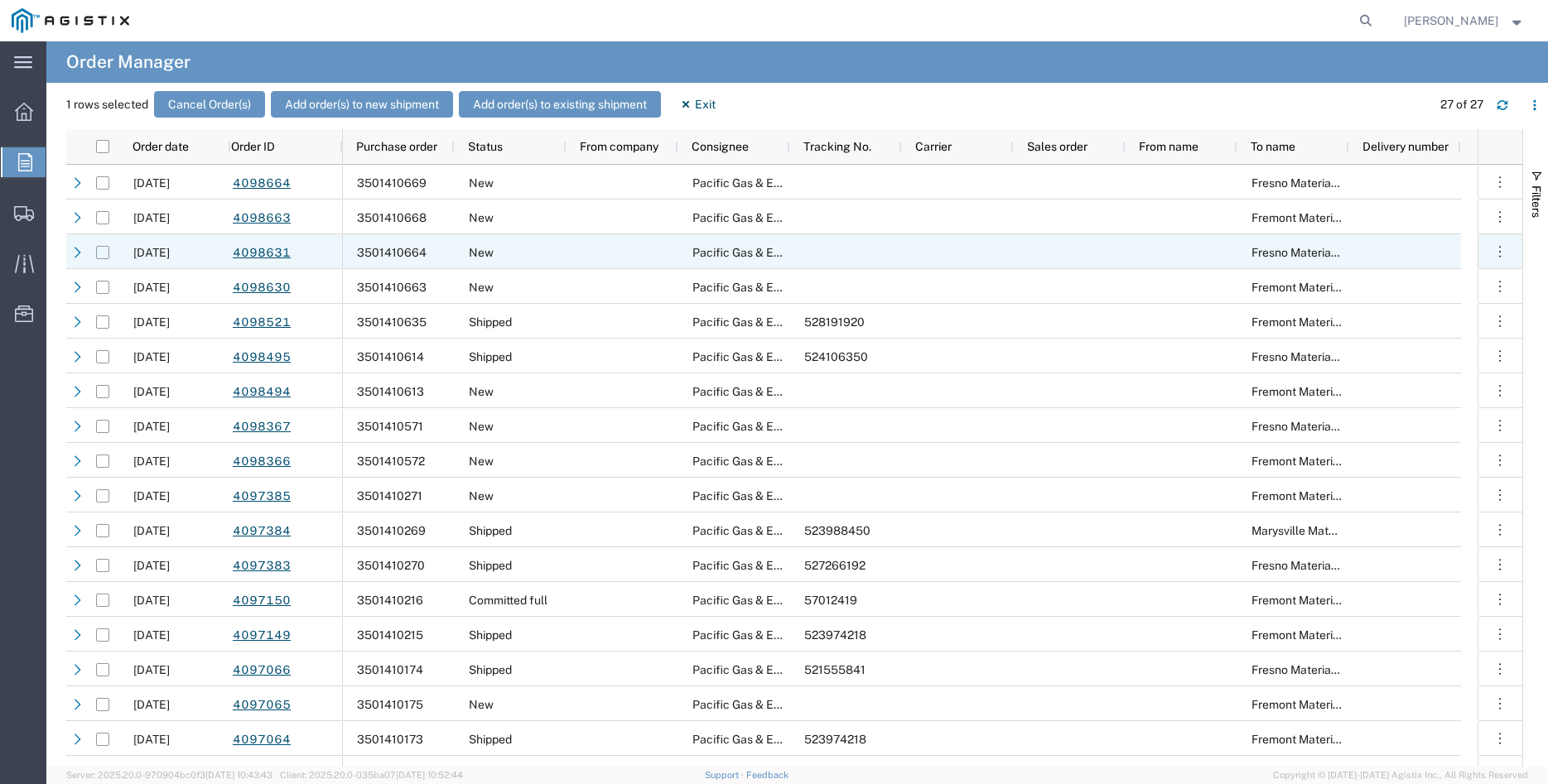
click at [106, 254] on input "Press Space to toggle row selection (unchecked)" at bounding box center [102, 252] width 13 height 13
checkbox input "true"
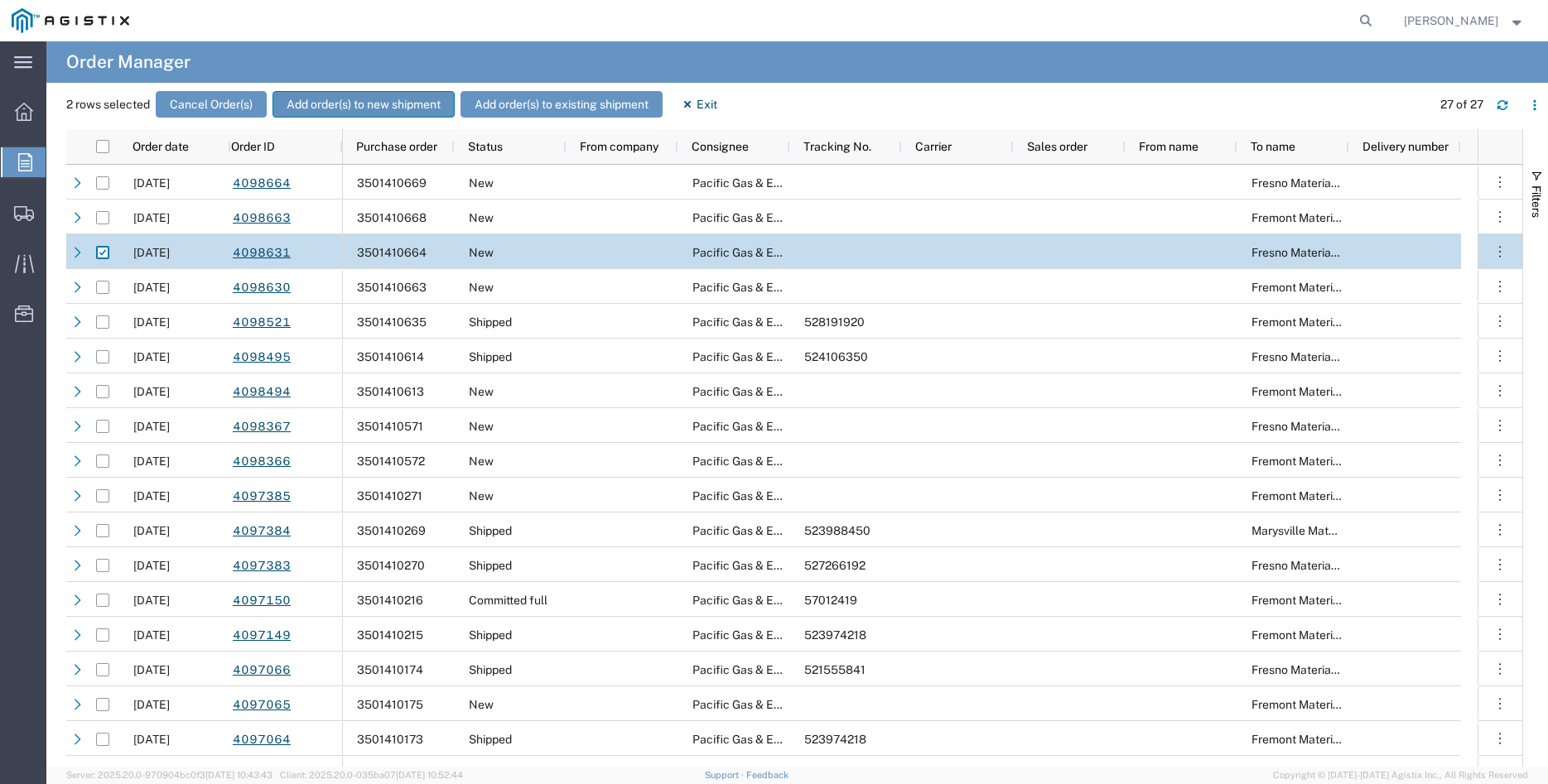
click at [314, 96] on button "Add order(s) to new shipment" at bounding box center [363, 104] width 182 height 26
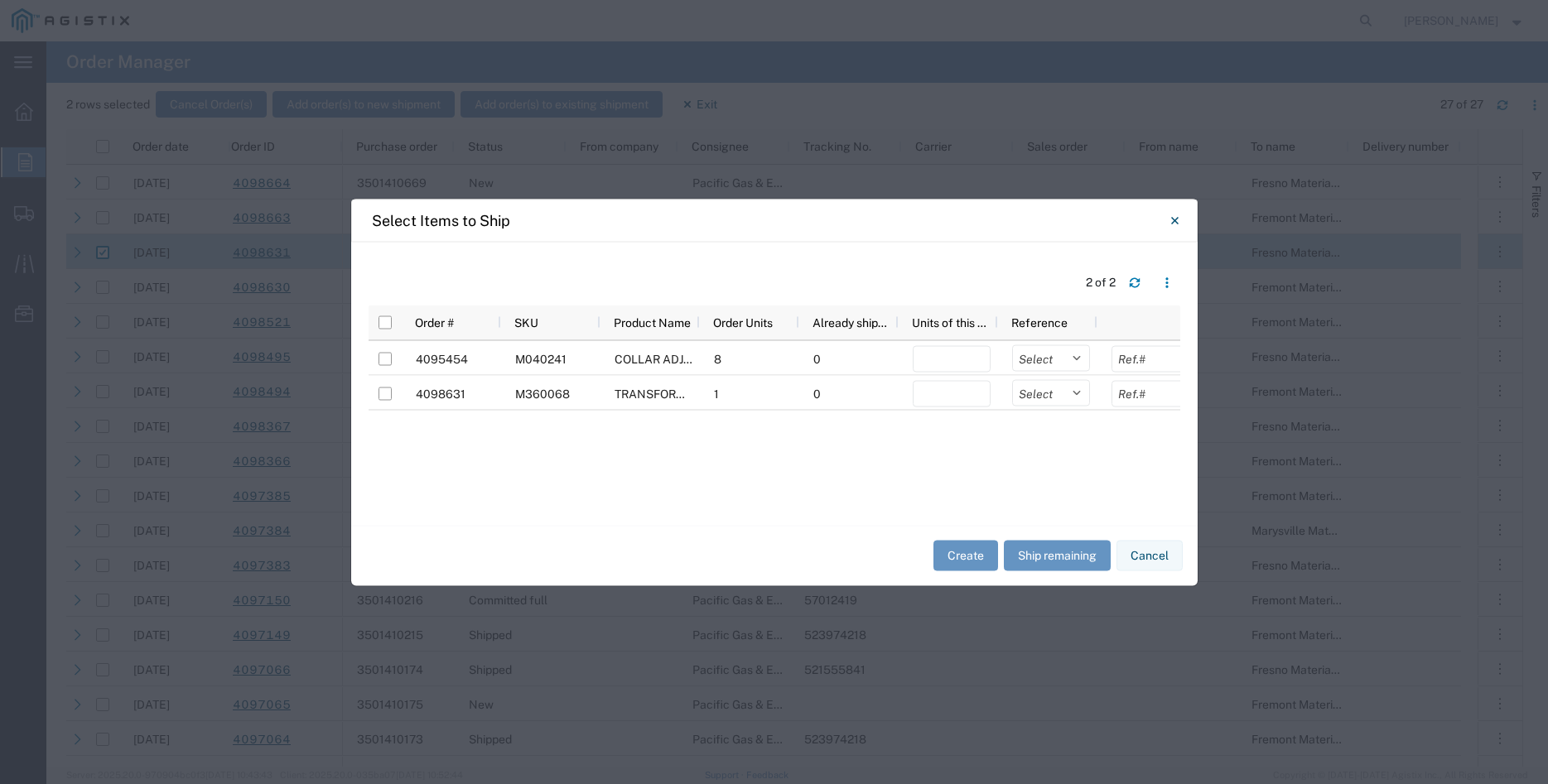
click at [387, 319] on input "checkbox" at bounding box center [385, 322] width 13 height 13
checkbox input "true"
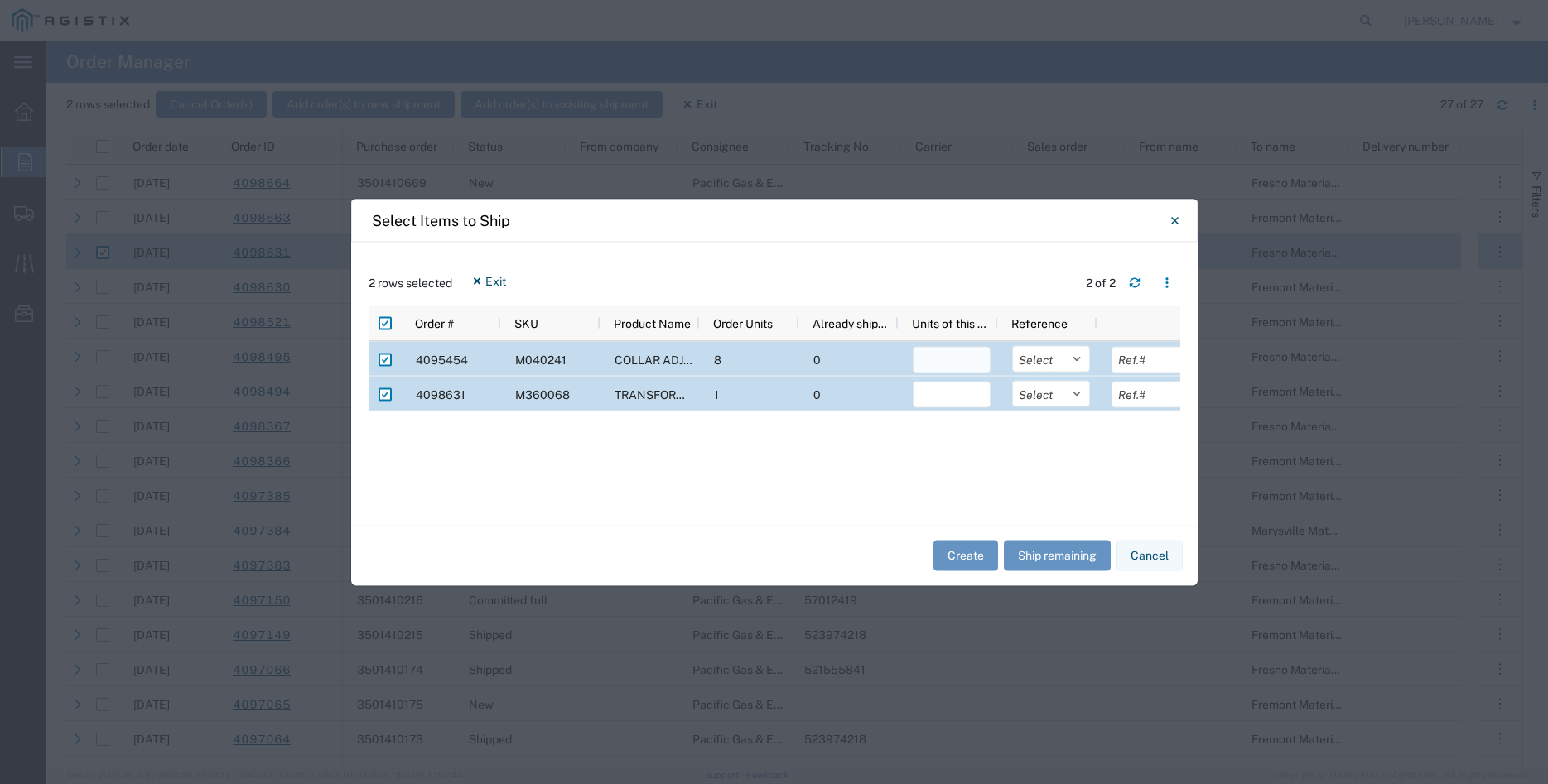
click at [926, 370] on input "number" at bounding box center [951, 359] width 78 height 26
type input "8"
click at [951, 406] on input "number" at bounding box center [951, 394] width 78 height 26
type input "1"
click at [1012, 345] on select "Select Purchase Order Delivery Number" at bounding box center [1051, 358] width 78 height 26
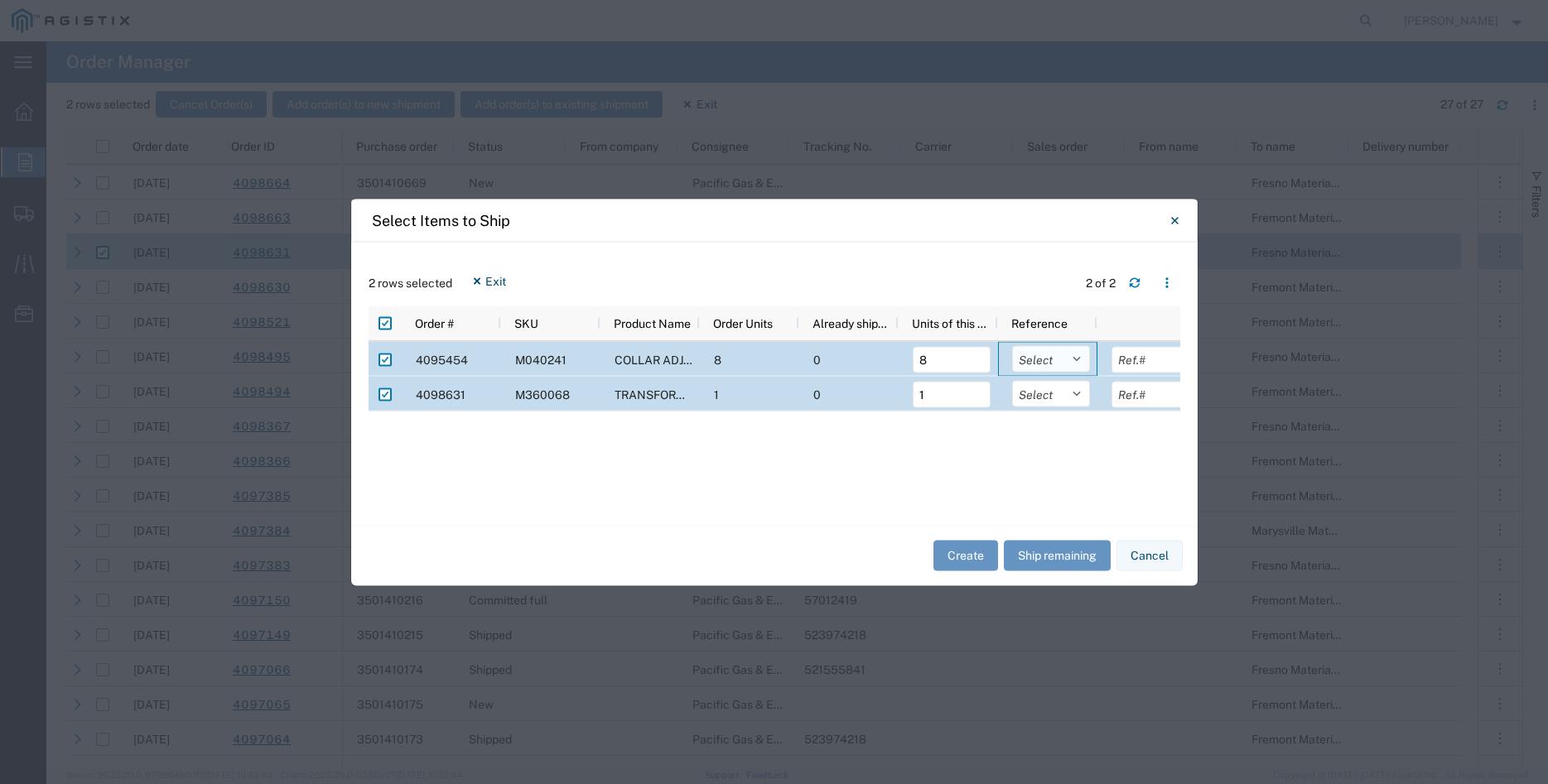
select select "PURCHORD"
click option "Purchase Order" at bounding box center [0, 0] width 0 height 0
click at [1012, 380] on select "Select Purchase Order Delivery Number" at bounding box center [1051, 393] width 78 height 26
select select "PURCHORD"
click option "Purchase Order" at bounding box center [0, 0] width 0 height 0
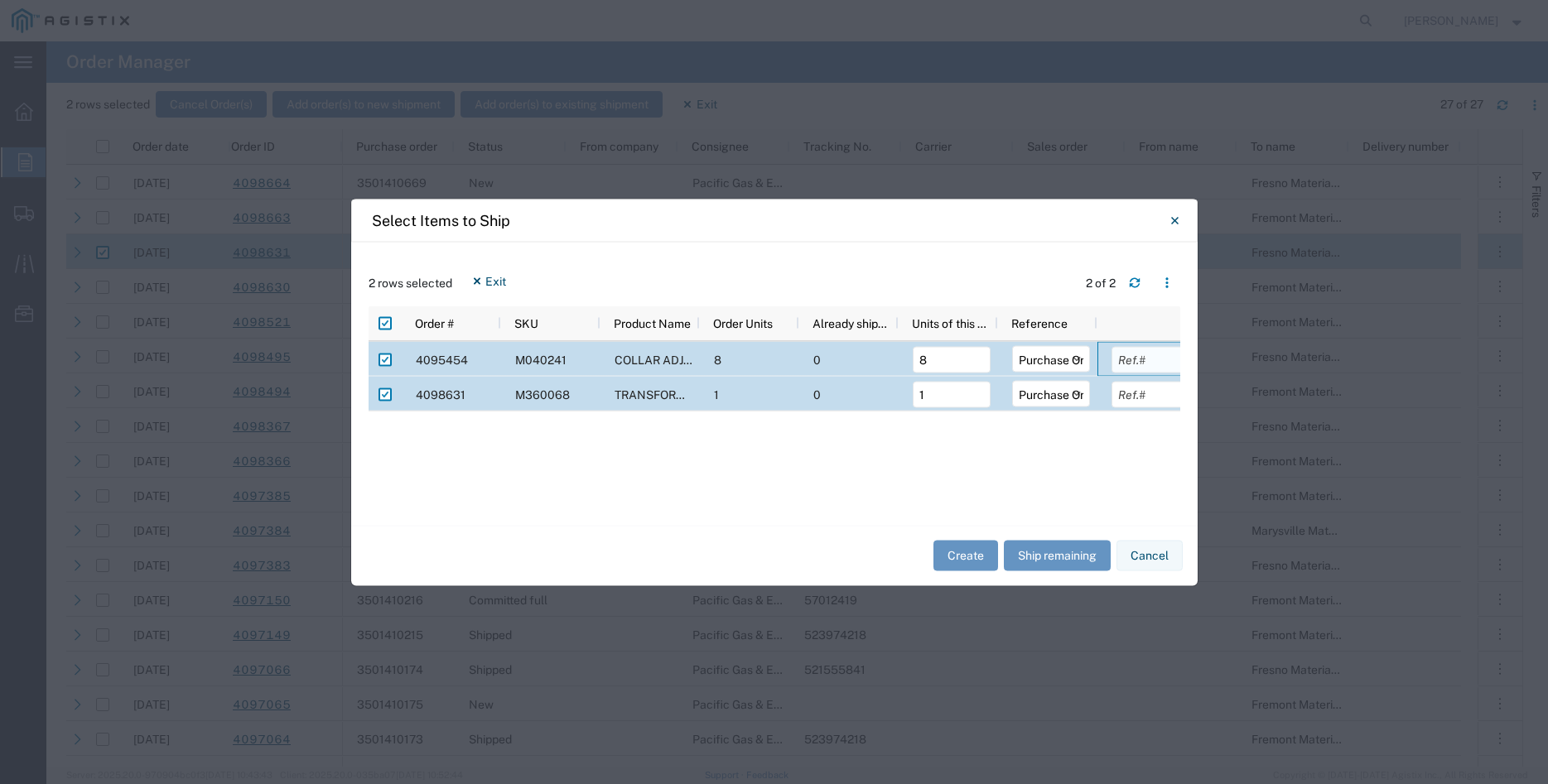
click at [1126, 359] on input "text" at bounding box center [1150, 359] width 78 height 26
type input "704.00"
click at [1140, 401] on input "text" at bounding box center [1150, 394] width 78 height 26
type input "8910.81"
click at [961, 553] on button "Create" at bounding box center [965, 555] width 65 height 31
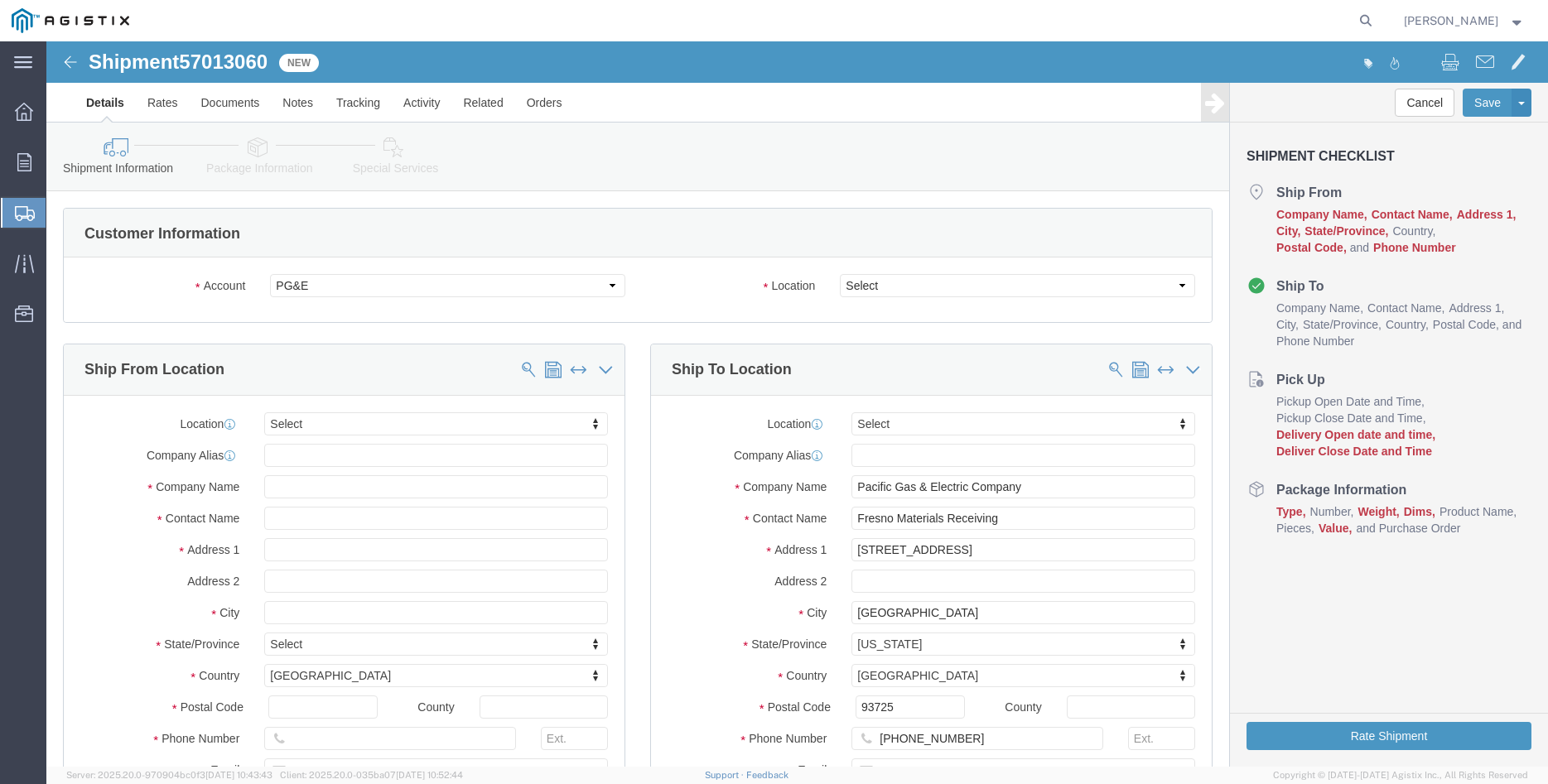
select select
click select "Select All Others [GEOGRAPHIC_DATA] [GEOGRAPHIC_DATA] [GEOGRAPHIC_DATA] [GEOGRA…"
select select "19745"
click option "[GEOGRAPHIC_DATA]"
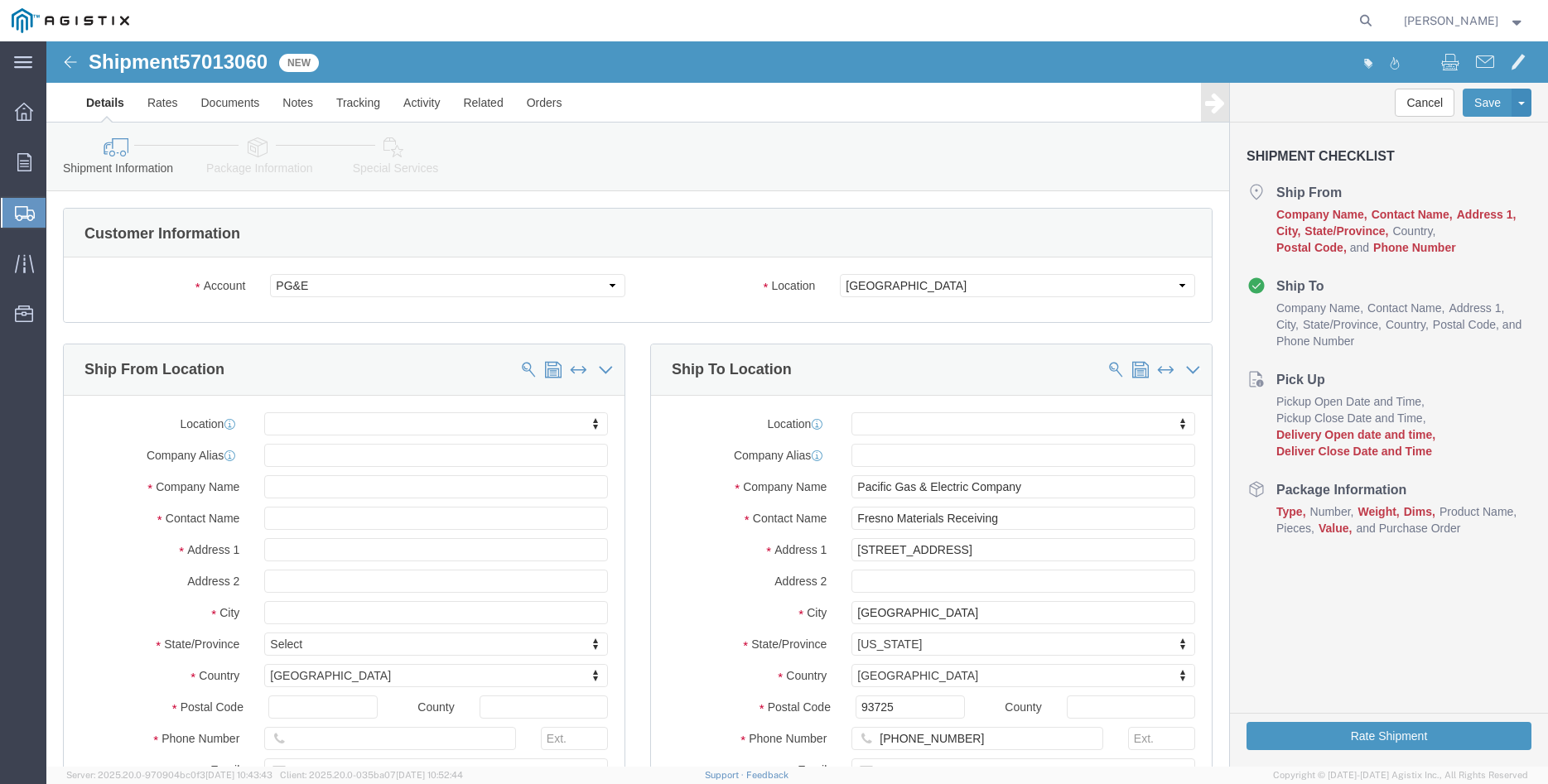
click body "Shipment 57013060 New Details Rates Documents Notes Tracking Activity Related O…"
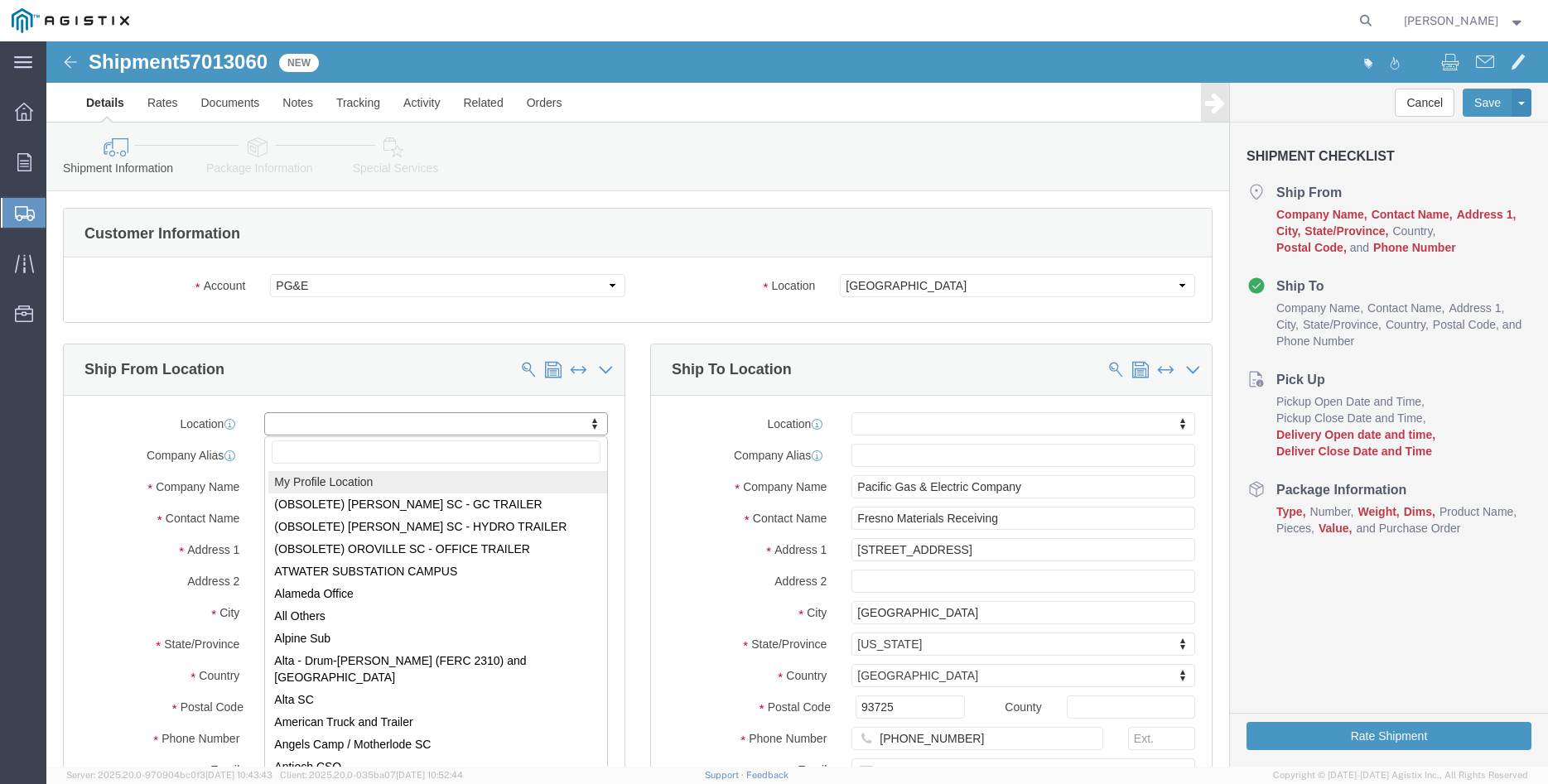
select select "MYPROFILE"
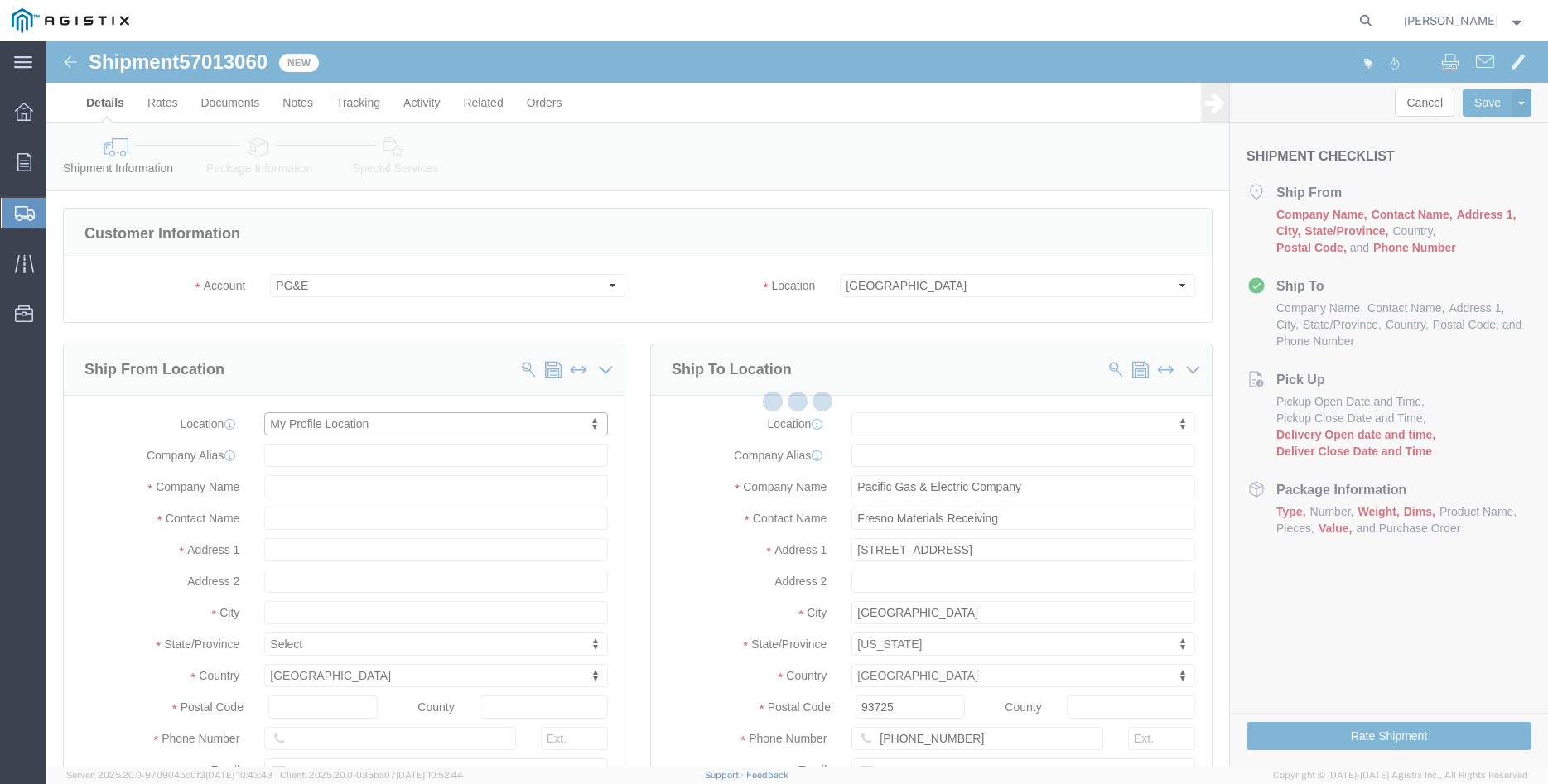
type input "305 [PERSON_NAME] DANCER DR"
type input "95377"
type input "[PHONE_NUMBER]"
type input "[PERSON_NAME][EMAIL_ADDRESS][DOMAIN_NAME]"
checkbox input "true"
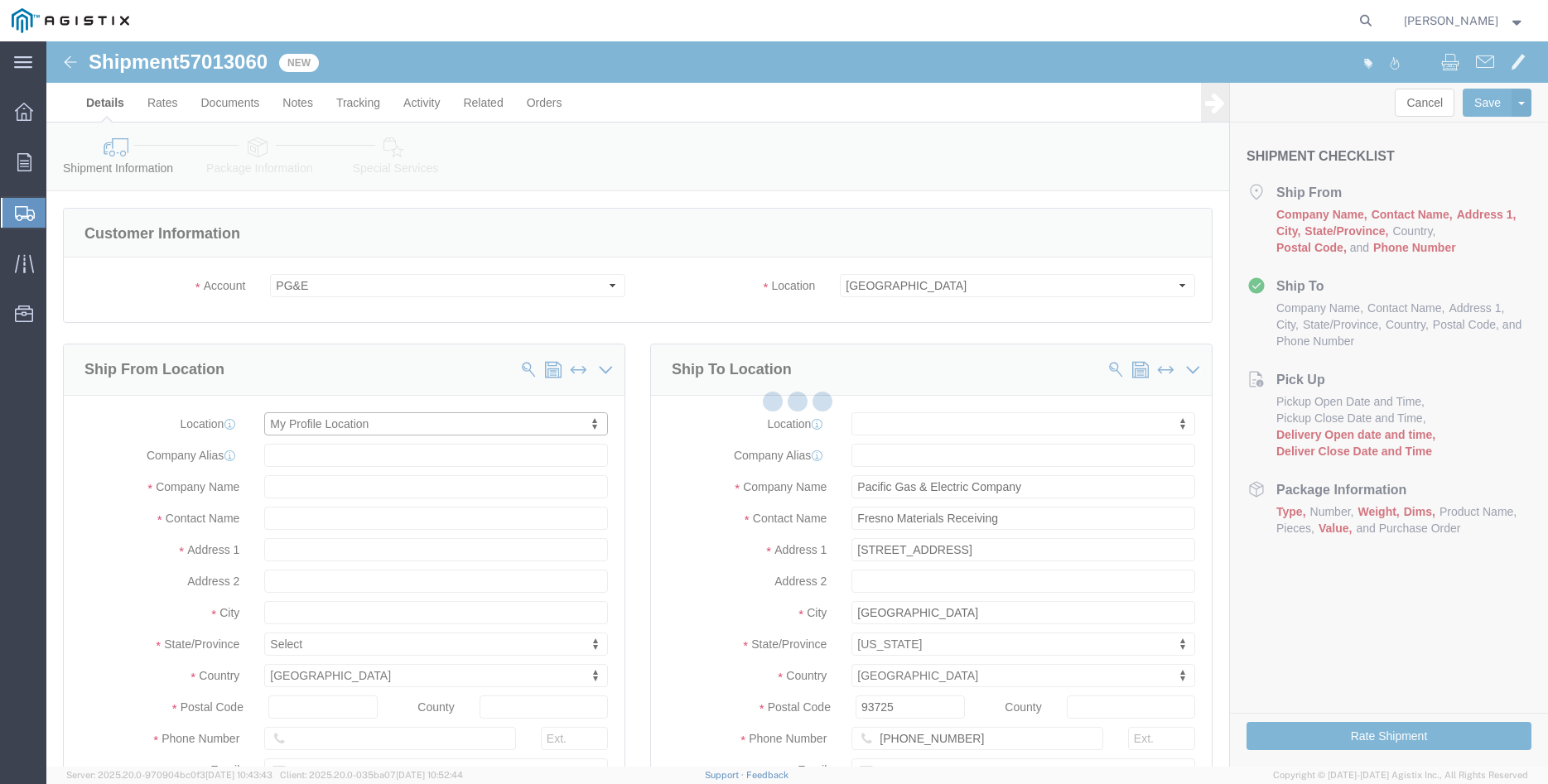
type input "[PERSON_NAME] Iron Works Inc"
type input "[PERSON_NAME]"
select select "CA"
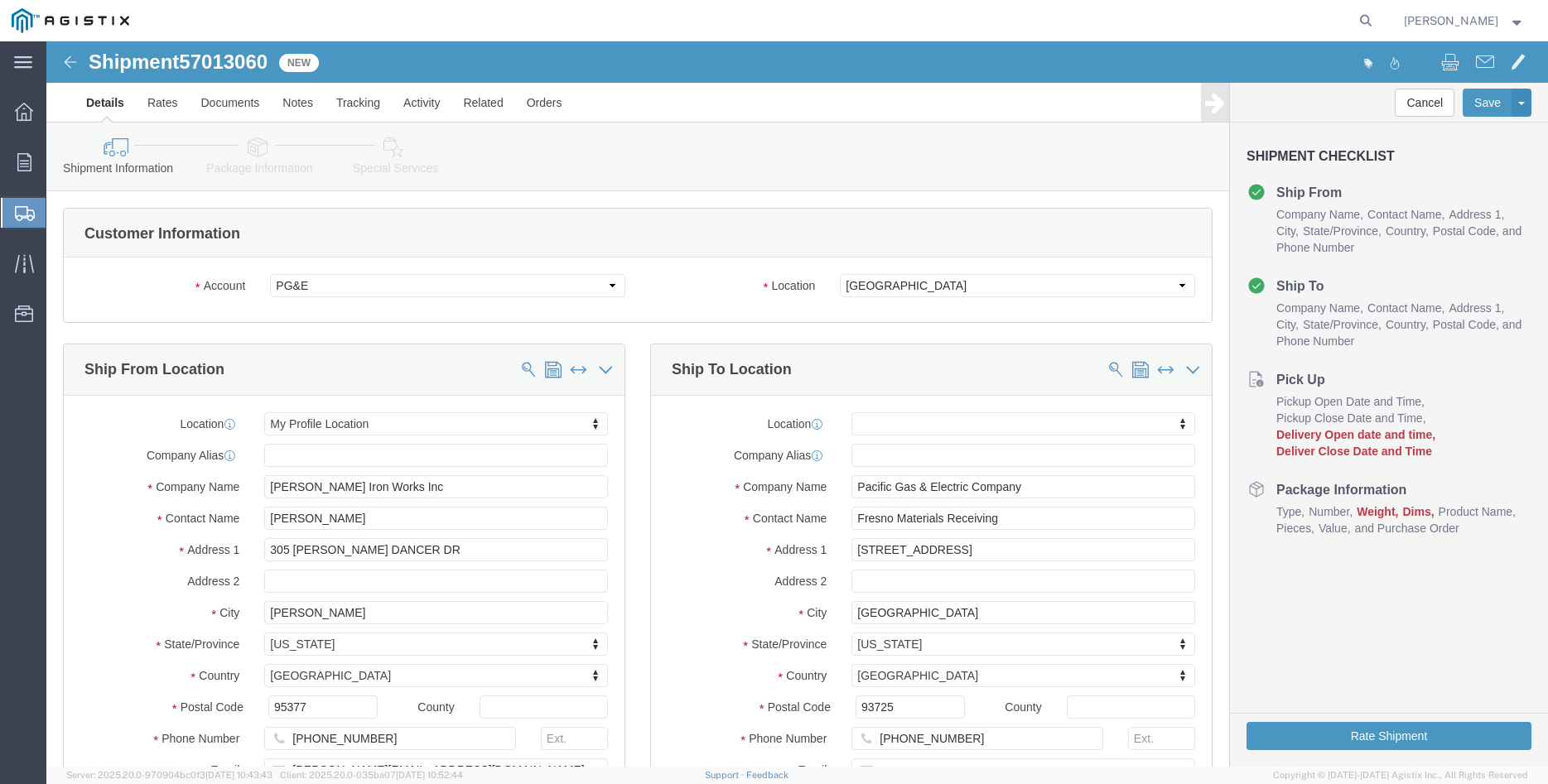
click div "Ship From Location Location My Profile Location My Profile Location (OBSOLETE) …"
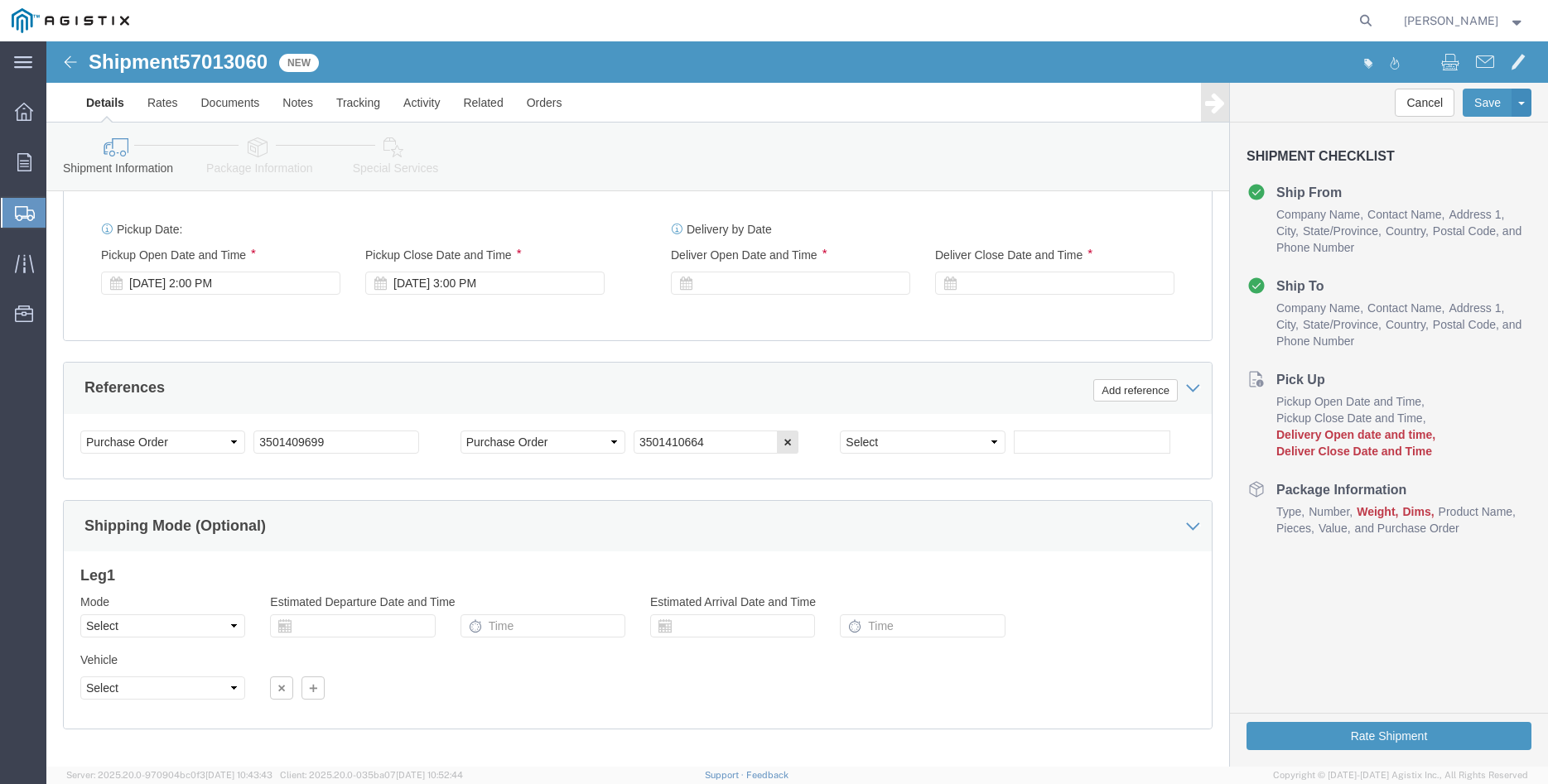
scroll to position [1009, 0]
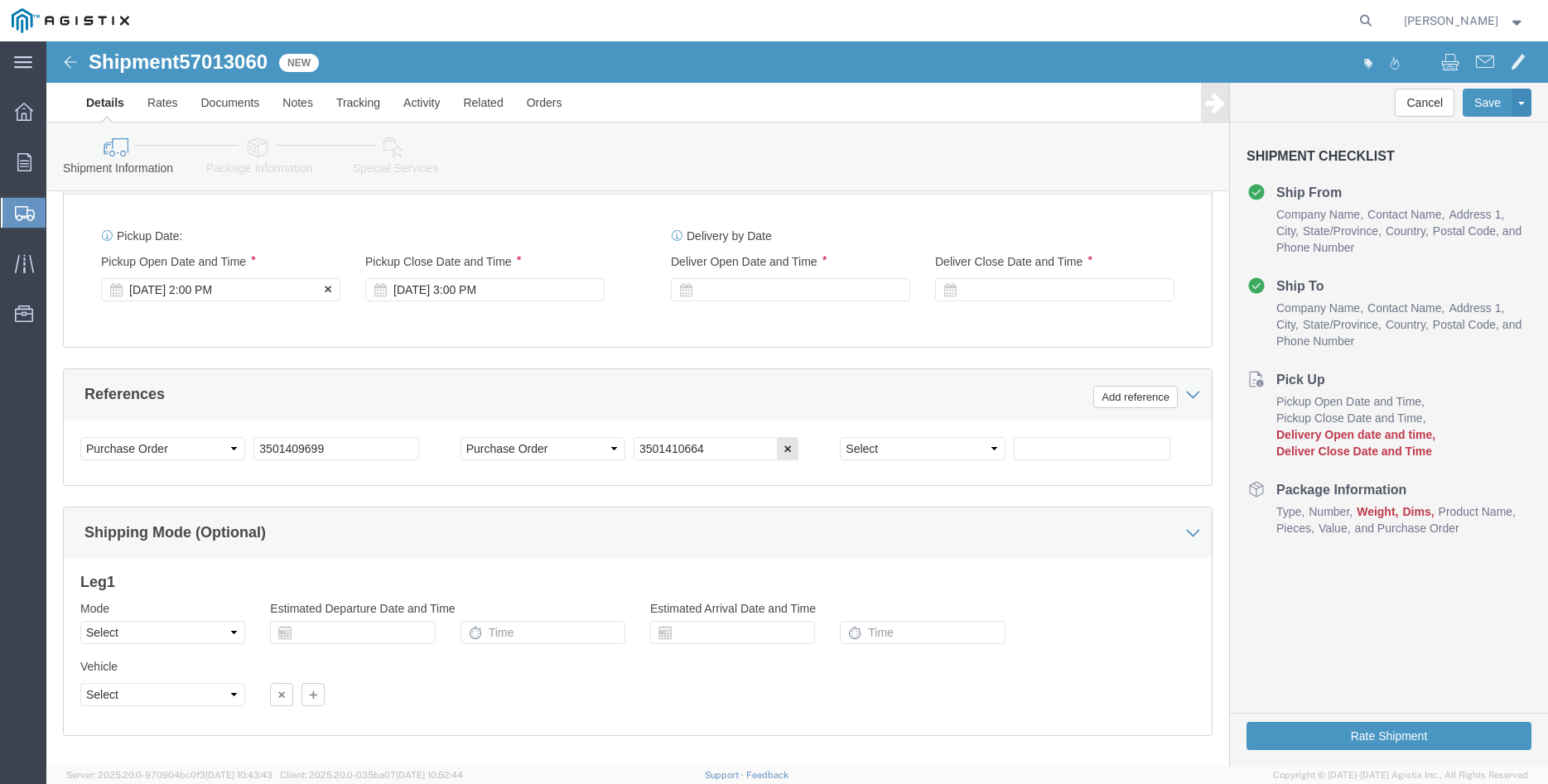
click div "[DATE] 2:00 PM"
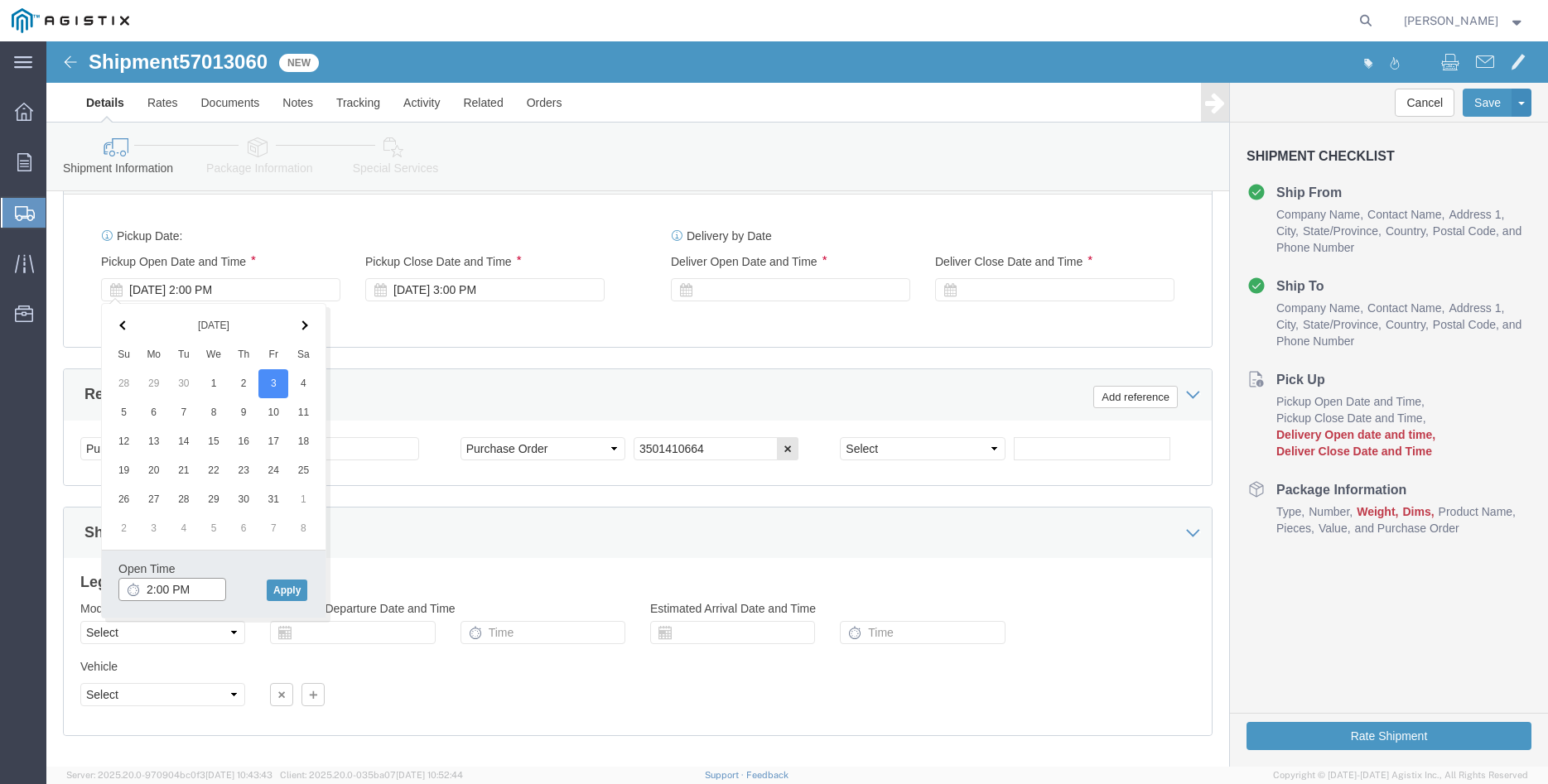
click input "2:00 PM"
type input "8:00 AM"
click button "Apply"
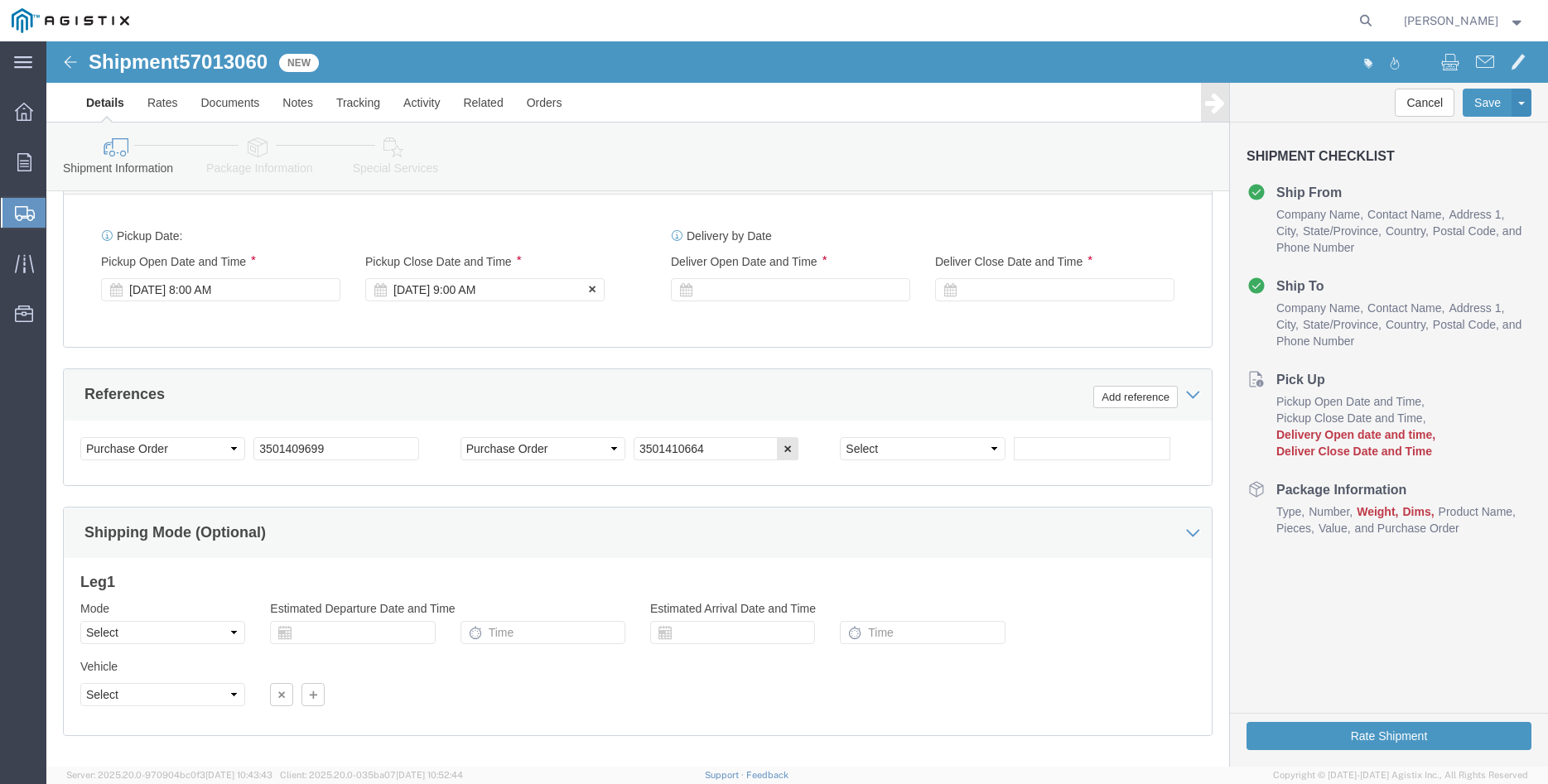
click div "[DATE] 9:00 AM"
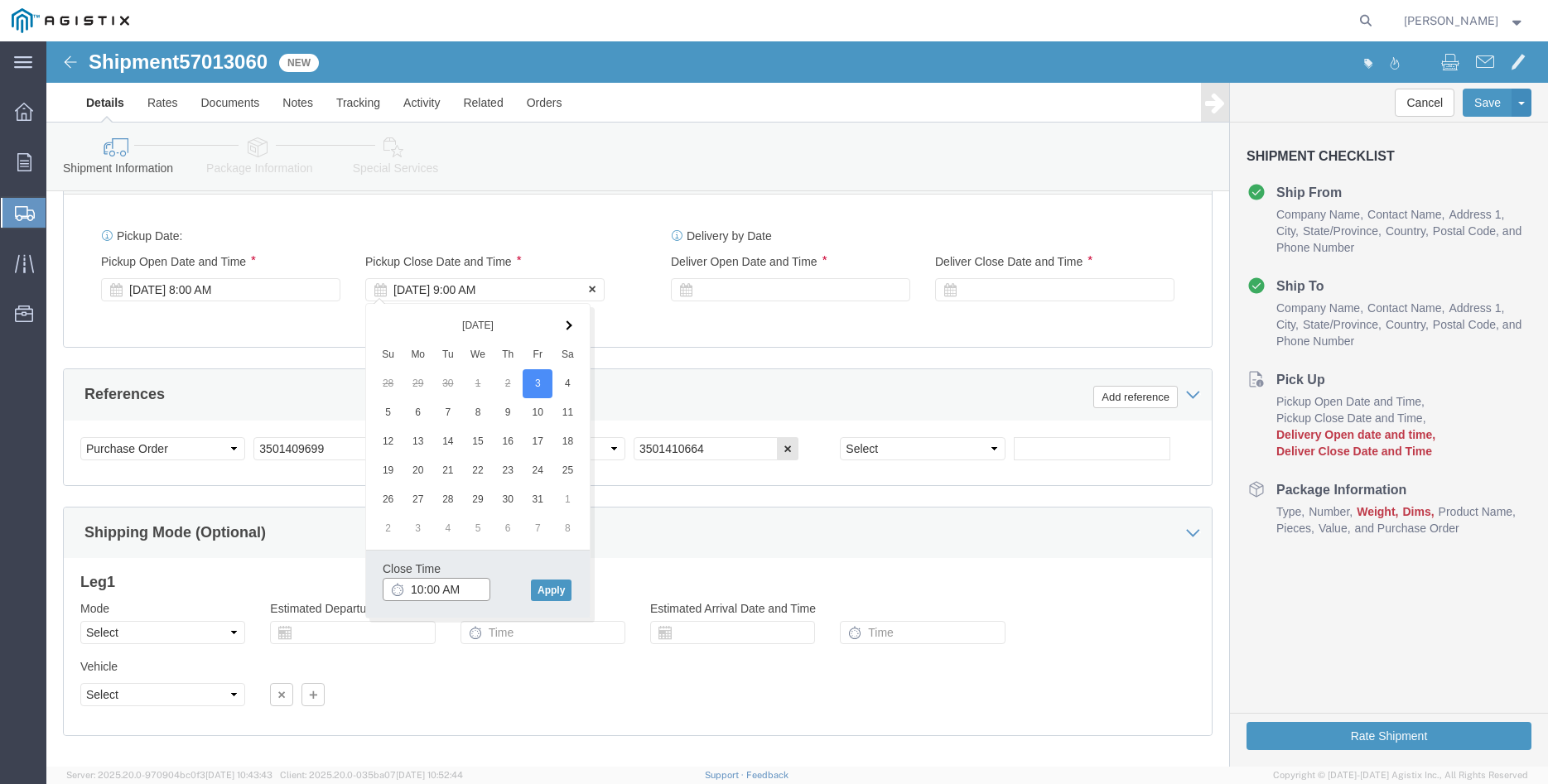
type input "10:00 AM"
click button "Apply"
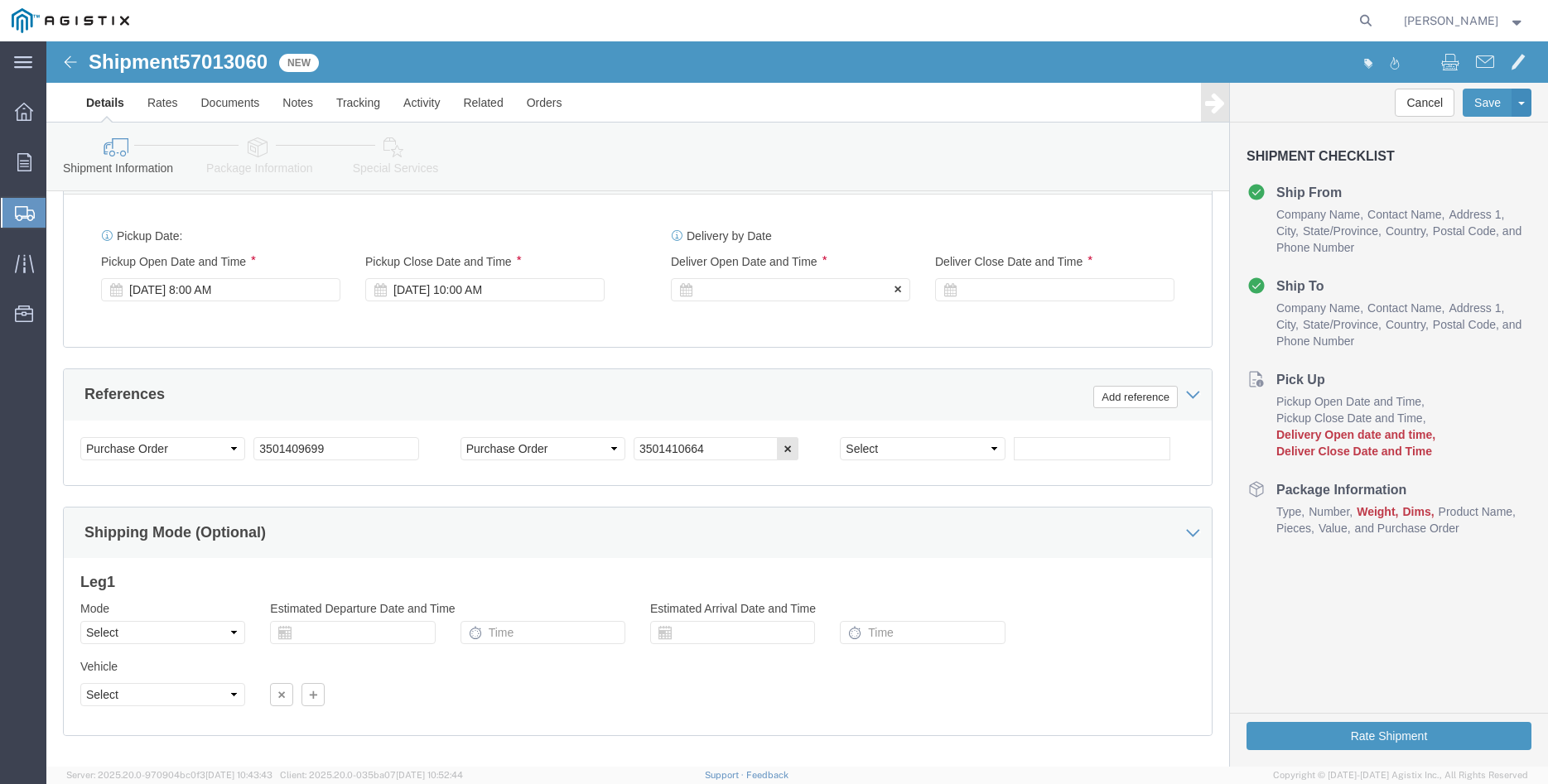
click div
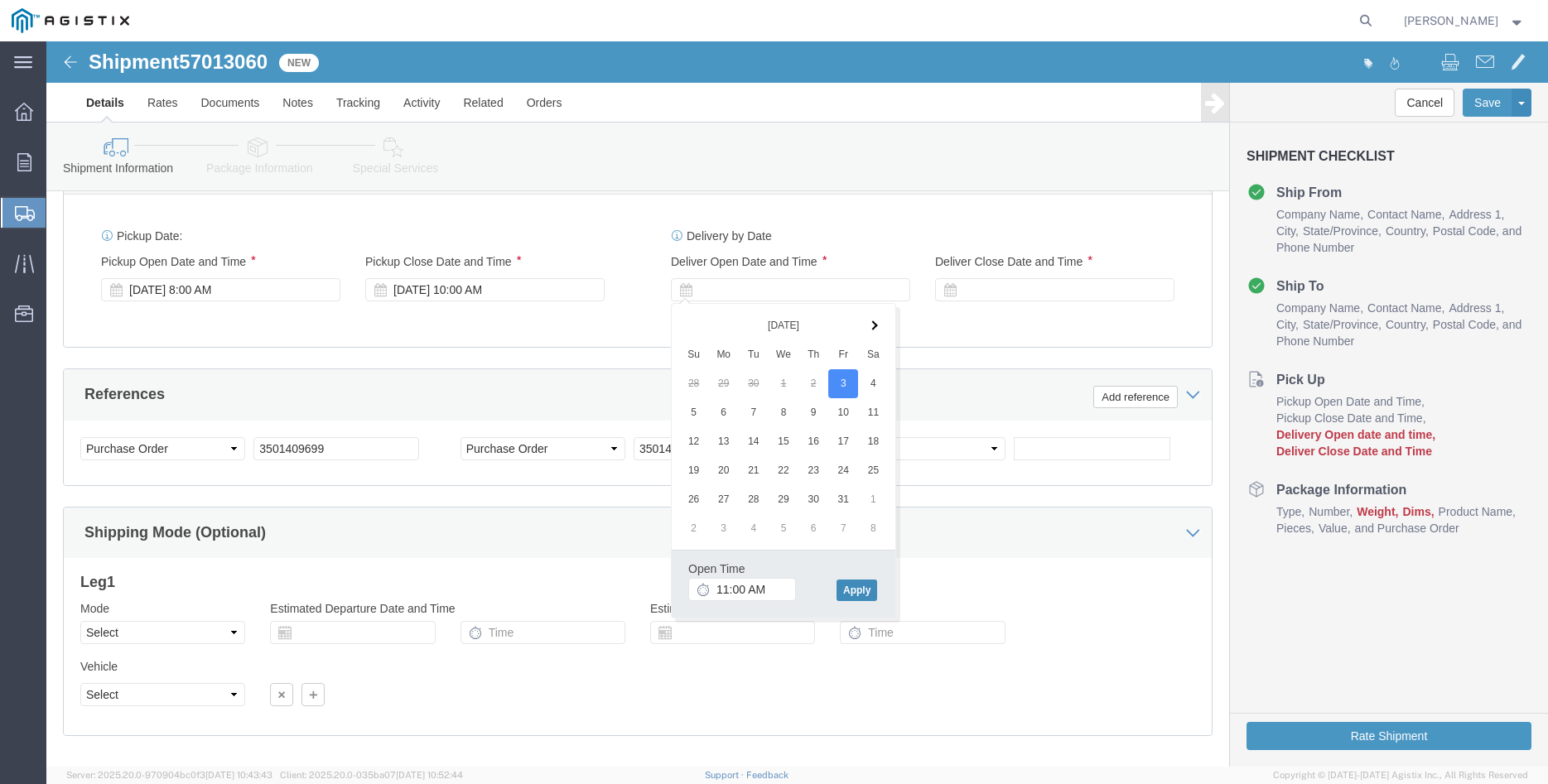
click button "Apply"
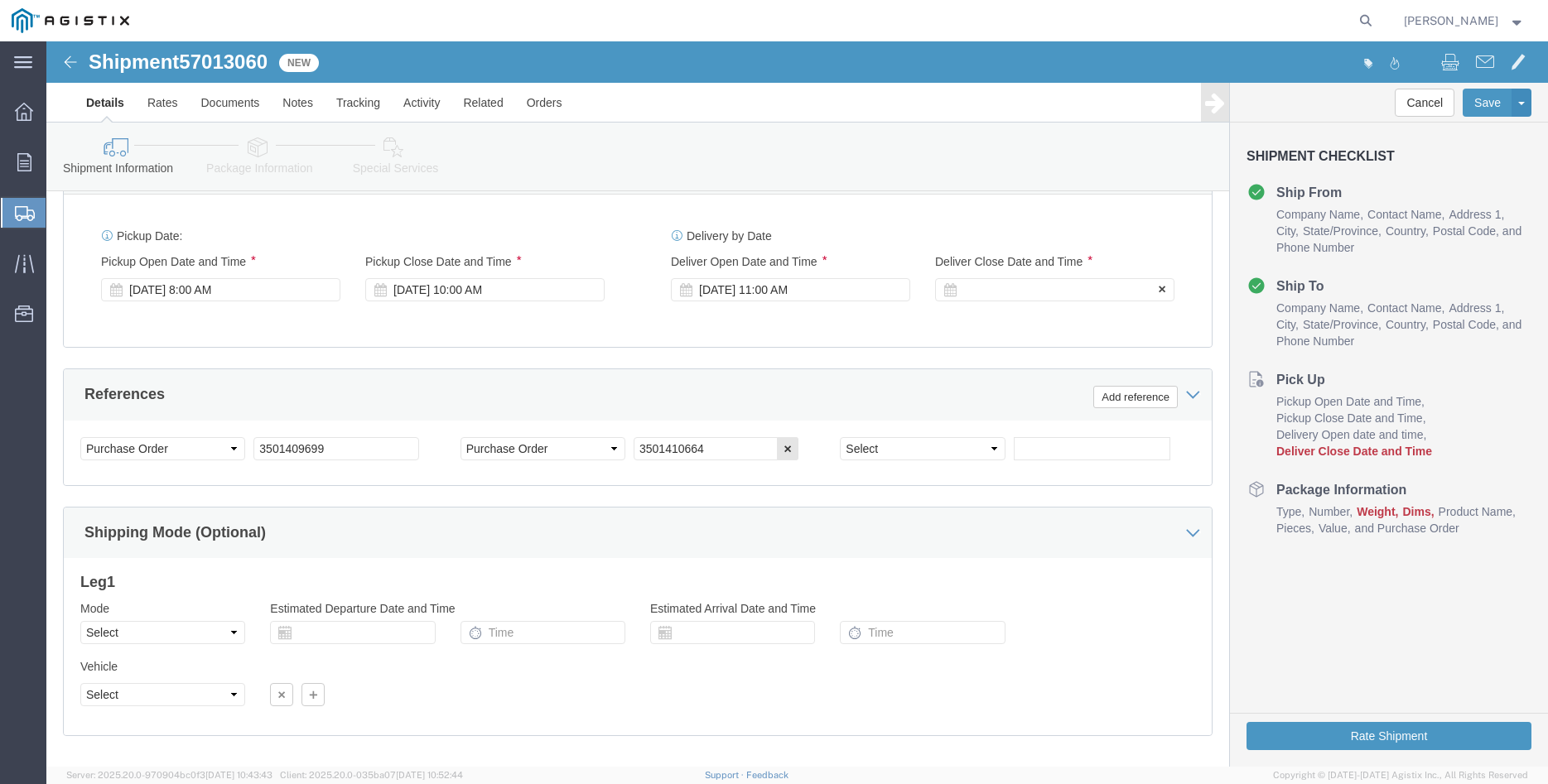
click div
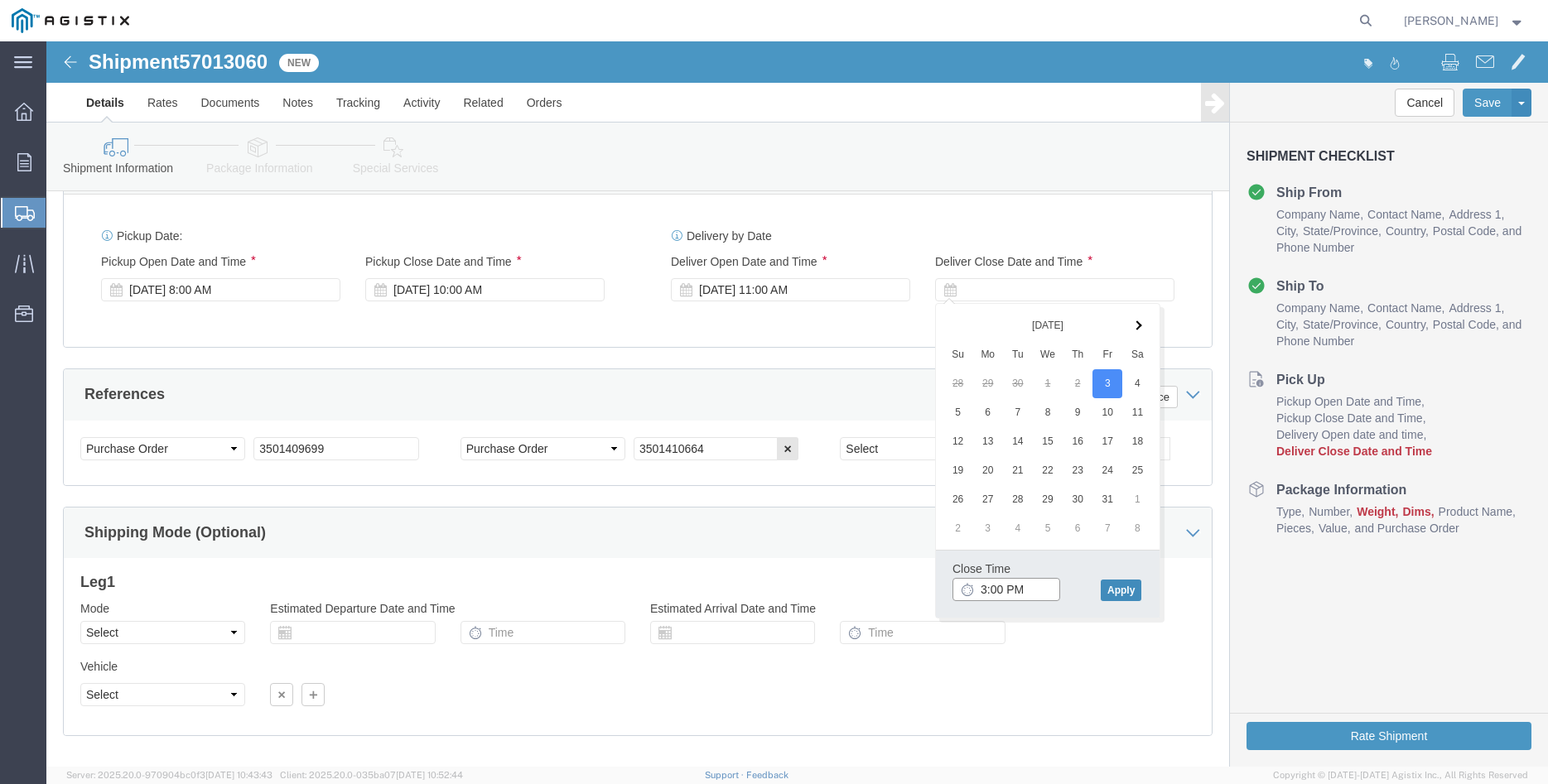
type input "3:00 PM"
click button "Apply"
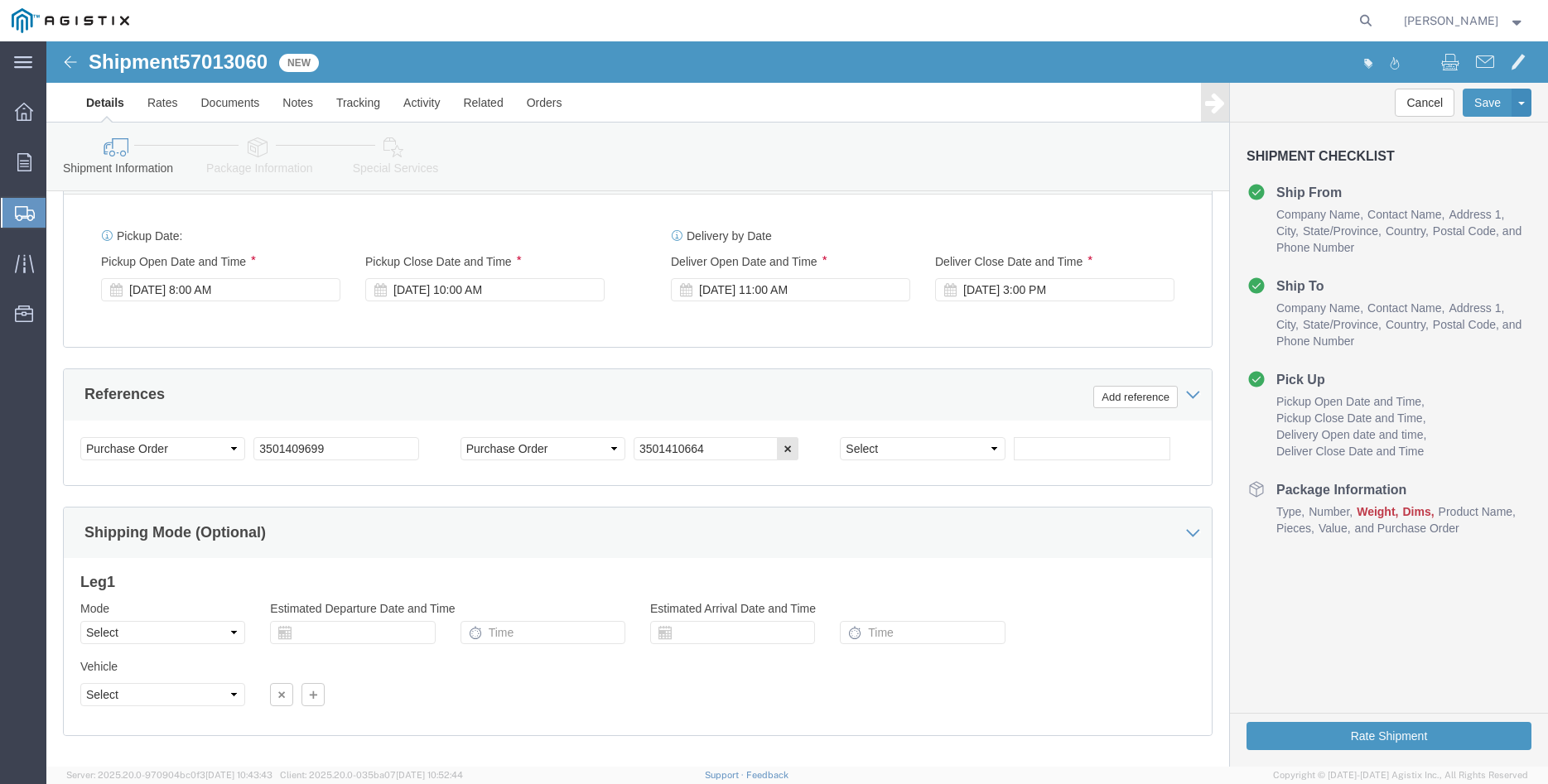
click div "Please fix the following errors Customer Information Account Select [PERSON_NAM…"
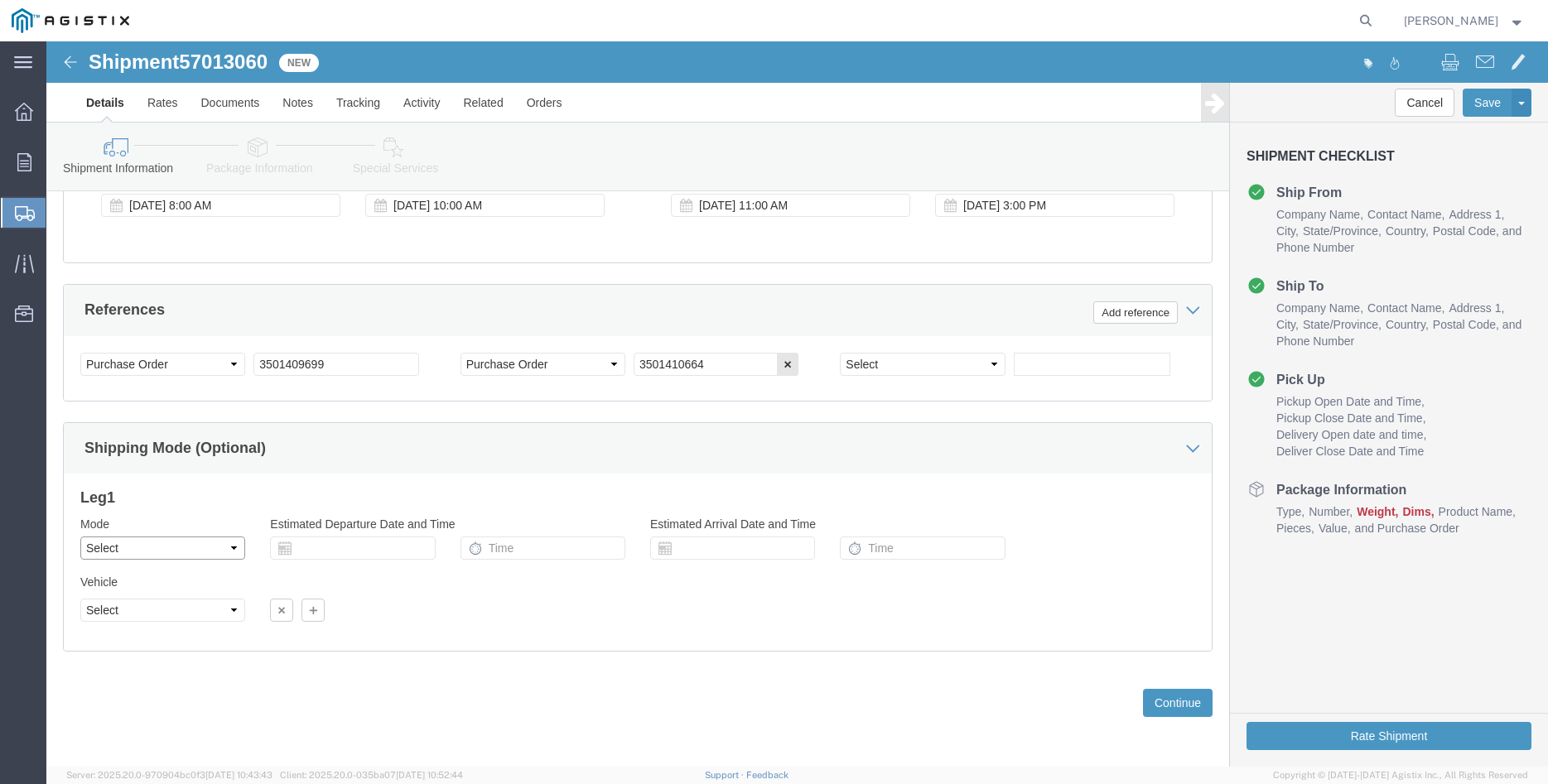
click select "Select Air Less than Truckload Multi-Leg Ocean Freight Rail Small Parcel Truckl…"
select select "LTL"
click option "Less than Truckload"
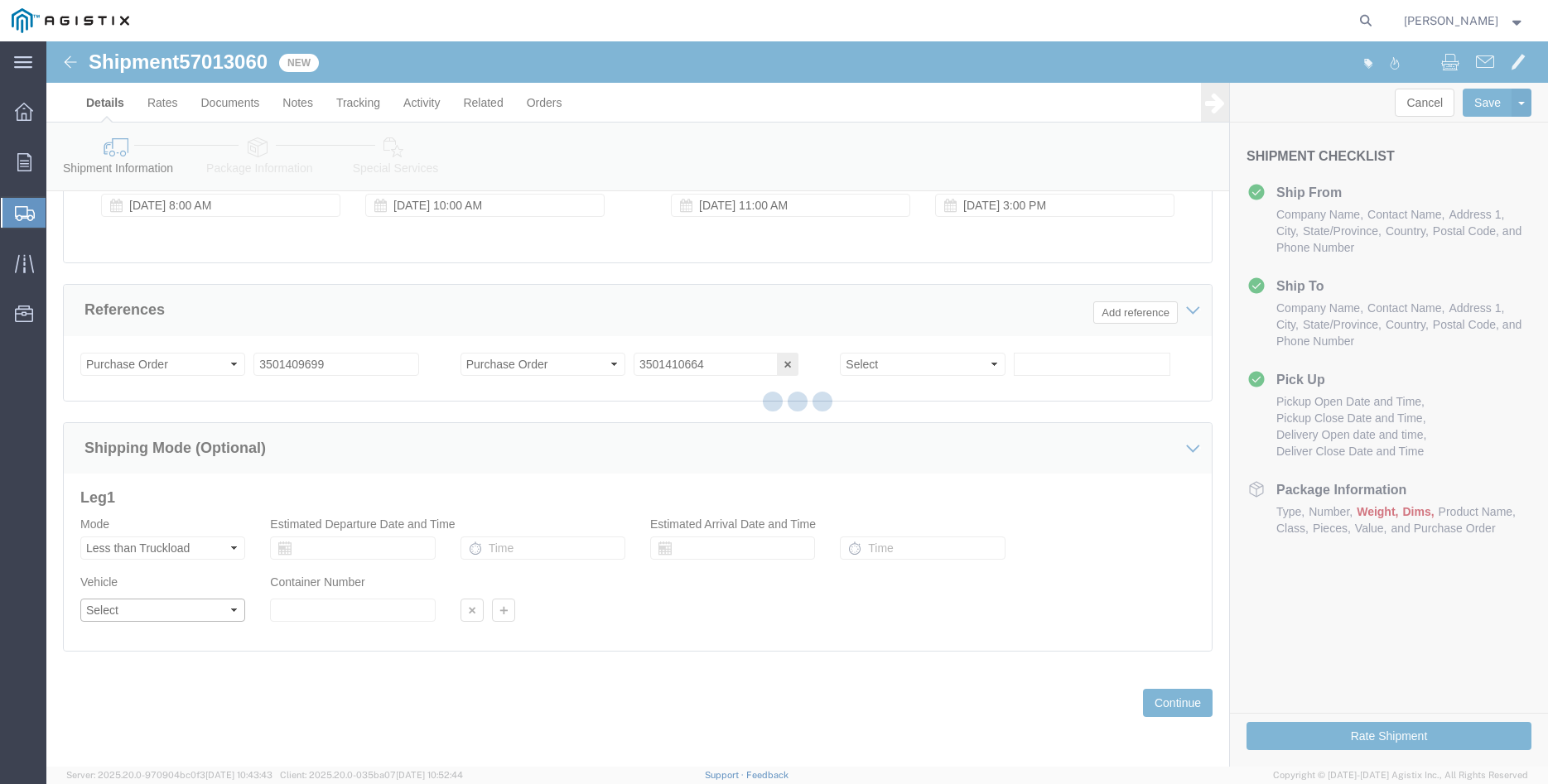
click select "Select"
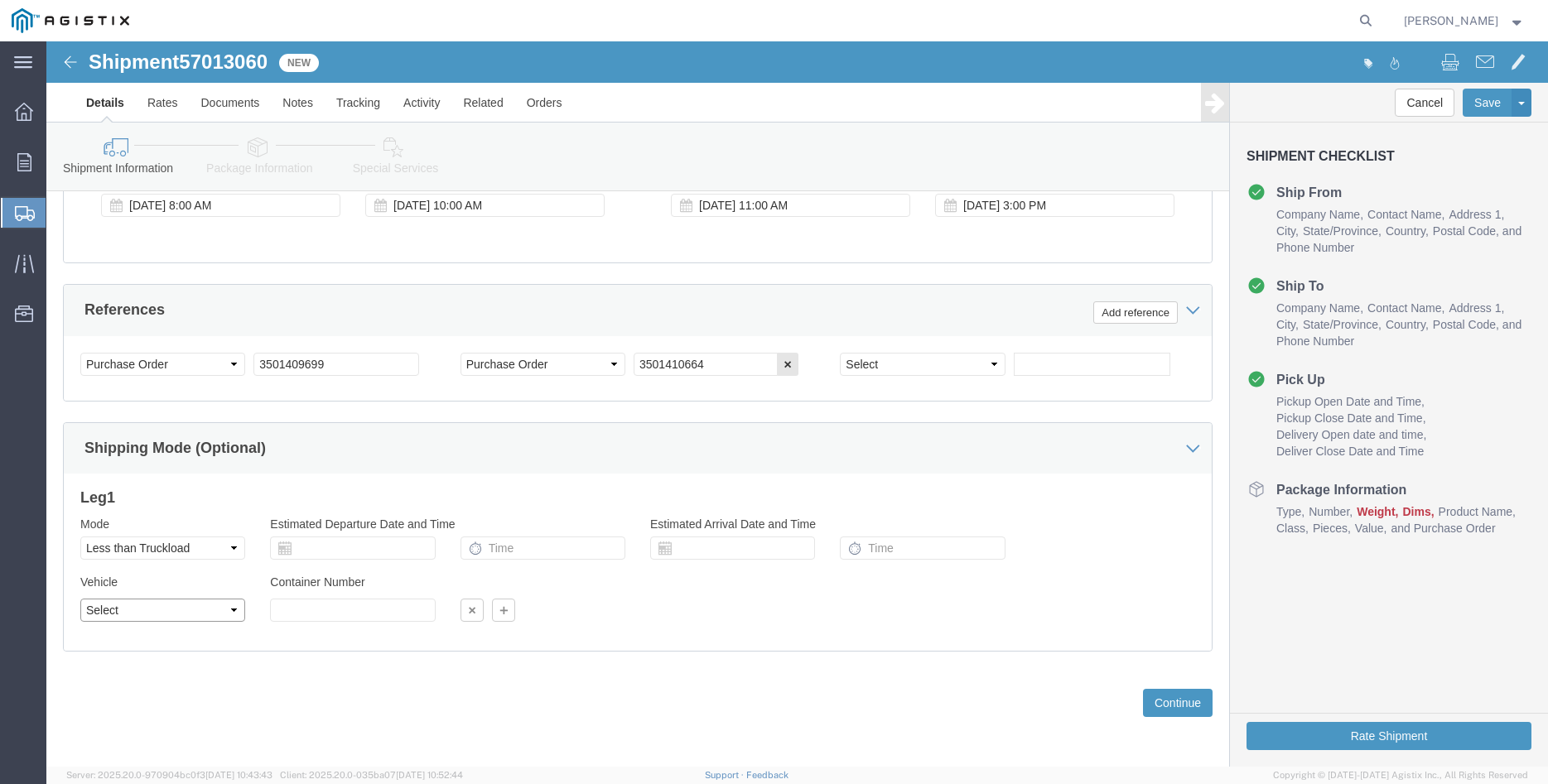
select select "STTR"
click option "Straight Truck"
click div "Previous Continue"
click button "Continue"
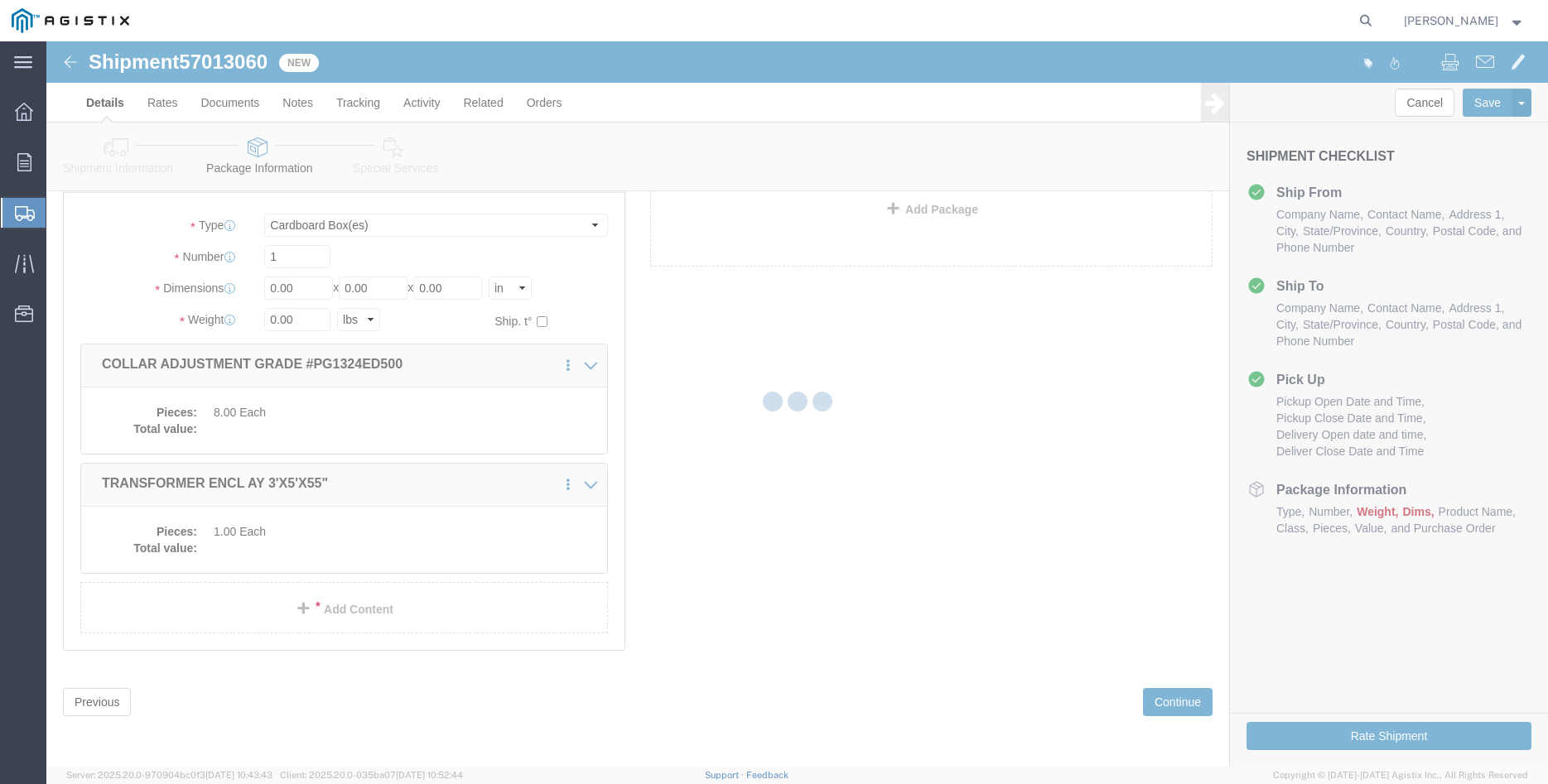
scroll to position [10, 0]
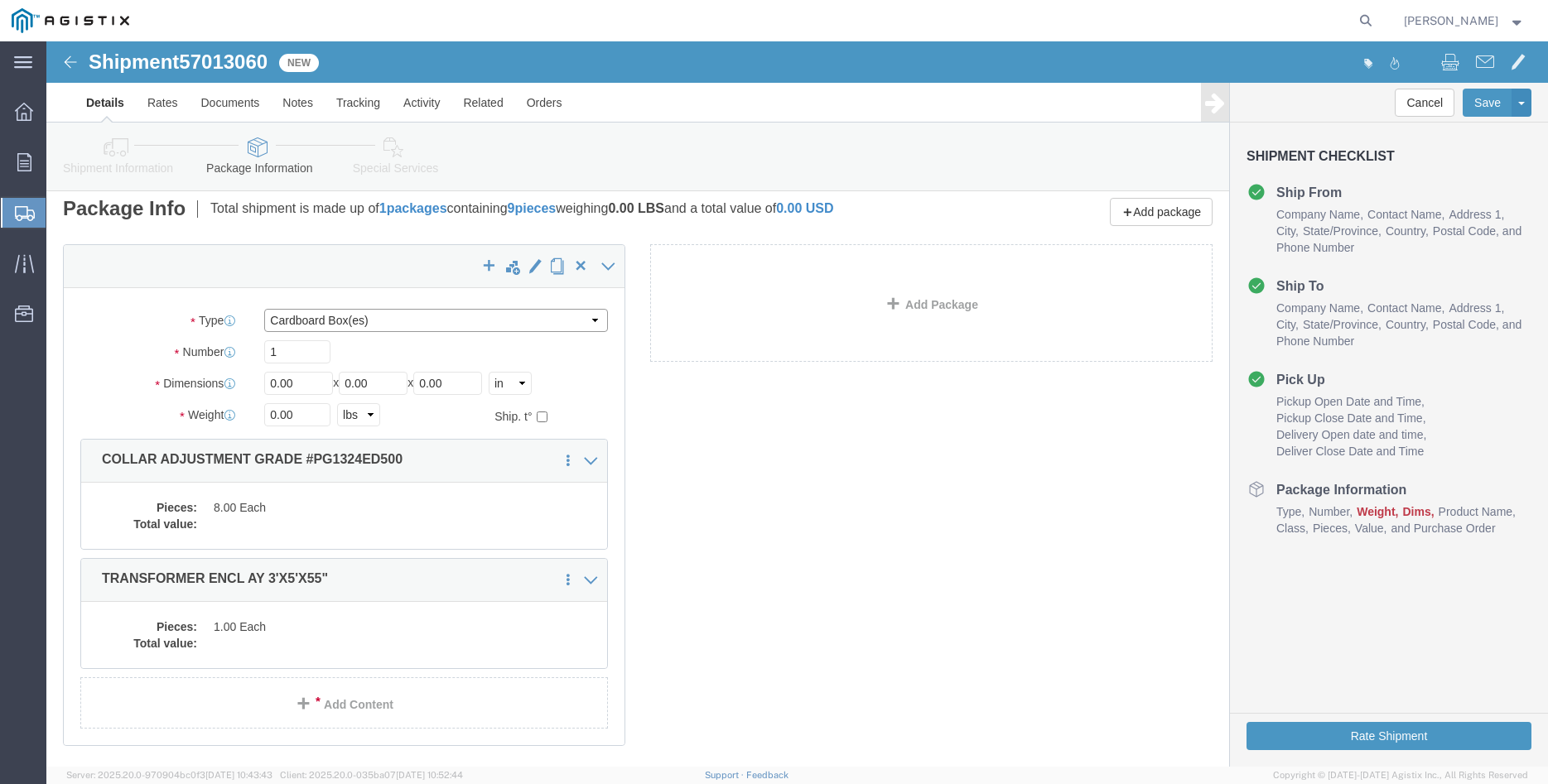
click select "Select Bulk Bundle(s) Cardboard Box(es) Carton(s) Crate(s) Drum(s) (Fiberboard)…"
select select "PONS"
click option "Pallet(s) Oversized (Not Stackable)"
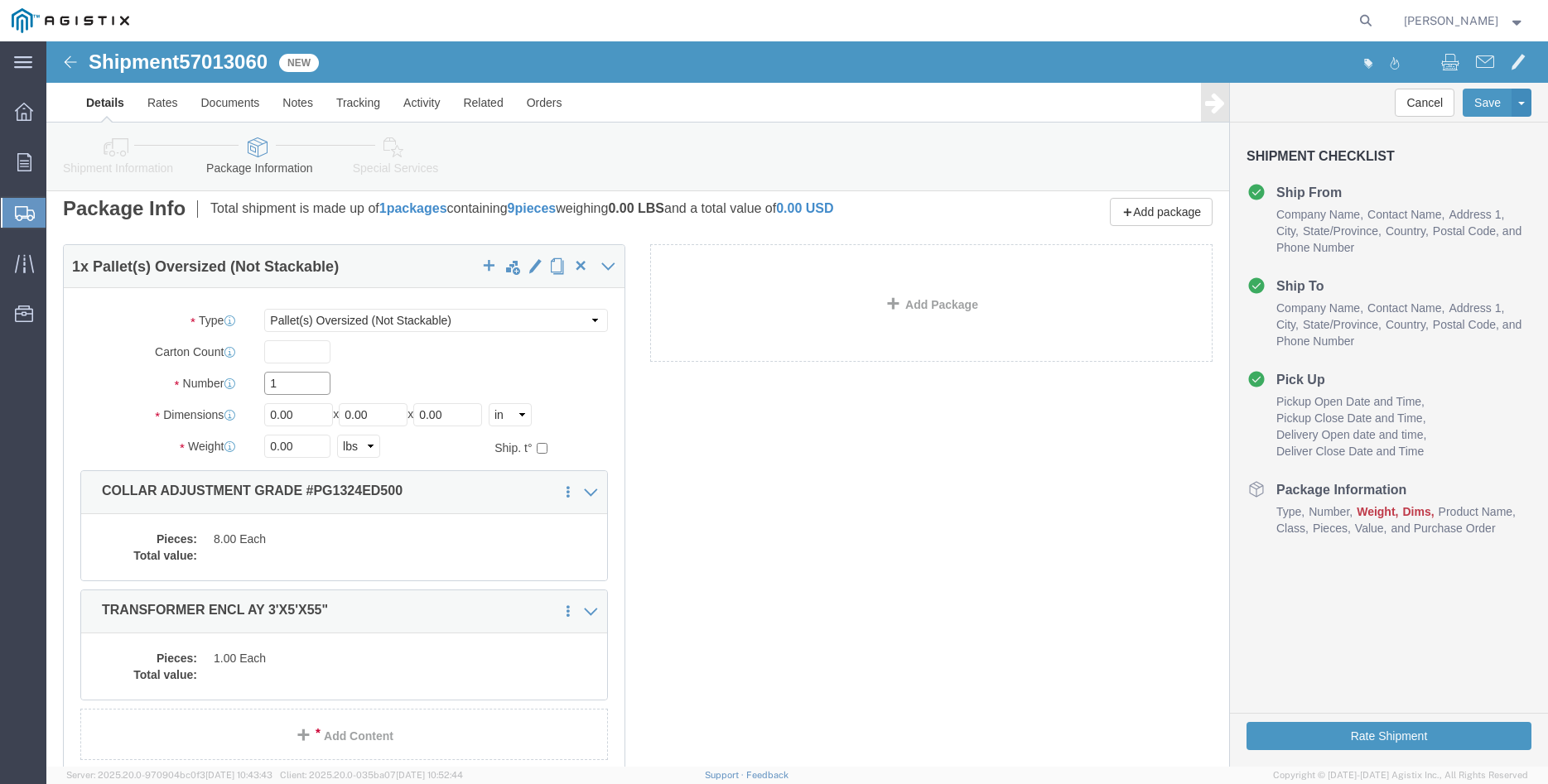
click input "1"
type input "2"
type input "40"
type input "70"
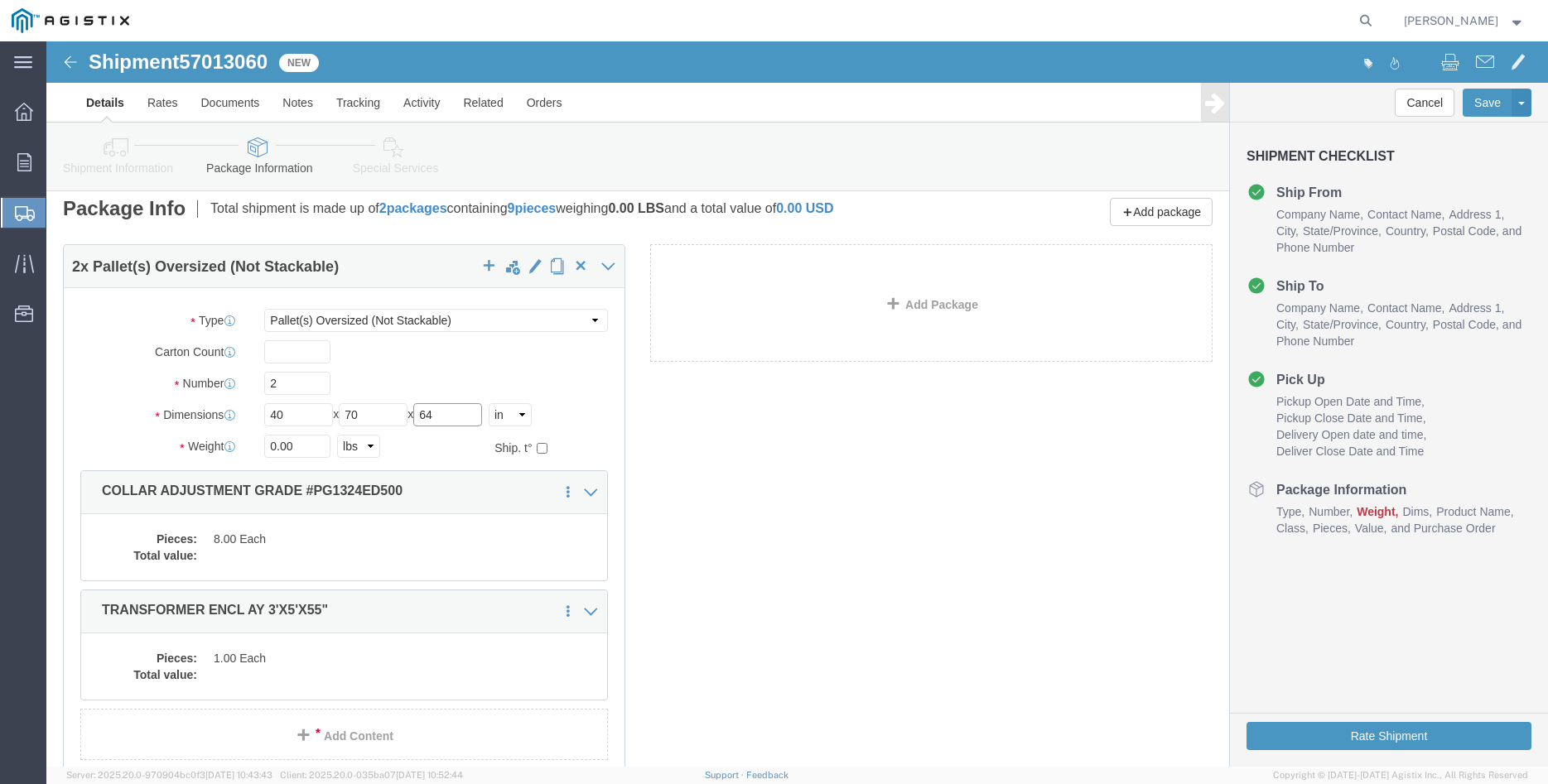
type input "64"
click input "0.00"
type input "1950"
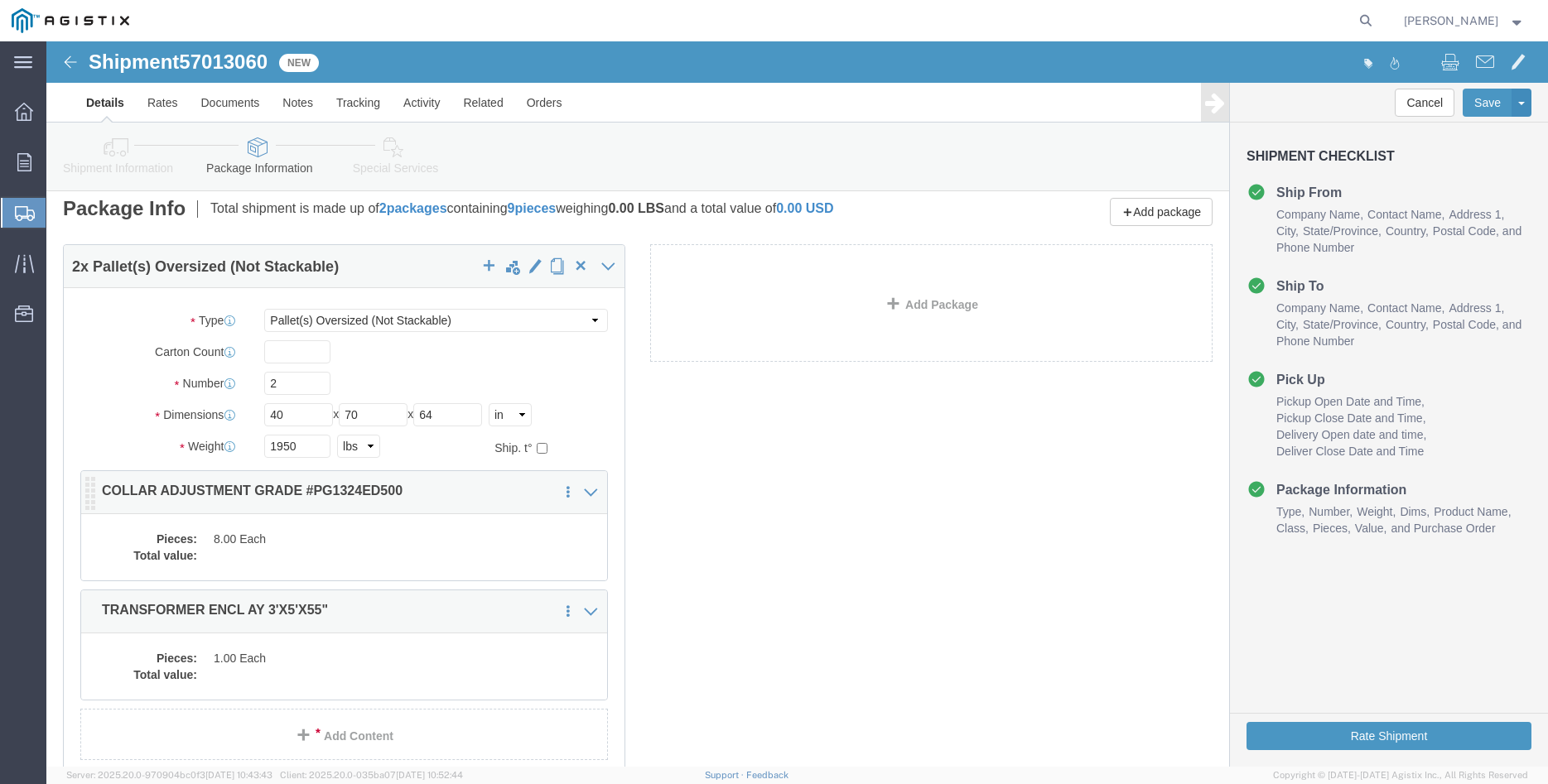
click dd "8.00 Each"
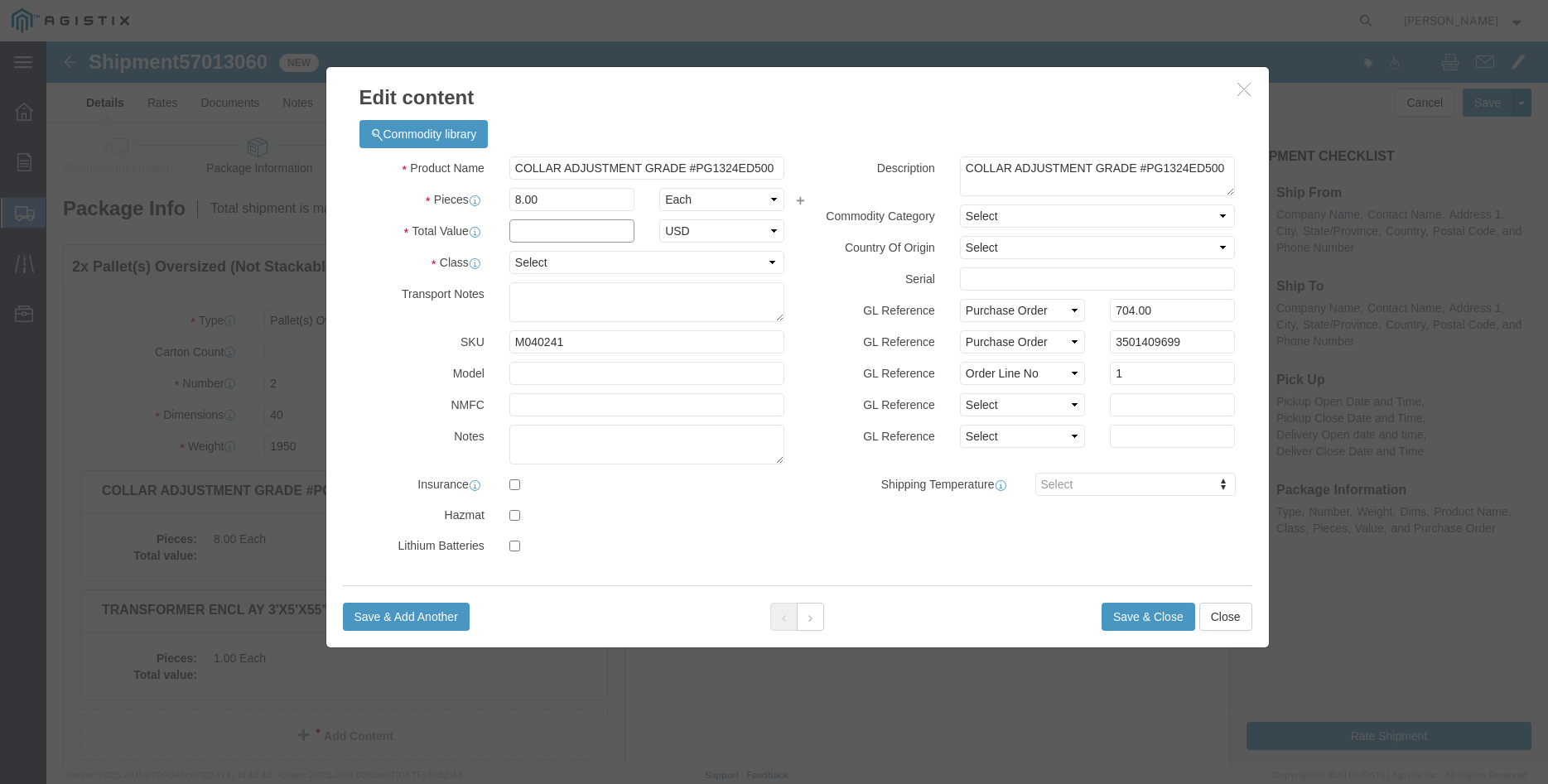
click input "text"
type input "704.00"
click select "Select 50 55 60 65 70 85 92.5 100 125 175 250 300 400"
select select "100"
click option "100"
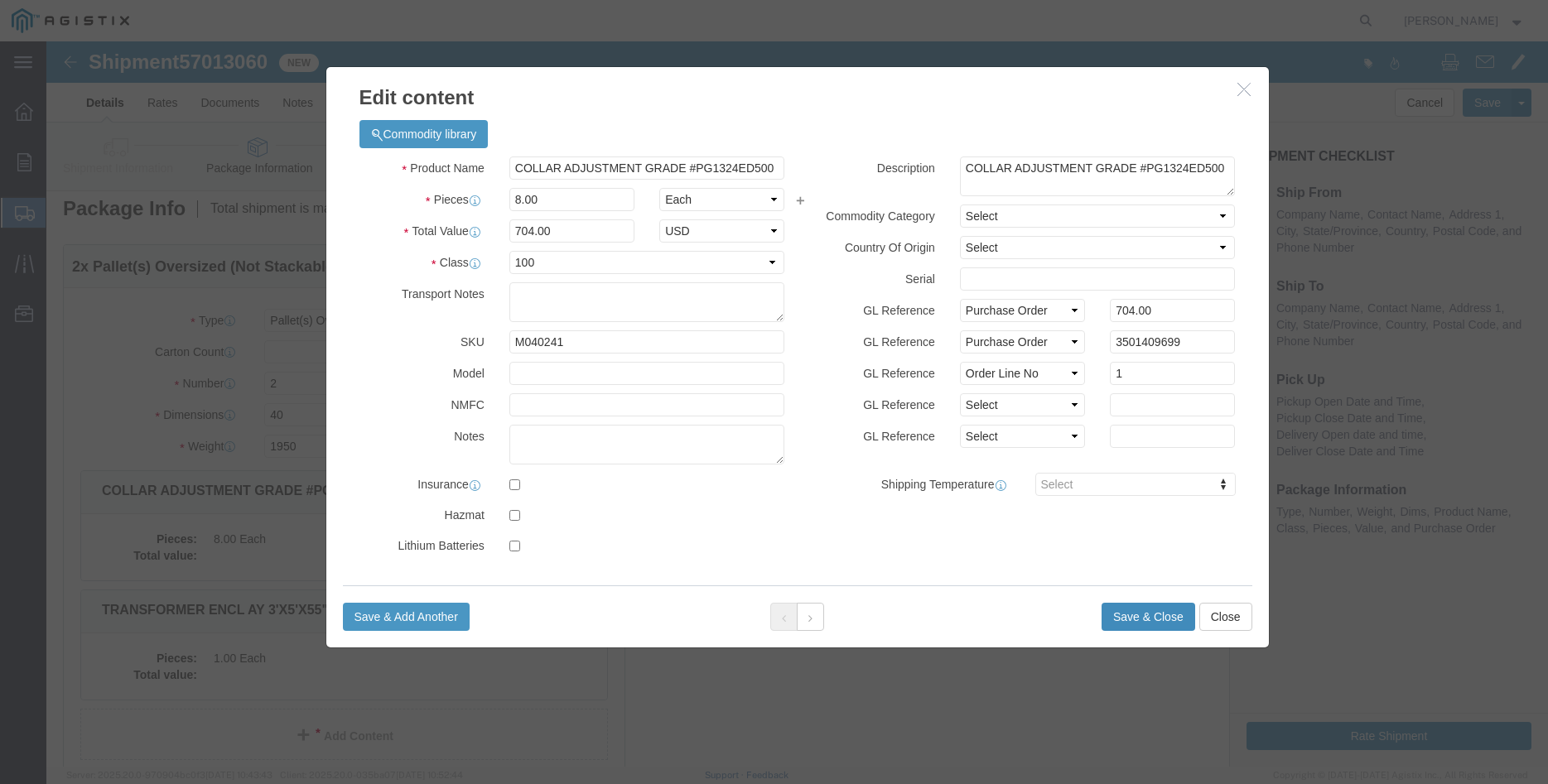
click button "Save & Close"
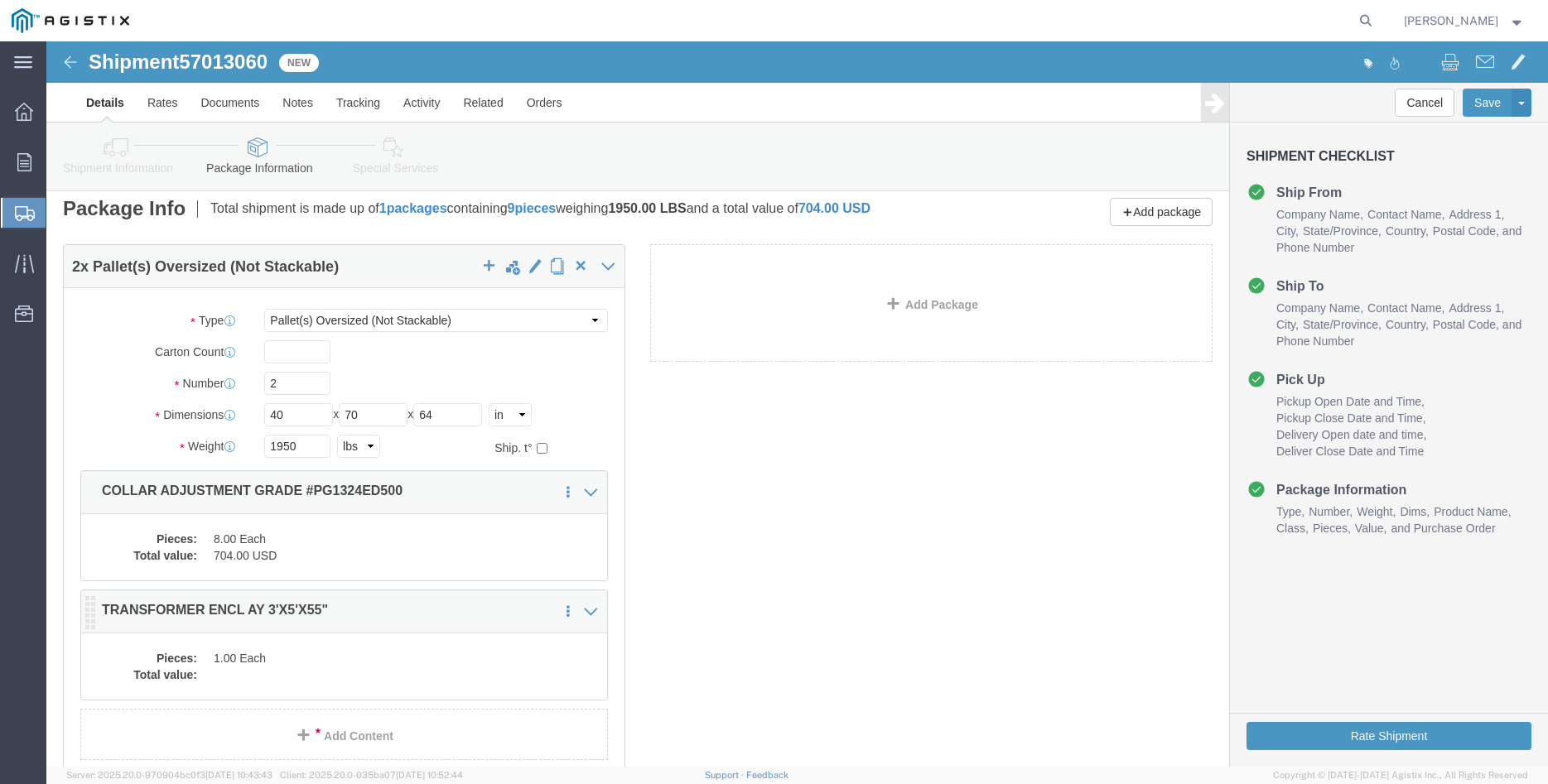
click dd "1.00 Each"
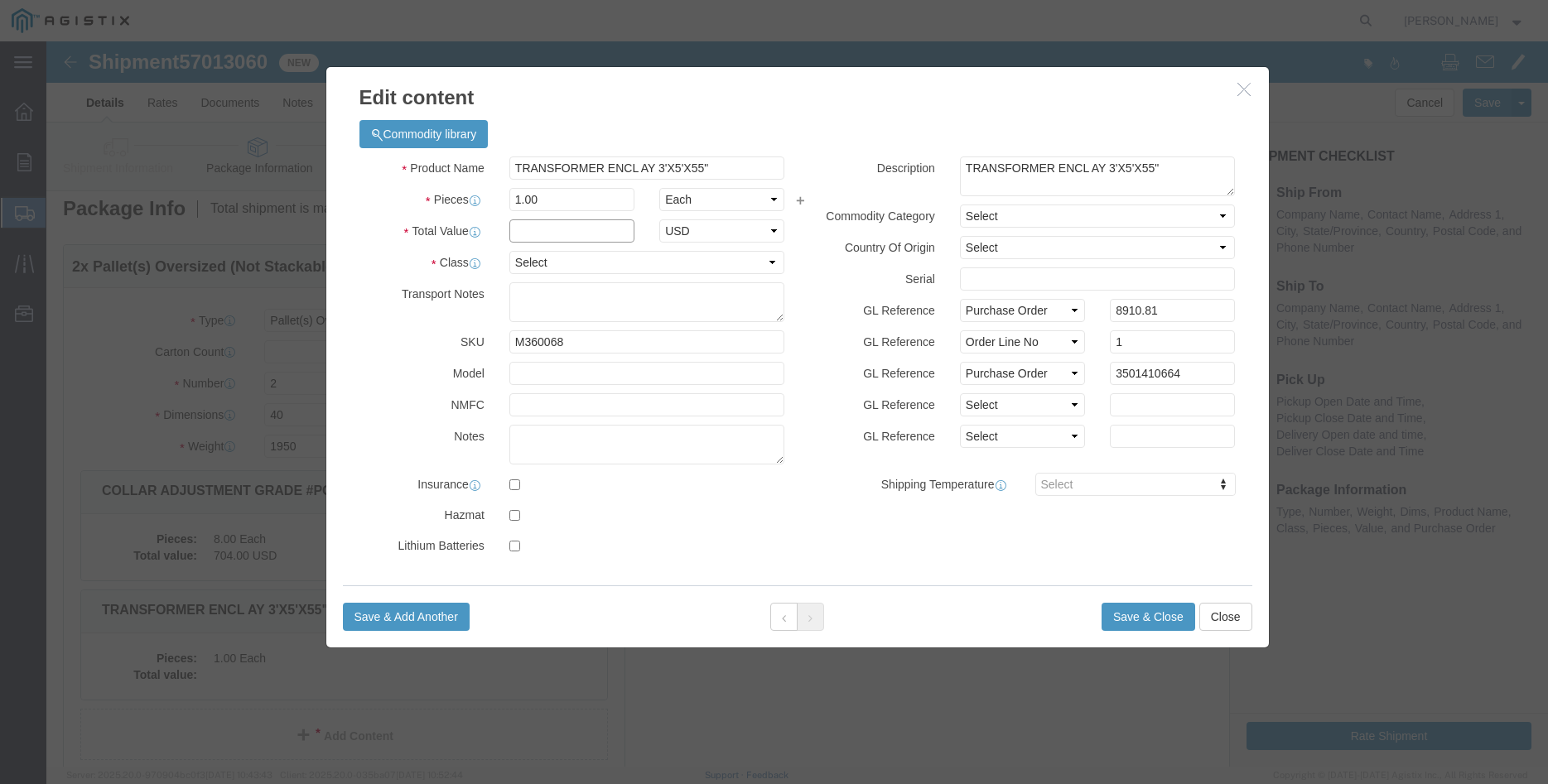
click input "text"
type input "8910.81"
click select "Select 50 55 60 65 70 85 92.5 100 125 175 250 300 400"
select select "100"
click option "100"
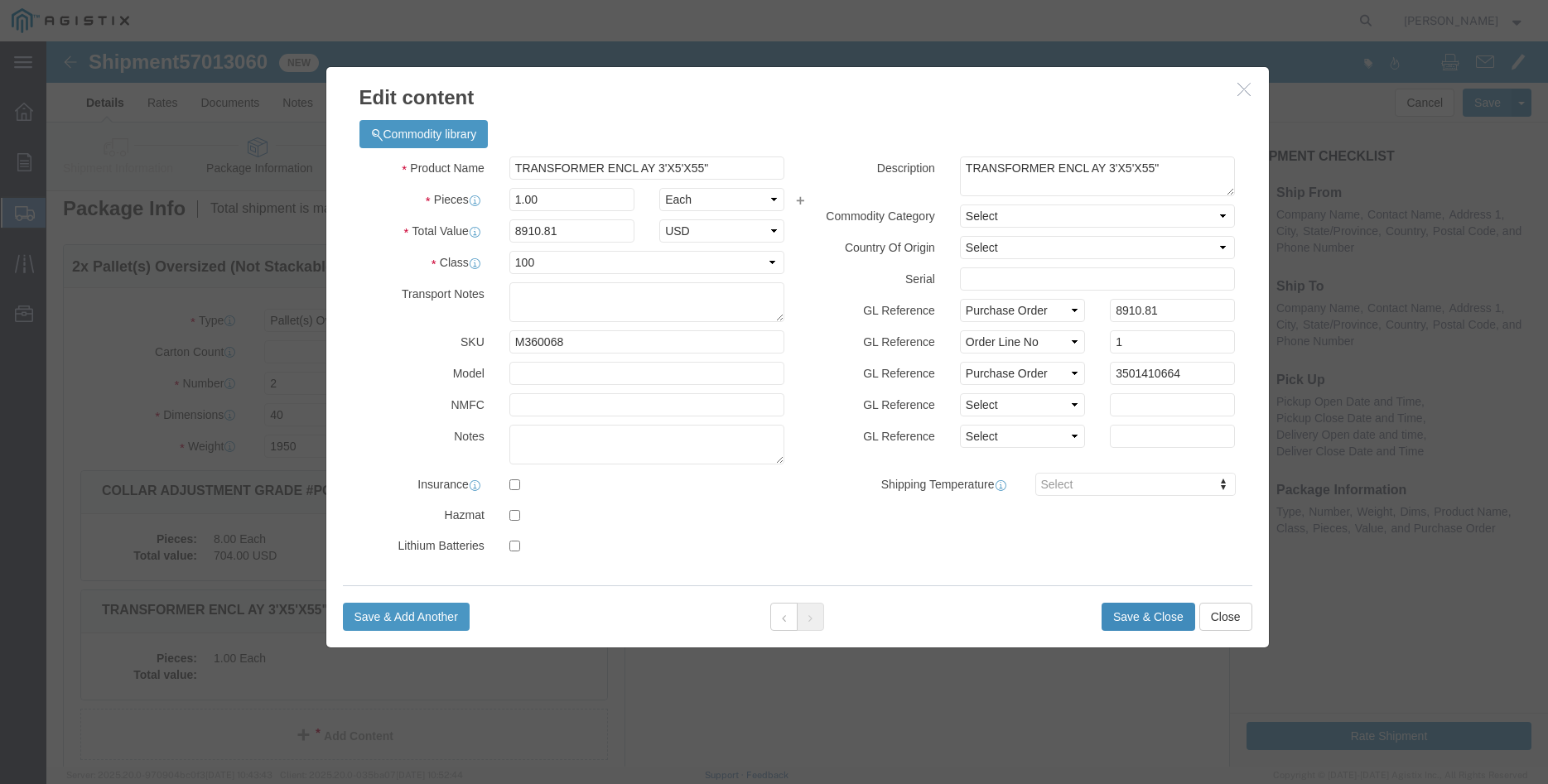
click button "Save & Close"
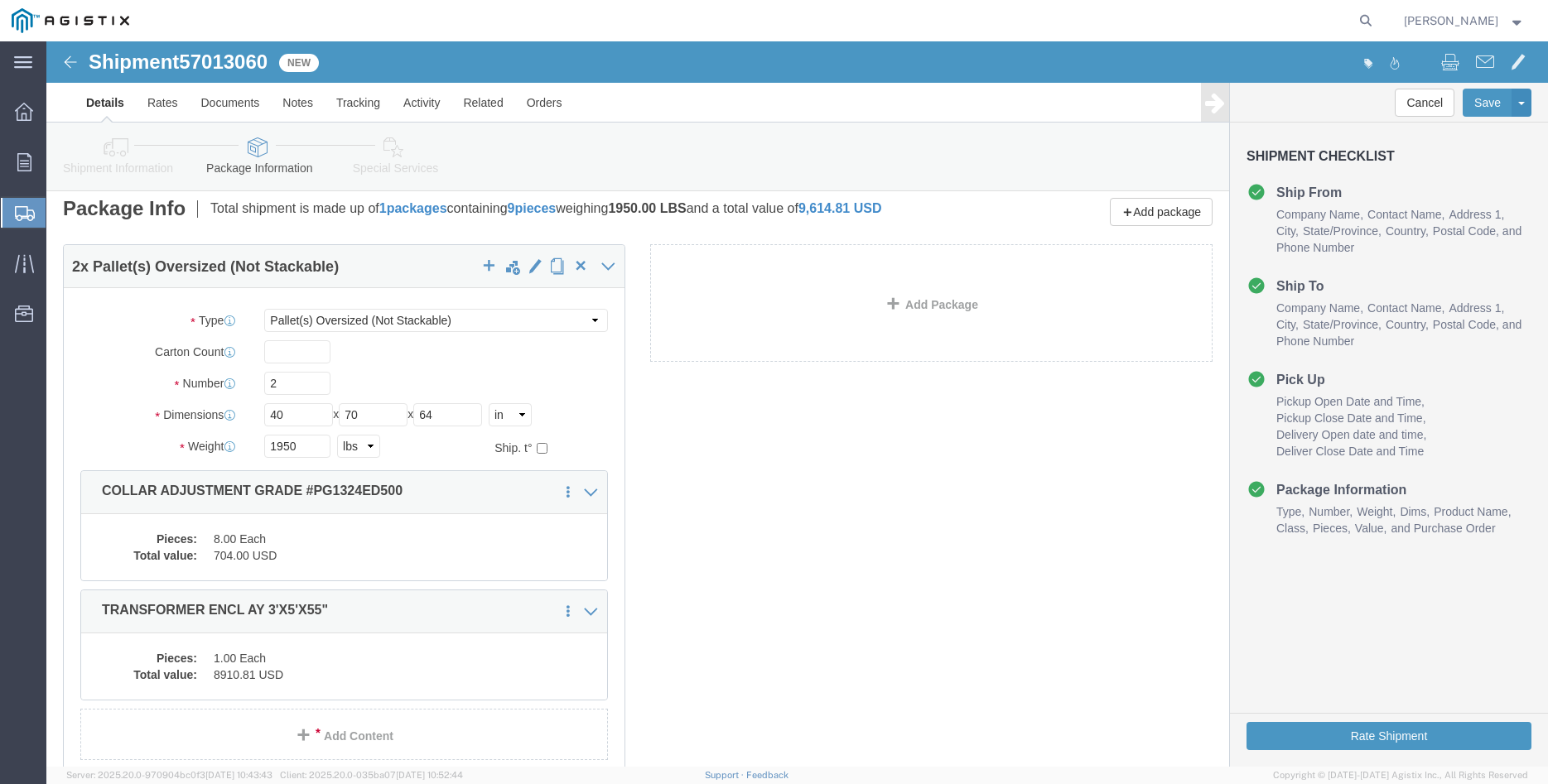
scroll to position [137, 0]
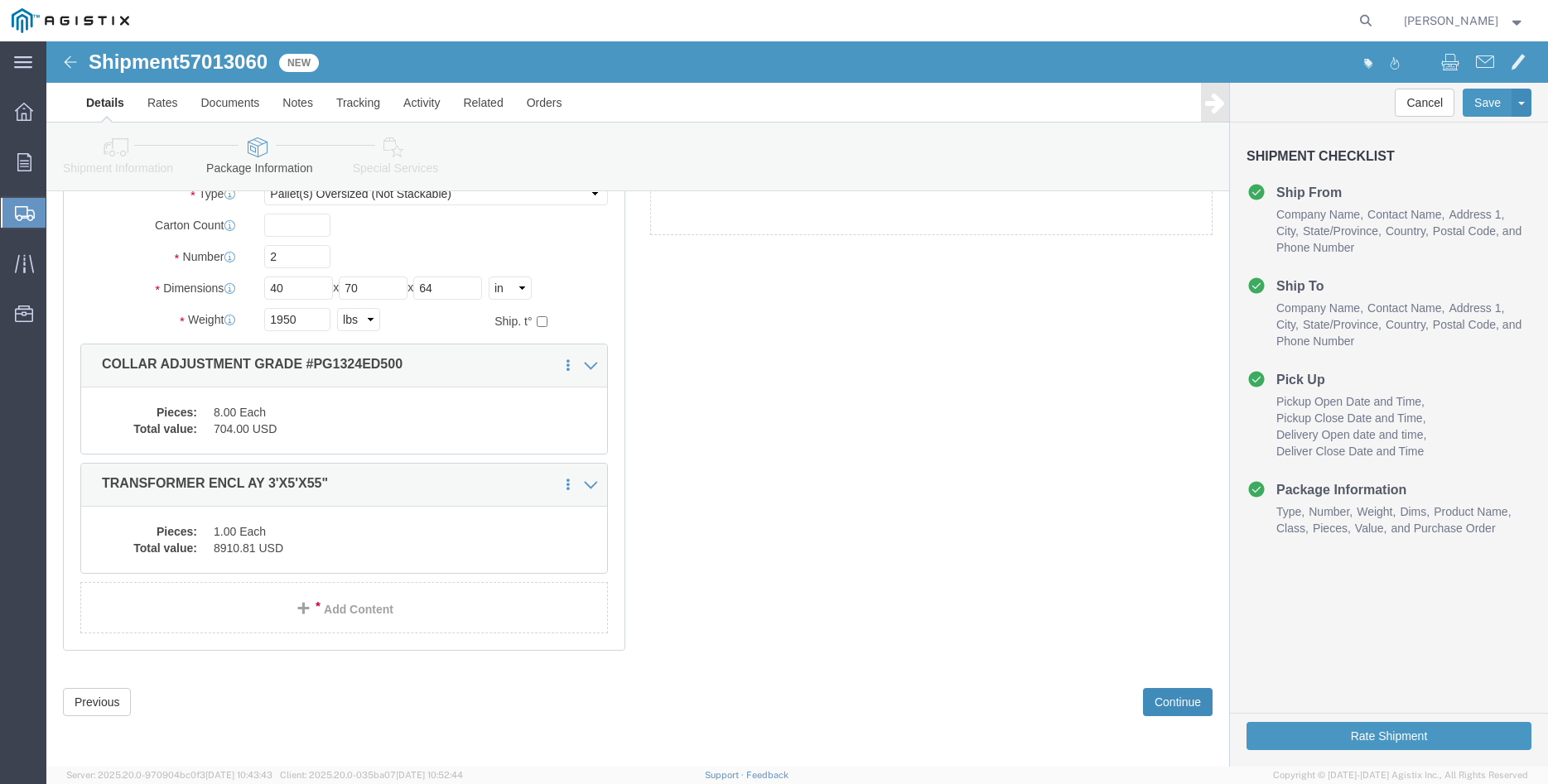
click button "Continue"
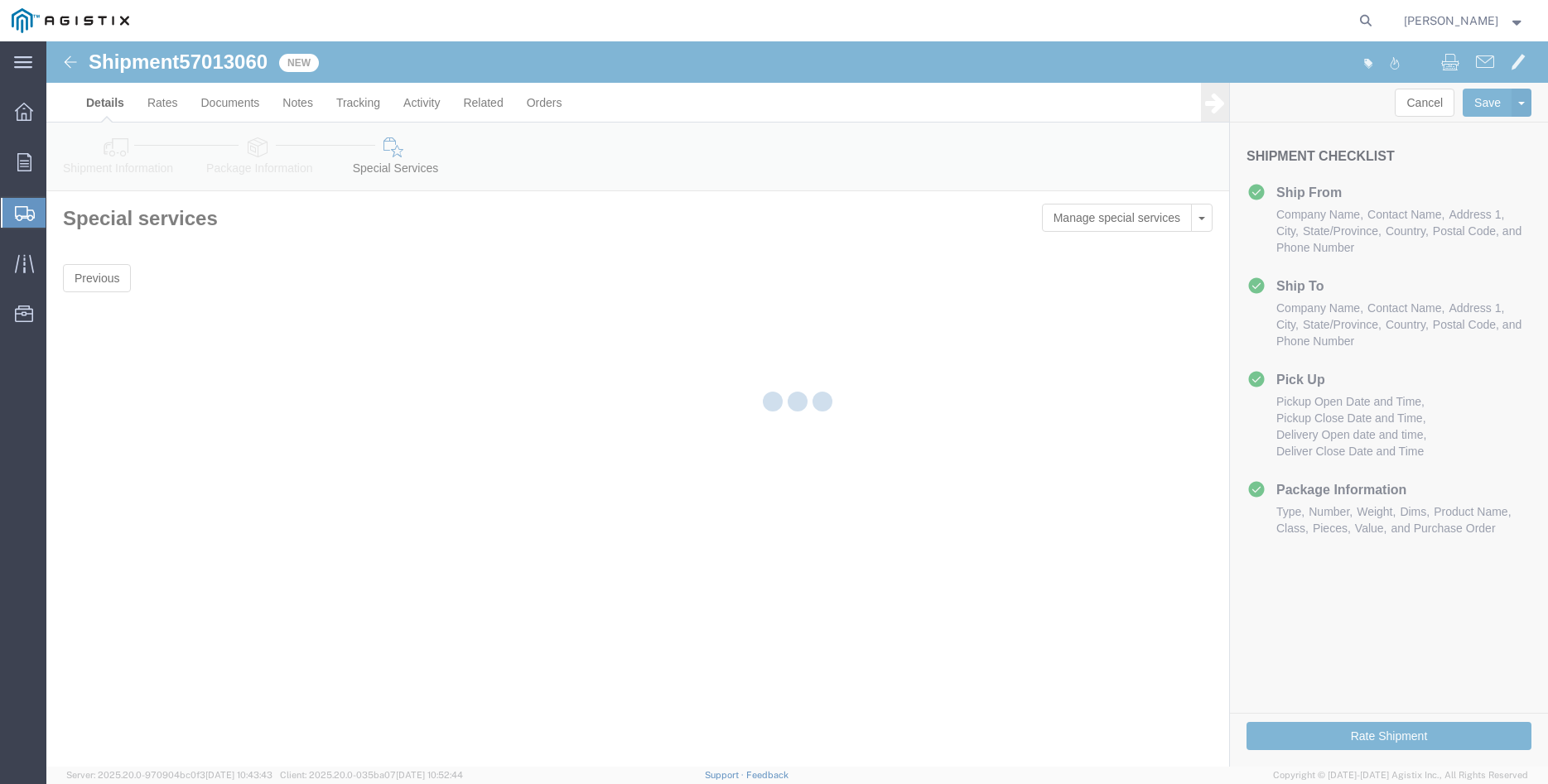
scroll to position [0, 0]
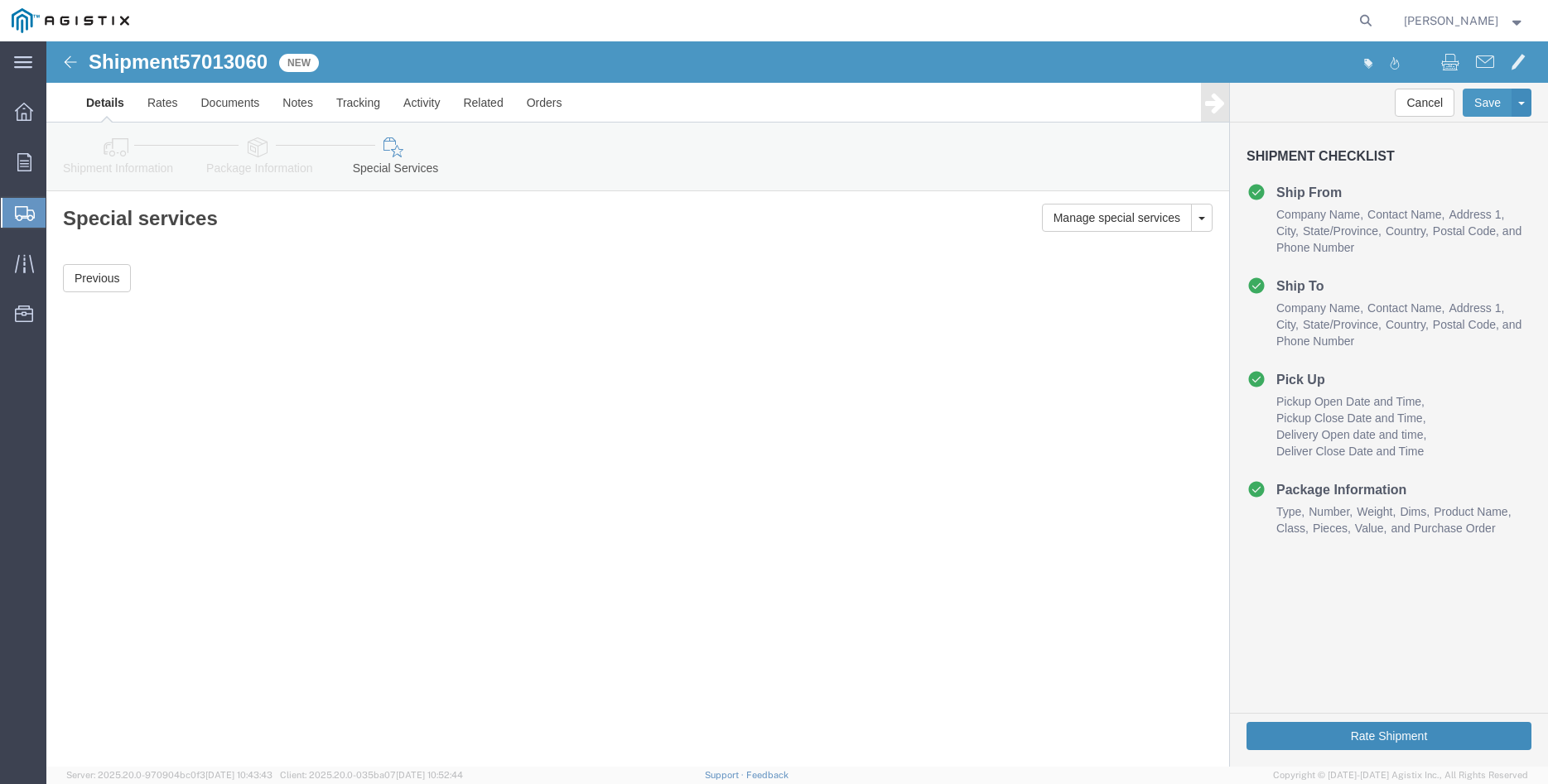
click button "Rate Shipment"
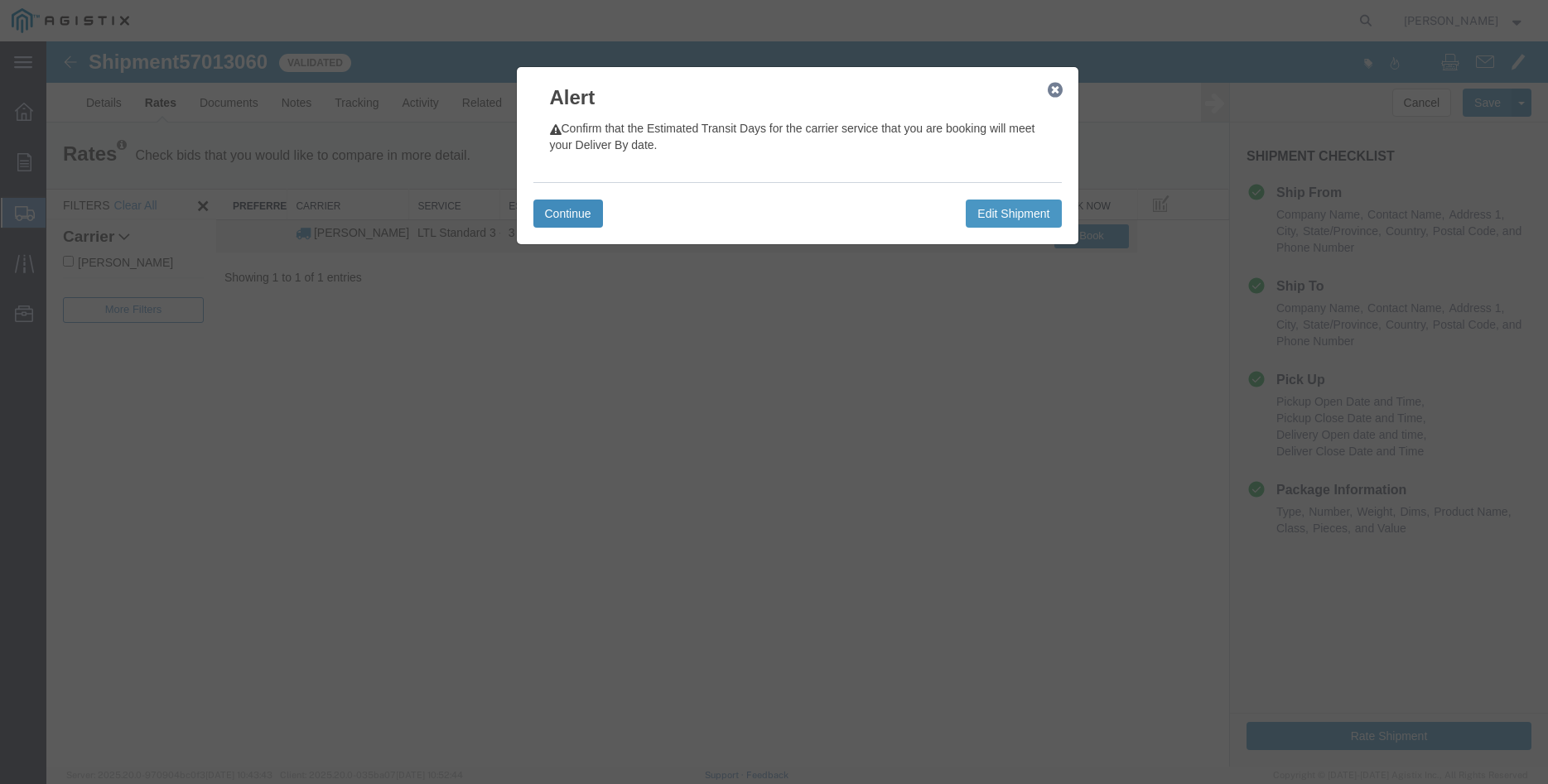
click at [576, 214] on button "Continue" at bounding box center [569, 214] width 69 height 28
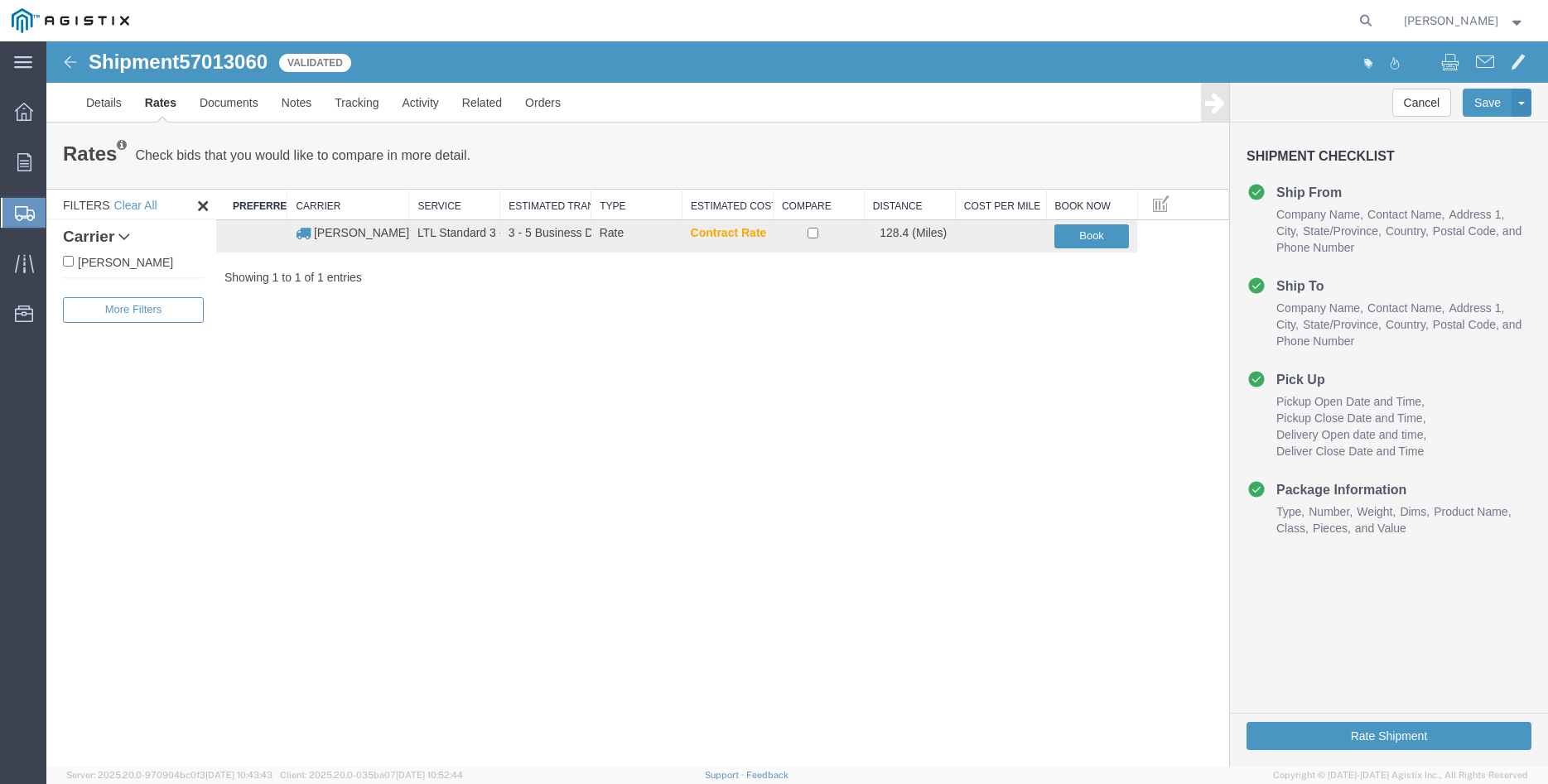
click at [112, 262] on label "[PERSON_NAME]" at bounding box center [133, 261] width 141 height 18
click at [74, 262] on input "[PERSON_NAME]" at bounding box center [68, 261] width 10 height 10
checkbox input "true"
click at [811, 234] on input "checkbox" at bounding box center [812, 233] width 10 height 10
checkbox input "true"
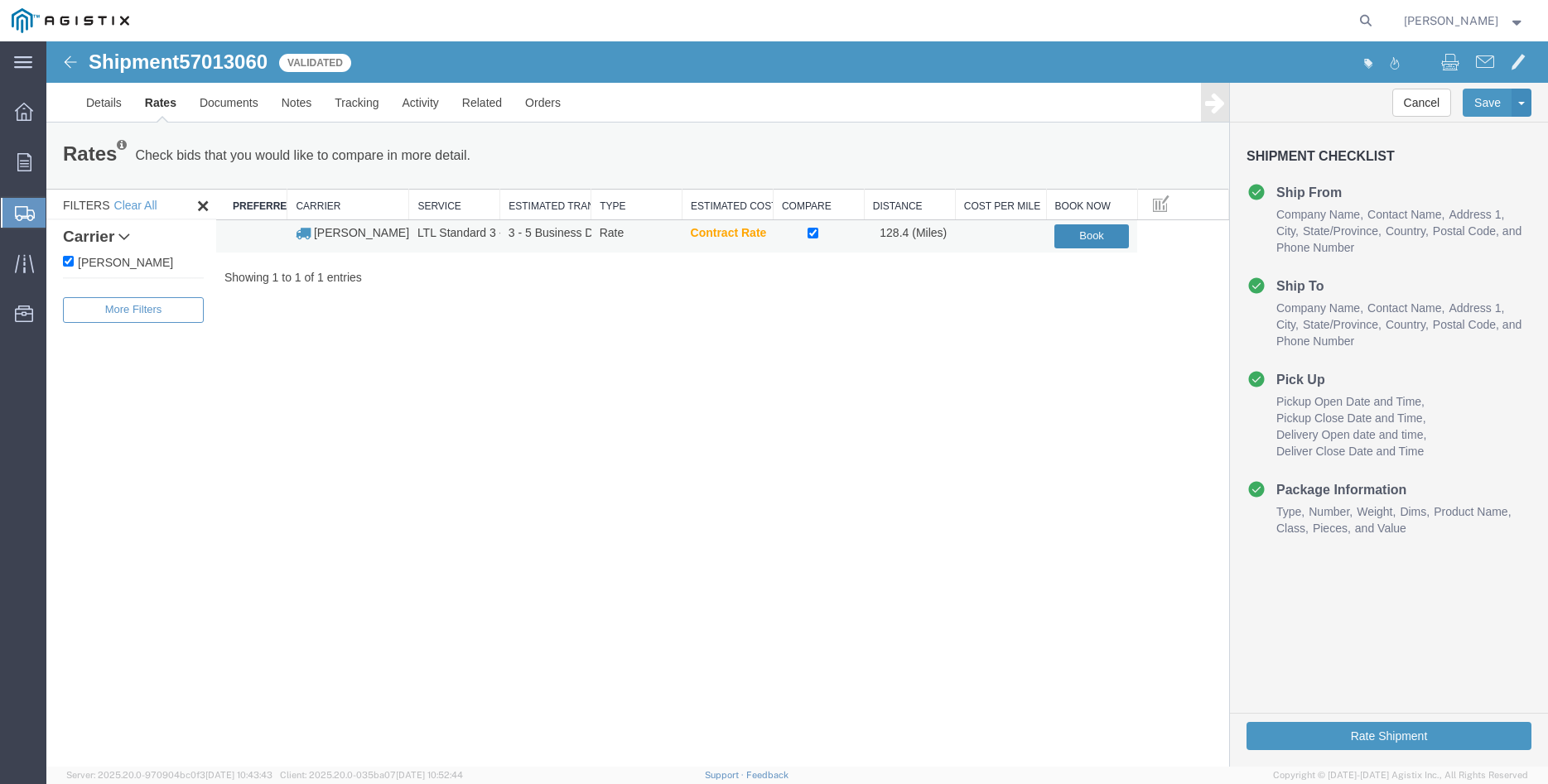
click at [1100, 237] on button "Book" at bounding box center [1091, 236] width 74 height 24
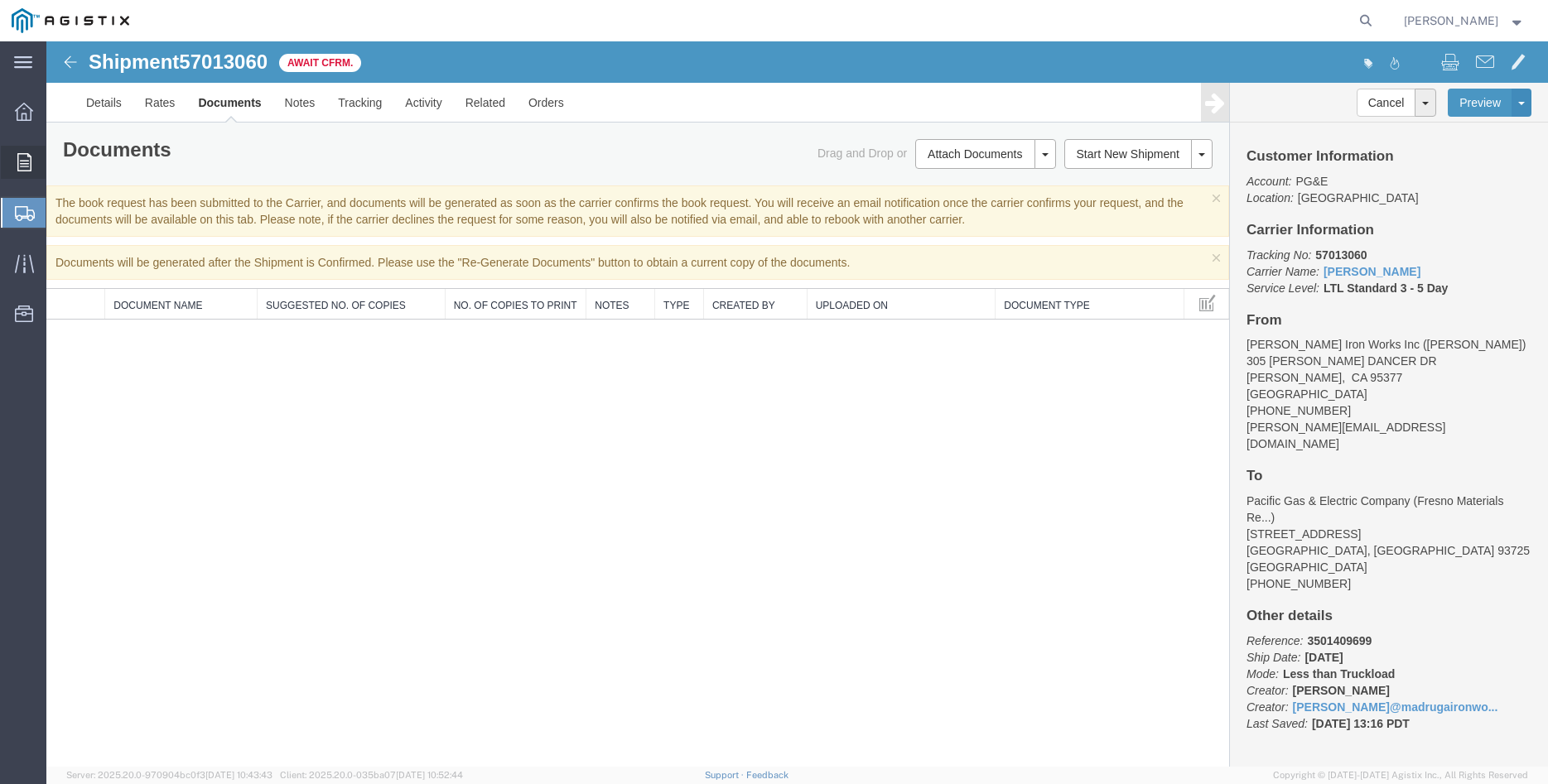
click at [23, 164] on icon at bounding box center [24, 161] width 14 height 18
